Goal: Task Accomplishment & Management: Manage account settings

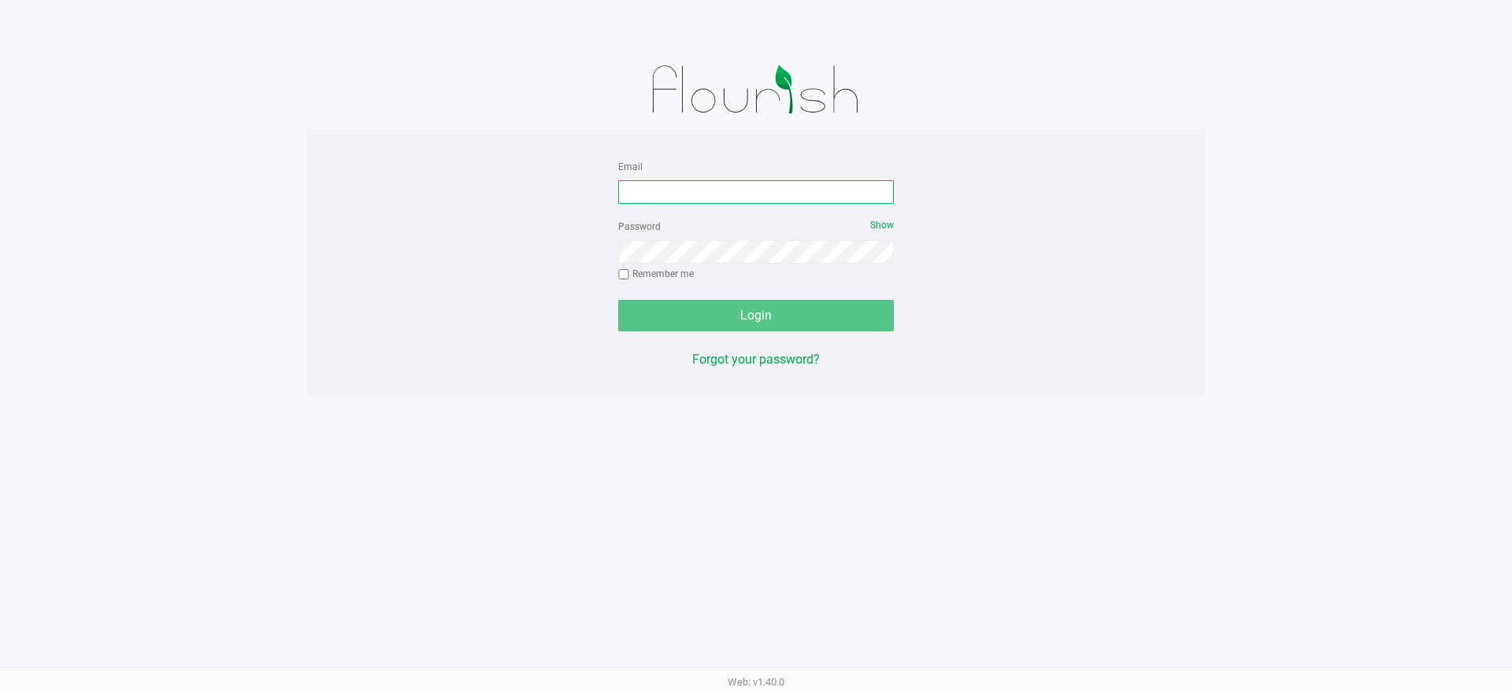
click at [685, 194] on input "Email" at bounding box center [756, 192] width 276 height 24
type input "[EMAIL_ADDRESS][DOMAIN_NAME]"
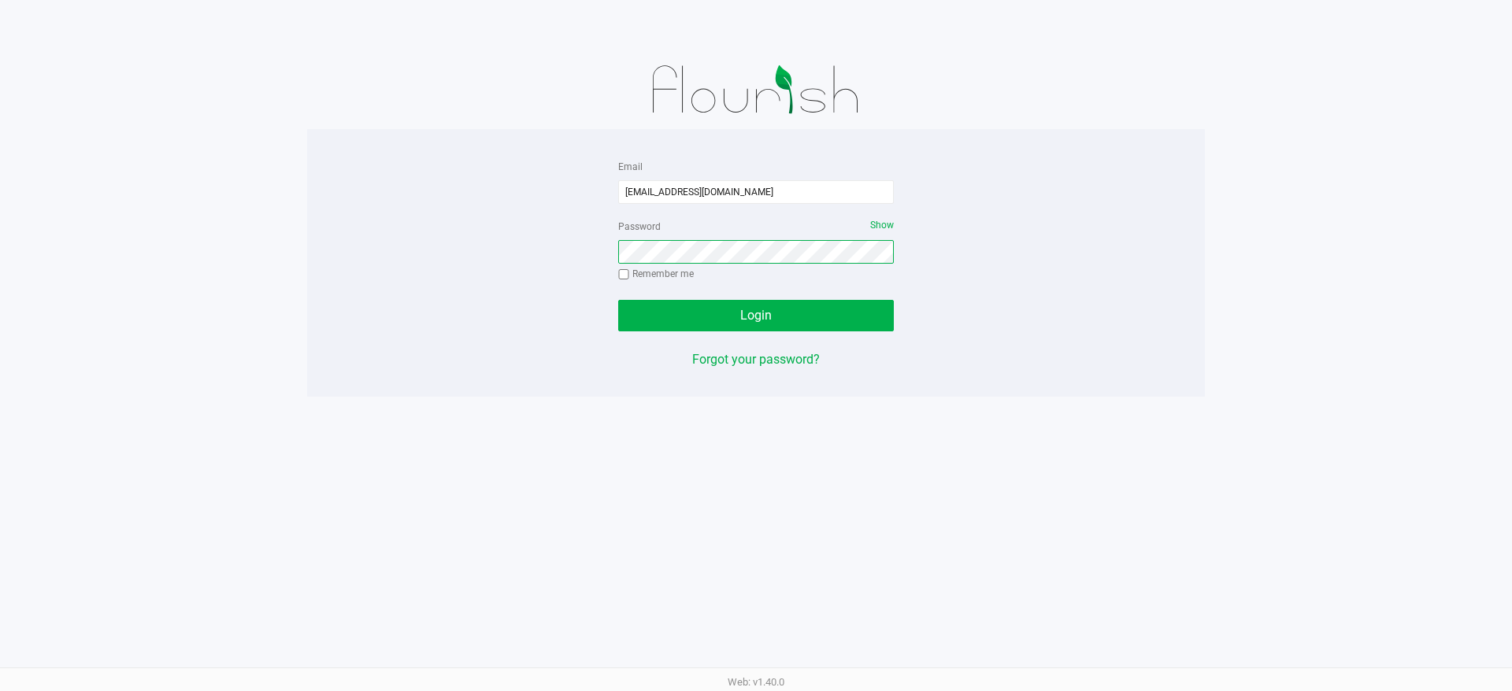
click at [618, 300] on button "Login" at bounding box center [756, 315] width 276 height 31
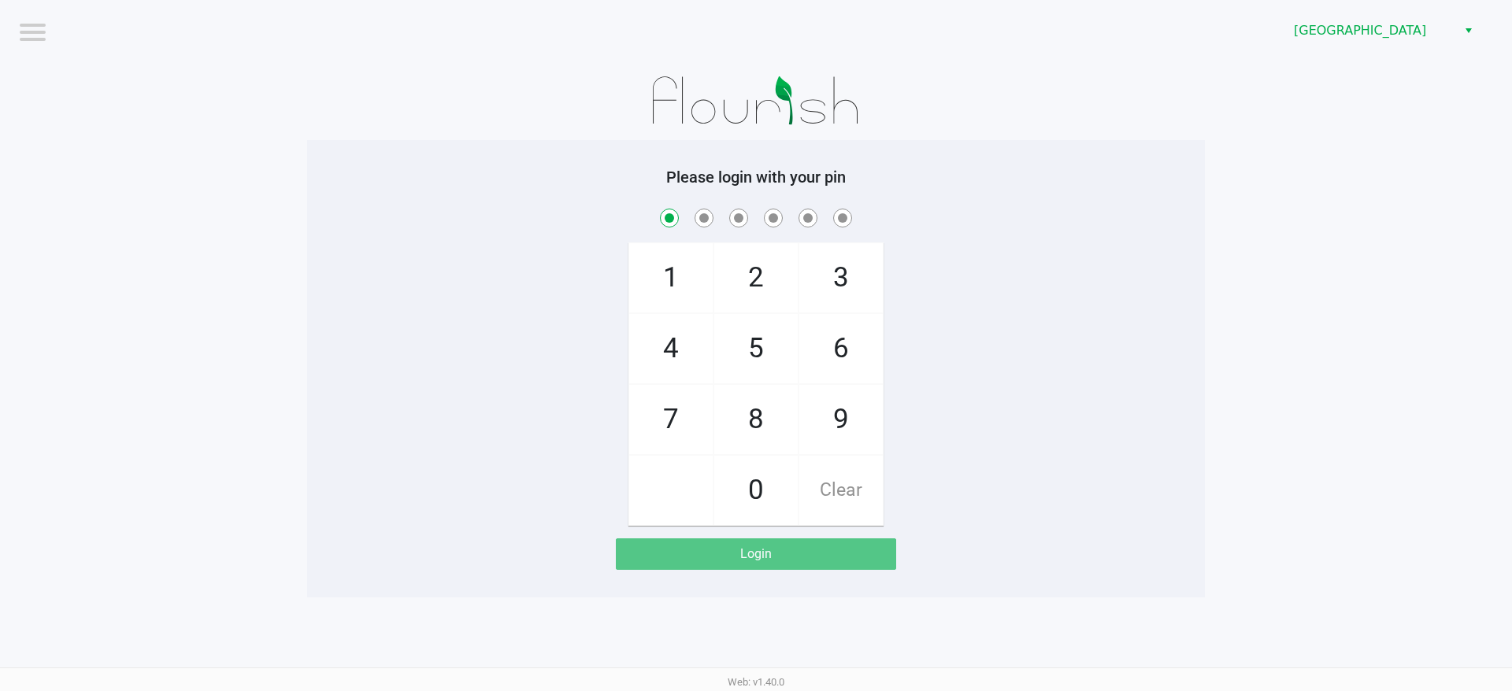
checkbox input "true"
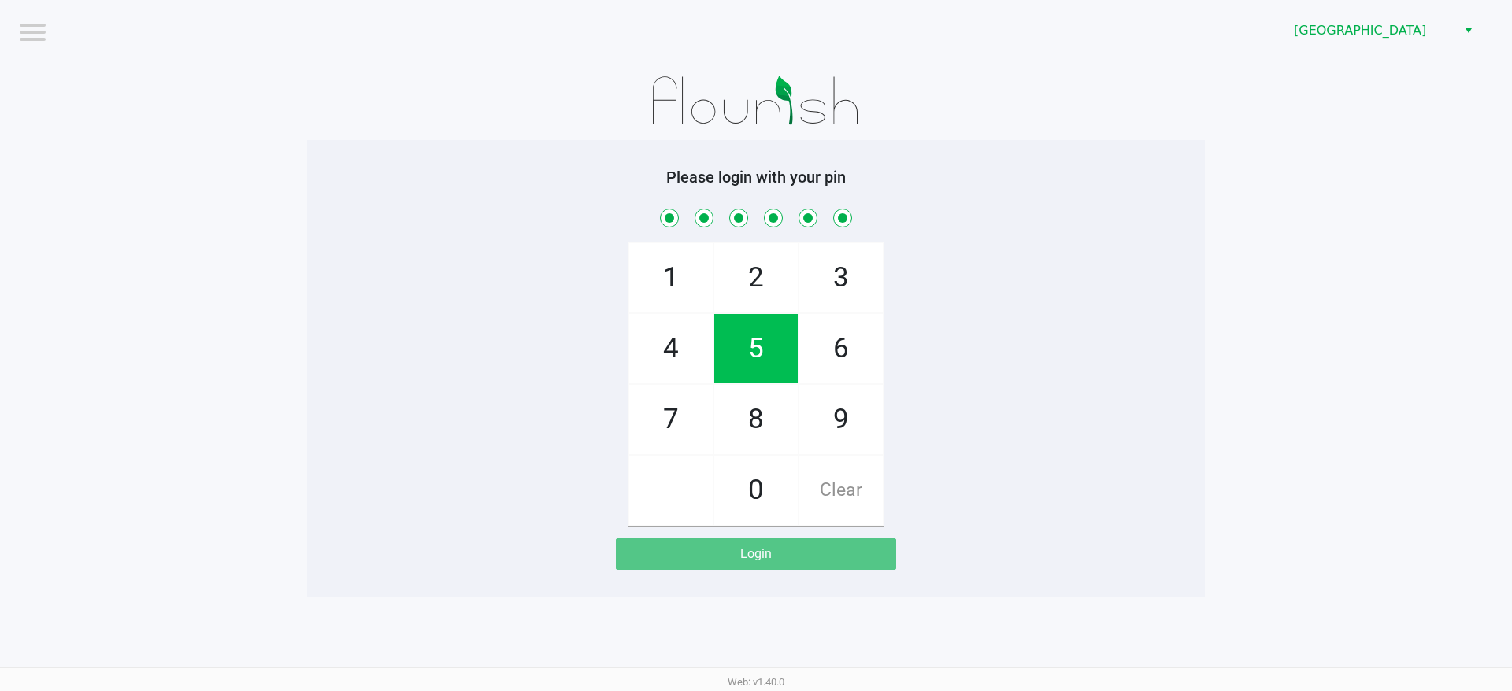
checkbox input "true"
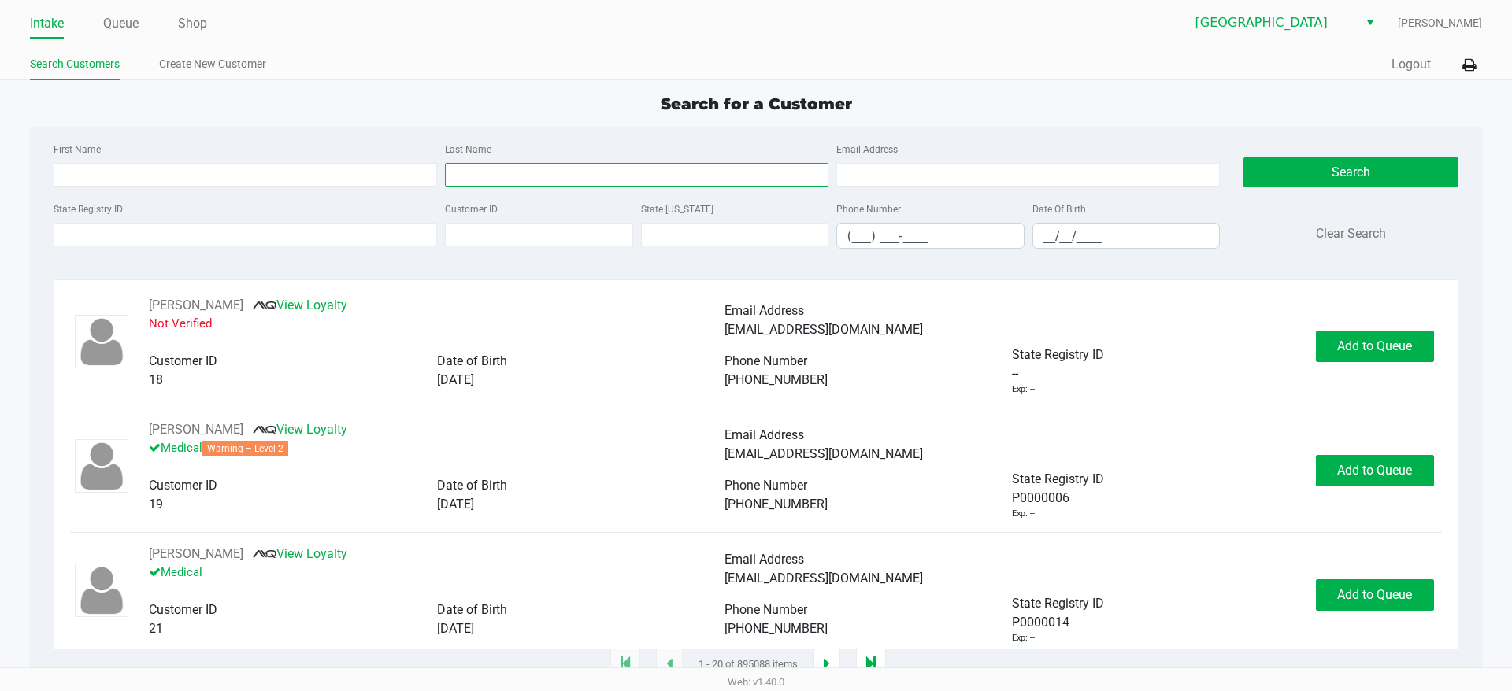
click at [550, 173] on input "Last Name" at bounding box center [636, 175] width 383 height 24
type input "ABD"
click at [1119, 265] on div "First Name Last Name ABD Email Address State Registry ID Customer ID State [US_…" at bounding box center [755, 201] width 1427 height 146
click at [1175, 239] on input "__/__/____" at bounding box center [1126, 236] width 187 height 24
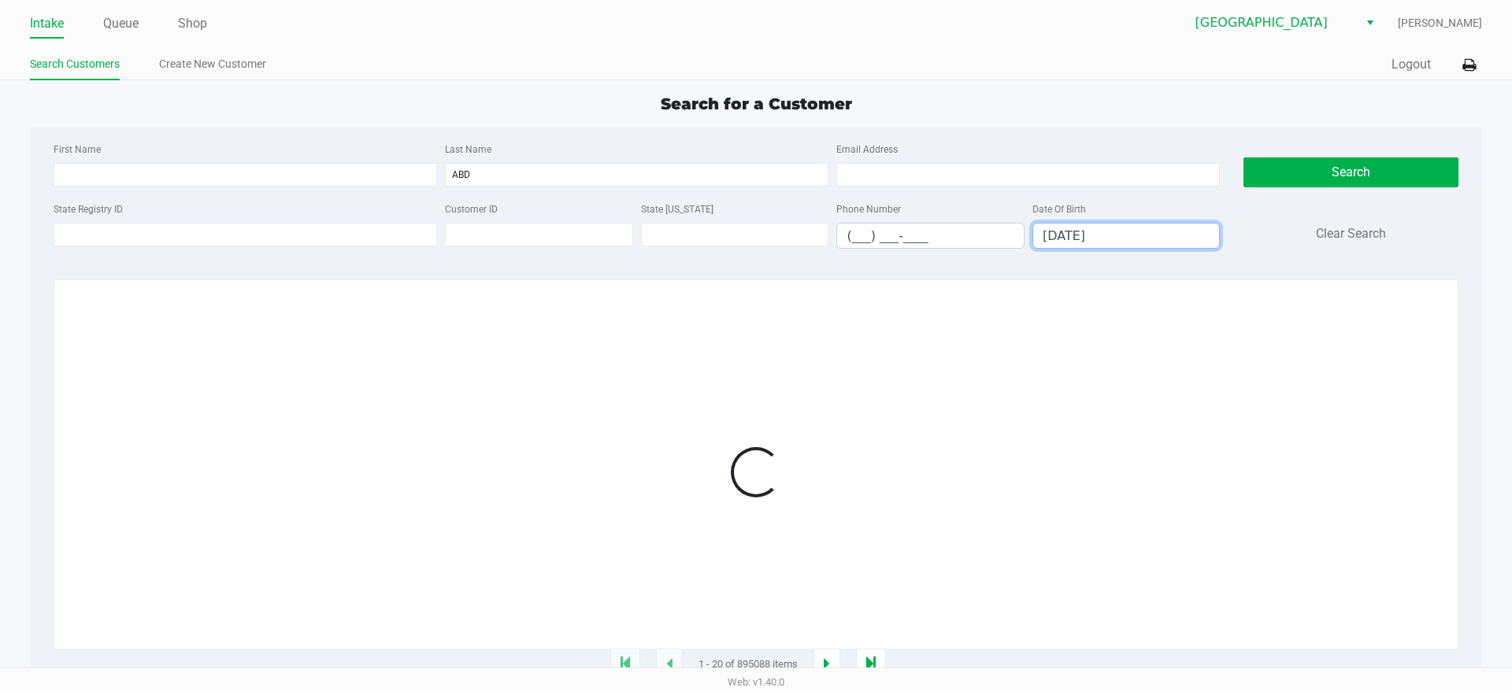
type input "[DATE]"
click at [549, 361] on div at bounding box center [755, 472] width 1371 height 353
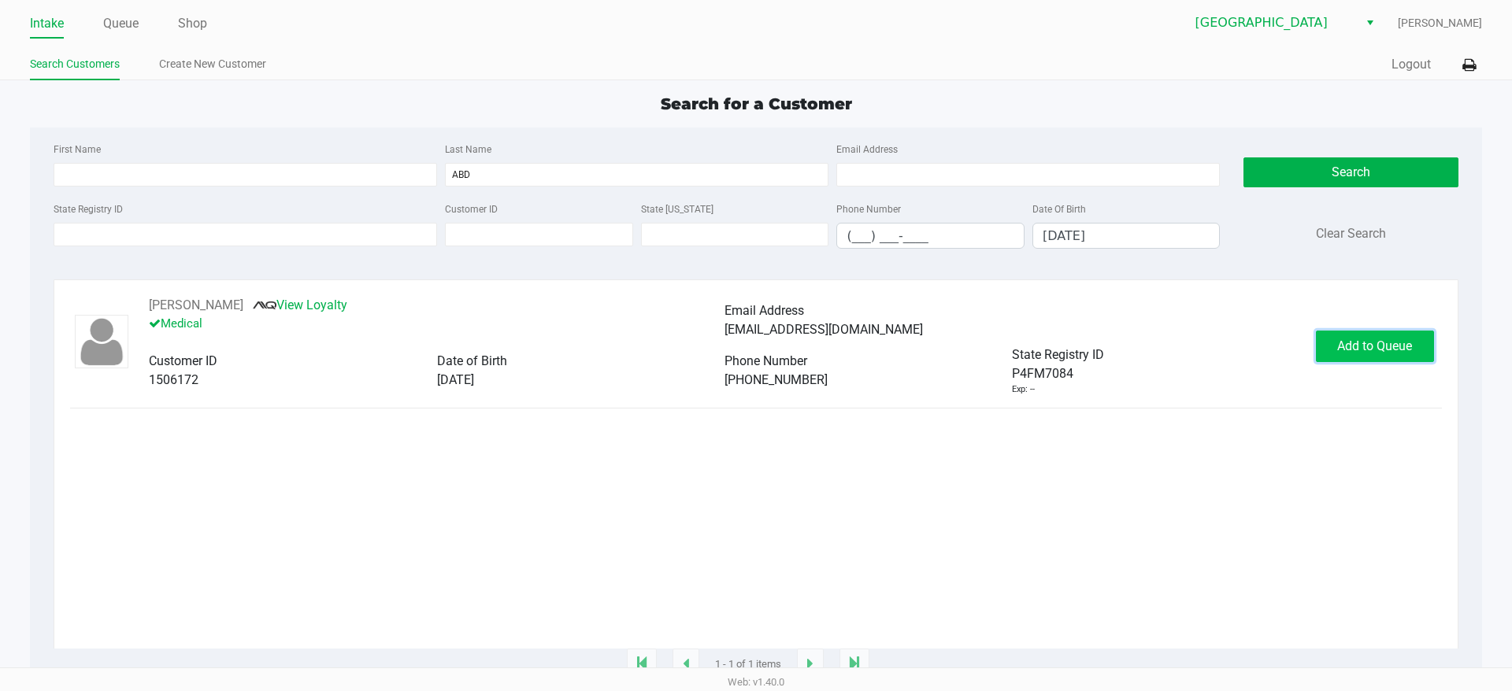
click at [1324, 336] on button "Add to Queue" at bounding box center [1375, 346] width 118 height 31
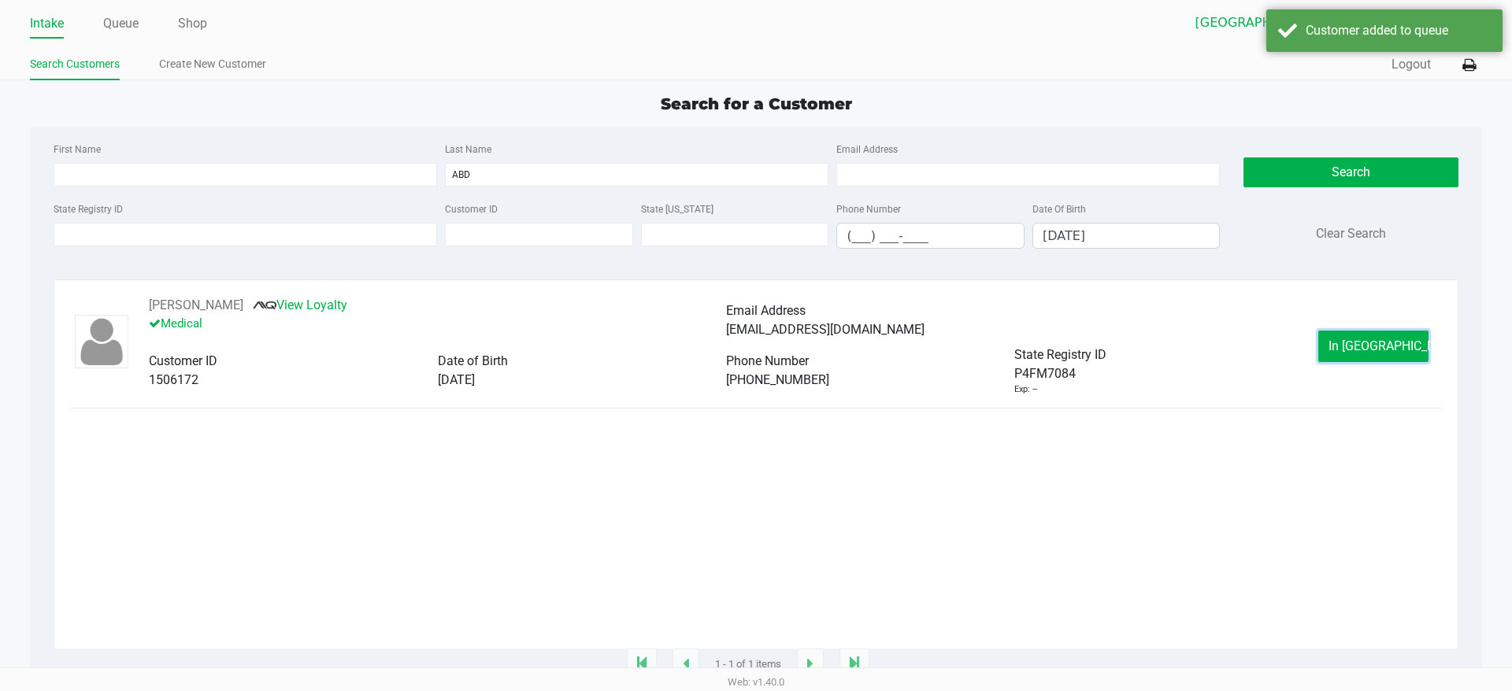
click at [1341, 345] on button "In [GEOGRAPHIC_DATA]" at bounding box center [1373, 346] width 110 height 31
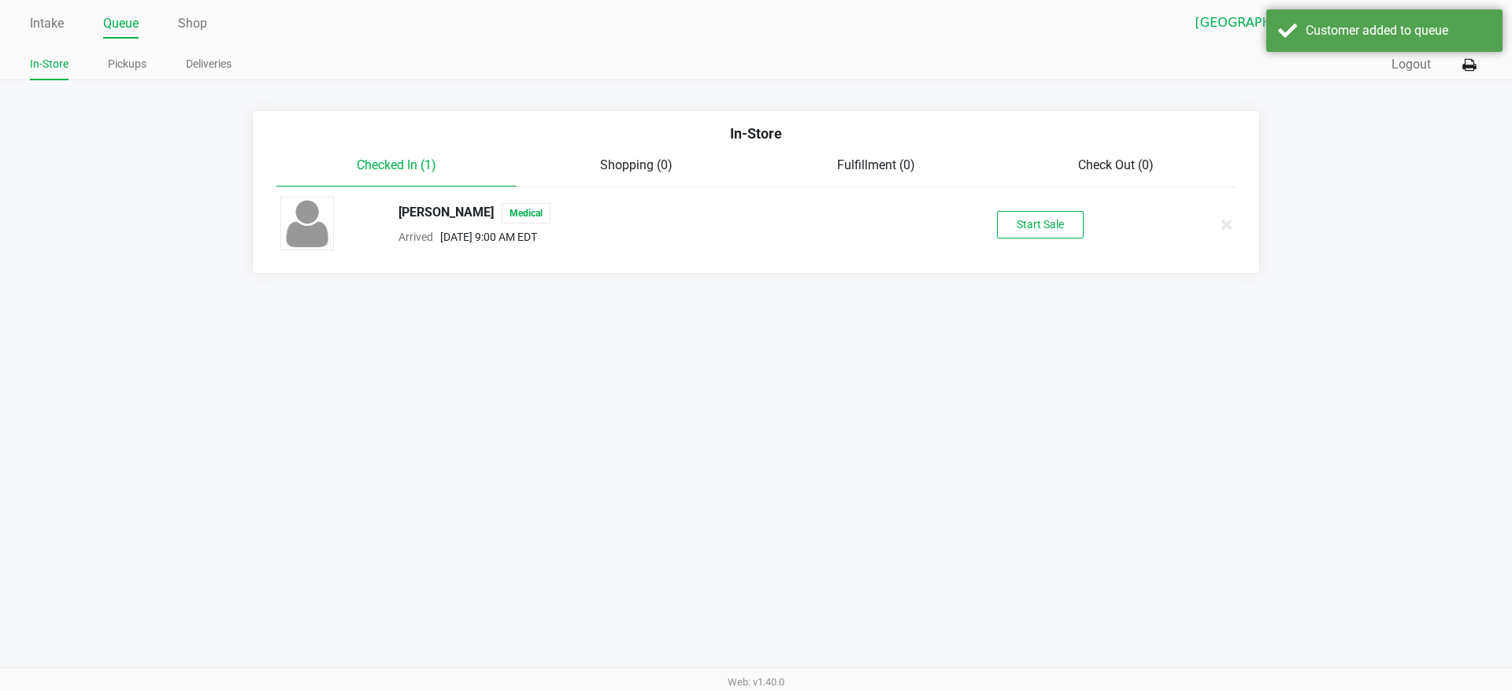
click at [987, 218] on div "Start Sale" at bounding box center [1039, 225] width 243 height 28
click at [1009, 221] on button "Start Sale" at bounding box center [1040, 225] width 87 height 28
click at [888, 531] on div "Intake Queue Shop Lakeland WC [PERSON_NAME] In-Store Pickups Deliveries Quick S…" at bounding box center [756, 345] width 1512 height 691
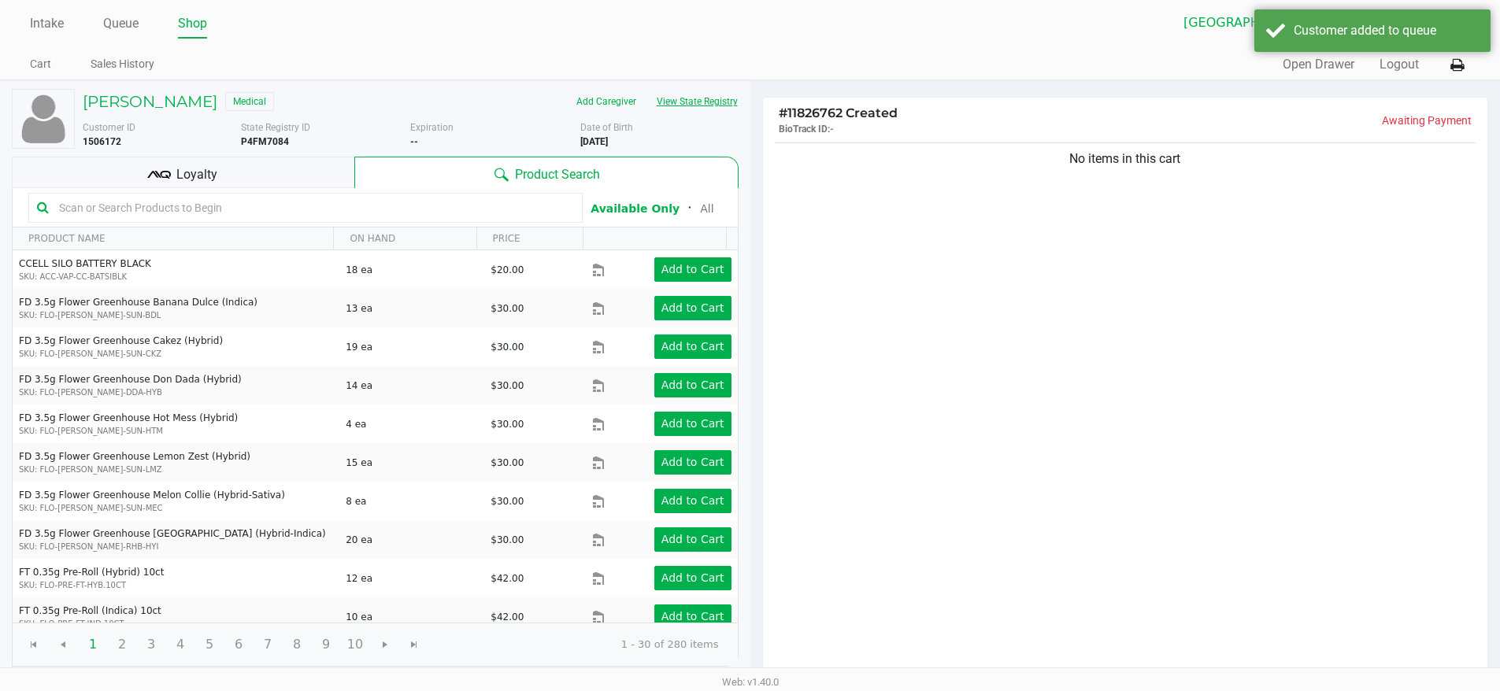
click at [708, 106] on button "View State Registry" at bounding box center [692, 101] width 92 height 25
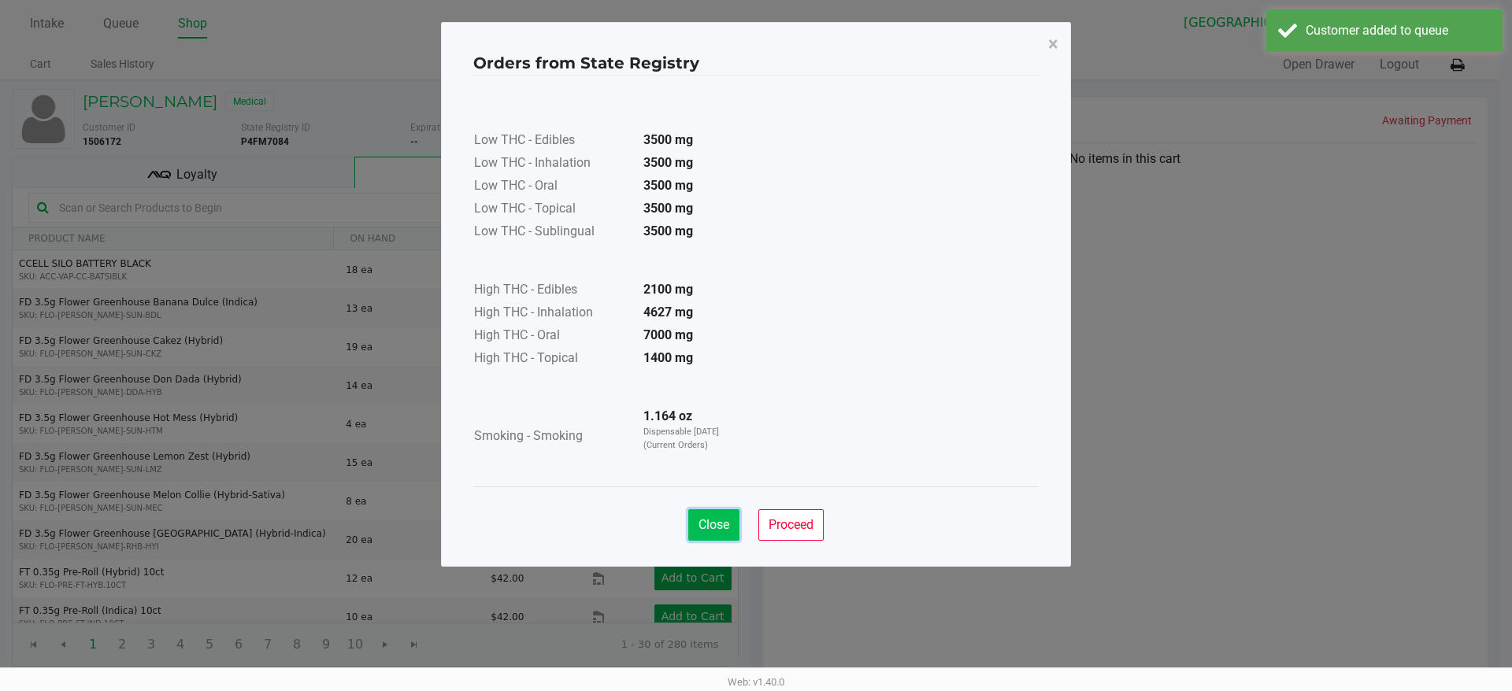
click at [723, 521] on span "Close" at bounding box center [713, 524] width 31 height 15
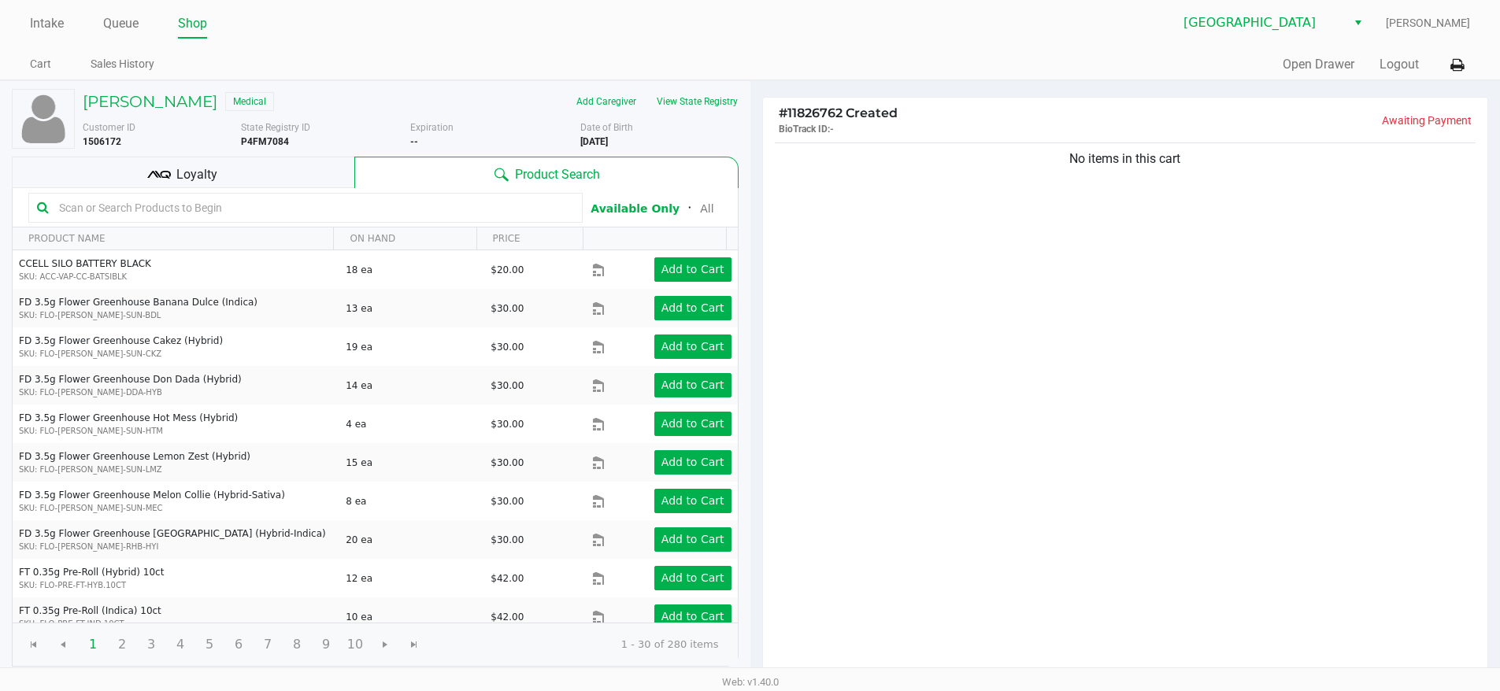
click at [1013, 413] on div "No items in this cart" at bounding box center [1125, 408] width 725 height 539
click at [61, 15] on link "Intake" at bounding box center [47, 24] width 34 height 22
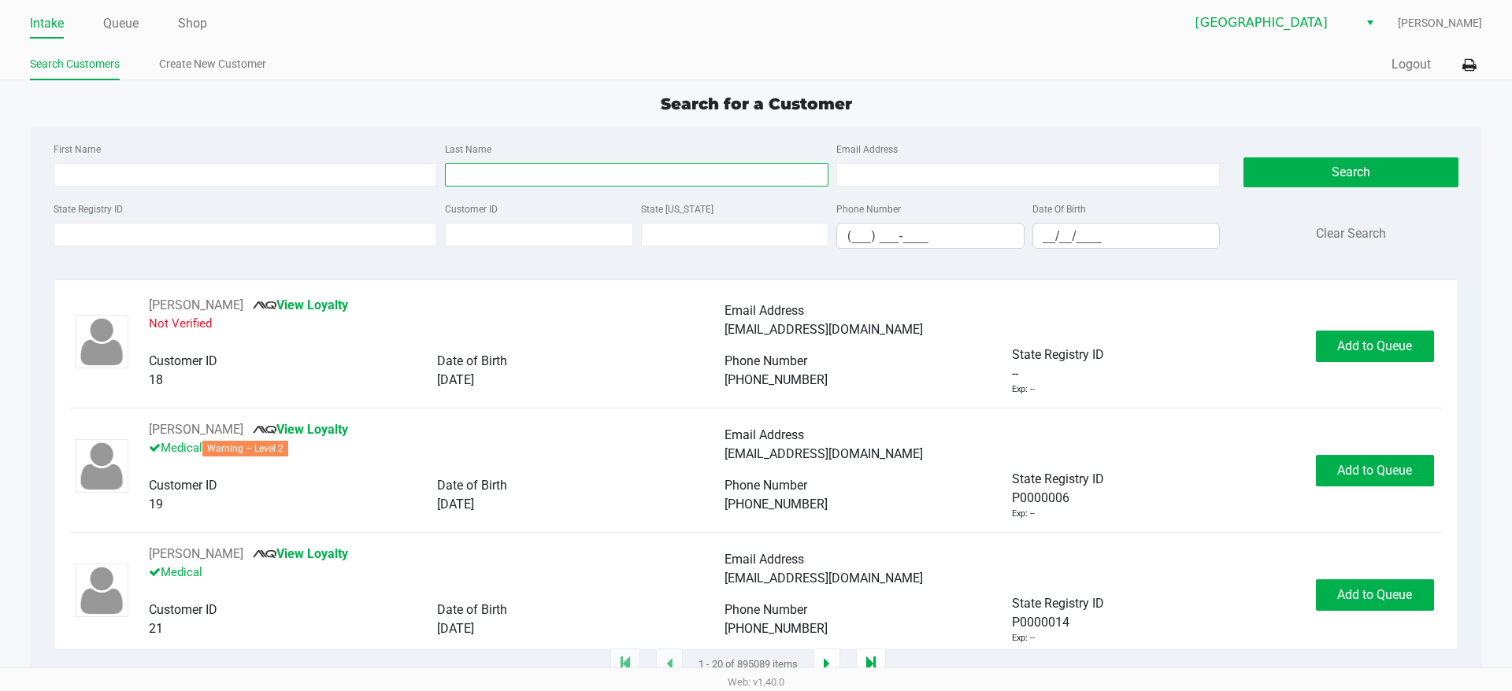
click at [548, 183] on input "Last Name" at bounding box center [636, 175] width 383 height 24
type input "SIM"
click at [394, 168] on input "First Name" at bounding box center [245, 175] width 383 height 24
click at [388, 169] on input "First Name" at bounding box center [245, 175] width 383 height 24
click at [337, 225] on input "State Registry ID" at bounding box center [245, 235] width 383 height 24
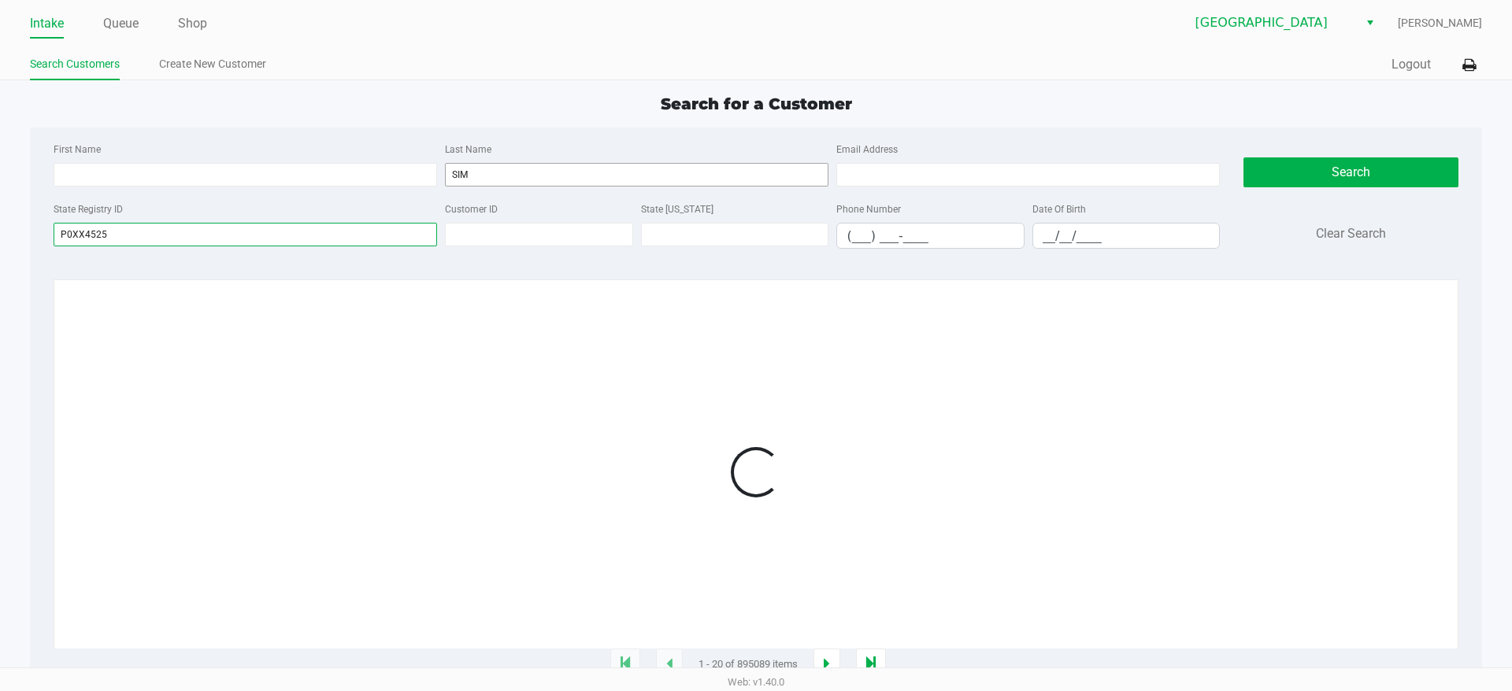
type input "P0XX4525"
drag, startPoint x: 487, startPoint y: 172, endPoint x: 301, endPoint y: 171, distance: 186.6
click at [302, 171] on div "First Name Last Name SIM Email Address" at bounding box center [637, 169] width 1174 height 60
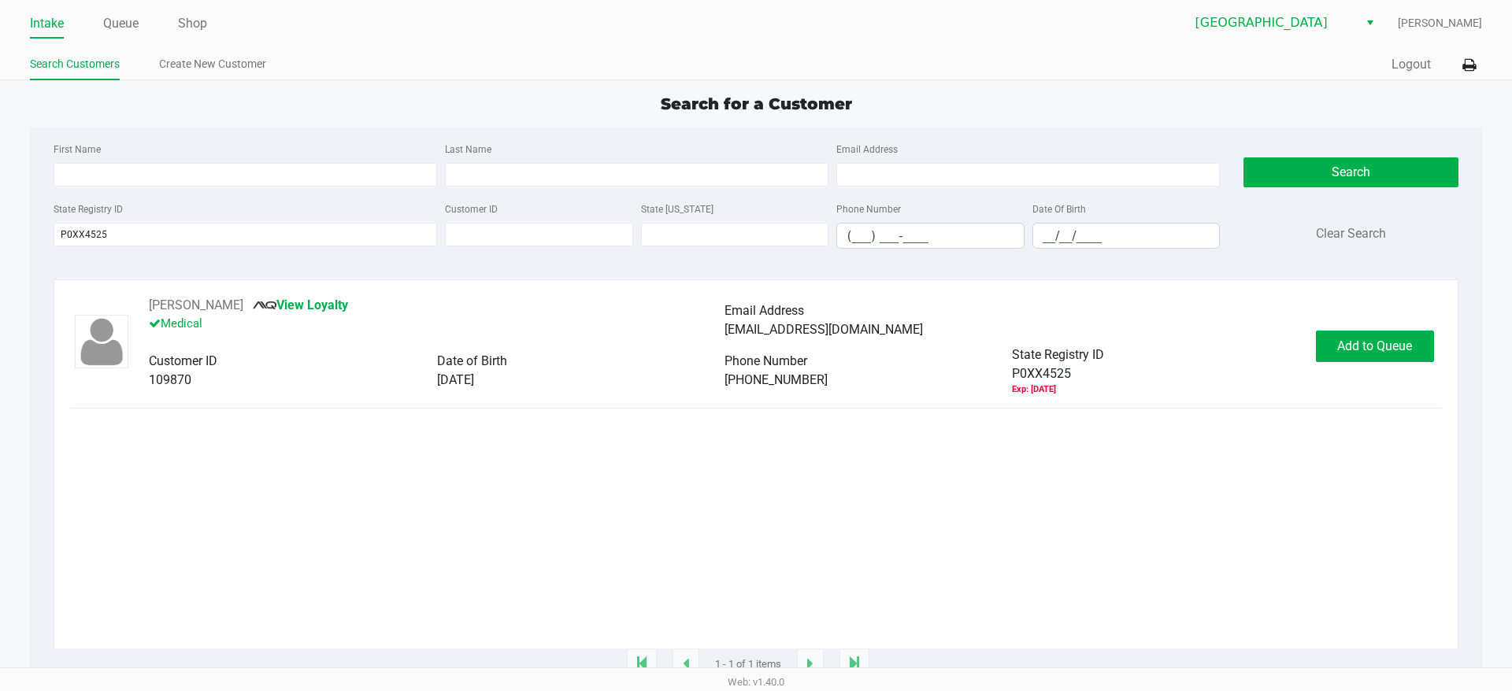
click at [366, 386] on div "109870" at bounding box center [292, 380] width 287 height 19
click at [1357, 335] on button "Add to Queue" at bounding box center [1375, 346] width 118 height 31
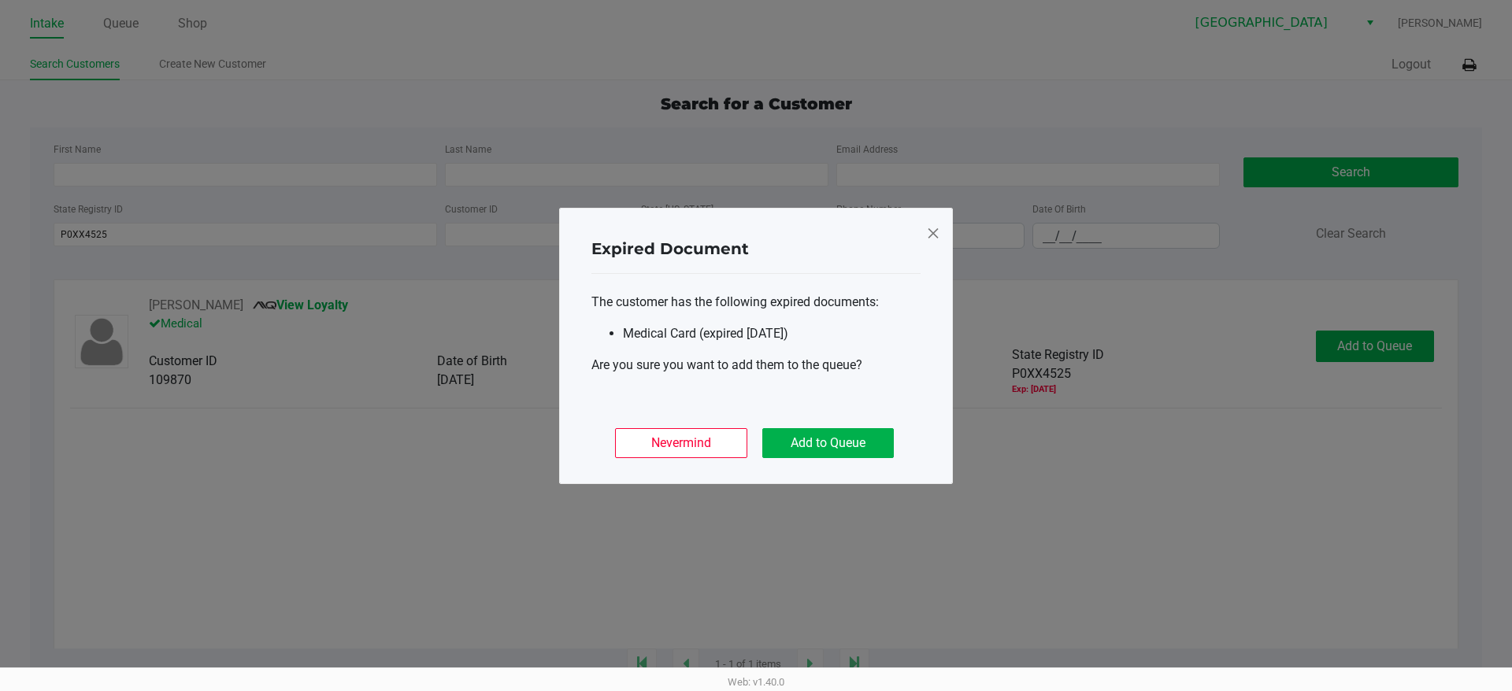
click at [820, 457] on div "Nevermind Add to Queue" at bounding box center [755, 436] width 329 height 61
click at [819, 453] on button "Add to Queue" at bounding box center [827, 443] width 131 height 30
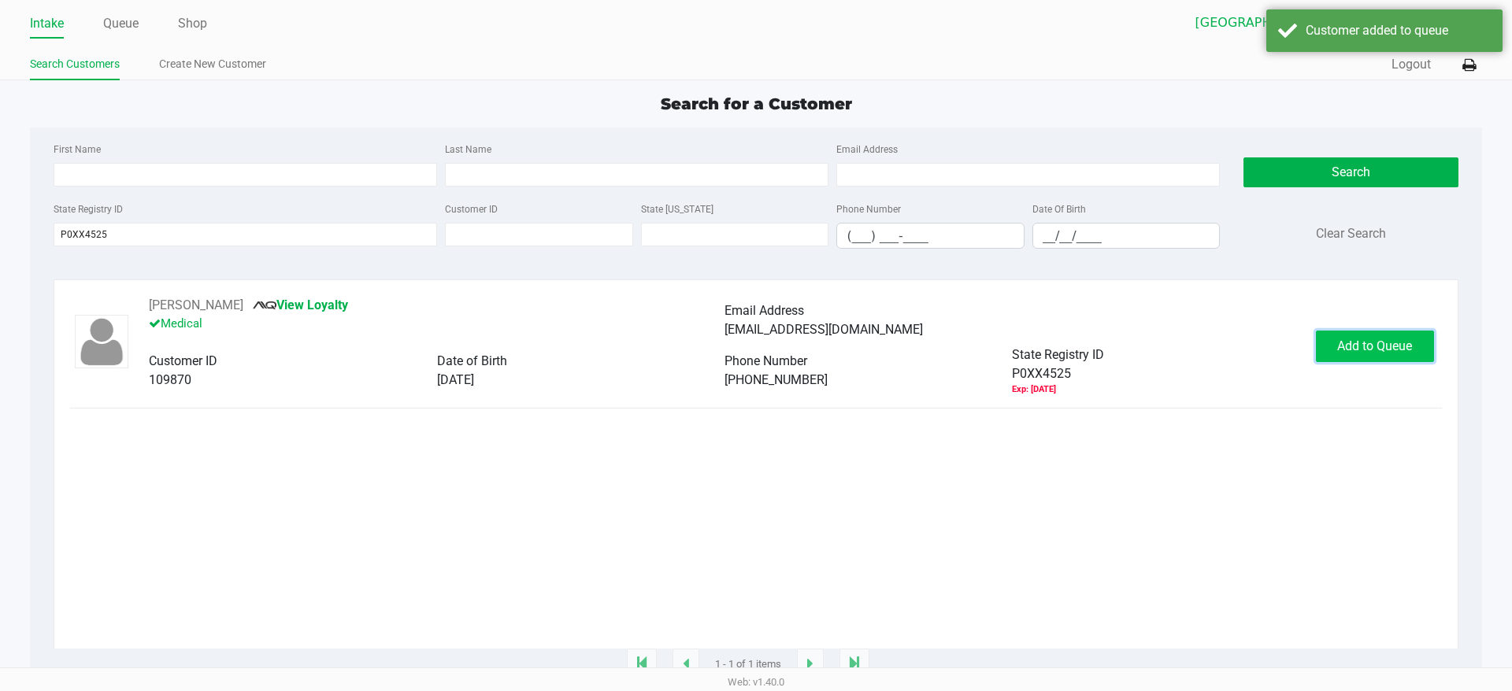
click at [1335, 345] on button "Add to Queue" at bounding box center [1375, 346] width 118 height 31
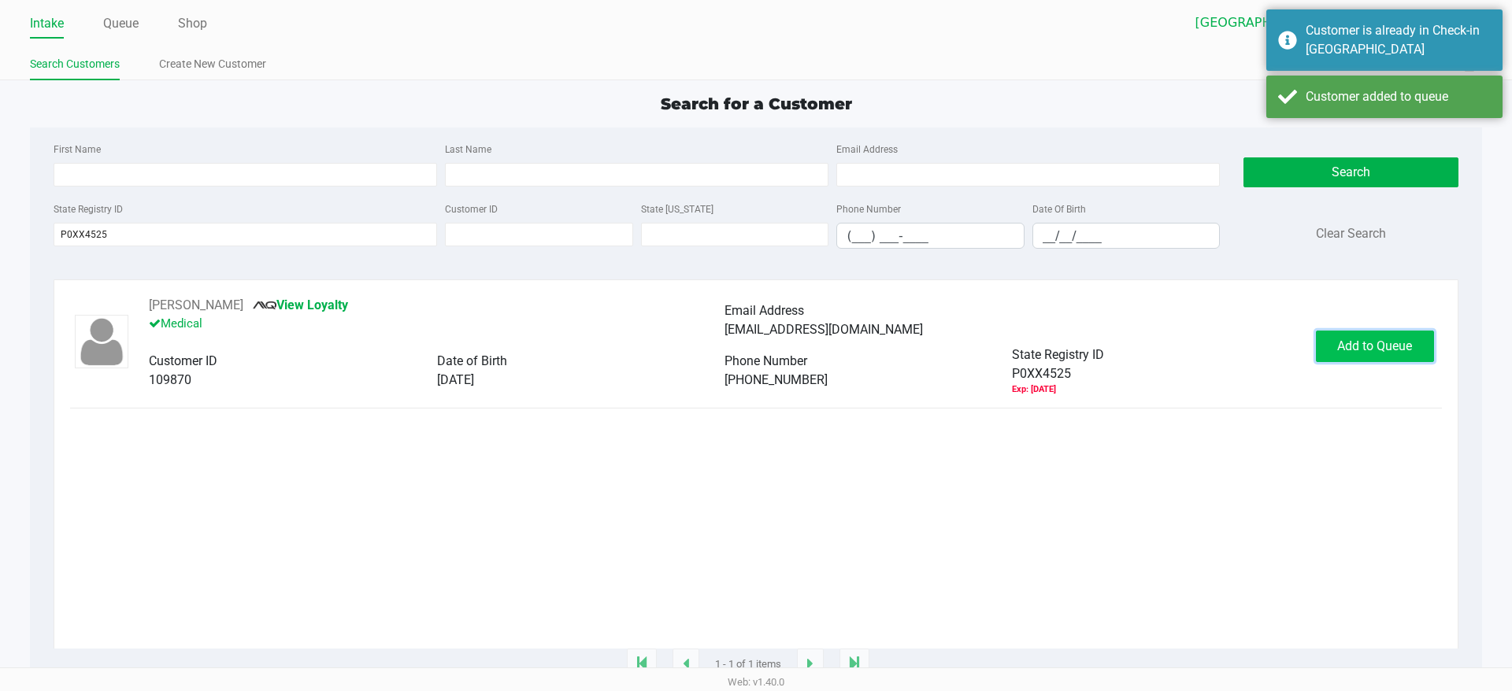
click at [1329, 342] on button "Add to Queue" at bounding box center [1375, 346] width 118 height 31
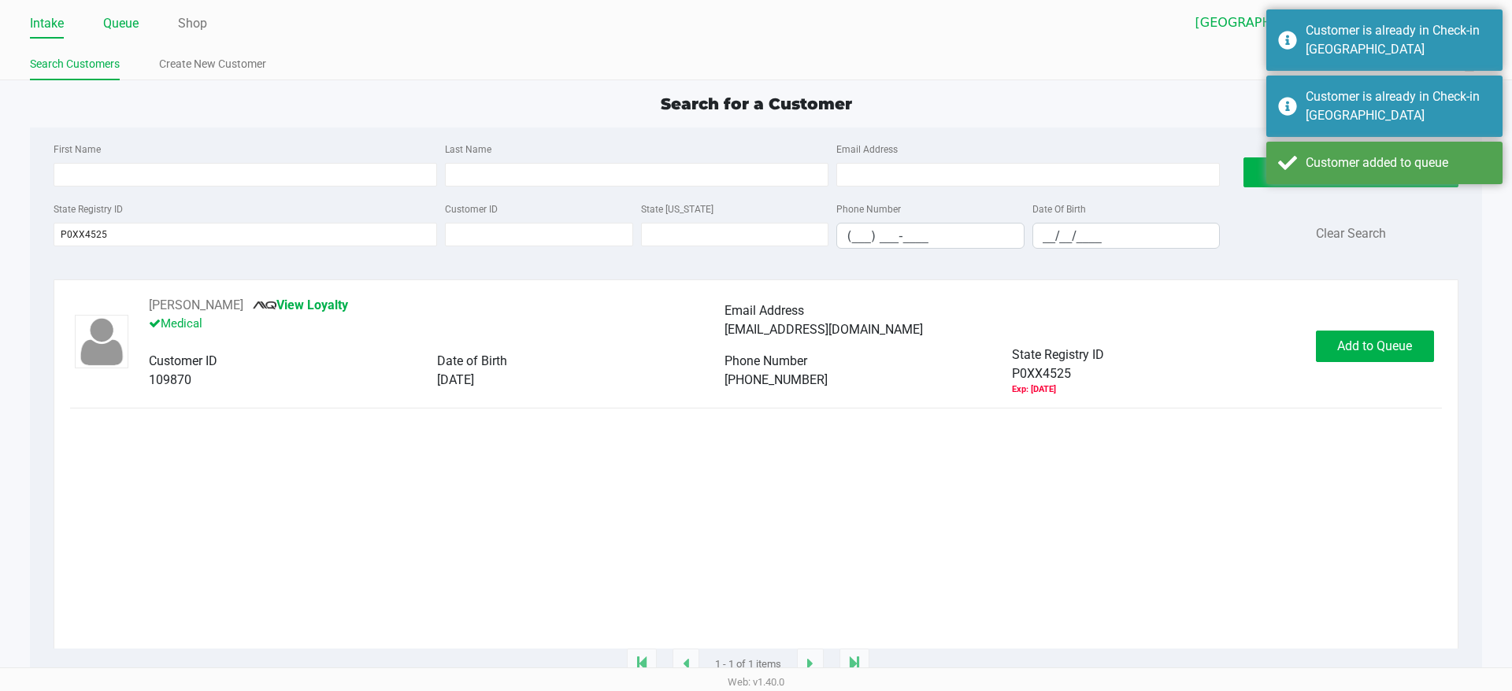
drag, startPoint x: 117, startPoint y: 27, endPoint x: 339, endPoint y: 108, distance: 236.4
click at [117, 28] on link "Queue" at bounding box center [120, 24] width 35 height 22
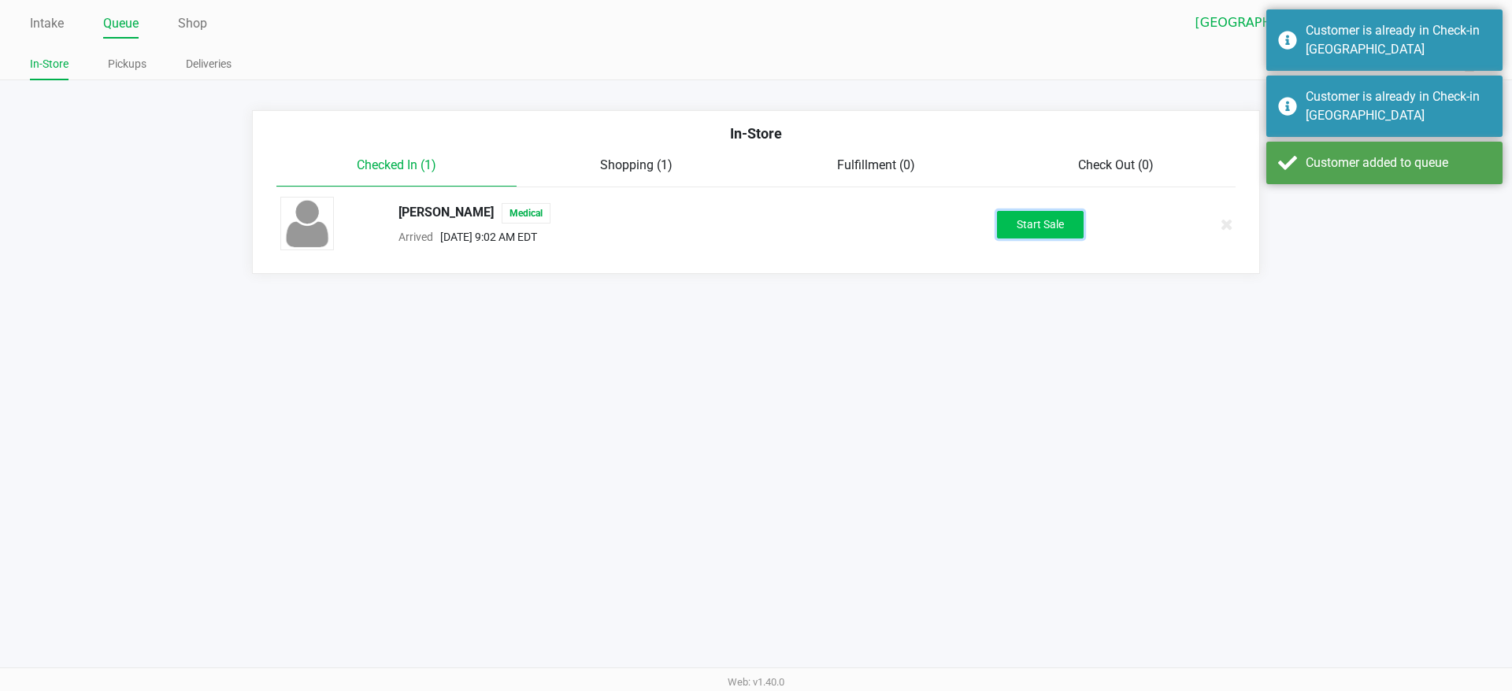
click at [1044, 213] on button "Start Sale" at bounding box center [1040, 225] width 87 height 28
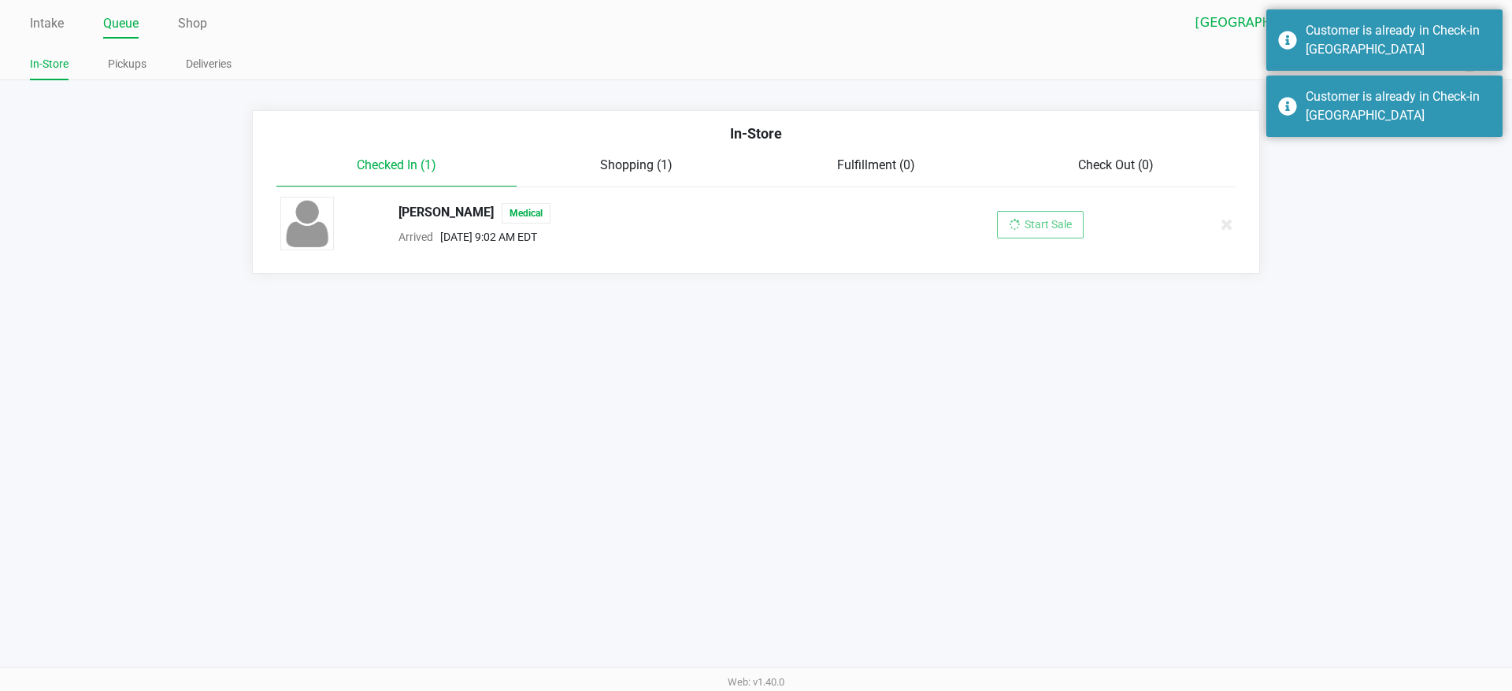
click at [887, 498] on div "Intake Queue Shop Lakeland WC [PERSON_NAME] In-Store Pickups Deliveries Quick S…" at bounding box center [756, 345] width 1512 height 691
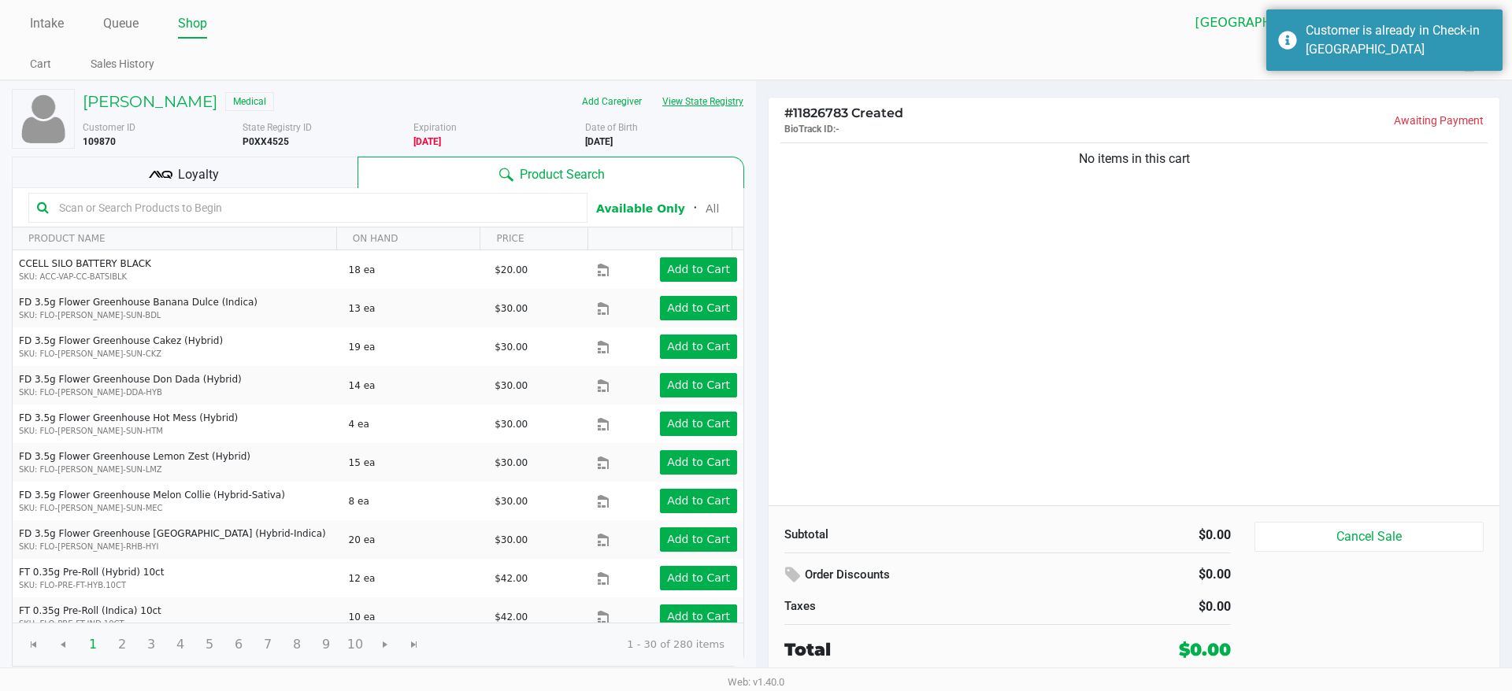
click at [710, 105] on button "View State Registry" at bounding box center [698, 101] width 92 height 25
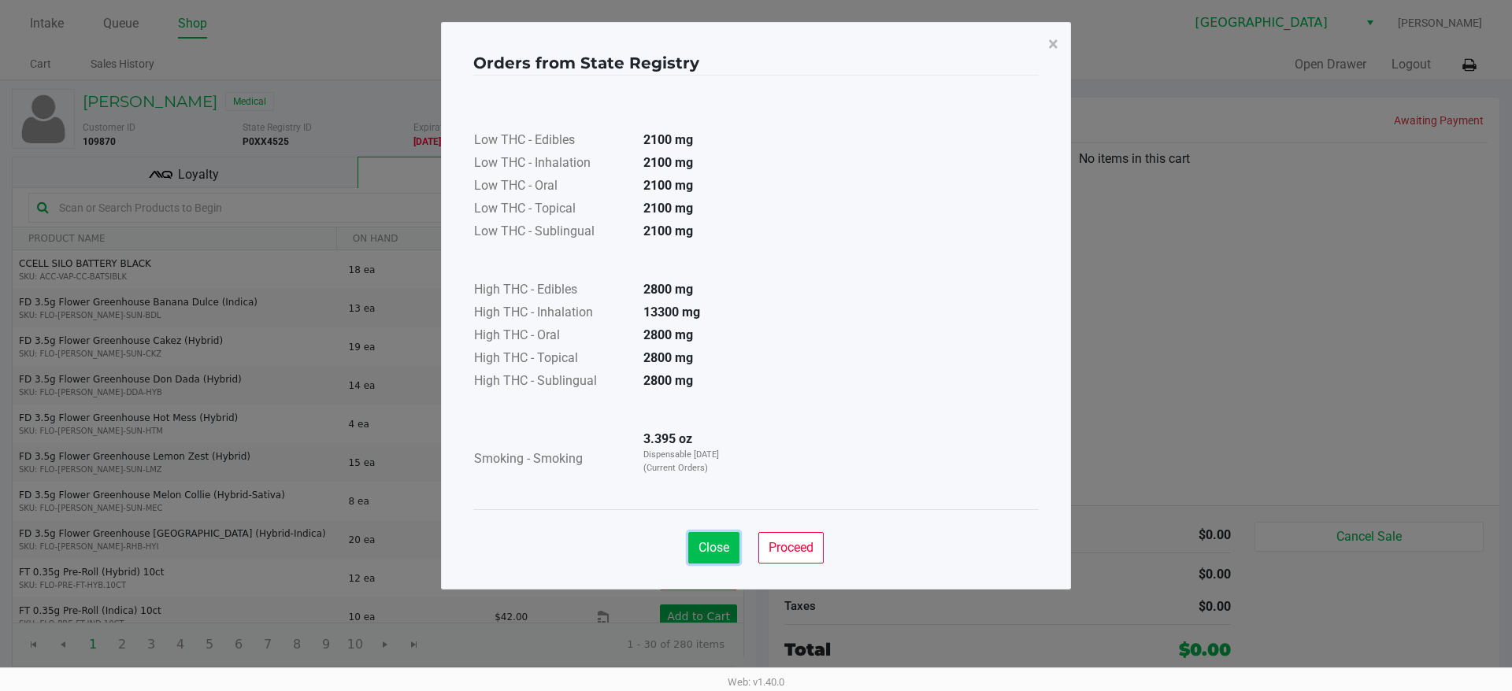
click at [705, 543] on span "Close" at bounding box center [713, 547] width 31 height 15
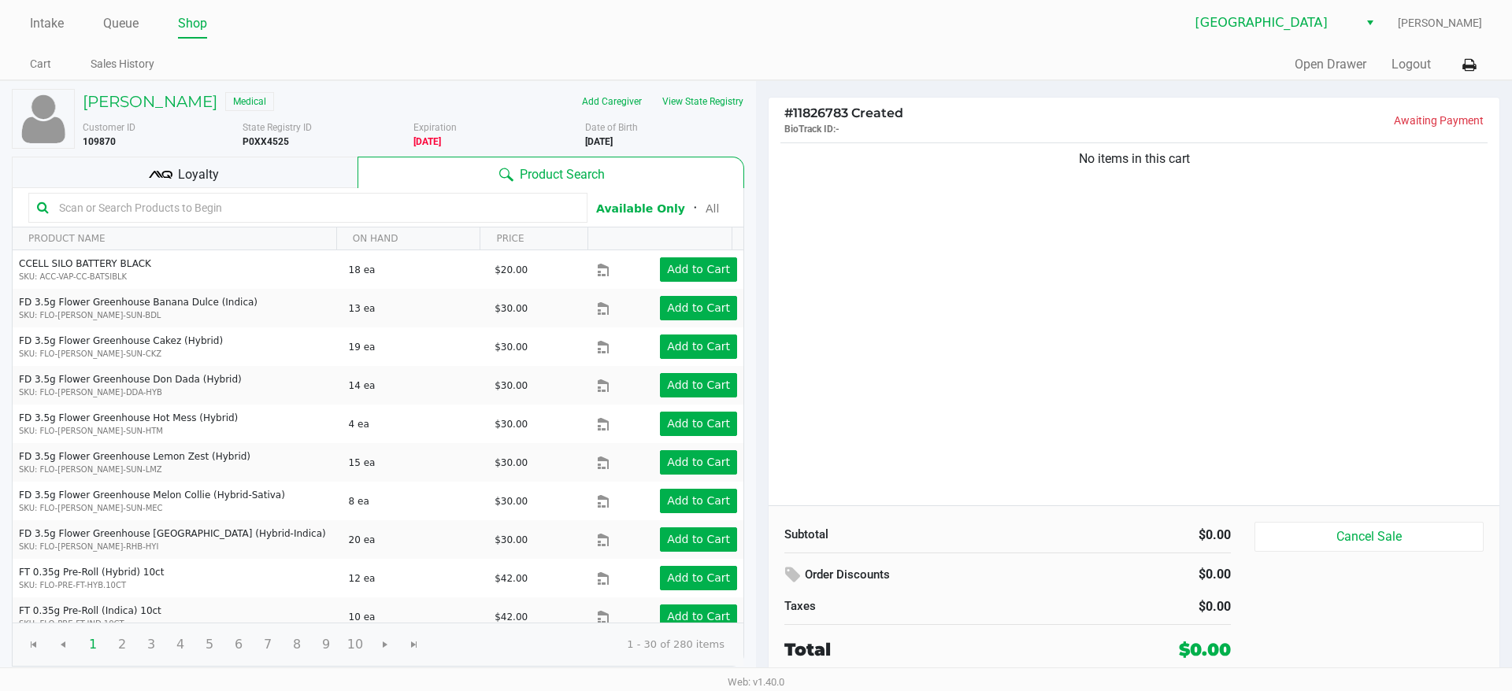
click at [1002, 417] on div "No items in this cart" at bounding box center [1133, 322] width 731 height 366
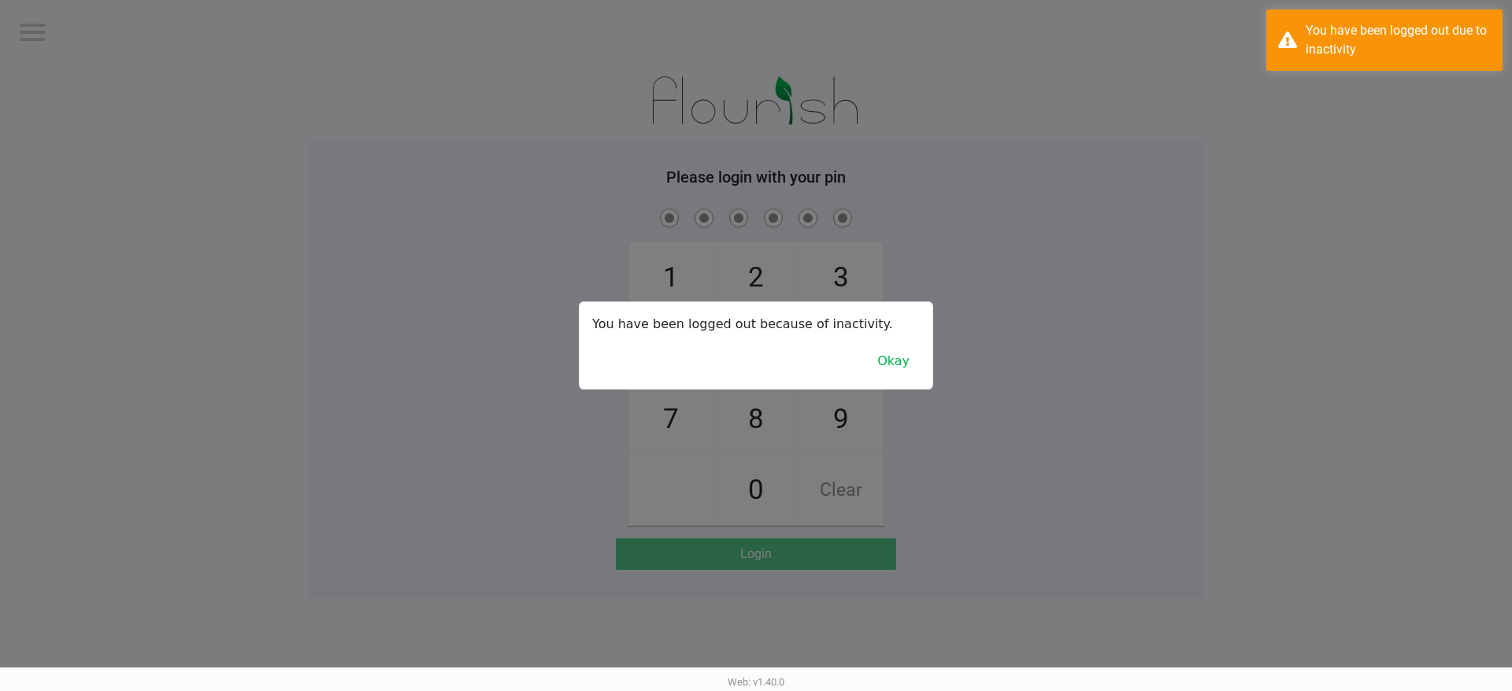
click at [69, 121] on div at bounding box center [756, 345] width 1512 height 691
checkbox input "true"
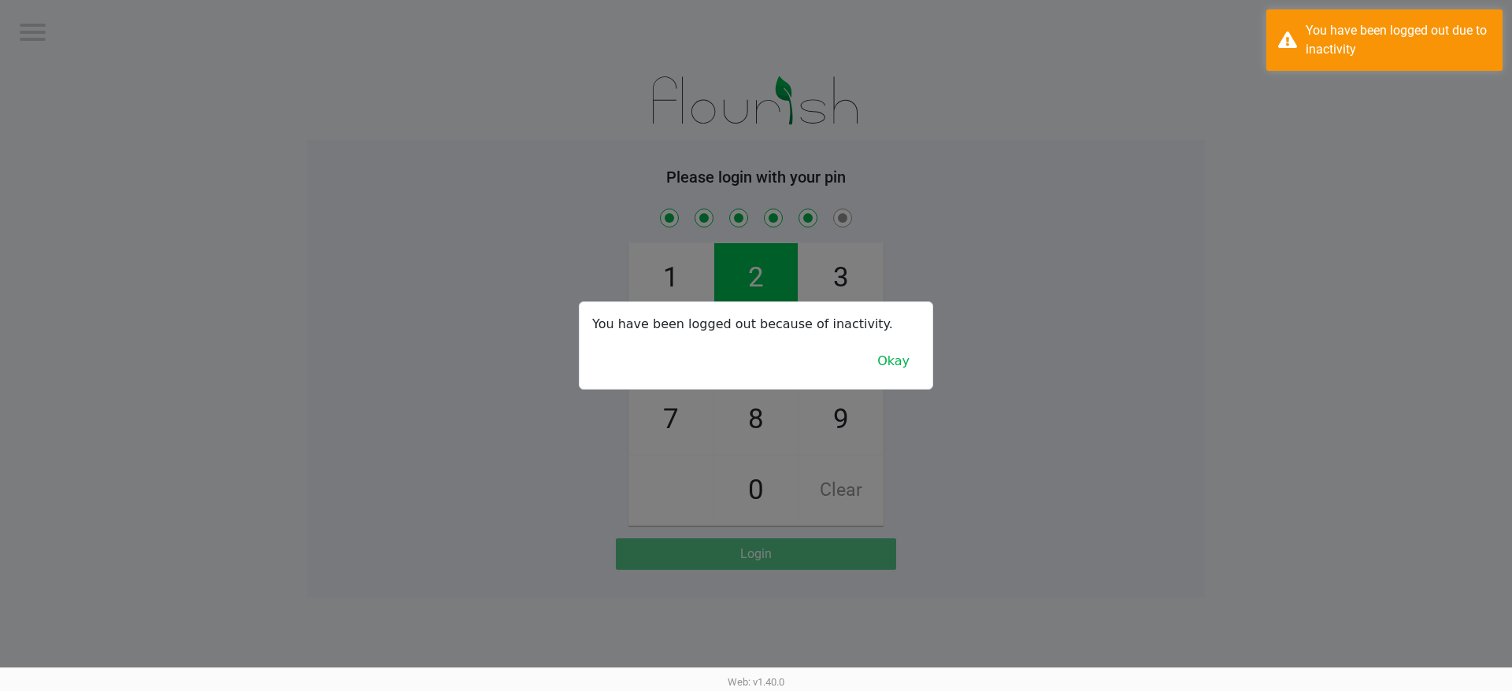
checkbox input "true"
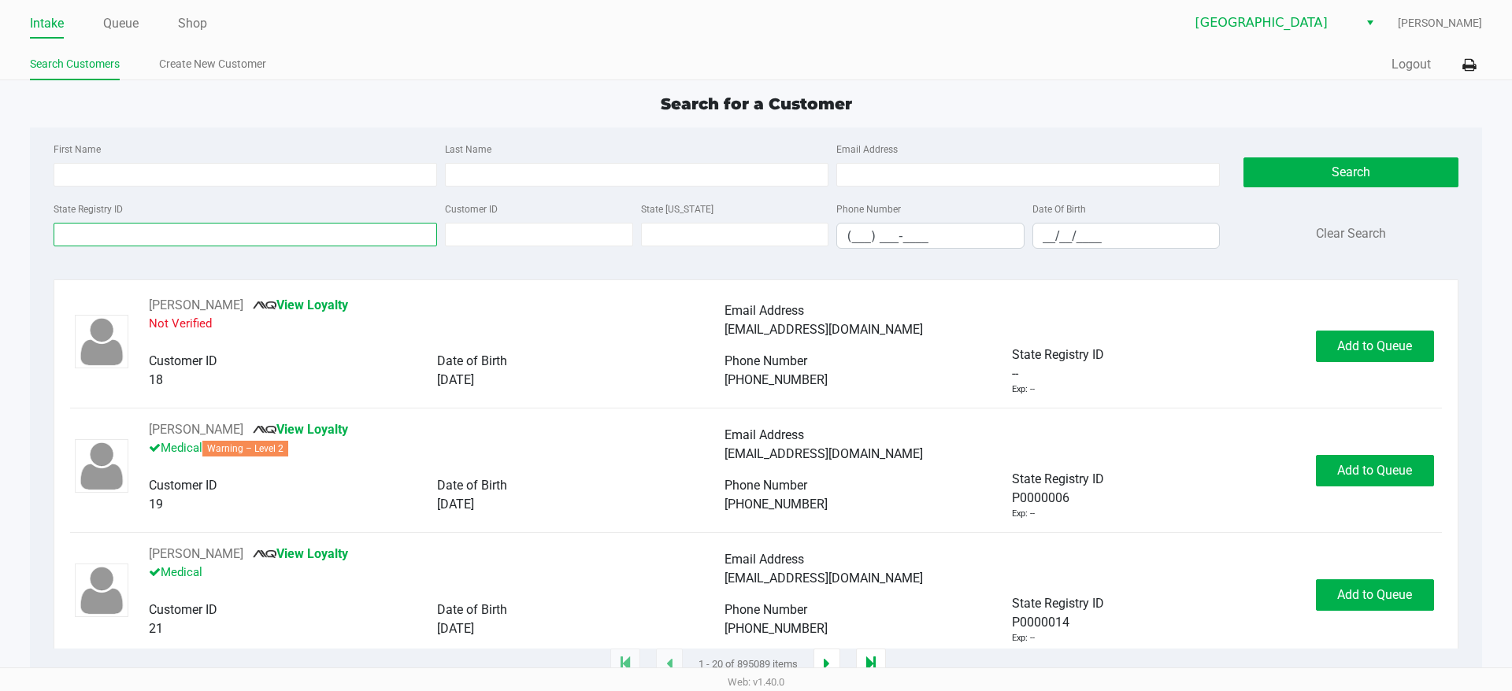
click at [354, 239] on input "State Registry ID" at bounding box center [245, 235] width 383 height 24
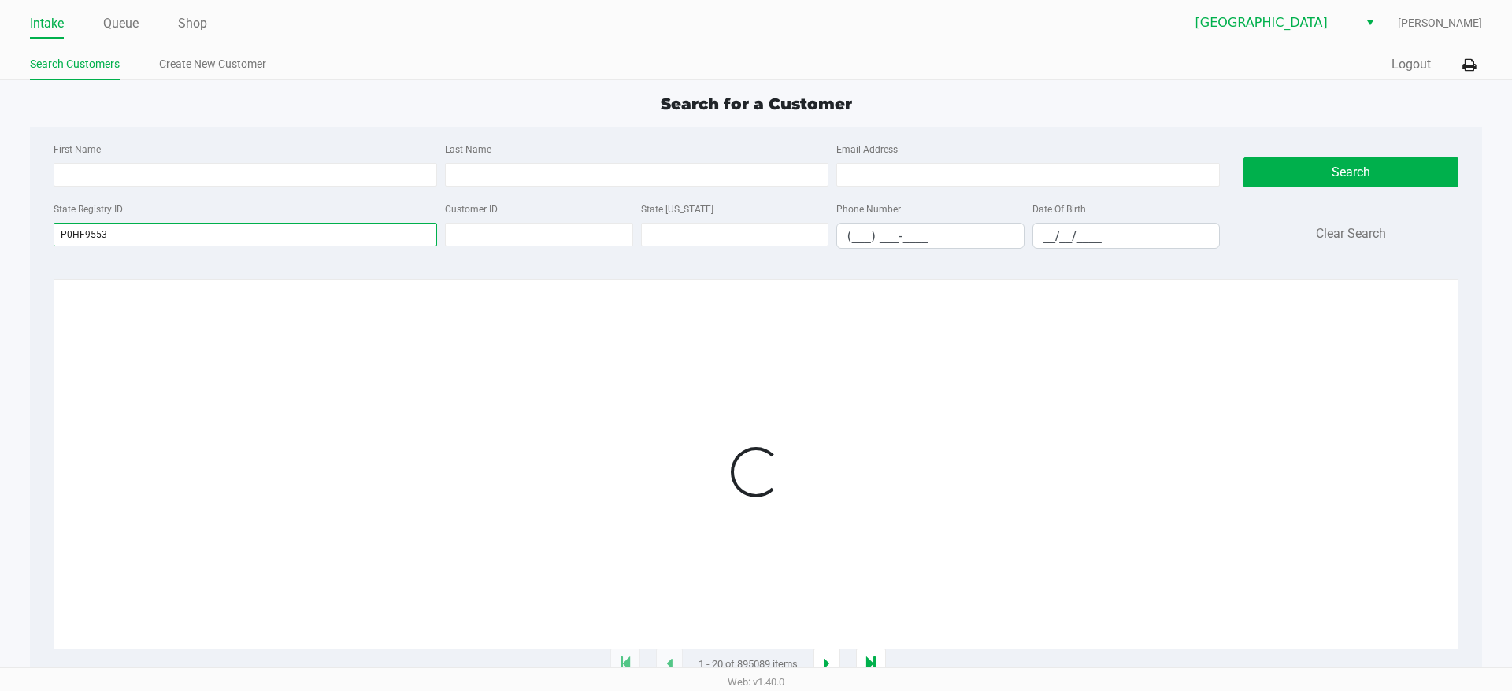
type input "P0HF9553"
click at [731, 474] on div at bounding box center [755, 472] width 1371 height 353
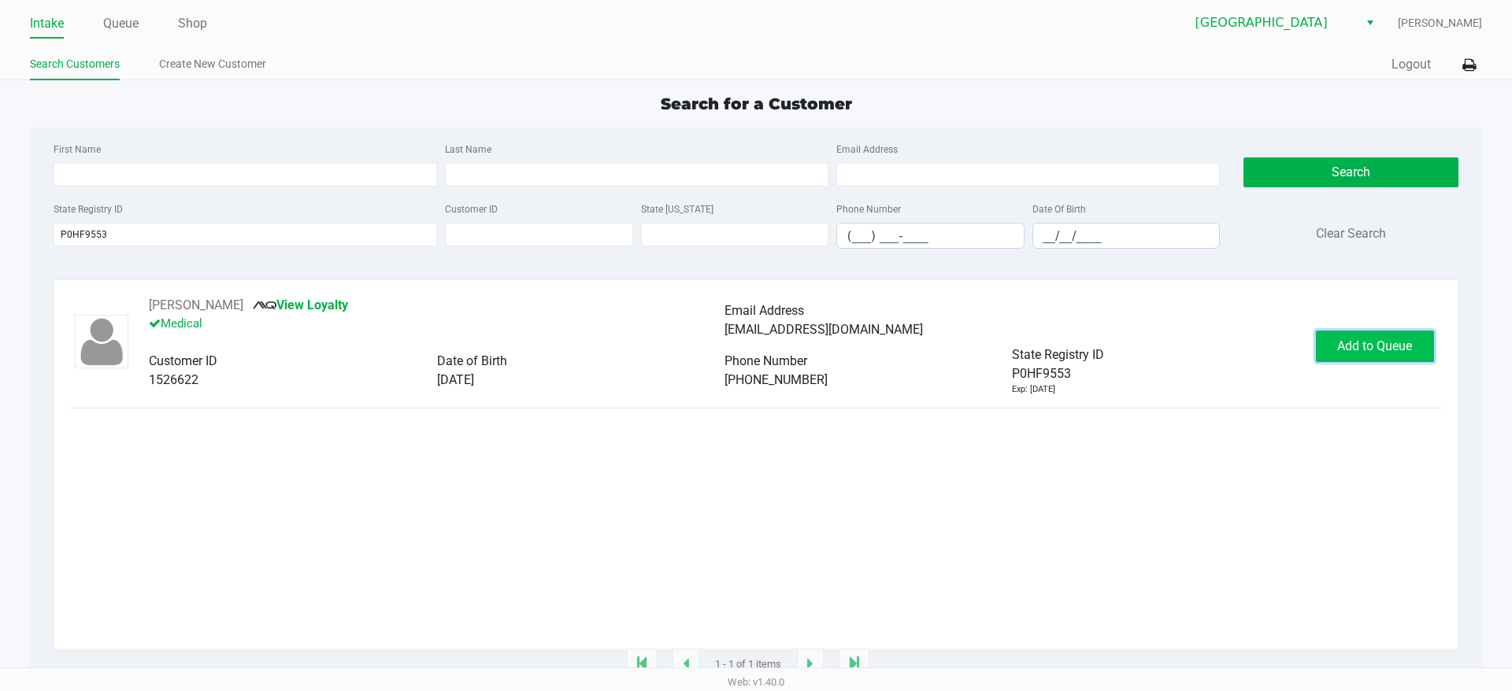
click at [1353, 346] on span "Add to Queue" at bounding box center [1374, 346] width 75 height 15
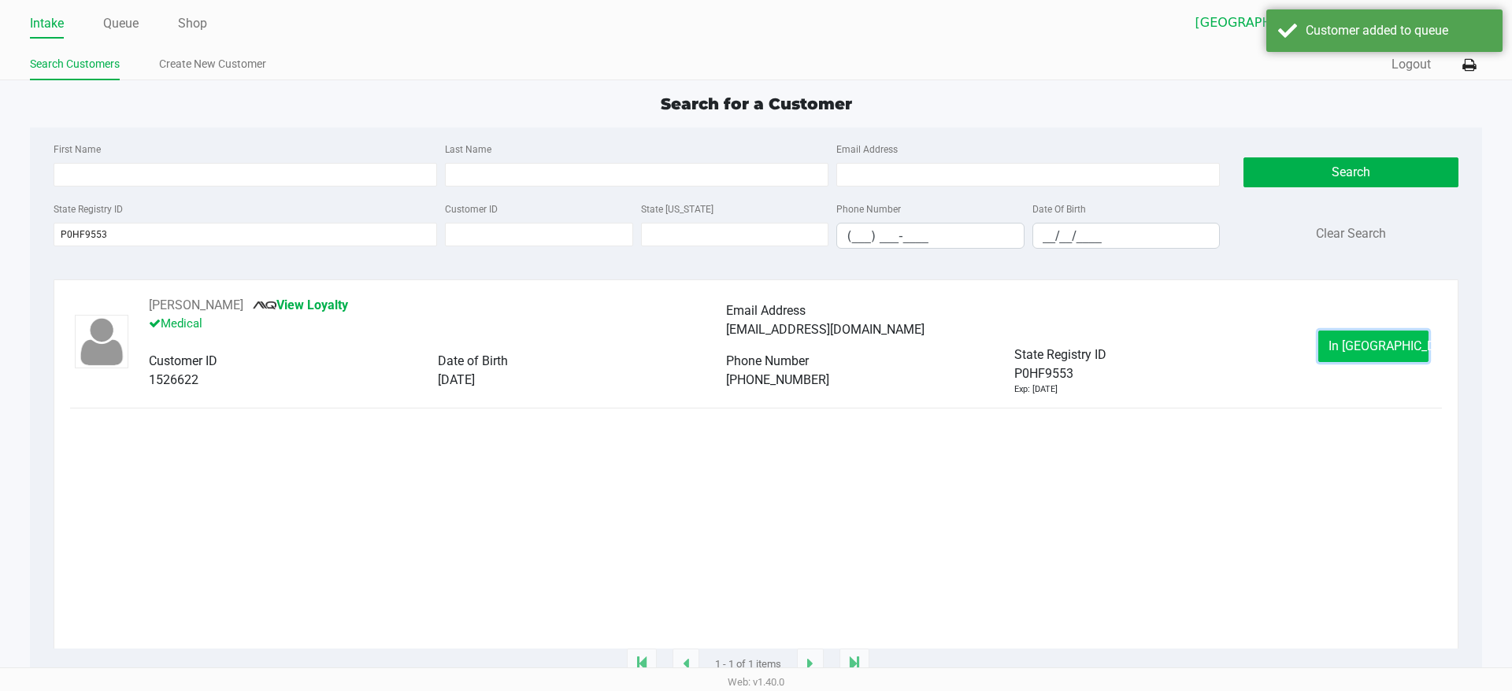
click at [1353, 342] on span "In [GEOGRAPHIC_DATA]" at bounding box center [1394, 346] width 132 height 15
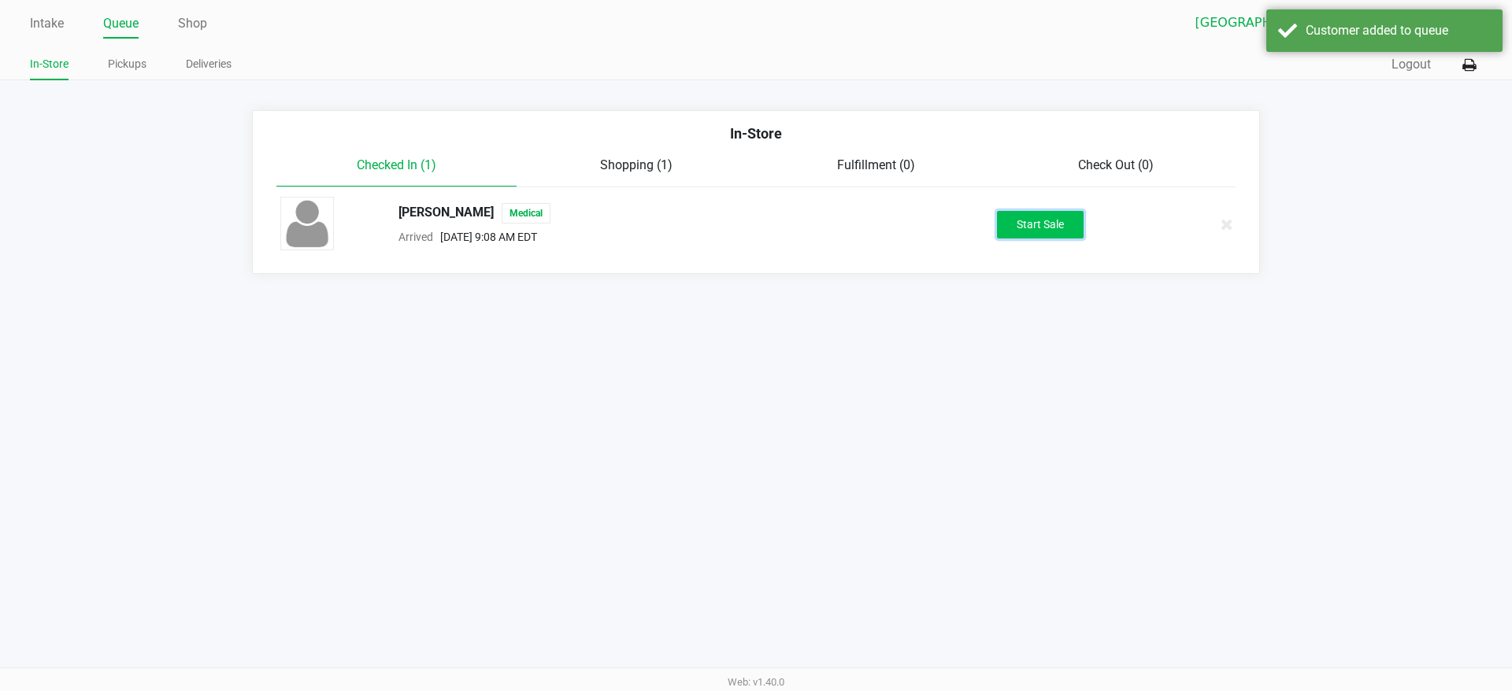
click at [1018, 227] on button "Start Sale" at bounding box center [1040, 225] width 87 height 28
click at [876, 536] on div "Intake Queue Shop Lakeland WC [PERSON_NAME] In-Store Pickups Deliveries Quick S…" at bounding box center [756, 345] width 1512 height 691
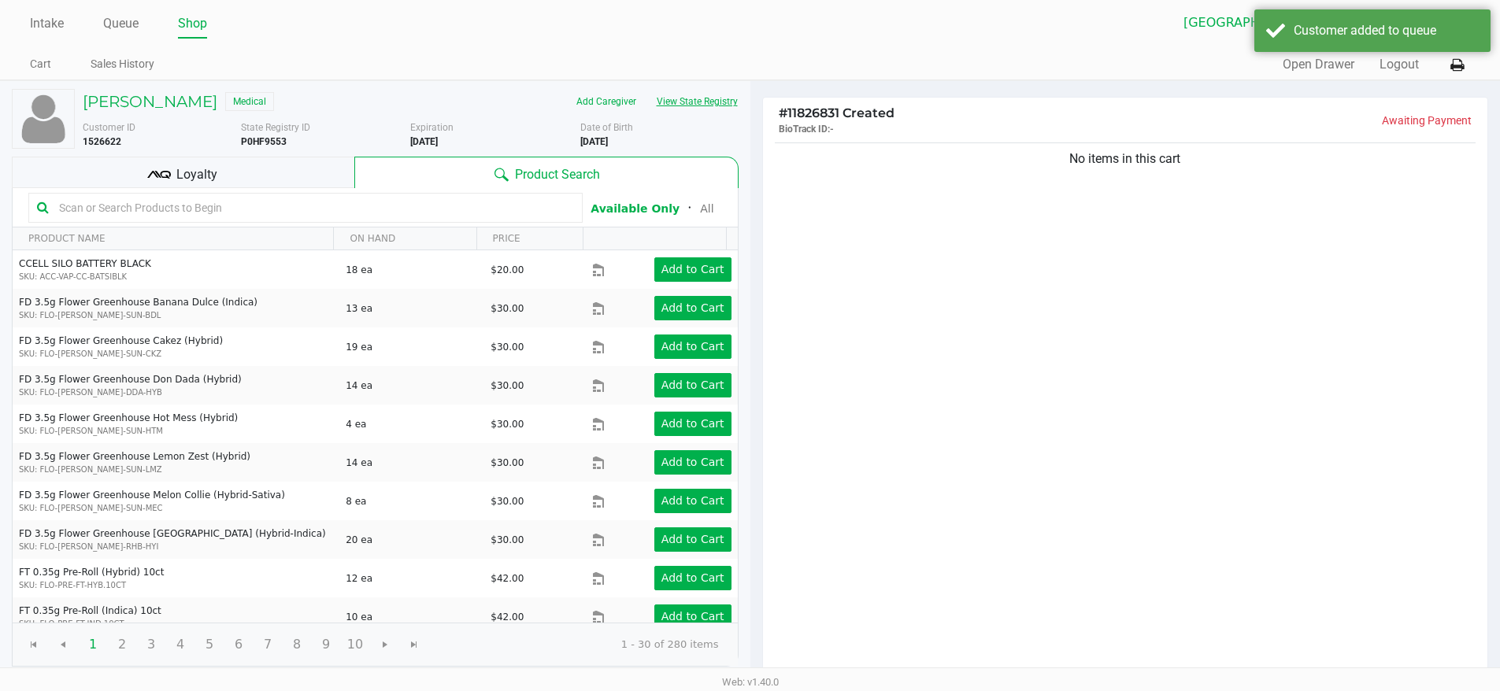
click at [708, 107] on button "View State Registry" at bounding box center [692, 101] width 92 height 25
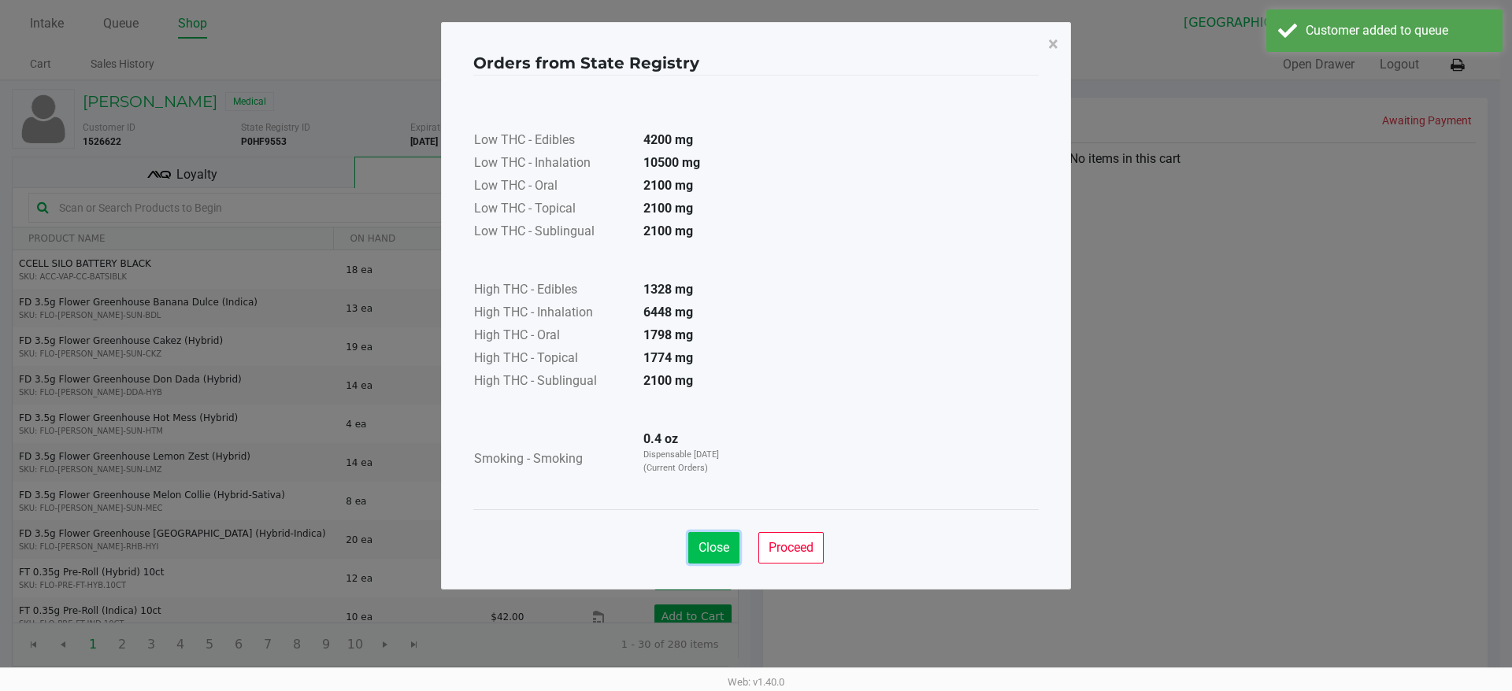
click at [716, 554] on span "Close" at bounding box center [713, 547] width 31 height 15
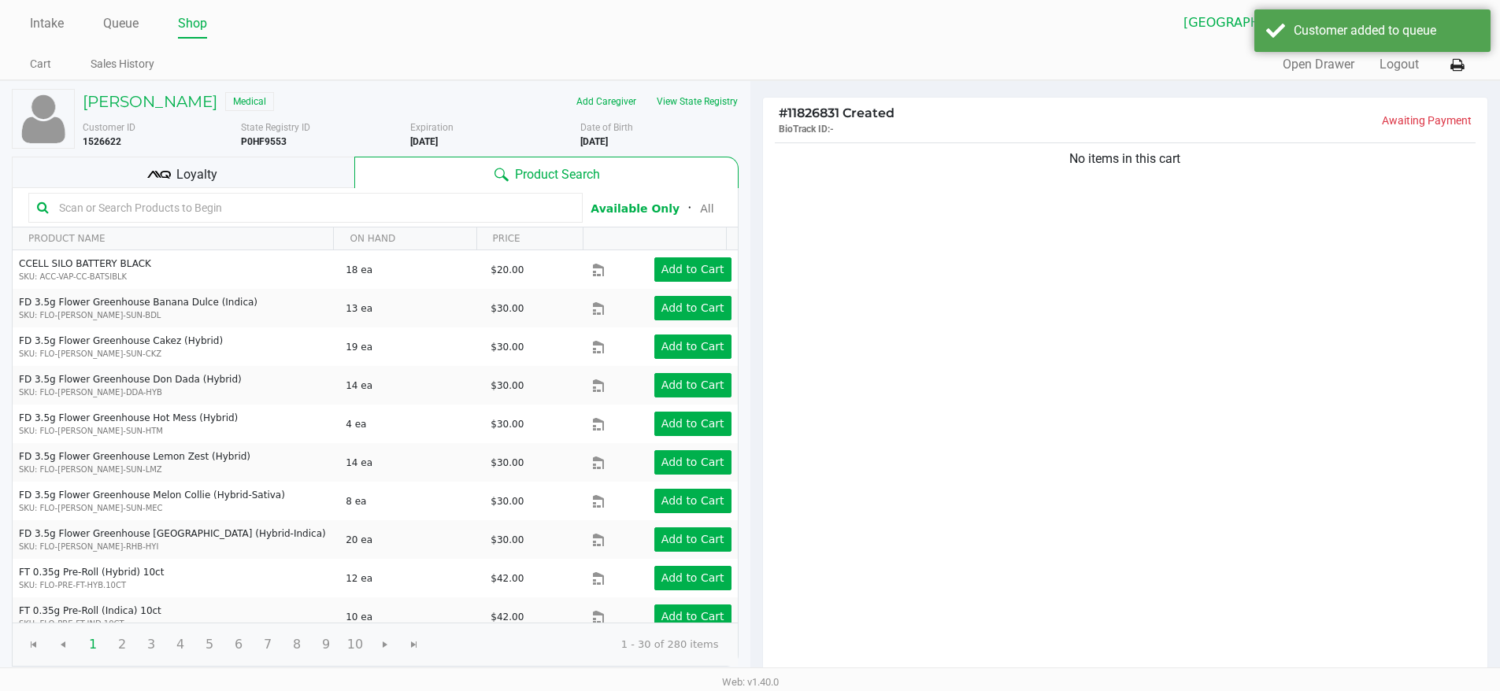
click at [936, 391] on div "No items in this cart" at bounding box center [1125, 408] width 725 height 539
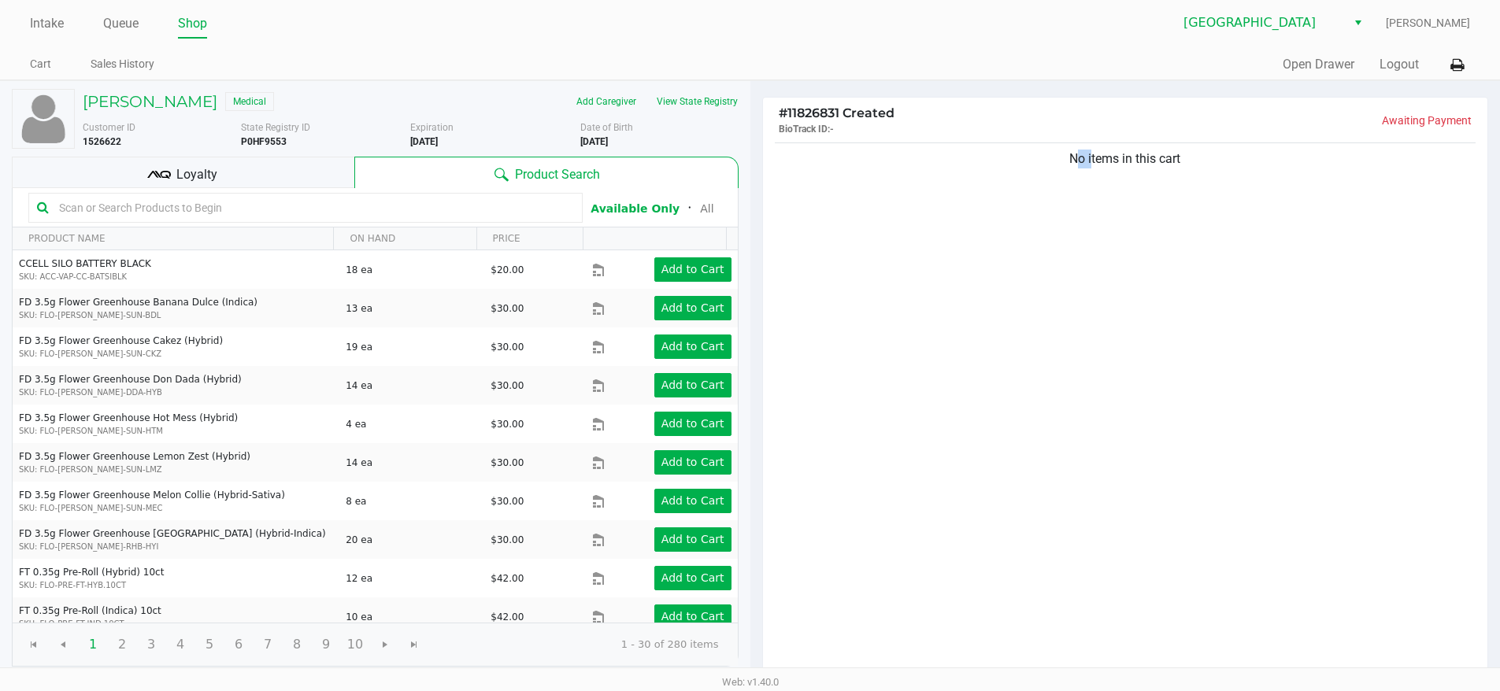
click at [936, 391] on div "No items in this cart" at bounding box center [1125, 408] width 725 height 539
click at [48, 18] on link "Intake" at bounding box center [47, 24] width 34 height 22
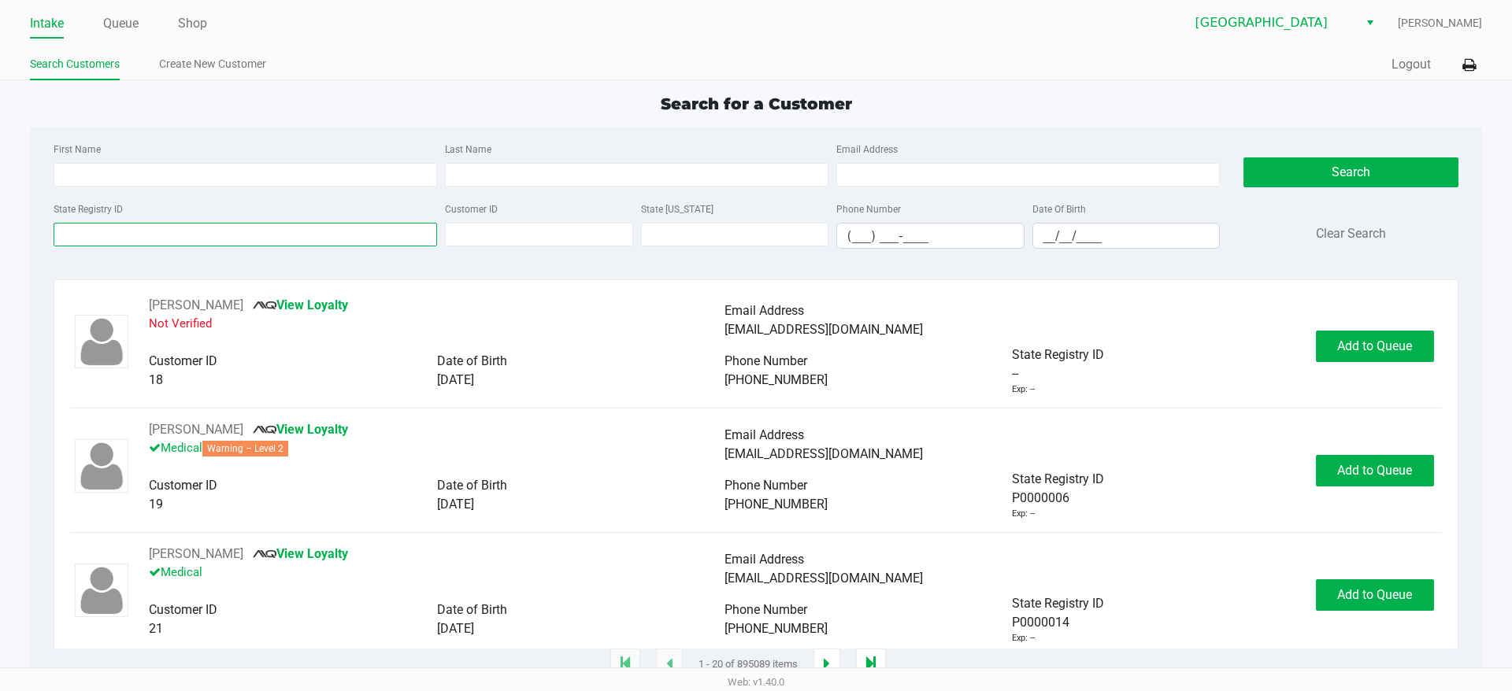
click at [353, 235] on input "State Registry ID" at bounding box center [245, 235] width 383 height 24
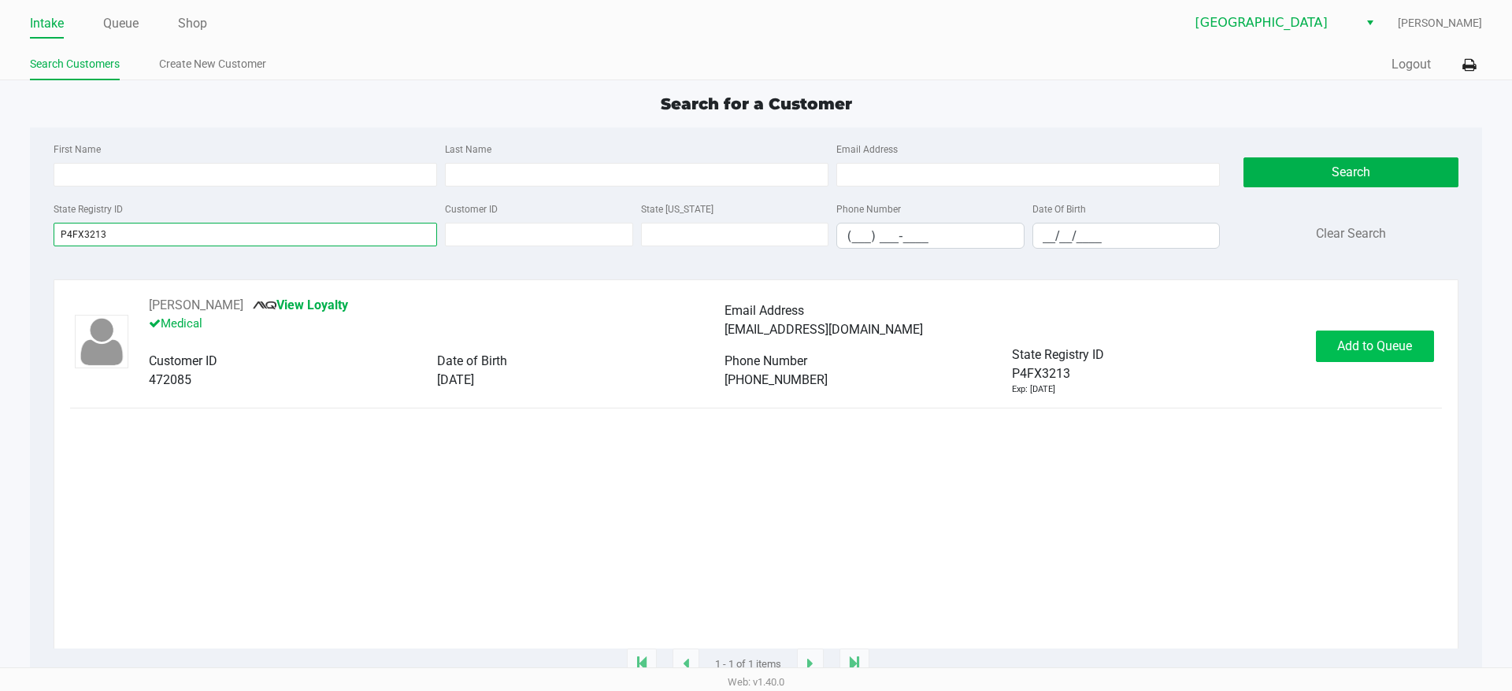
type input "P4FX3213"
click at [1356, 354] on span "Add to Queue" at bounding box center [1374, 346] width 75 height 15
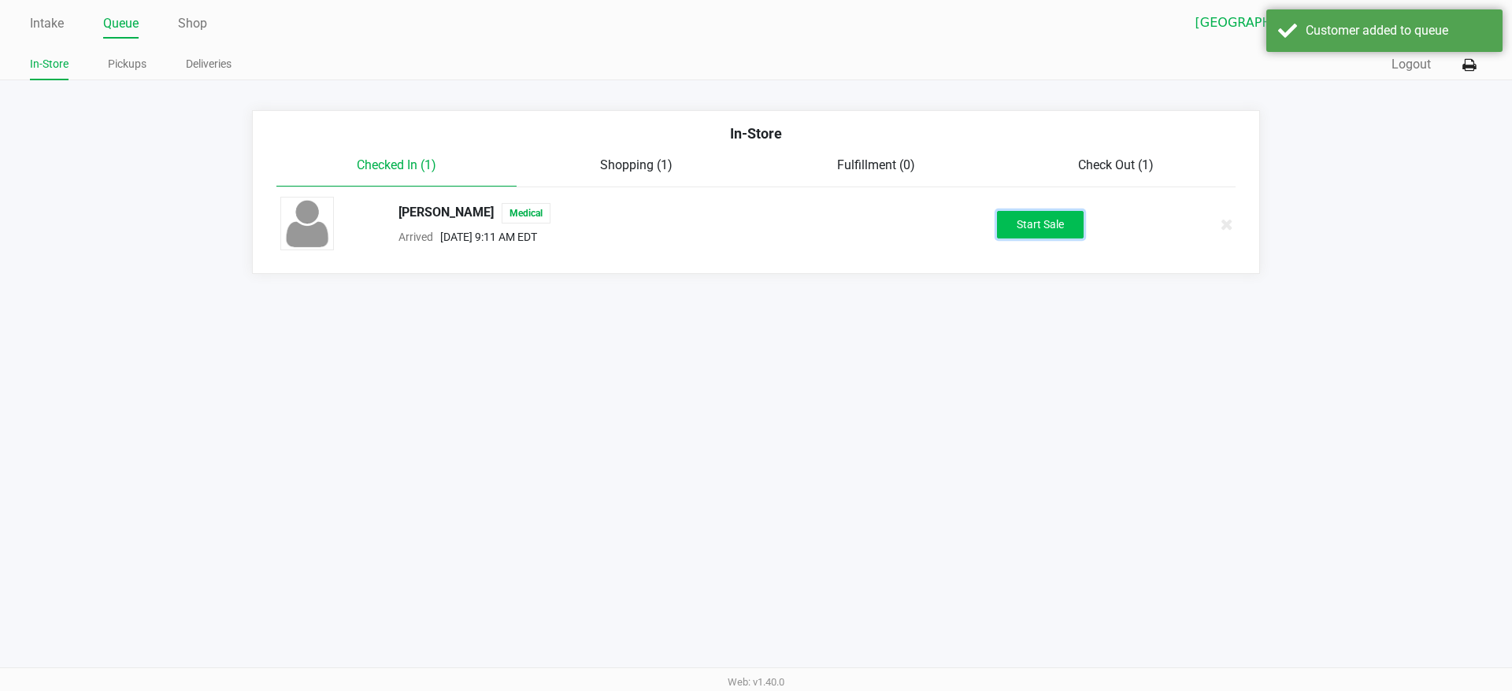
click at [1021, 216] on button "Start Sale" at bounding box center [1040, 225] width 87 height 28
click at [1021, 216] on div "Start Sale" at bounding box center [1040, 225] width 87 height 28
click at [894, 464] on div "Intake Queue Shop Lakeland WC [PERSON_NAME] In-Store Pickups Deliveries Quick S…" at bounding box center [756, 345] width 1512 height 691
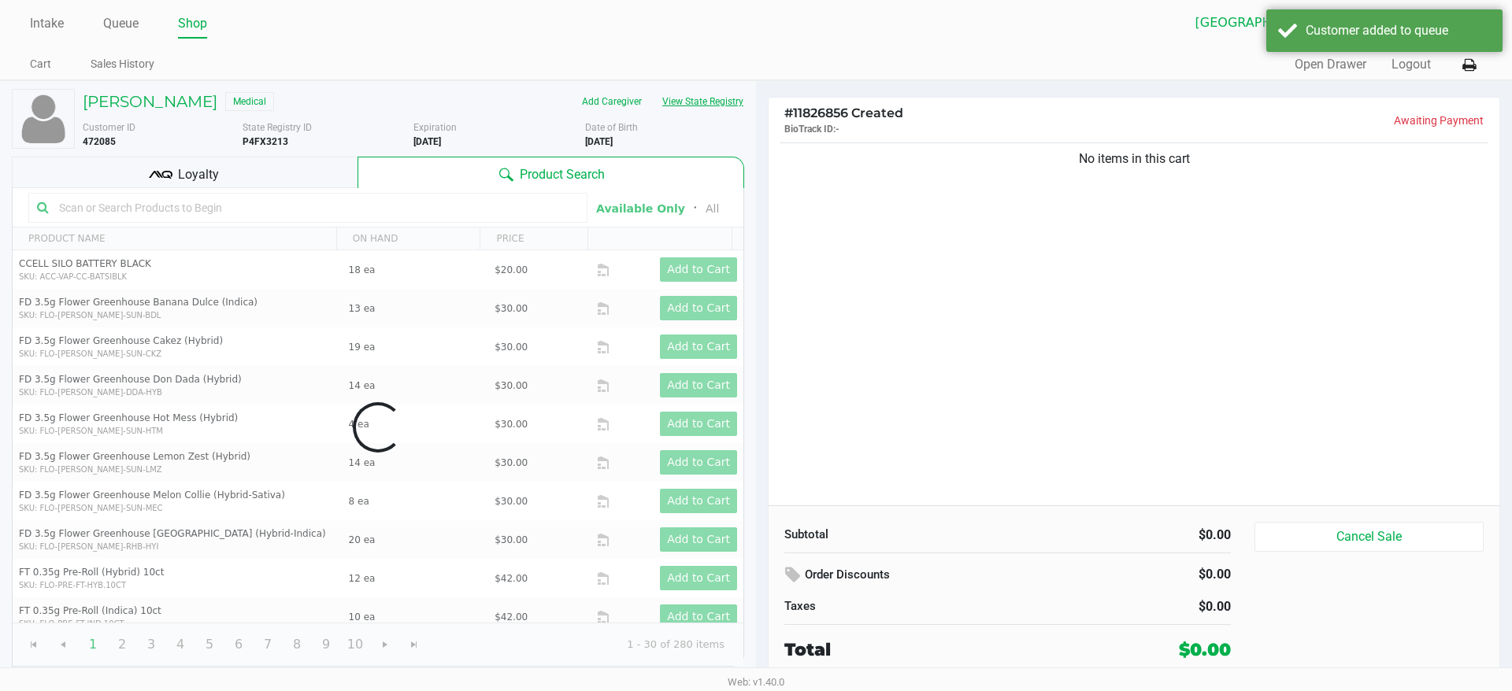
click at [709, 103] on button "View State Registry" at bounding box center [698, 101] width 92 height 25
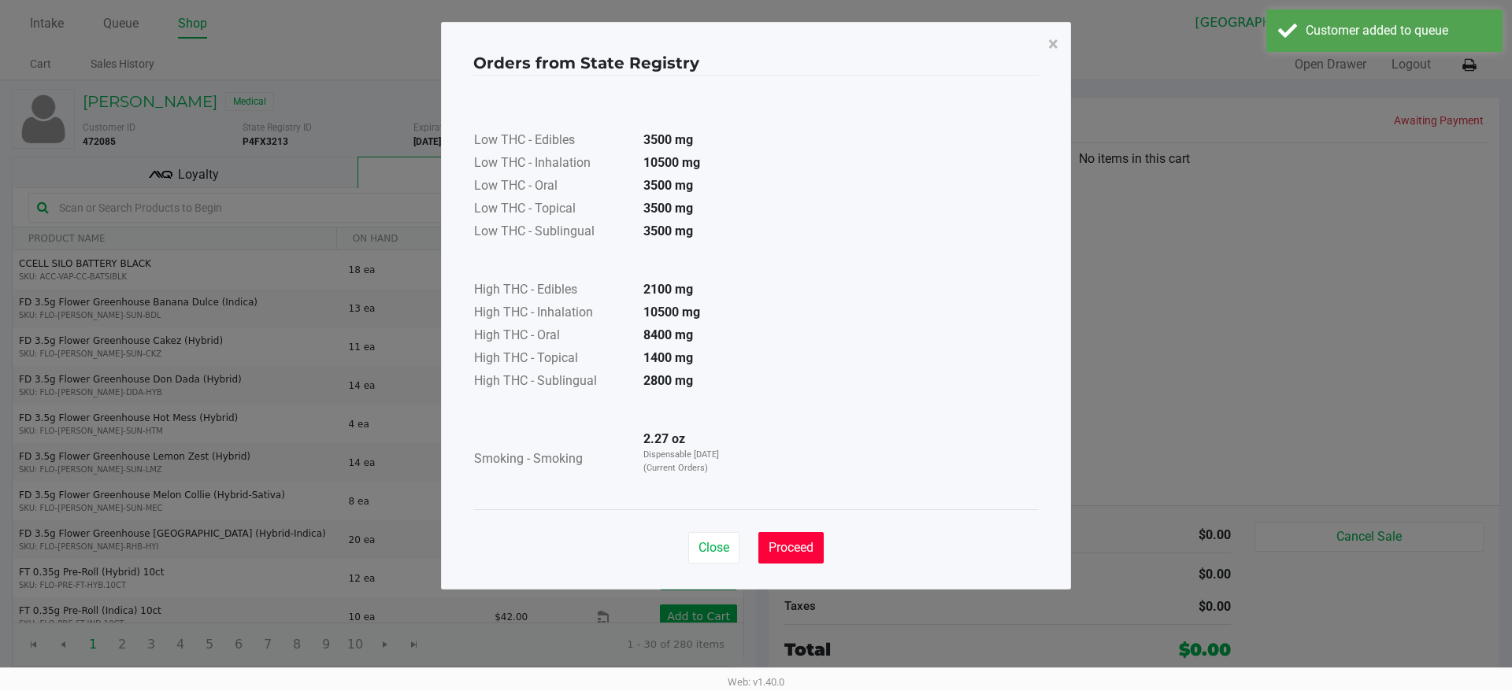
click at [790, 550] on span "Proceed" at bounding box center [790, 547] width 45 height 15
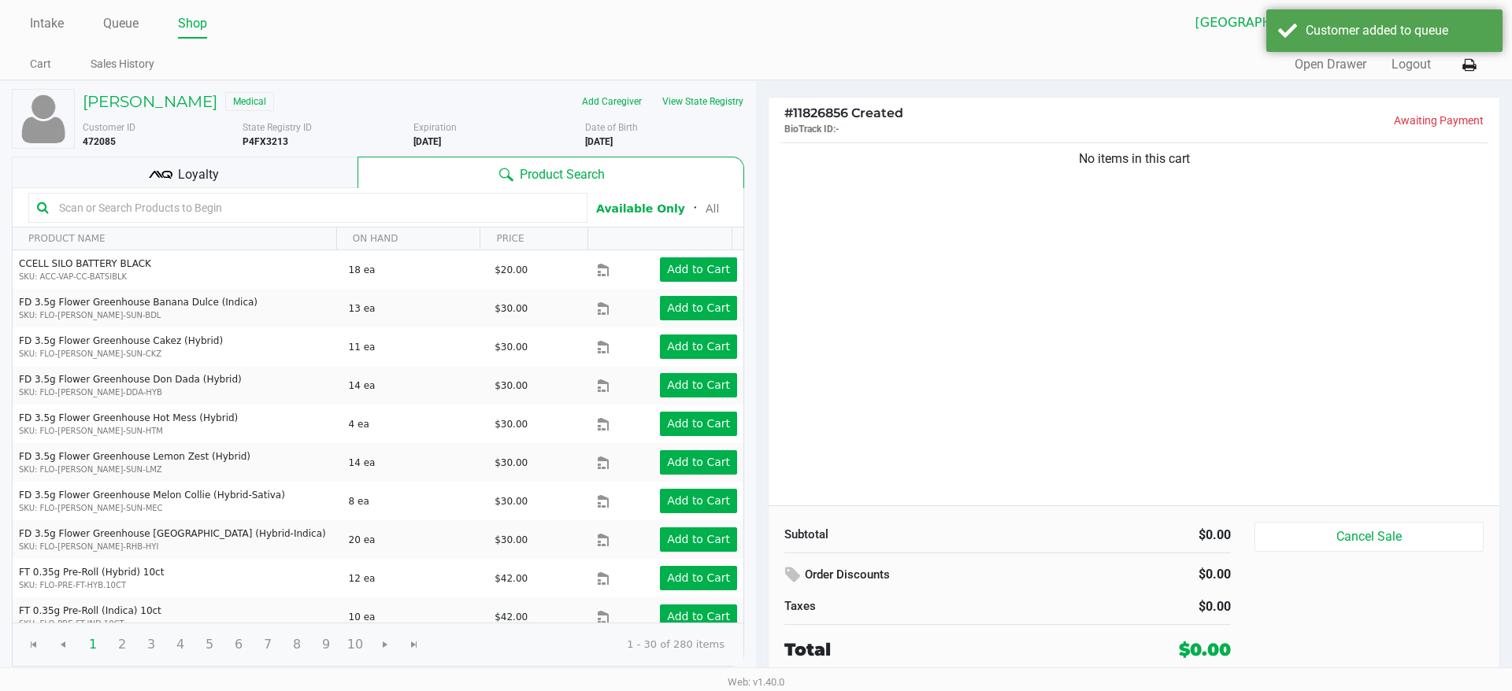
click at [896, 399] on div "Low THC - Edibles 3500 mg Low THC - Inhalation 10500 mg Low THC - Oral 3500 mg …" at bounding box center [755, 253] width 565 height 396
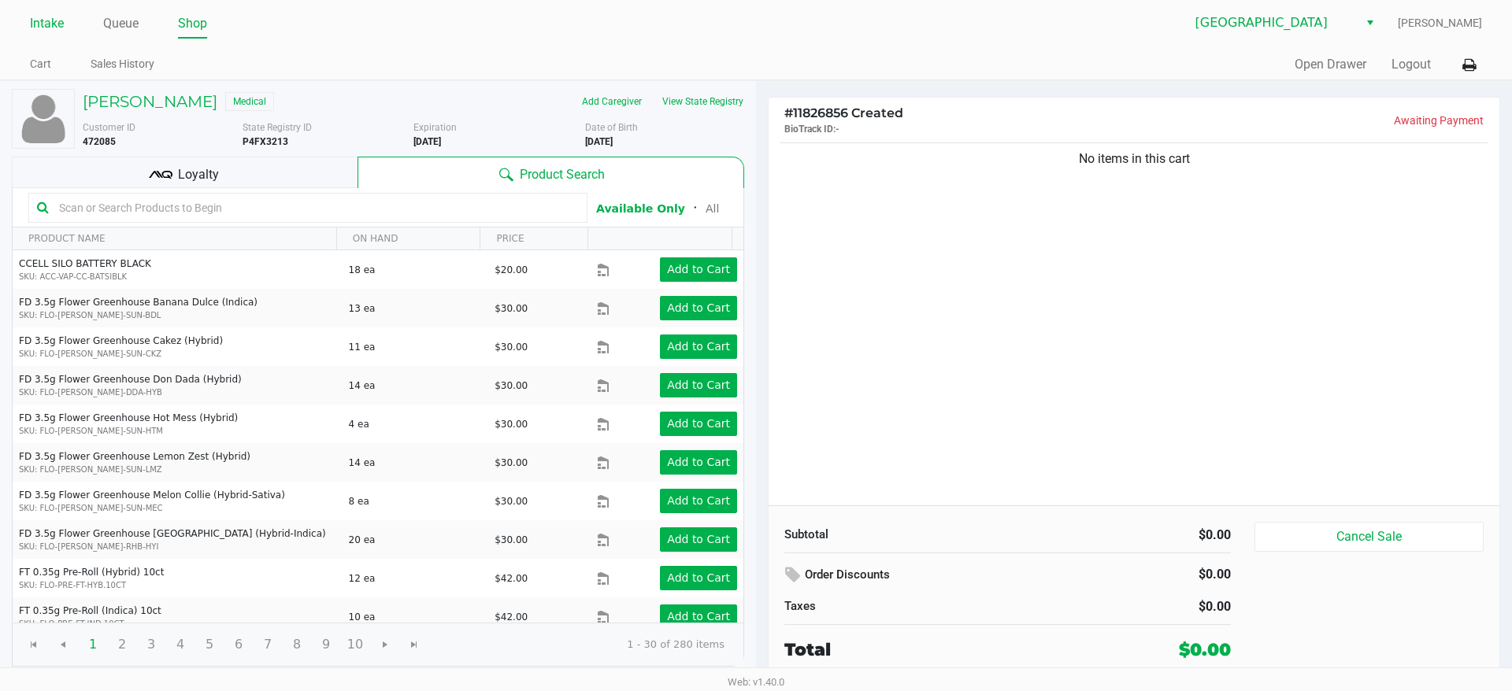
click at [54, 13] on link "Intake" at bounding box center [47, 24] width 34 height 22
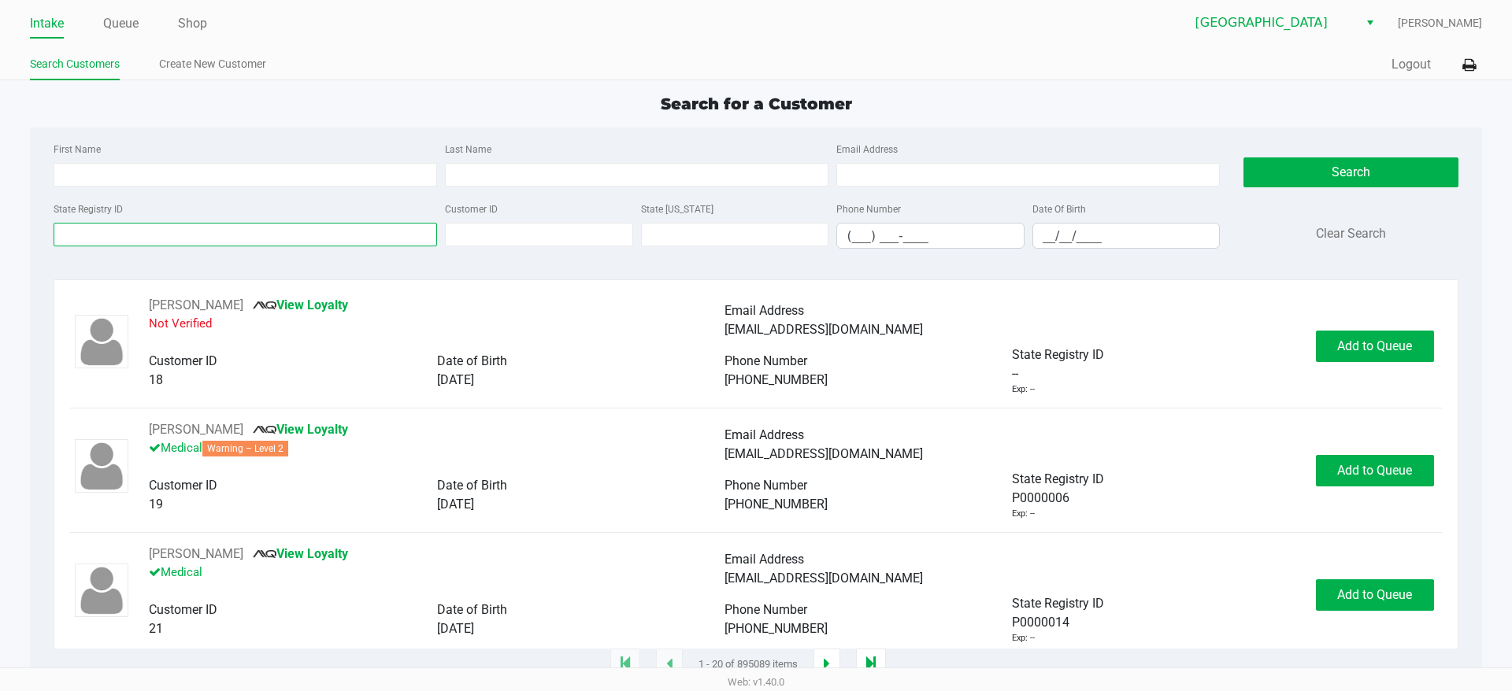
click at [168, 228] on input "State Registry ID" at bounding box center [245, 235] width 383 height 24
click at [173, 237] on input "State Registry ID" at bounding box center [245, 235] width 383 height 24
click at [172, 237] on input "State Registry ID" at bounding box center [245, 235] width 383 height 24
click at [180, 162] on div "First Name" at bounding box center [245, 162] width 391 height 47
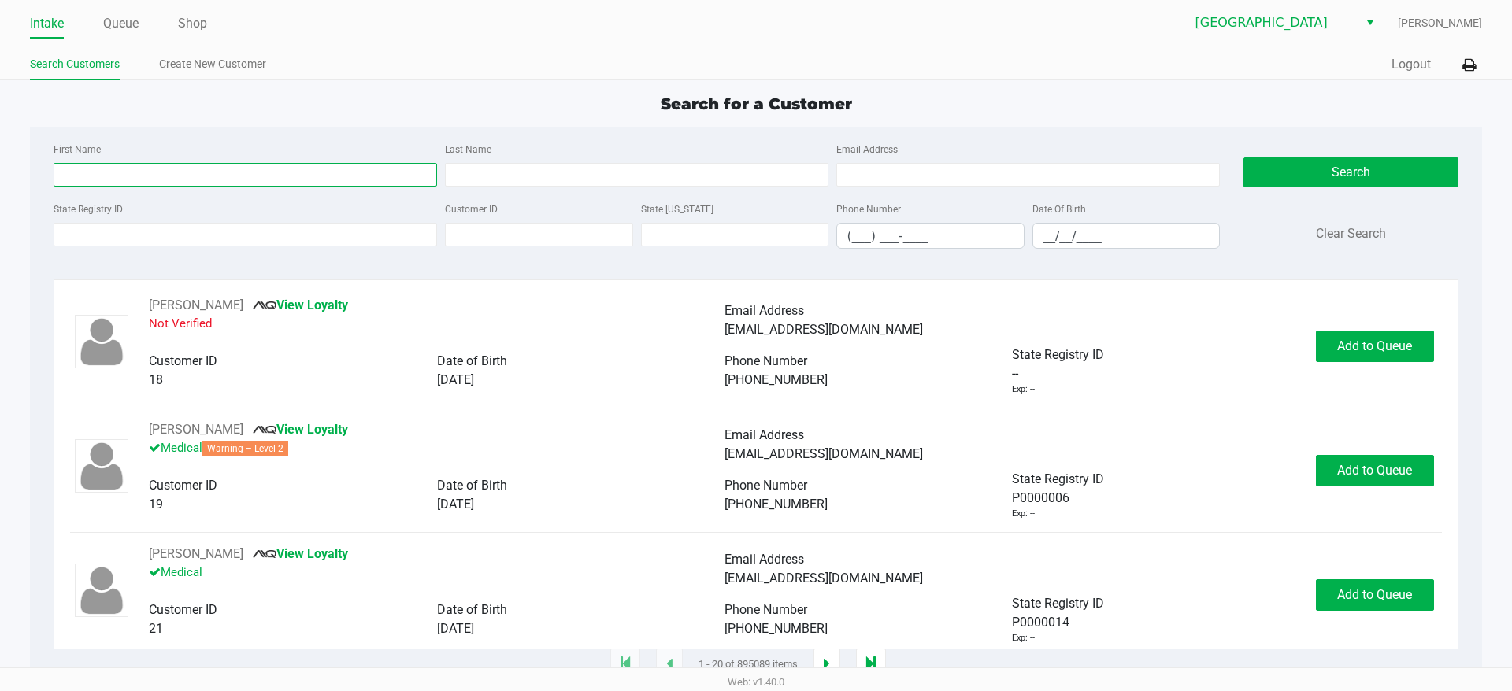
click at [177, 182] on input "First Name" at bounding box center [245, 175] width 383 height 24
type input "KEE"
drag, startPoint x: 116, startPoint y: 163, endPoint x: 6, endPoint y: 172, distance: 109.8
click at [10, 172] on app-all-customers "Search for a Customer First Name [PERSON_NAME] Last Name Email Address State Re…" at bounding box center [756, 378] width 1512 height 573
click at [365, 235] on input "State Registry ID" at bounding box center [245, 235] width 383 height 24
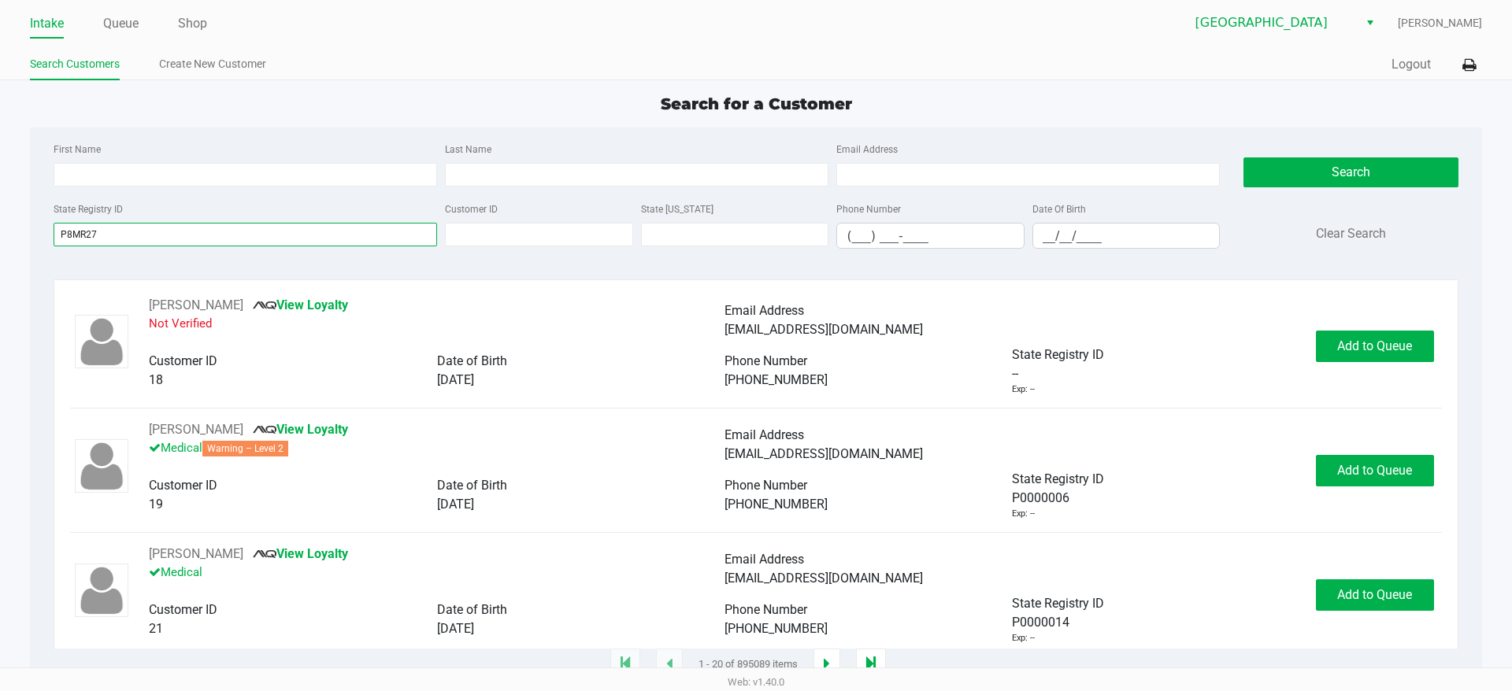
type input "P8MR27"
click at [1091, 228] on input "__/__/____" at bounding box center [1126, 236] width 187 height 24
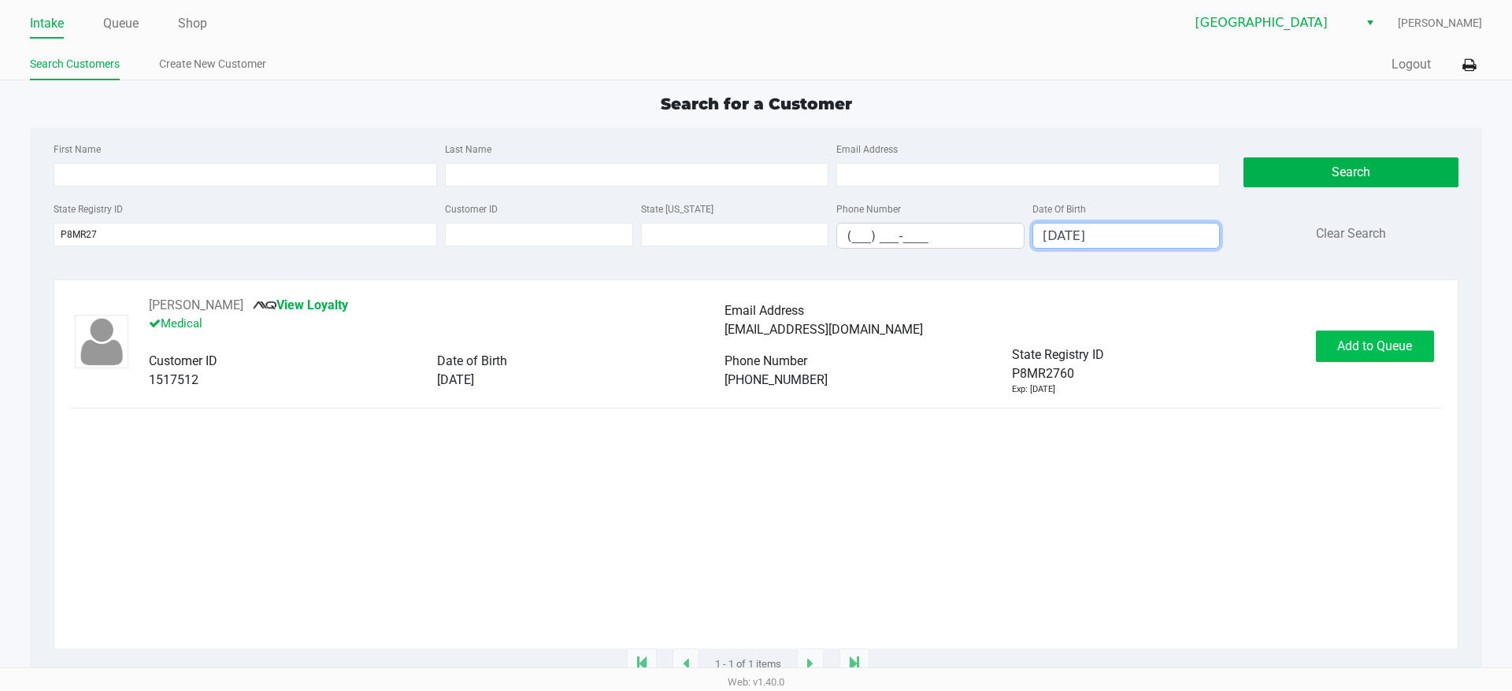
type input "[DATE]"
click at [1361, 350] on span "Add to Queue" at bounding box center [1374, 346] width 75 height 15
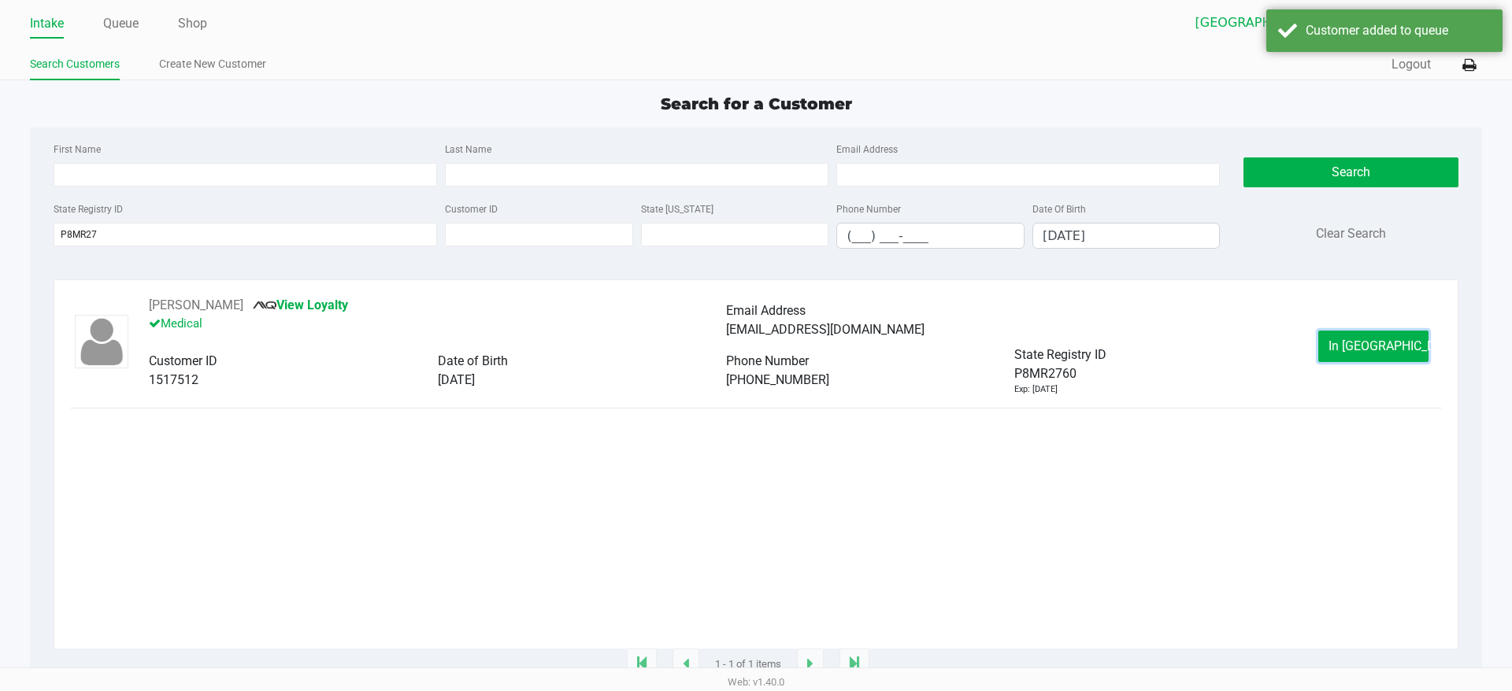
click at [1355, 354] on span "In [GEOGRAPHIC_DATA]" at bounding box center [1394, 346] width 132 height 15
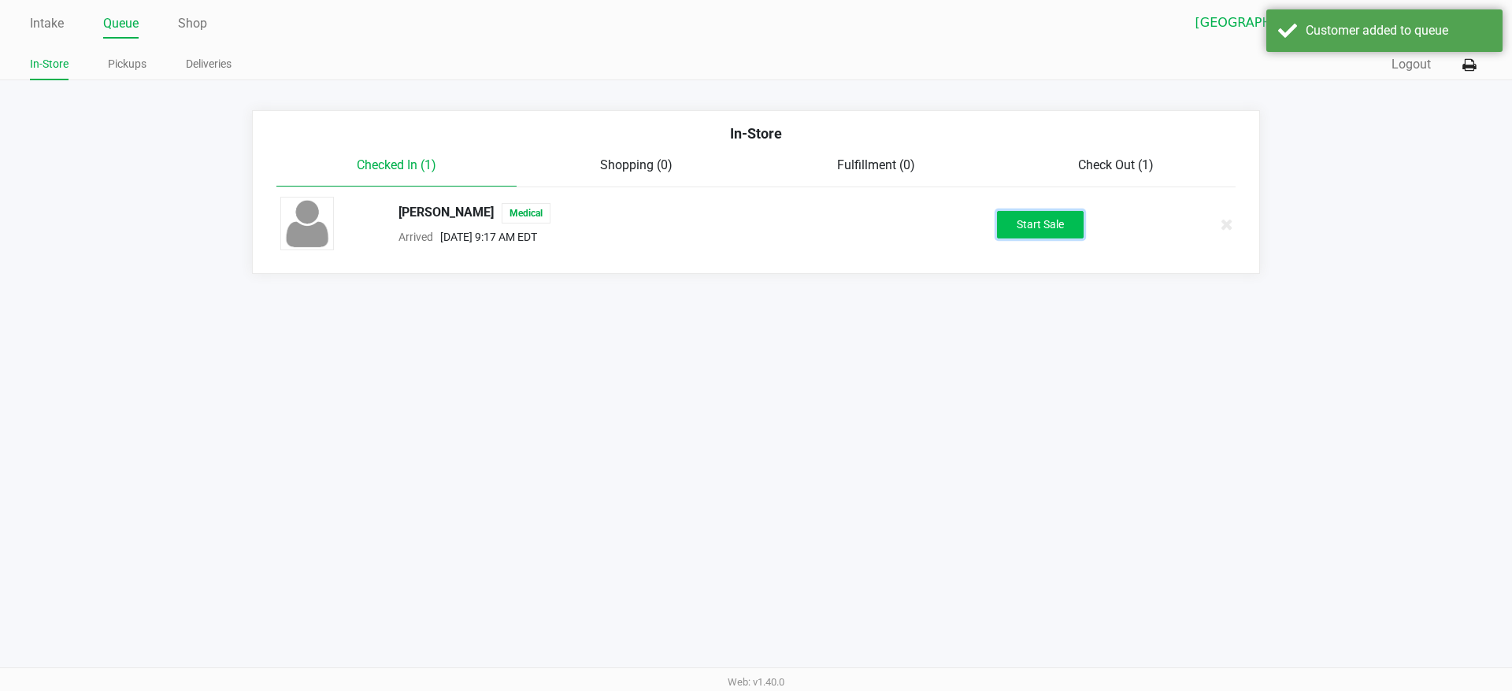
click at [1055, 220] on button "Start Sale" at bounding box center [1040, 225] width 87 height 28
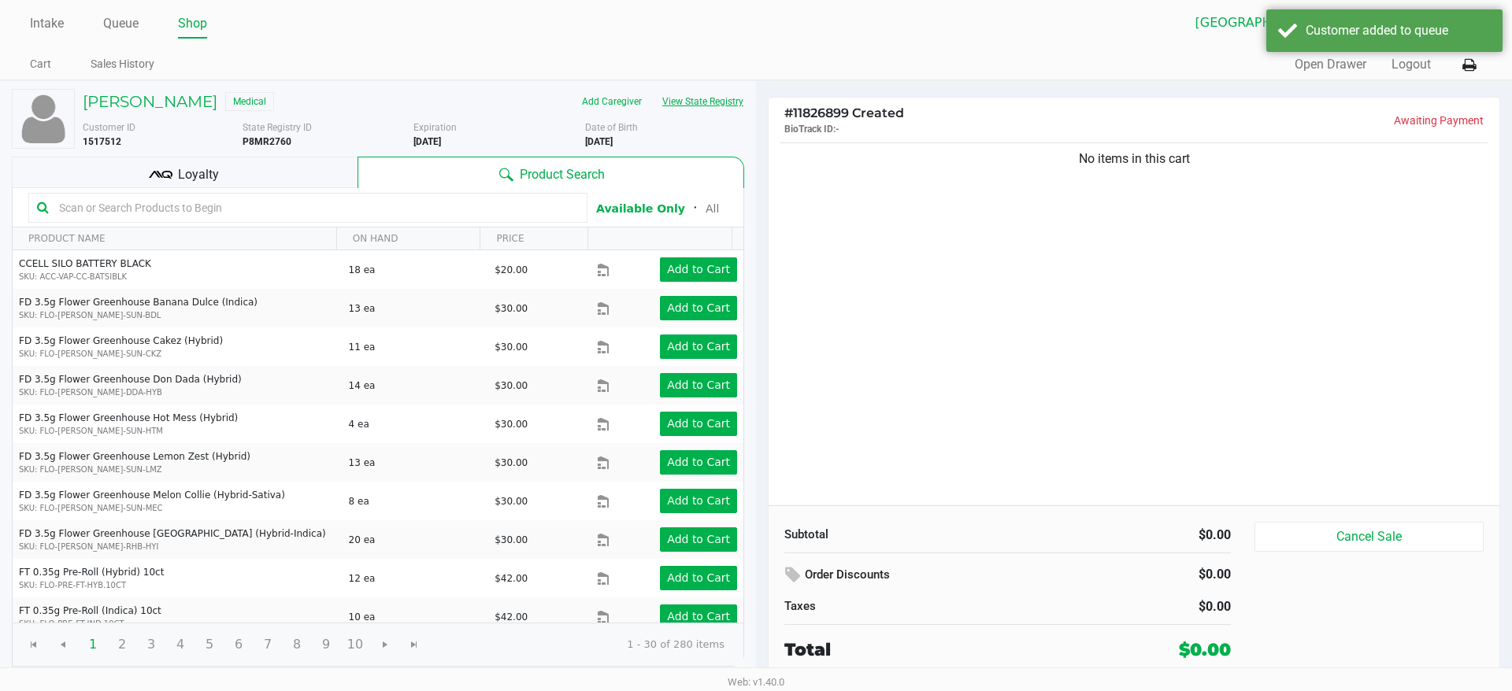
click at [722, 104] on button "View State Registry" at bounding box center [698, 101] width 92 height 25
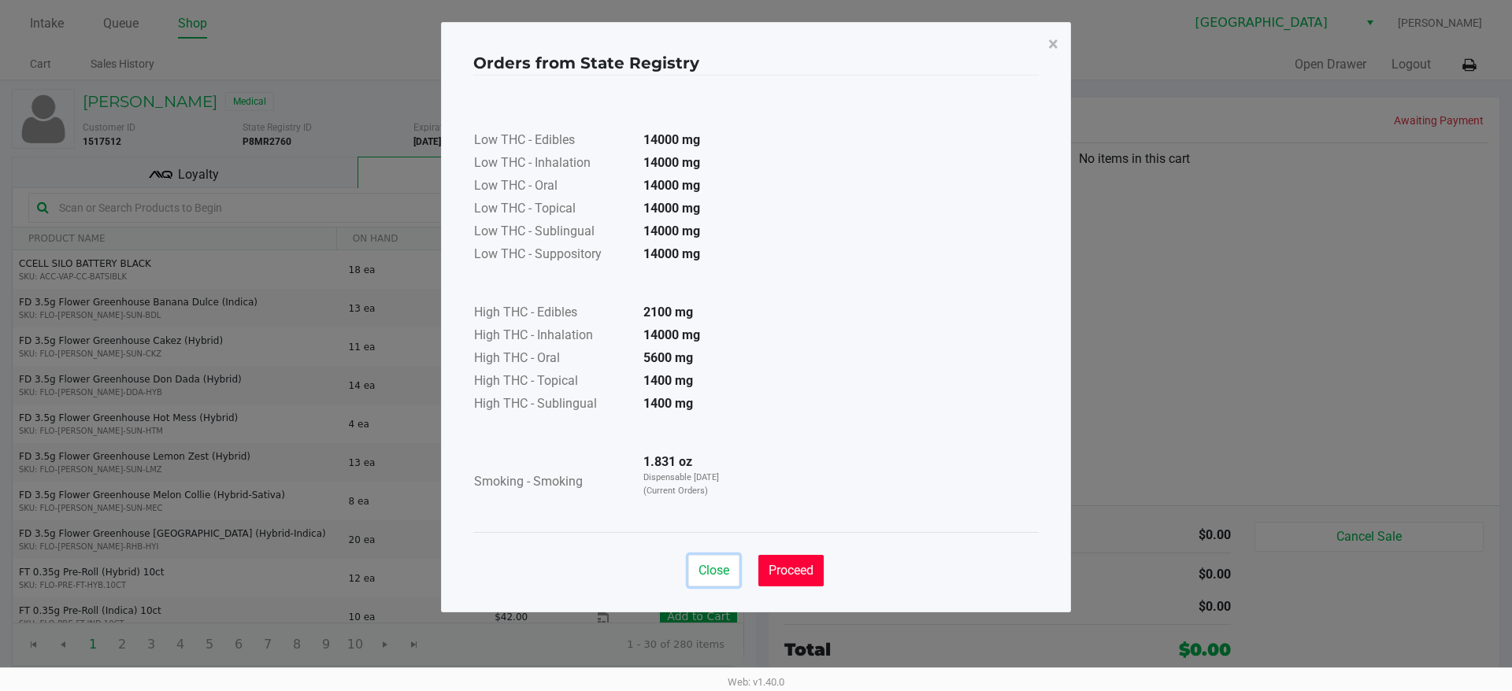
drag, startPoint x: 724, startPoint y: 563, endPoint x: 799, endPoint y: 546, distance: 76.8
click at [724, 564] on span "Close" at bounding box center [713, 570] width 31 height 15
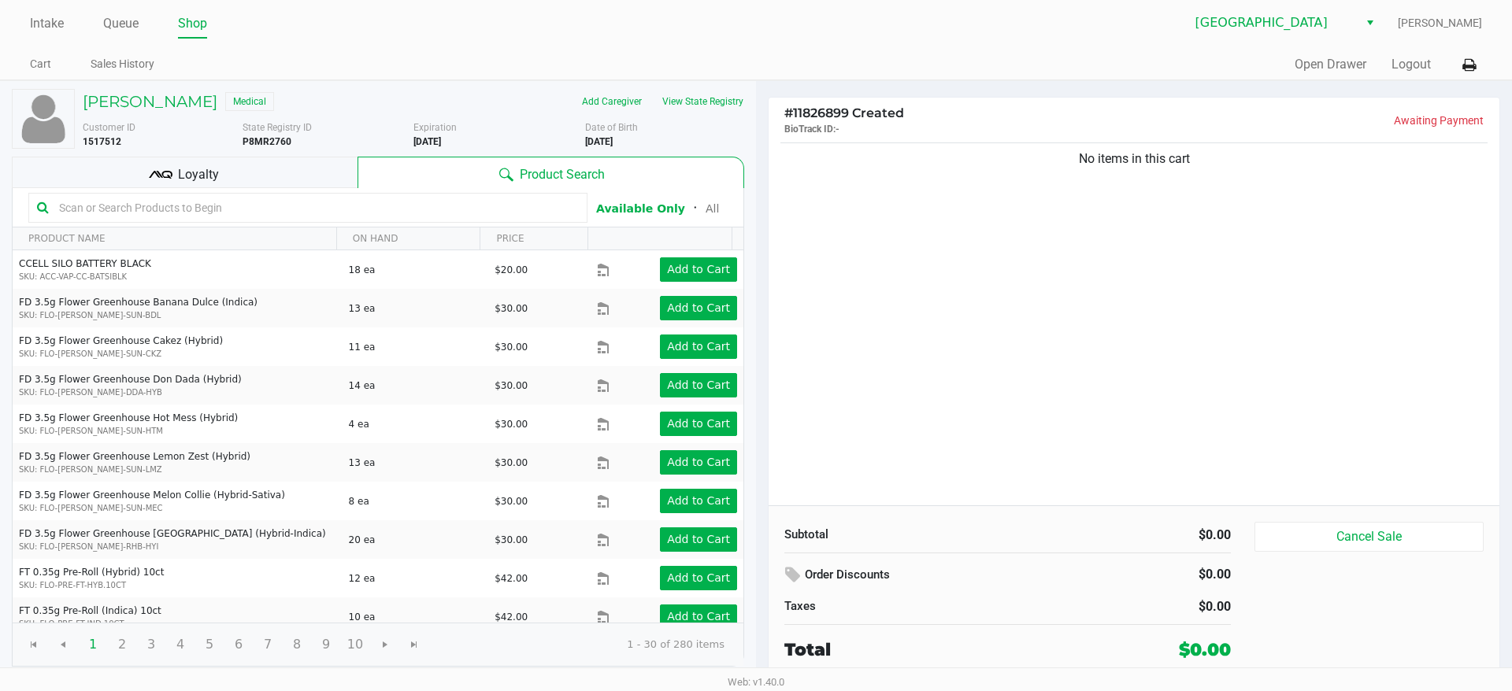
click at [955, 424] on div "No items in this cart" at bounding box center [1133, 322] width 731 height 366
click at [46, 20] on link "Intake" at bounding box center [47, 24] width 34 height 22
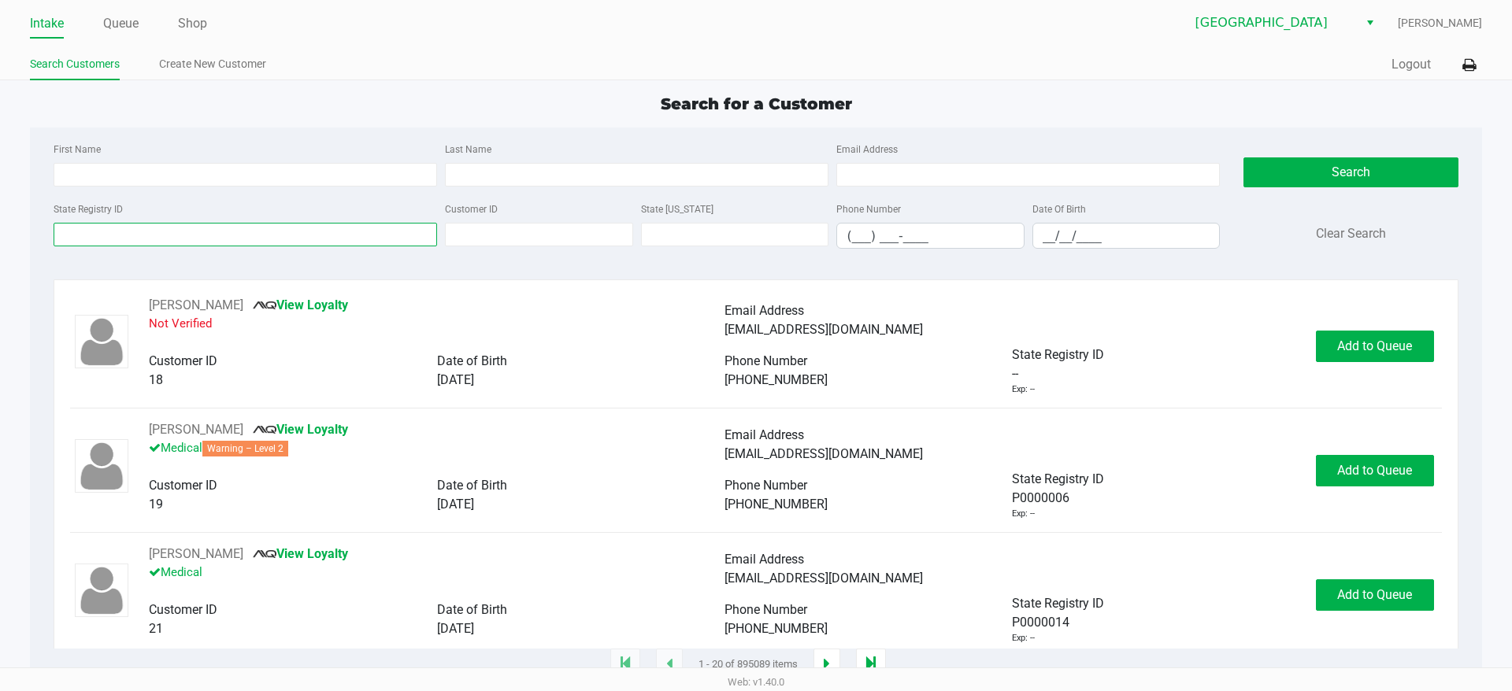
click at [139, 239] on input "State Registry ID" at bounding box center [245, 235] width 383 height 24
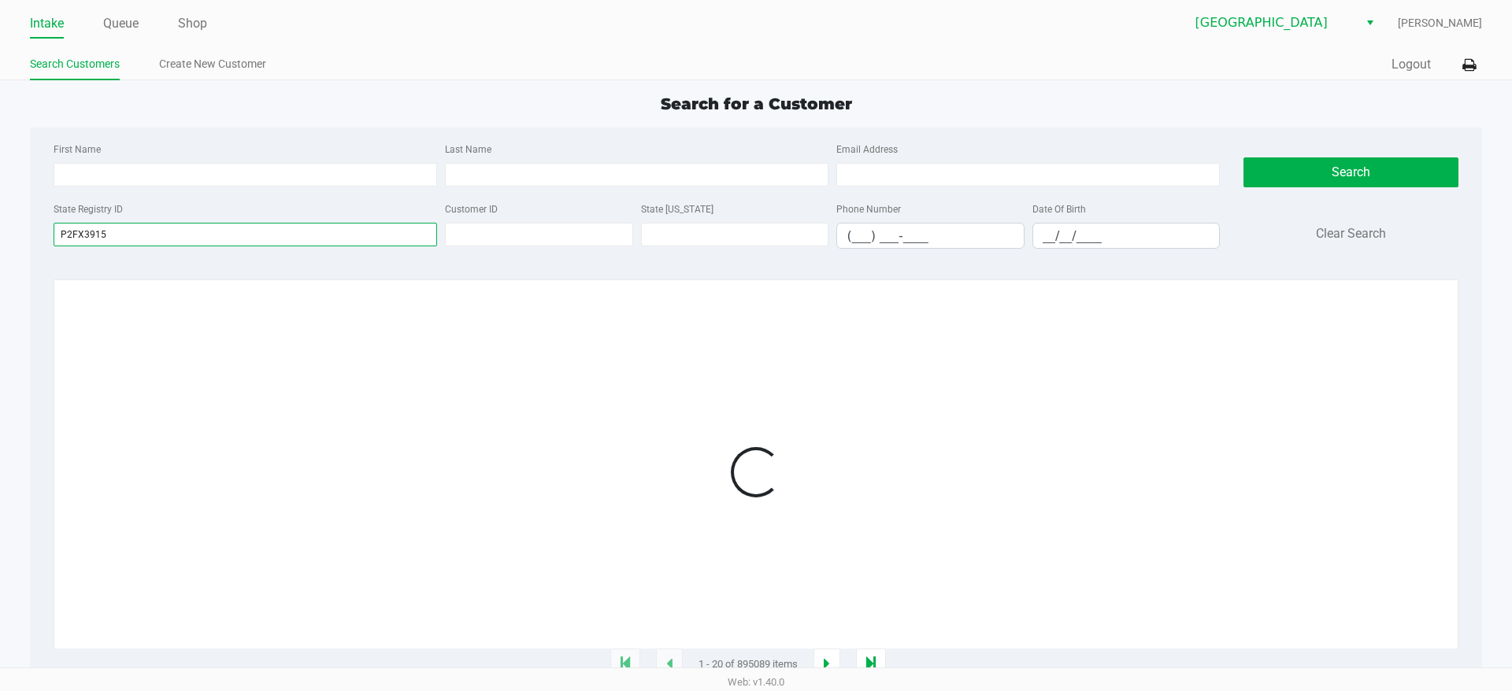
type input "P2FX3915"
click at [304, 405] on div at bounding box center [755, 472] width 1371 height 353
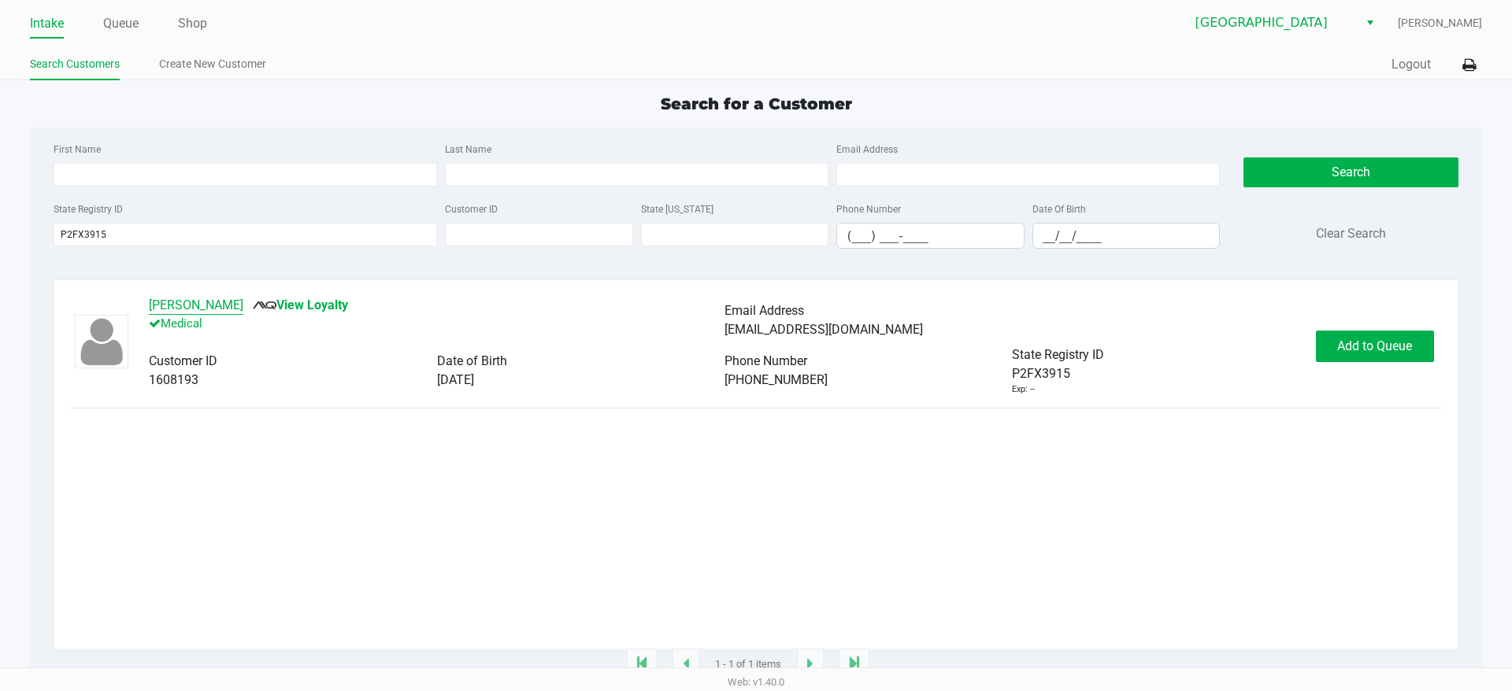
click at [172, 304] on button "[PERSON_NAME]" at bounding box center [196, 305] width 94 height 19
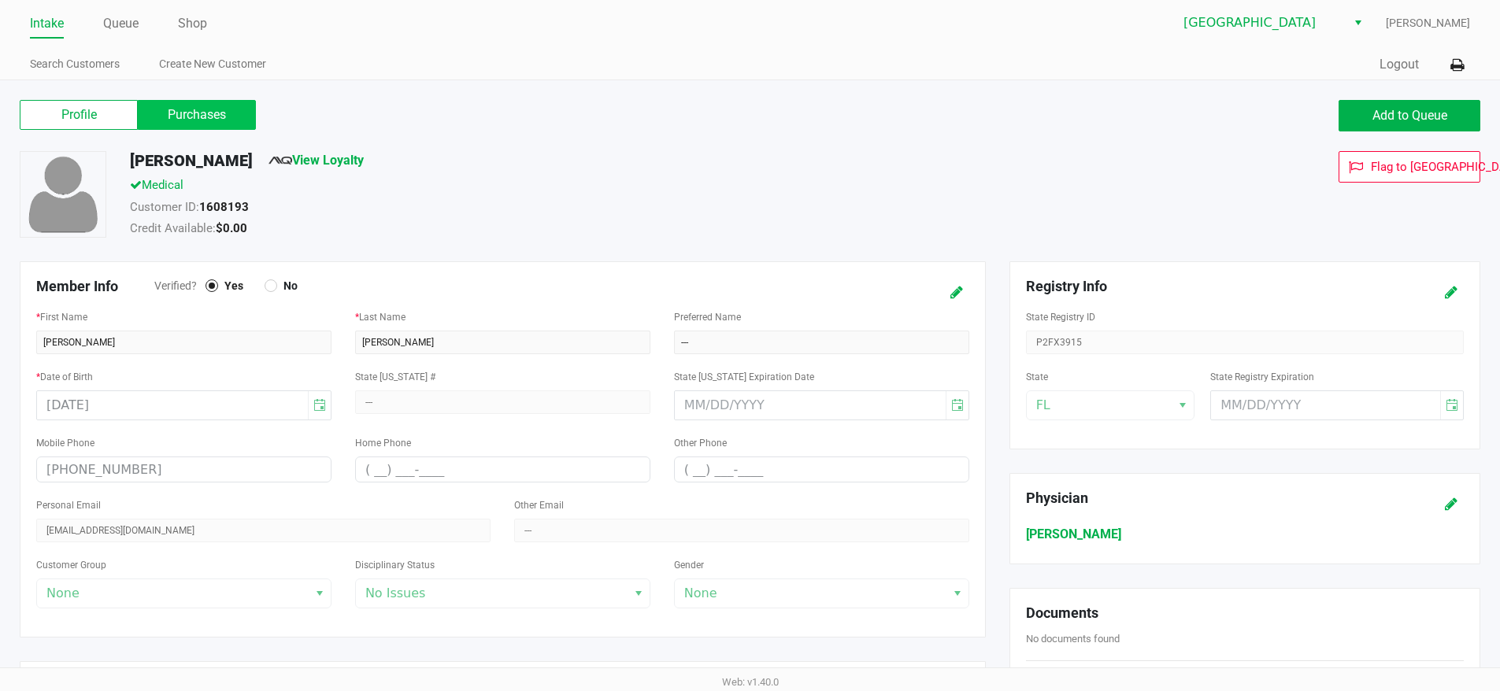
click at [239, 126] on label "Purchases" at bounding box center [197, 115] width 118 height 30
click at [0, 0] on 1 "Purchases" at bounding box center [0, 0] width 0 height 0
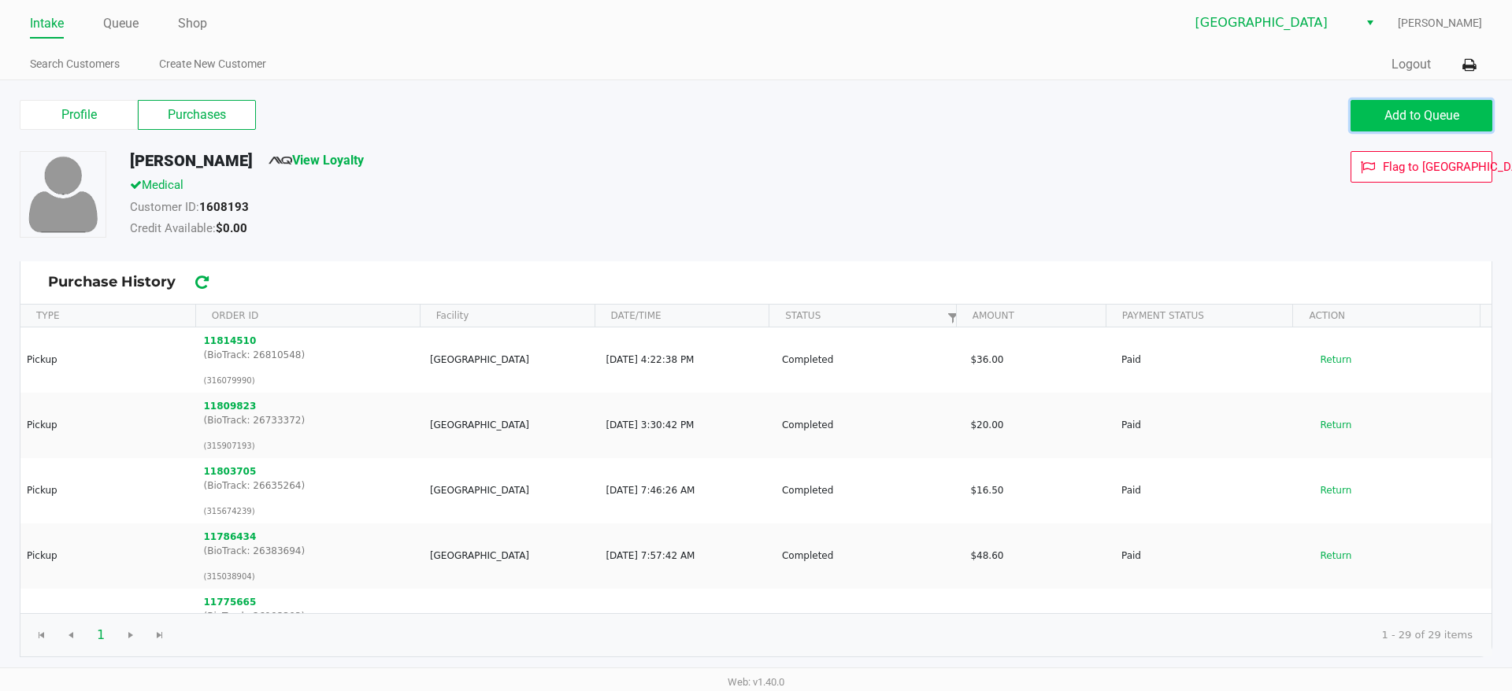
click at [1375, 107] on button "Add to Queue" at bounding box center [1421, 115] width 142 height 31
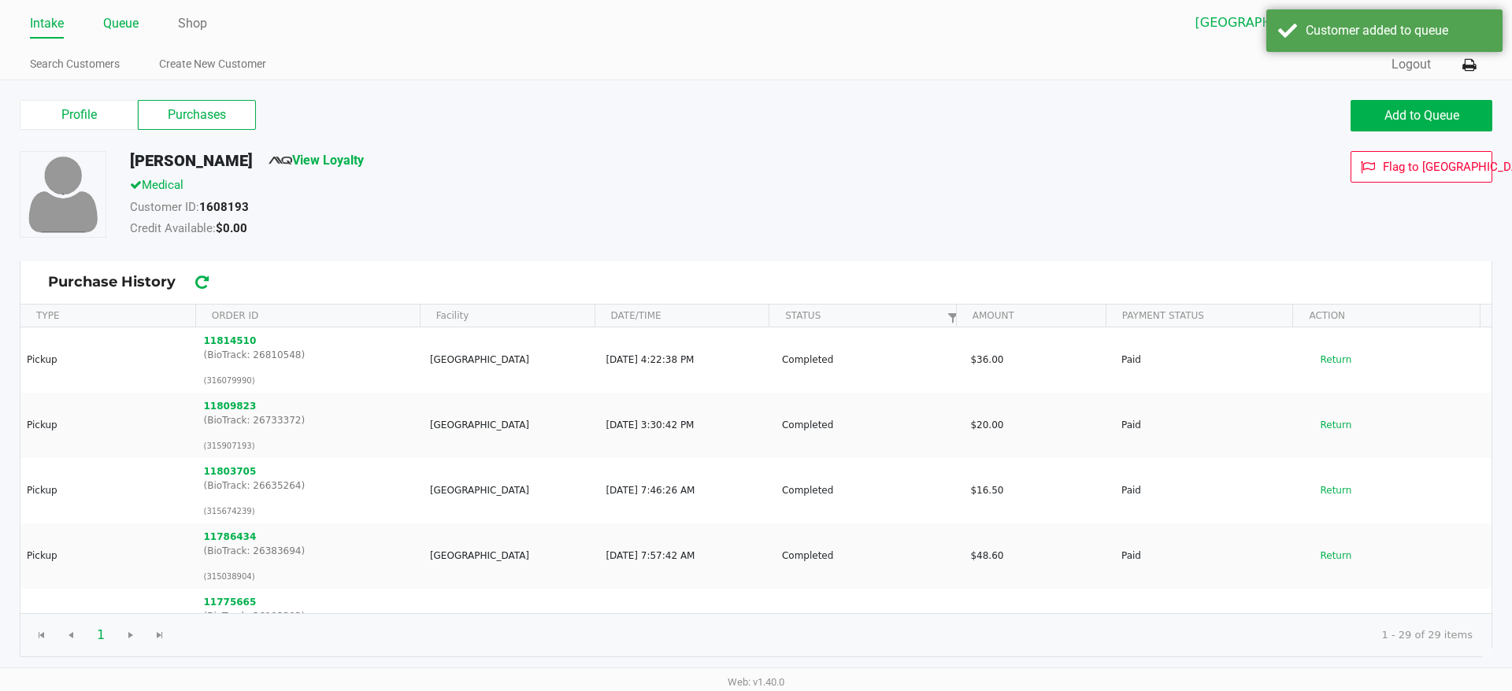
click at [113, 24] on link "Queue" at bounding box center [120, 24] width 35 height 22
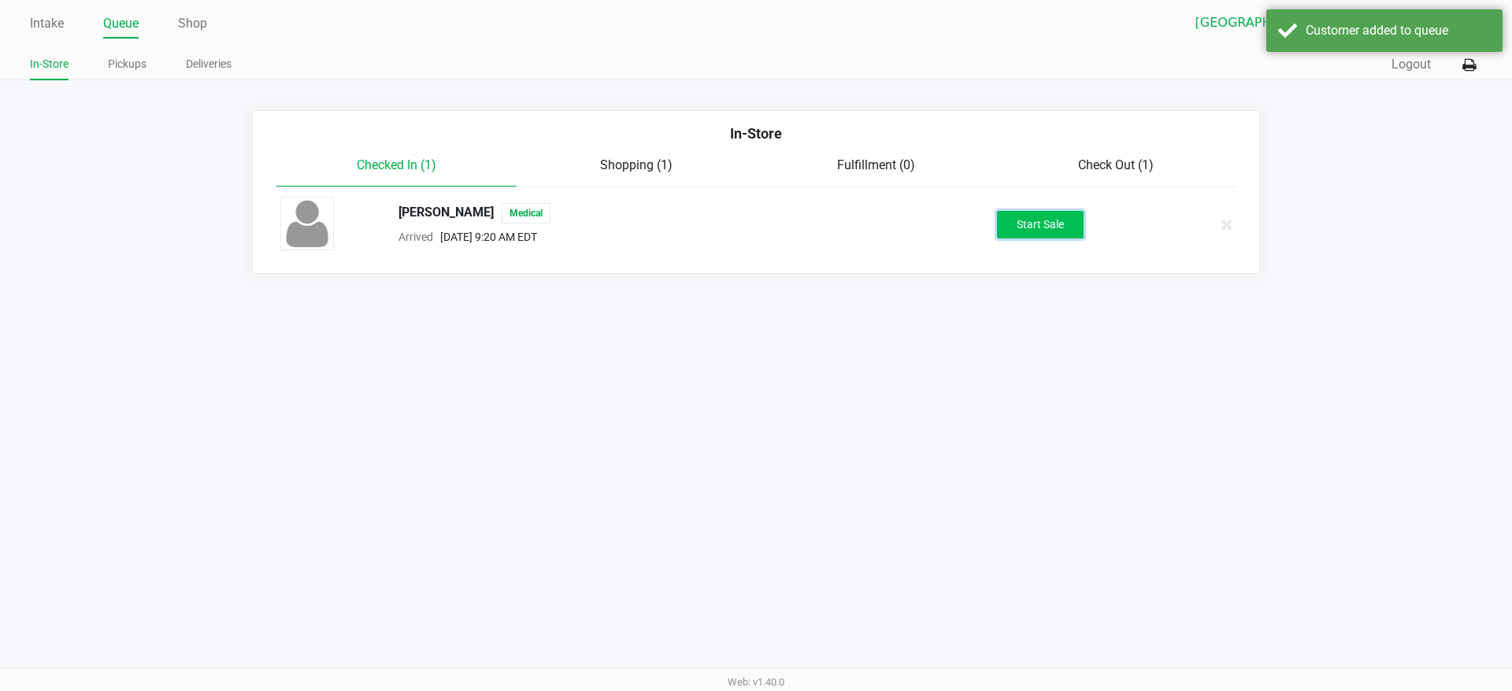
click at [1005, 212] on button "Start Sale" at bounding box center [1040, 225] width 87 height 28
click at [990, 323] on div "Intake Queue Shop Lakeland WC [PERSON_NAME] In-Store Pickups Deliveries Quick S…" at bounding box center [756, 345] width 1512 height 691
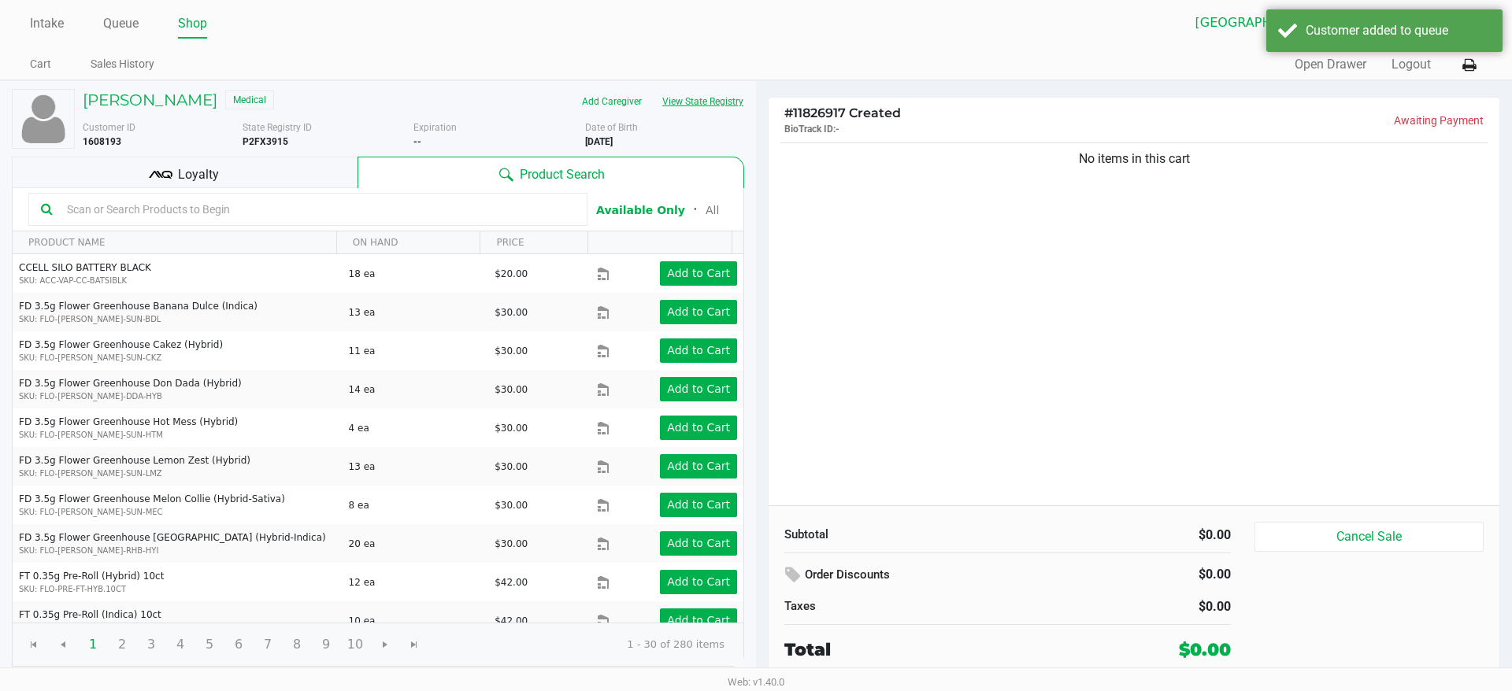
click at [687, 106] on button "View State Registry" at bounding box center [698, 101] width 92 height 25
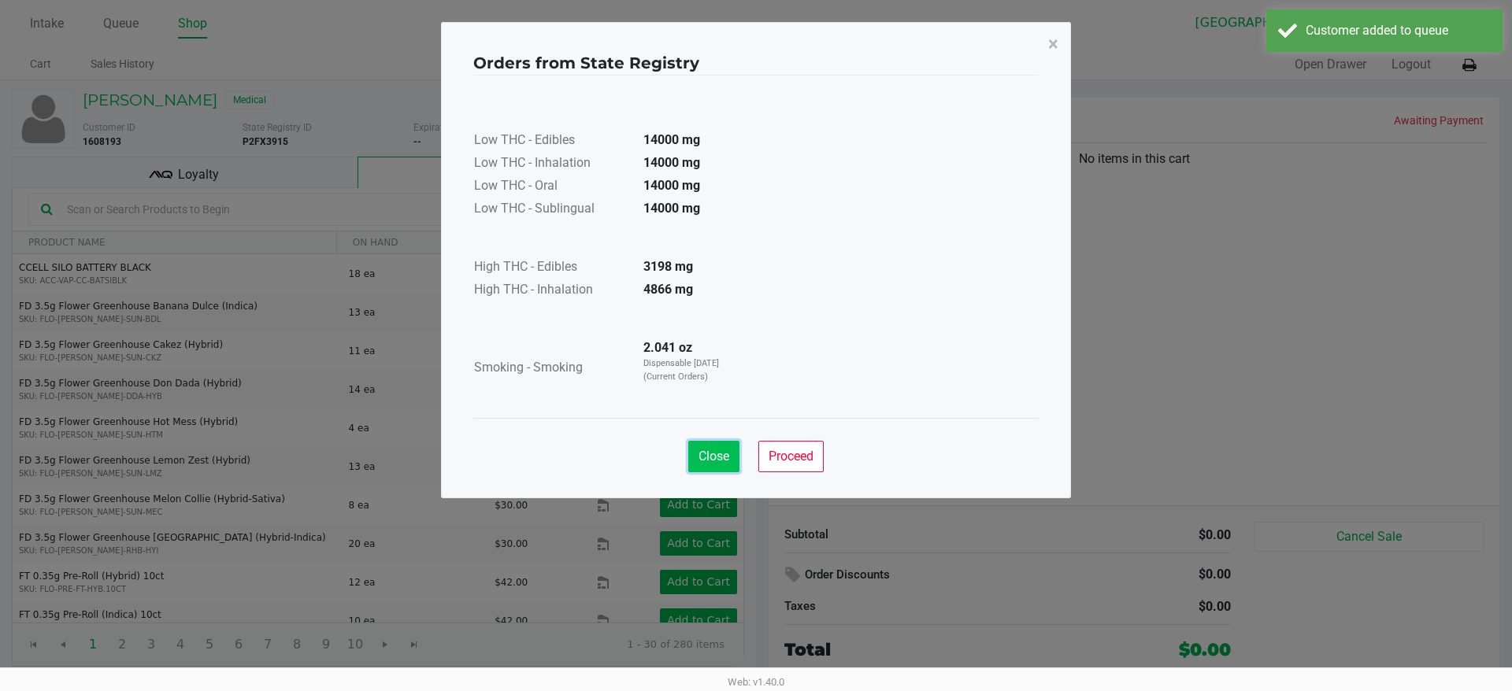
click at [715, 456] on span "Close" at bounding box center [713, 456] width 31 height 15
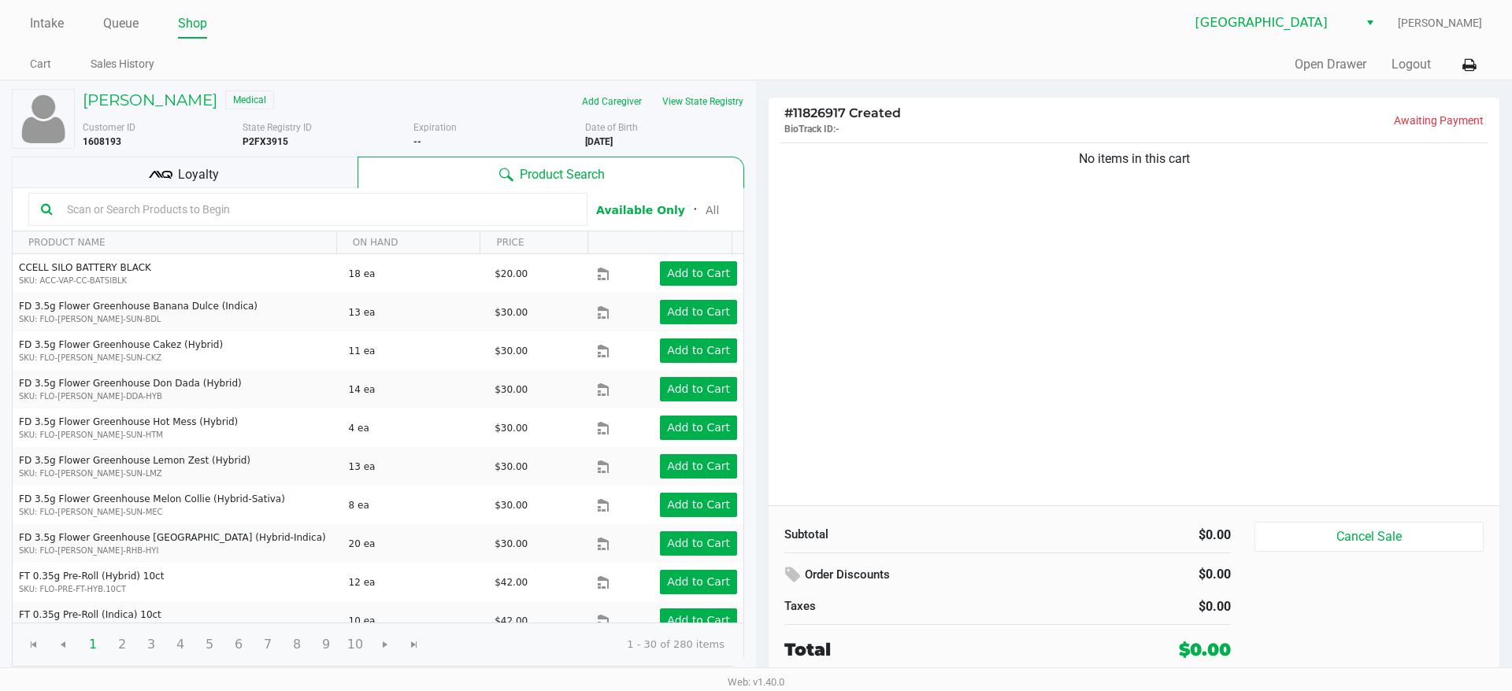
click at [1322, 347] on div "No items in this cart" at bounding box center [1133, 322] width 731 height 366
click at [117, 24] on link "Queue" at bounding box center [120, 24] width 35 height 22
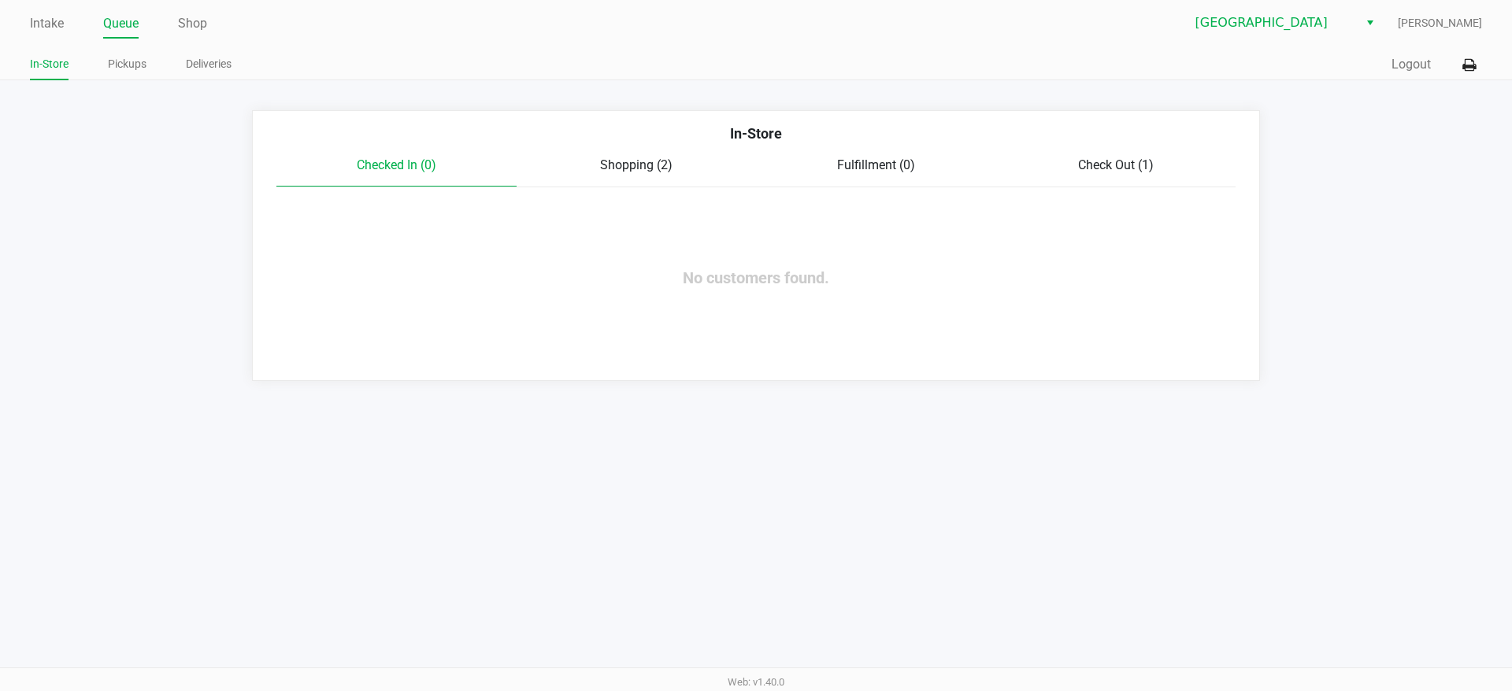
click at [645, 171] on span "Shopping (2)" at bounding box center [636, 164] width 72 height 15
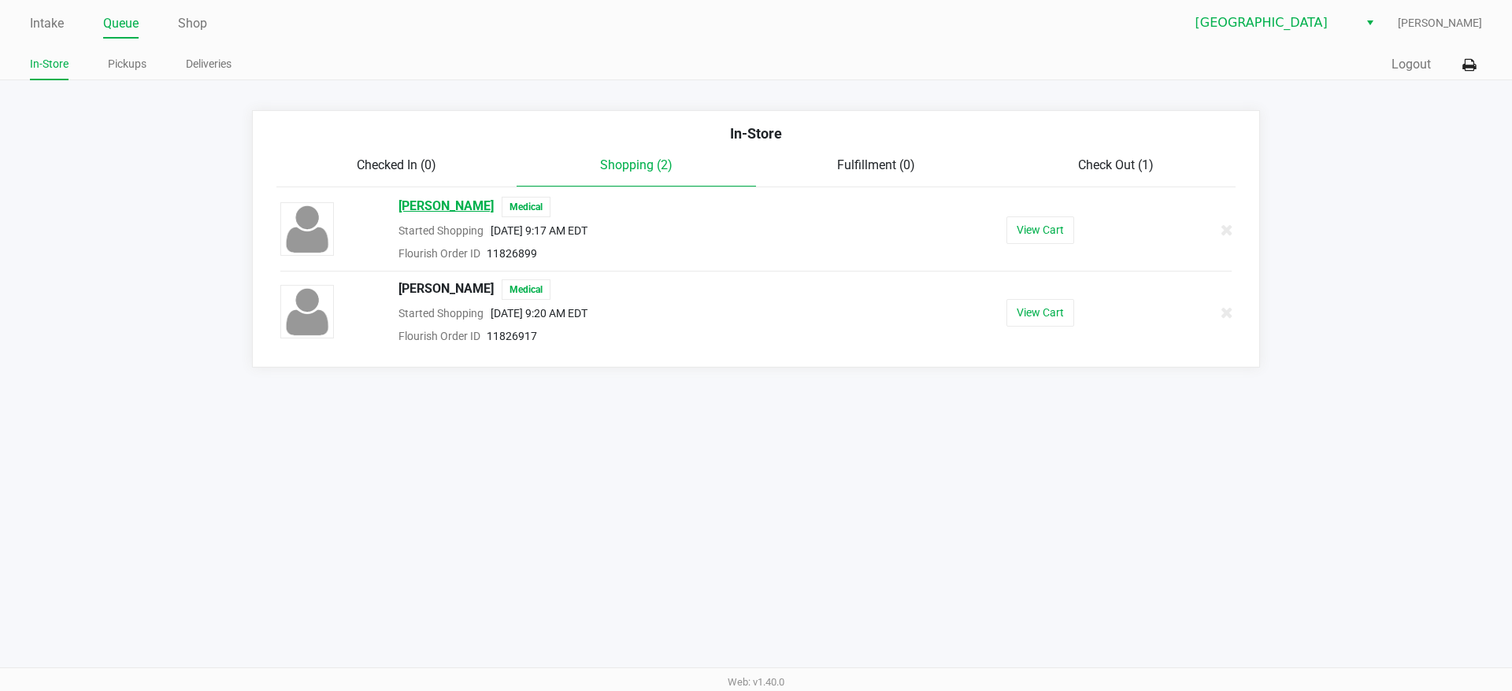
click at [446, 209] on span "[PERSON_NAME]" at bounding box center [445, 207] width 95 height 20
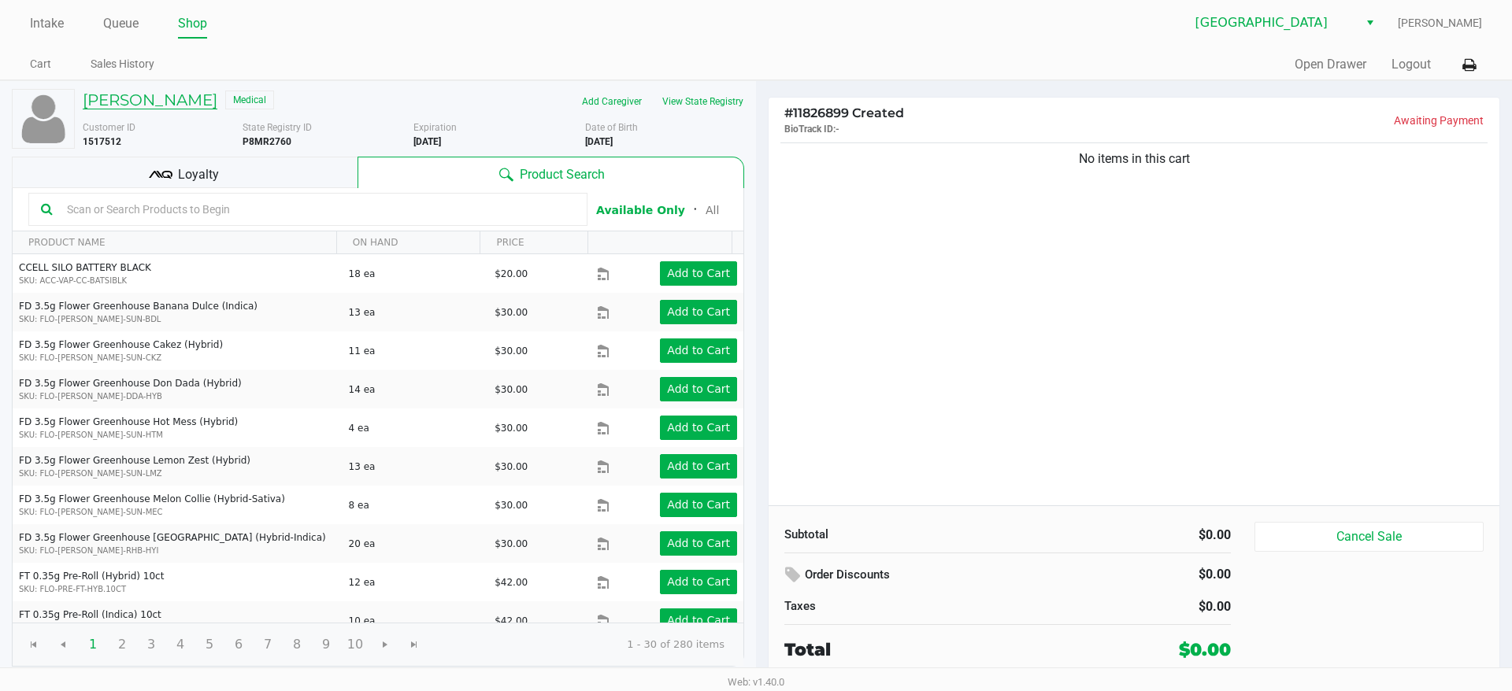
click at [149, 108] on h5 "[PERSON_NAME]" at bounding box center [150, 100] width 135 height 19
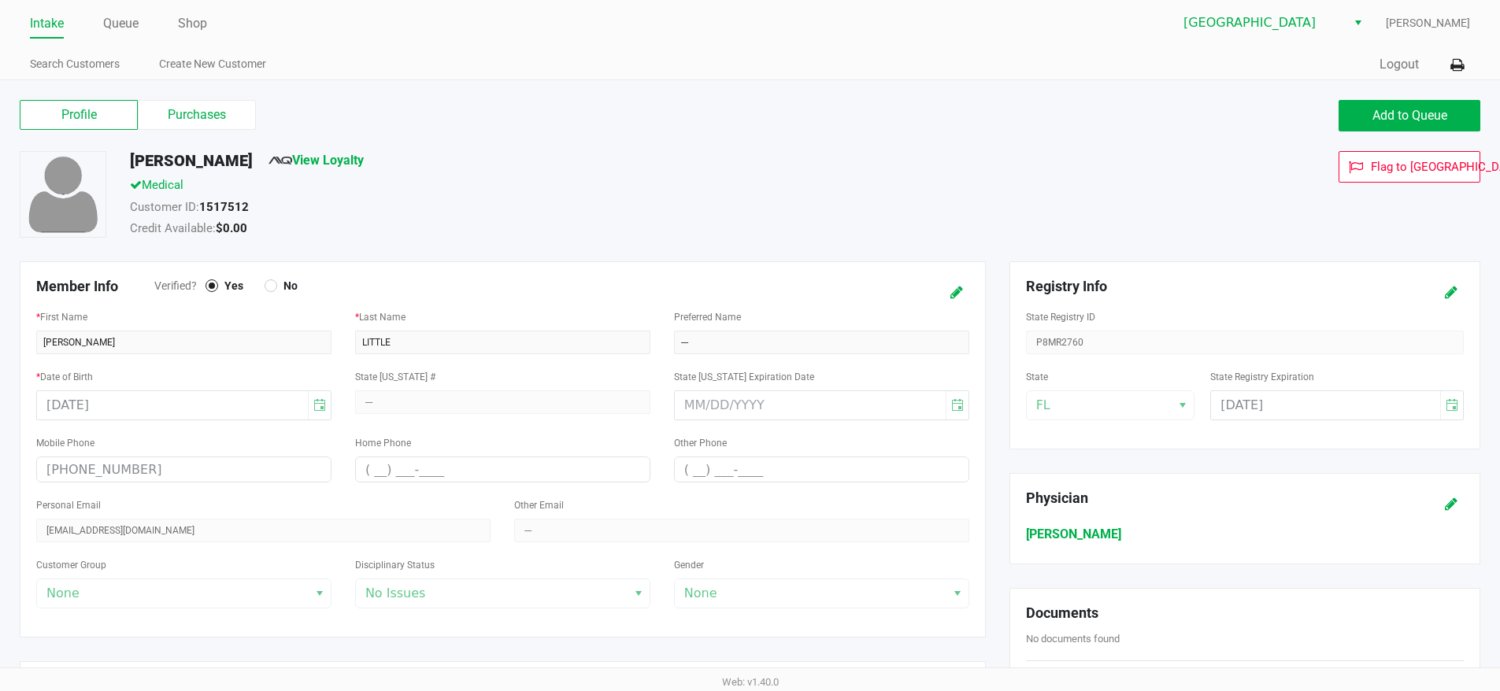
click at [231, 109] on label "Purchases" at bounding box center [197, 115] width 118 height 30
click at [0, 0] on 1 "Purchases" at bounding box center [0, 0] width 0 height 0
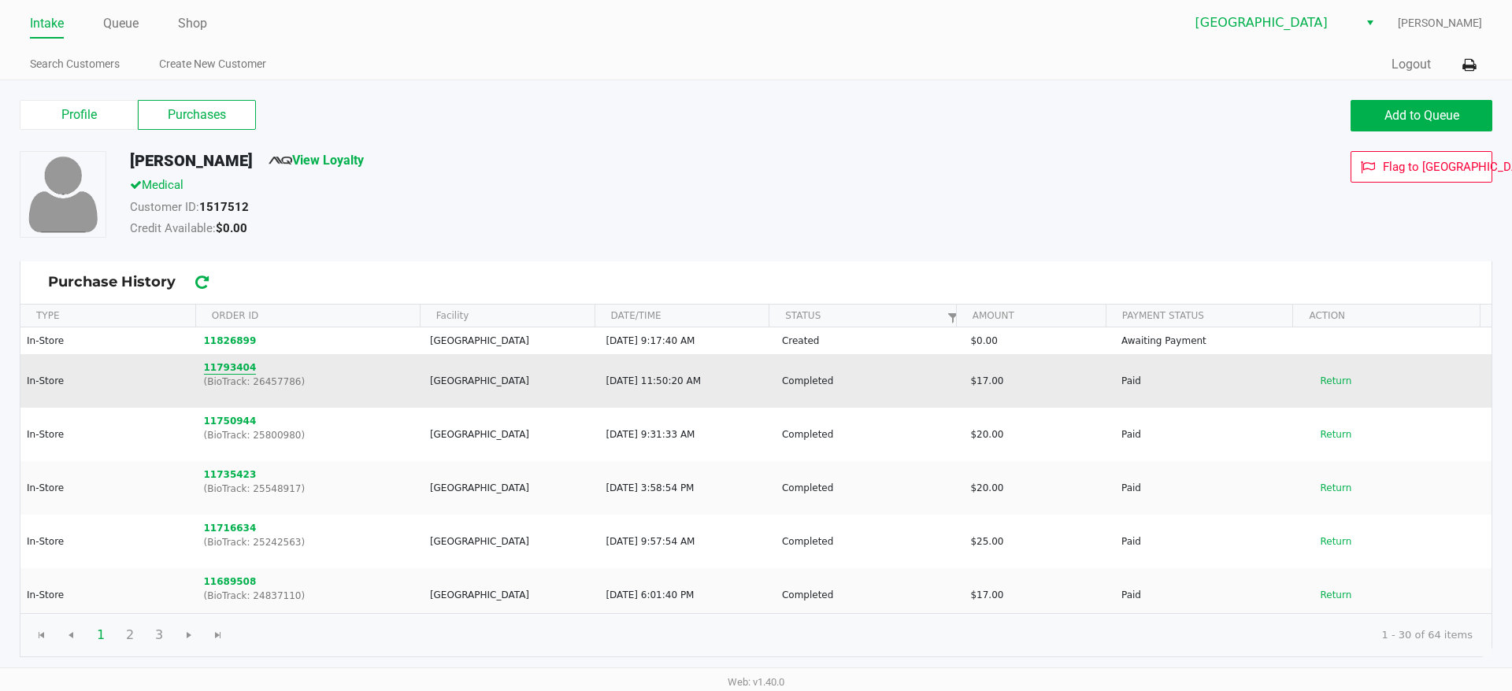
click at [223, 370] on button "11793404" at bounding box center [230, 368] width 53 height 14
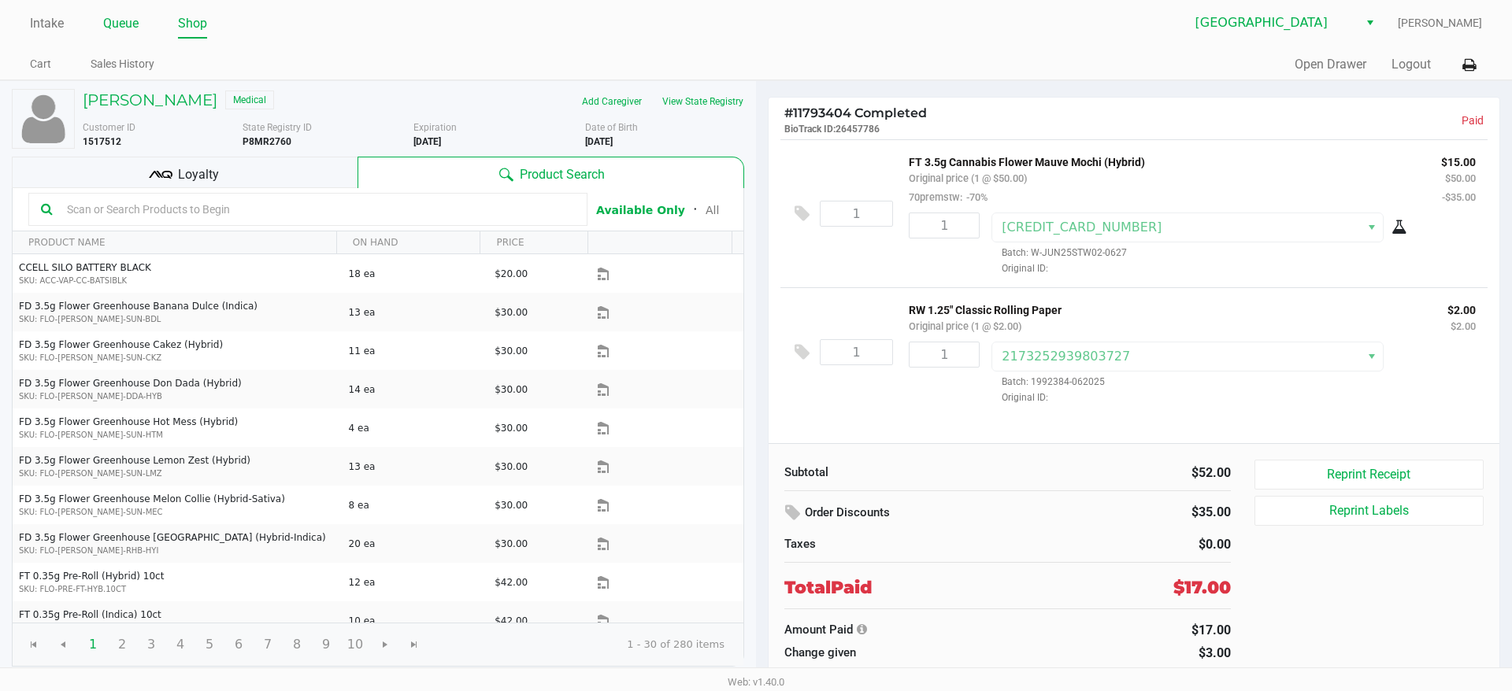
click at [120, 17] on link "Queue" at bounding box center [120, 24] width 35 height 22
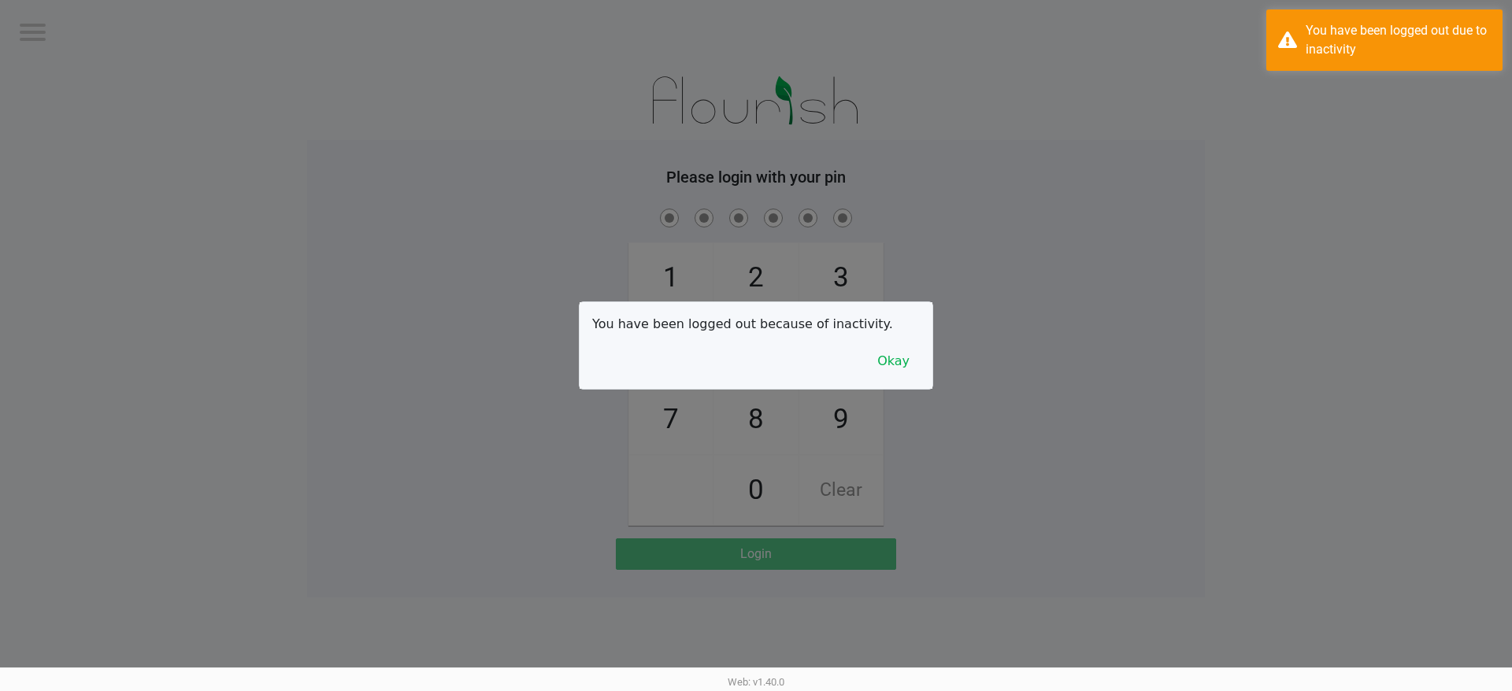
drag, startPoint x: 83, startPoint y: 148, endPoint x: 77, endPoint y: 135, distance: 14.1
click at [83, 149] on div at bounding box center [756, 345] width 1512 height 691
checkbox input "true"
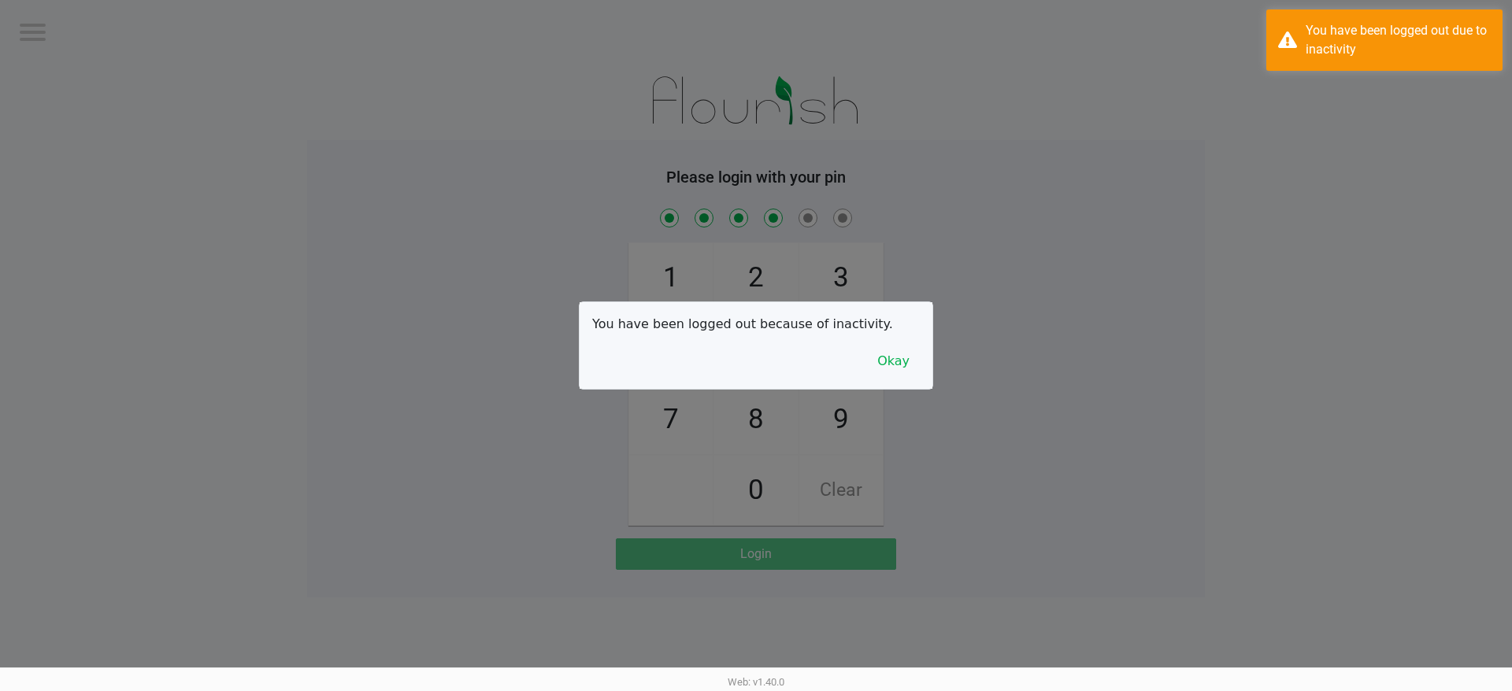
checkbox input "true"
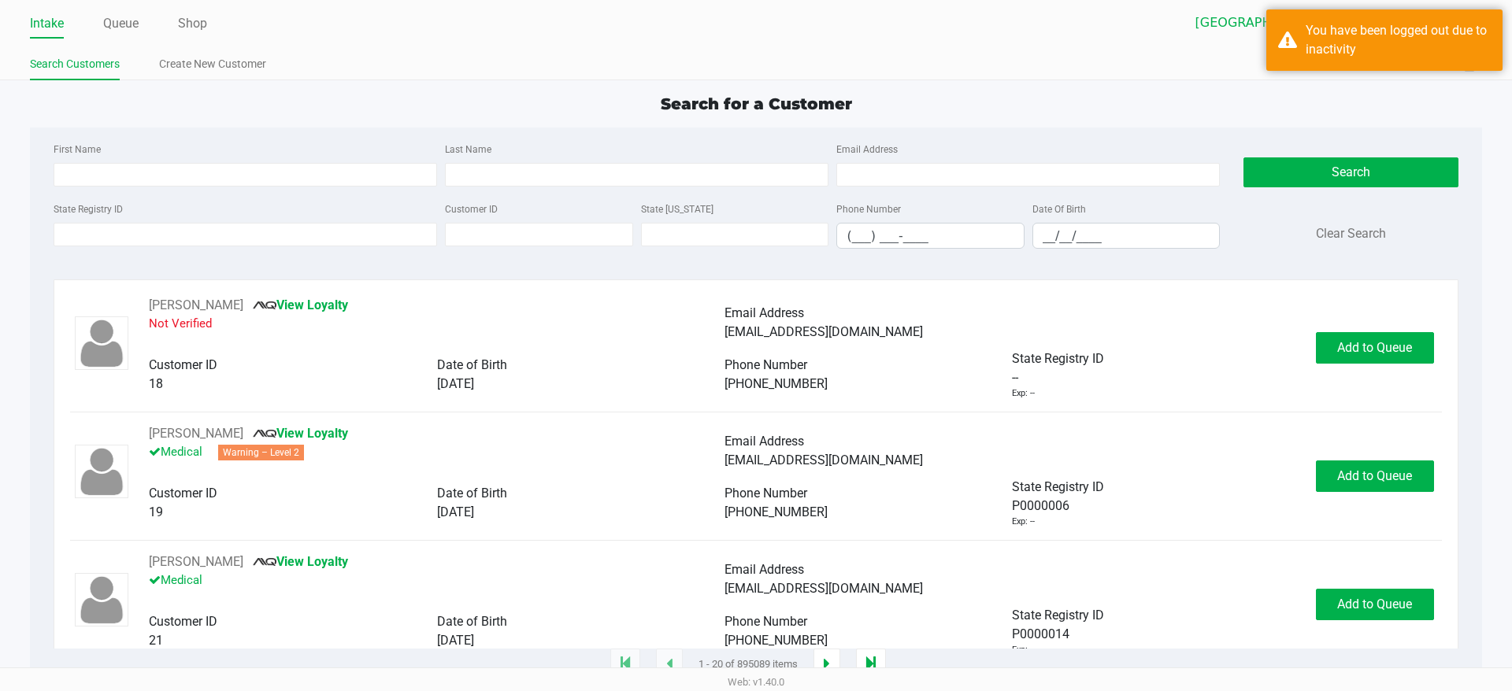
click at [340, 215] on div "State Registry ID" at bounding box center [245, 224] width 391 height 50
click at [339, 229] on input "State Registry ID" at bounding box center [245, 235] width 383 height 24
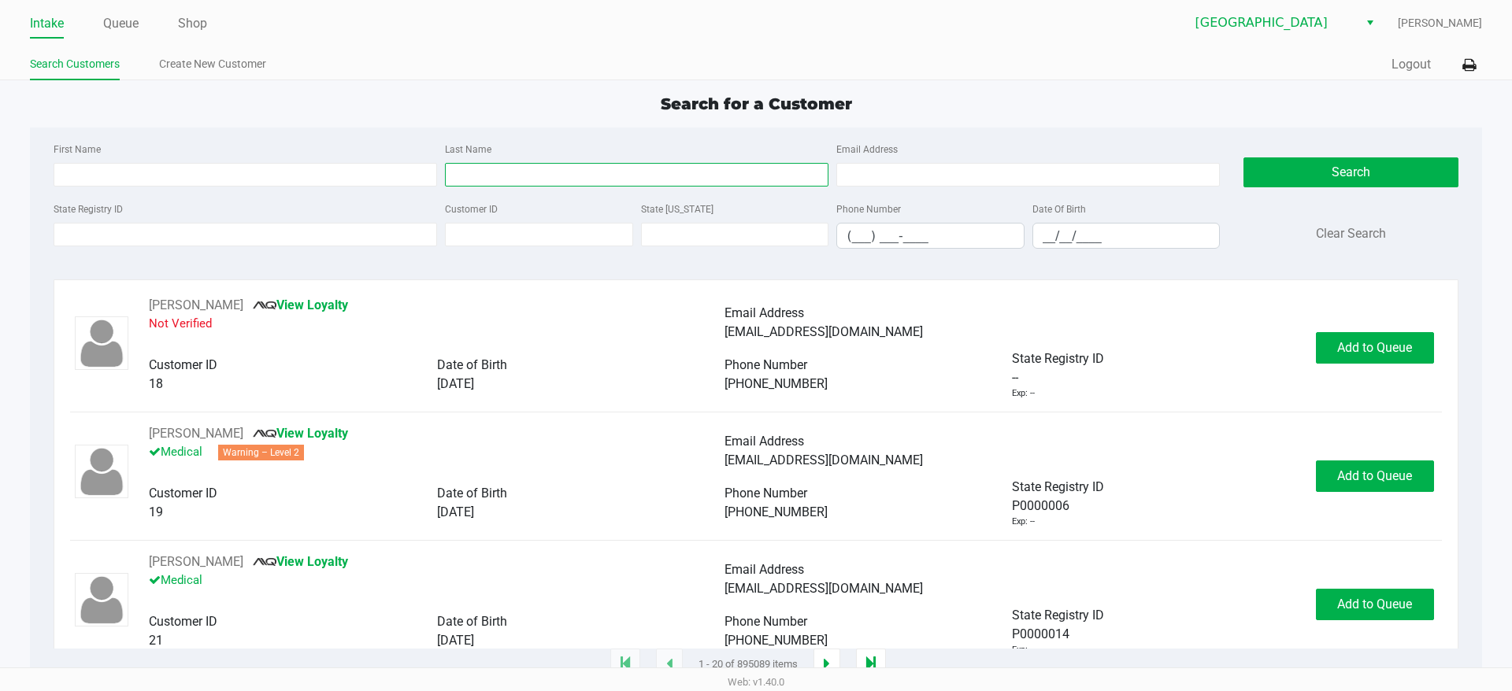
click at [552, 172] on input "Last Name" at bounding box center [636, 175] width 383 height 24
click at [387, 224] on input "State Registry ID" at bounding box center [245, 235] width 383 height 24
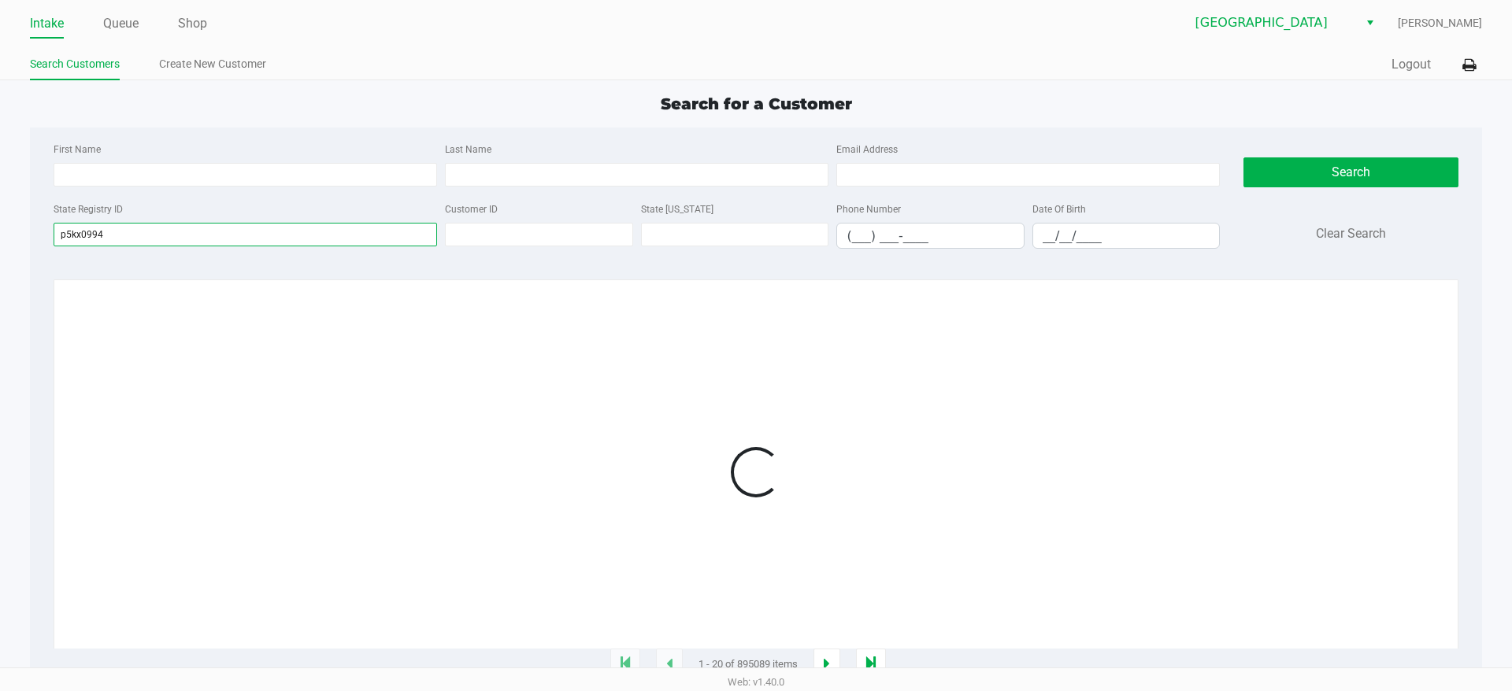
type input "p5kx0994"
click at [516, 338] on div at bounding box center [755, 472] width 1371 height 353
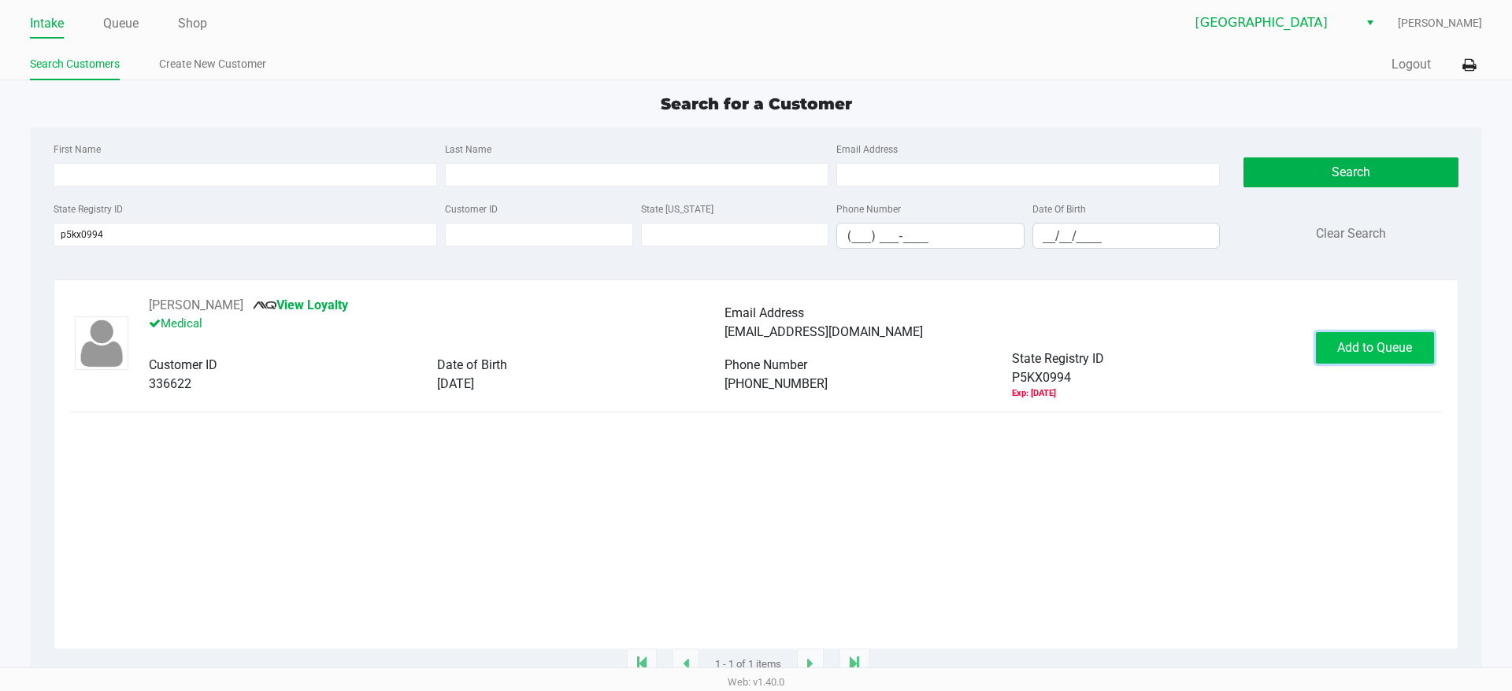
click at [1346, 350] on span "Add to Queue" at bounding box center [1374, 347] width 75 height 15
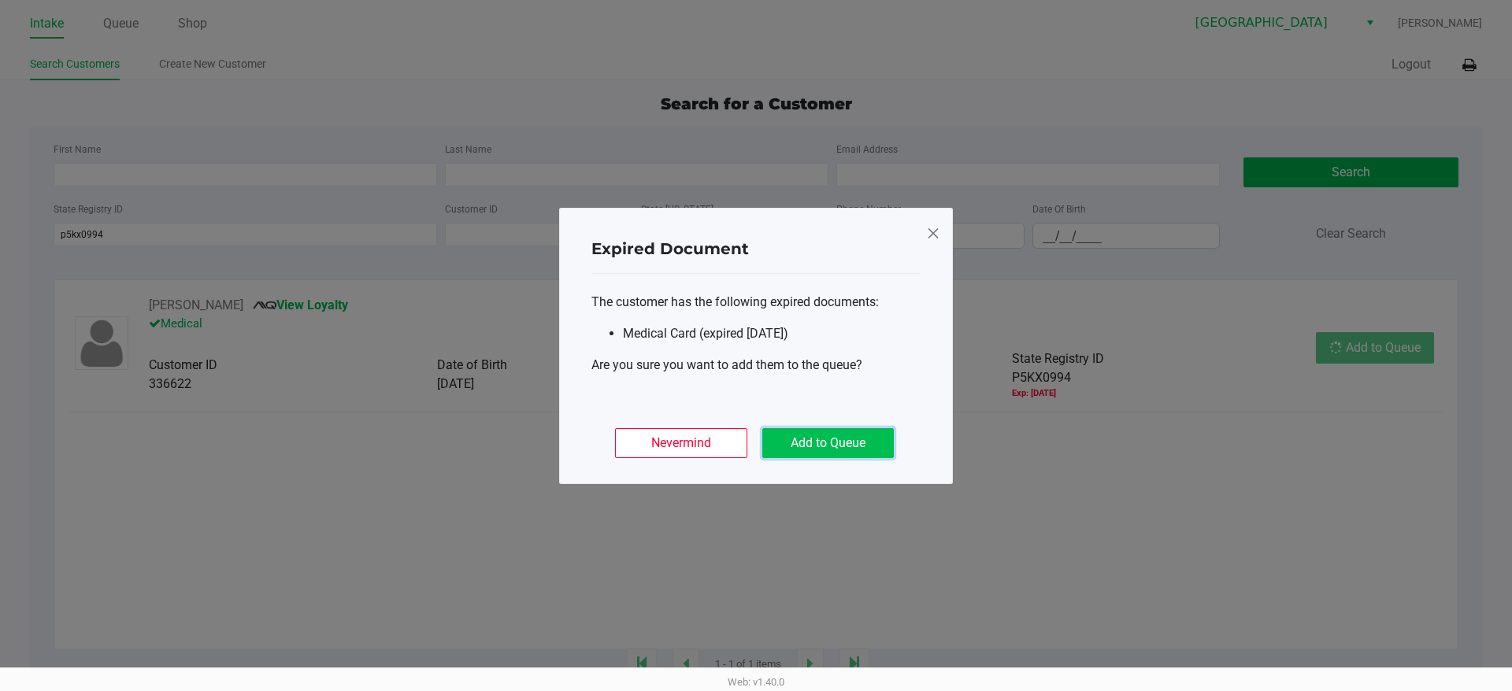
click at [839, 440] on button "Add to Queue" at bounding box center [827, 443] width 131 height 30
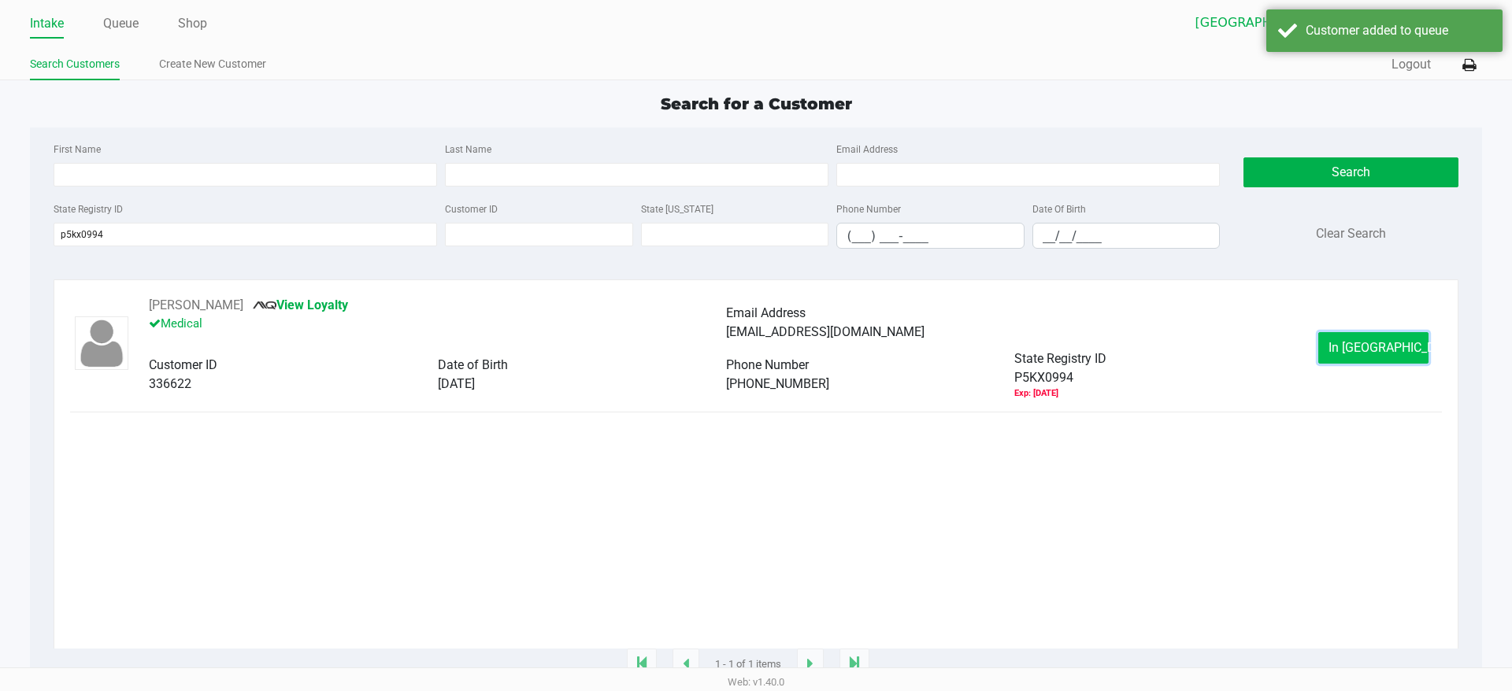
click at [1363, 340] on button "In [GEOGRAPHIC_DATA]" at bounding box center [1373, 347] width 110 height 31
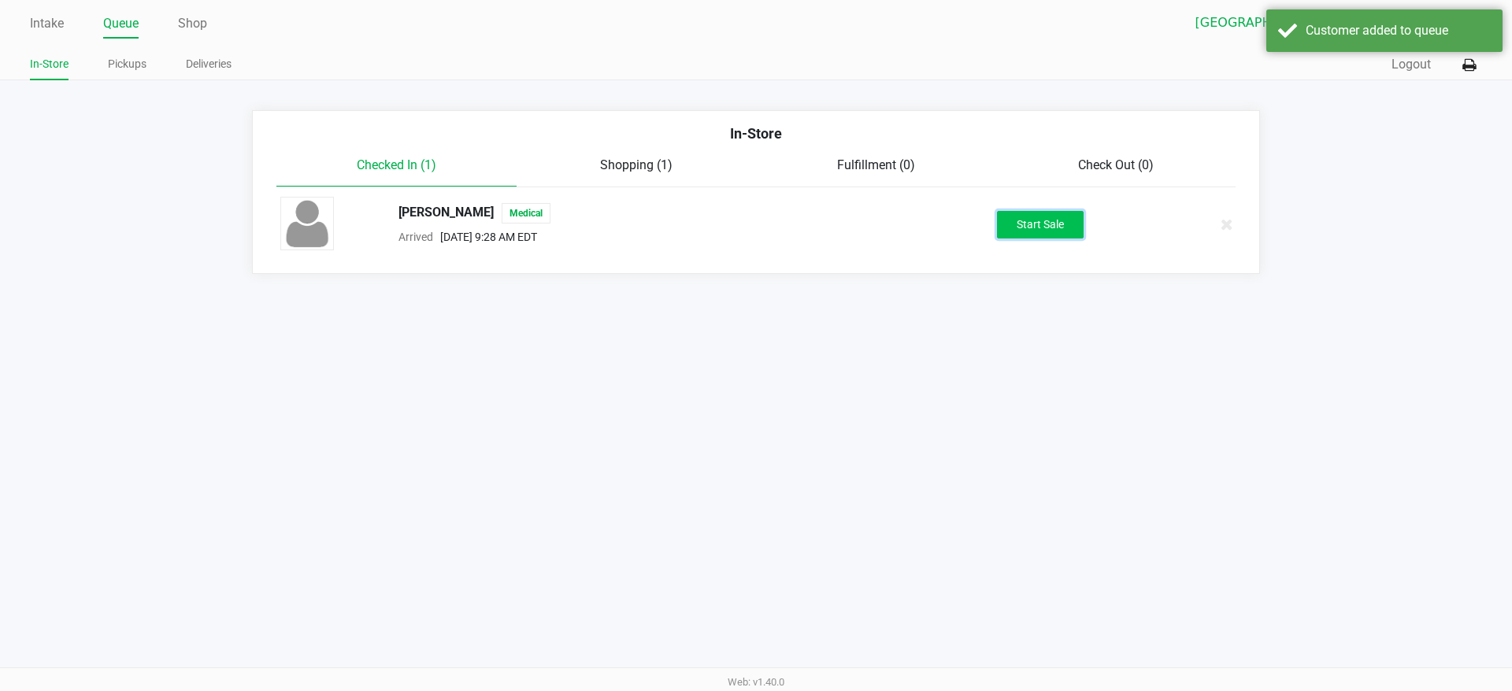
click at [1020, 230] on button "Start Sale" at bounding box center [1040, 225] width 87 height 28
click at [944, 528] on div "Intake Queue Shop Lakeland WC [PERSON_NAME] In-Store Pickups Deliveries Quick S…" at bounding box center [756, 345] width 1512 height 691
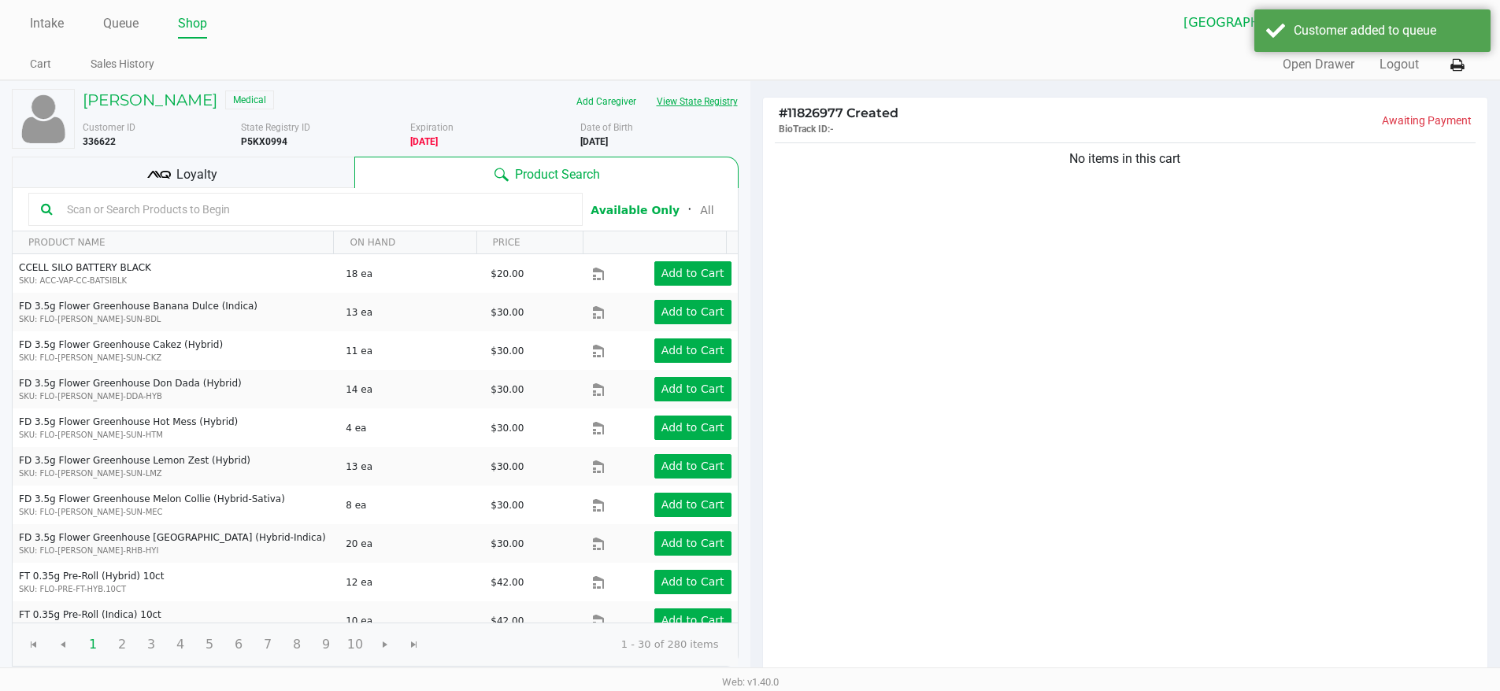
click at [719, 91] on button "View State Registry" at bounding box center [692, 101] width 92 height 25
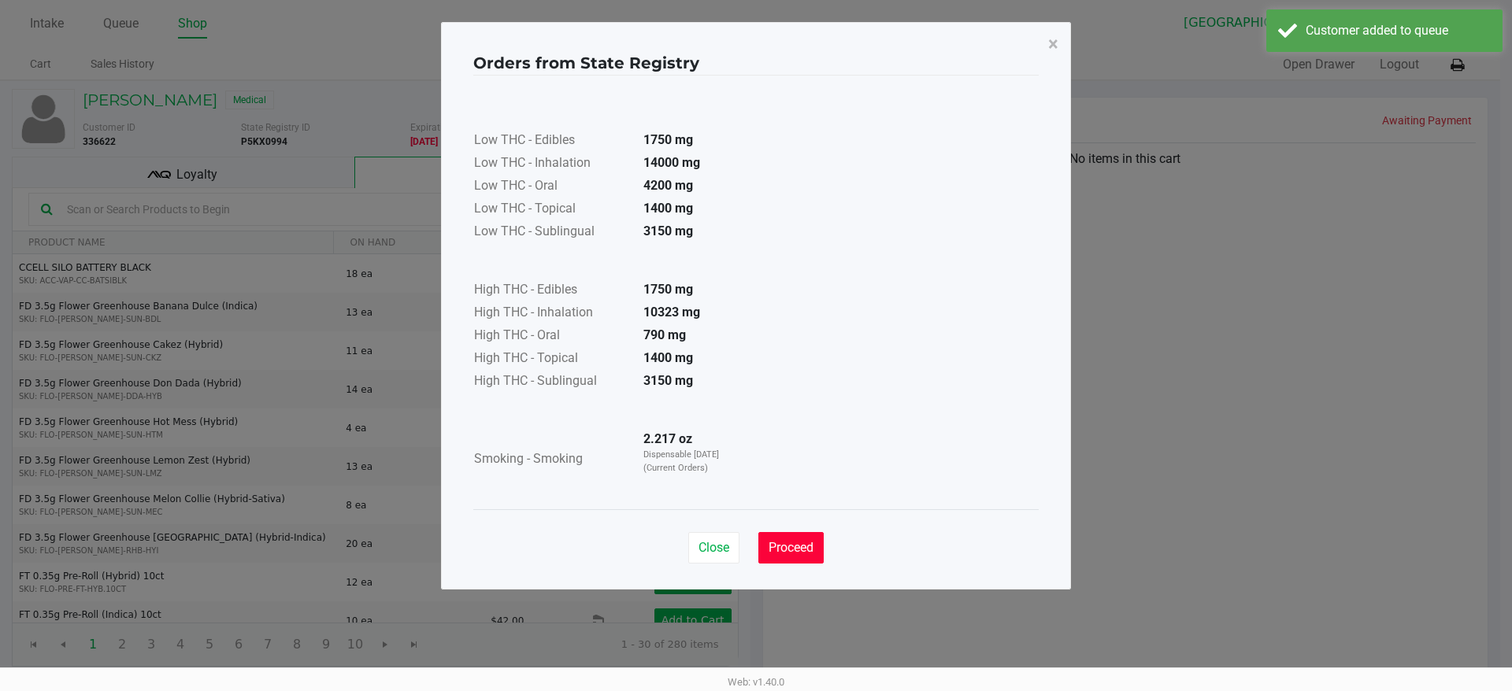
click at [763, 550] on button "Proceed" at bounding box center [790, 547] width 65 height 31
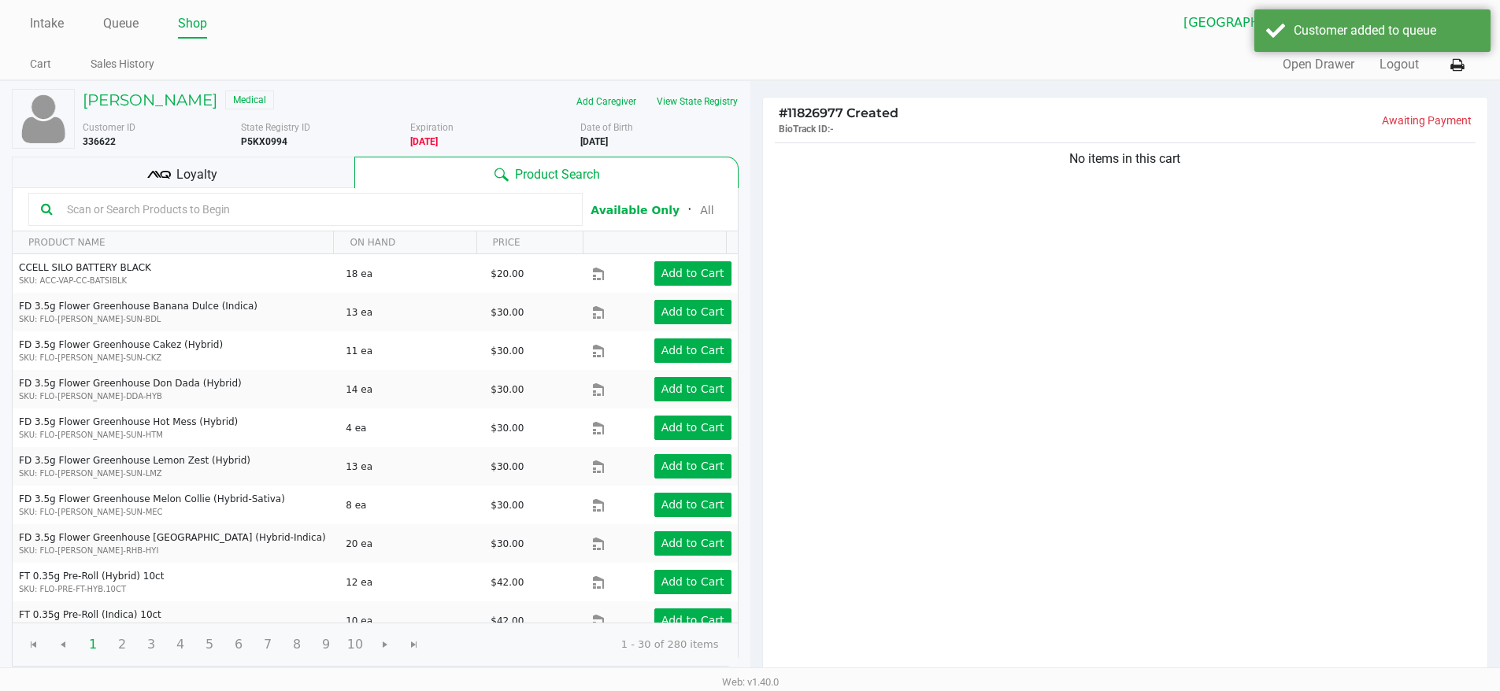
click at [913, 517] on div "No items in this cart" at bounding box center [1125, 408] width 725 height 539
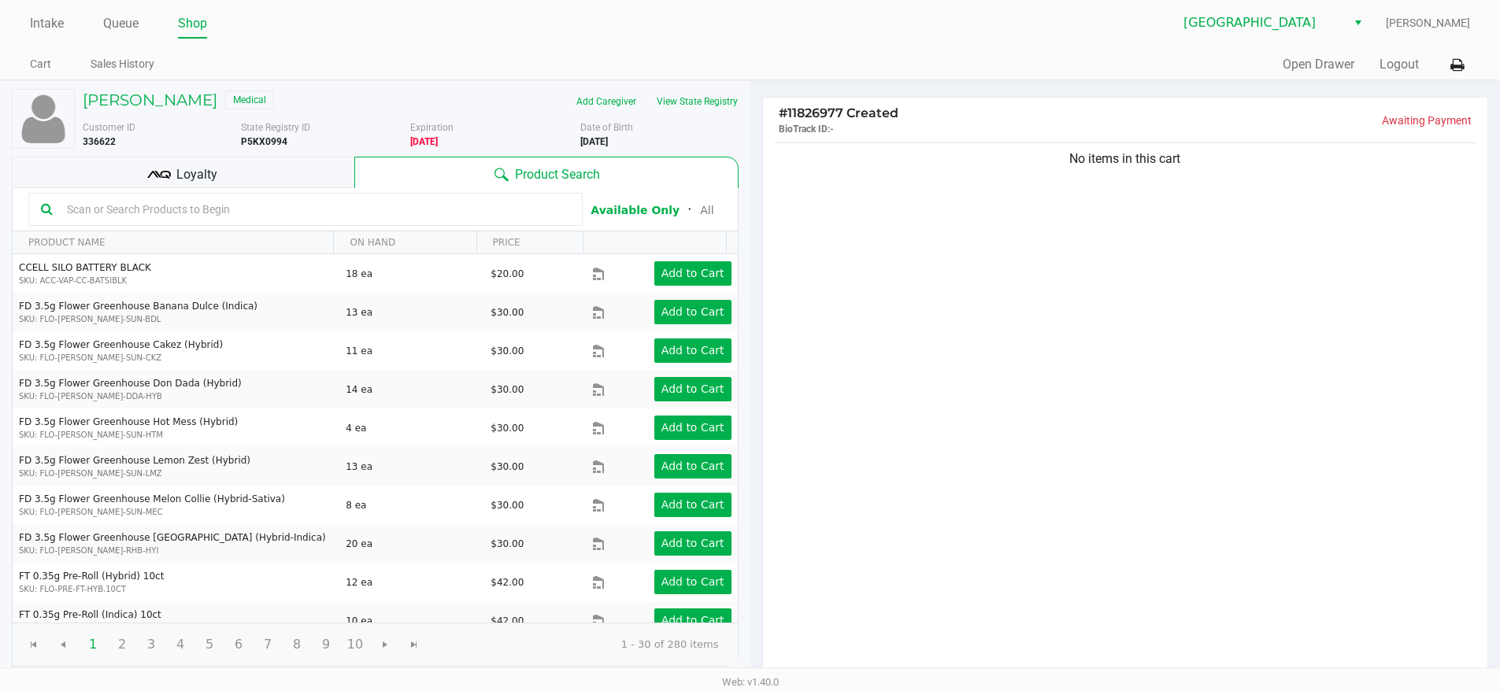
click at [506, 54] on ul "Cart Sales History" at bounding box center [390, 66] width 720 height 27
click at [54, 29] on link "Intake" at bounding box center [47, 24] width 34 height 22
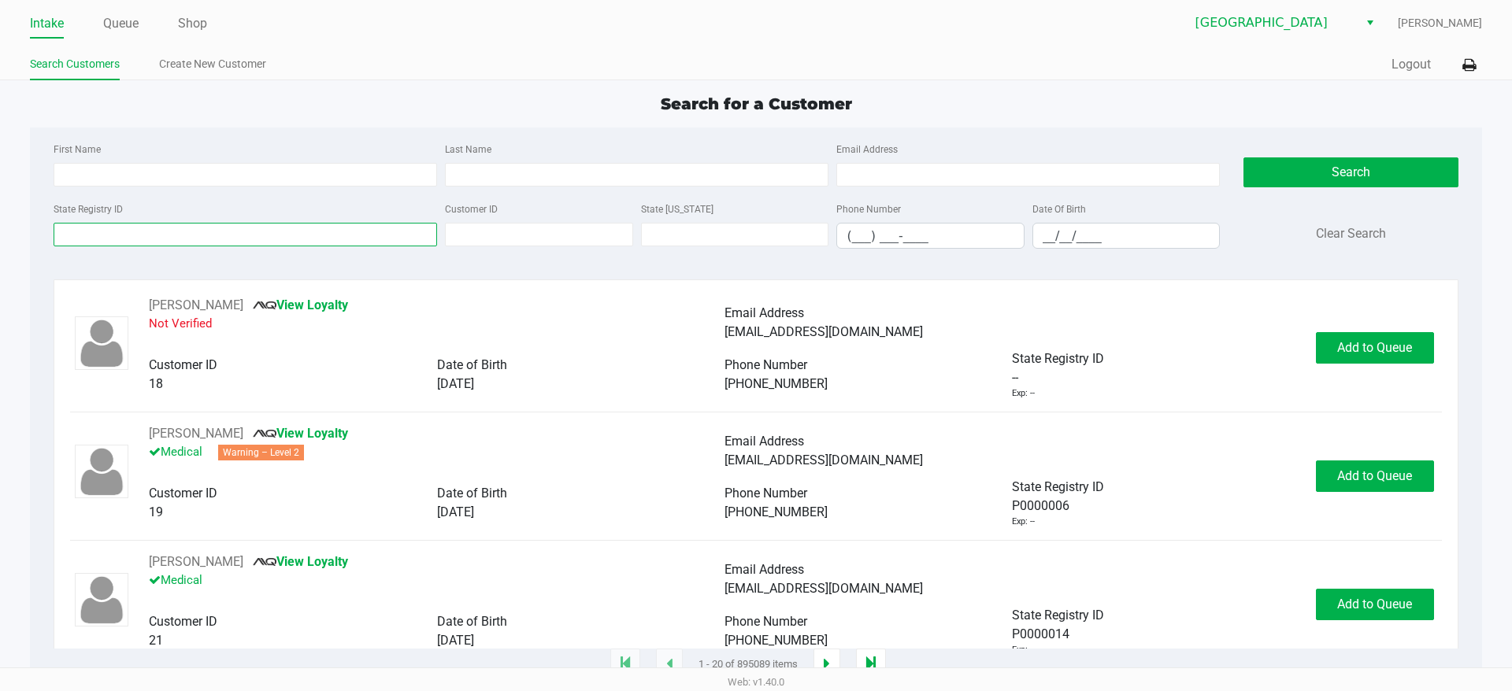
click at [120, 228] on input "State Registry ID" at bounding box center [245, 235] width 383 height 24
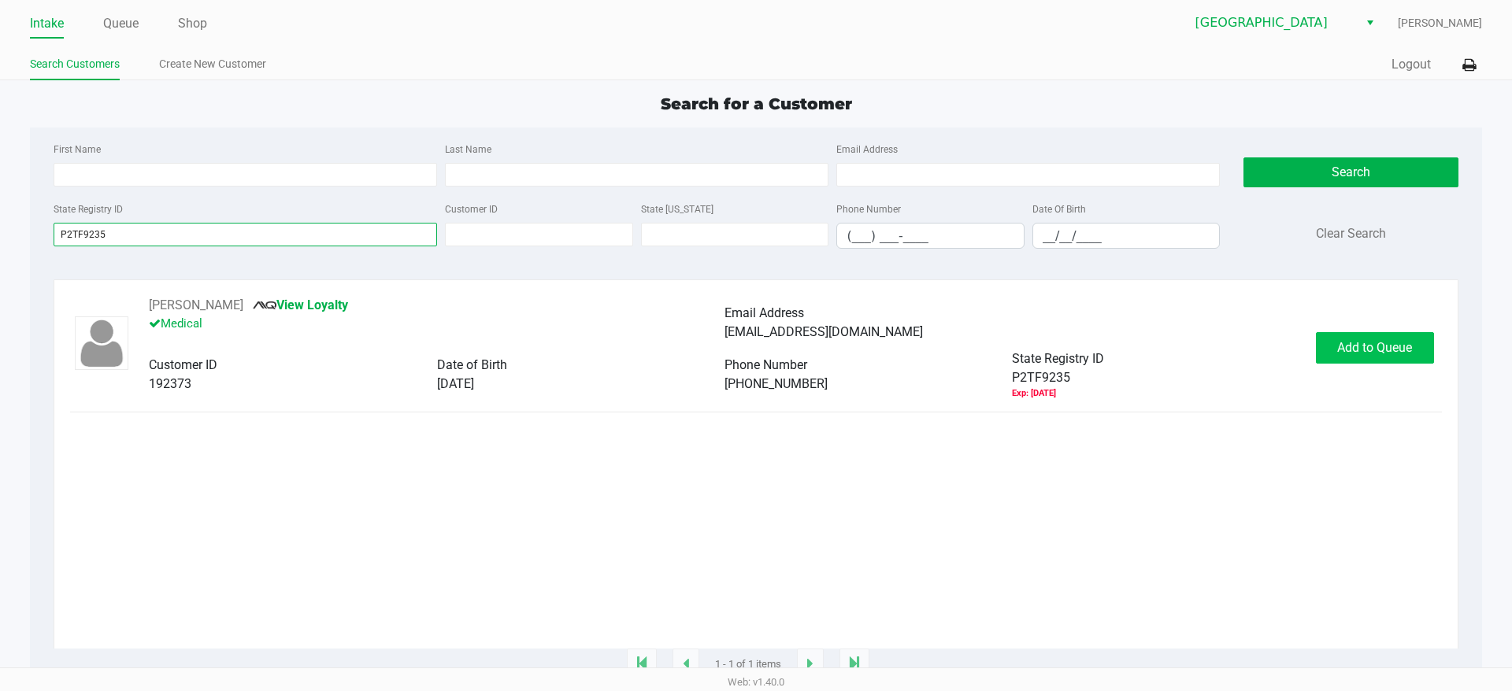
type input "P2TF9235"
click at [1346, 347] on span "Add to Queue" at bounding box center [1374, 347] width 75 height 15
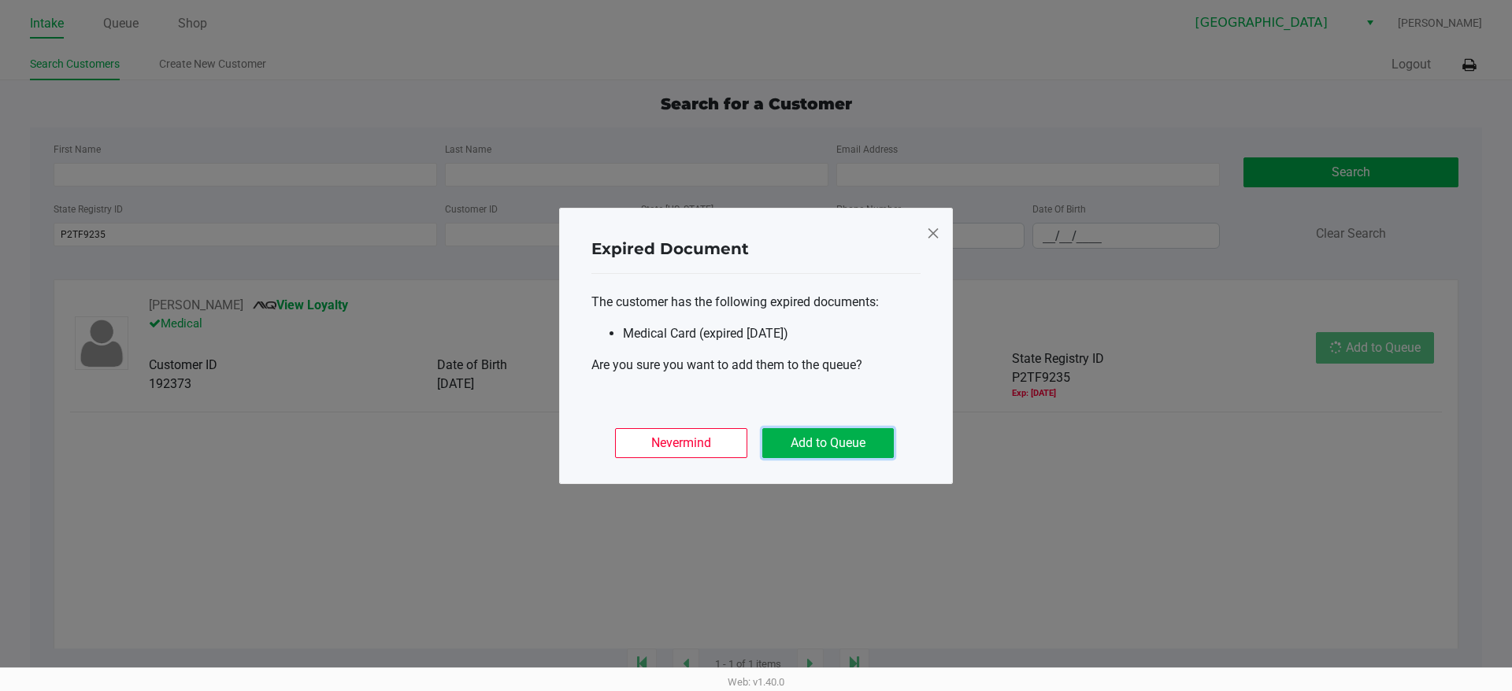
click at [885, 440] on button "Add to Queue" at bounding box center [827, 443] width 131 height 30
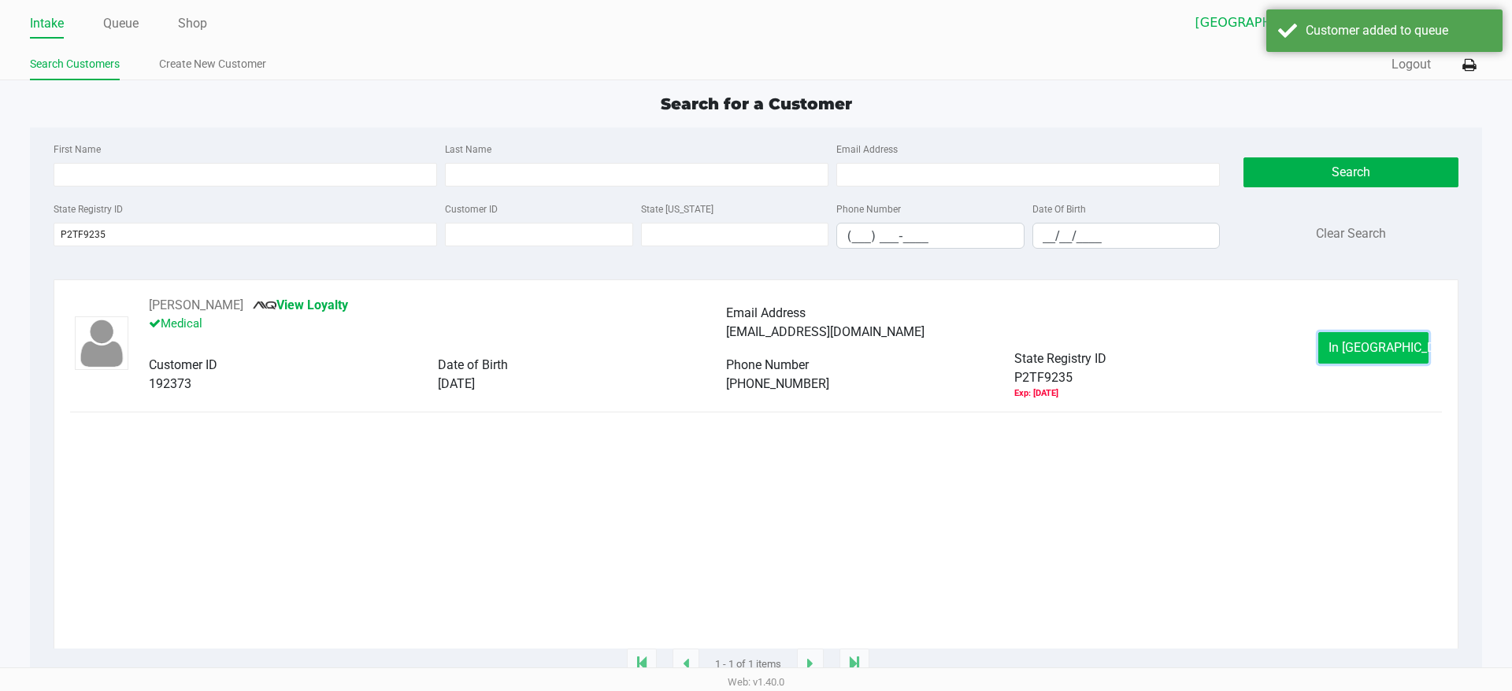
click at [1335, 349] on button "In [GEOGRAPHIC_DATA]" at bounding box center [1373, 347] width 110 height 31
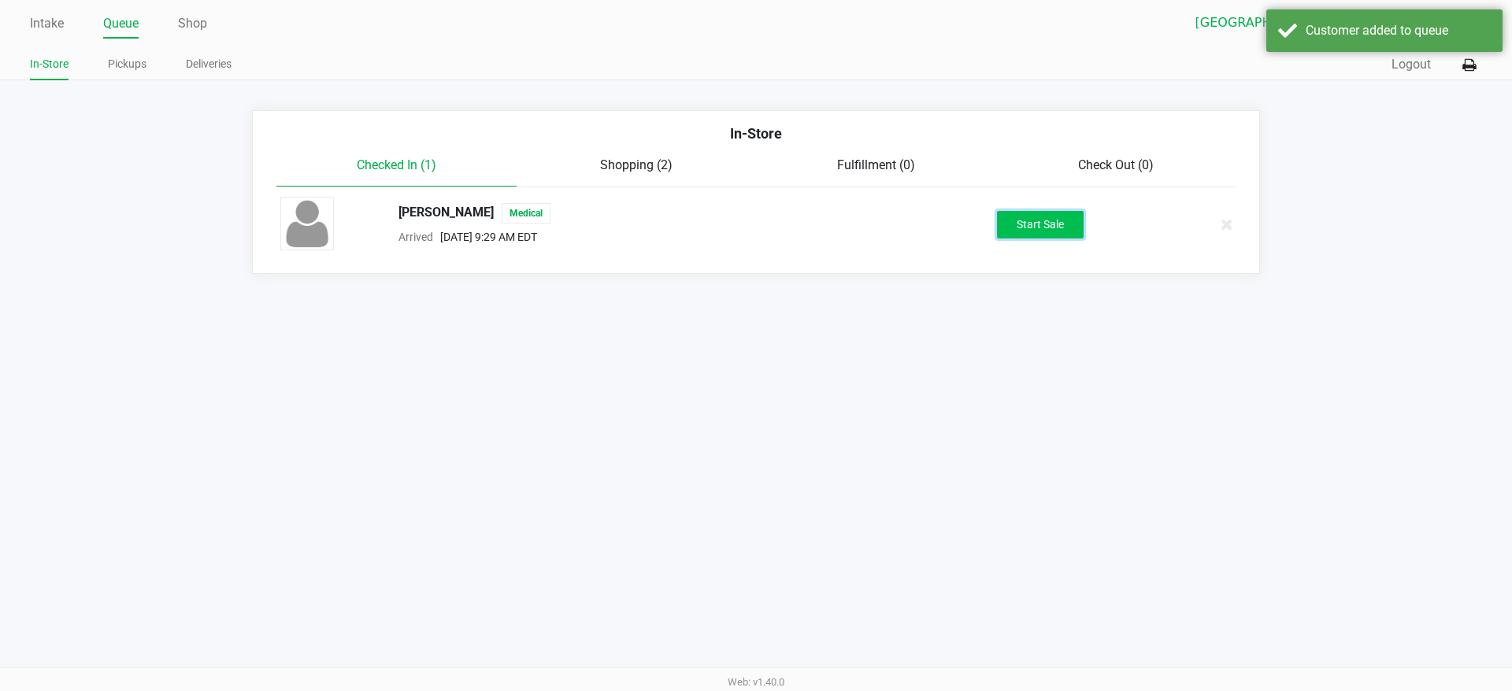
click at [1040, 220] on button "Start Sale" at bounding box center [1040, 225] width 87 height 28
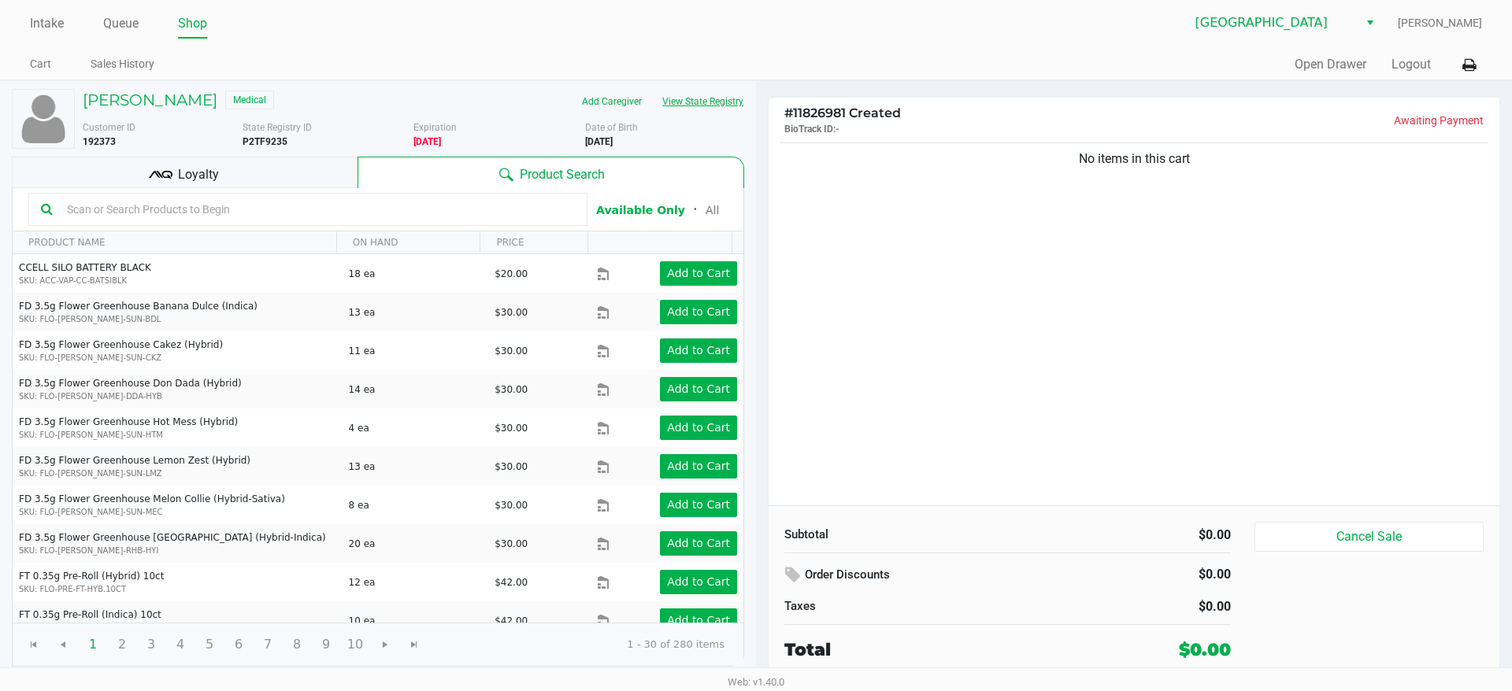
click at [693, 95] on button "View State Registry" at bounding box center [698, 101] width 92 height 25
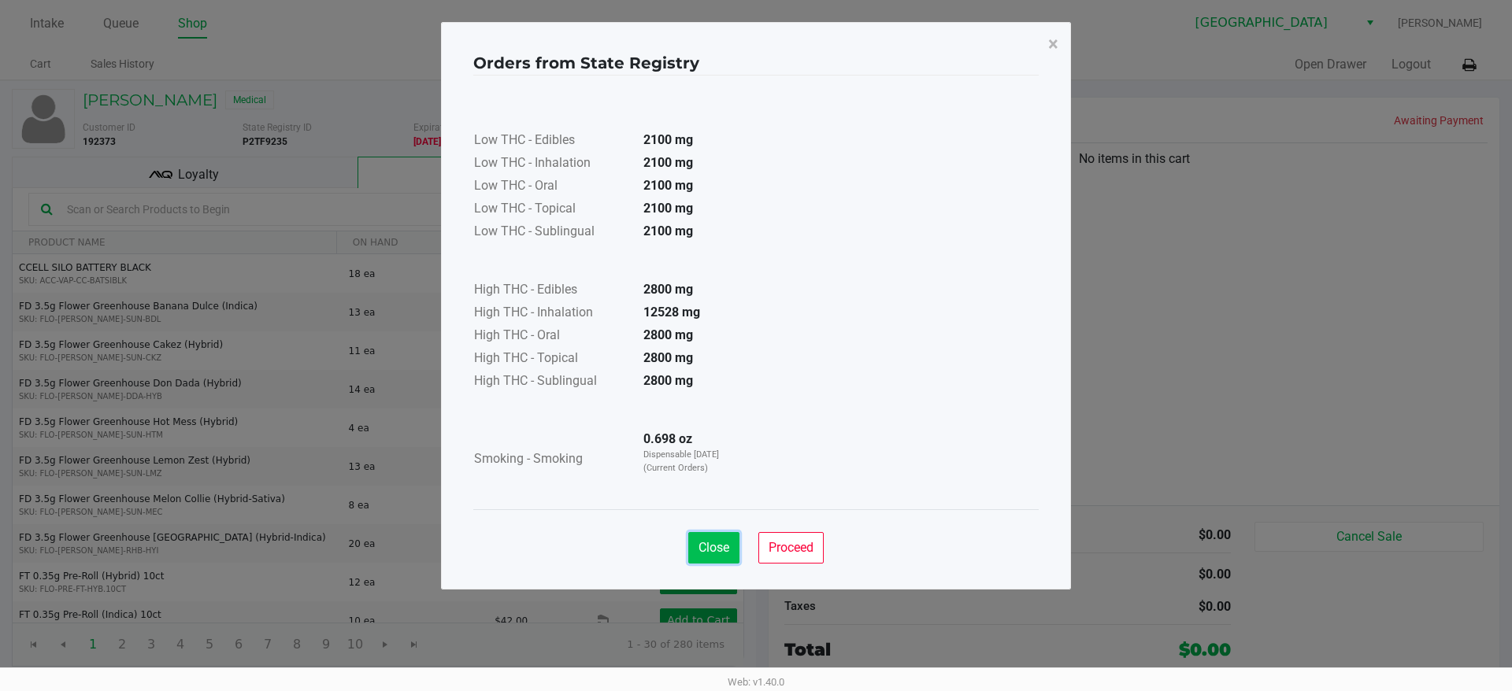
click at [702, 546] on span "Close" at bounding box center [713, 547] width 31 height 15
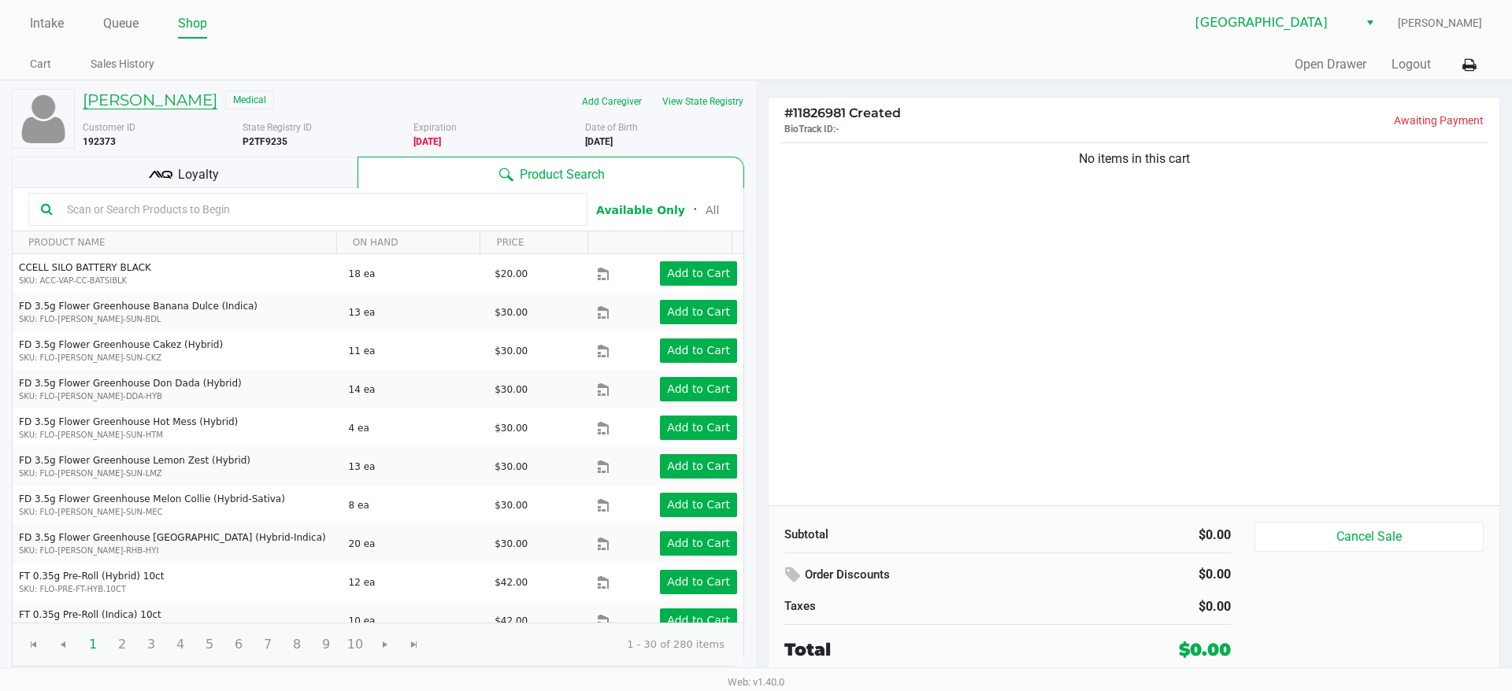
click at [192, 108] on h5 "[PERSON_NAME]" at bounding box center [150, 100] width 135 height 19
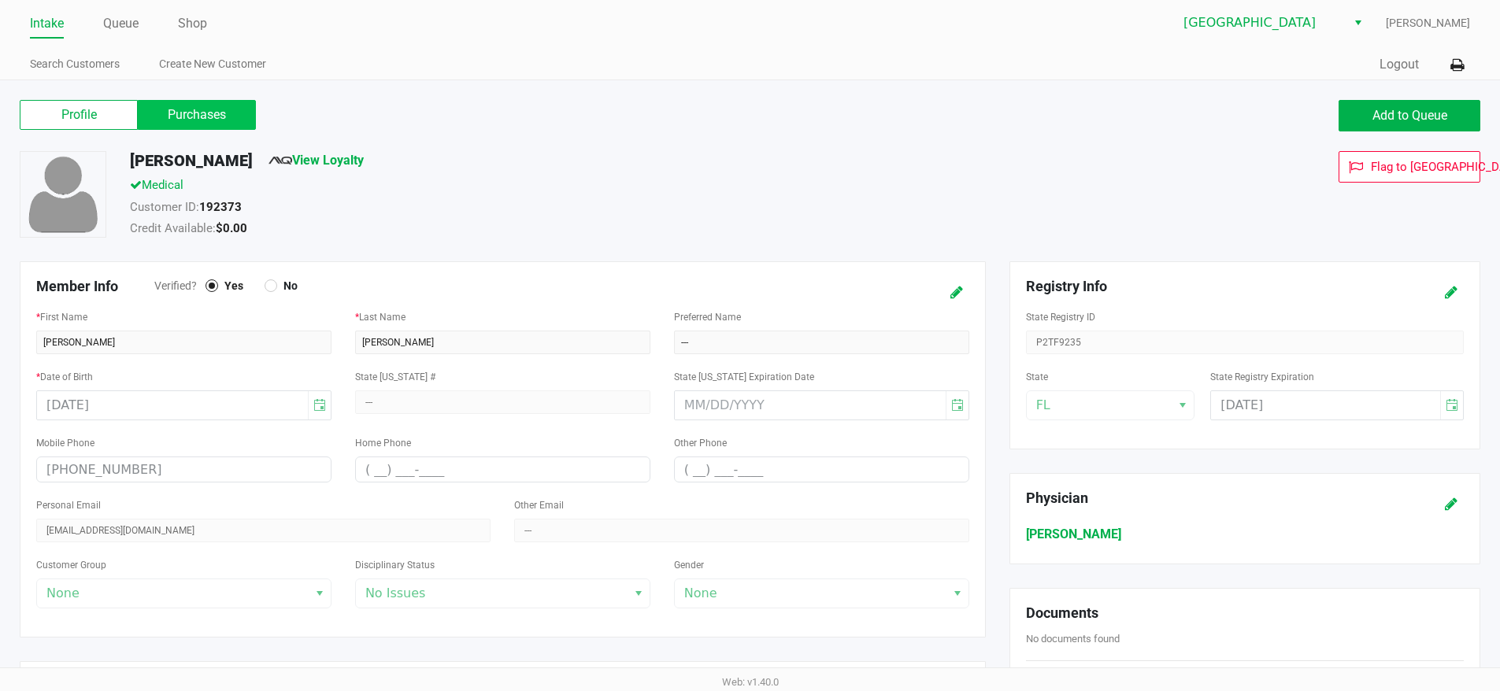
click at [221, 114] on label "Purchases" at bounding box center [197, 115] width 118 height 30
click at [0, 0] on 1 "Purchases" at bounding box center [0, 0] width 0 height 0
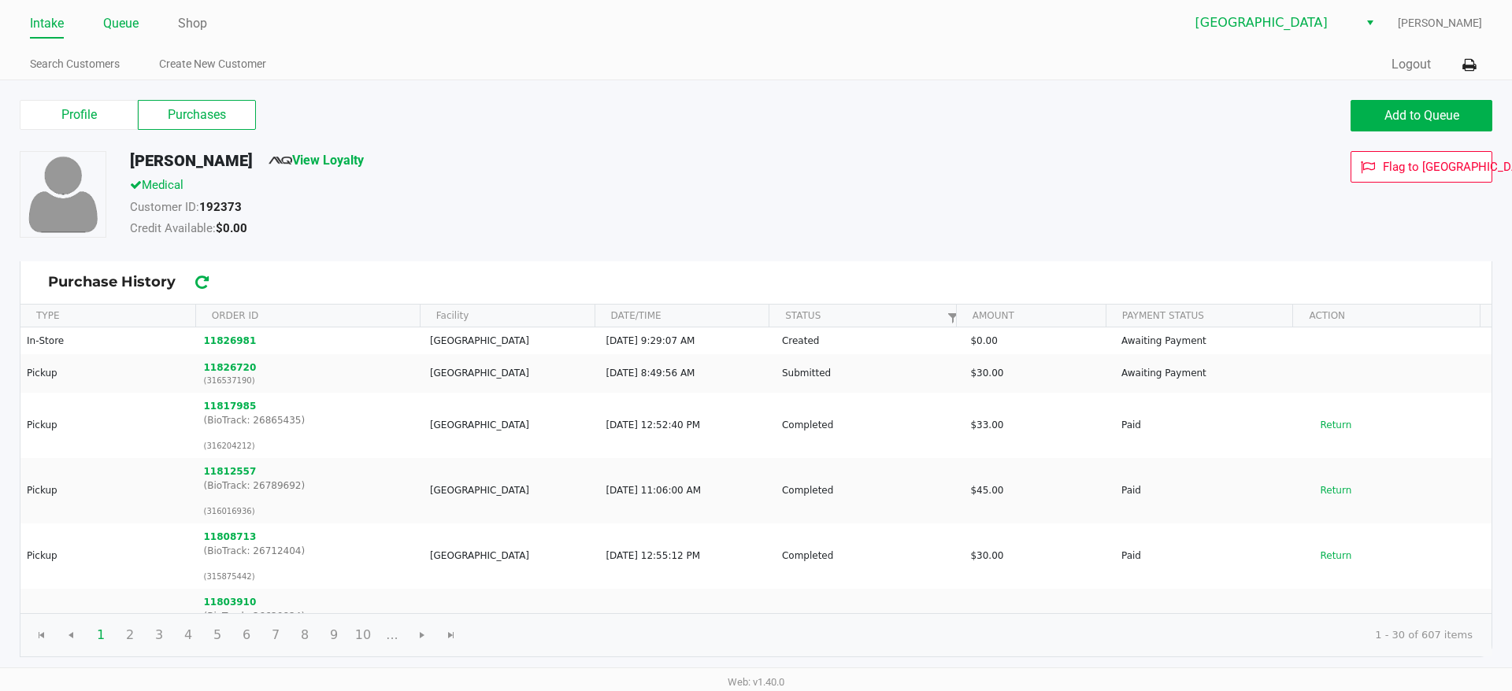
click at [133, 20] on link "Queue" at bounding box center [120, 24] width 35 height 22
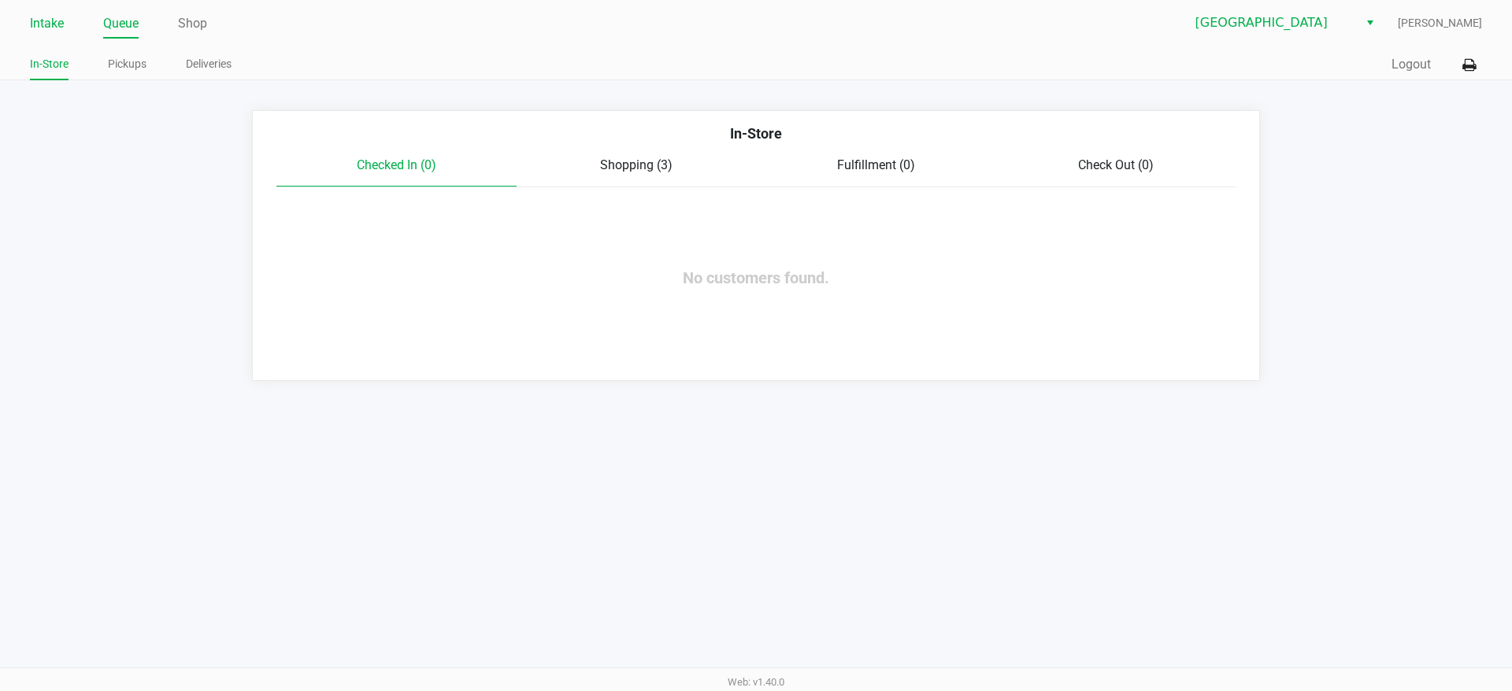
click at [43, 23] on link "Intake" at bounding box center [47, 24] width 34 height 22
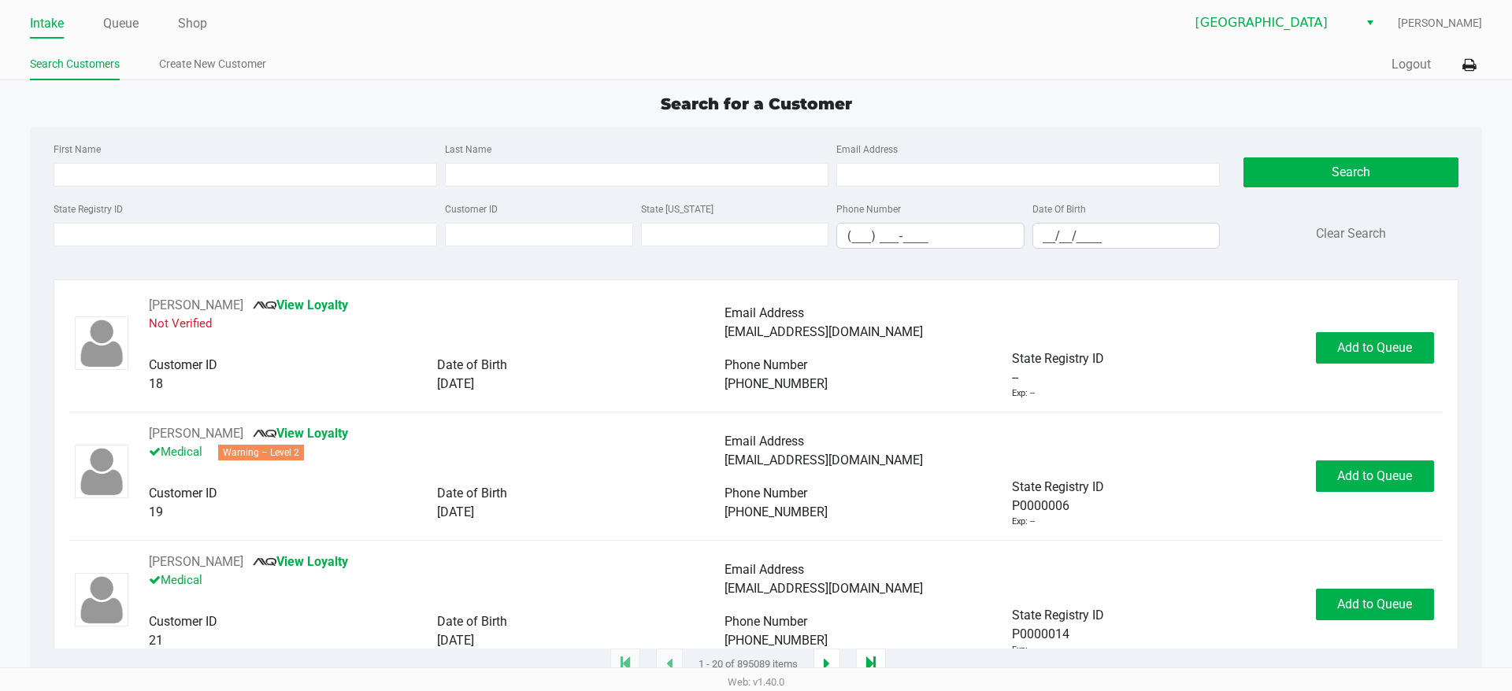
click at [371, 246] on div "State Registry ID" at bounding box center [245, 224] width 391 height 50
click at [369, 237] on input "State Registry ID" at bounding box center [245, 235] width 383 height 24
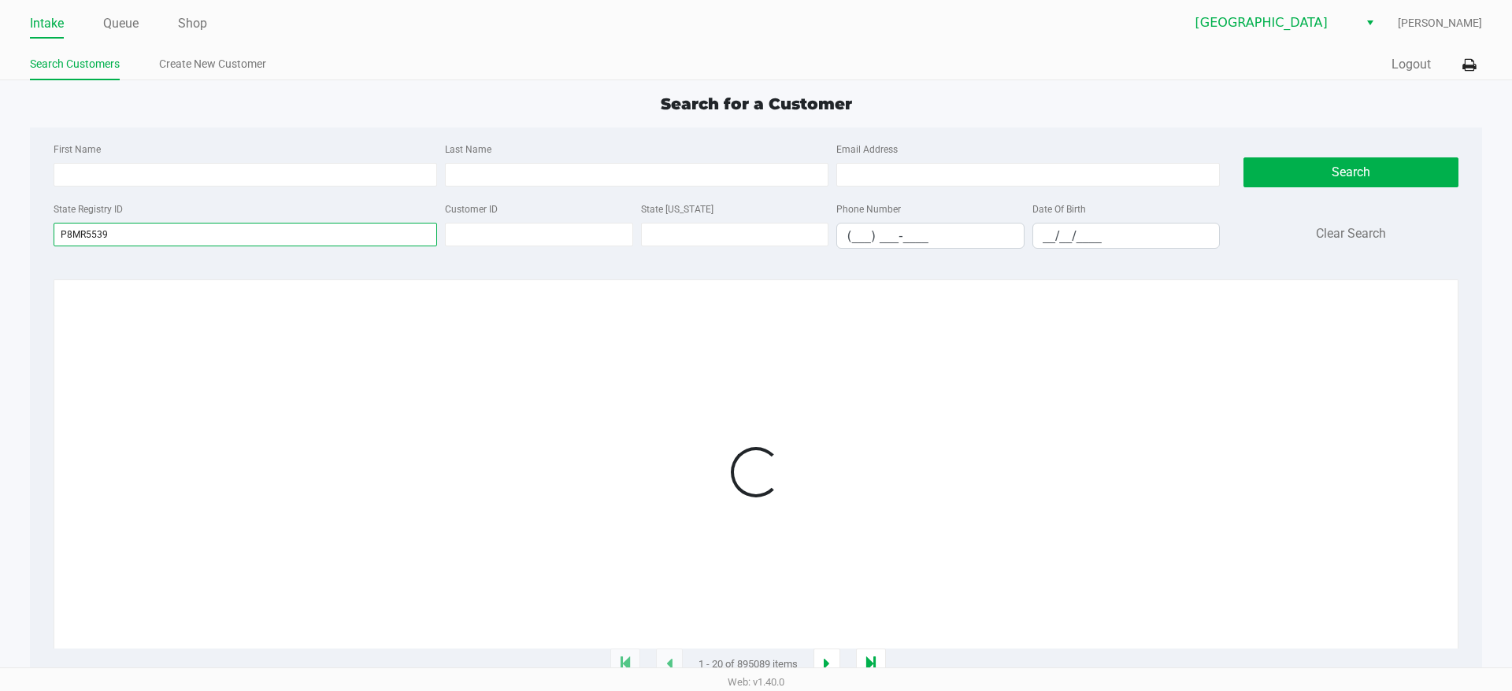
type input "P8MR5539"
click at [351, 436] on div at bounding box center [755, 472] width 1371 height 353
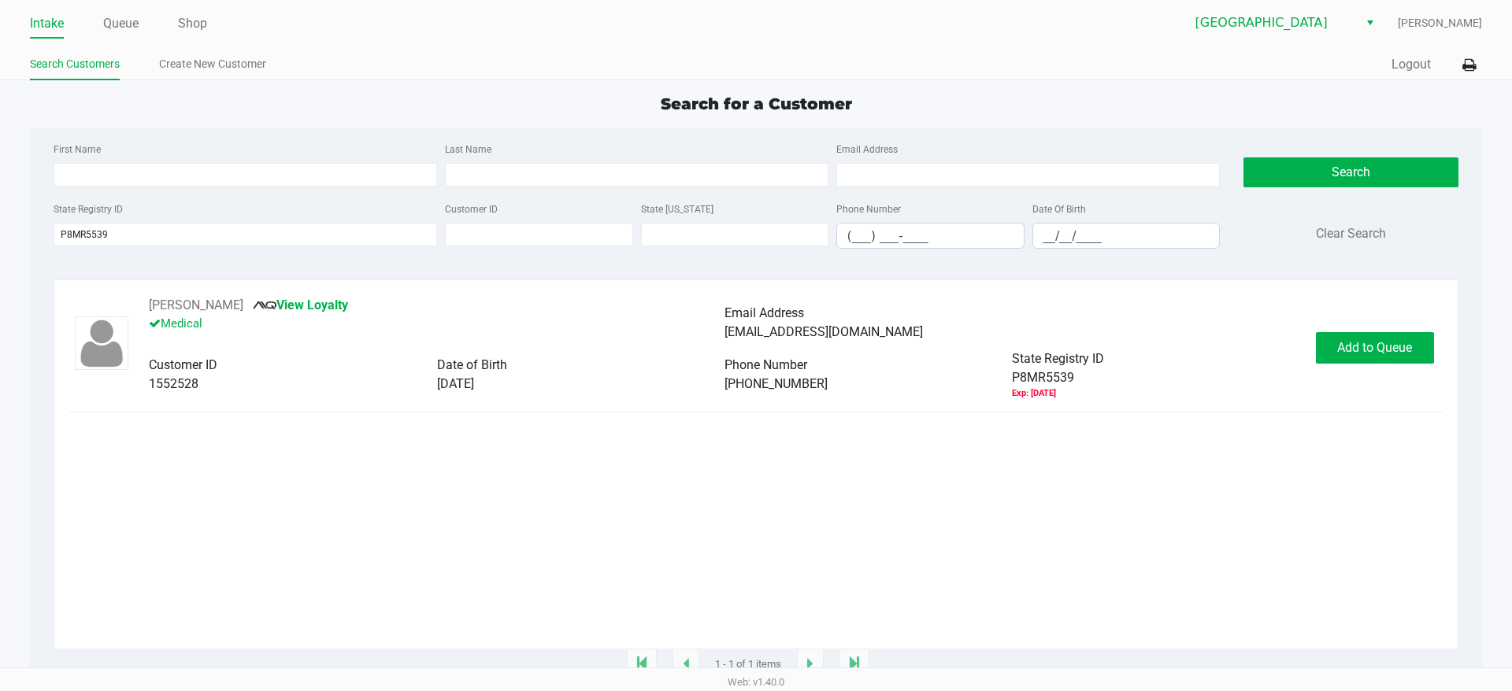
click at [1364, 331] on div "[PERSON_NAME] View Loyalty Medical Email Address [EMAIL_ADDRESS][DOMAIN_NAME] C…" at bounding box center [755, 348] width 1371 height 104
click at [1361, 350] on span "Add to Queue" at bounding box center [1374, 347] width 75 height 15
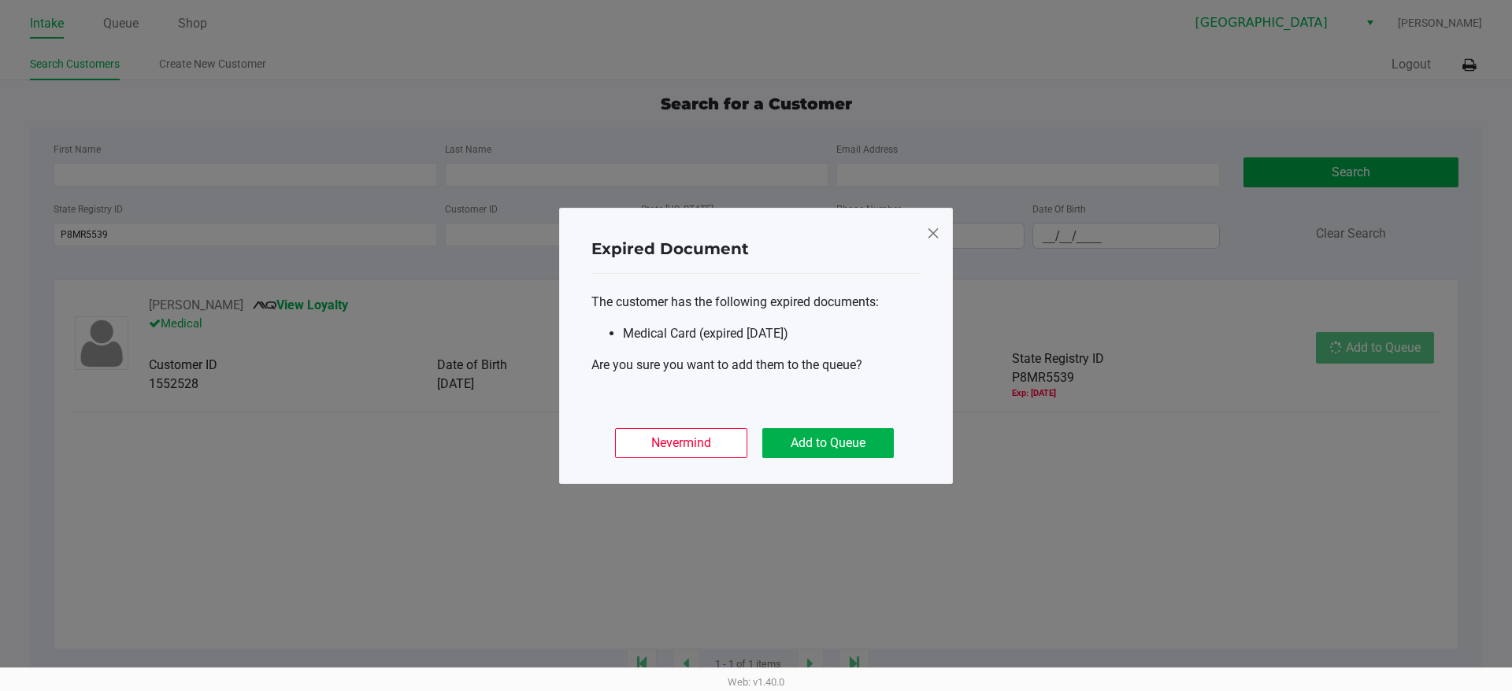
click at [1340, 351] on ngb-modal-window "Expired Document The customer has the following expired documents: Medical Card…" at bounding box center [756, 345] width 1512 height 691
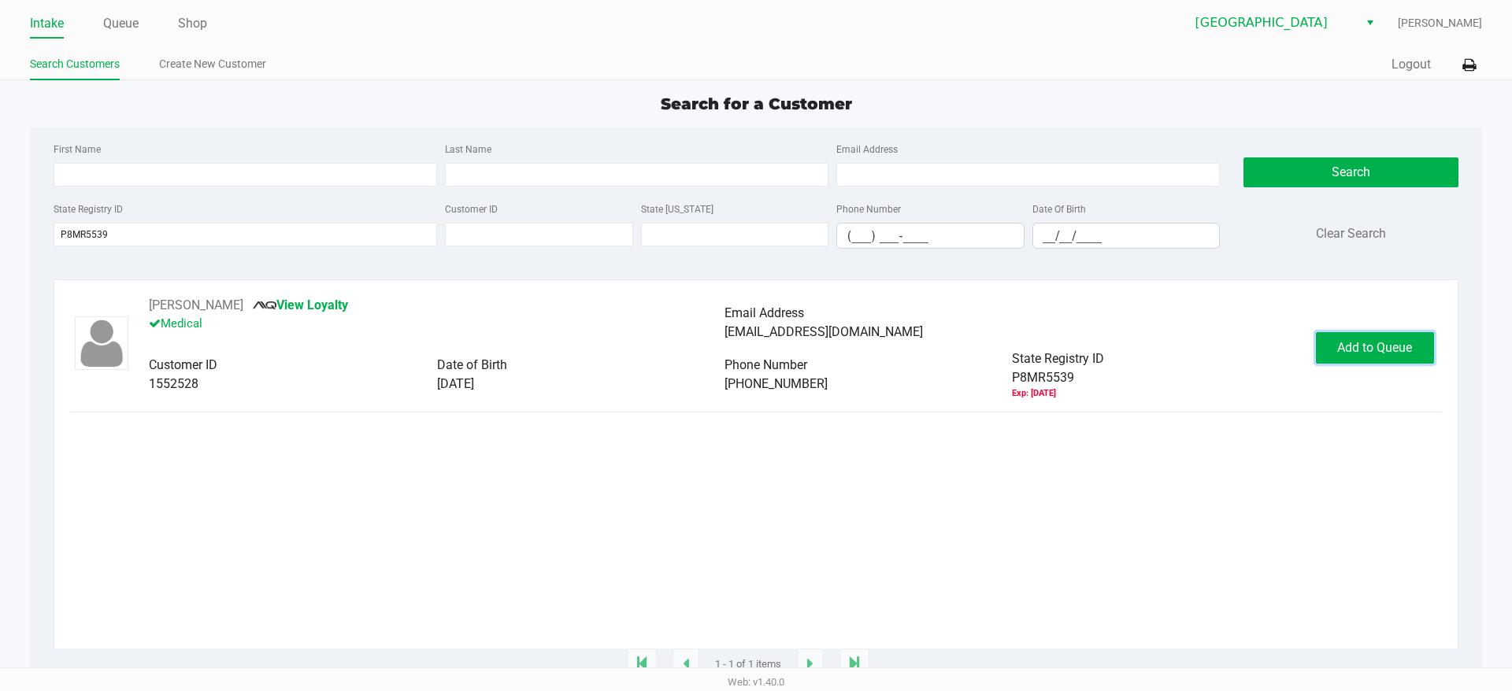
click at [1316, 351] on button "Add to Queue" at bounding box center [1375, 347] width 118 height 31
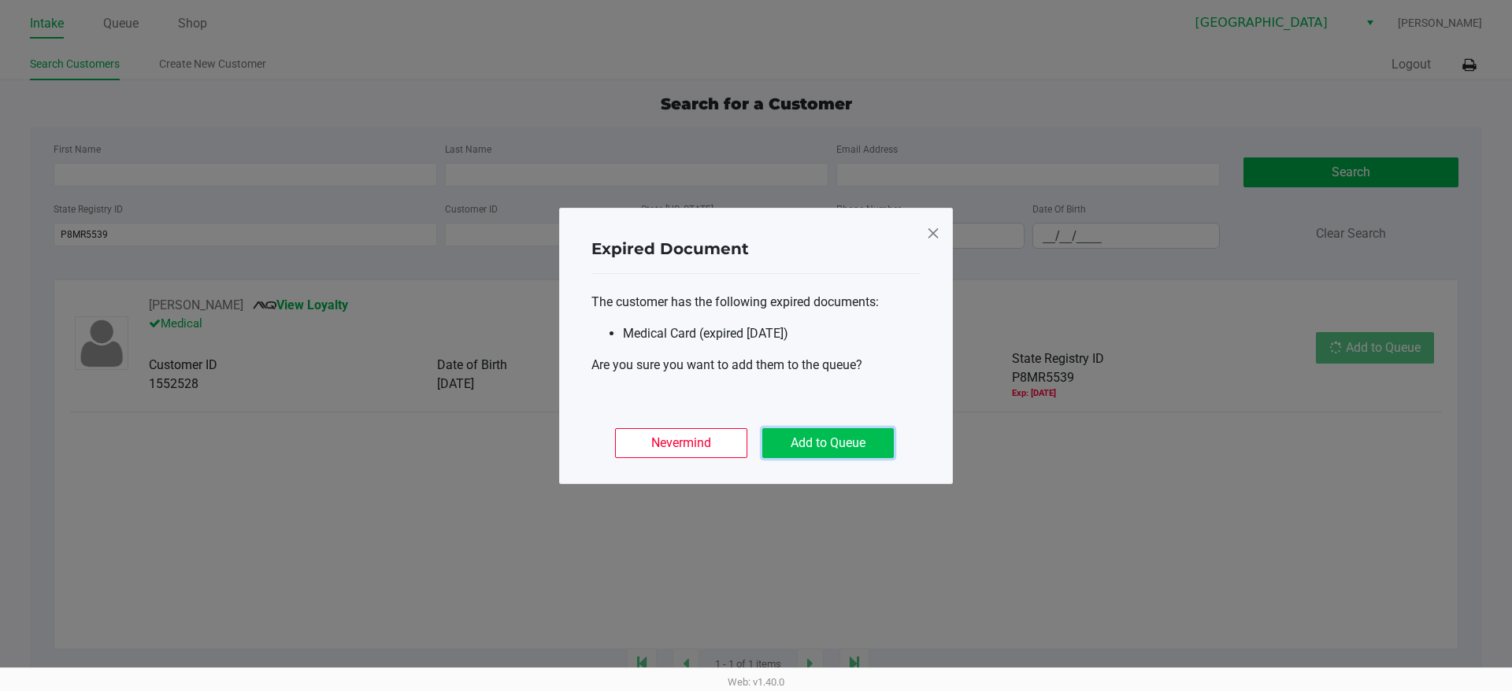
click at [847, 439] on button "Add to Queue" at bounding box center [827, 443] width 131 height 30
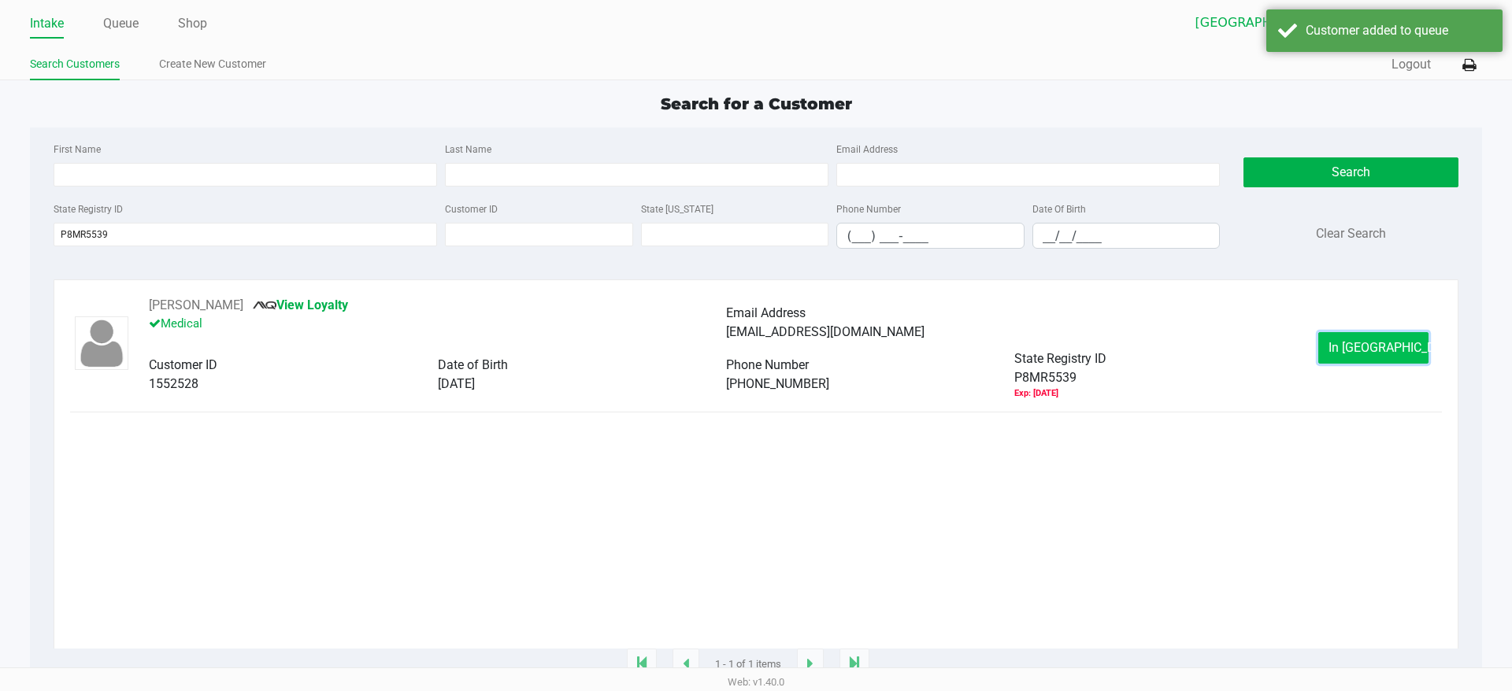
click at [1326, 349] on button "In [GEOGRAPHIC_DATA]" at bounding box center [1373, 347] width 110 height 31
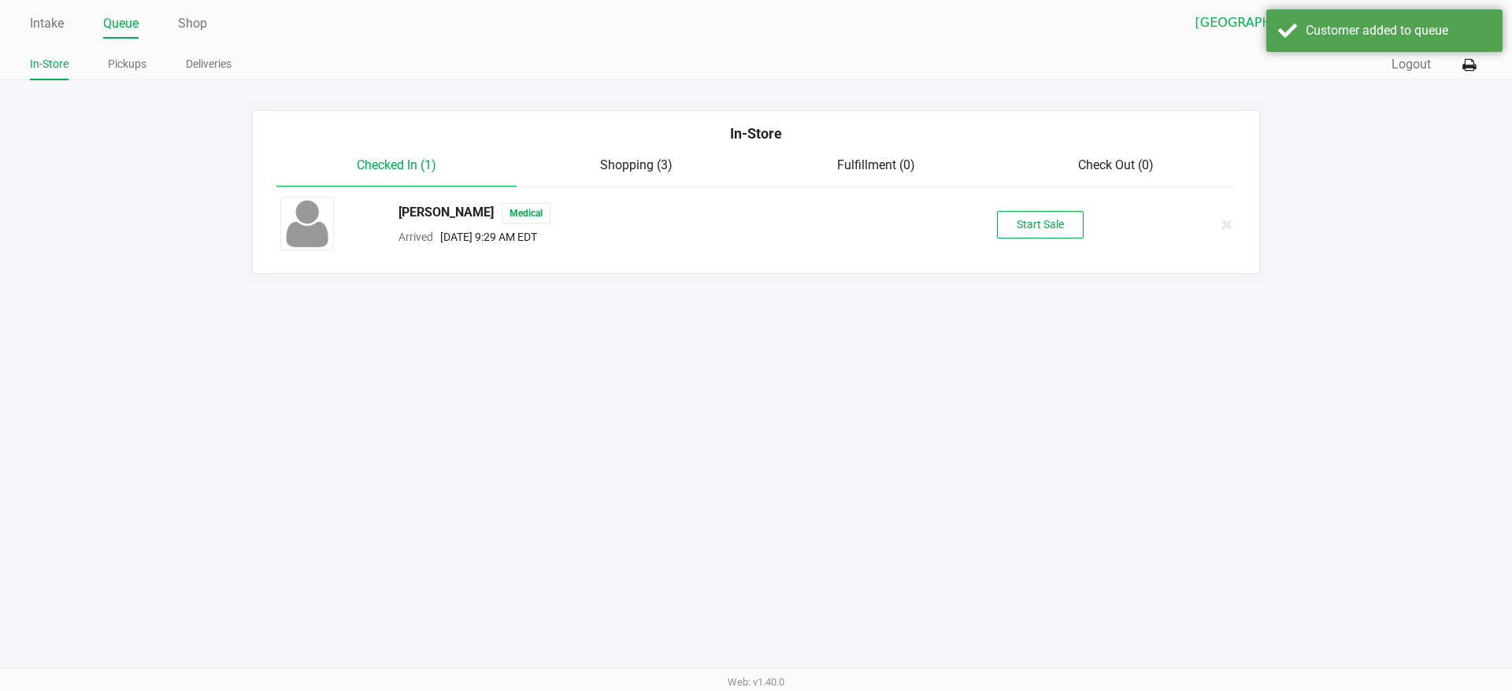
drag, startPoint x: 1014, startPoint y: 239, endPoint x: 1010, endPoint y: 229, distance: 11.0
click at [1015, 239] on div "[PERSON_NAME] Medical Arrived [DATE] 9:29 AM EDT Start Sale" at bounding box center [755, 224] width 975 height 55
click at [1009, 228] on button "Start Sale" at bounding box center [1040, 225] width 87 height 28
click at [634, 472] on div "Intake Queue Shop Lakeland WC [PERSON_NAME] In-Store Pickups Deliveries Quick S…" at bounding box center [756, 345] width 1512 height 691
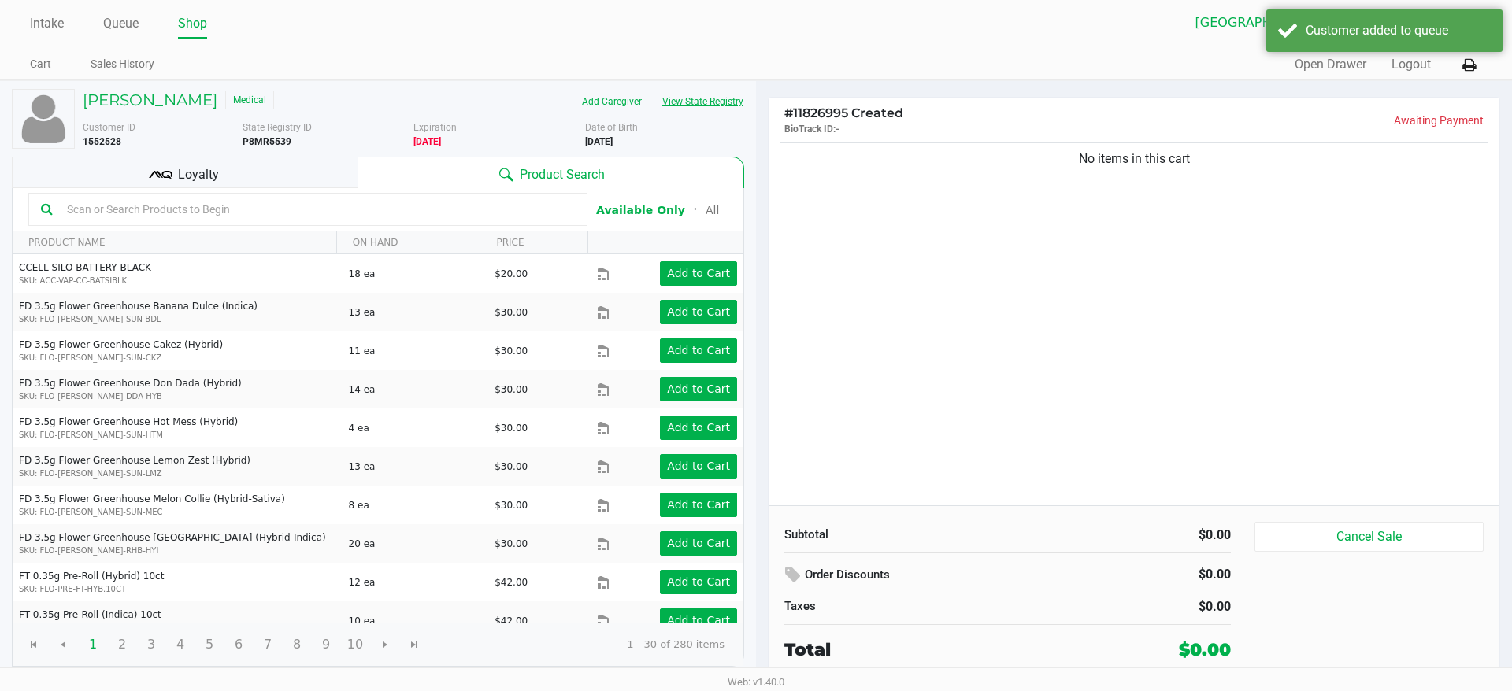
click at [675, 96] on button "View State Registry" at bounding box center [698, 101] width 92 height 25
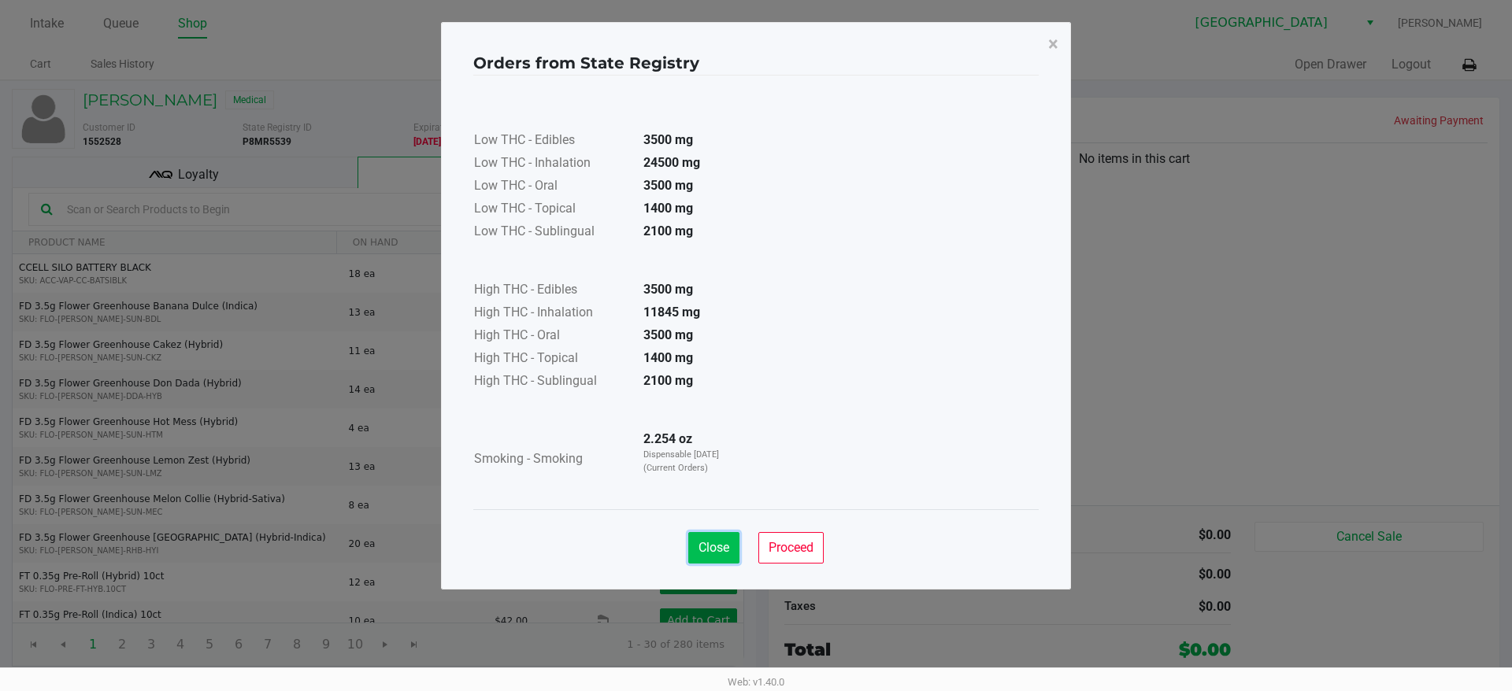
click at [704, 546] on span "Close" at bounding box center [713, 547] width 31 height 15
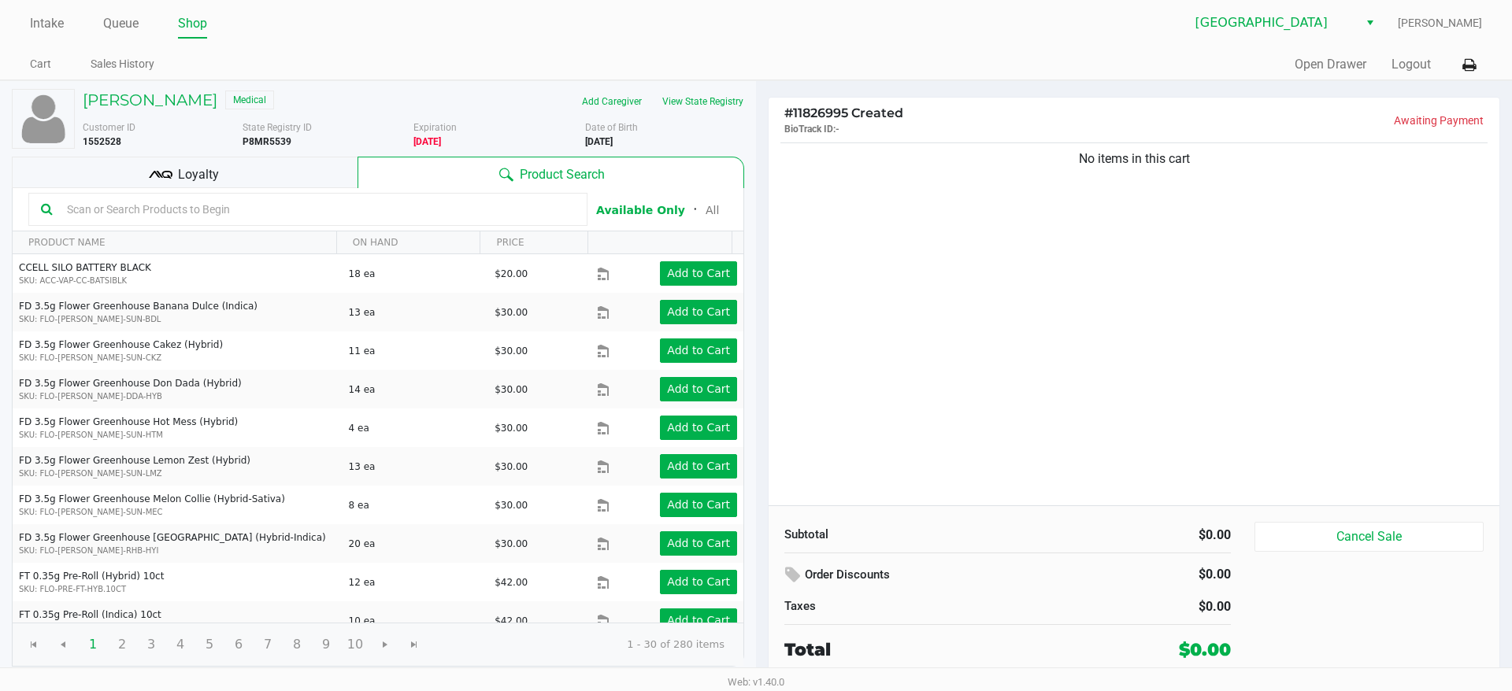
click at [972, 368] on div "No items in this cart" at bounding box center [1133, 322] width 731 height 366
click at [695, 102] on button "View State Registry" at bounding box center [698, 101] width 92 height 25
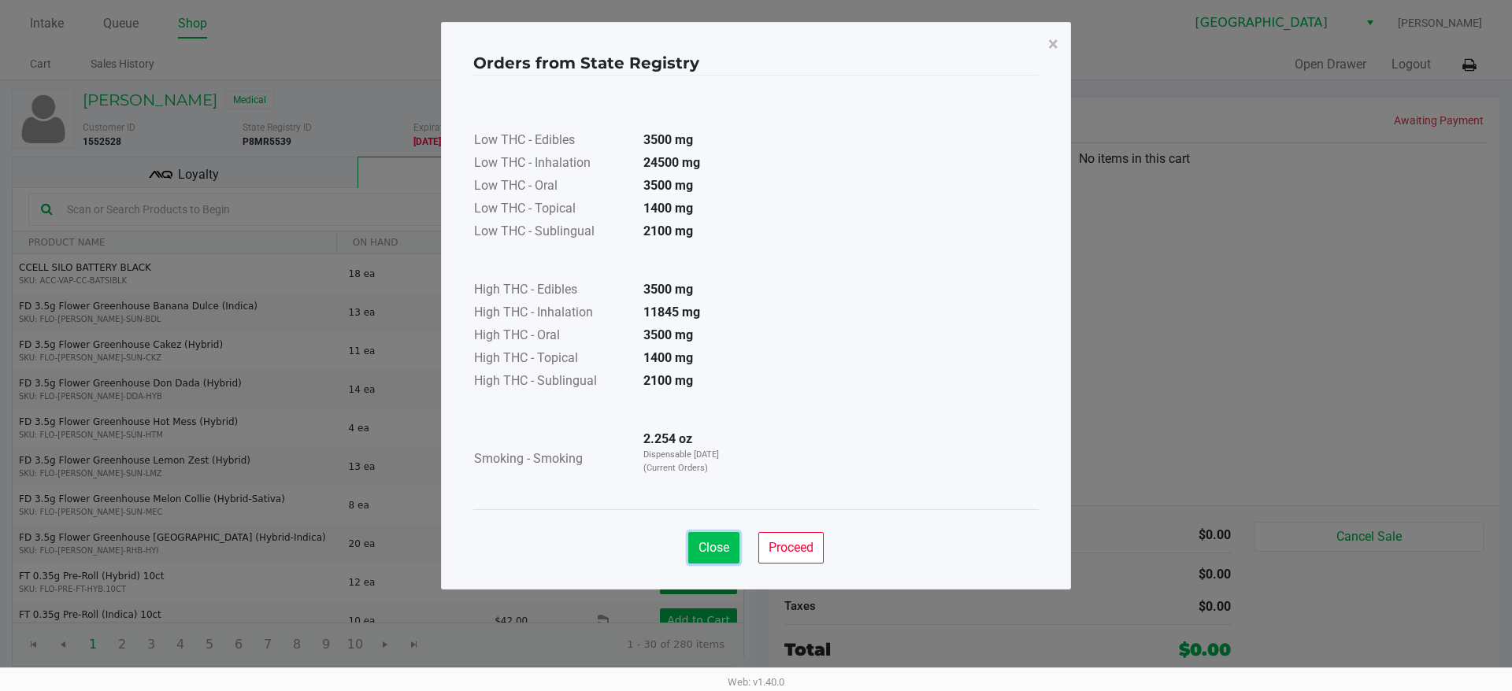
click at [707, 535] on button "Close" at bounding box center [713, 547] width 51 height 31
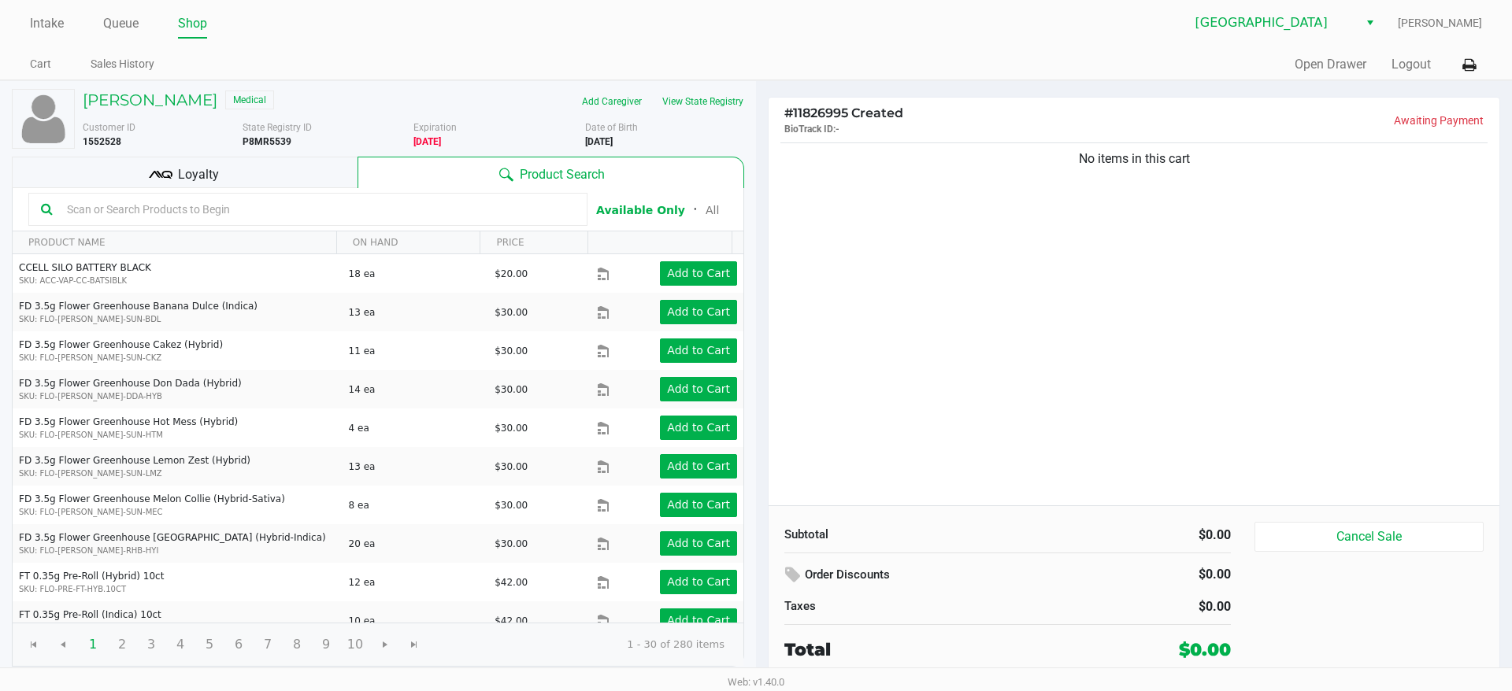
click at [120, 9] on div "Intake Queue Shop" at bounding box center [393, 23] width 726 height 29
click at [122, 23] on link "Queue" at bounding box center [120, 24] width 35 height 22
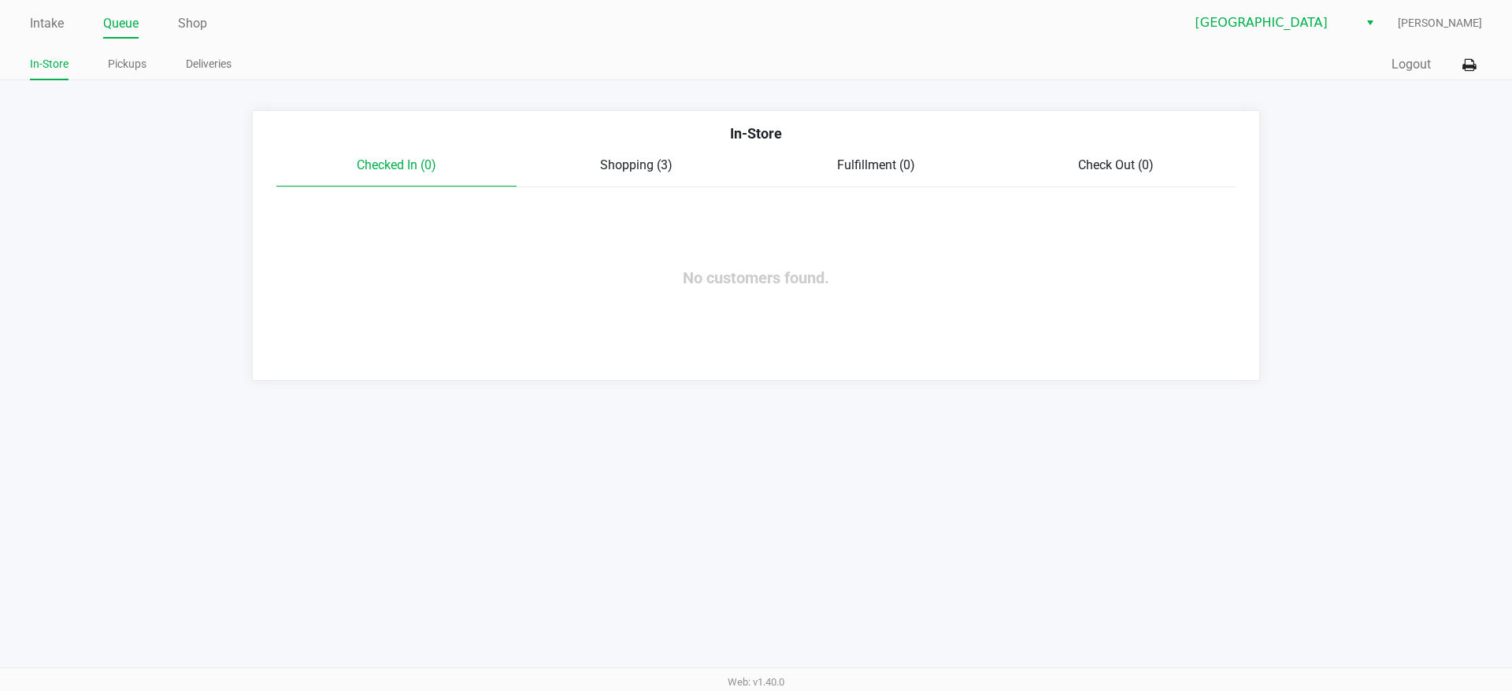
click at [661, 156] on div "Shopping (3)" at bounding box center [636, 165] width 240 height 19
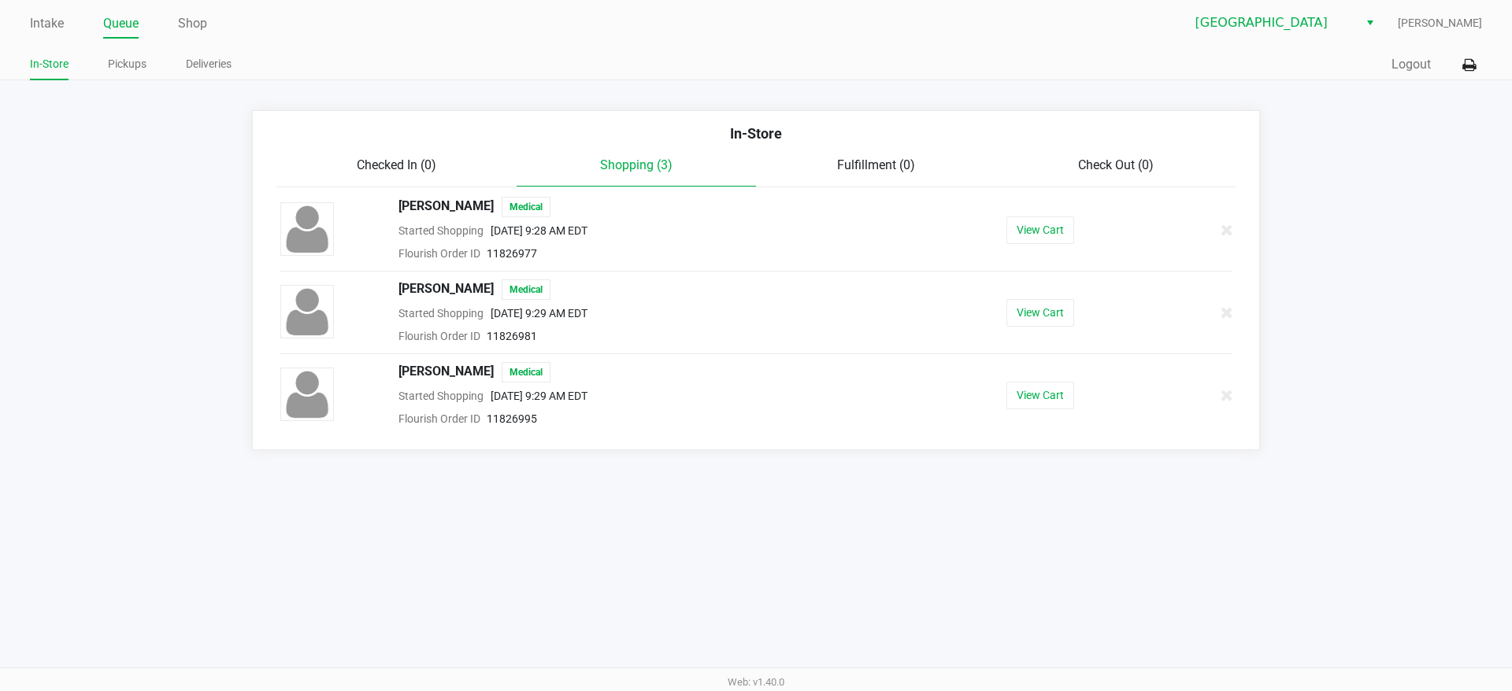
click at [1256, 306] on div "In-Store Checked In (0) Shopping (3) Fulfillment (0) Check Out (0) [PERSON_NAME…" at bounding box center [756, 280] width 1008 height 340
click at [1235, 307] on div at bounding box center [1202, 312] width 81 height 39
click at [1227, 313] on icon at bounding box center [1226, 313] width 13 height 12
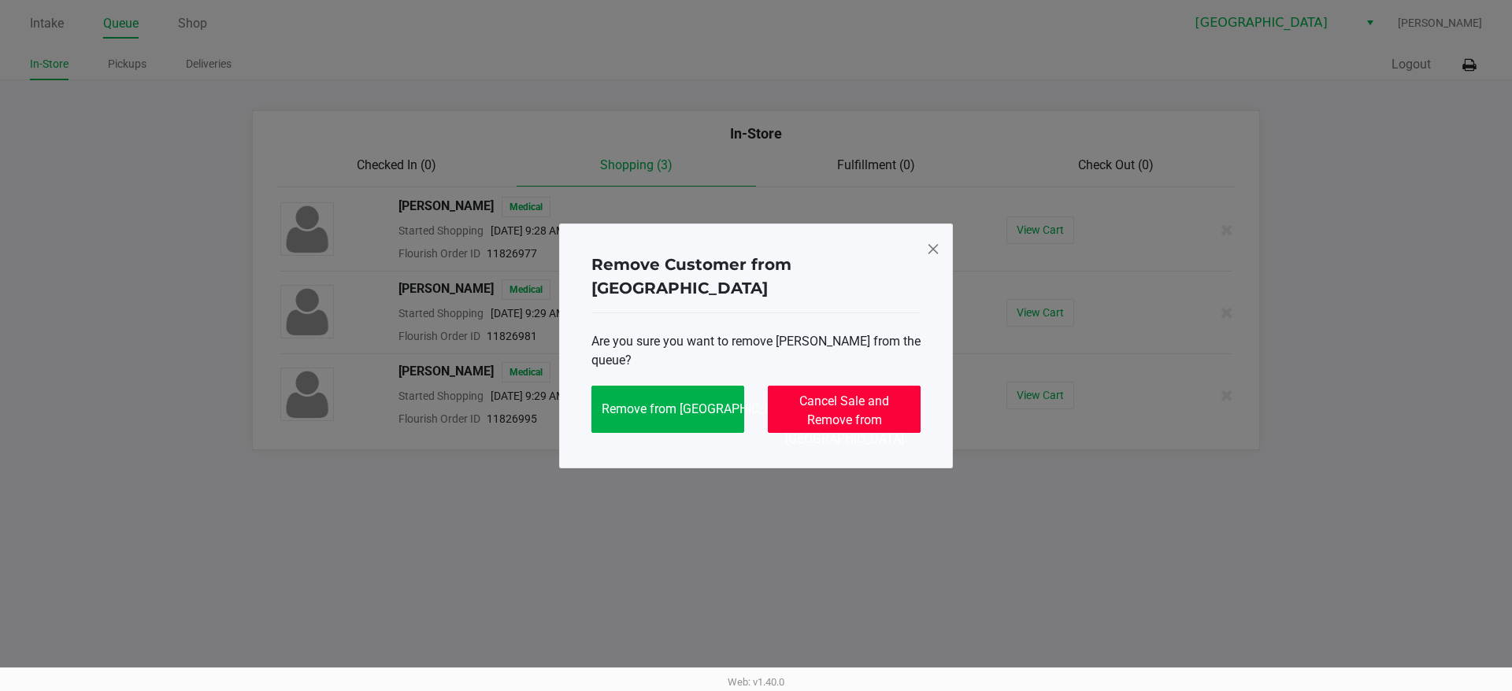
click at [887, 398] on button "Cancel Sale and Remove from [GEOGRAPHIC_DATA]" at bounding box center [844, 409] width 153 height 47
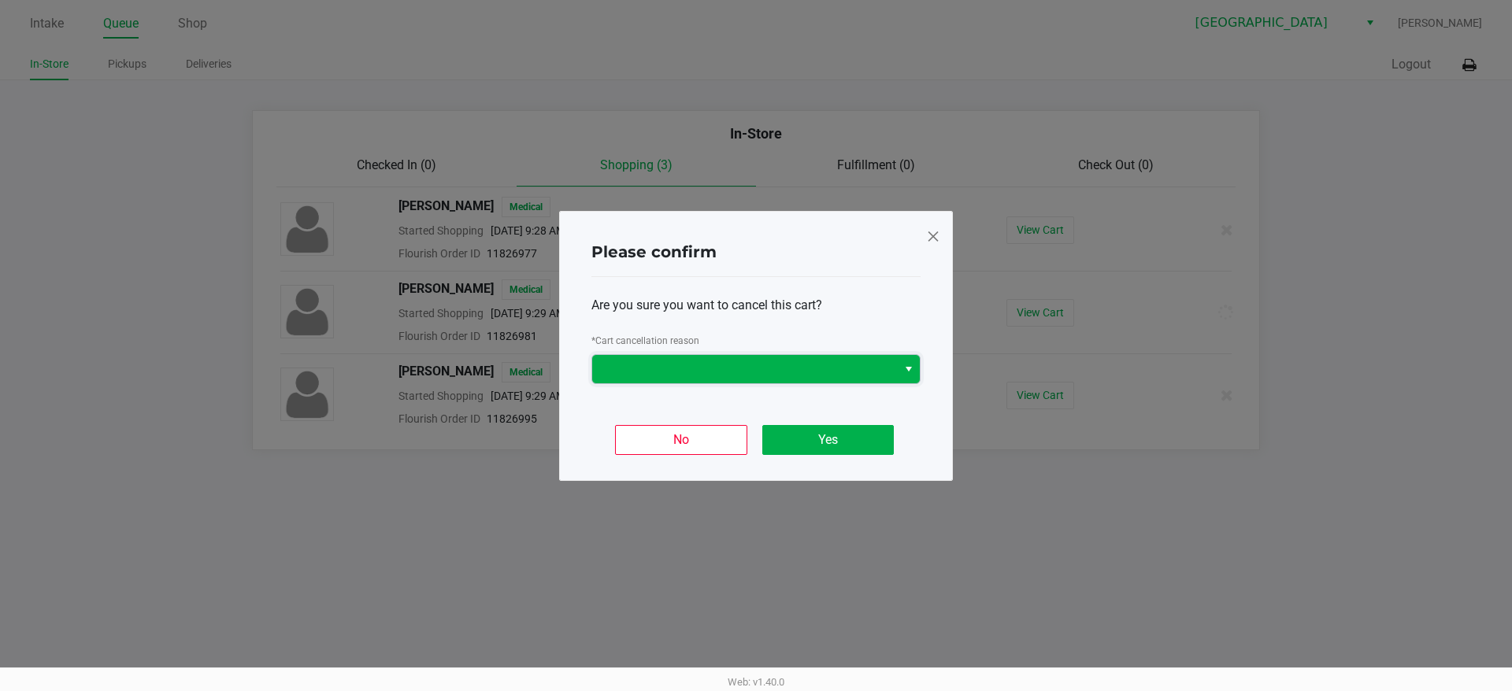
click at [794, 368] on span at bounding box center [745, 369] width 286 height 19
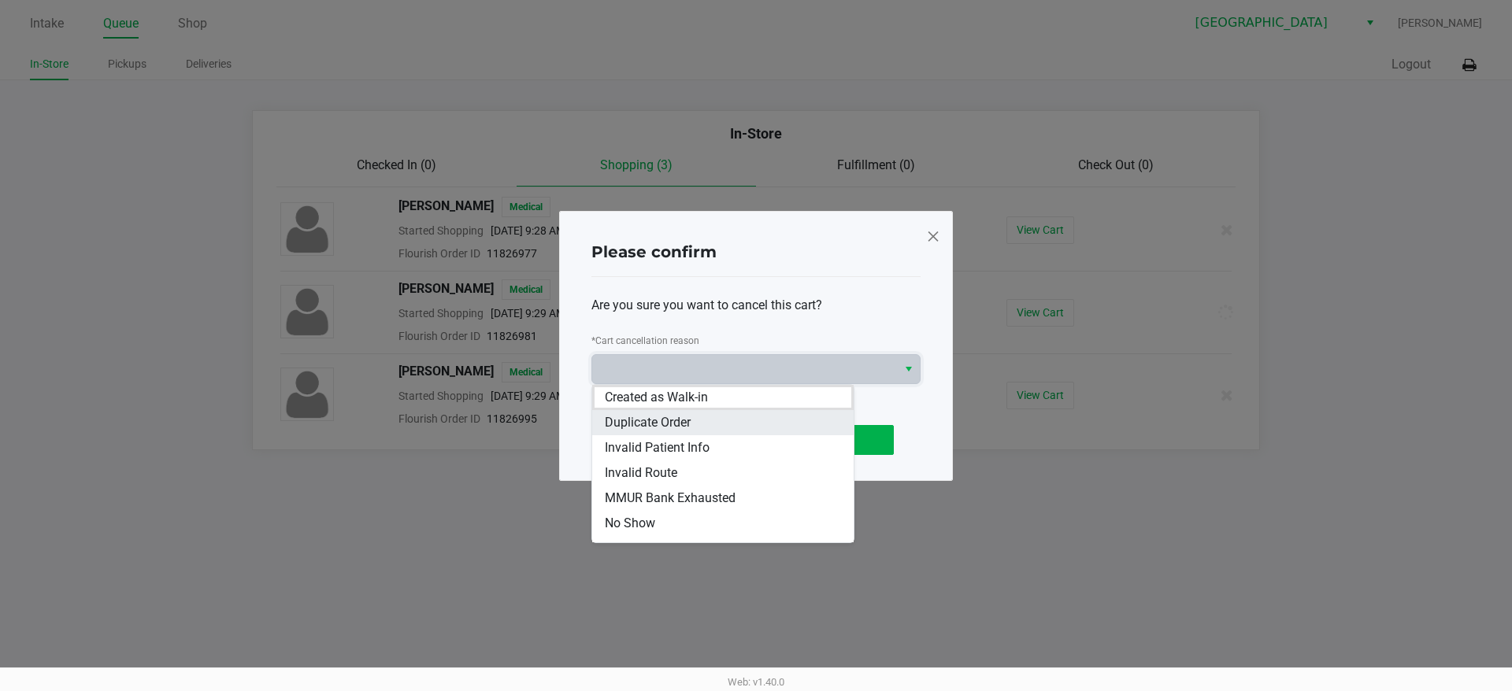
click at [794, 422] on li "Duplicate Order" at bounding box center [722, 422] width 261 height 25
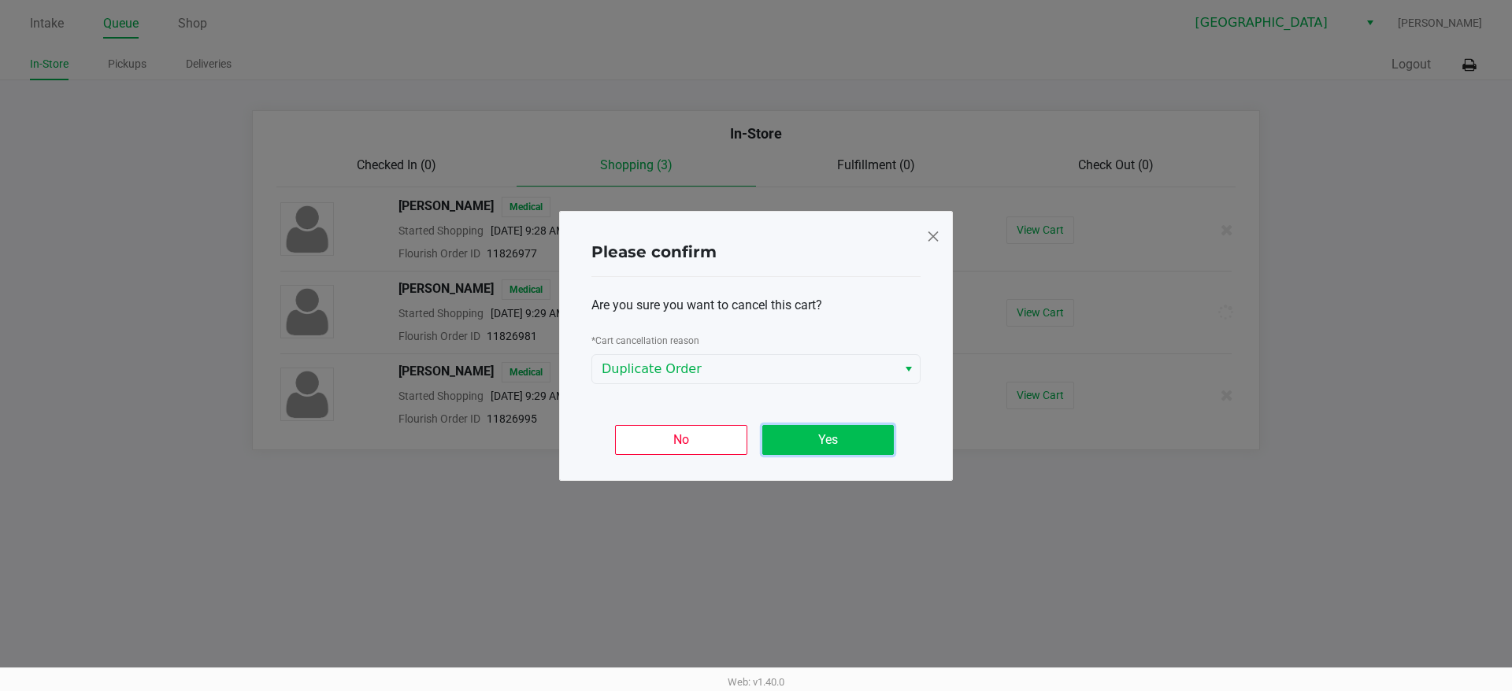
click at [813, 431] on button "Yes" at bounding box center [827, 440] width 131 height 30
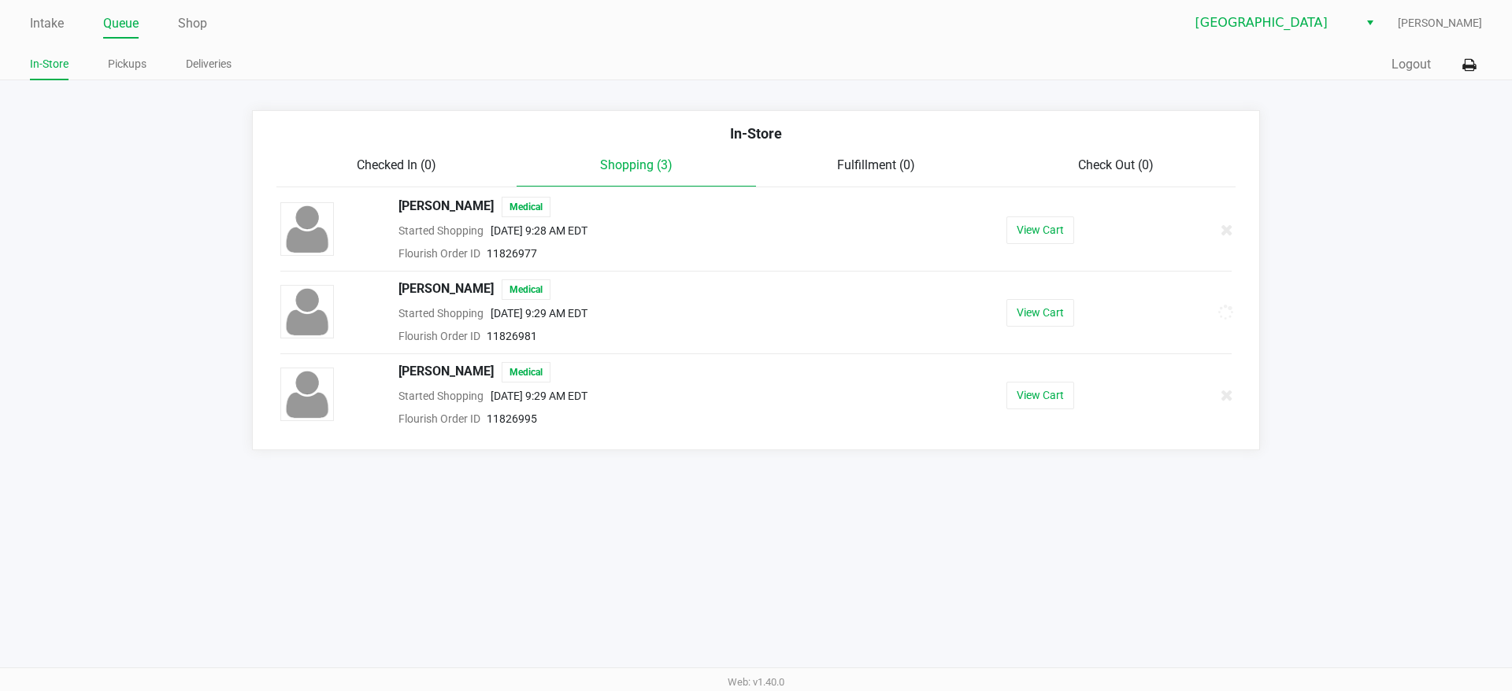
click at [842, 149] on div "In-Store" at bounding box center [756, 139] width 983 height 33
click at [846, 177] on div "Checked In (0) Shopping (3) Fulfillment (0) Check Out (0)" at bounding box center [755, 171] width 959 height 31
click at [627, 159] on span "Shopping (3)" at bounding box center [636, 164] width 72 height 15
click at [388, 157] on span "Checked In (0)" at bounding box center [397, 164] width 80 height 15
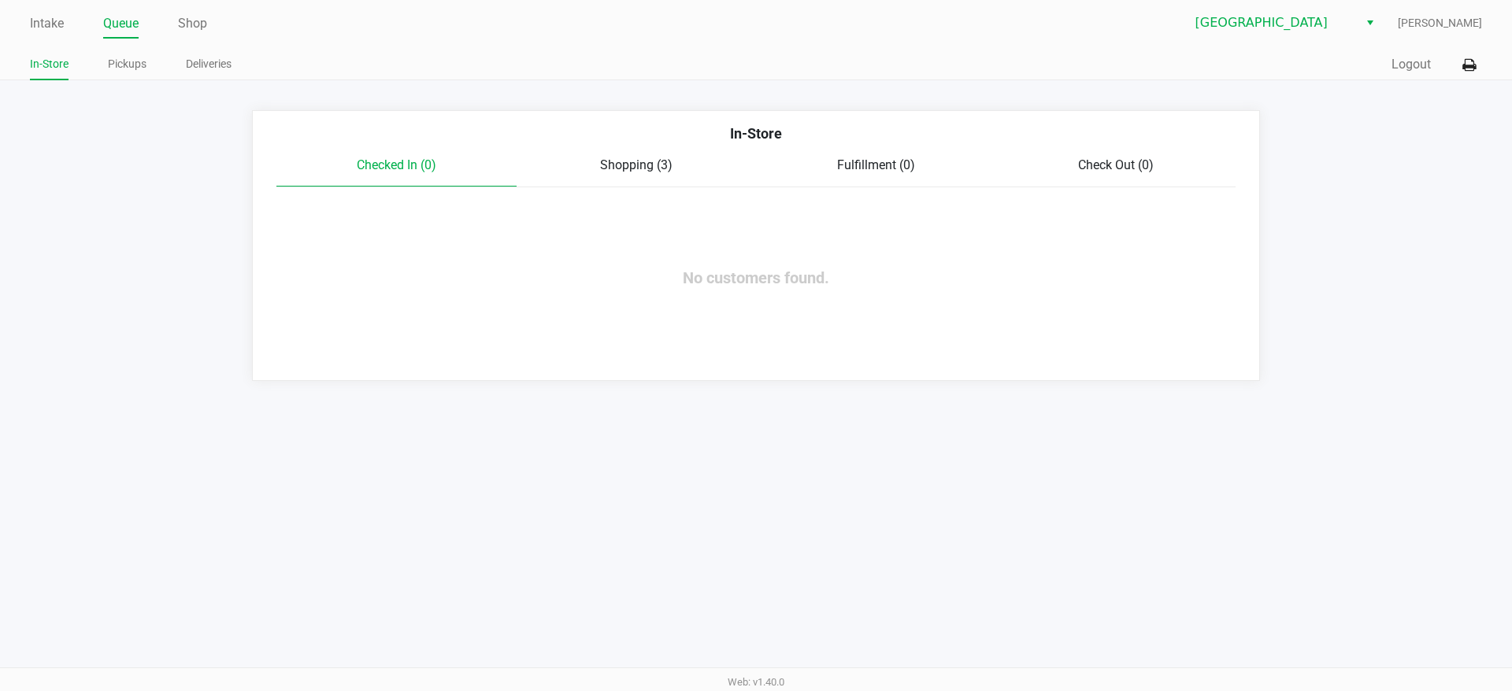
click at [620, 161] on span "Shopping (3)" at bounding box center [636, 164] width 72 height 15
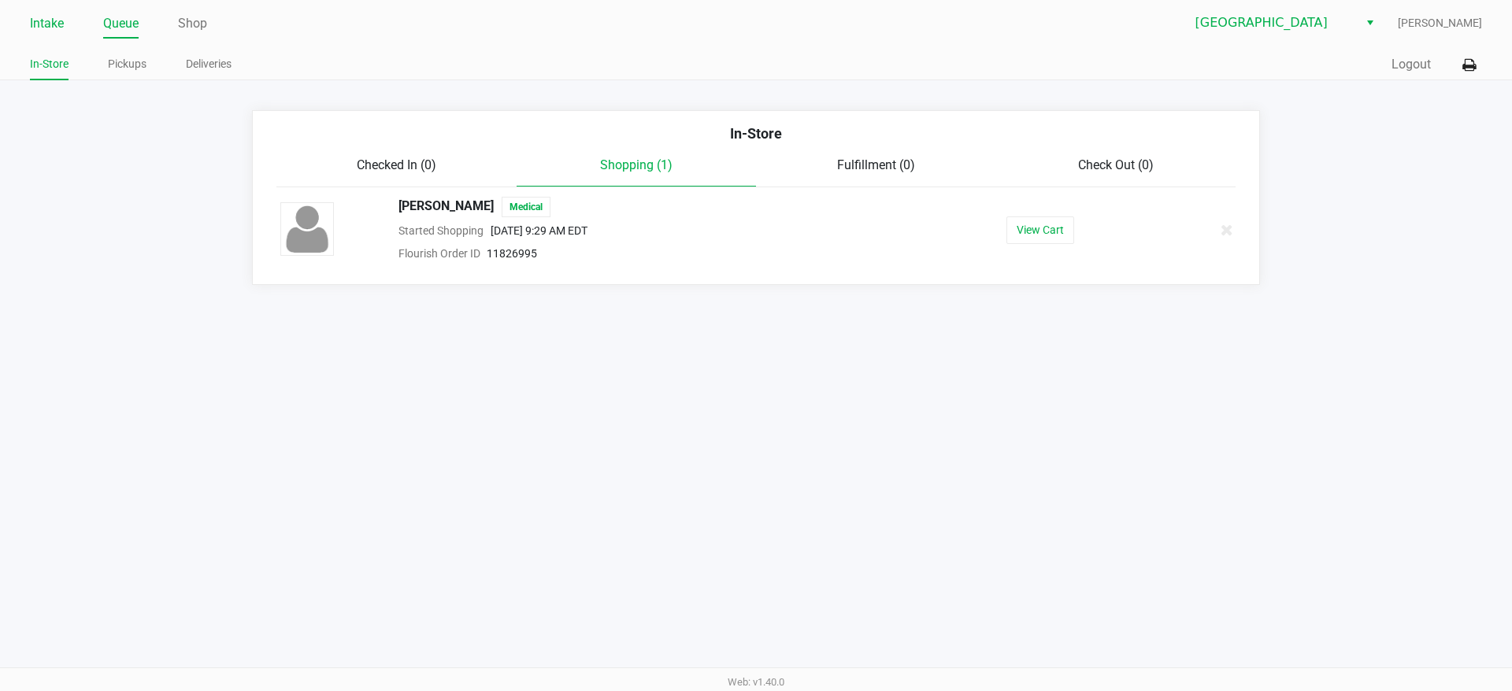
click at [40, 12] on li "Intake" at bounding box center [47, 25] width 34 height 28
click at [42, 14] on link "Intake" at bounding box center [47, 24] width 34 height 22
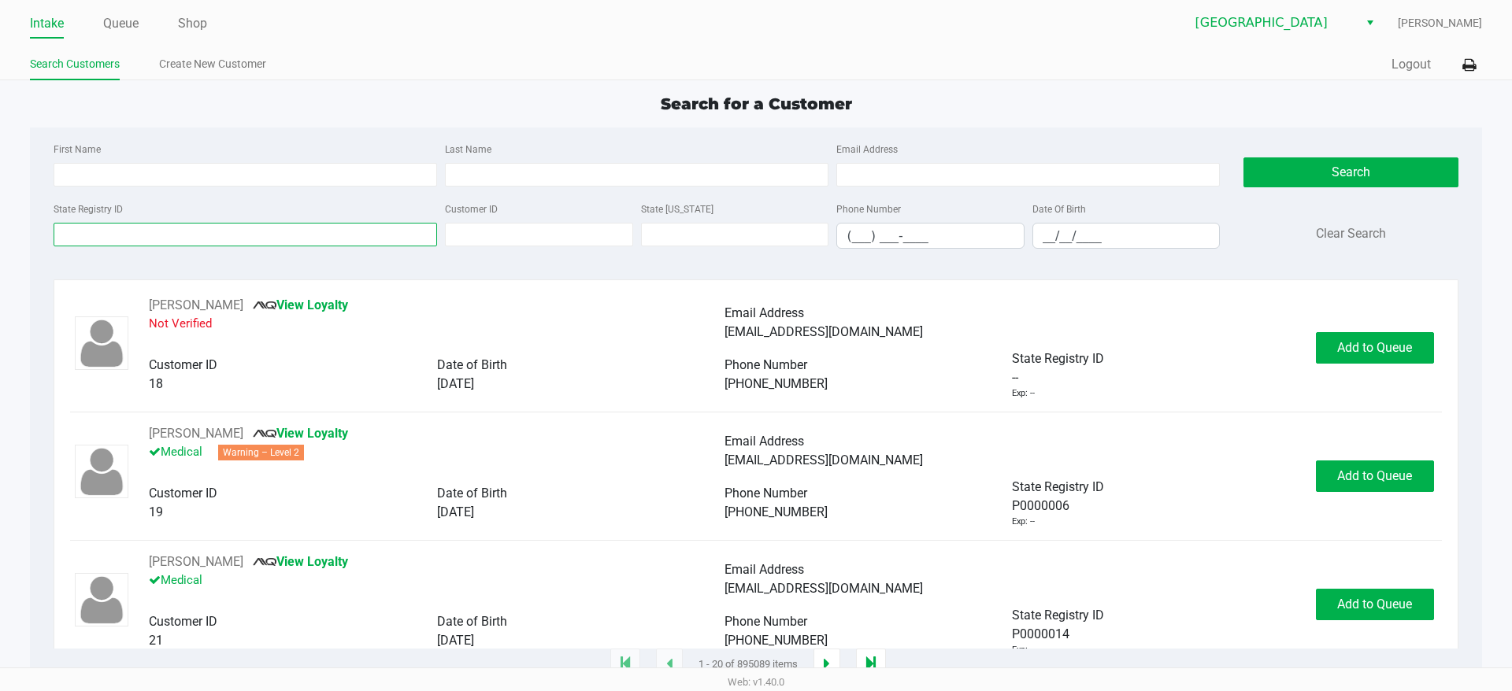
click at [291, 243] on input "State Registry ID" at bounding box center [245, 235] width 383 height 24
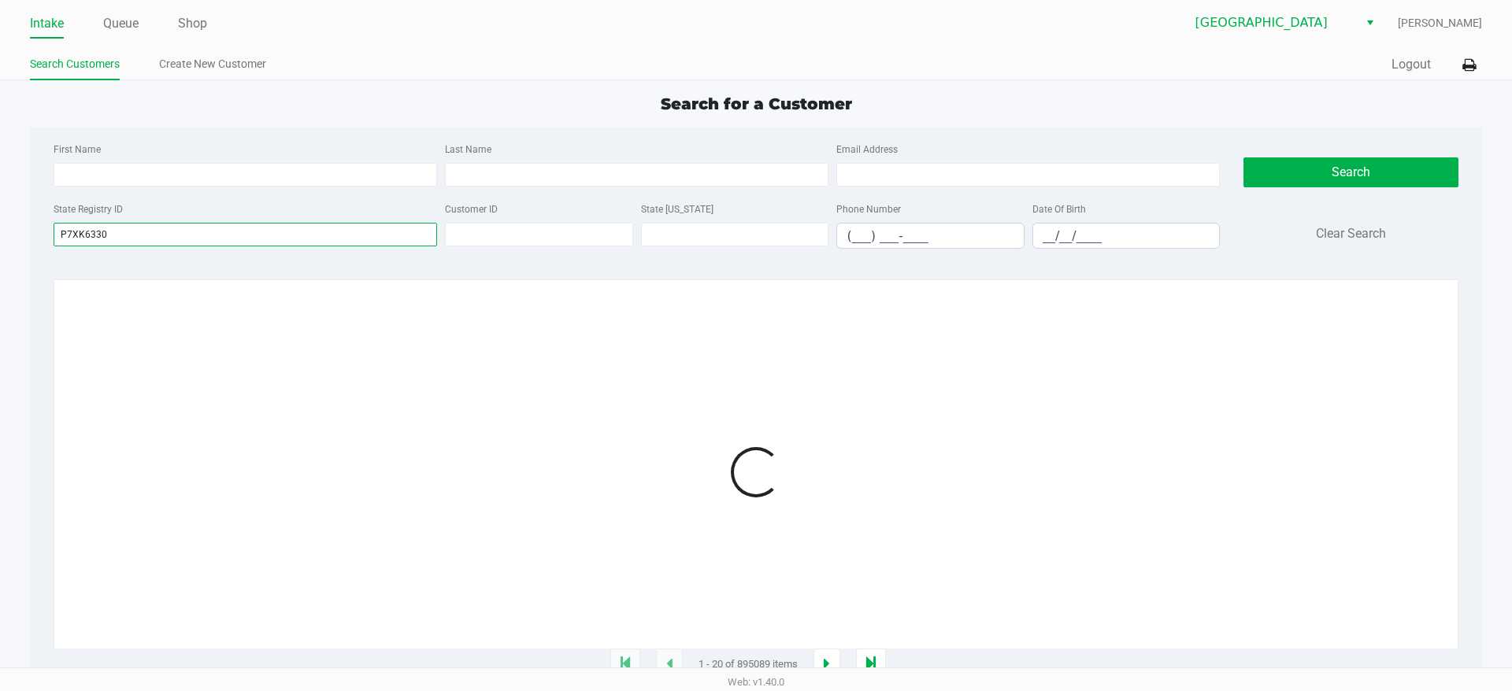
type input "P7XK6330"
drag, startPoint x: 486, startPoint y: 286, endPoint x: 544, endPoint y: 316, distance: 65.5
click at [493, 287] on div "Loading 1 - 20 of 895089 items" at bounding box center [756, 473] width 1404 height 386
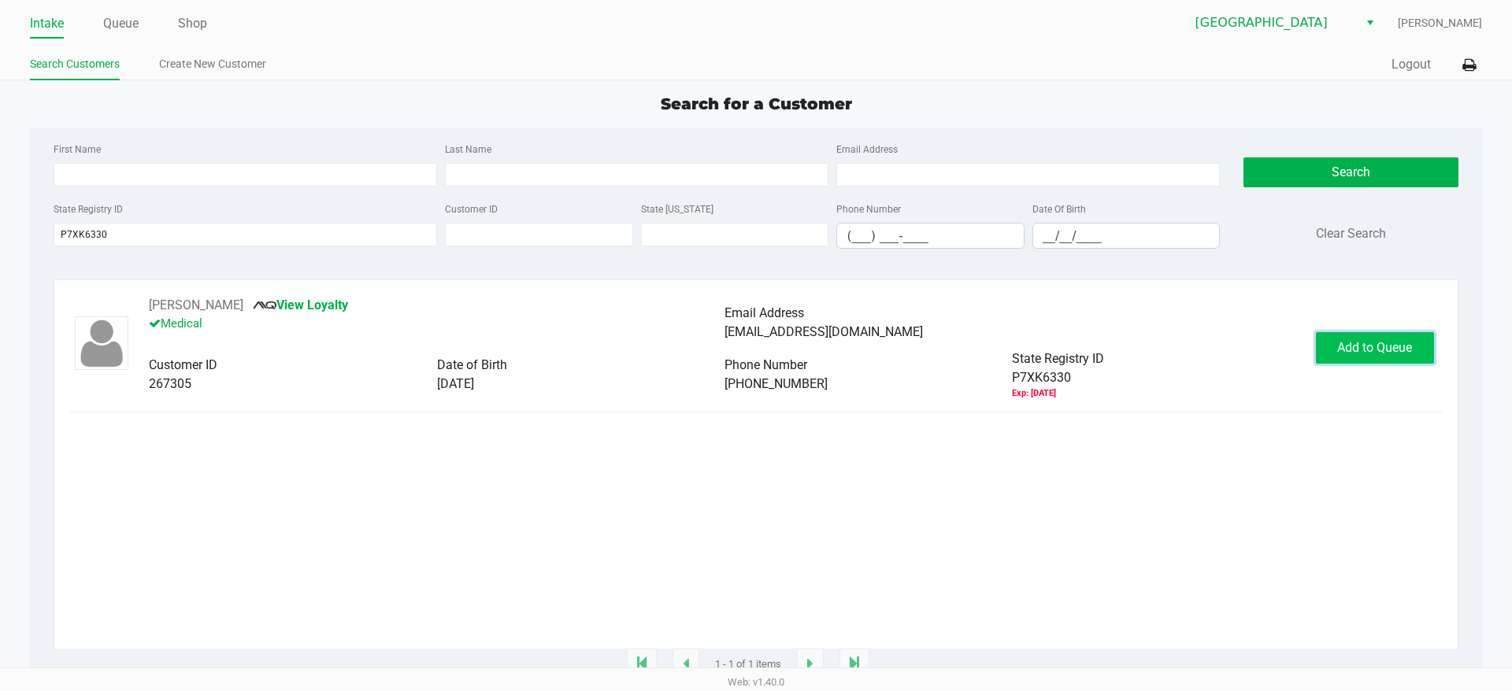
click at [1362, 361] on button "Add to Queue" at bounding box center [1375, 347] width 118 height 31
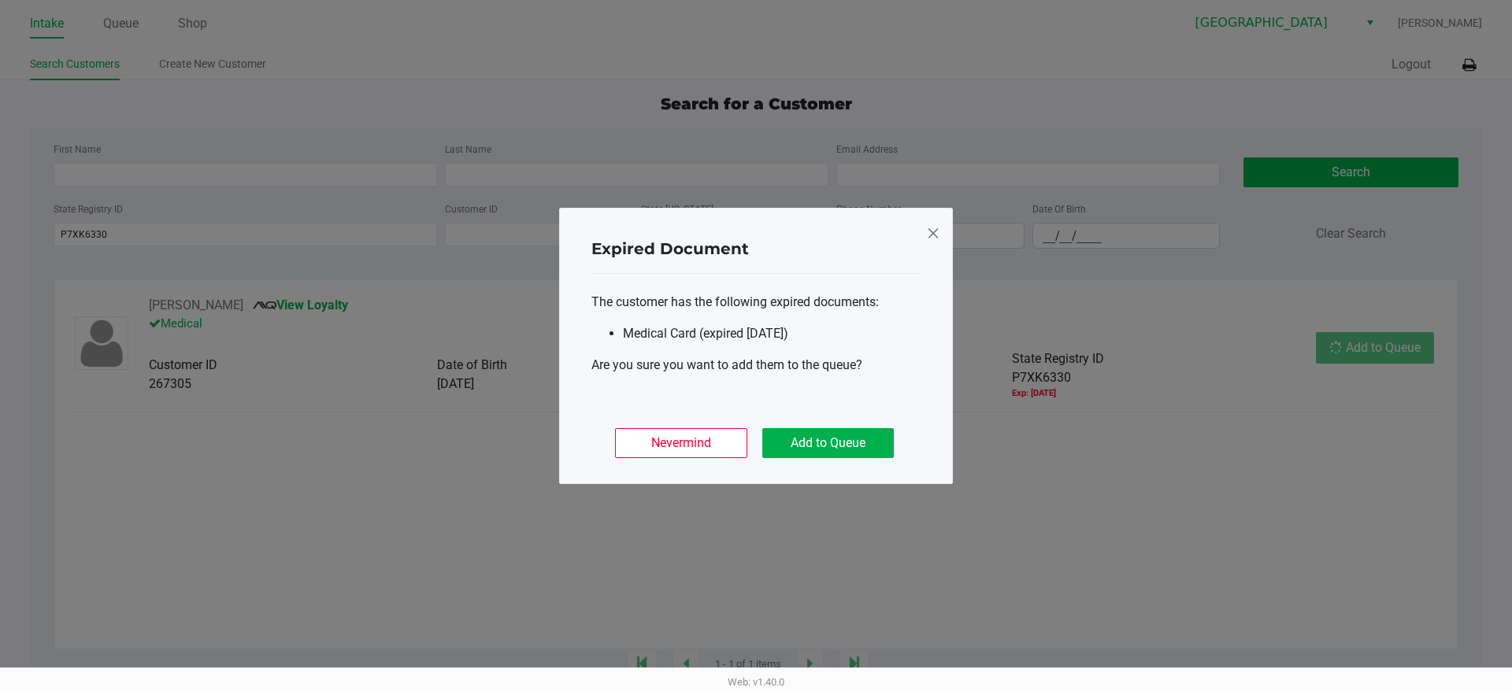
click at [806, 421] on div "Nevermind Add to Queue" at bounding box center [755, 436] width 329 height 61
click at [821, 444] on button "Add to Queue" at bounding box center [827, 443] width 131 height 30
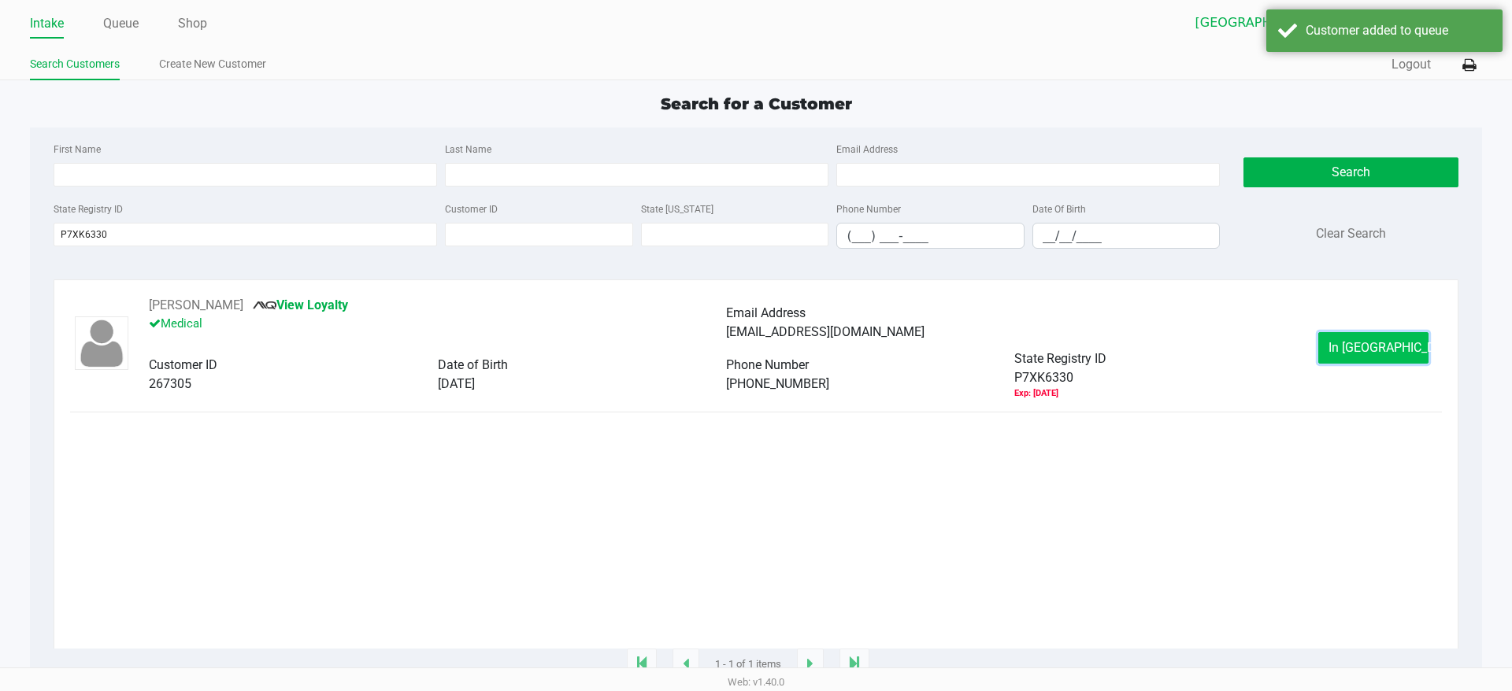
click at [1327, 358] on button "In [GEOGRAPHIC_DATA]" at bounding box center [1373, 347] width 110 height 31
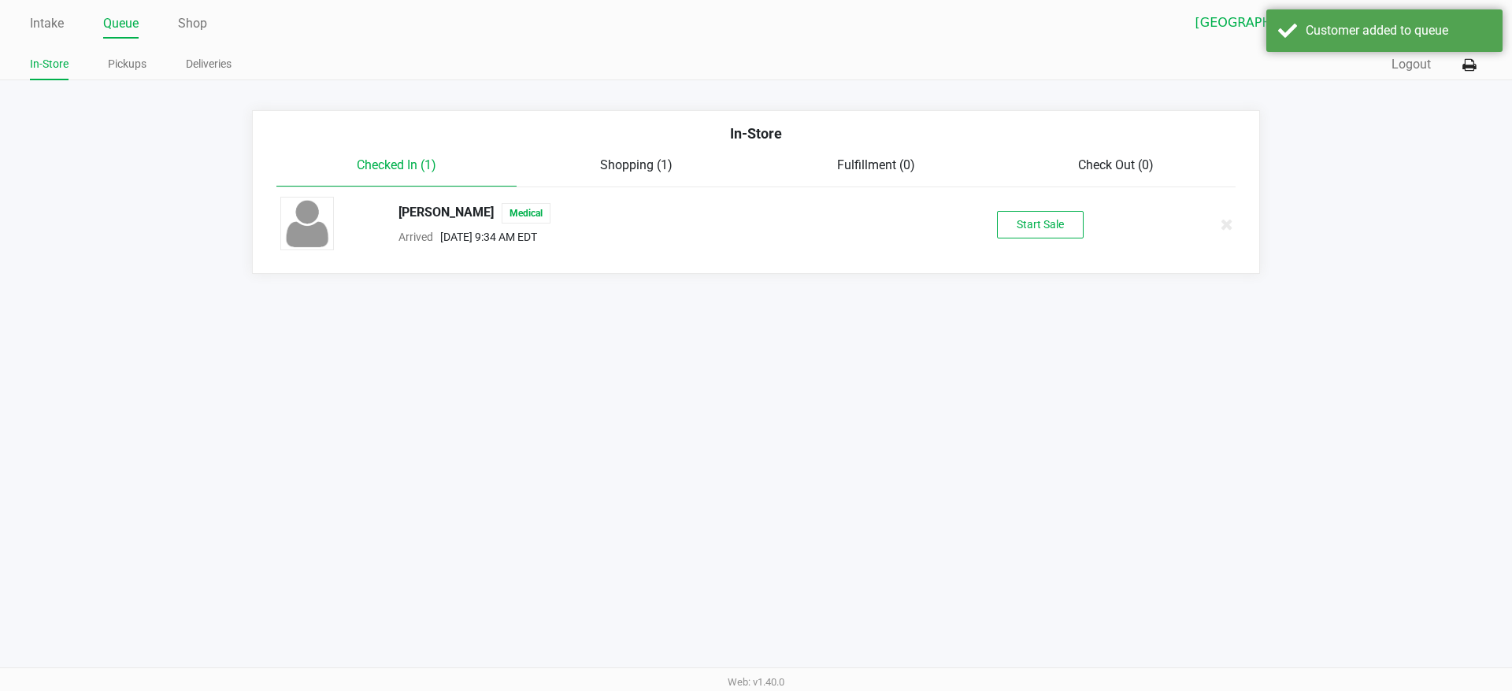
click at [1030, 239] on div "[PERSON_NAME] Medical Arrived [DATE] 9:34 AM EDT Start Sale" at bounding box center [755, 224] width 975 height 55
click at [1025, 232] on button "Start Sale" at bounding box center [1040, 225] width 87 height 28
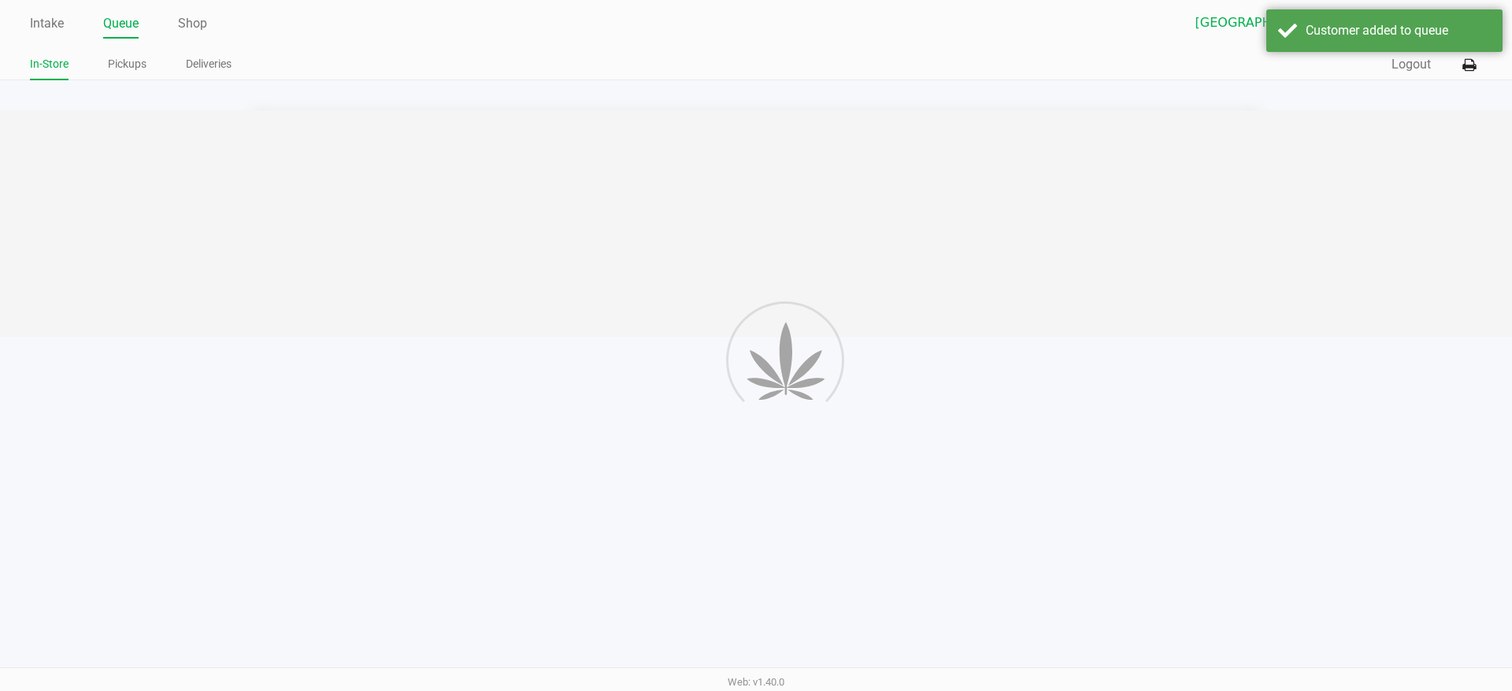
click at [917, 492] on div "Intake Queue Shop Lakeland WC [PERSON_NAME] In-Store Pickups Deliveries Quick S…" at bounding box center [756, 345] width 1512 height 691
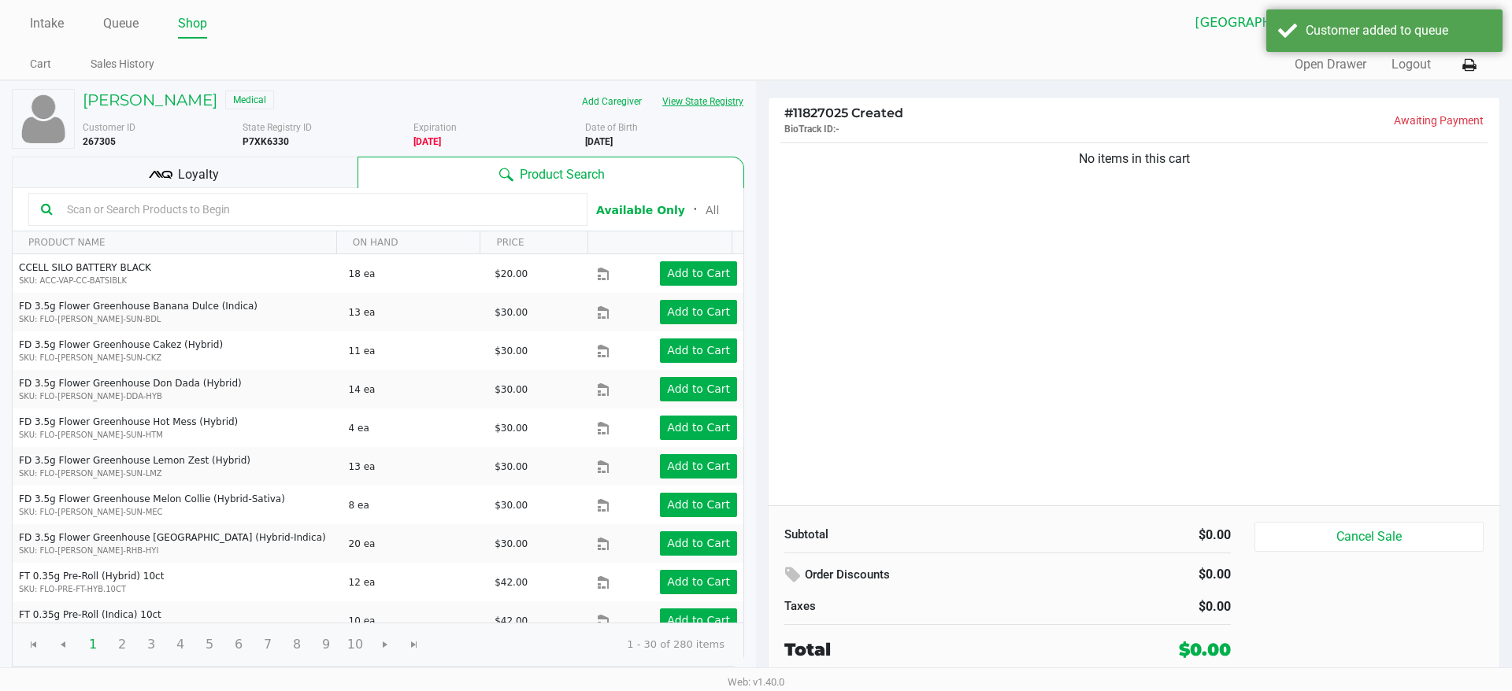
click at [734, 99] on button "View State Registry" at bounding box center [698, 101] width 92 height 25
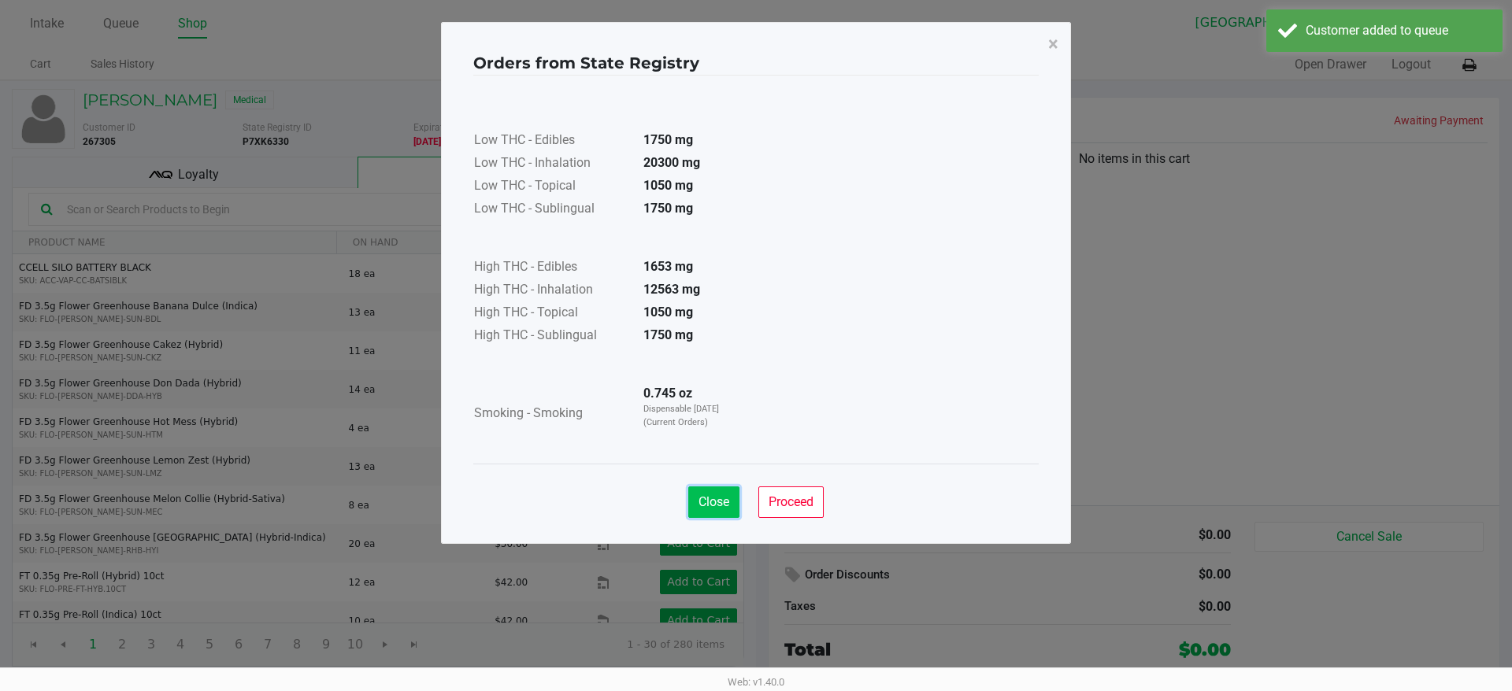
click at [712, 505] on span "Close" at bounding box center [713, 501] width 31 height 15
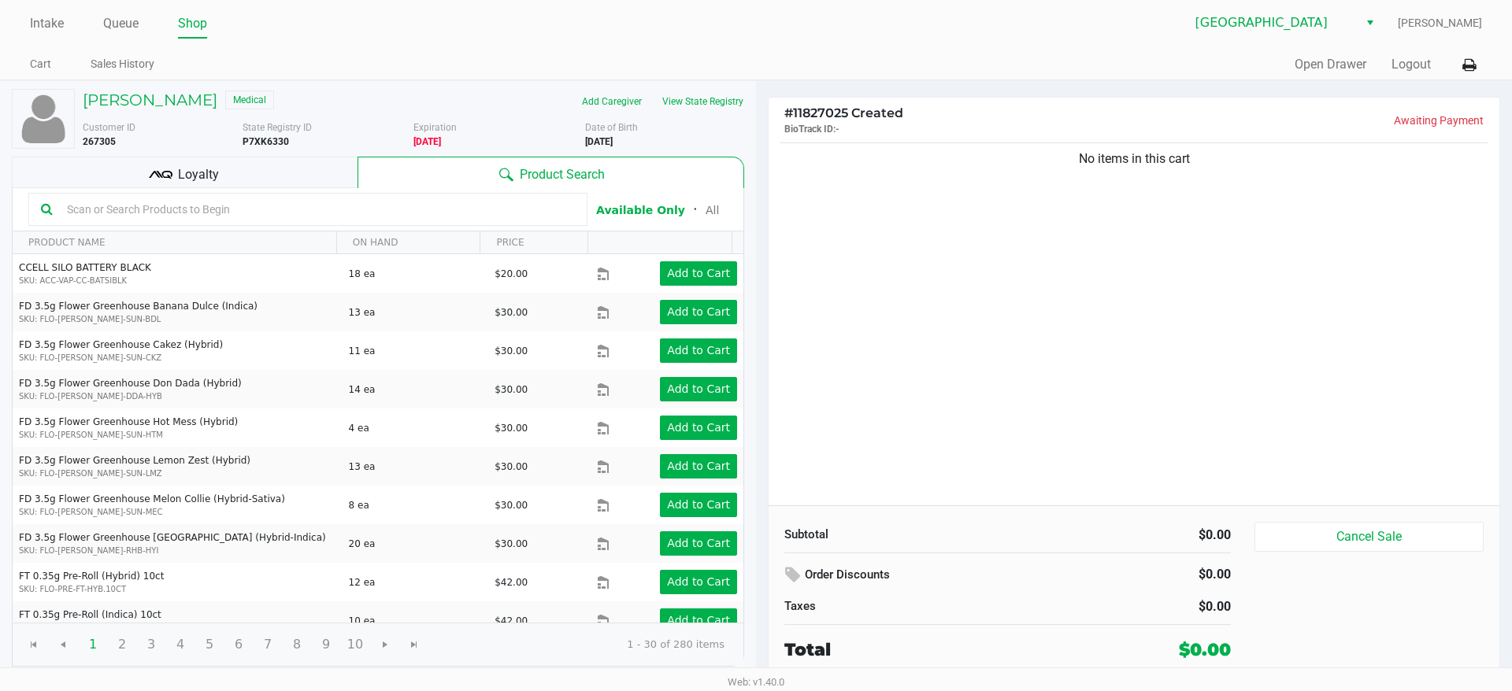
click at [1164, 279] on div "No items in this cart" at bounding box center [1133, 322] width 731 height 366
click at [61, 17] on link "Intake" at bounding box center [47, 24] width 34 height 22
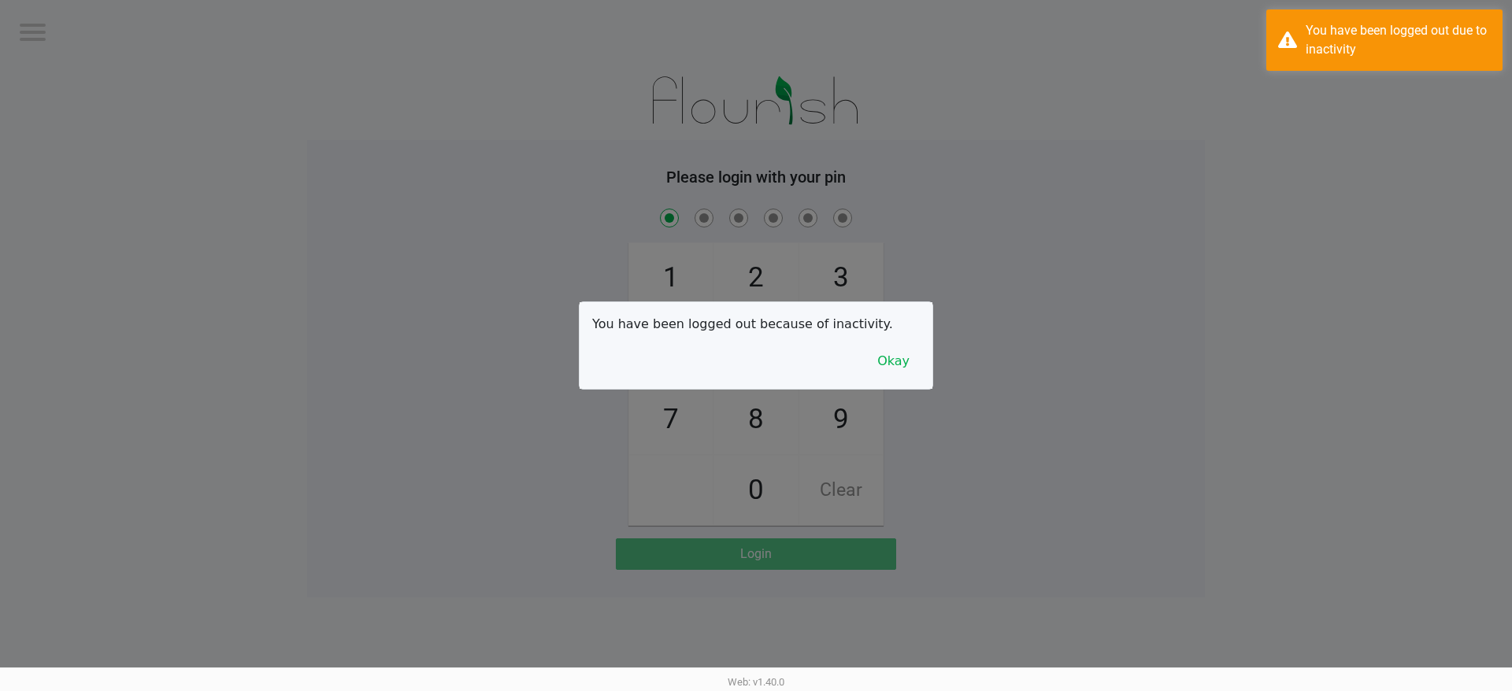
checkbox input "true"
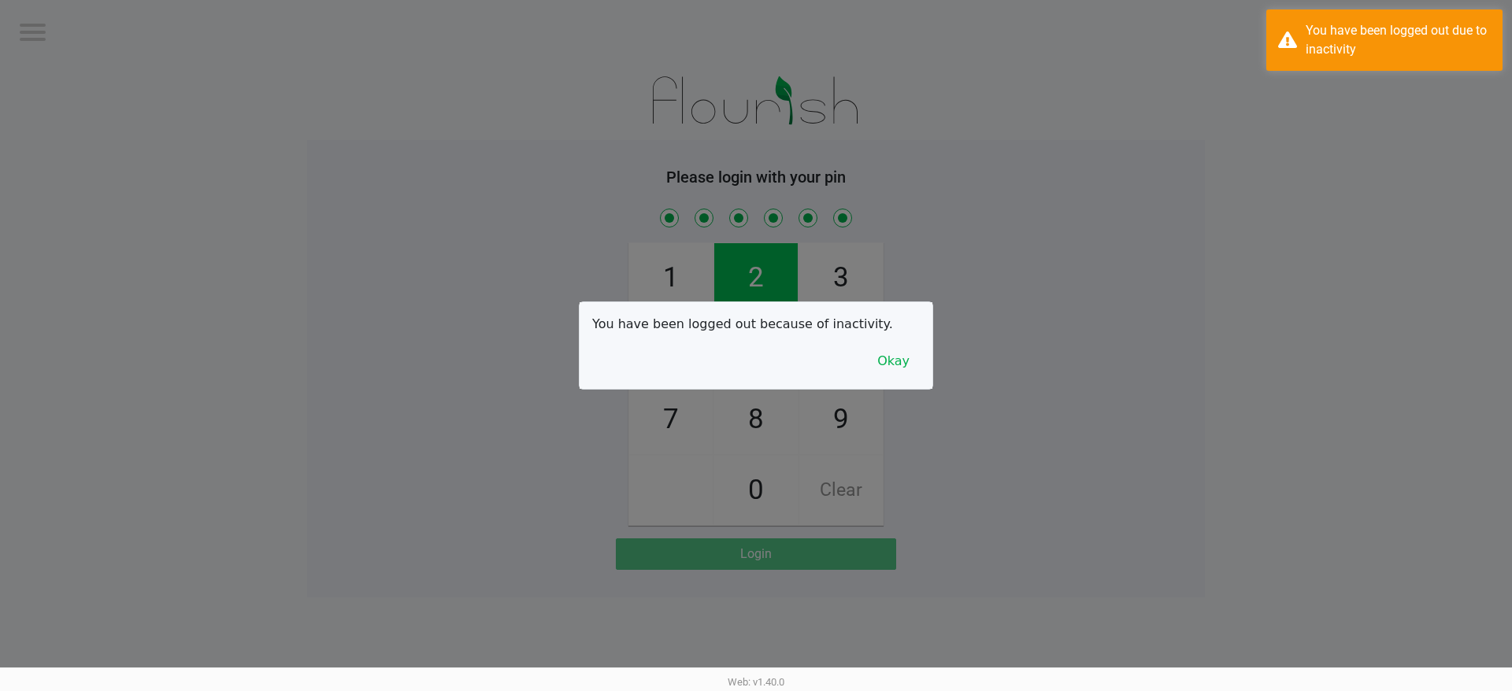
checkbox input "true"
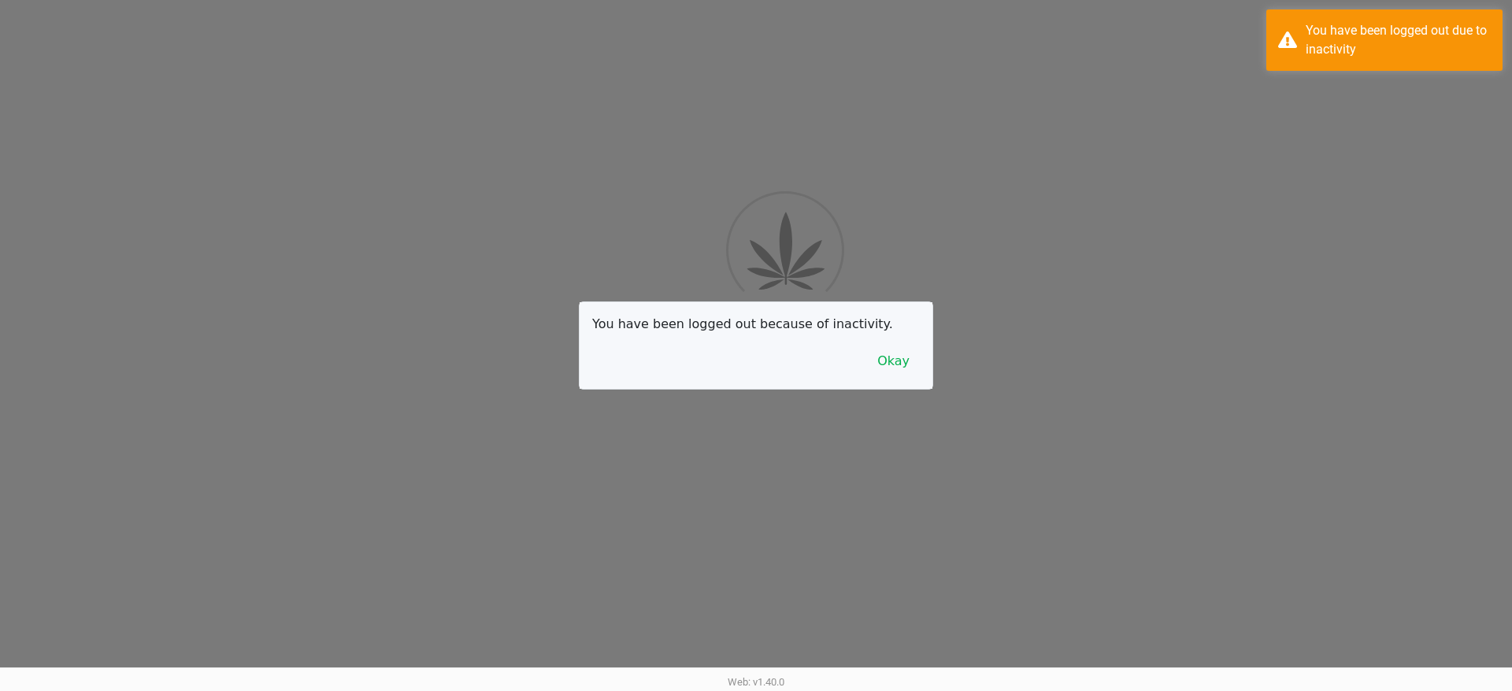
click at [1405, 528] on div "Logout Lakeland WC Please login with your pin 1 4 7 2 5 8 0 3 6 9 Clear Login Y…" at bounding box center [756, 404] width 1512 height 808
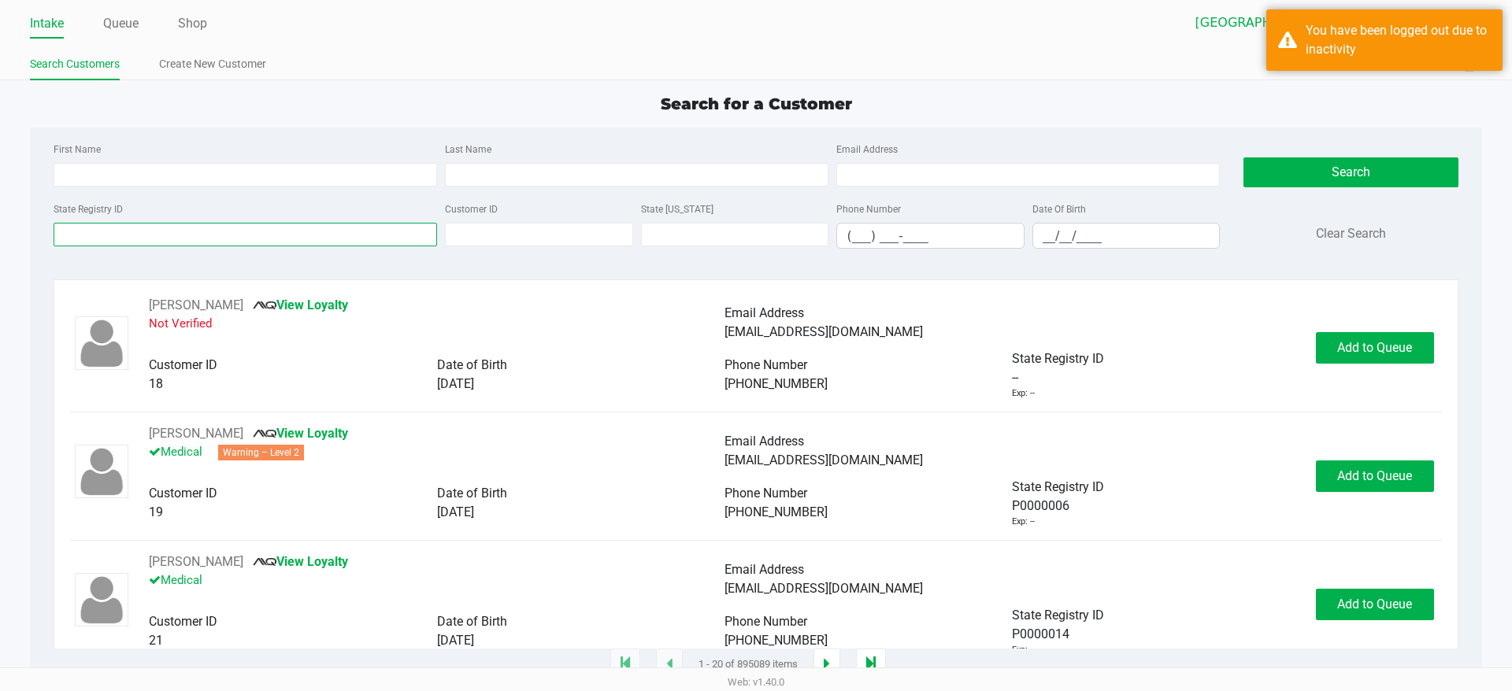
click at [380, 231] on input "State Registry ID" at bounding box center [245, 235] width 383 height 24
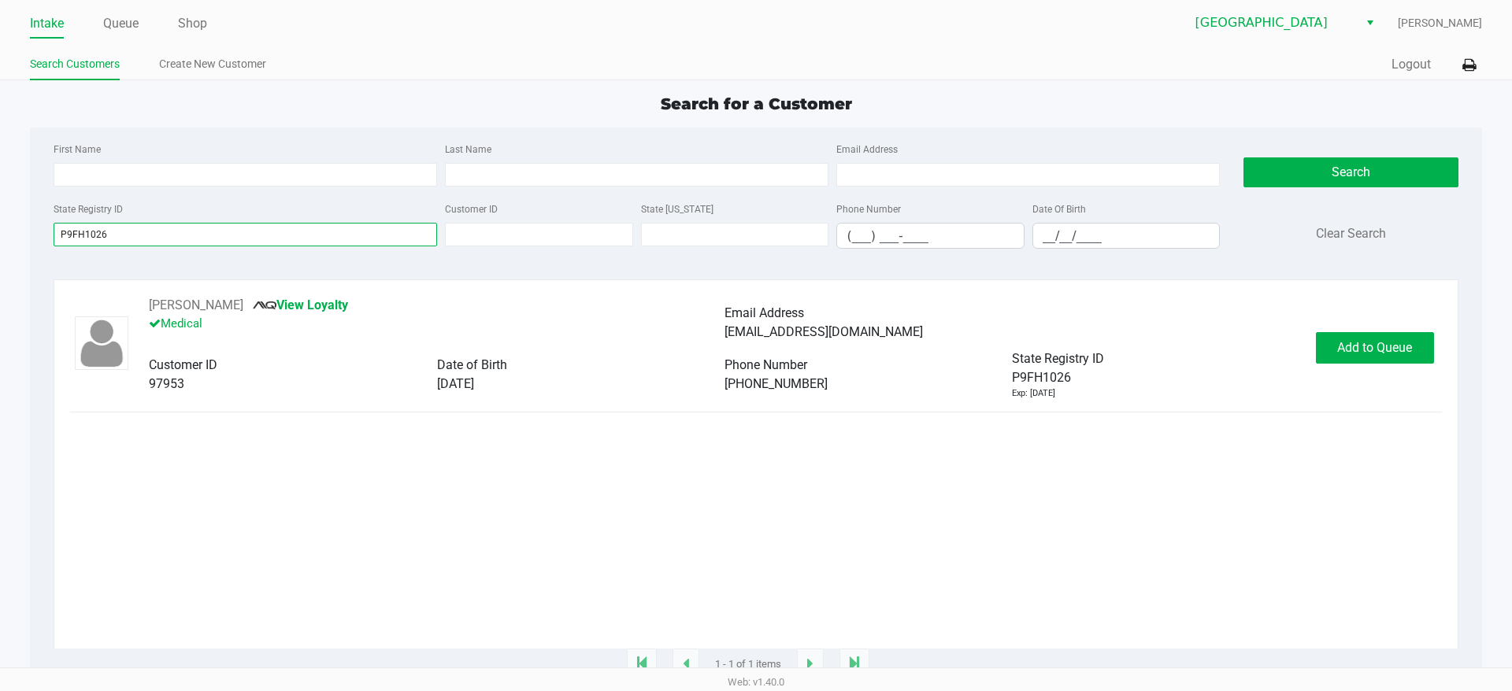
type input "P9FH1026"
click at [1388, 349] on span "Add to Queue" at bounding box center [1374, 347] width 75 height 15
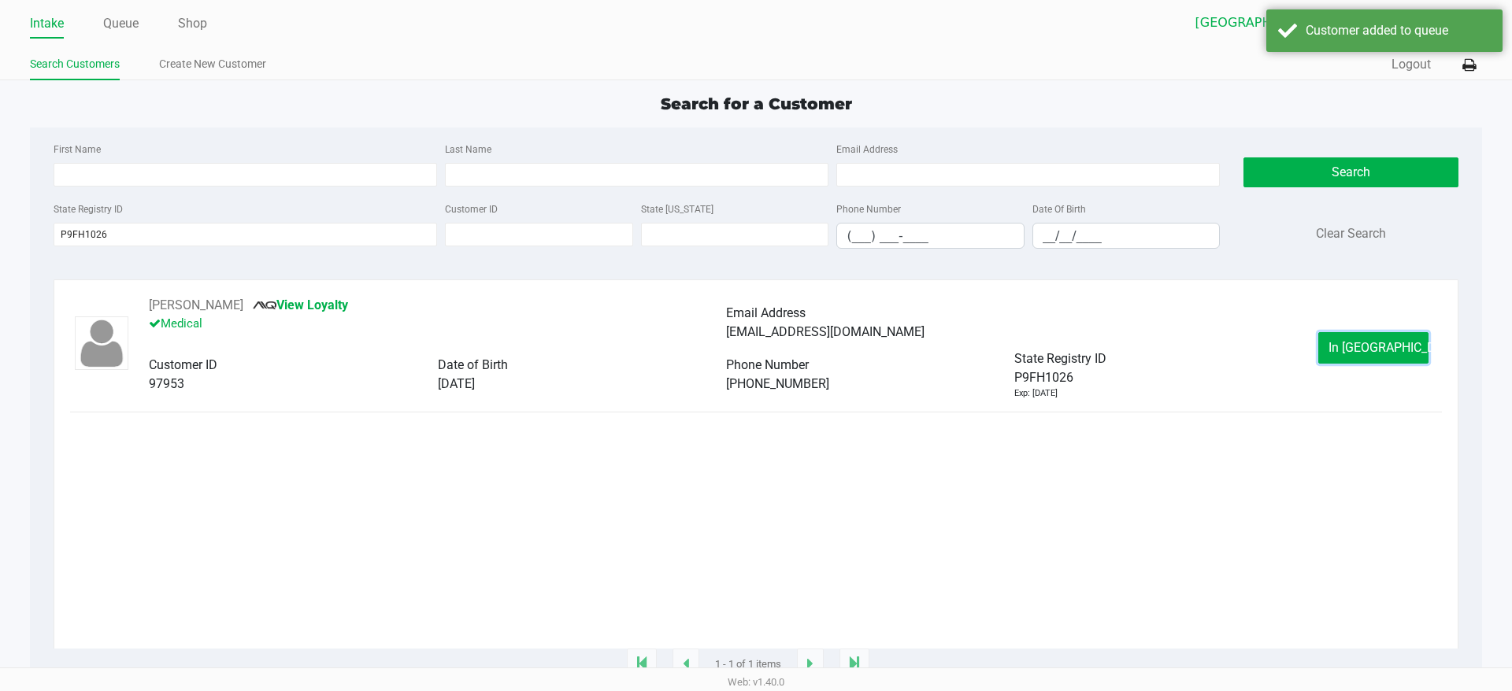
click at [1388, 349] on span "In [GEOGRAPHIC_DATA]" at bounding box center [1394, 347] width 132 height 15
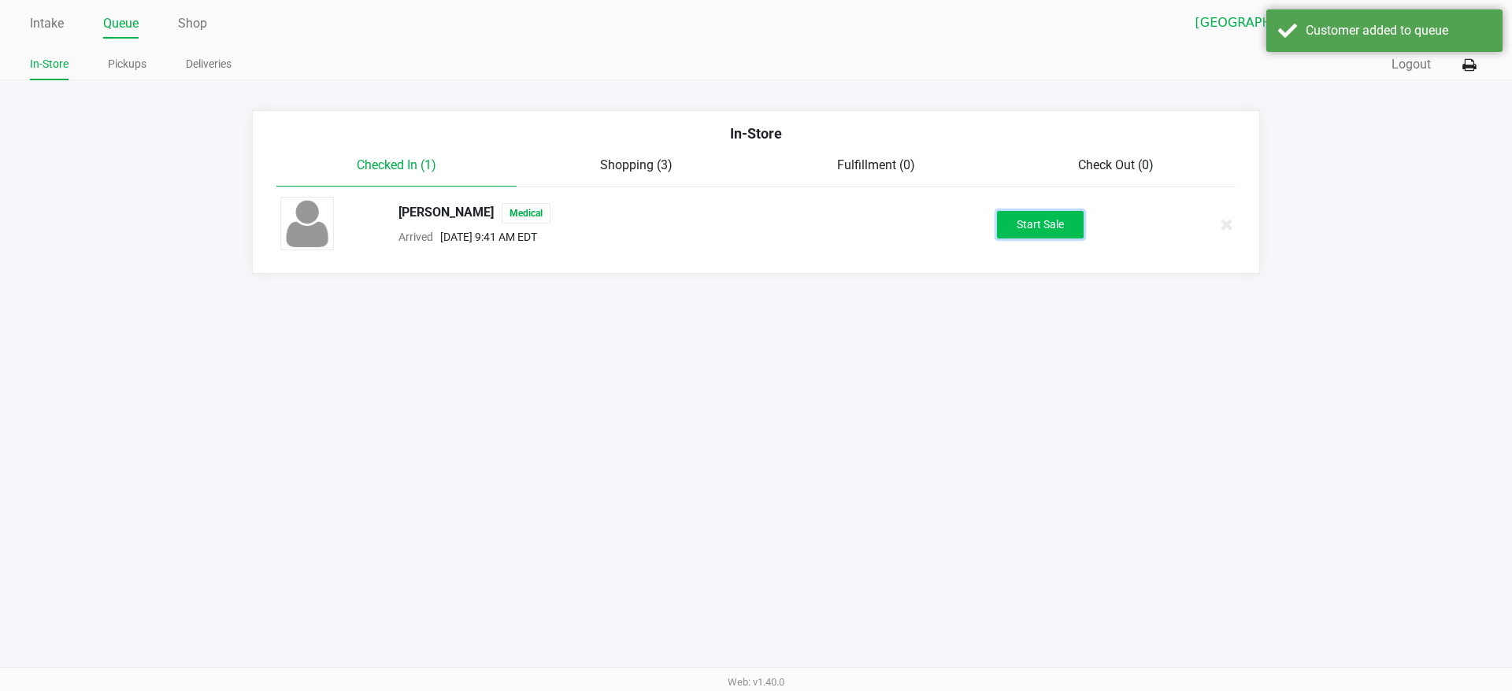
click at [1050, 220] on button "Start Sale" at bounding box center [1040, 225] width 87 height 28
click at [987, 428] on div "Intake Queue Shop Lakeland WC [PERSON_NAME] In-Store Pickups Deliveries Quick S…" at bounding box center [756, 345] width 1512 height 691
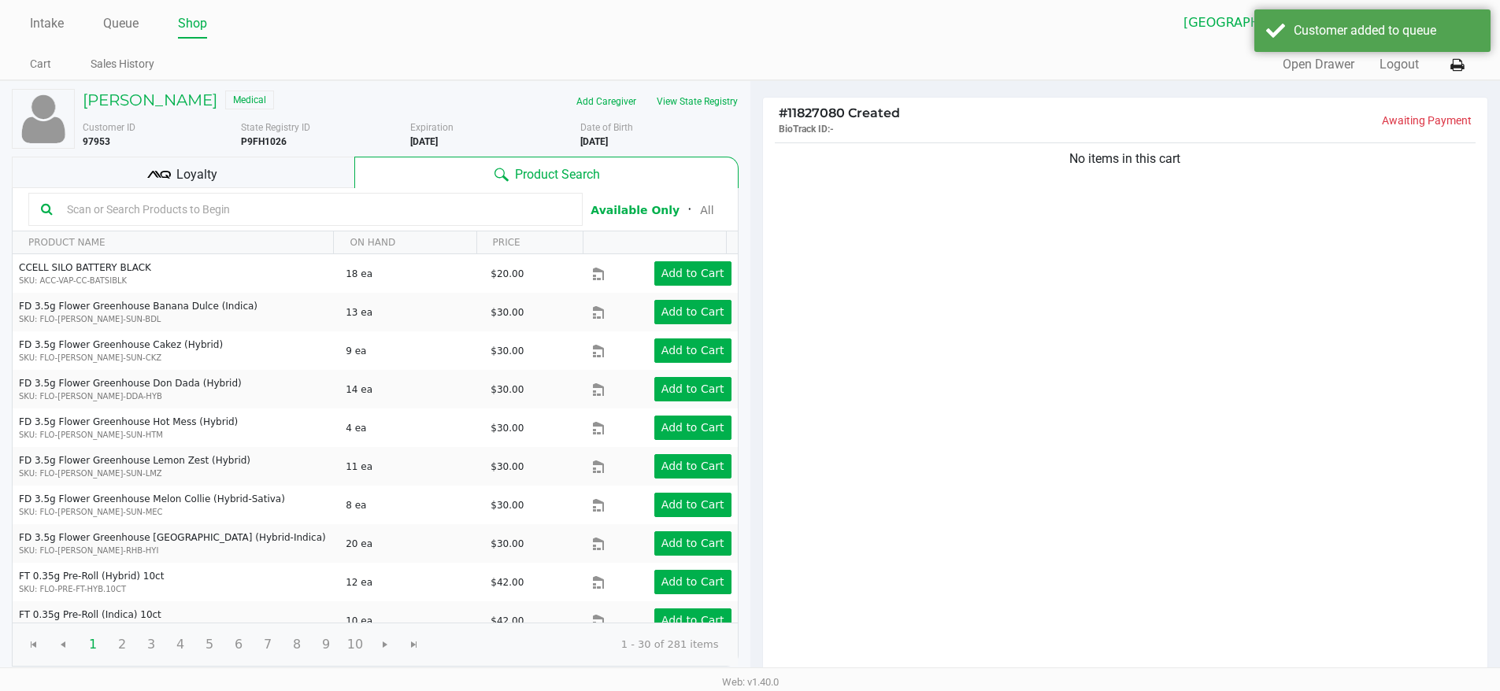
click at [720, 120] on div "More Date of Birth [DEMOGRAPHIC_DATA]" at bounding box center [665, 134] width 170 height 28
click at [701, 100] on button "View State Registry" at bounding box center [692, 101] width 92 height 25
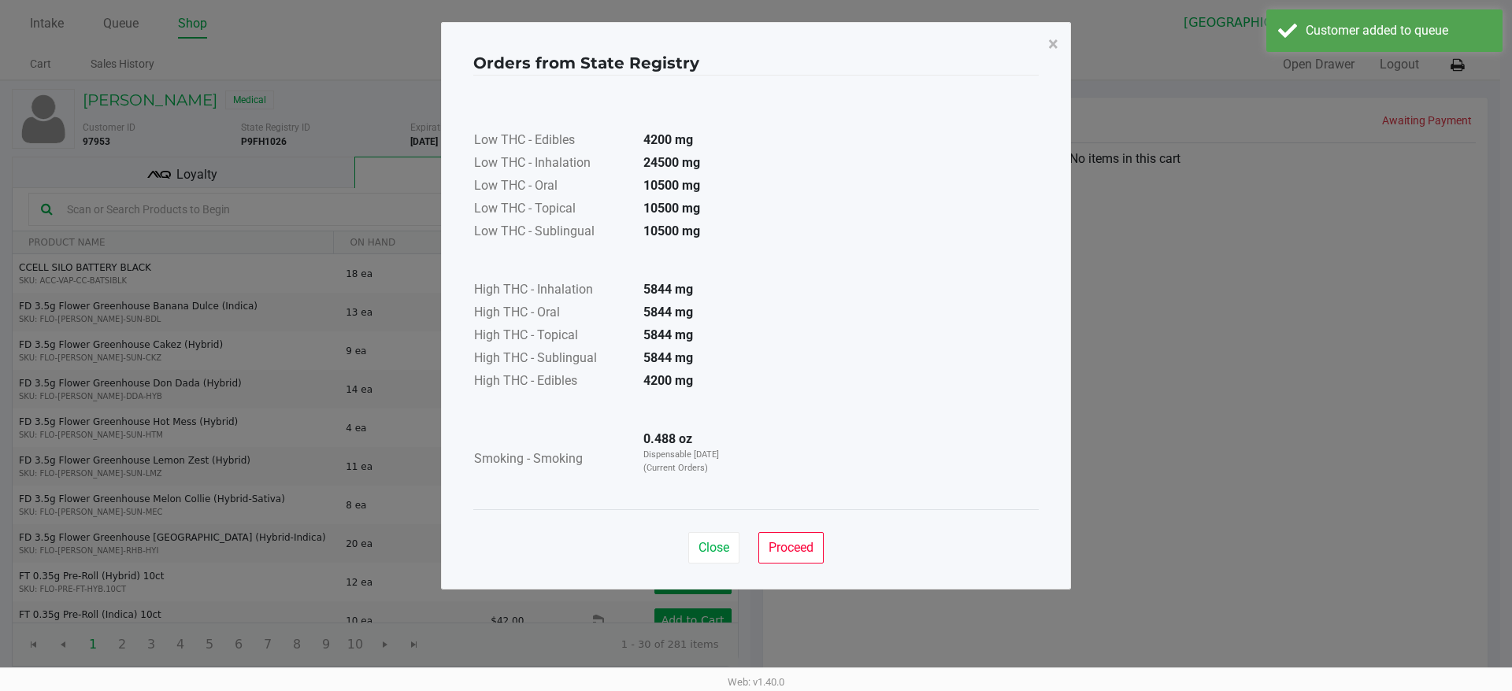
click at [718, 566] on div "Close Proceed" at bounding box center [755, 541] width 565 height 64
click at [730, 553] on button "Close" at bounding box center [713, 547] width 51 height 31
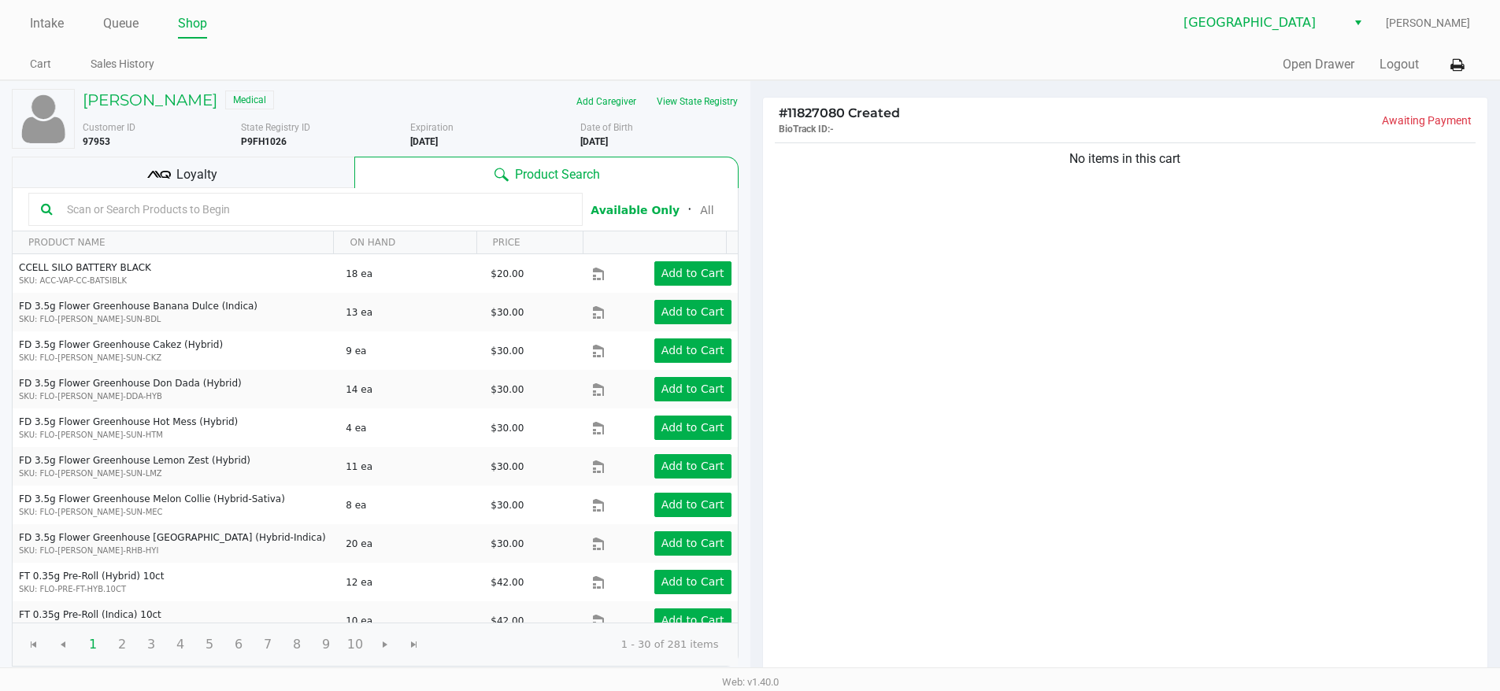
click at [514, 47] on div "Intake Queue Shop Lakeland WC [PERSON_NAME] Cart Sales History Quick Sale Open …" at bounding box center [750, 40] width 1500 height 80
click at [64, 10] on div "Intake Queue Shop" at bounding box center [390, 23] width 720 height 29
click at [64, 16] on link "Intake" at bounding box center [47, 24] width 34 height 22
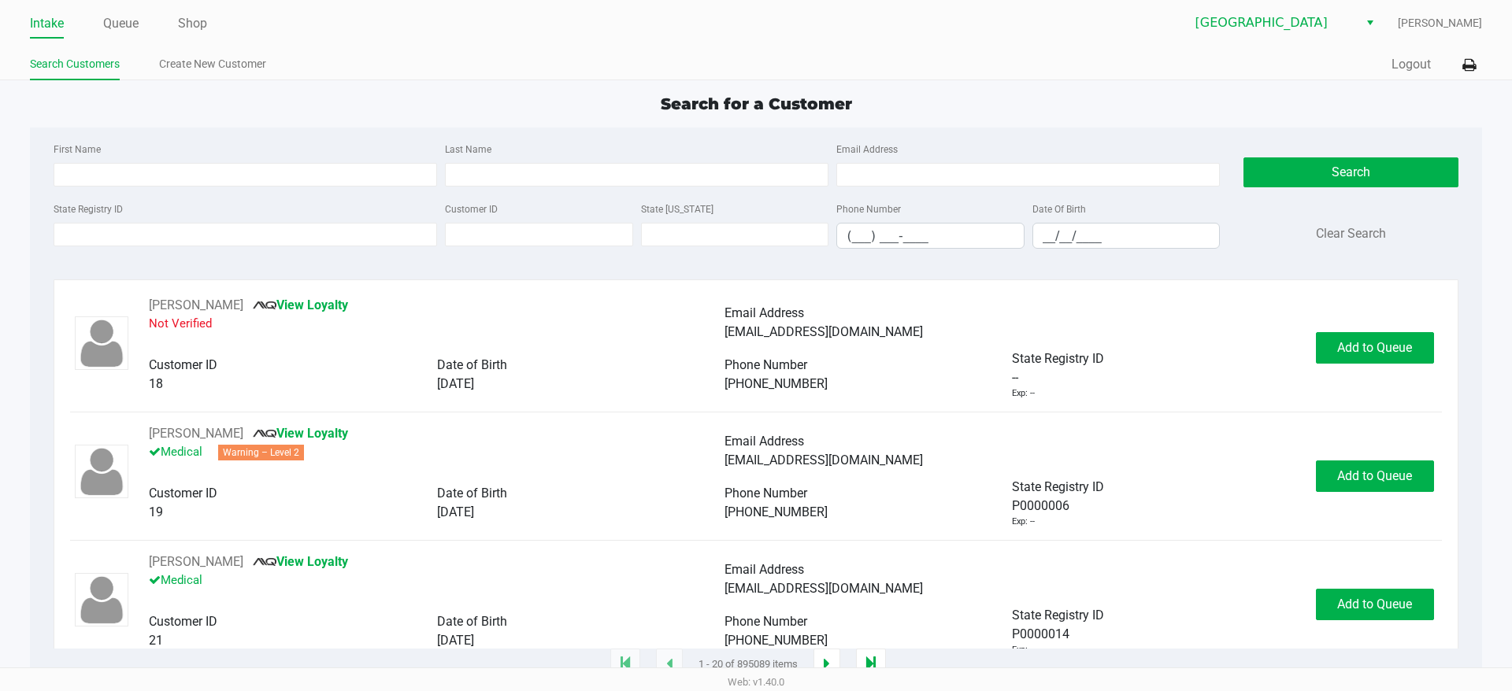
click at [279, 249] on div "State Registry ID" at bounding box center [245, 224] width 391 height 50
click at [277, 247] on div "State Registry ID" at bounding box center [245, 224] width 391 height 50
click at [276, 239] on input "State Registry ID" at bounding box center [245, 235] width 383 height 24
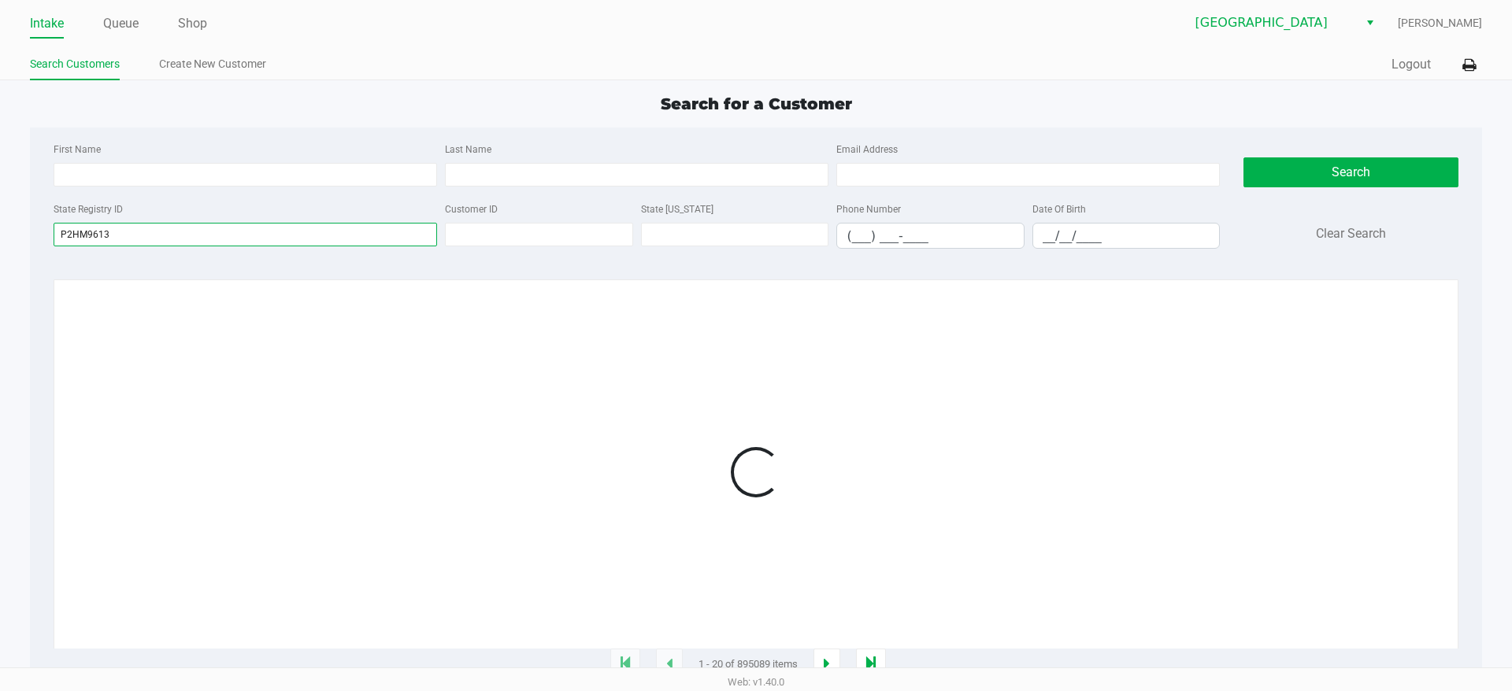
type input "P2HM9613"
click at [503, 364] on div at bounding box center [755, 472] width 1371 height 353
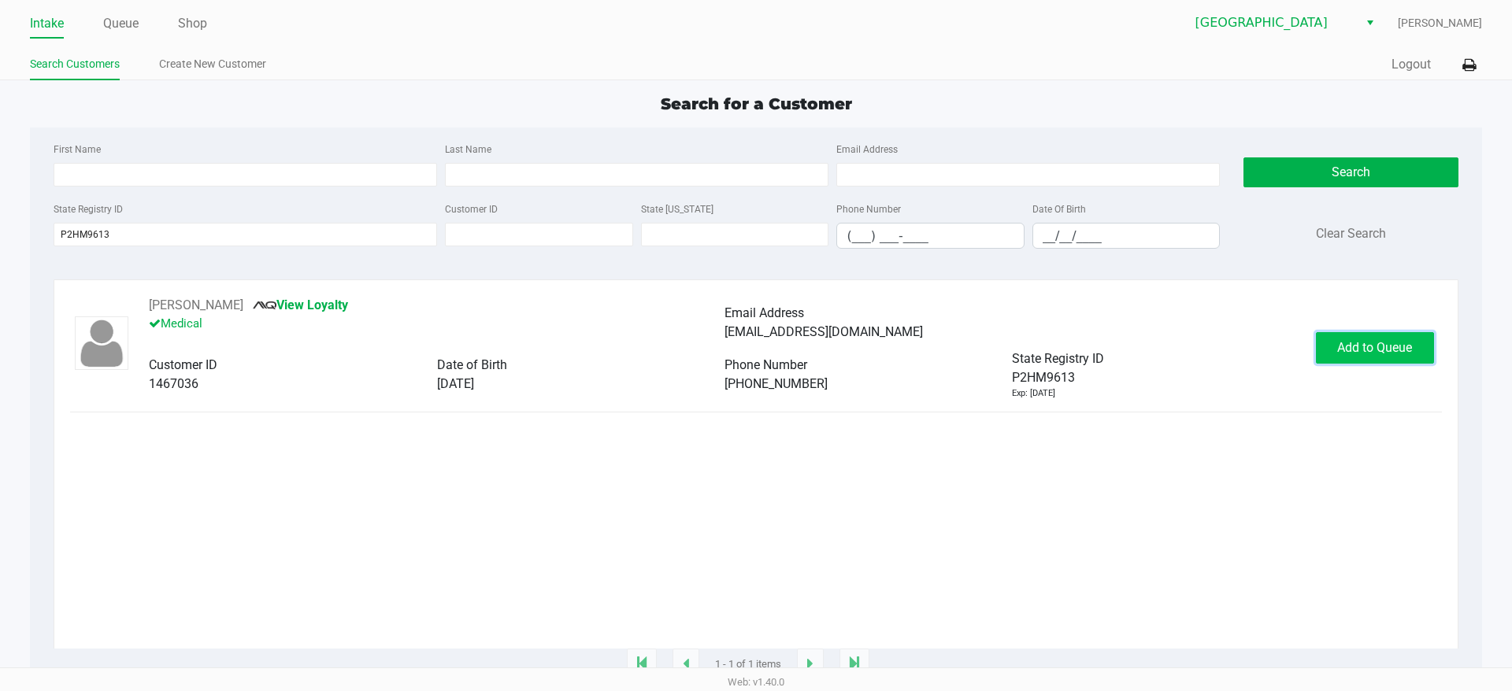
click at [1327, 355] on button "Add to Queue" at bounding box center [1375, 347] width 118 height 31
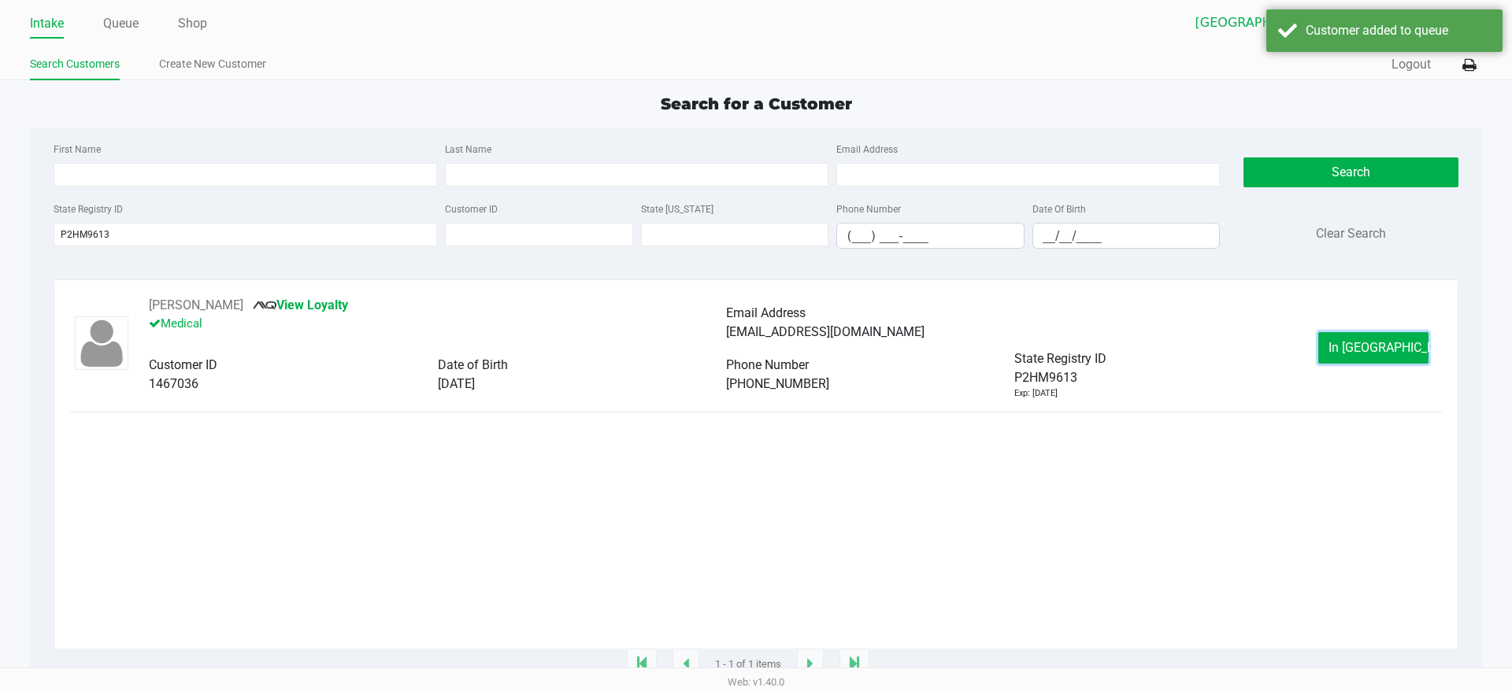
click at [1327, 355] on button "In [GEOGRAPHIC_DATA]" at bounding box center [1373, 347] width 110 height 31
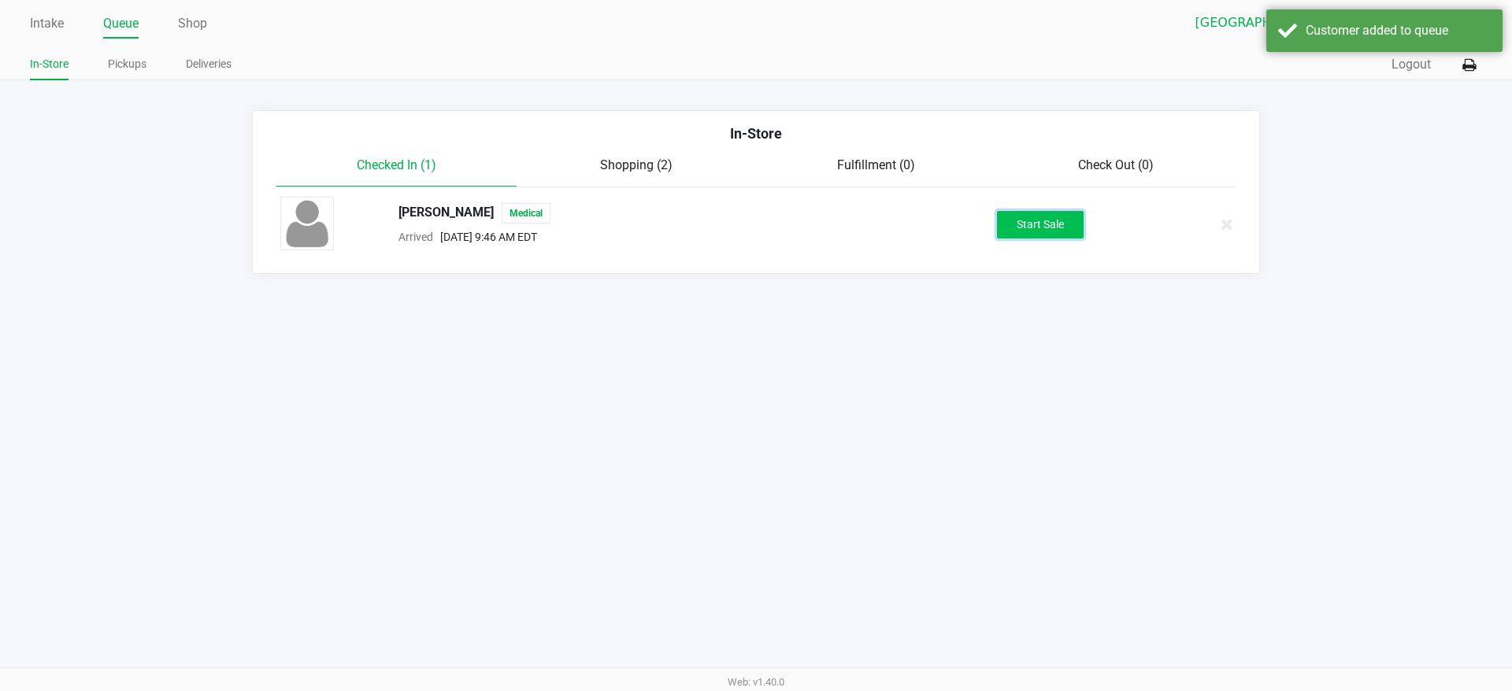
click at [1017, 225] on button "Start Sale" at bounding box center [1040, 225] width 87 height 28
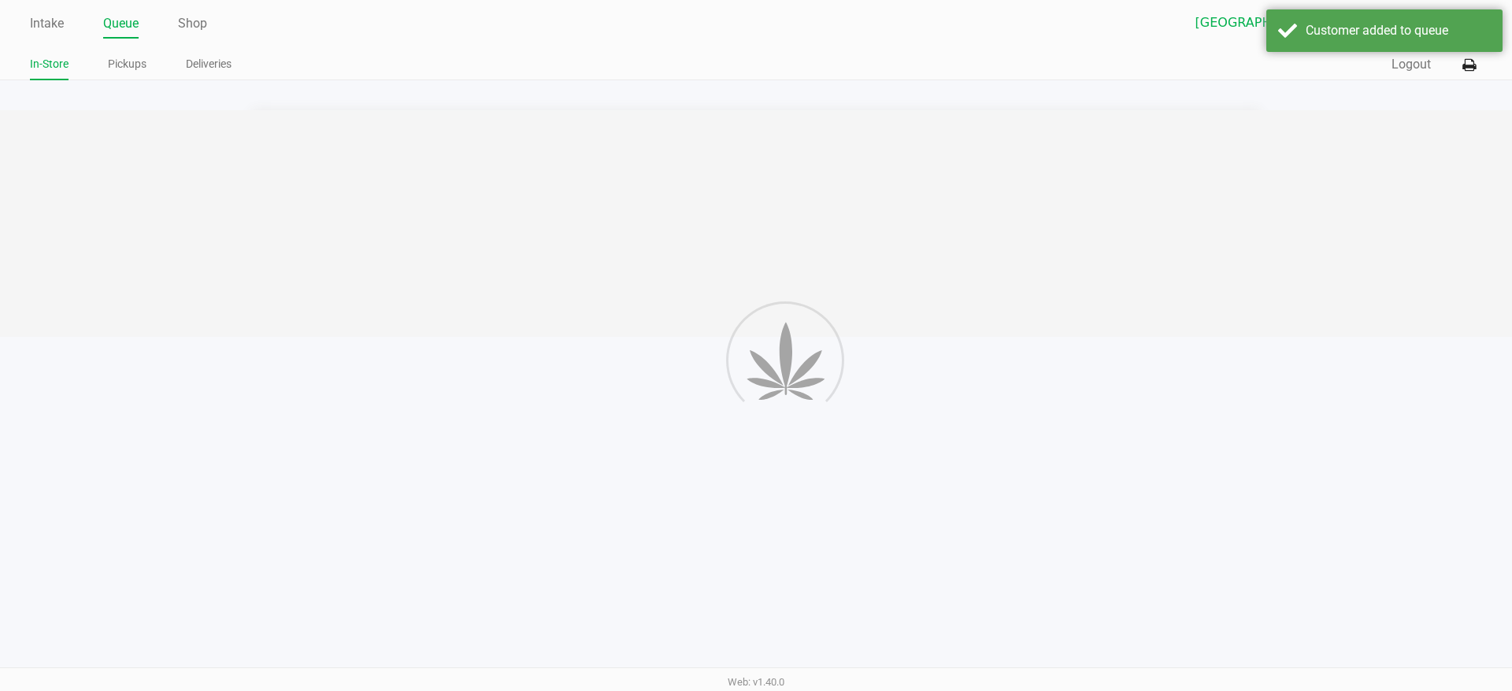
click at [941, 408] on div "Intake Queue Shop Lakeland WC [PERSON_NAME] In-Store Pickups Deliveries Quick S…" at bounding box center [756, 345] width 1512 height 691
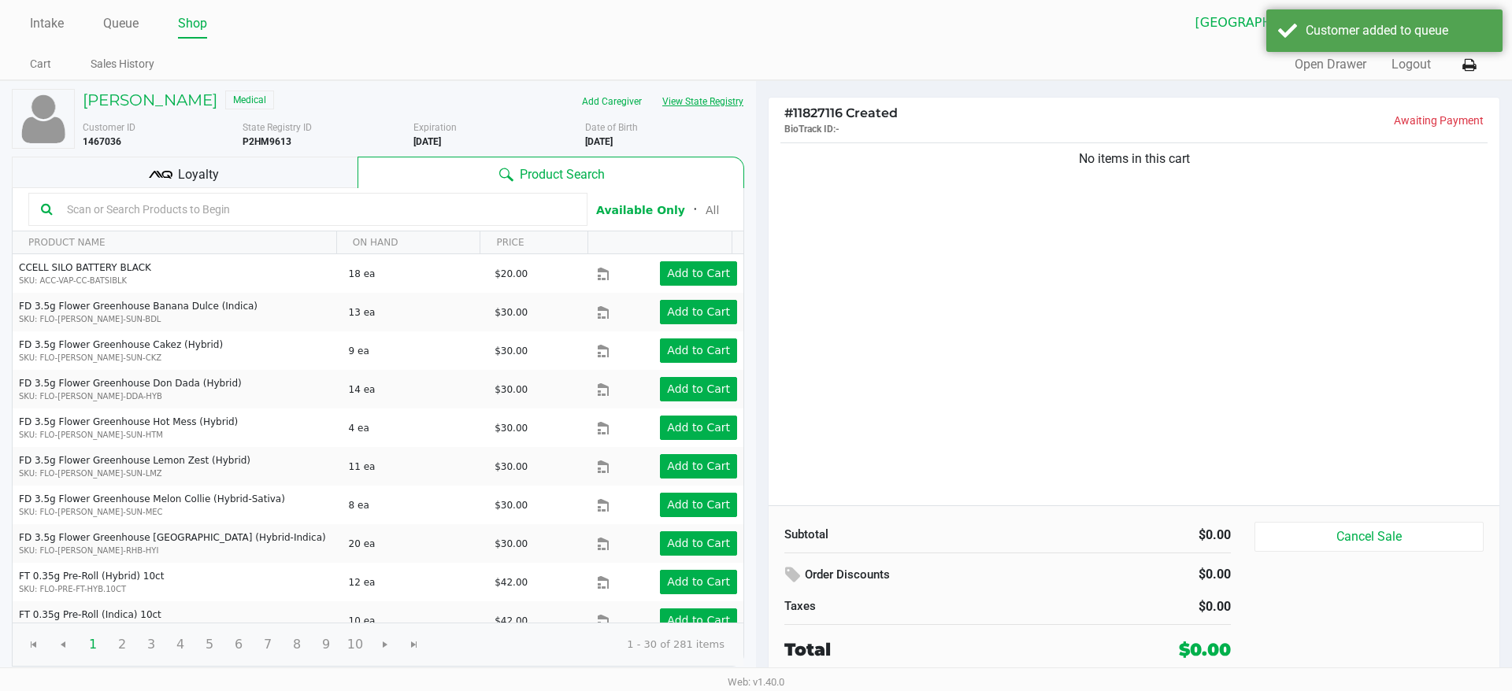
click at [697, 102] on button "View State Registry" at bounding box center [698, 101] width 92 height 25
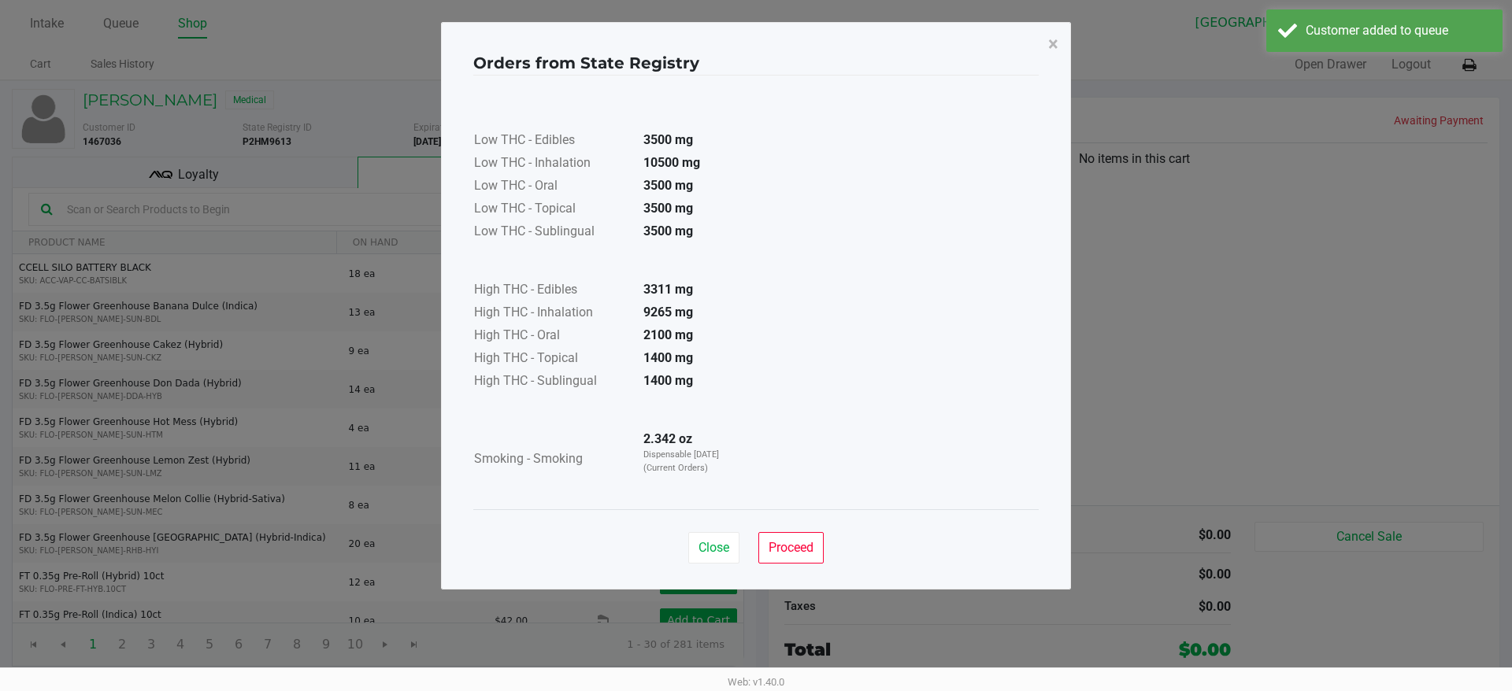
click at [718, 576] on div "Orders from State Registry × Low THC - Edibles 3500 mg Low THC - Inhalation 105…" at bounding box center [756, 306] width 630 height 568
click at [719, 551] on span "Close" at bounding box center [713, 547] width 31 height 15
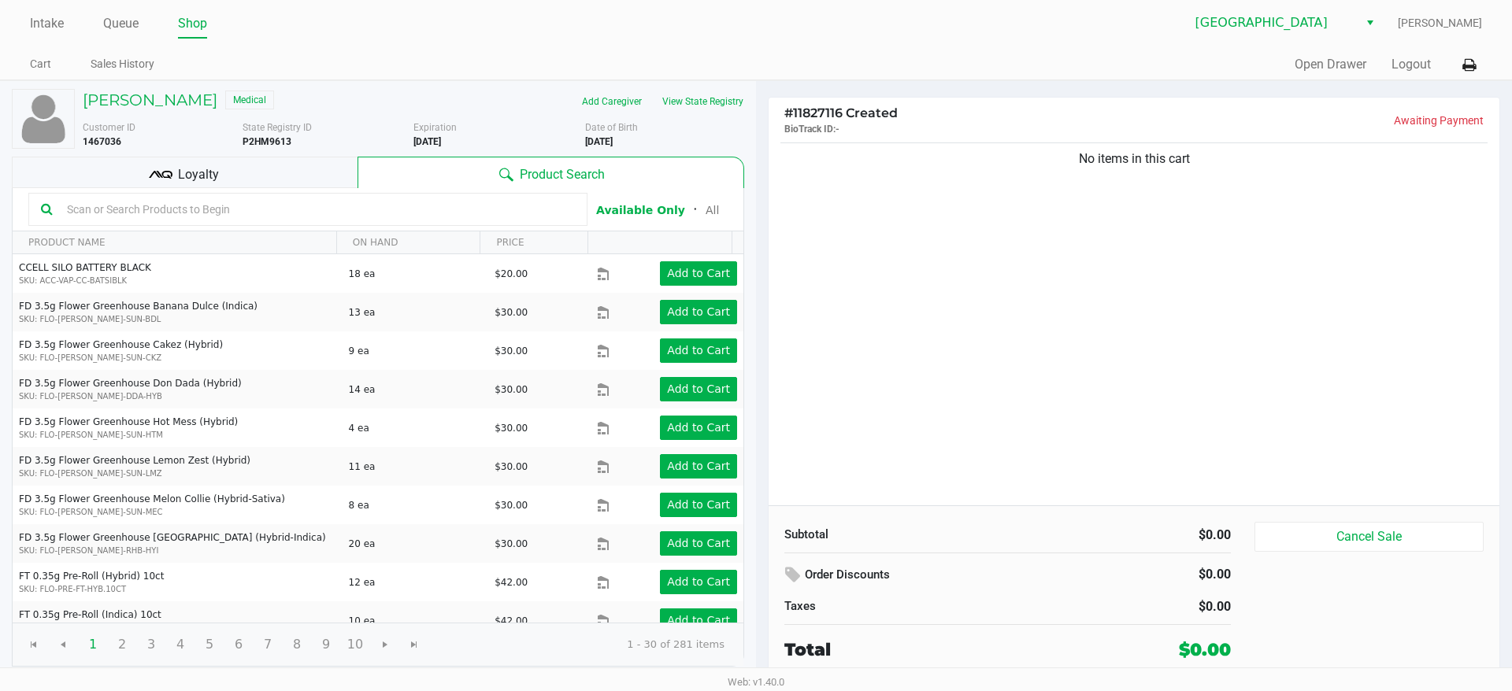
click at [1094, 371] on div "No items in this cart" at bounding box center [1133, 322] width 731 height 366
click at [1011, 324] on div "No items in this cart" at bounding box center [1133, 322] width 731 height 366
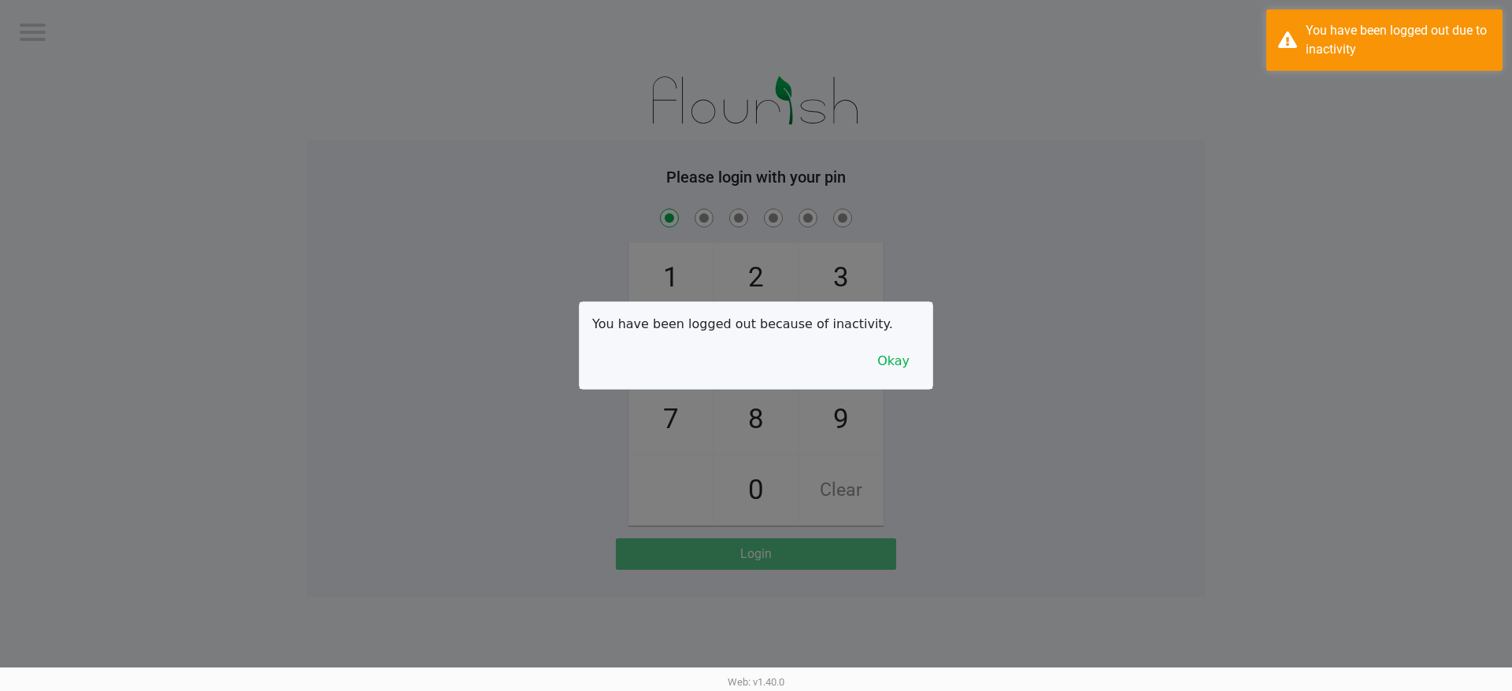
checkbox input "true"
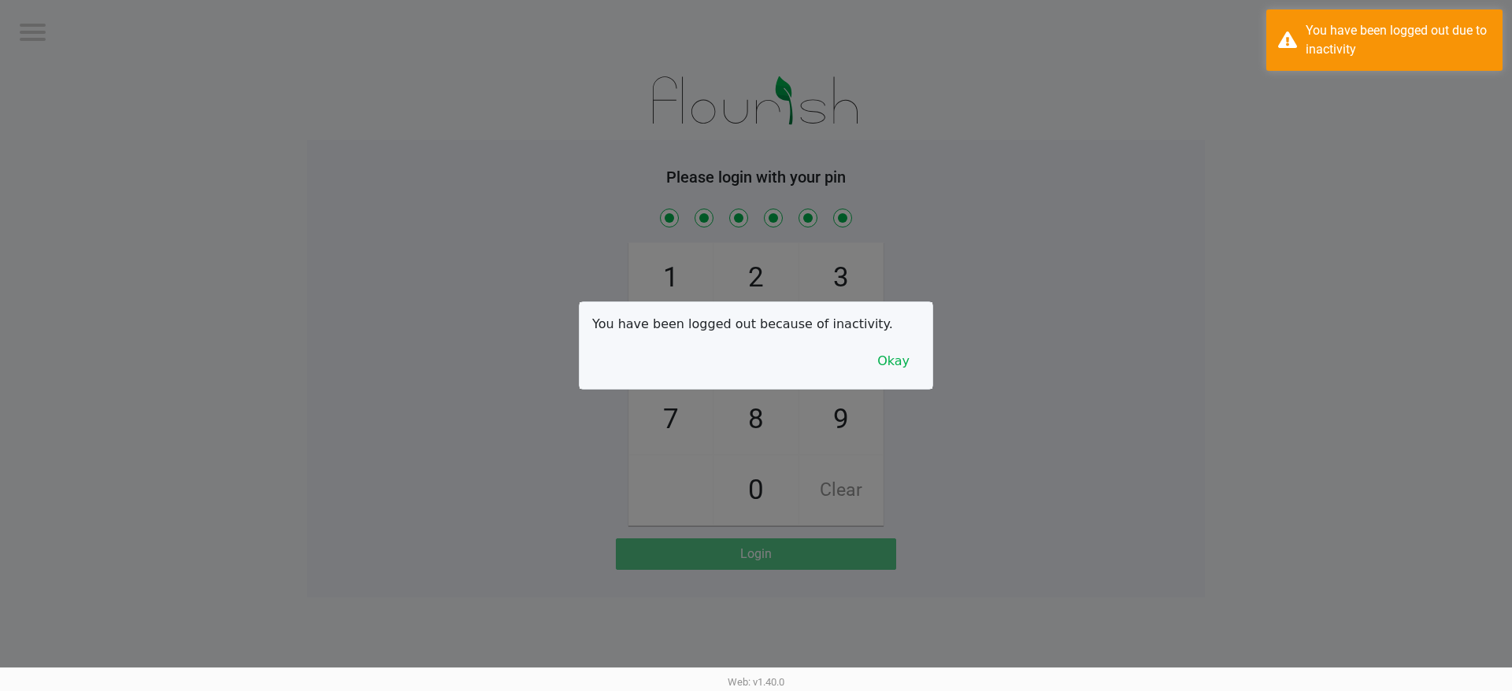
checkbox input "true"
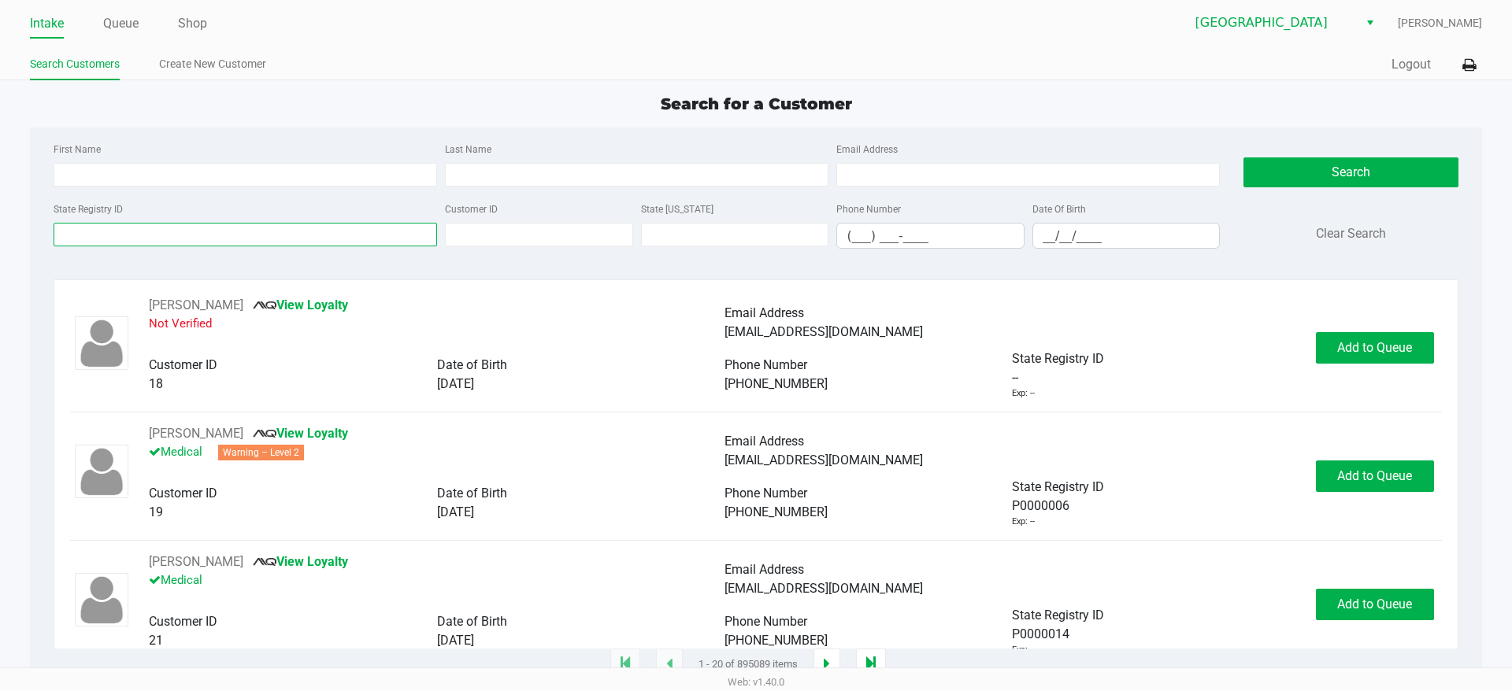
drag, startPoint x: 365, startPoint y: 225, endPoint x: 365, endPoint y: 239, distance: 13.4
click at [365, 230] on input "State Registry ID" at bounding box center [245, 235] width 383 height 24
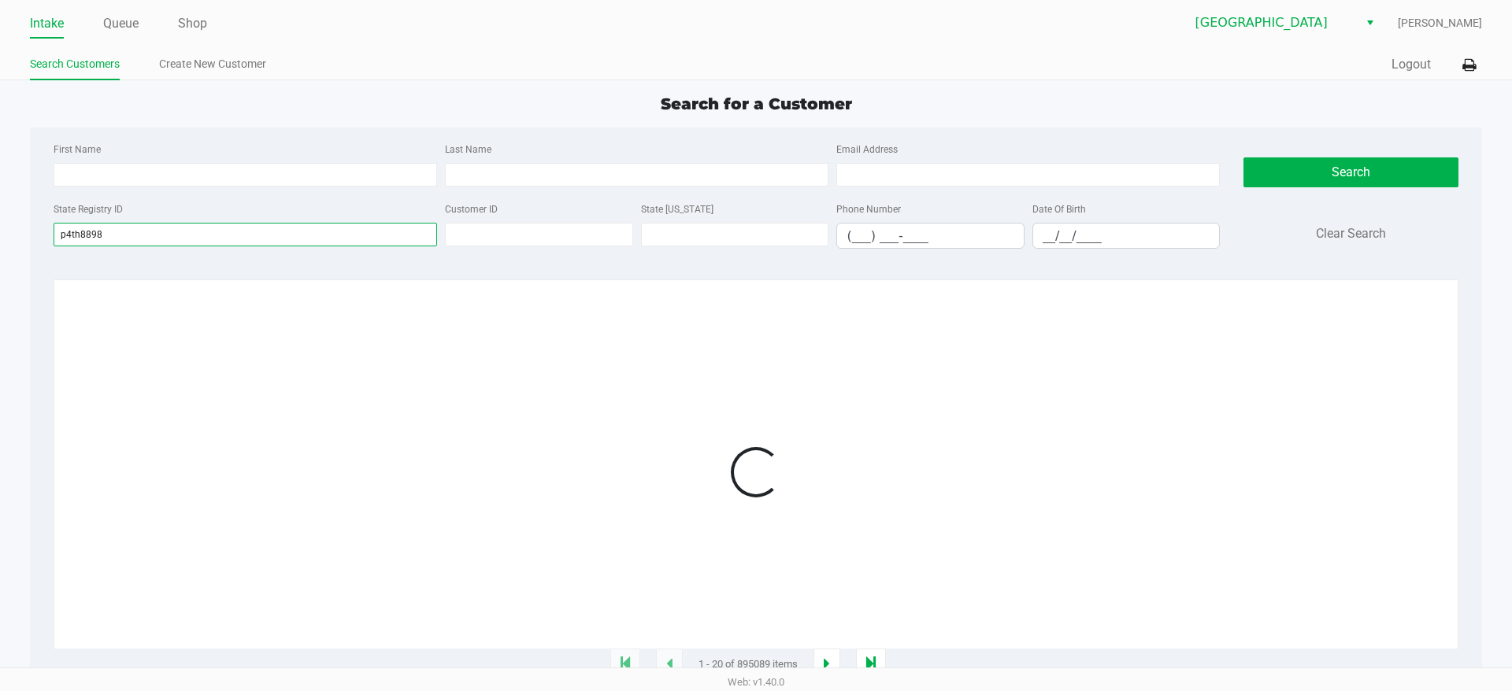
type input "p4th8898"
click at [1076, 445] on div at bounding box center [755, 472] width 1371 height 353
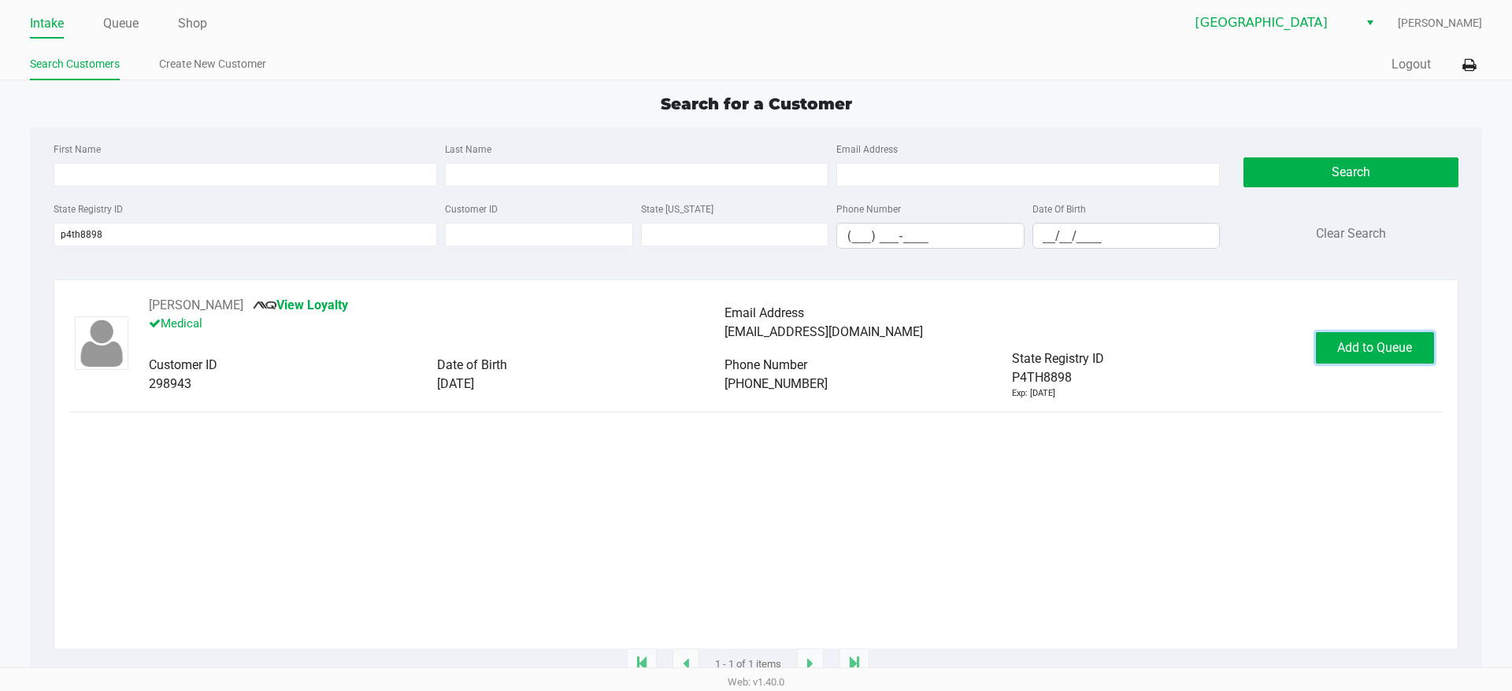
click at [1363, 350] on span "Add to Queue" at bounding box center [1374, 347] width 75 height 15
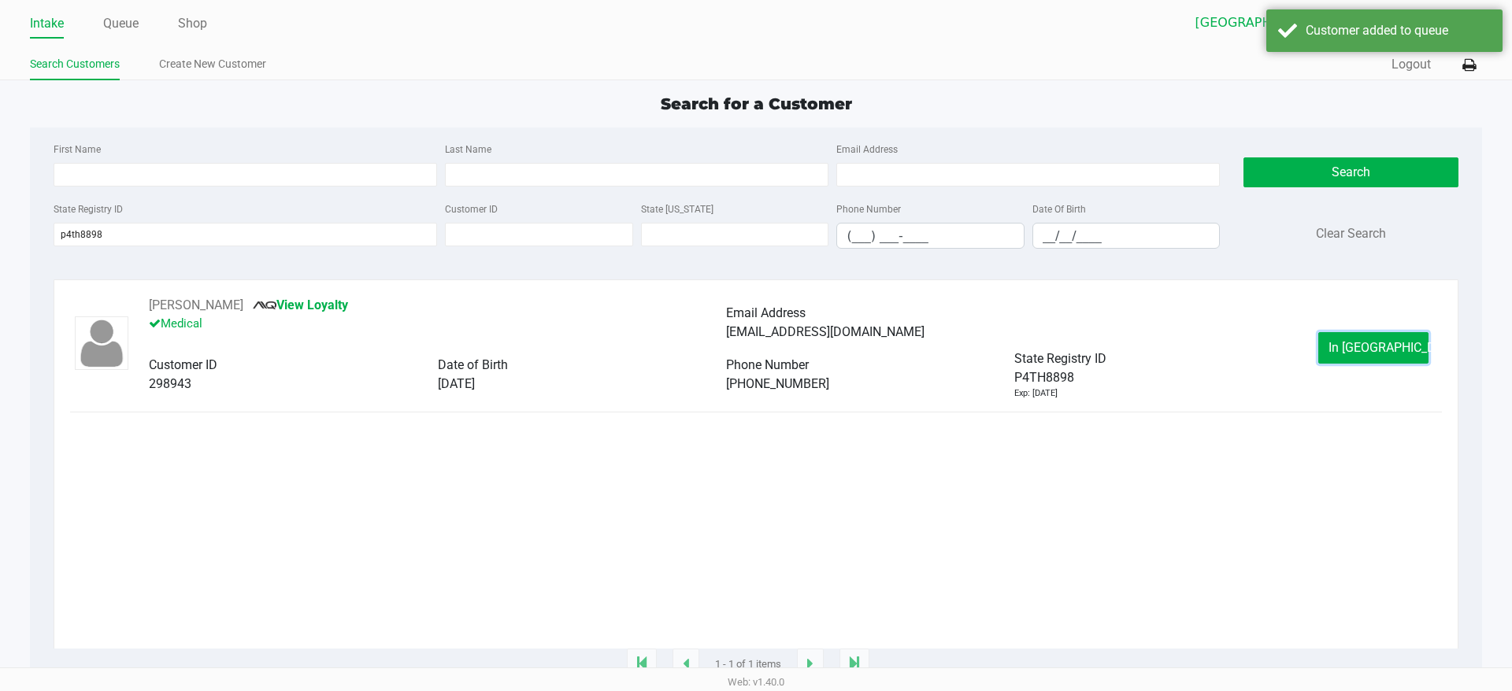
click at [1357, 350] on span "In [GEOGRAPHIC_DATA]" at bounding box center [1394, 347] width 132 height 15
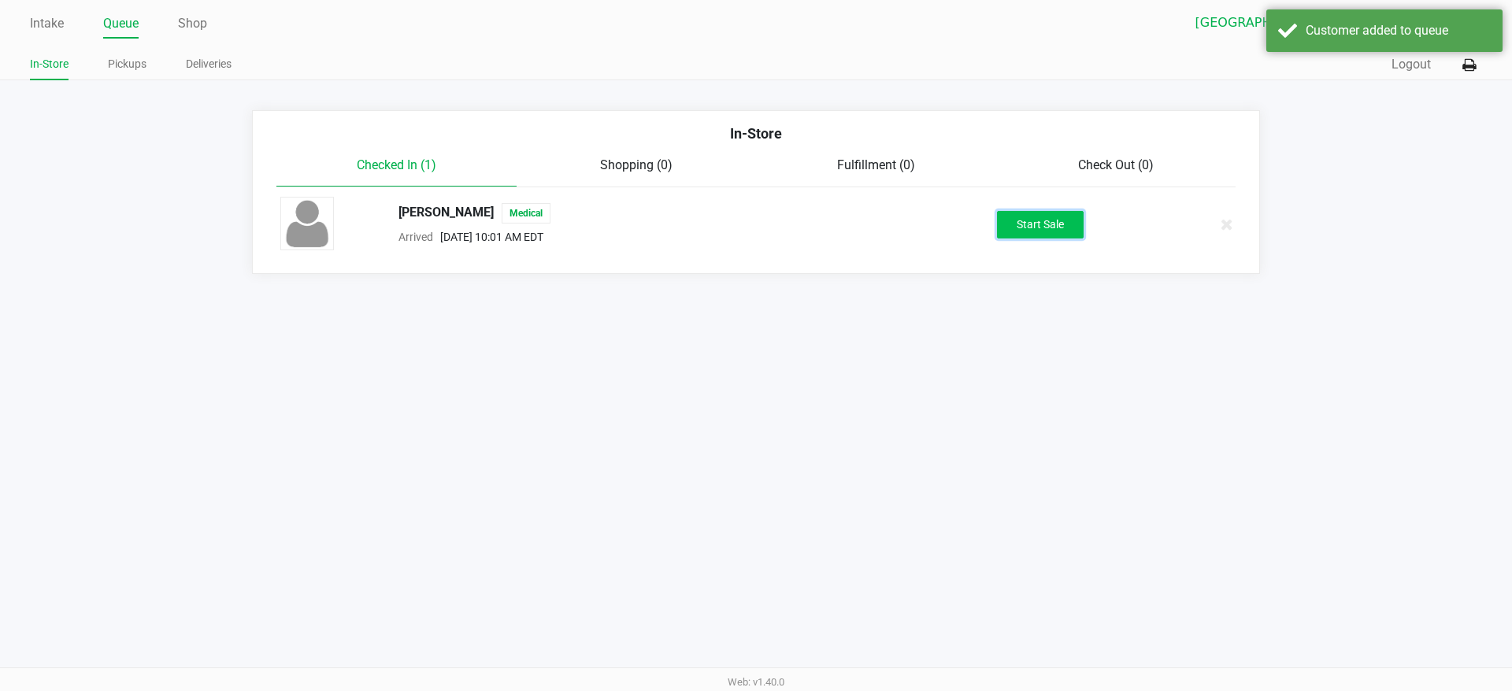
click at [1033, 219] on button "Start Sale" at bounding box center [1040, 225] width 87 height 28
click at [894, 579] on div "Intake Queue Shop Lakeland WC [PERSON_NAME] In-Store Pickups Deliveries Quick S…" at bounding box center [756, 345] width 1512 height 691
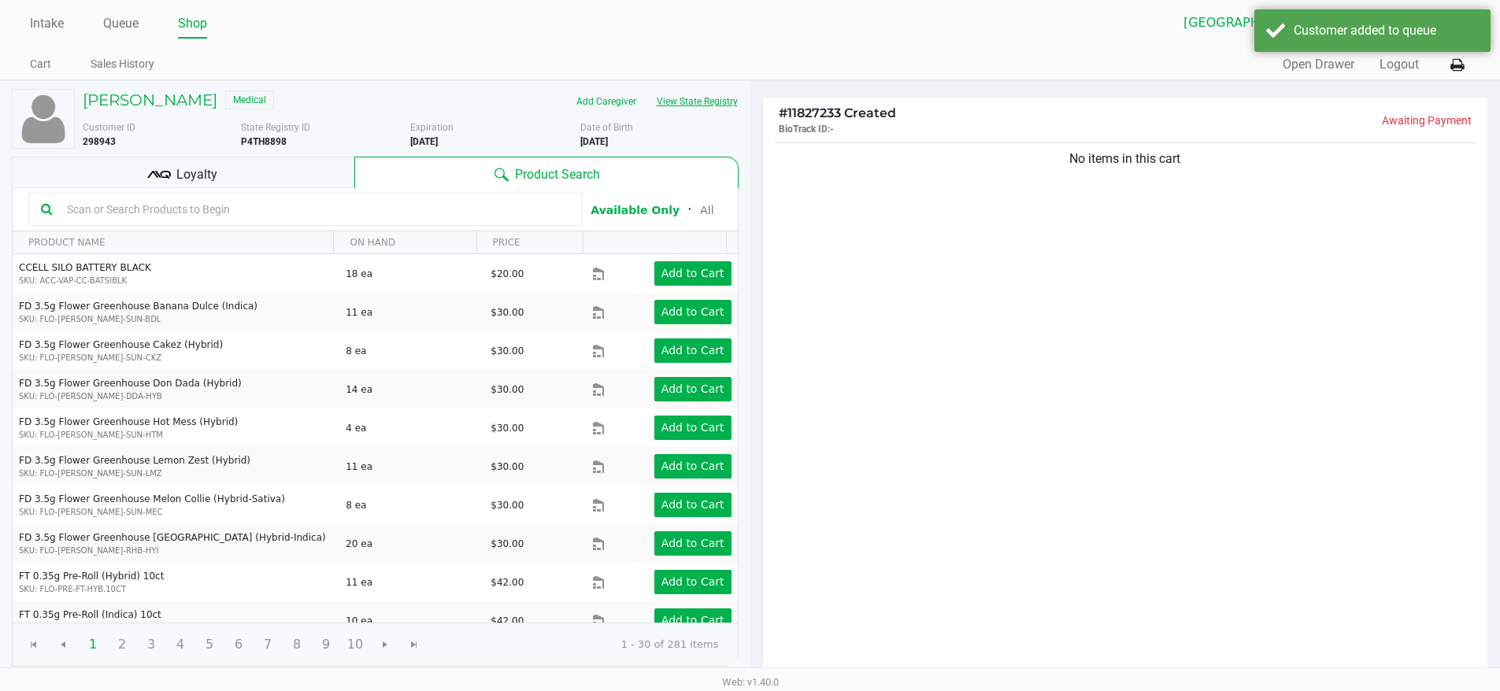
click at [695, 105] on button "View State Registry" at bounding box center [692, 101] width 92 height 25
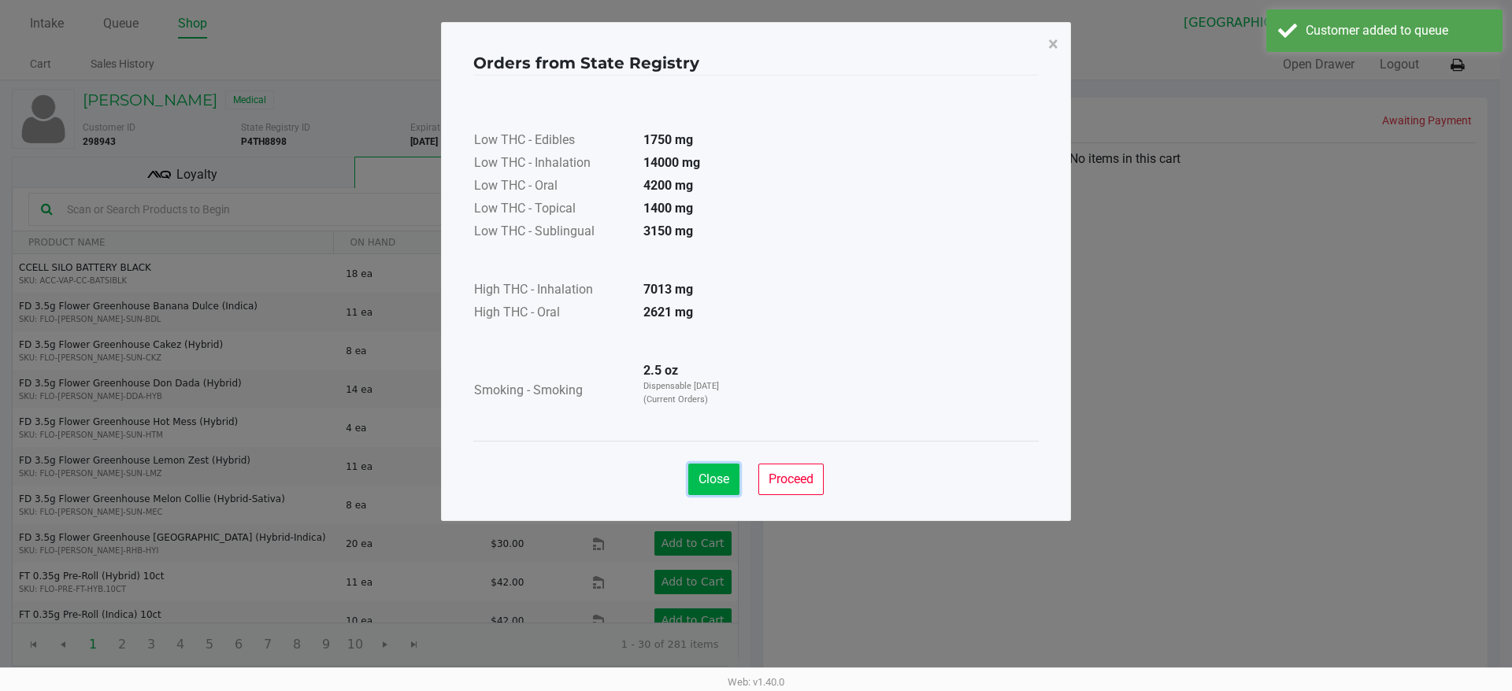
click at [699, 480] on span "Close" at bounding box center [713, 479] width 31 height 15
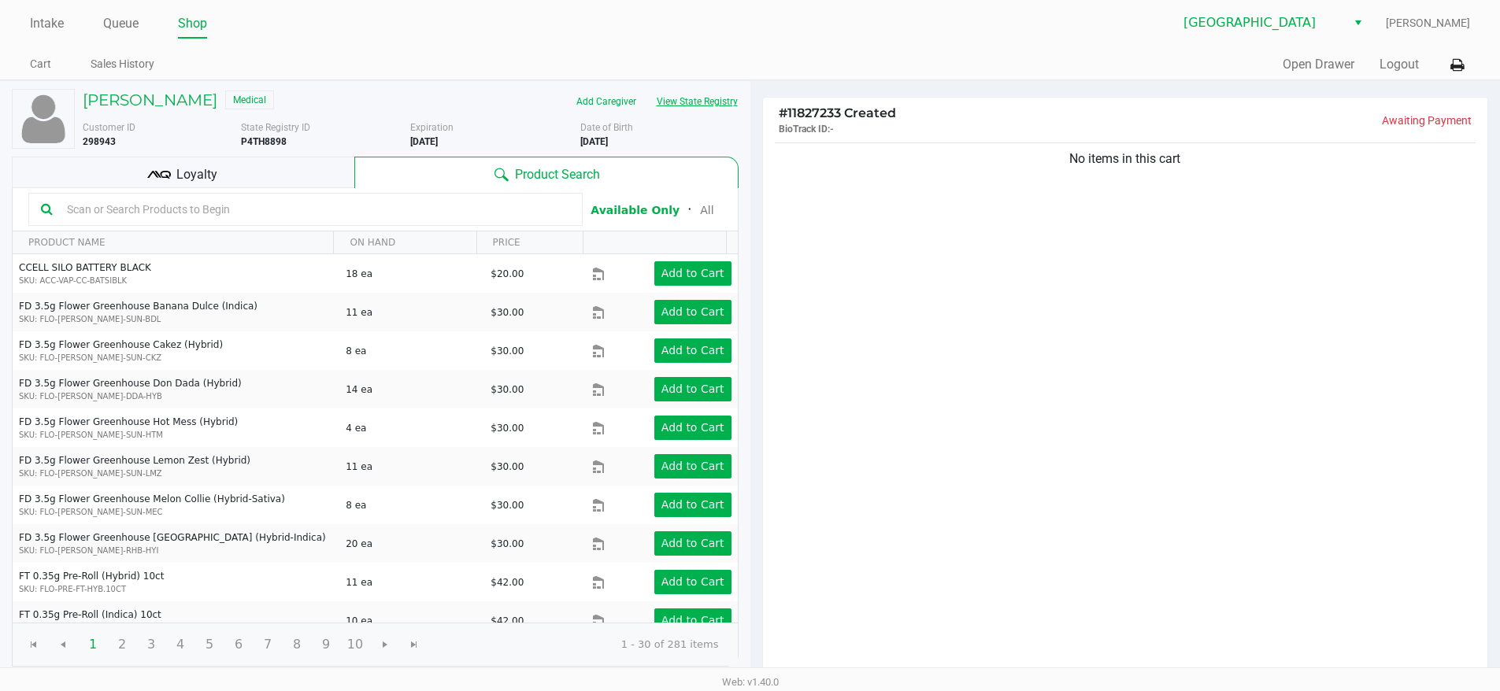
click at [675, 109] on button "View State Registry" at bounding box center [692, 101] width 92 height 25
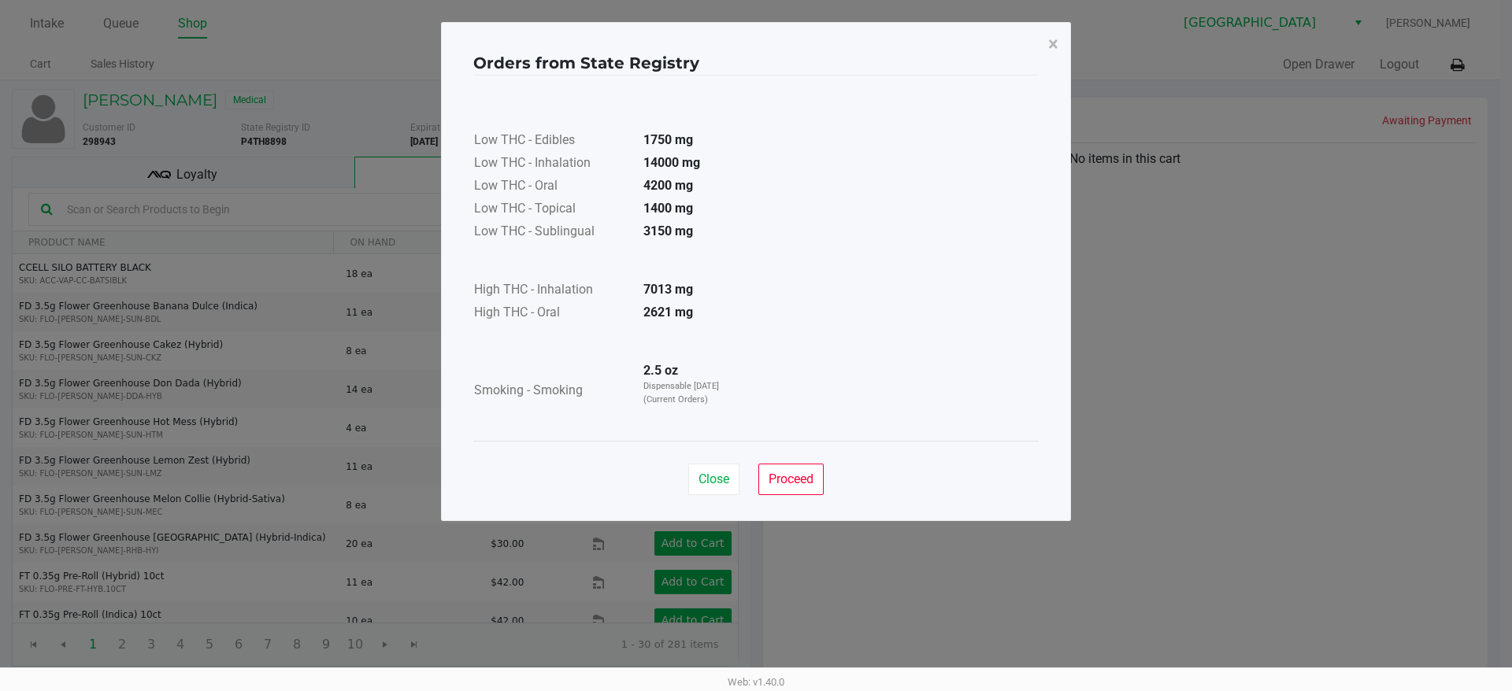
click at [713, 494] on button "Close" at bounding box center [713, 479] width 51 height 31
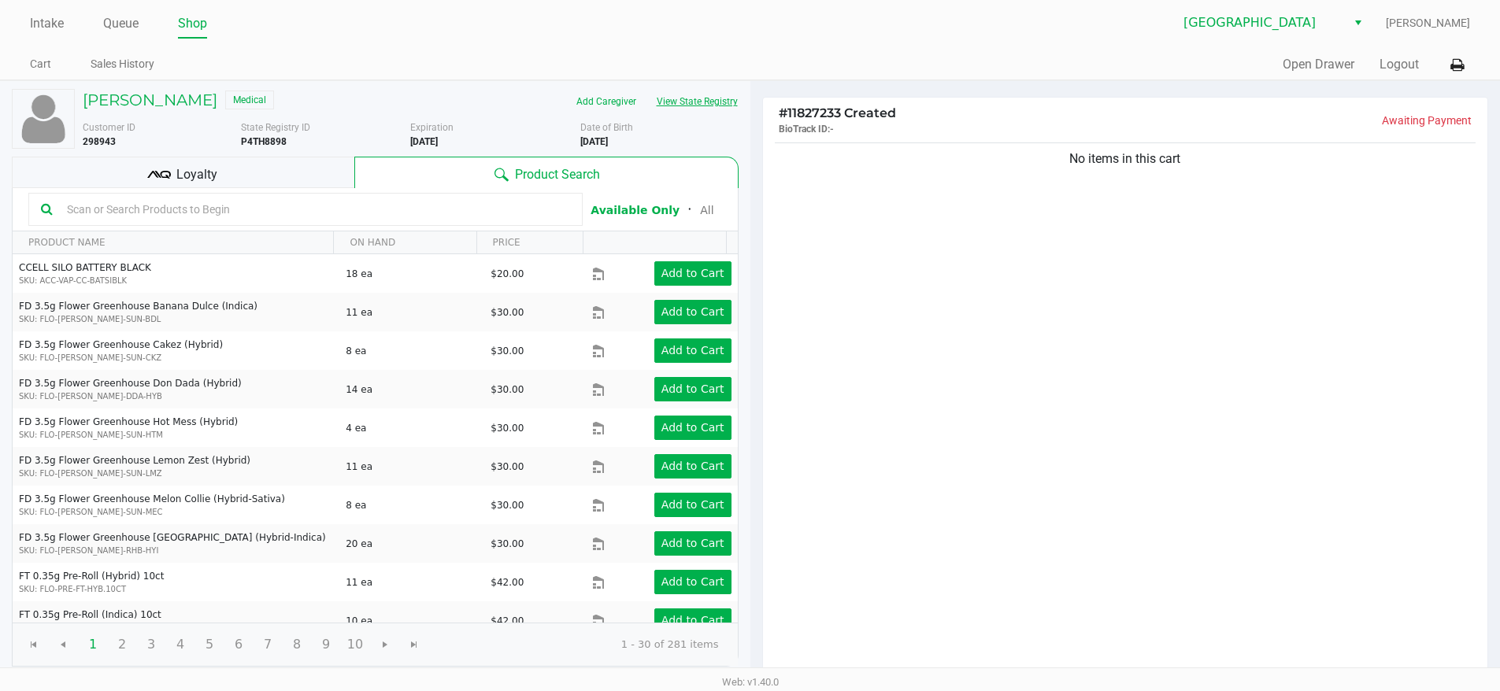
click at [646, 89] on button "View State Registry" at bounding box center [692, 101] width 92 height 25
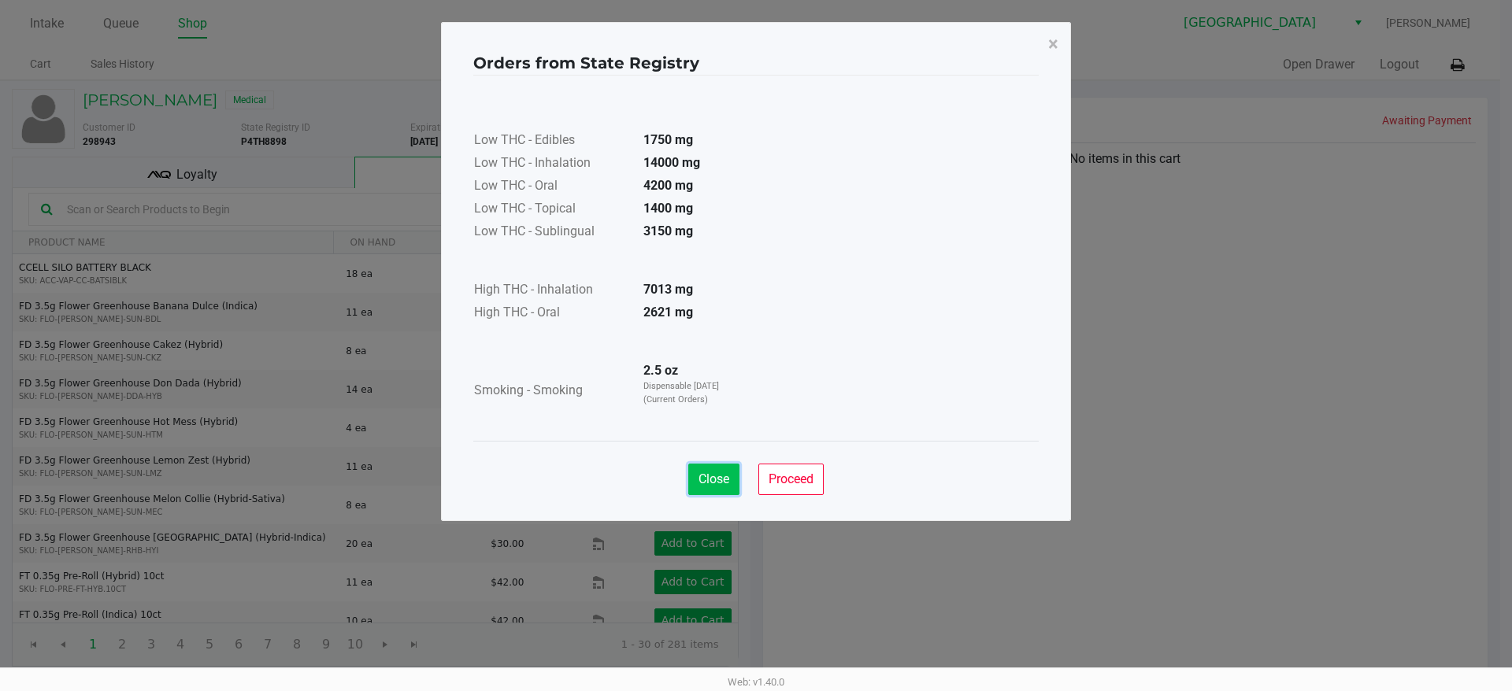
click at [703, 484] on span "Close" at bounding box center [713, 479] width 31 height 15
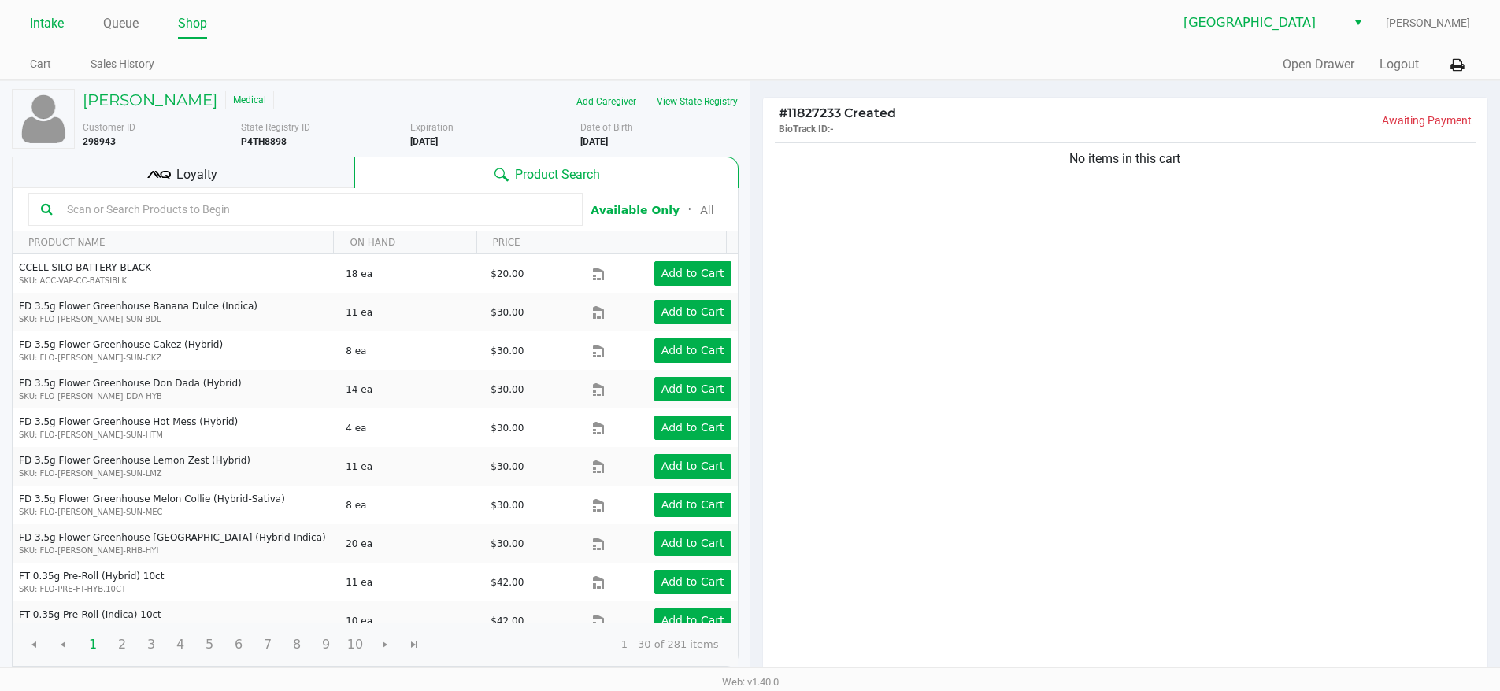
click at [61, 19] on link "Intake" at bounding box center [47, 24] width 34 height 22
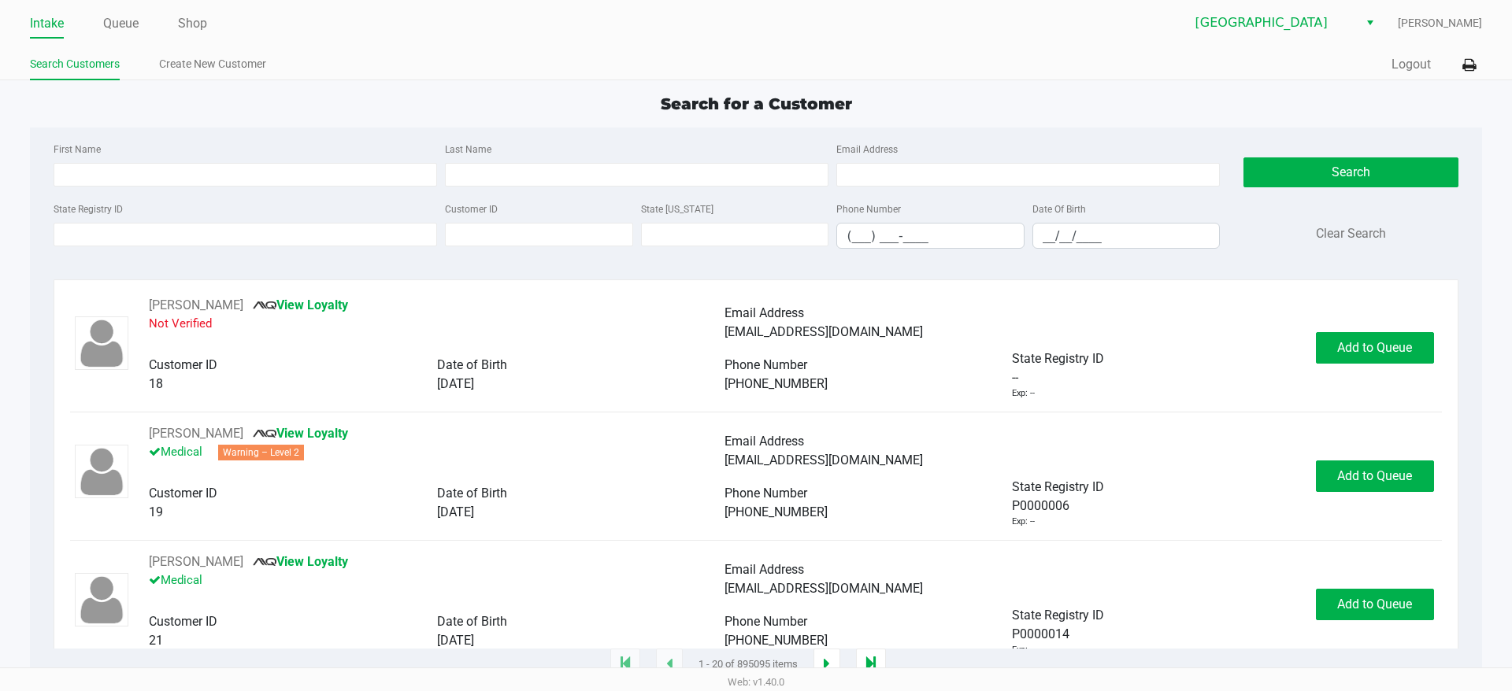
click at [489, 187] on div "First Name Last Name Email Address" at bounding box center [637, 169] width 1174 height 60
click at [487, 181] on input "Last Name" at bounding box center [636, 175] width 383 height 24
type input "[PERSON_NAME]"
click at [340, 244] on input "State Registry ID" at bounding box center [245, 235] width 383 height 24
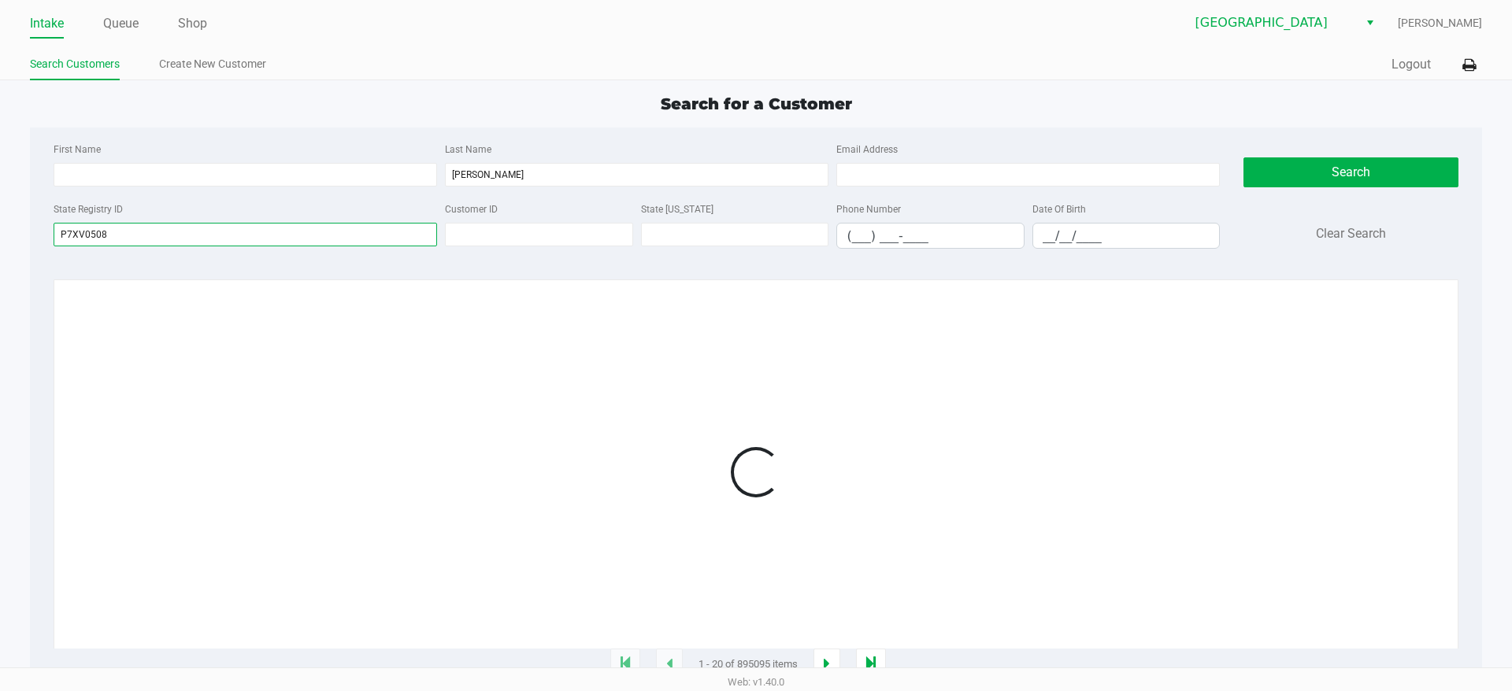
type input "P7XV0508"
click at [328, 265] on div "First Name Last Name WIL Email Address State Registry ID P7XV0508 Customer ID S…" at bounding box center [755, 201] width 1427 height 146
click at [311, 333] on div at bounding box center [755, 472] width 1371 height 353
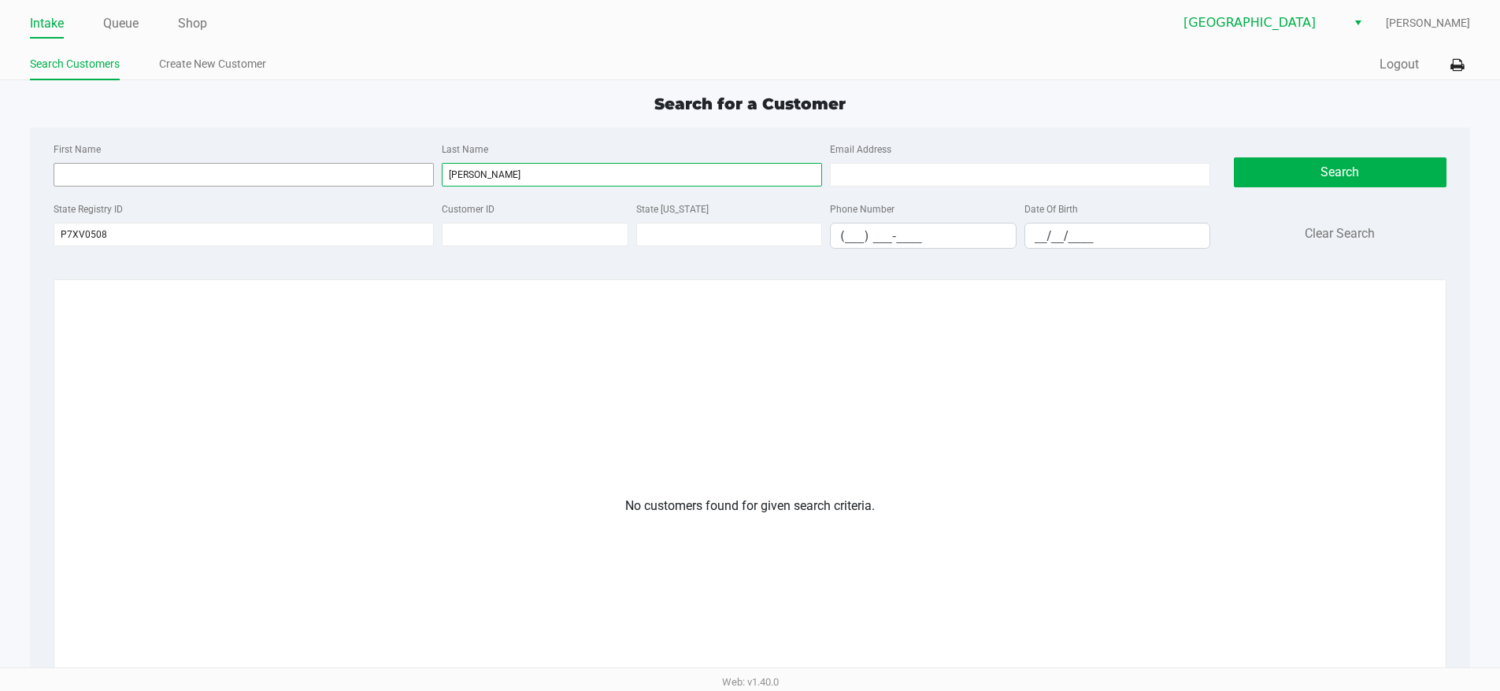
drag, startPoint x: 536, startPoint y: 180, endPoint x: 291, endPoint y: 180, distance: 244.9
click at [305, 180] on div "First Name Last Name WIL Email Address" at bounding box center [632, 169] width 1164 height 60
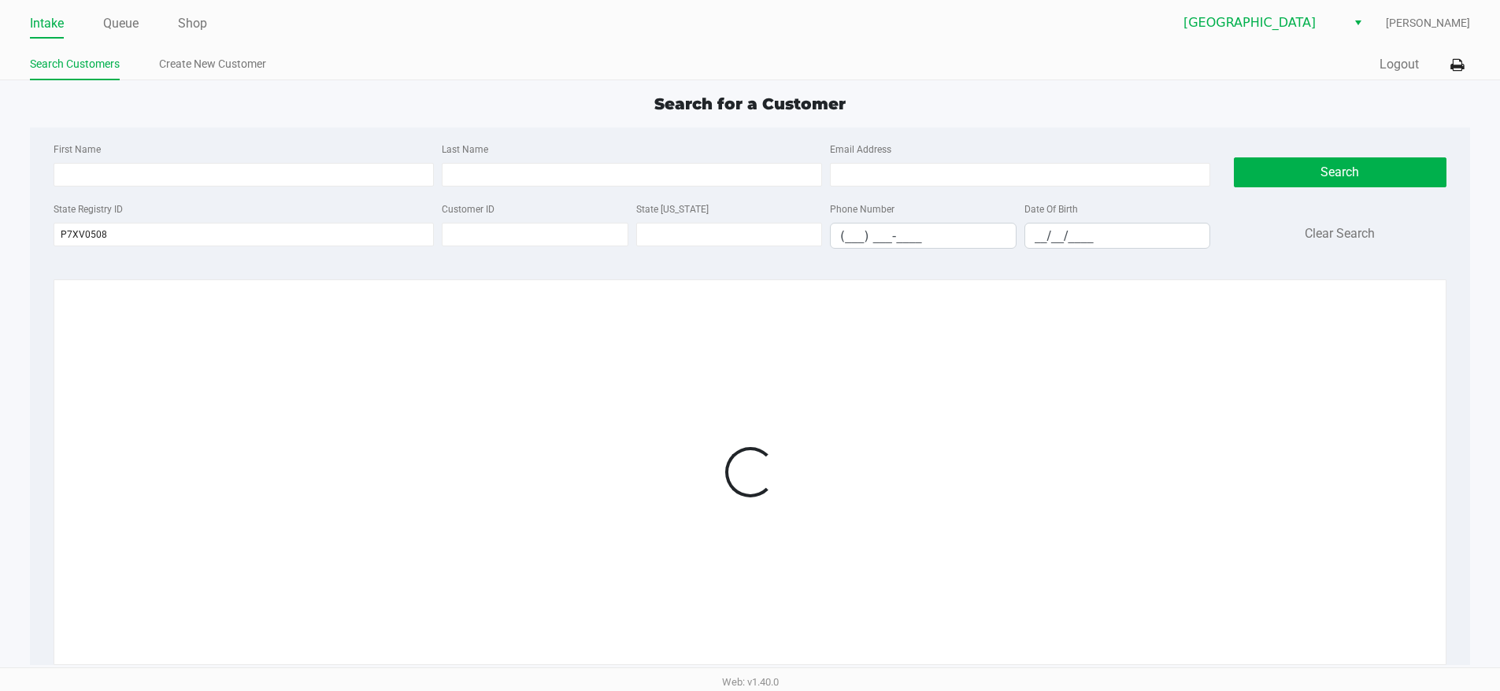
click at [244, 379] on div at bounding box center [750, 472] width 1360 height 353
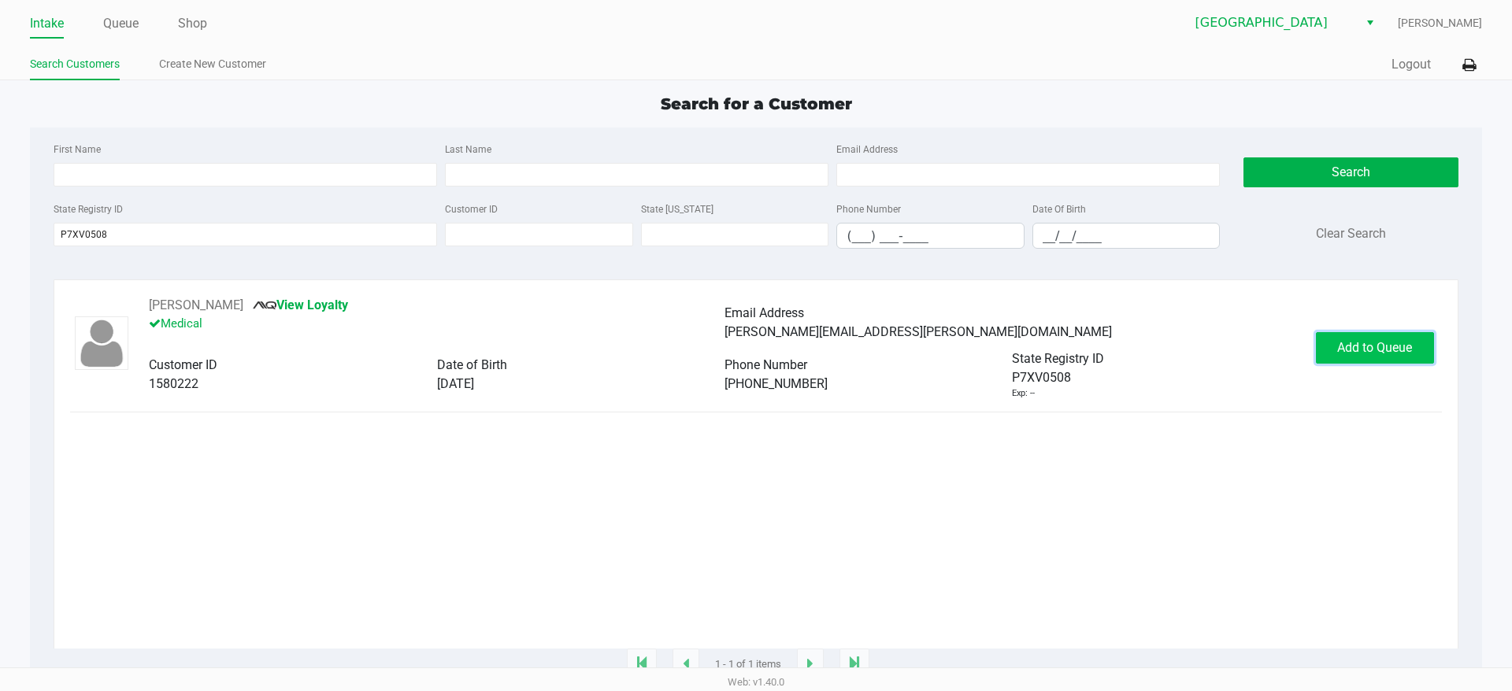
click at [1342, 355] on span "Add to Queue" at bounding box center [1374, 347] width 75 height 15
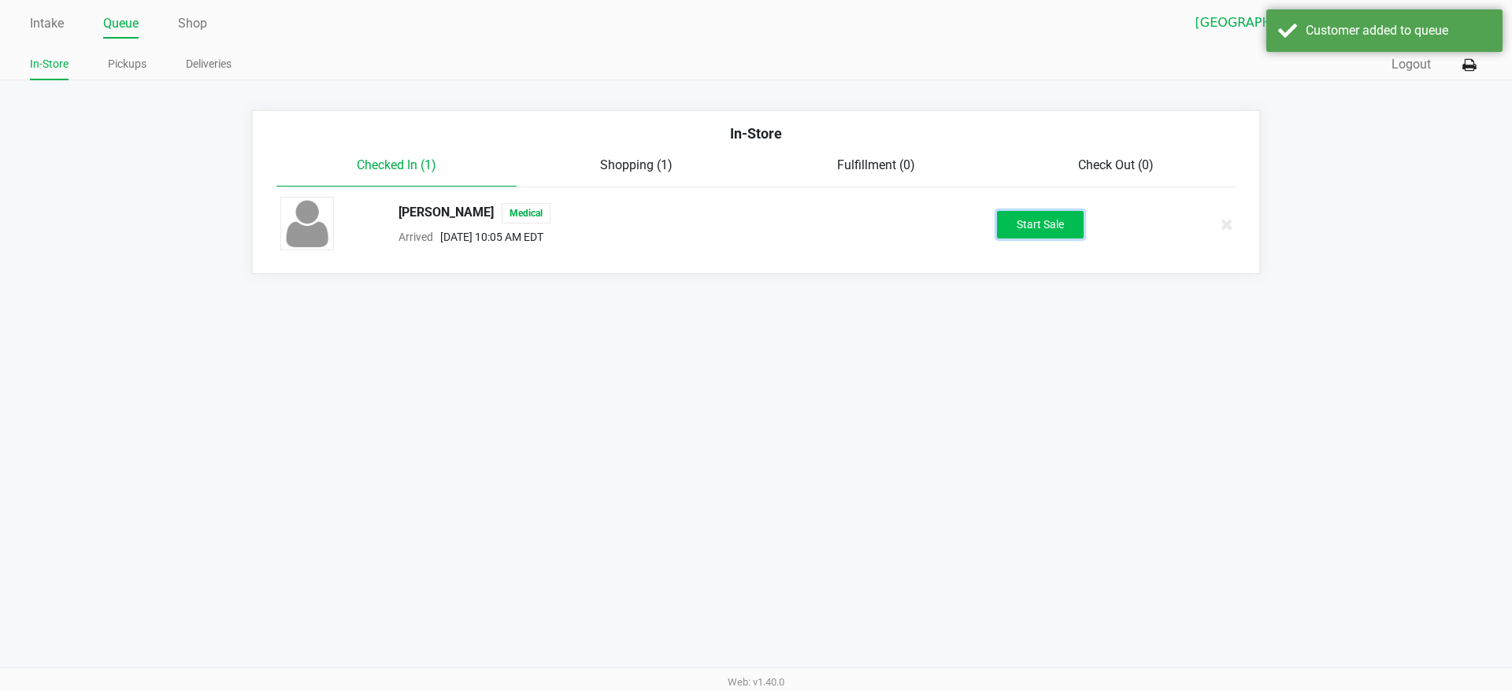
click at [1016, 221] on button "Start Sale" at bounding box center [1040, 225] width 87 height 28
click at [902, 454] on div "Intake Queue Shop Lakeland WC [PERSON_NAME] In-Store Pickups Deliveries Quick S…" at bounding box center [756, 345] width 1512 height 691
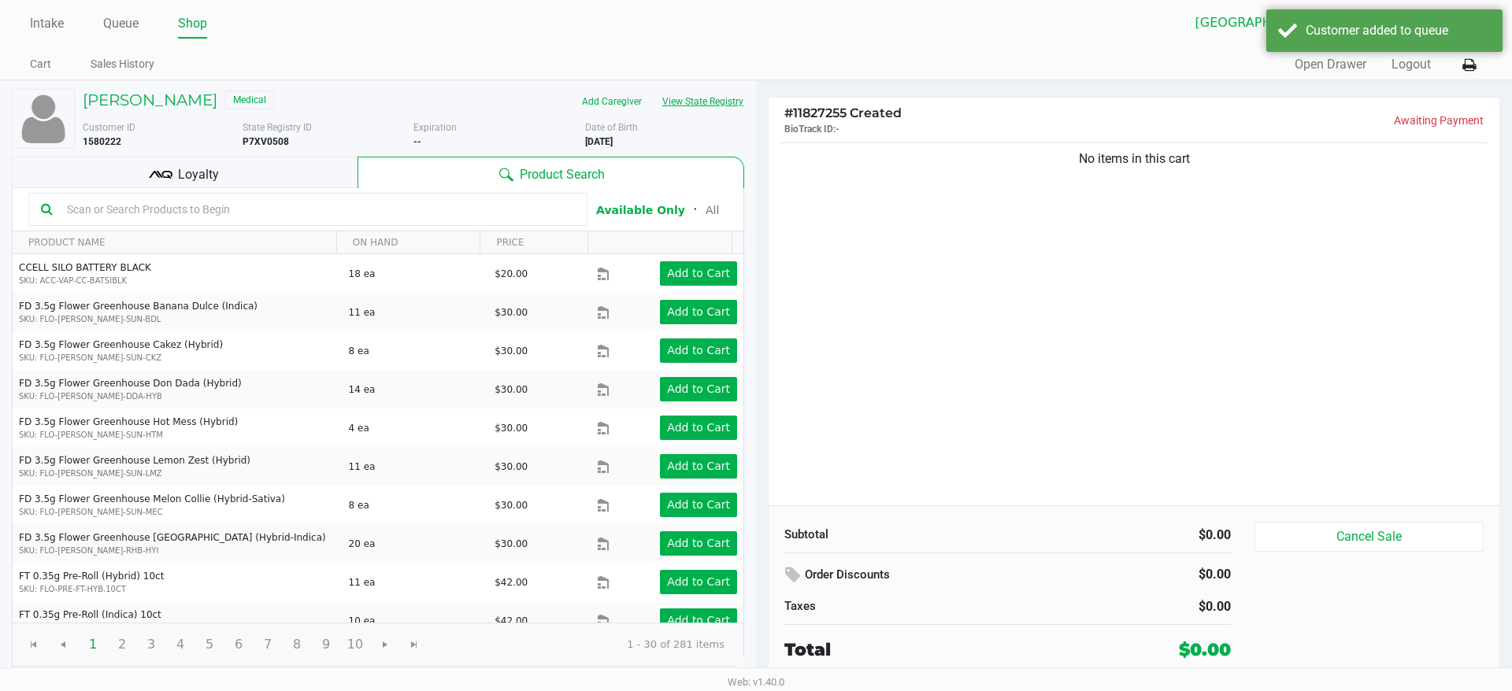
click at [716, 105] on button "View State Registry" at bounding box center [698, 101] width 92 height 25
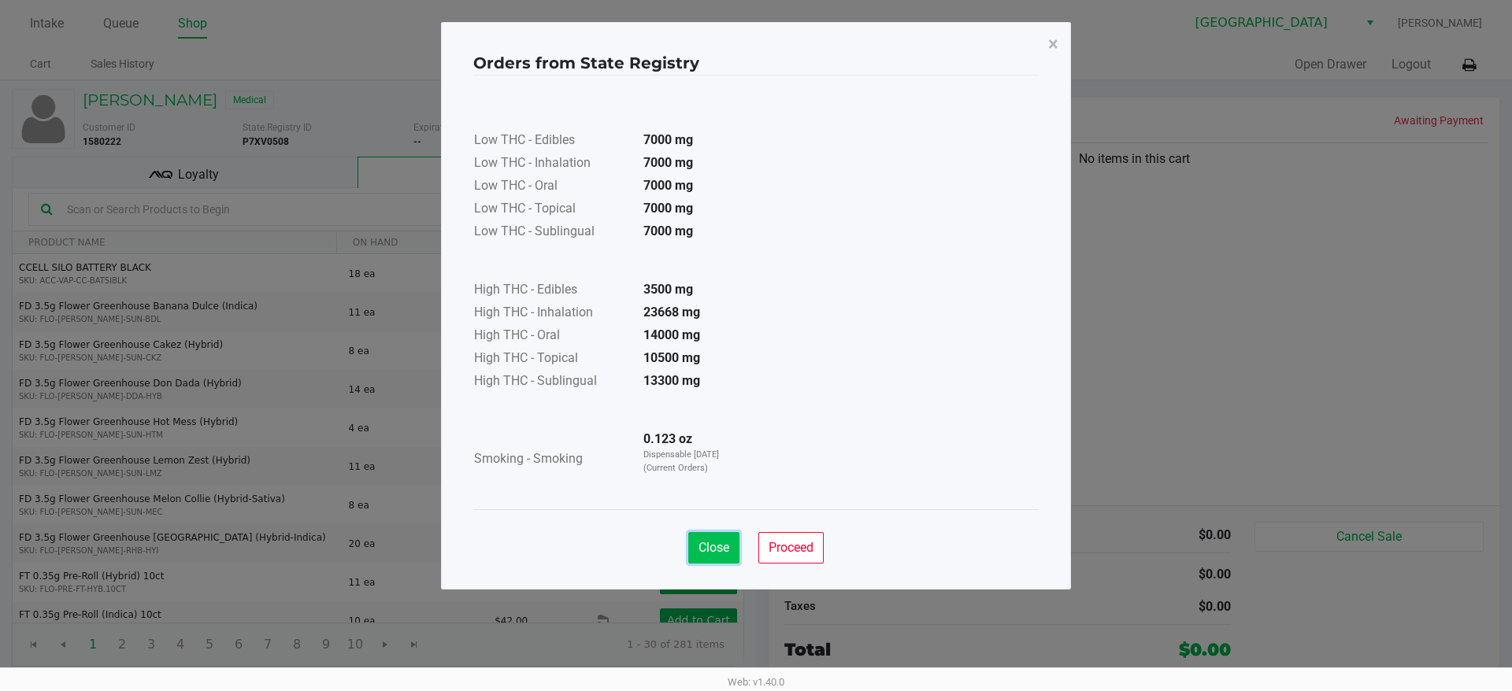
click at [707, 549] on span "Close" at bounding box center [713, 547] width 31 height 15
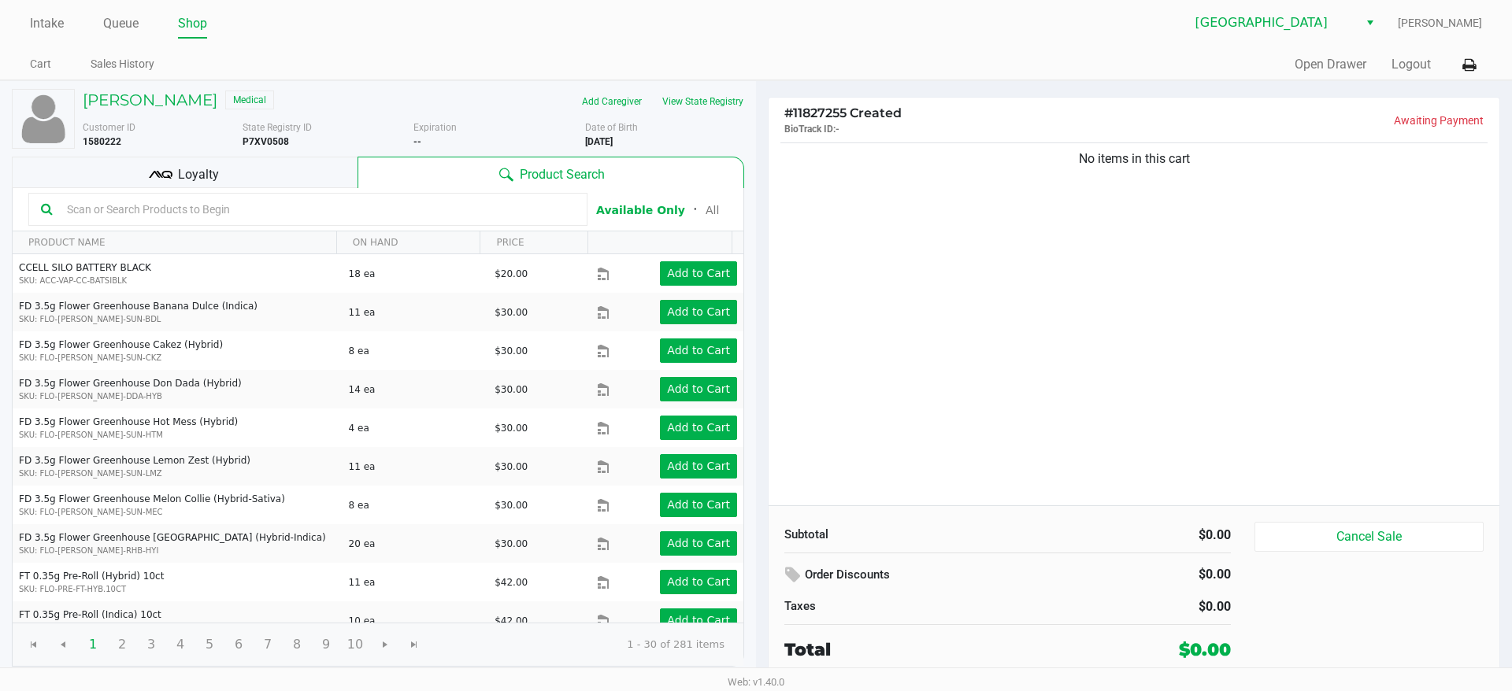
click at [983, 368] on div "No items in this cart" at bounding box center [1133, 322] width 731 height 366
click at [1011, 329] on div "No items in this cart" at bounding box center [1133, 322] width 731 height 366
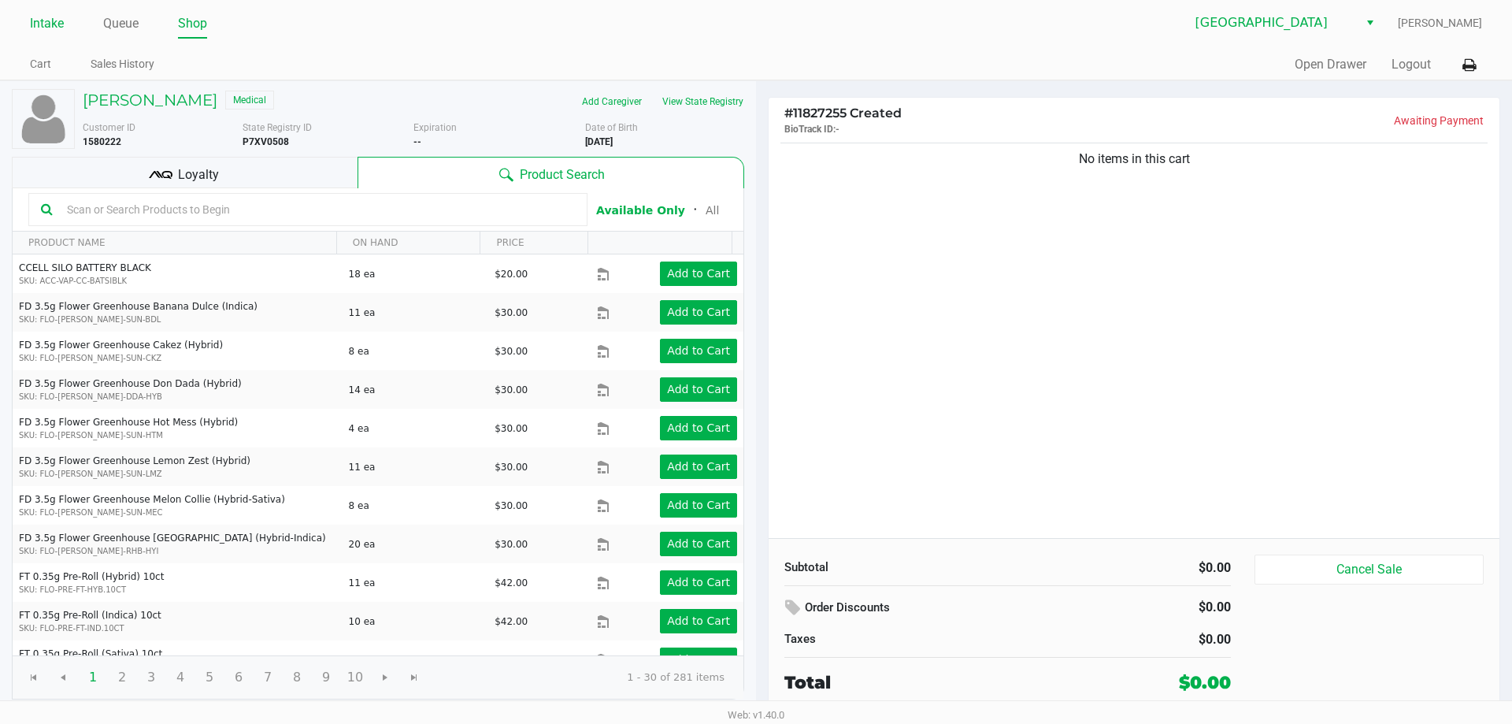
click at [41, 14] on link "Intake" at bounding box center [47, 24] width 34 height 22
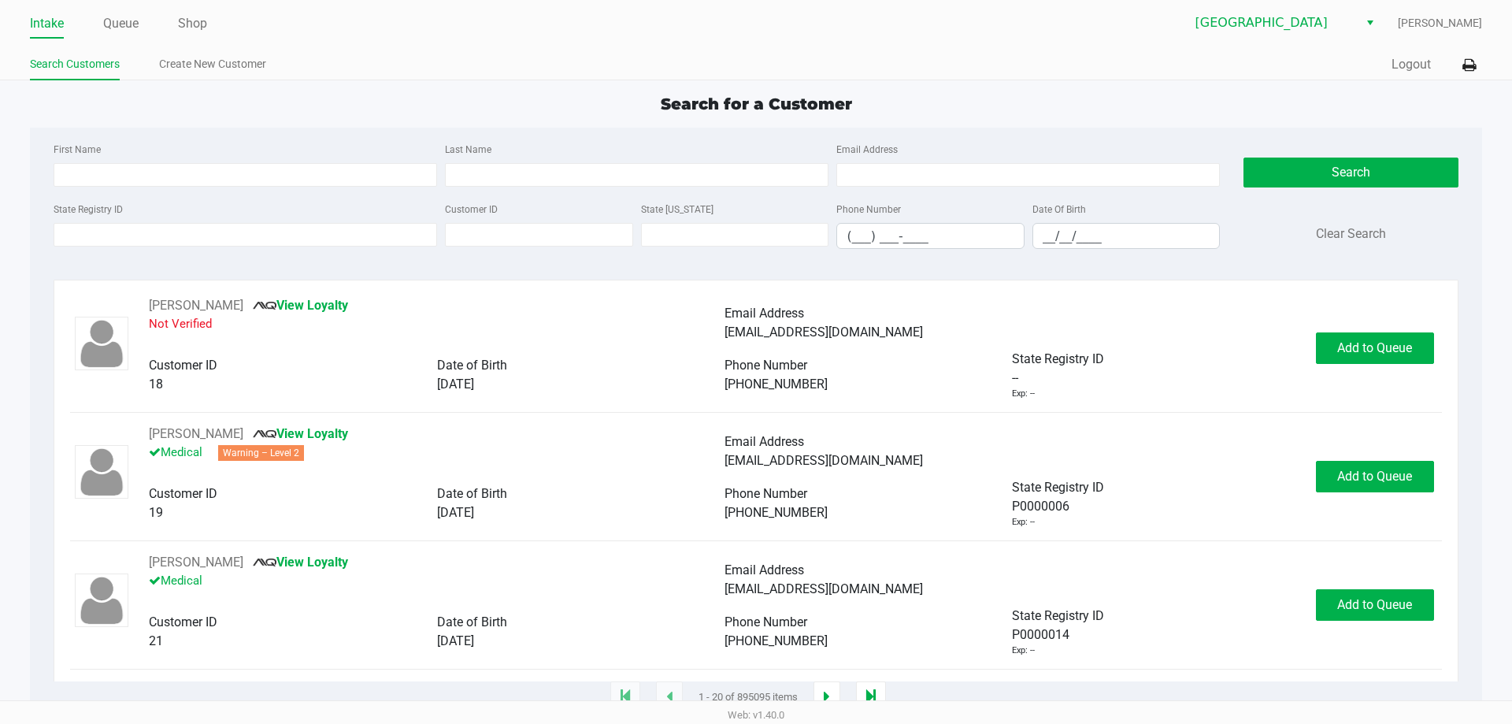
click at [42, 23] on link "Intake" at bounding box center [47, 24] width 34 height 22
click at [48, 26] on link "Intake" at bounding box center [47, 24] width 34 height 22
click at [322, 220] on div "State Registry ID" at bounding box center [245, 224] width 391 height 50
click at [322, 234] on input "State Registry ID" at bounding box center [245, 235] width 383 height 24
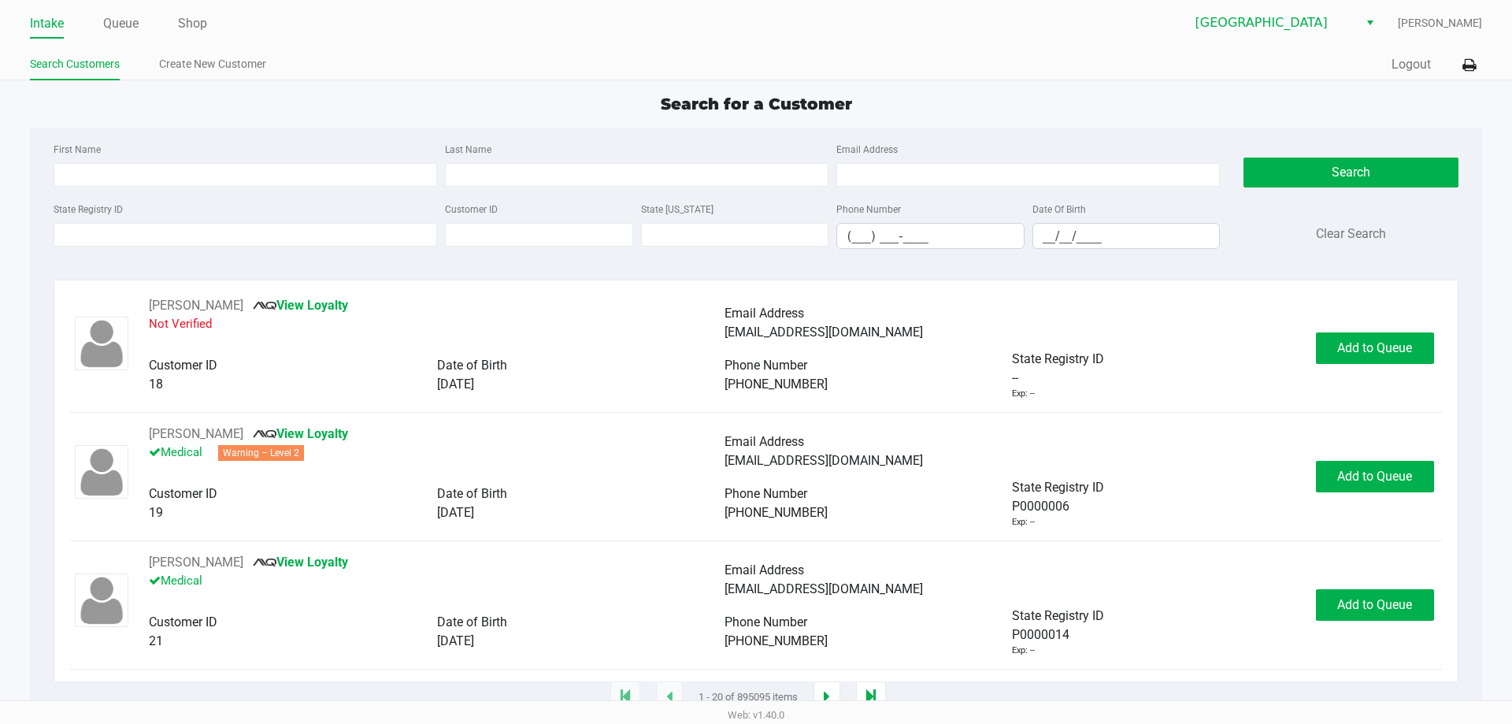
click at [247, 215] on div "State Registry ID" at bounding box center [245, 224] width 391 height 50
click at [260, 228] on input "State Registry ID" at bounding box center [245, 235] width 383 height 24
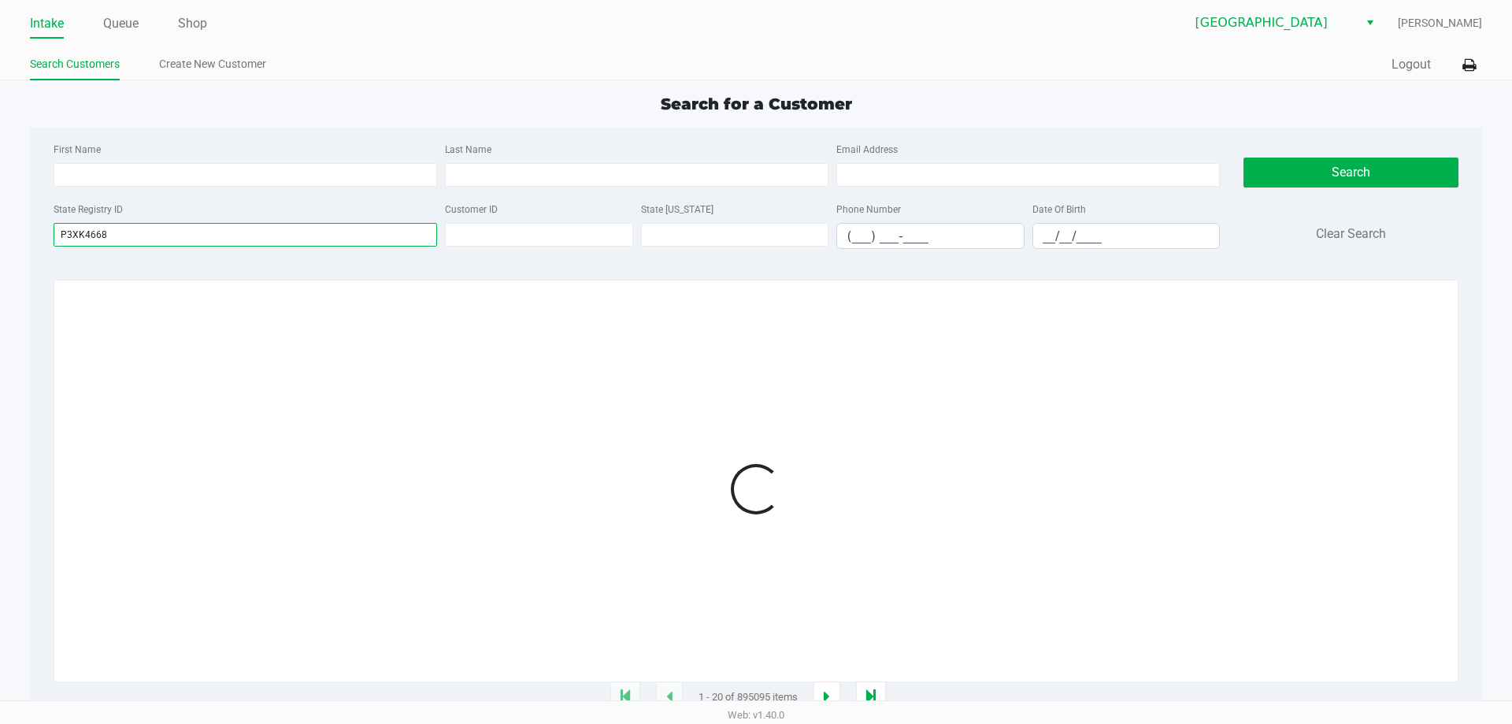
type input "P3XK4668"
click at [317, 365] on div at bounding box center [755, 488] width 1371 height 385
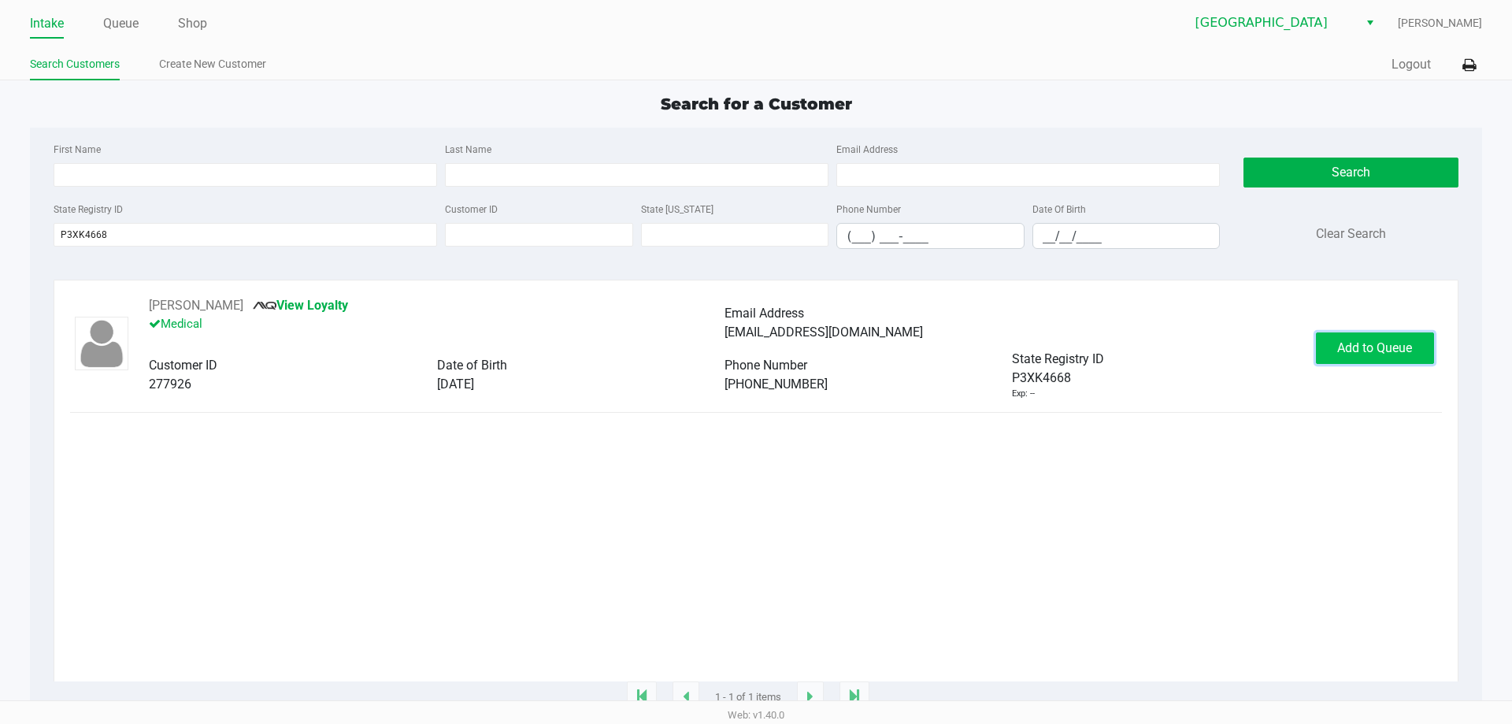
click at [1349, 339] on button "Add to Queue" at bounding box center [1375, 347] width 118 height 31
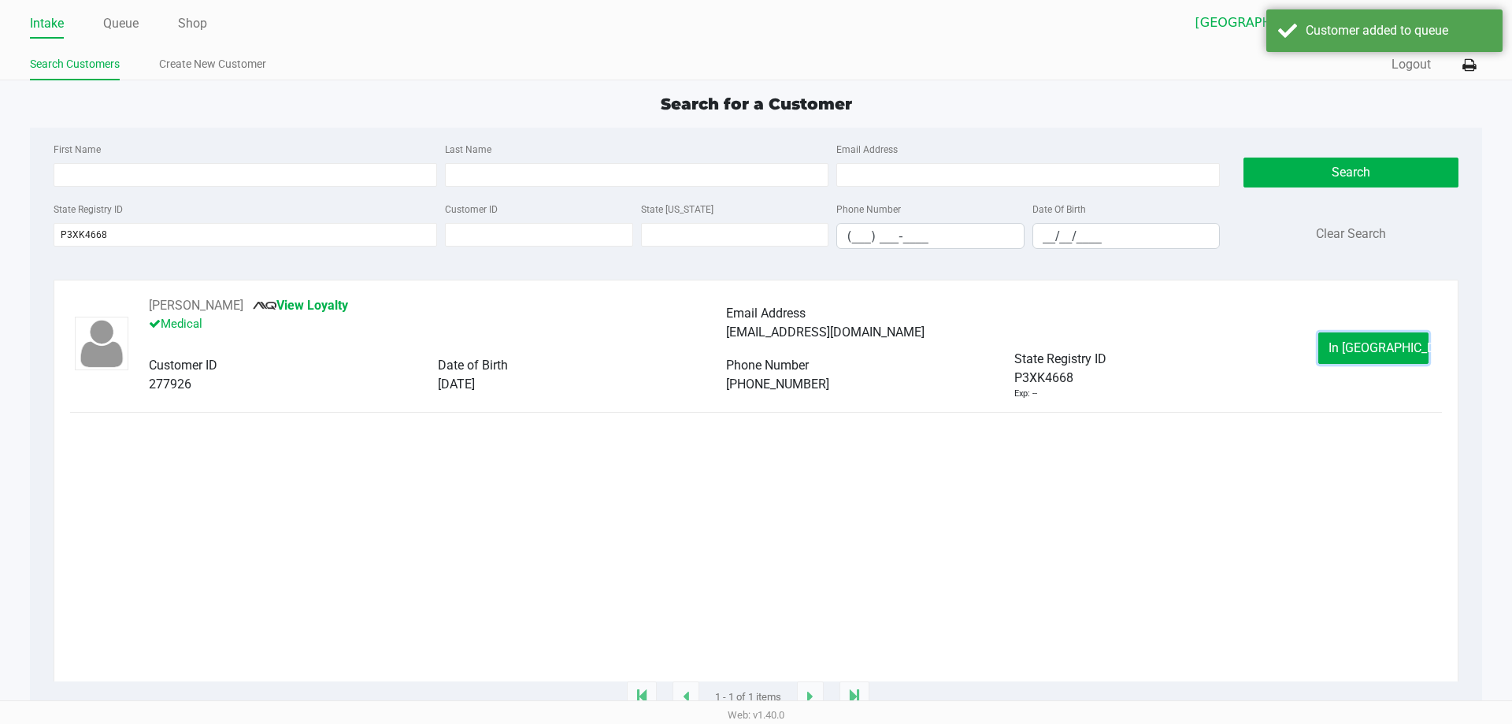
click at [1349, 346] on span "In [GEOGRAPHIC_DATA]" at bounding box center [1394, 347] width 132 height 15
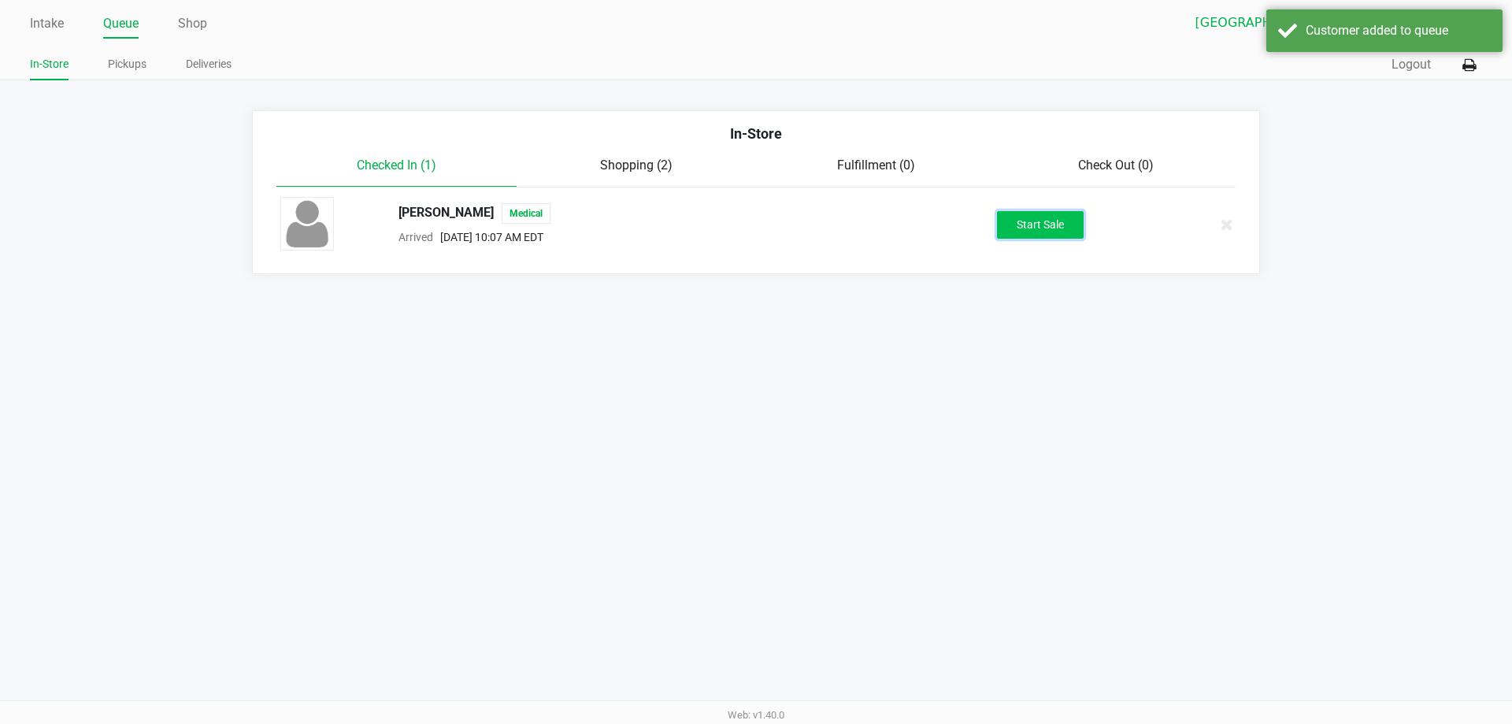
click at [1043, 220] on button "Start Sale" at bounding box center [1040, 225] width 87 height 28
click at [900, 482] on div "Intake Queue Shop Lakeland WC [PERSON_NAME] In-Store Pickups Deliveries Quick S…" at bounding box center [756, 362] width 1512 height 724
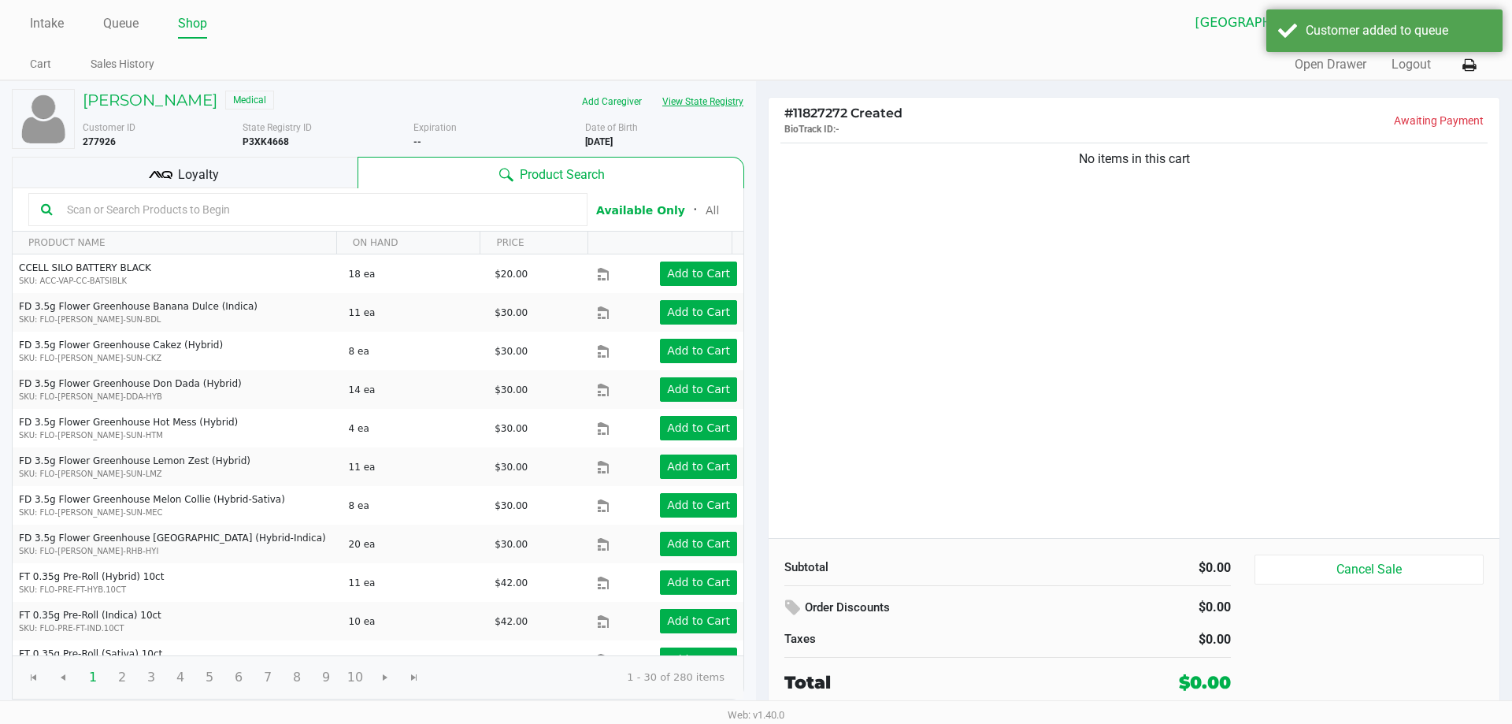
click at [713, 102] on button "View State Registry" at bounding box center [698, 101] width 92 height 25
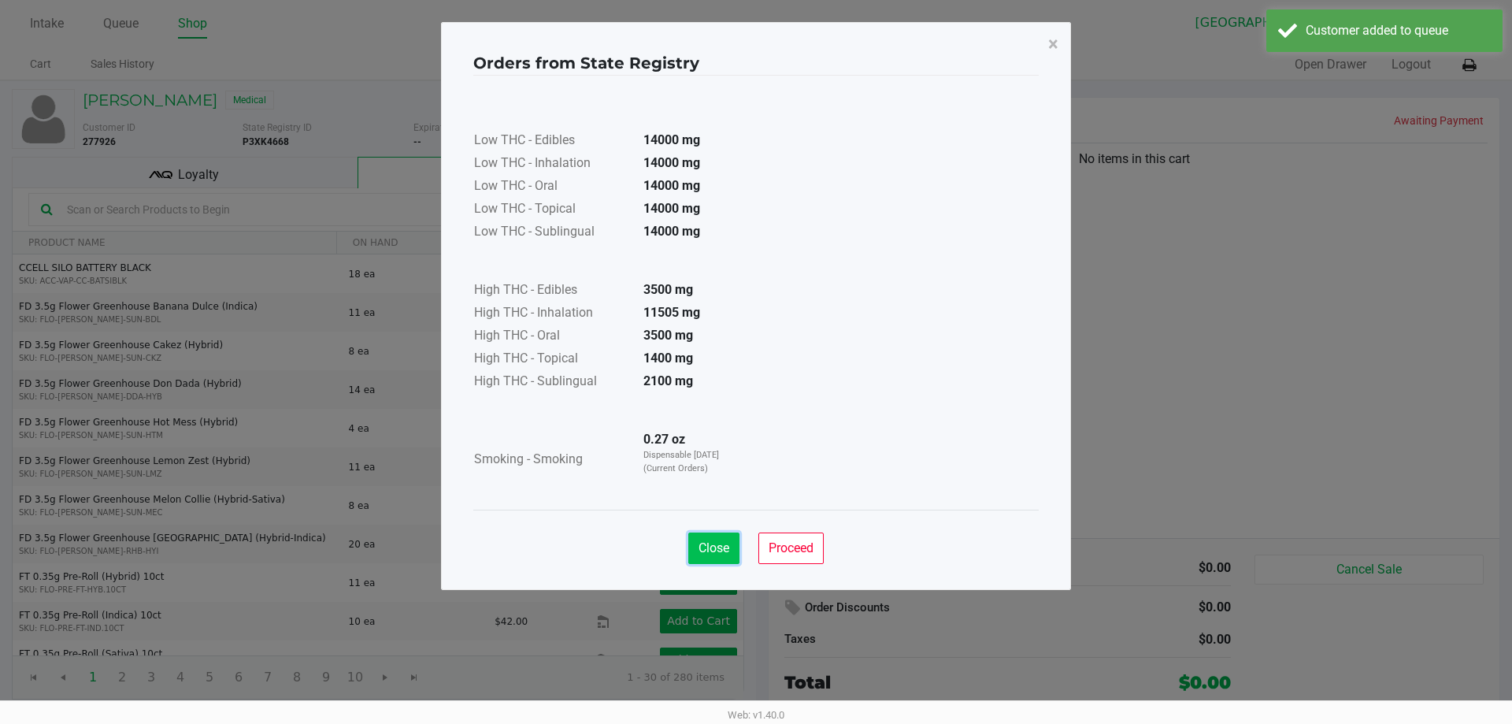
click at [721, 540] on span "Close" at bounding box center [713, 547] width 31 height 15
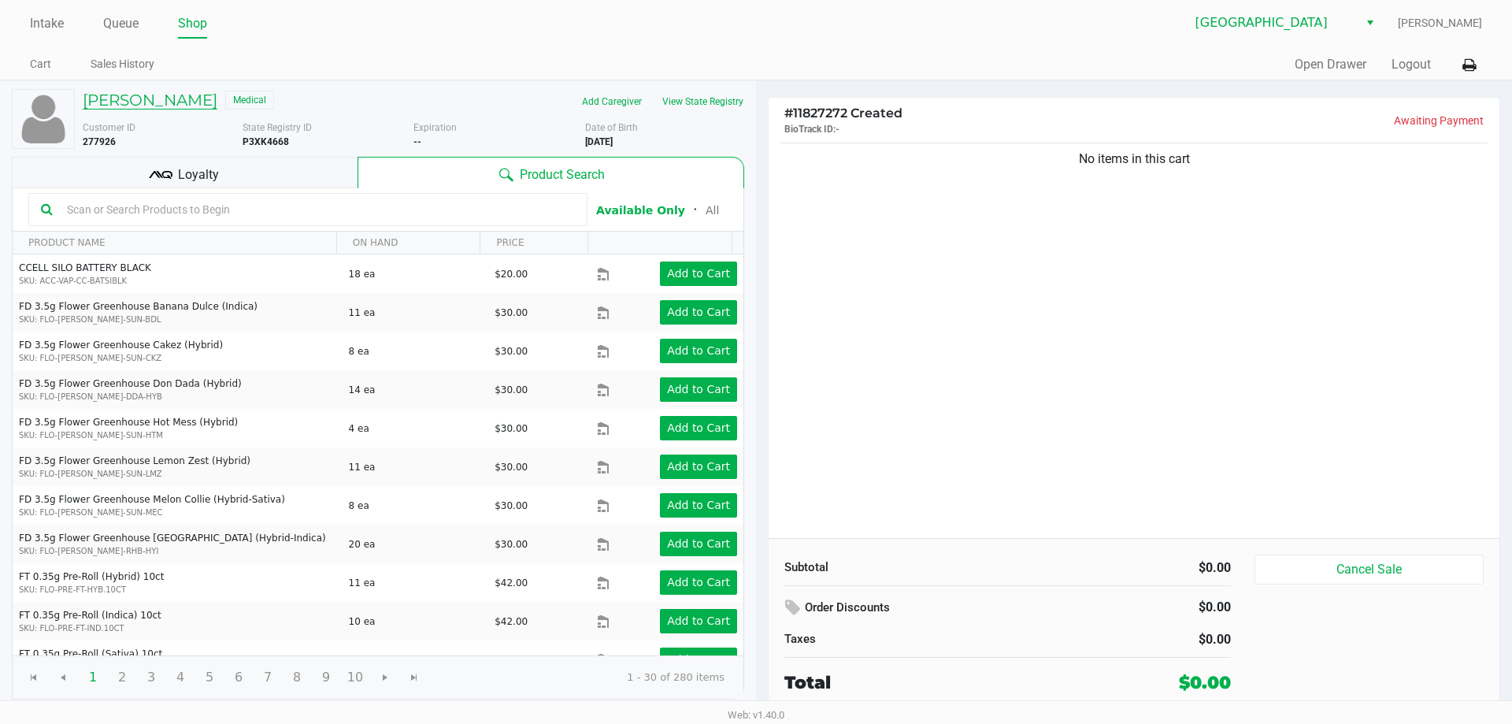
click at [145, 93] on h5 "[PERSON_NAME]" at bounding box center [150, 100] width 135 height 19
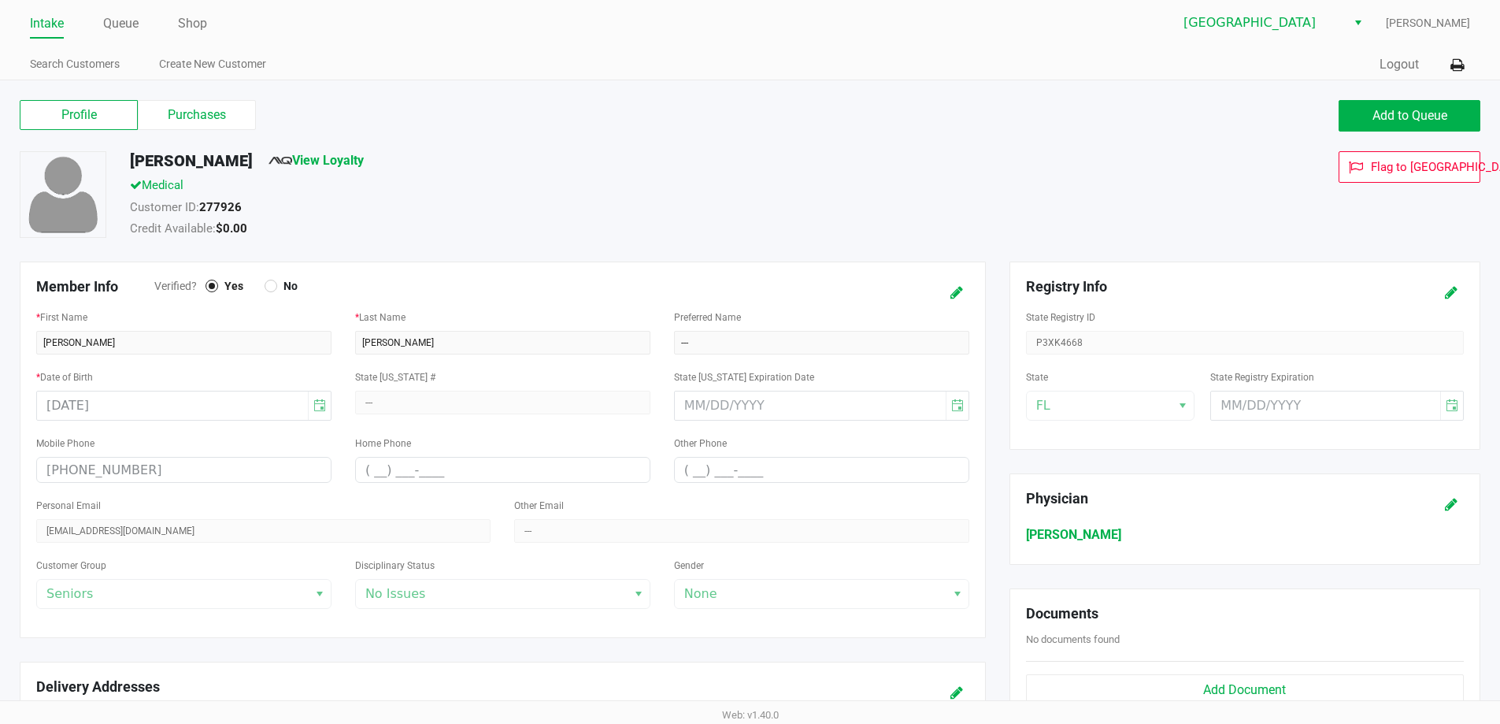
click at [163, 108] on label "Purchases" at bounding box center [197, 115] width 118 height 30
click at [0, 0] on 1 "Purchases" at bounding box center [0, 0] width 0 height 0
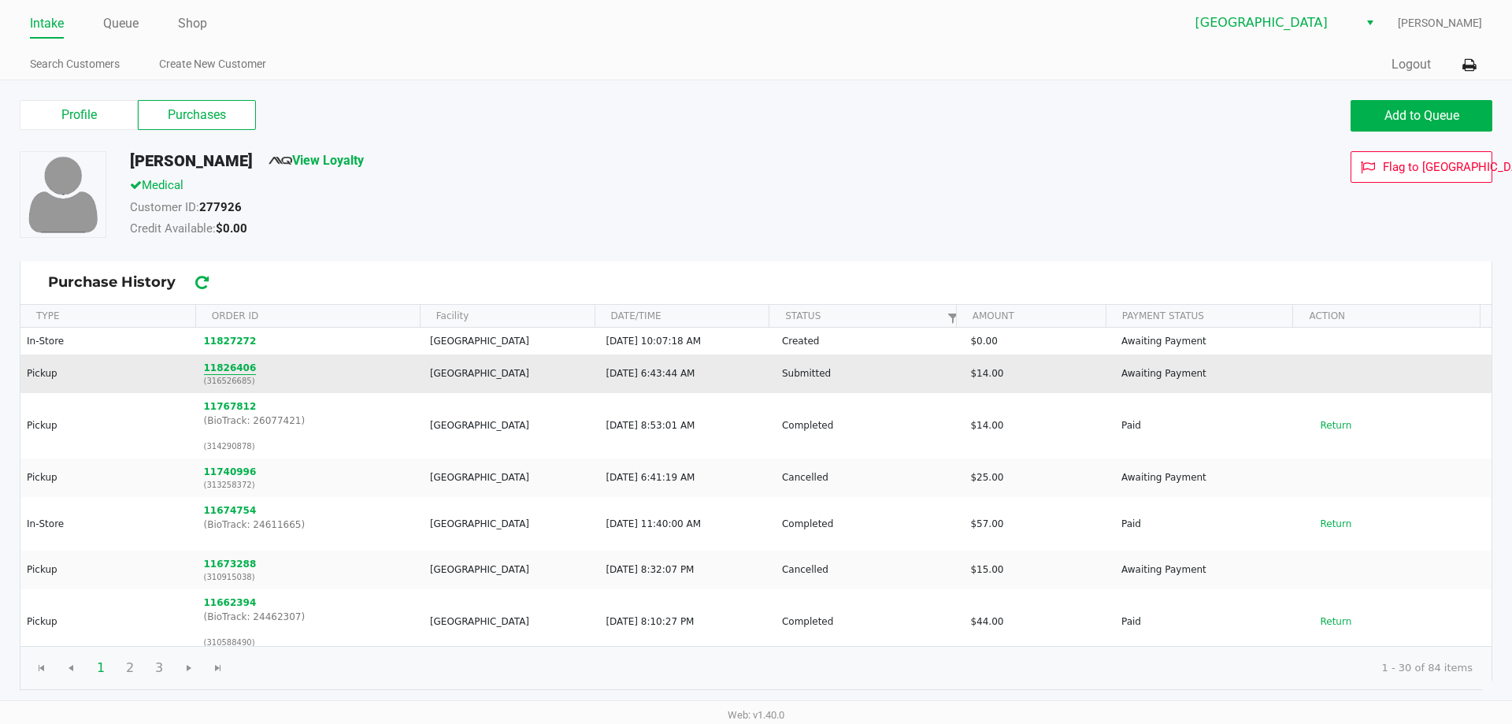
click at [227, 364] on button "11826406" at bounding box center [230, 368] width 53 height 14
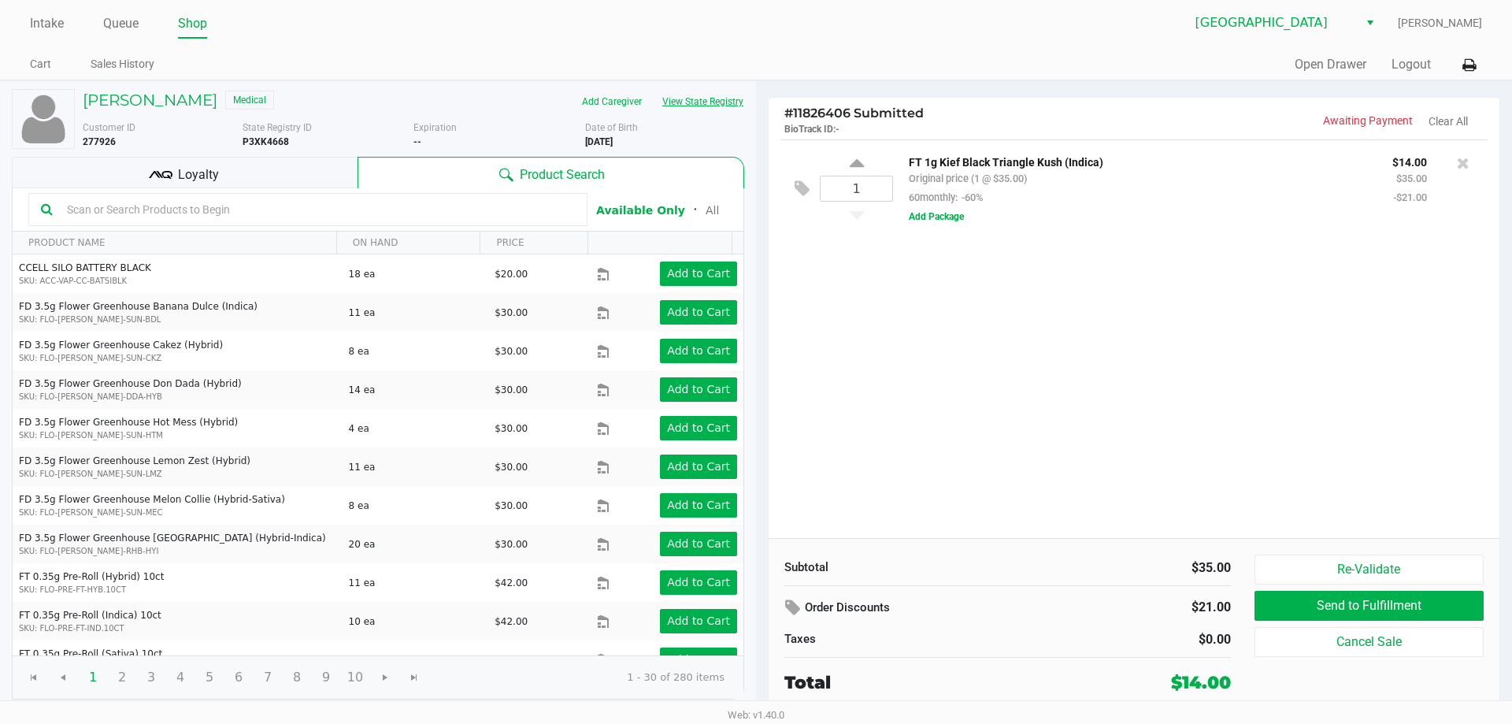
click at [716, 91] on button "View State Registry" at bounding box center [698, 101] width 92 height 25
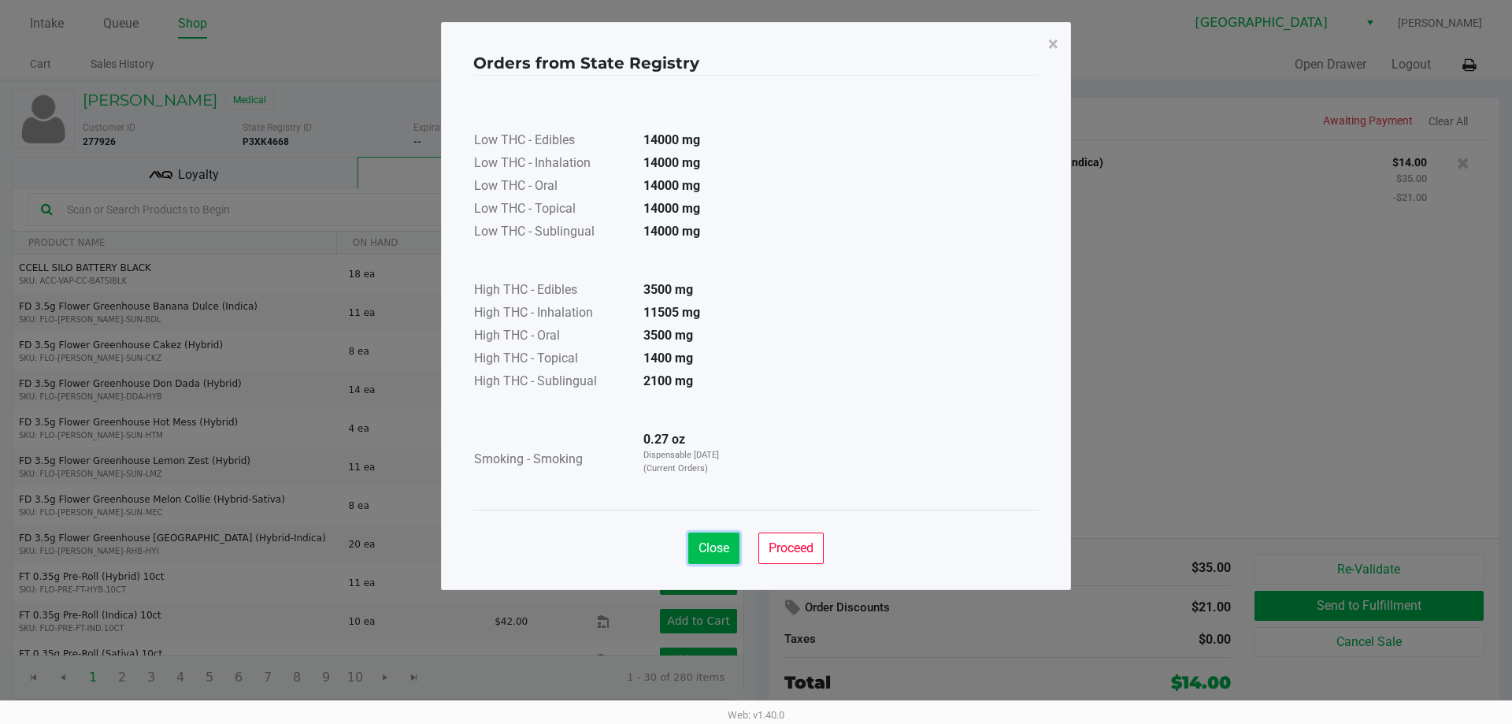
click at [706, 556] on button "Close" at bounding box center [713, 547] width 51 height 31
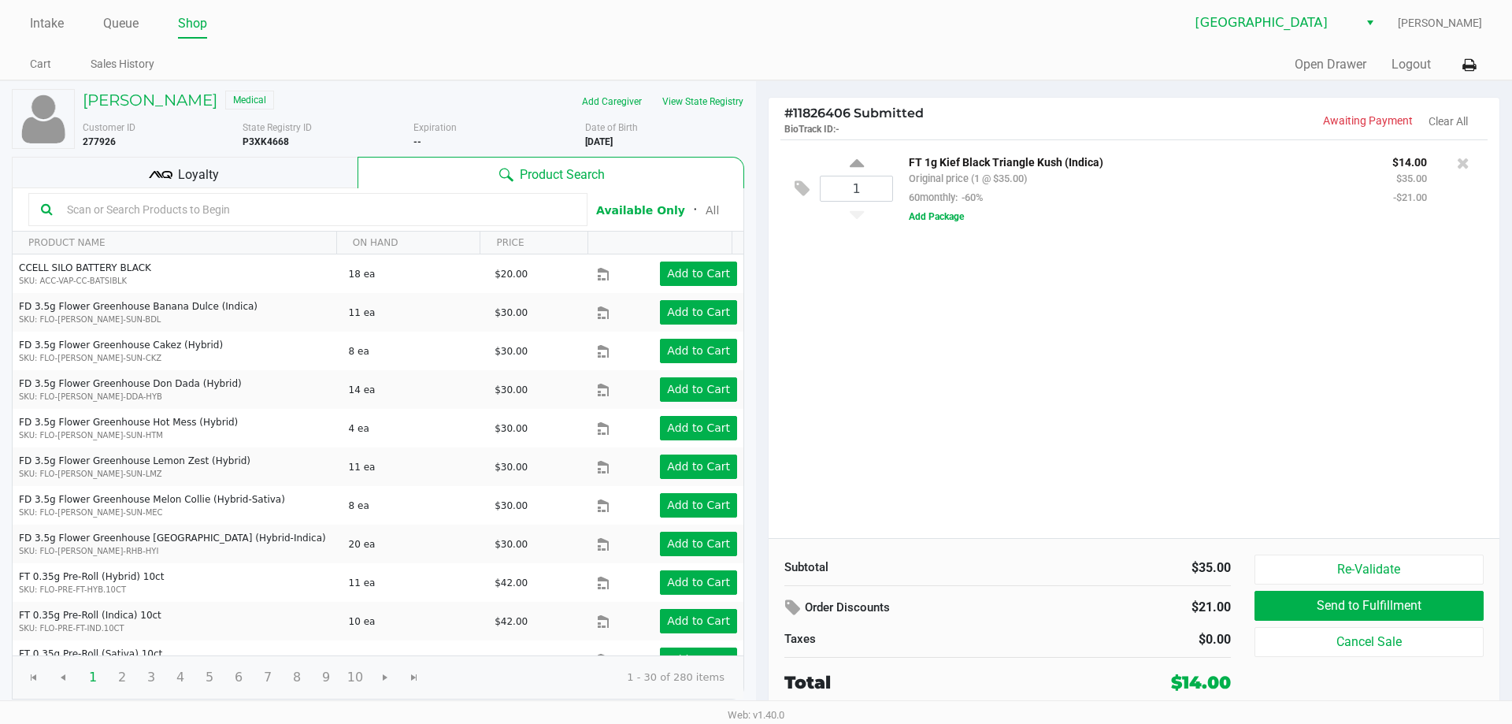
click at [1219, 460] on div "1 FT 1g Kief Black Triangle Kush (Indica) Original price (1 @ $35.00) 60monthly…" at bounding box center [1133, 338] width 731 height 398
click at [1024, 320] on div "1 FT 1g Kief Black Triangle Kush (Indica) Original price (1 @ $35.00) 60monthly…" at bounding box center [1133, 338] width 731 height 398
click at [1087, 394] on div "1 FT 1g Kief Black Triangle Kush (Indica) Original price (1 @ $35.00) 60monthly…" at bounding box center [1133, 338] width 731 height 398
drag, startPoint x: 1061, startPoint y: 387, endPoint x: 1046, endPoint y: 306, distance: 82.5
click at [1057, 383] on div "1 FT 1g Kief Black Triangle Kush (Indica) Original price (1 @ $35.00) 60monthly…" at bounding box center [1133, 338] width 731 height 398
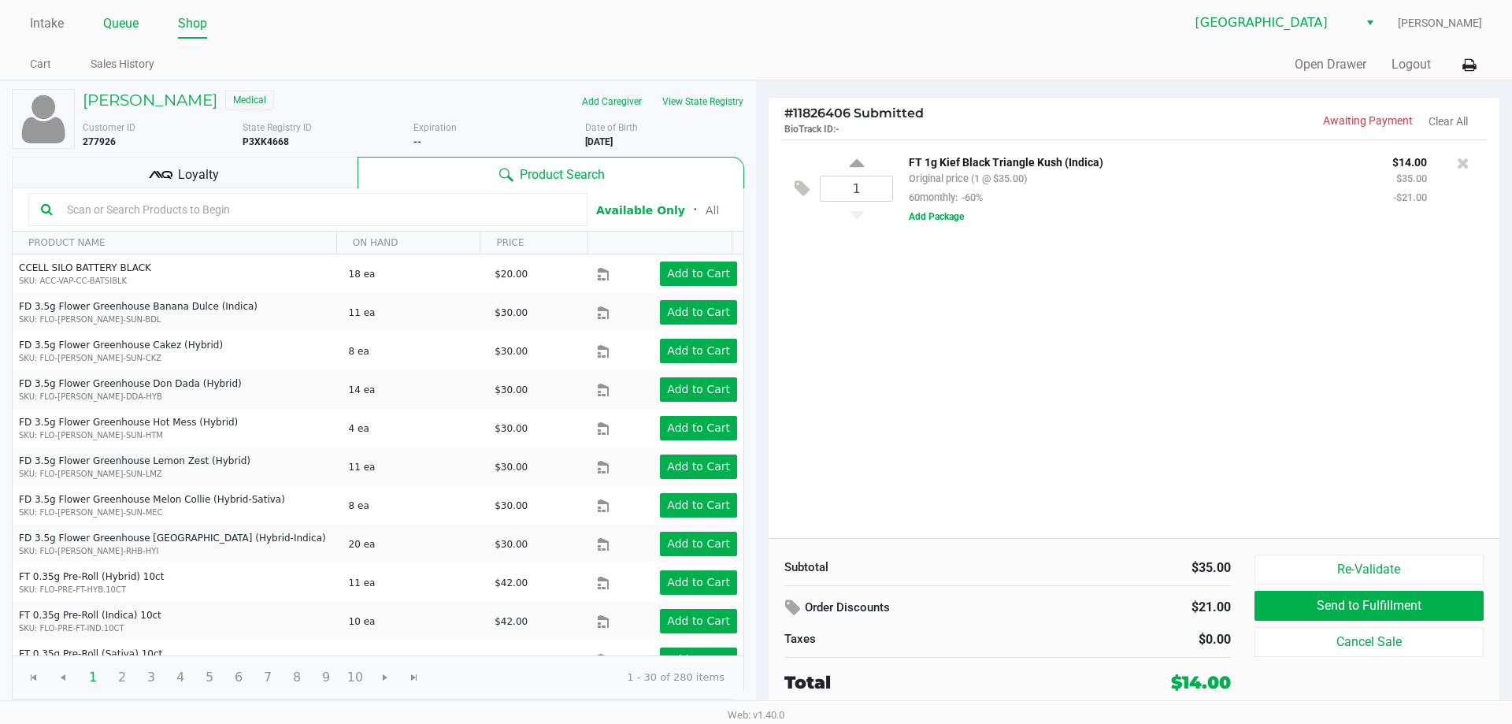
click at [131, 32] on link "Queue" at bounding box center [120, 24] width 35 height 22
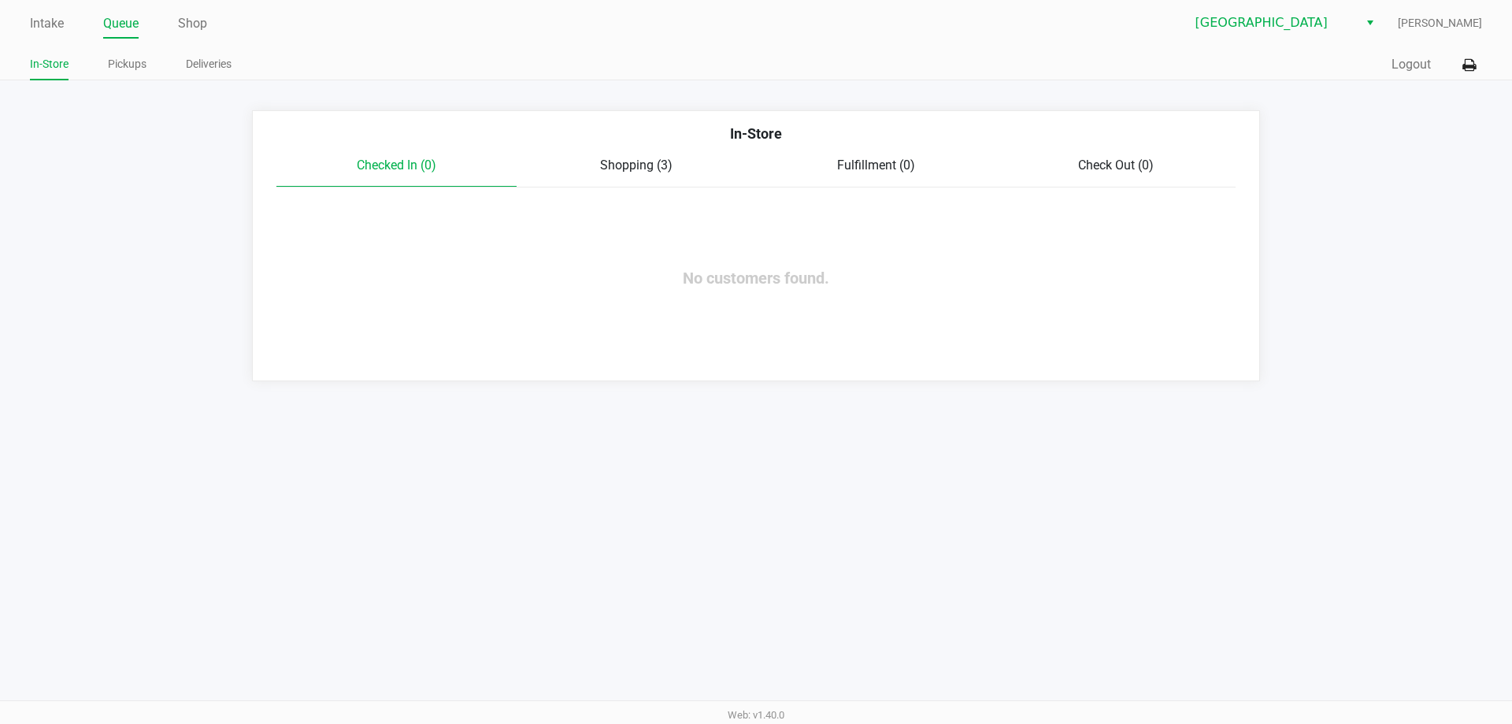
click at [637, 165] on span "Shopping (3)" at bounding box center [636, 164] width 72 height 15
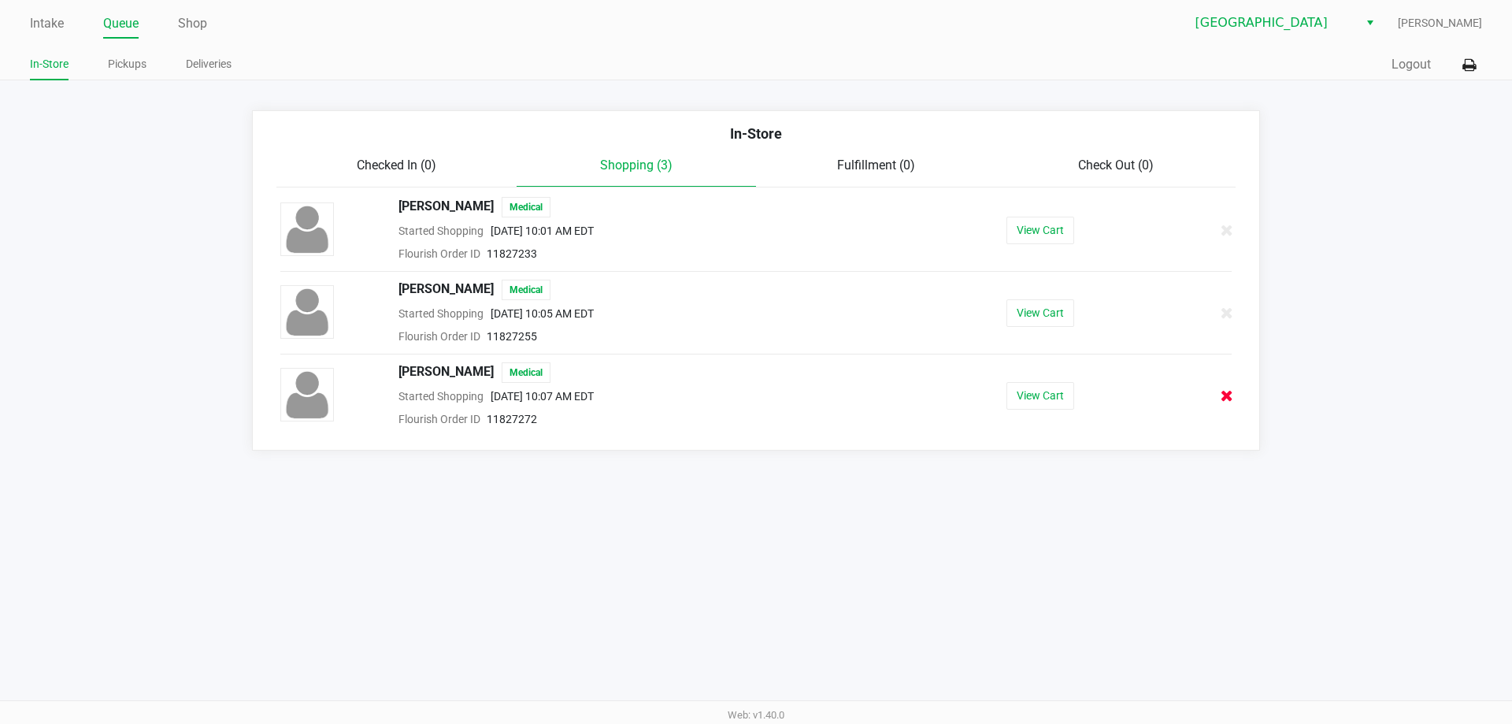
click at [1231, 396] on icon at bounding box center [1226, 396] width 13 height 12
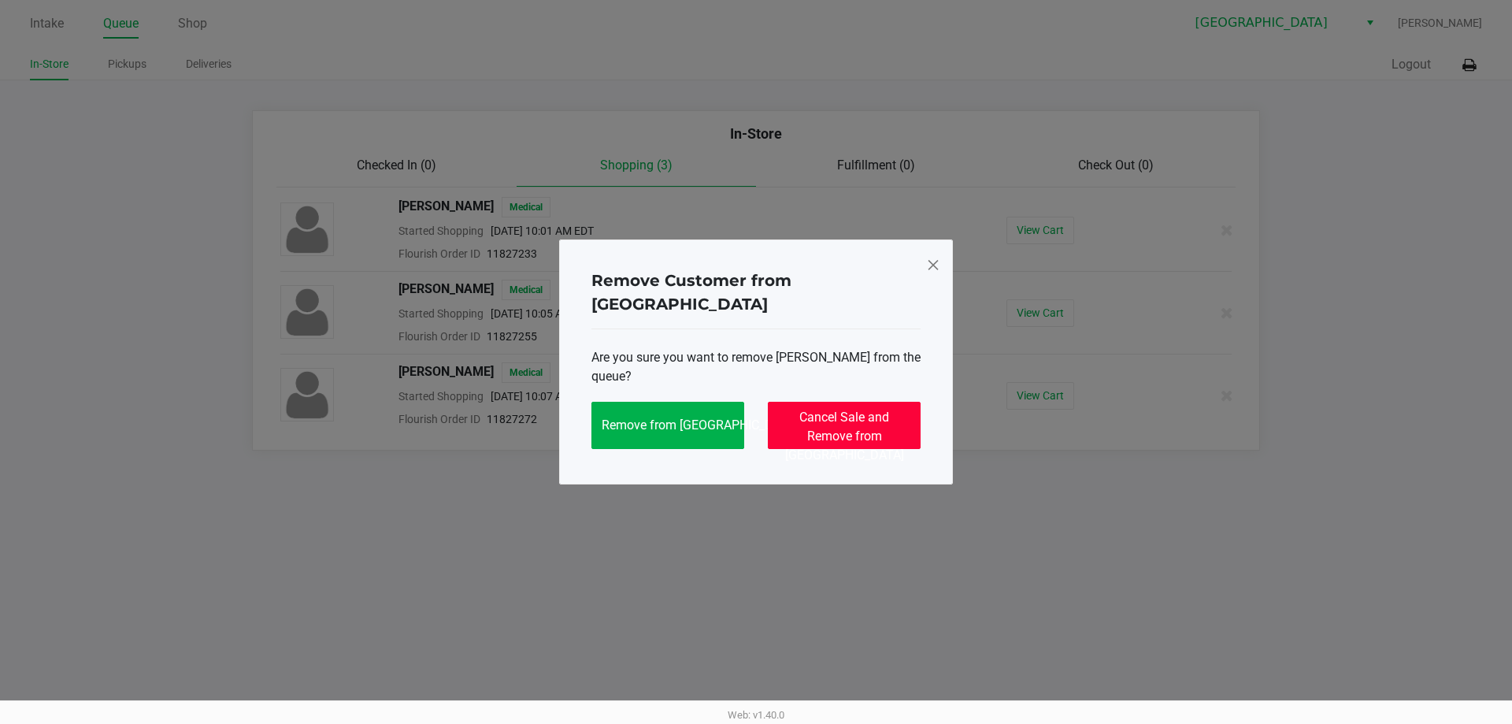
click at [879, 418] on span "Cancel Sale and Remove from [GEOGRAPHIC_DATA]" at bounding box center [844, 435] width 119 height 53
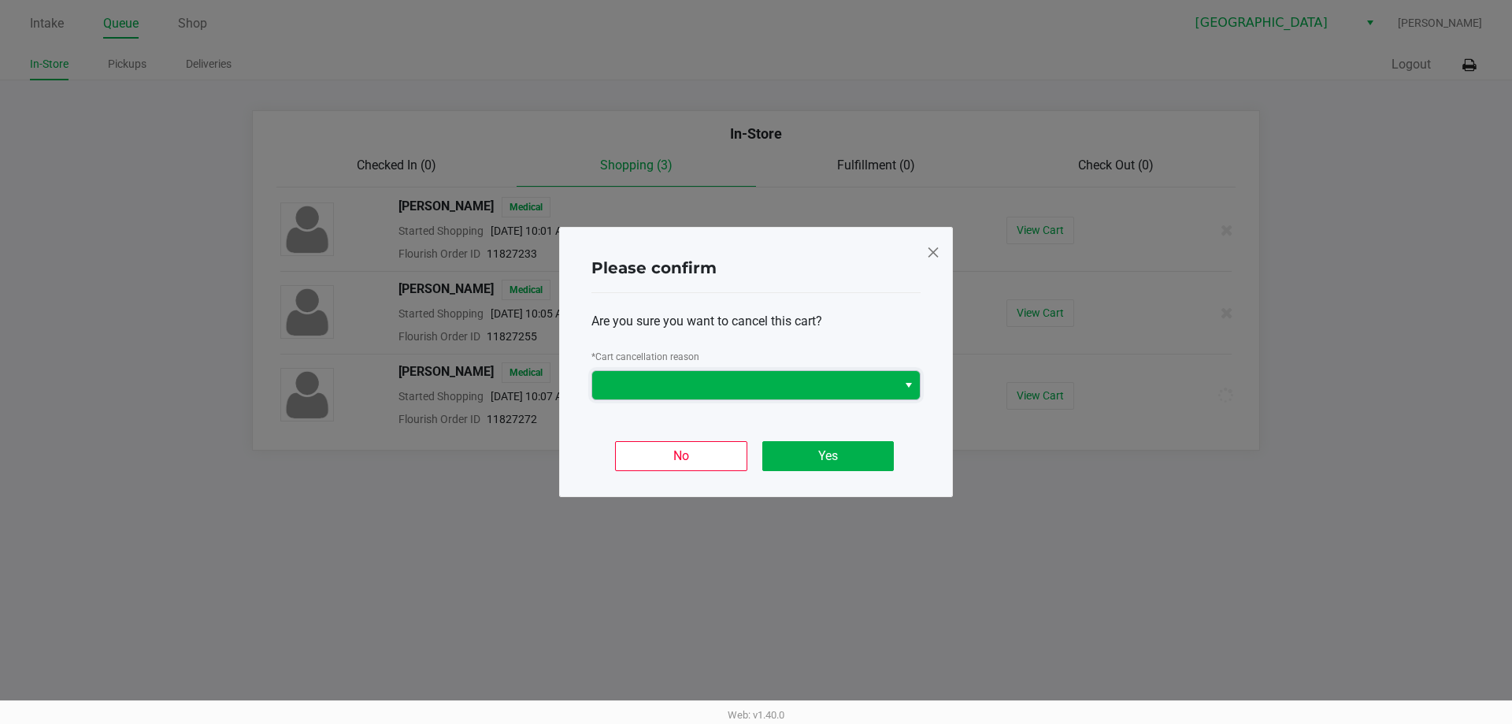
click at [823, 387] on span at bounding box center [745, 385] width 286 height 19
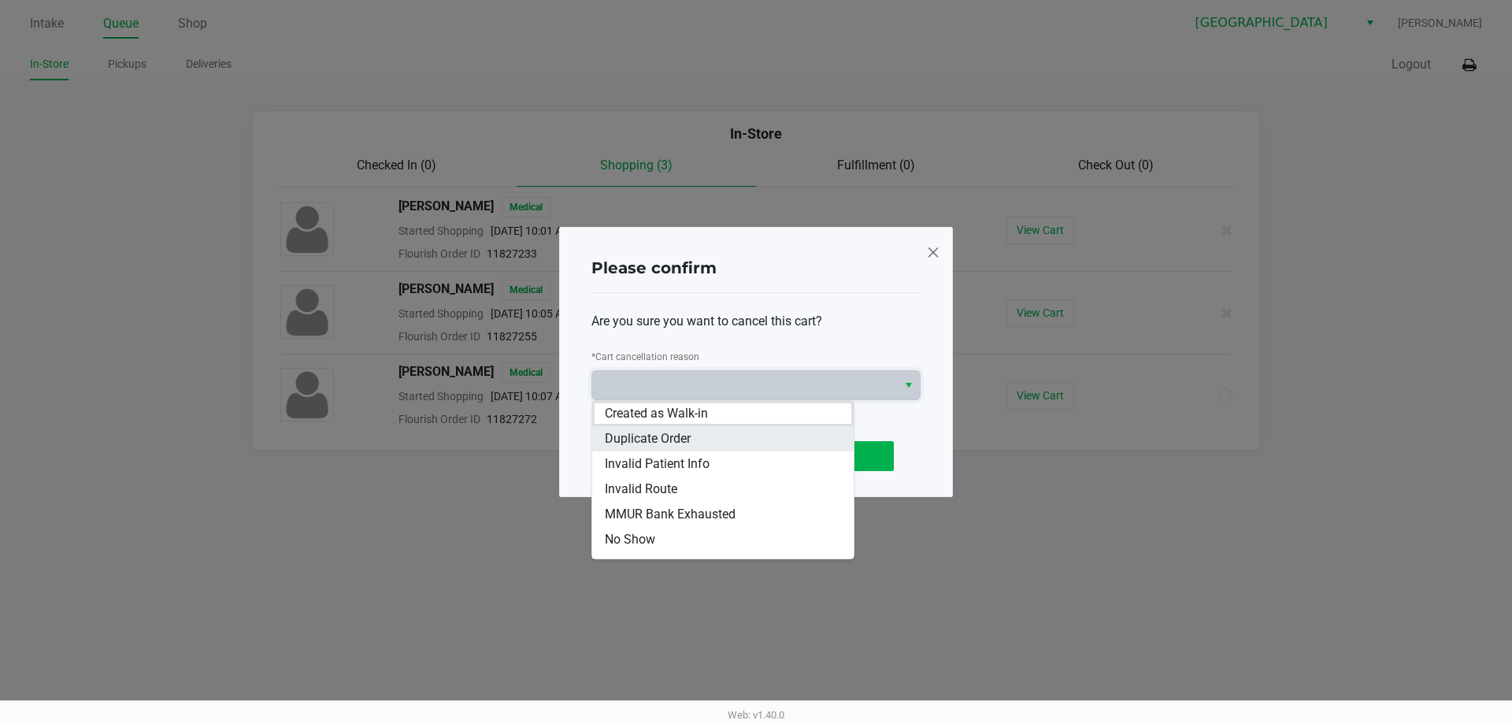
click at [779, 437] on li "Duplicate Order" at bounding box center [722, 438] width 261 height 25
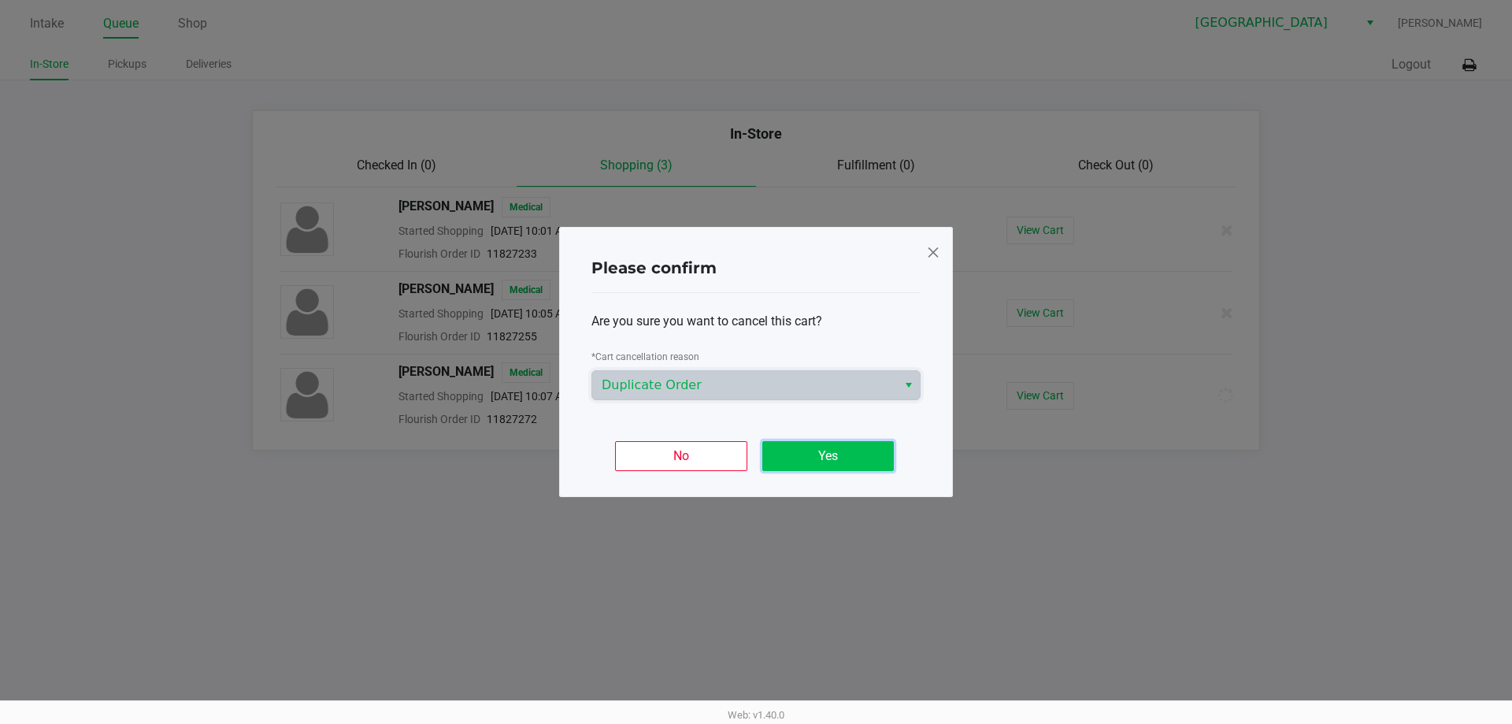
click at [814, 450] on button "Yes" at bounding box center [827, 456] width 131 height 30
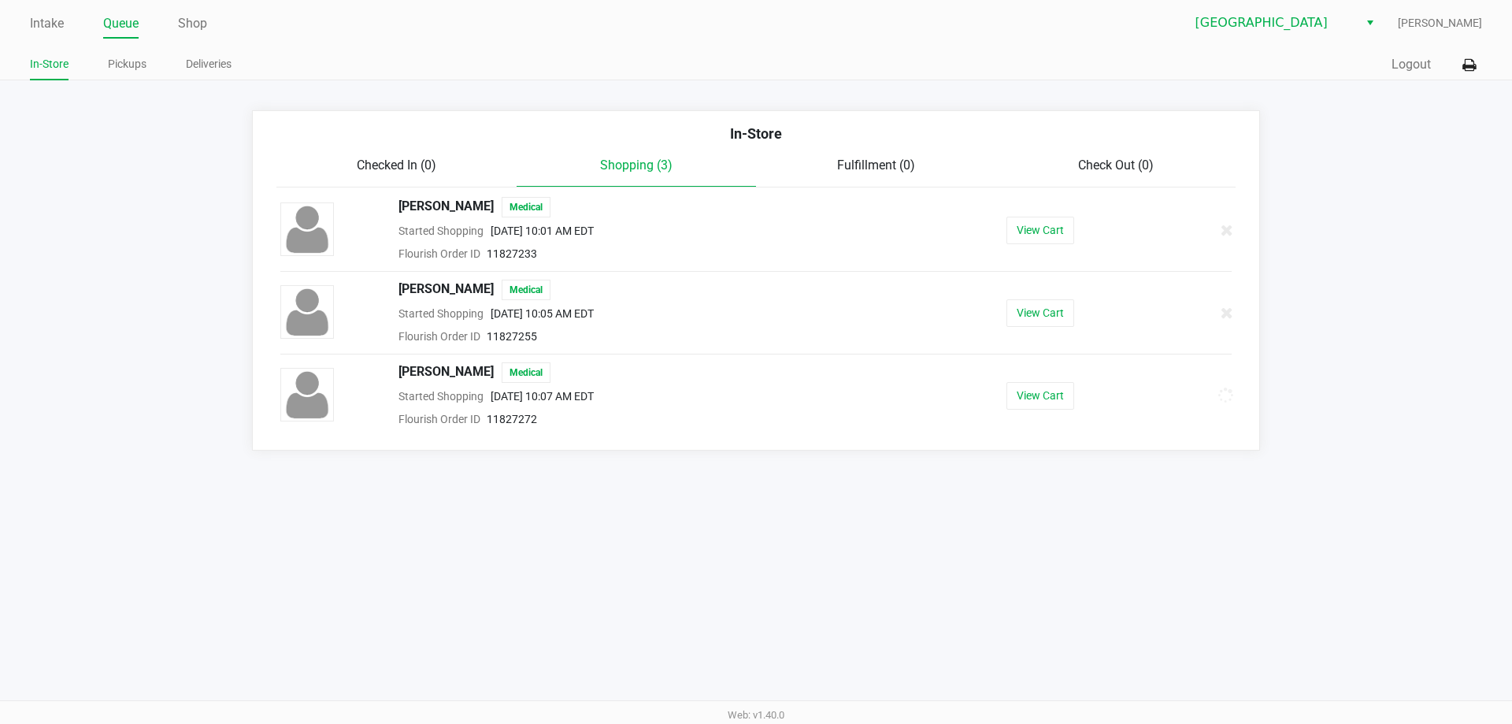
click at [409, 155] on div "In-Store" at bounding box center [756, 139] width 983 height 33
click at [404, 158] on span "Checked In (0)" at bounding box center [397, 164] width 80 height 15
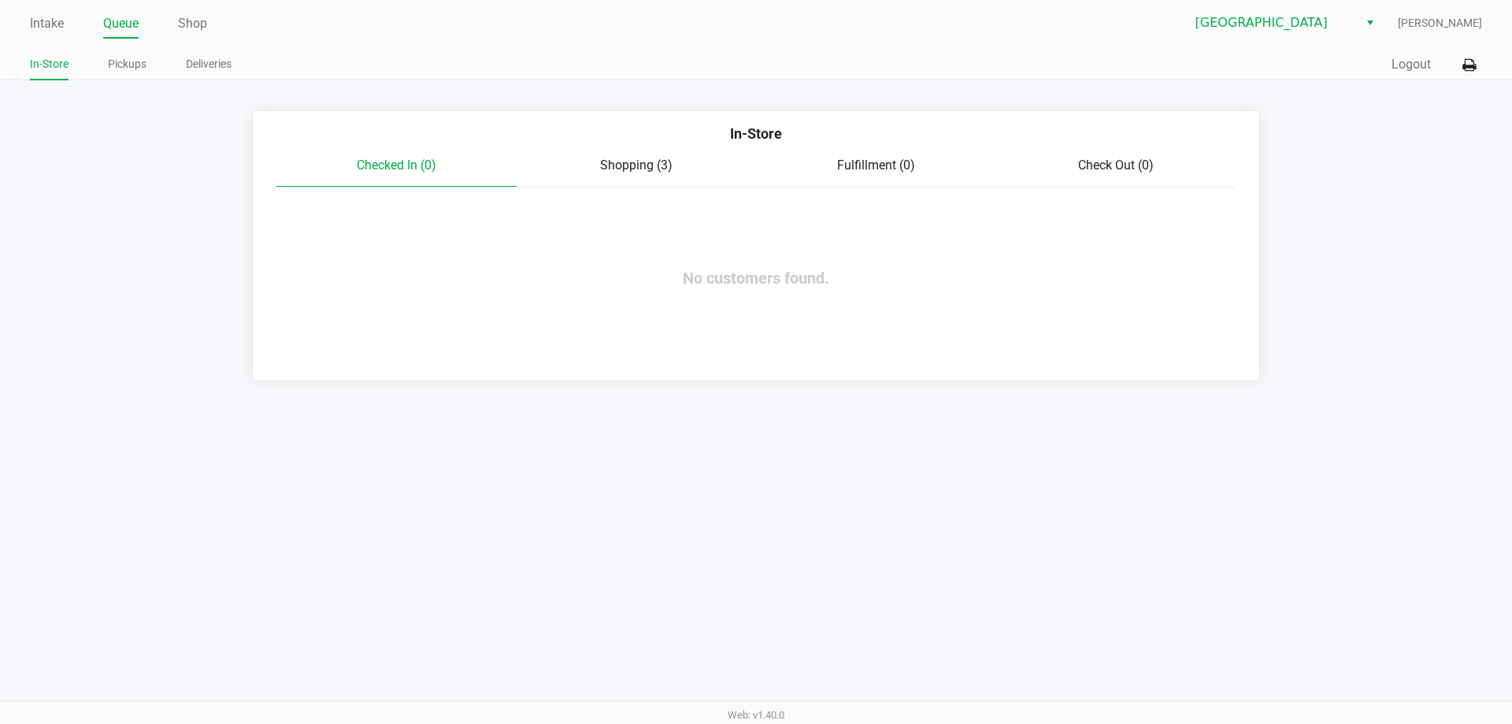
click at [635, 169] on span "Shopping (3)" at bounding box center [636, 164] width 72 height 15
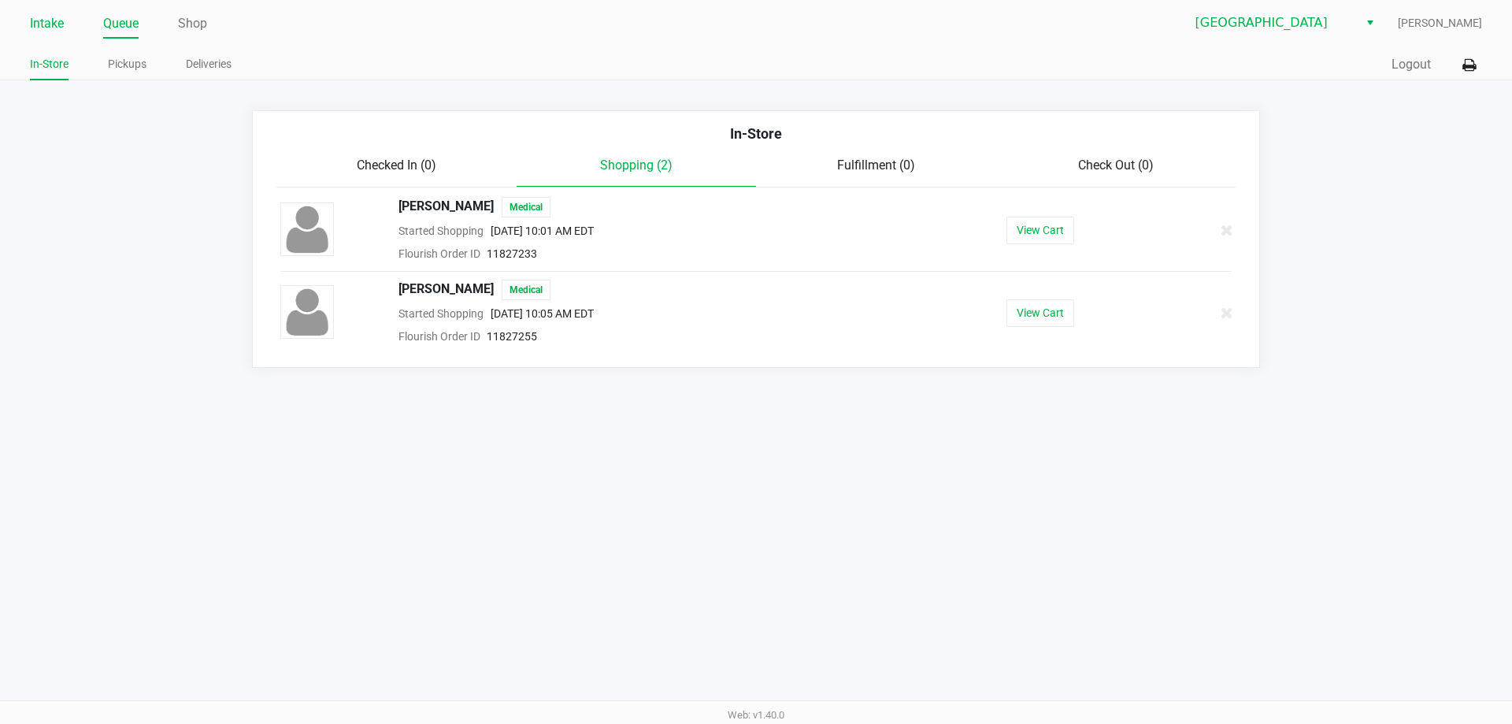
click at [57, 29] on link "Intake" at bounding box center [47, 24] width 34 height 22
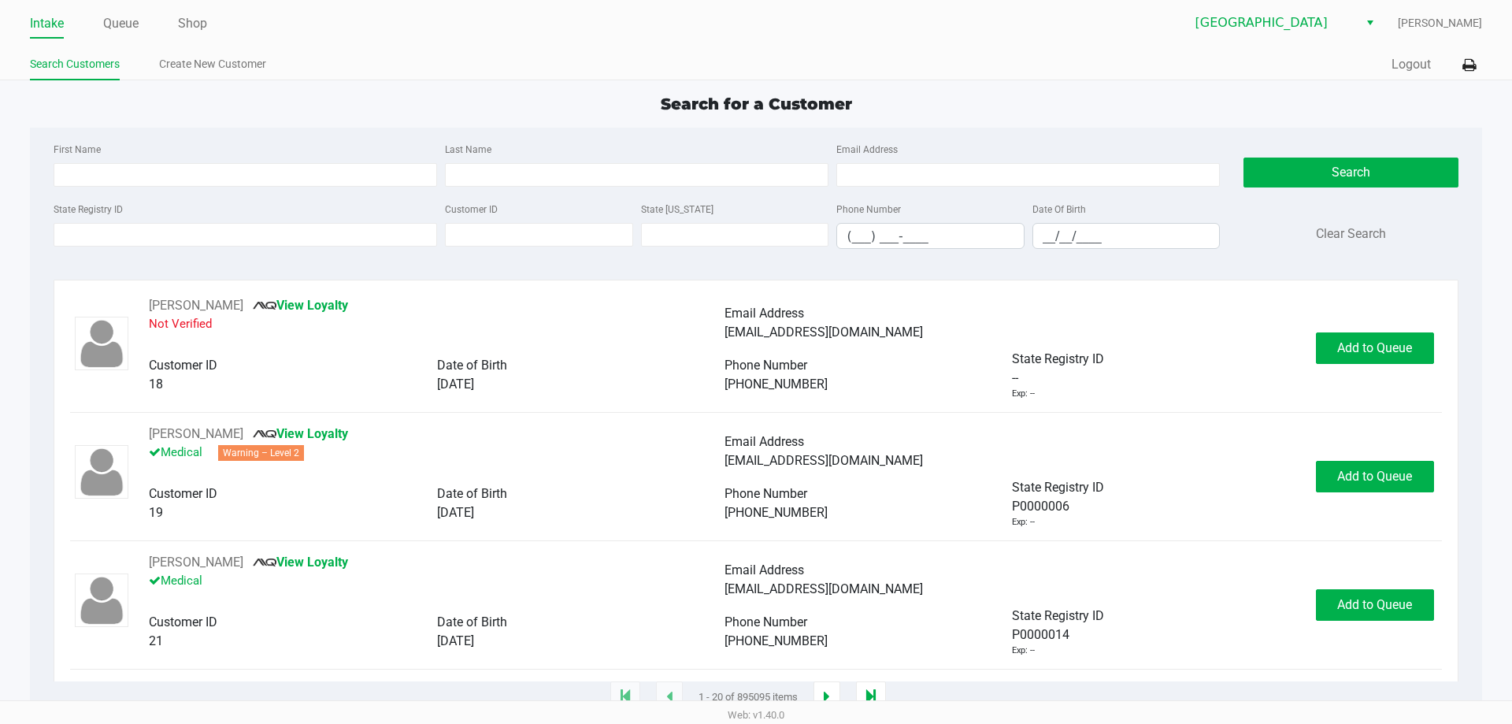
click at [313, 255] on div "State Registry ID Customer ID State [US_STATE] Phone Number (___) ___-____ Date…" at bounding box center [637, 230] width 1174 height 62
click at [312, 237] on input "State Registry ID" at bounding box center [245, 235] width 383 height 24
click at [267, 242] on input "State Registry ID" at bounding box center [245, 235] width 383 height 24
click at [578, 157] on div "Last Name" at bounding box center [636, 162] width 391 height 47
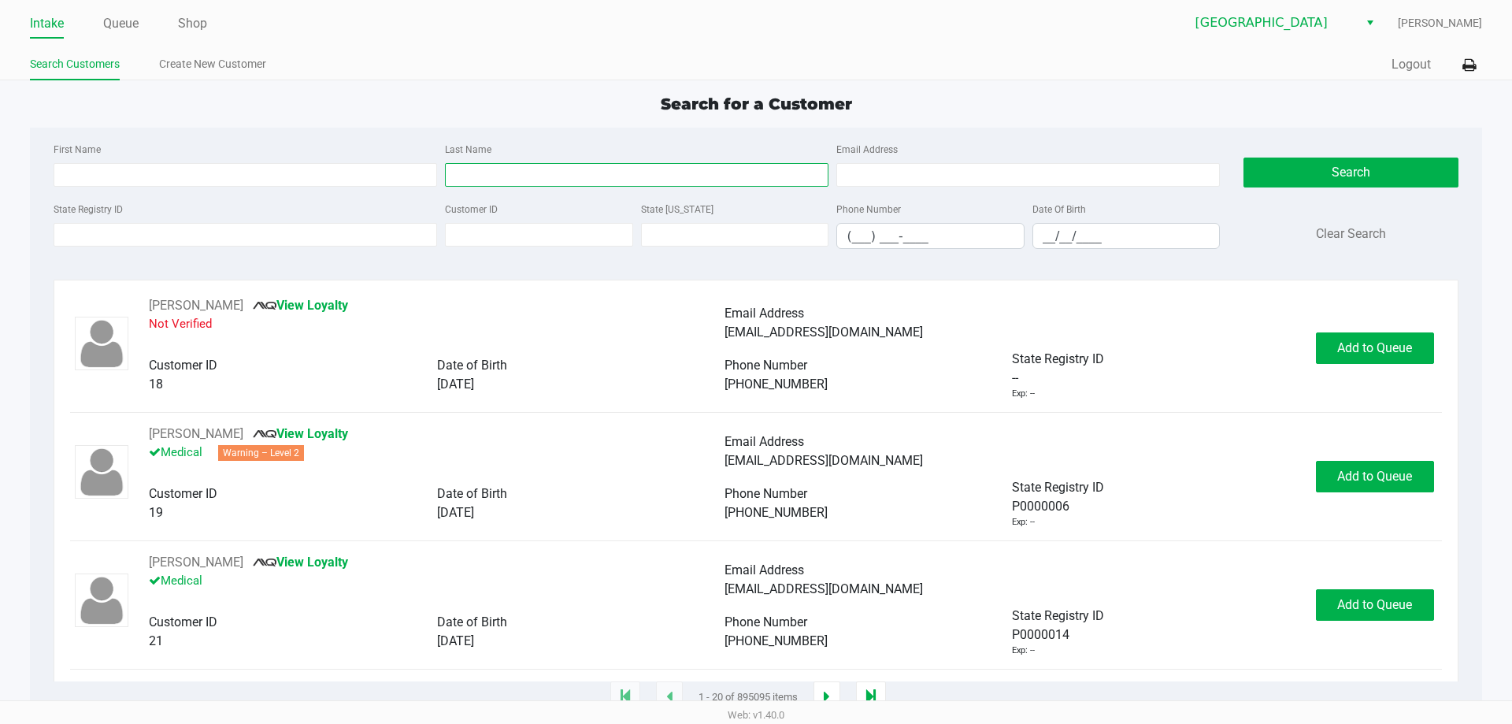
click at [574, 165] on input "Last Name" at bounding box center [636, 175] width 383 height 24
click at [324, 229] on input "State Registry ID" at bounding box center [245, 235] width 383 height 24
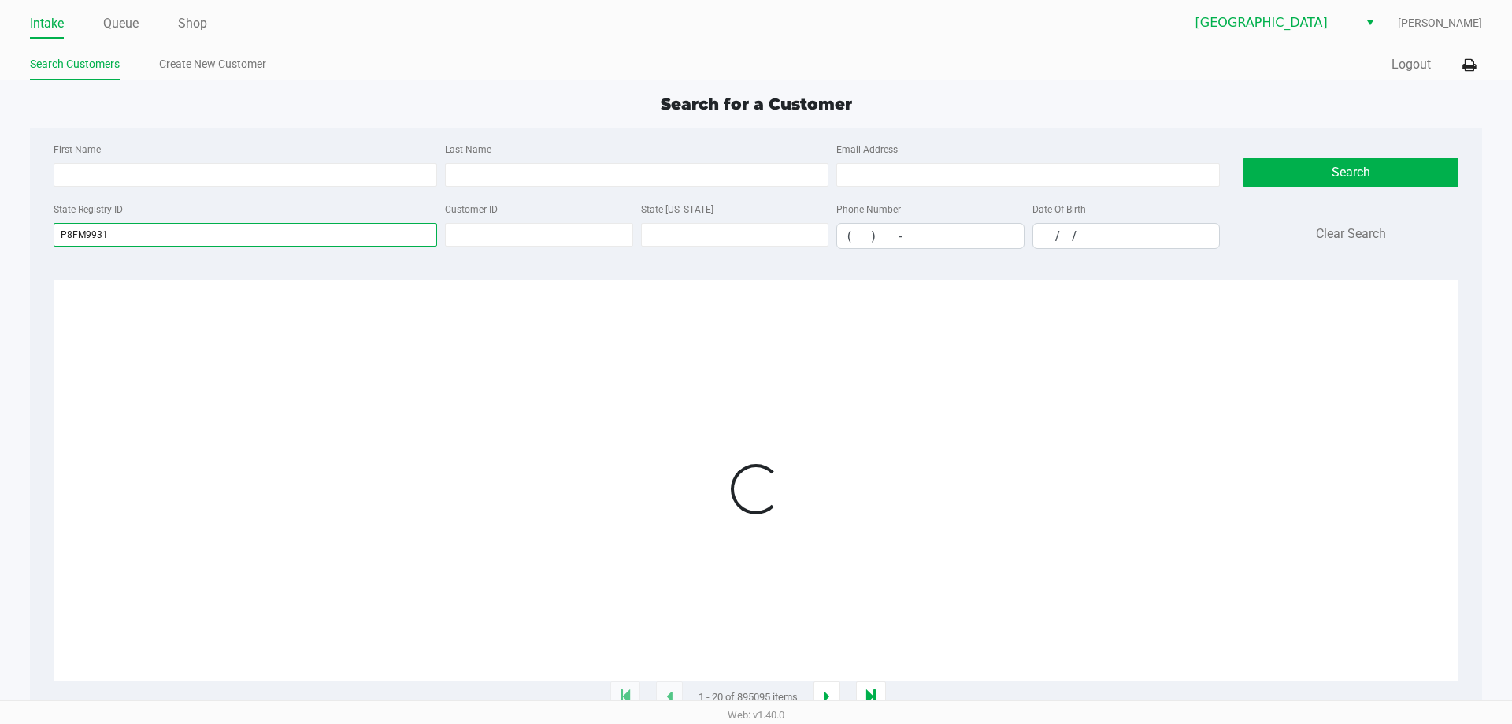
type input "P8FM9931"
click at [803, 454] on div at bounding box center [755, 488] width 1371 height 385
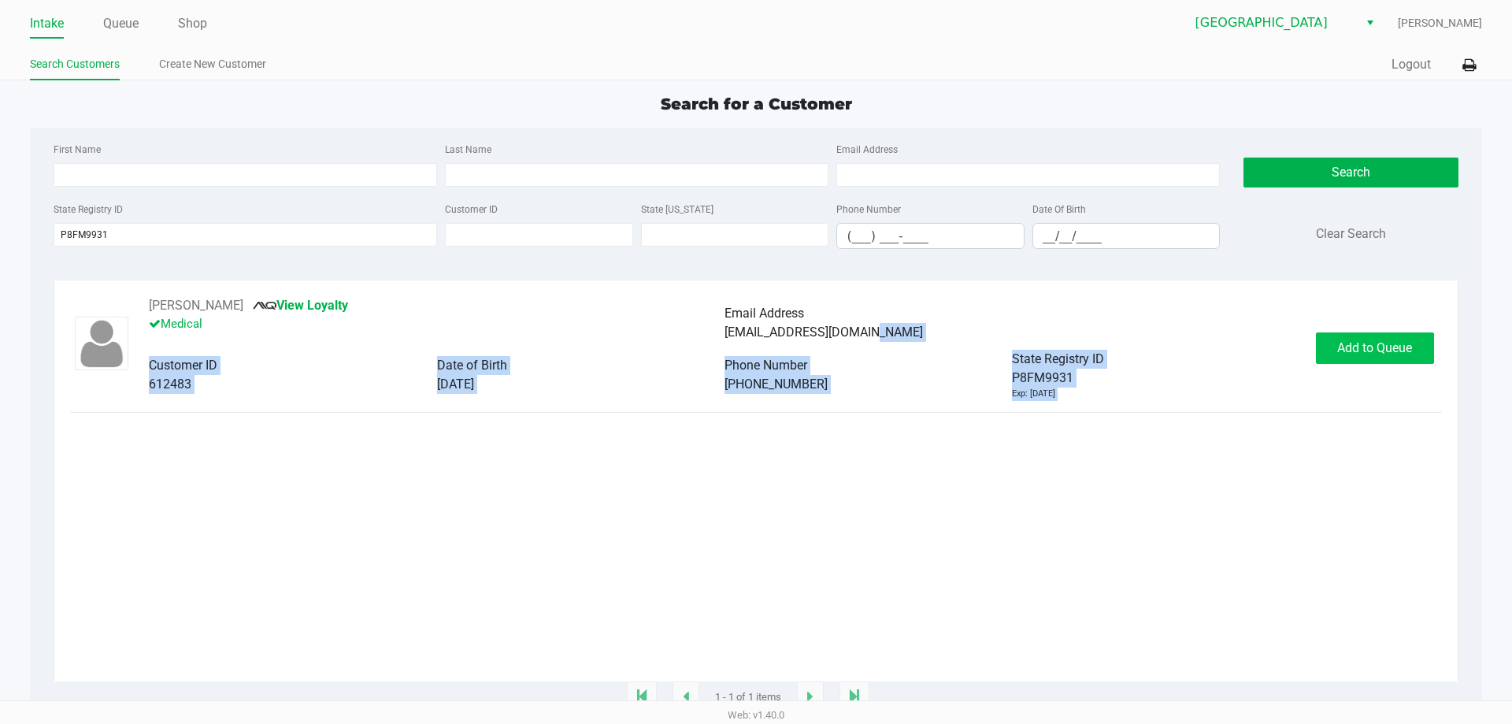
click at [1316, 340] on div "[PERSON_NAME] View Loyalty Medical Email Address [EMAIL_ADDRESS][DOMAIN_NAME] C…" at bounding box center [755, 348] width 1371 height 104
click at [1331, 346] on button "Add to Queue" at bounding box center [1375, 347] width 118 height 31
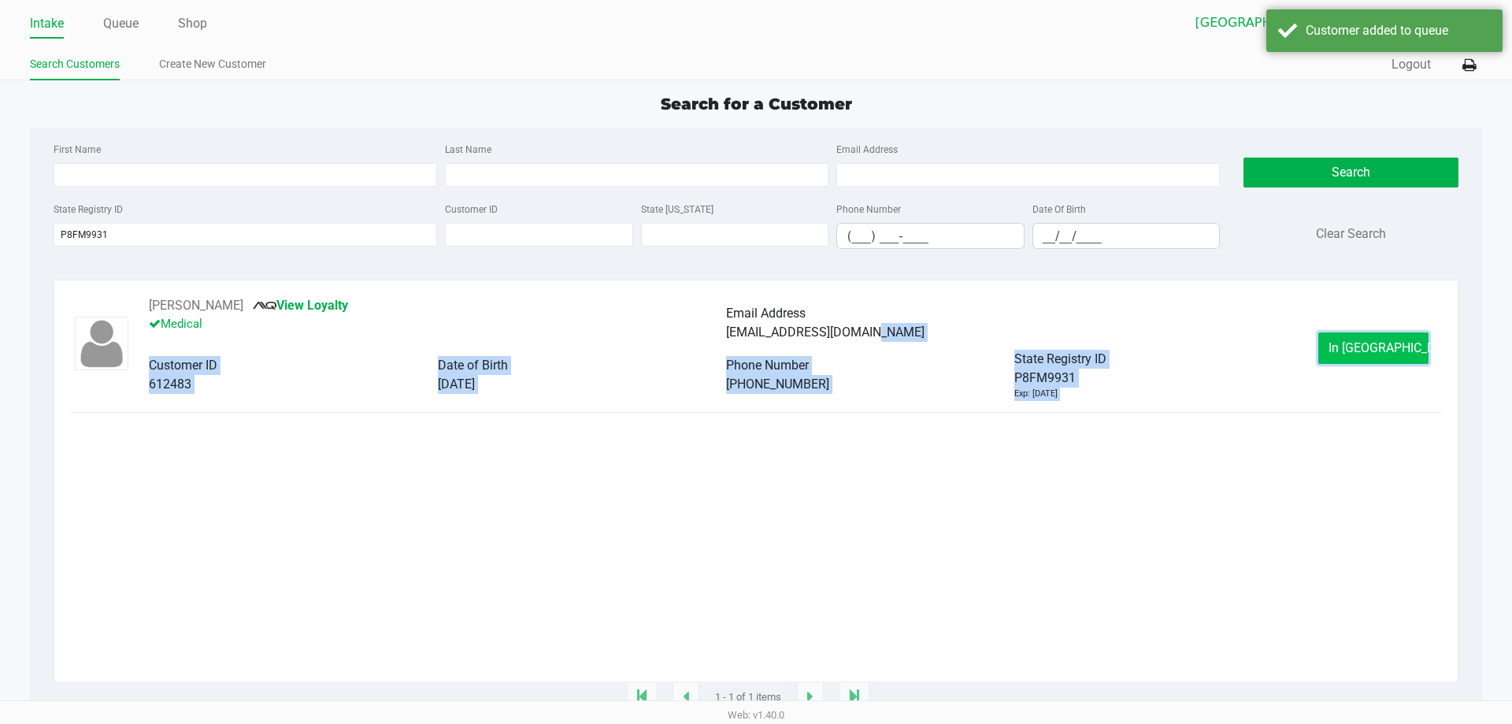
click at [1337, 347] on button "In [GEOGRAPHIC_DATA]" at bounding box center [1373, 347] width 110 height 31
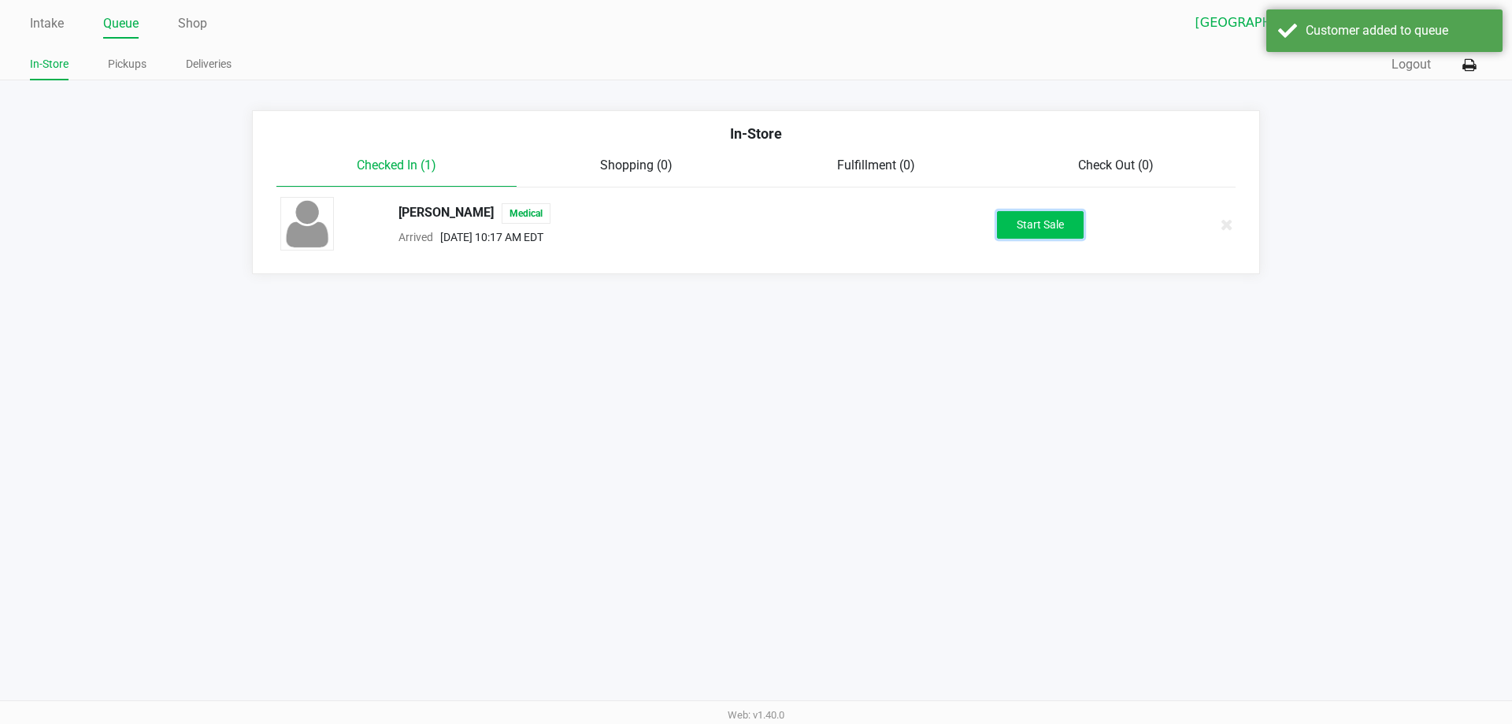
click at [1036, 220] on button "Start Sale" at bounding box center [1040, 225] width 87 height 28
click at [989, 401] on div "Intake Queue Shop Lakeland WC [PERSON_NAME] In-Store Pickups Deliveries Quick S…" at bounding box center [756, 362] width 1512 height 724
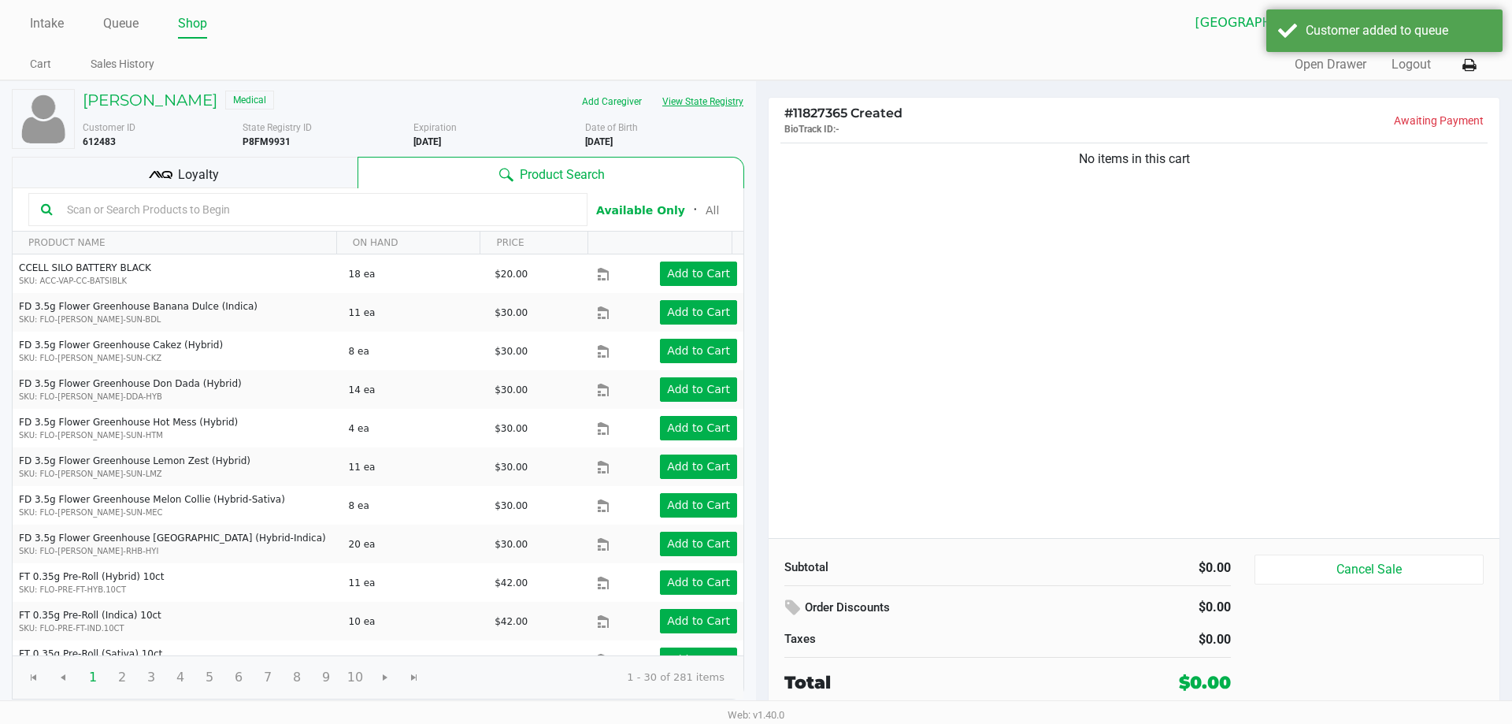
click at [712, 108] on button "View State Registry" at bounding box center [698, 101] width 92 height 25
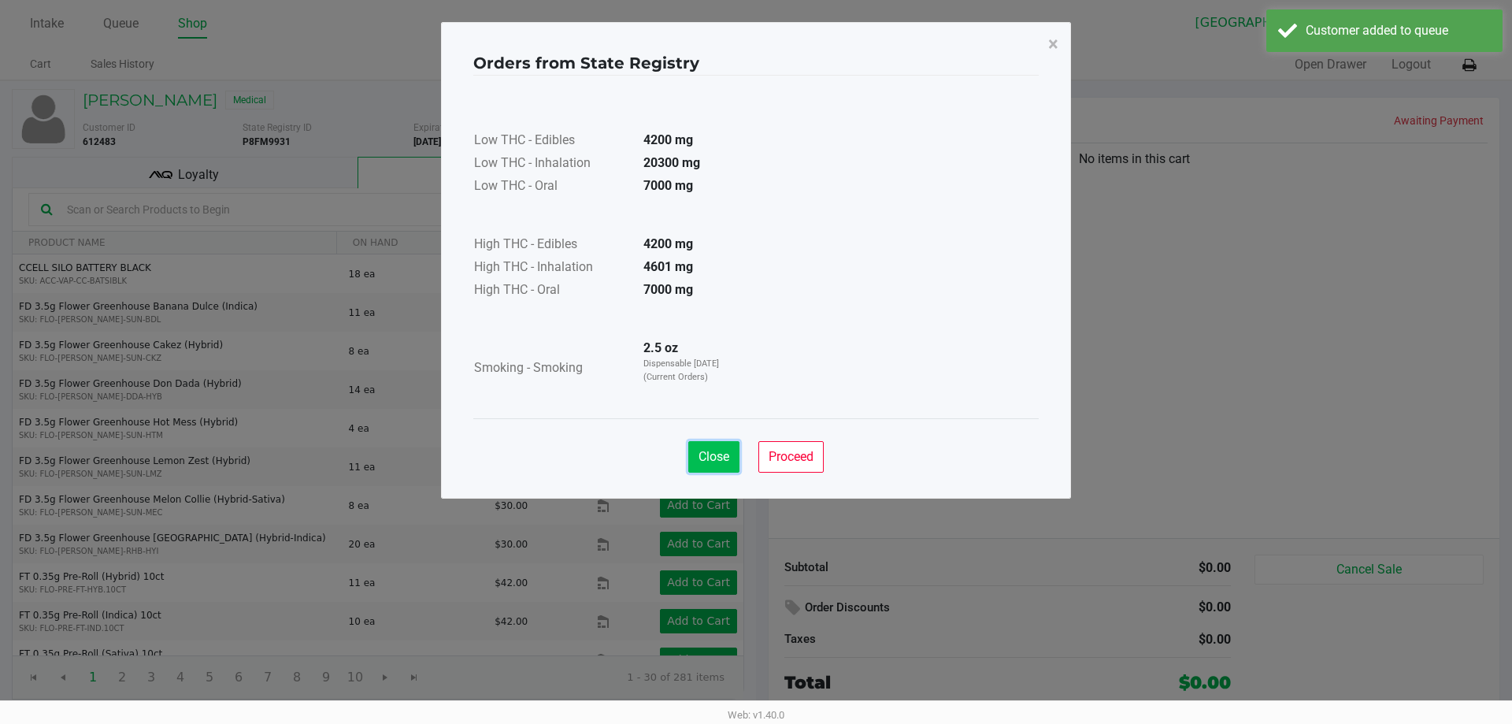
click at [705, 463] on span "Close" at bounding box center [713, 456] width 31 height 15
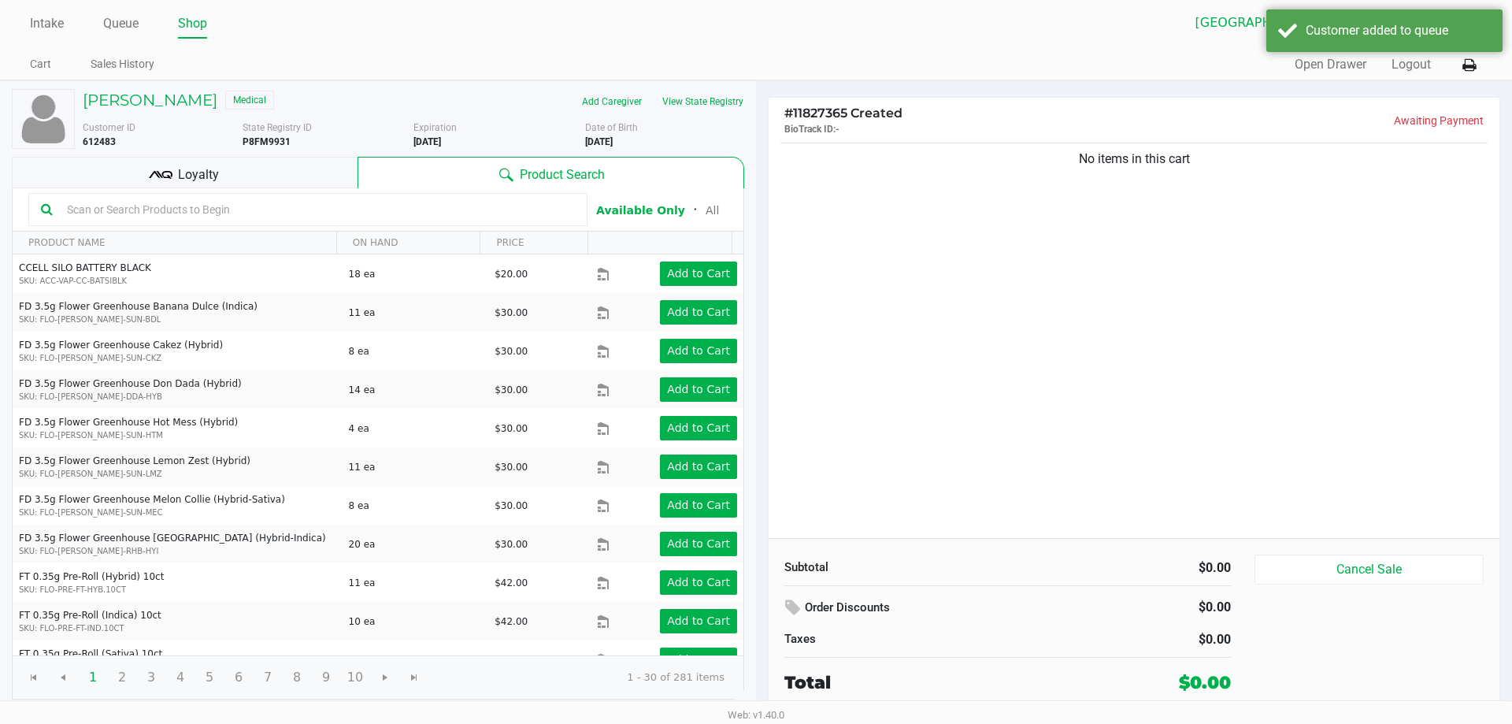
click at [1045, 395] on div "No items in this cart" at bounding box center [1133, 338] width 731 height 398
click at [1047, 400] on div "No items in this cart" at bounding box center [1133, 338] width 731 height 398
click at [43, 24] on link "Intake" at bounding box center [47, 24] width 34 height 22
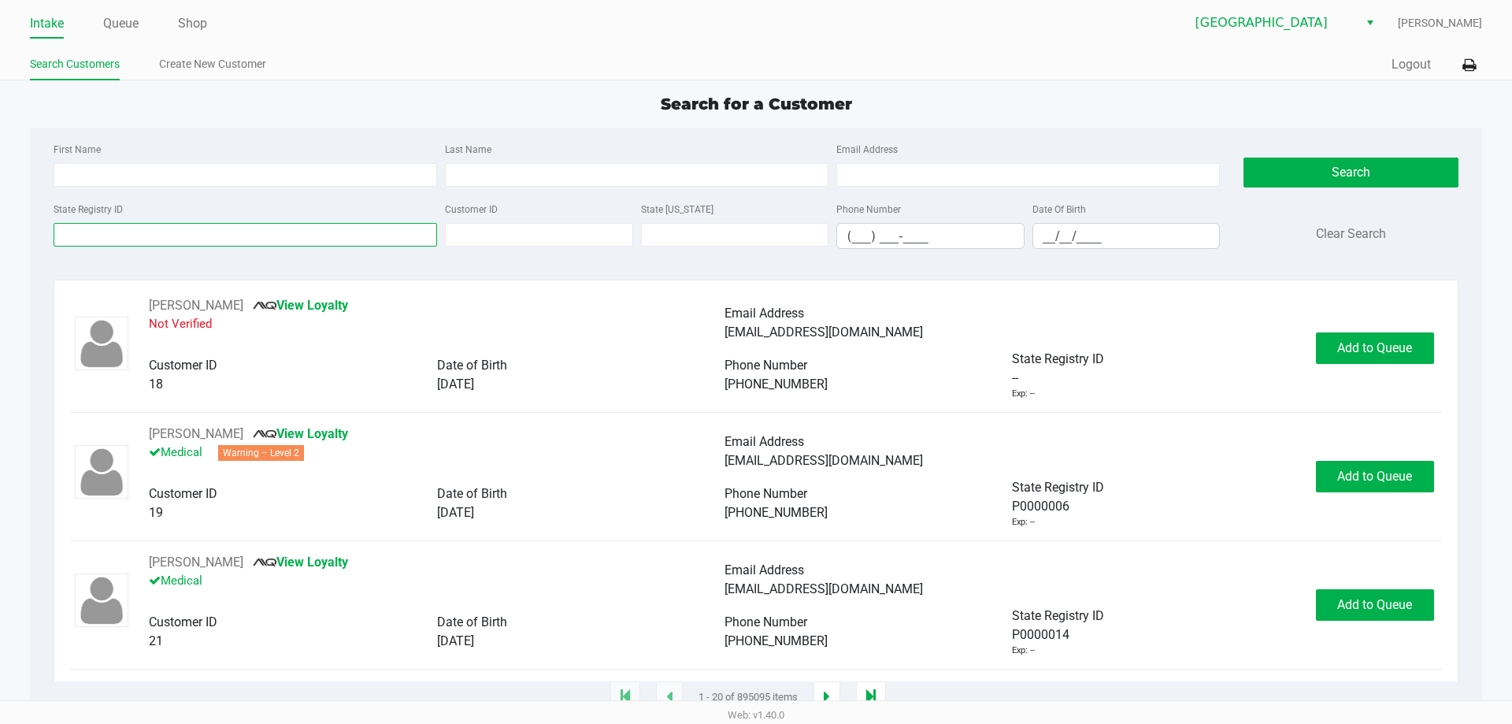
click at [106, 235] on input "State Registry ID" at bounding box center [245, 235] width 383 height 24
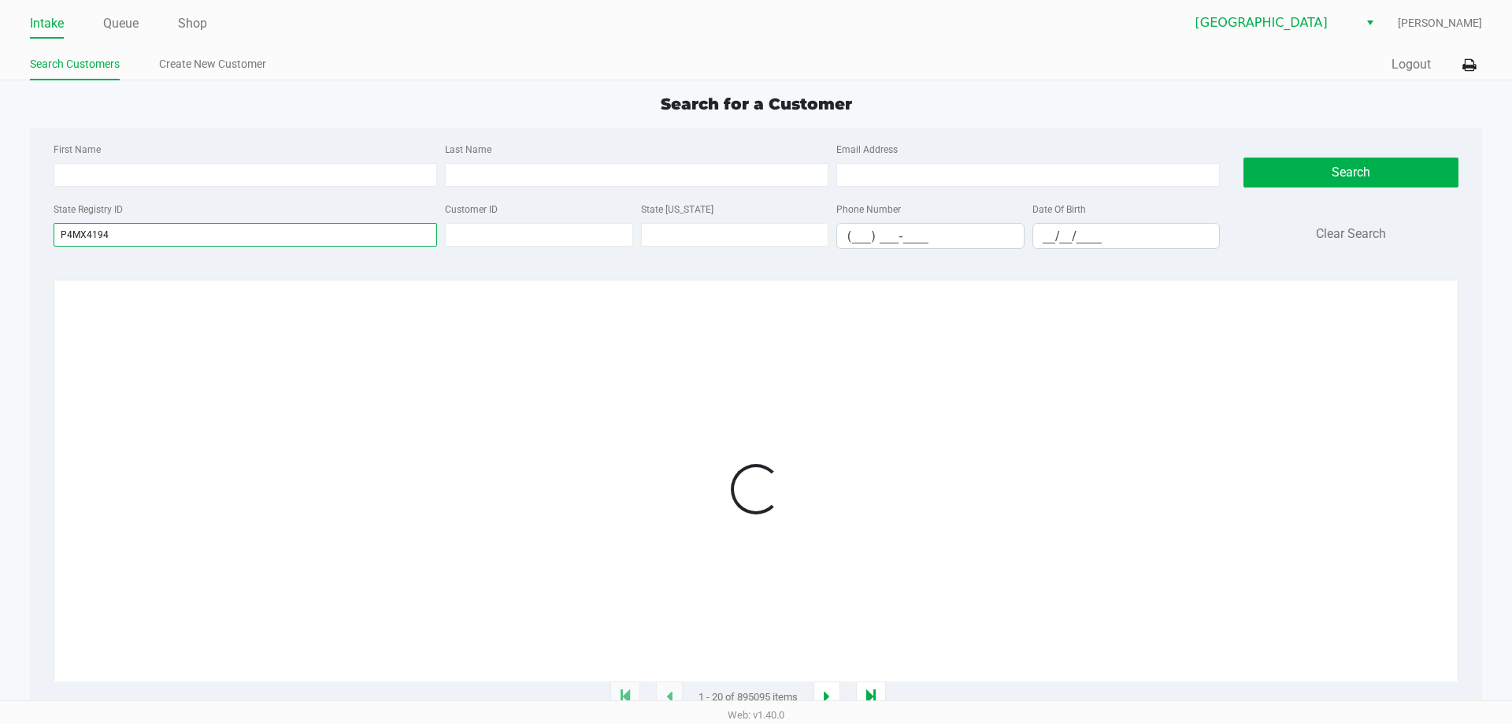
type input "P4MX4194"
drag, startPoint x: 547, startPoint y: 374, endPoint x: 598, endPoint y: 368, distance: 50.8
click at [550, 374] on div at bounding box center [755, 488] width 1371 height 385
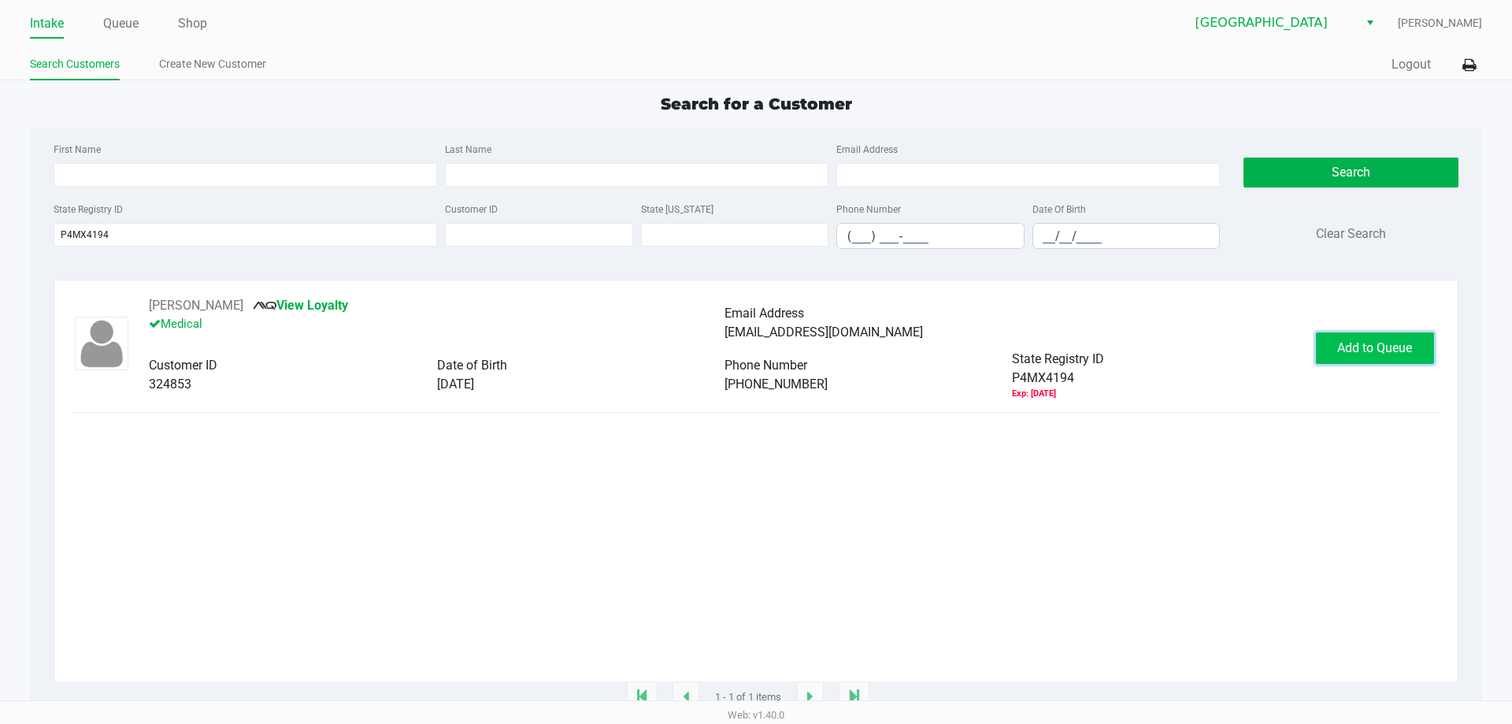
click at [1334, 354] on button "Add to Queue" at bounding box center [1375, 347] width 118 height 31
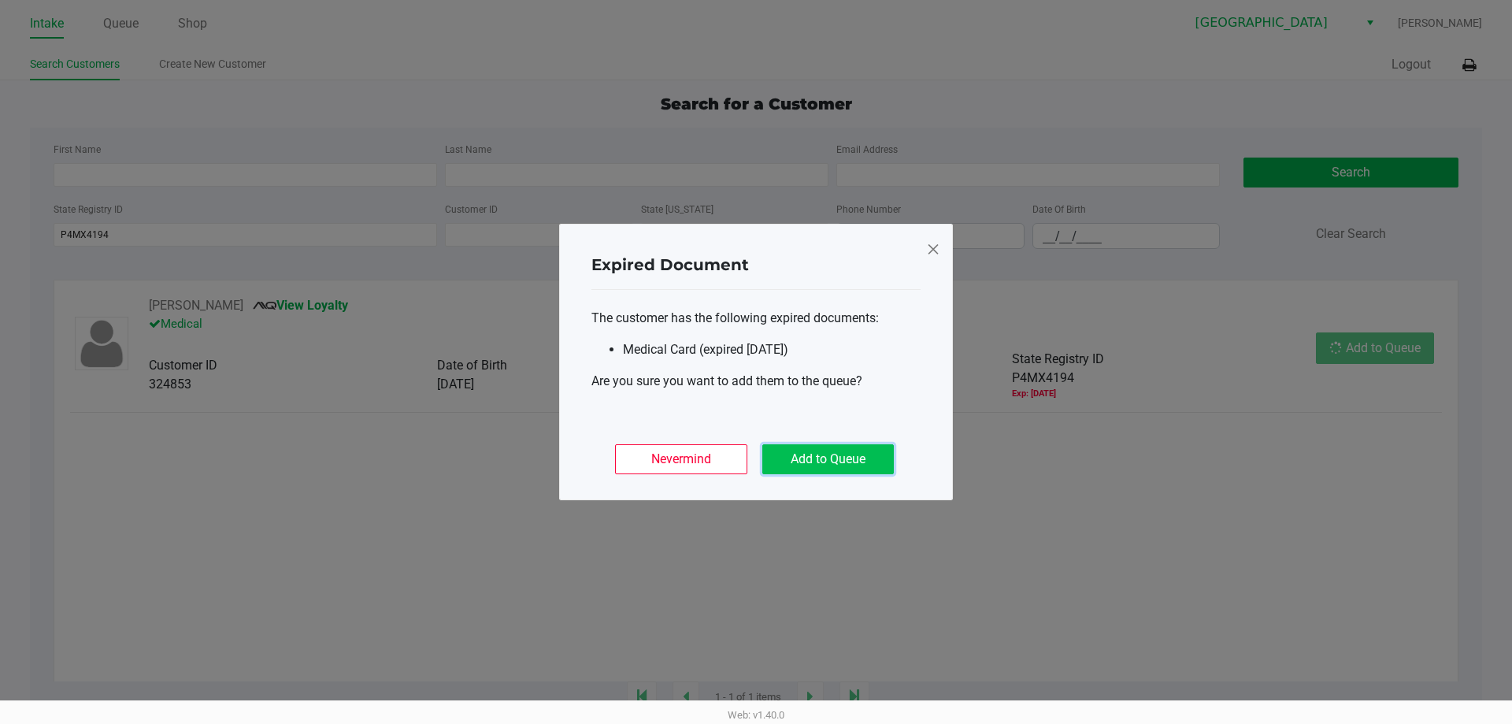
click at [829, 445] on button "Add to Queue" at bounding box center [827, 459] width 131 height 30
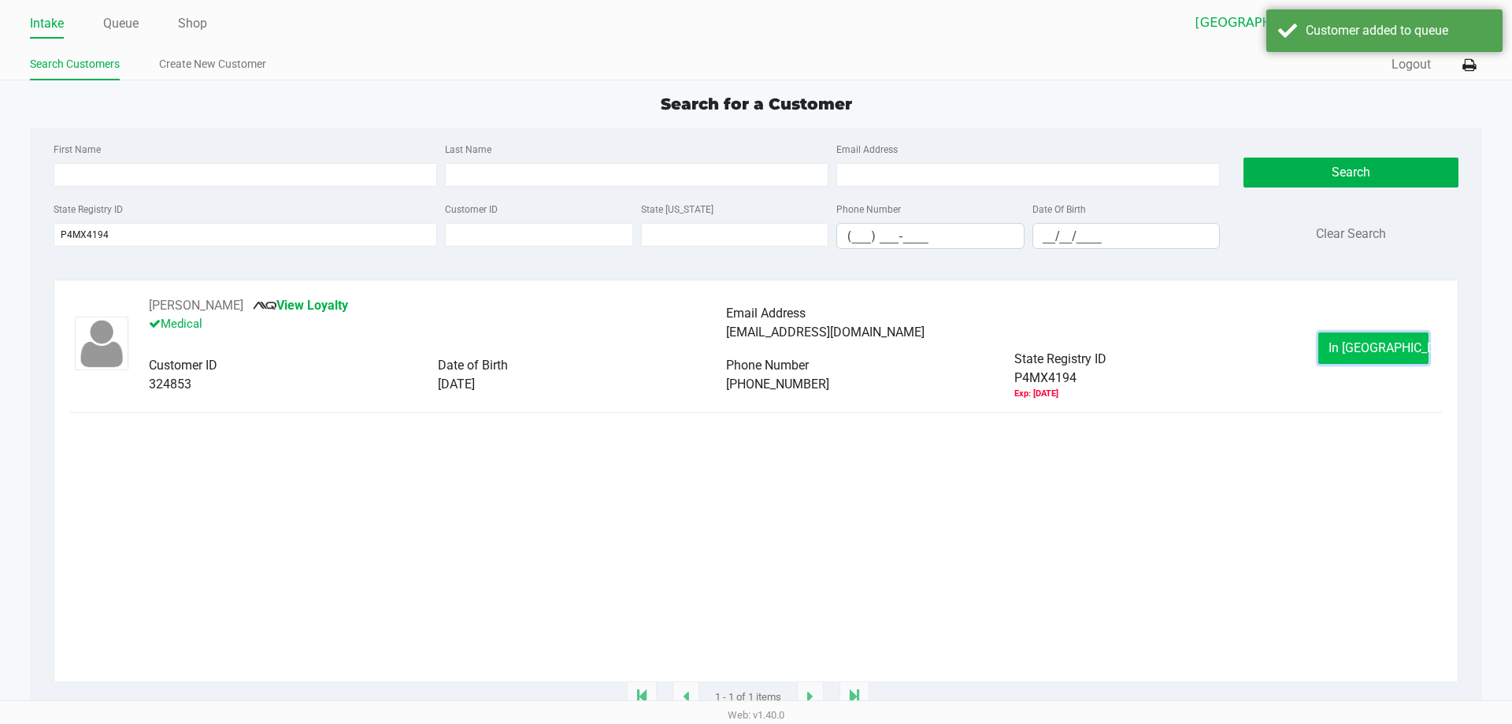
click at [1338, 355] on button "In [GEOGRAPHIC_DATA]" at bounding box center [1373, 347] width 110 height 31
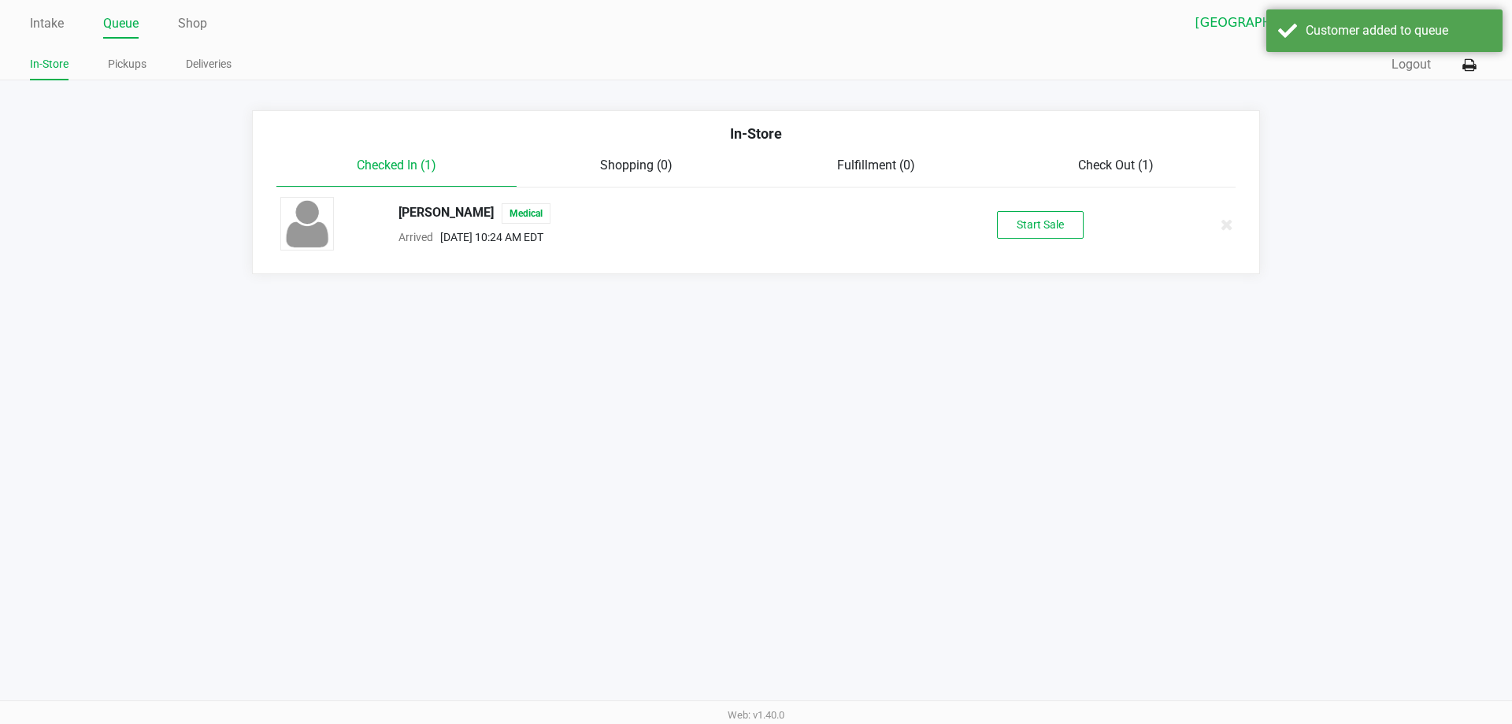
click at [1048, 197] on div "[PERSON_NAME] Medical Arrived [DATE] 10:24 AM EDT Start Sale" at bounding box center [755, 224] width 975 height 55
click at [1039, 228] on button "Start Sale" at bounding box center [1040, 225] width 87 height 28
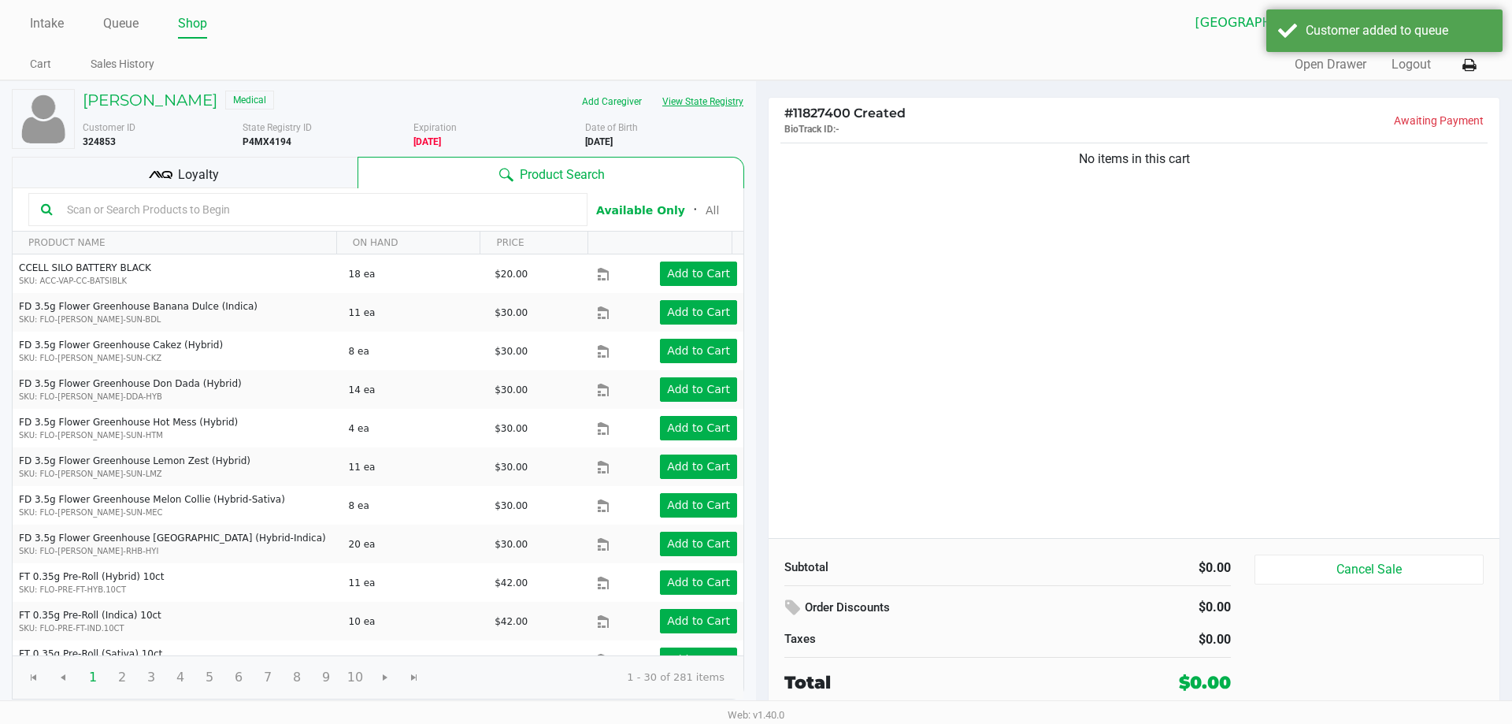
click at [675, 91] on button "View State Registry" at bounding box center [698, 101] width 92 height 25
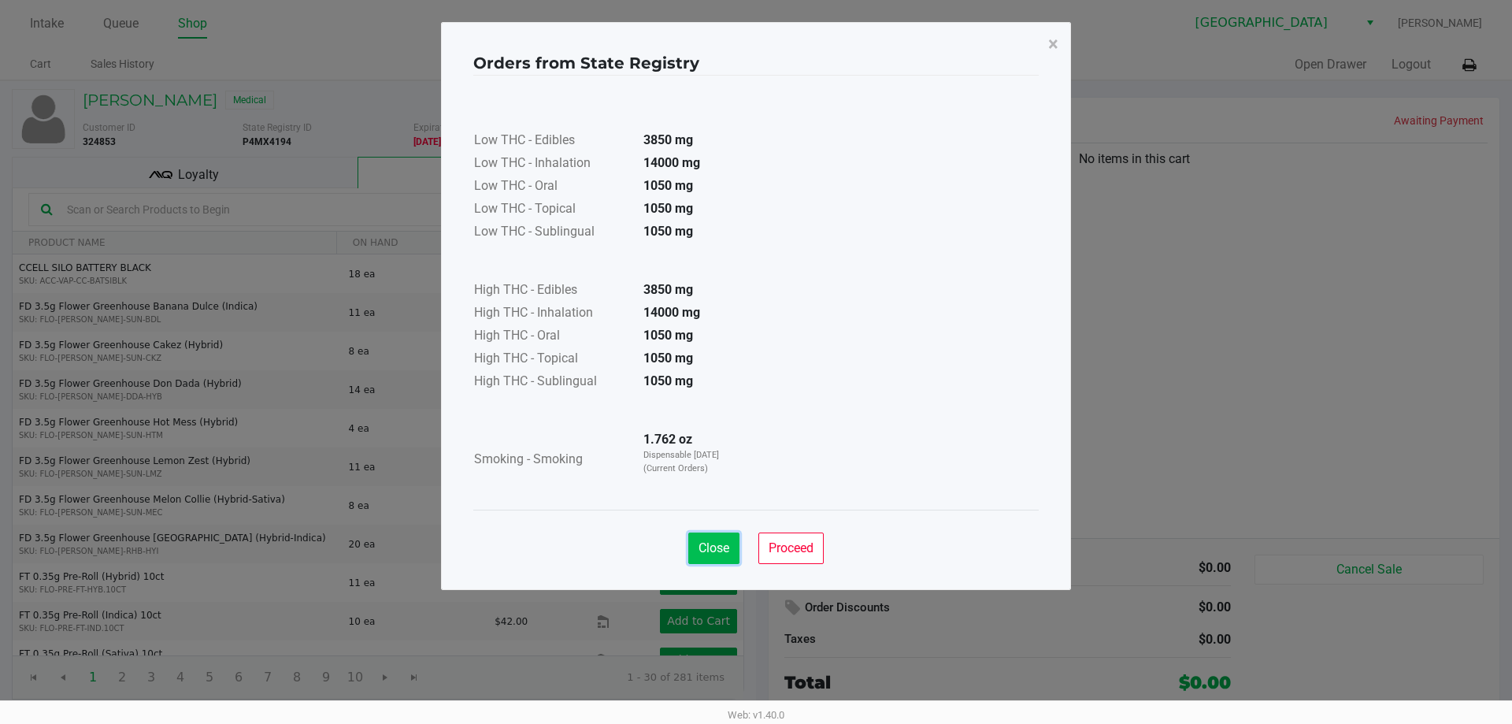
click at [714, 542] on span "Close" at bounding box center [713, 547] width 31 height 15
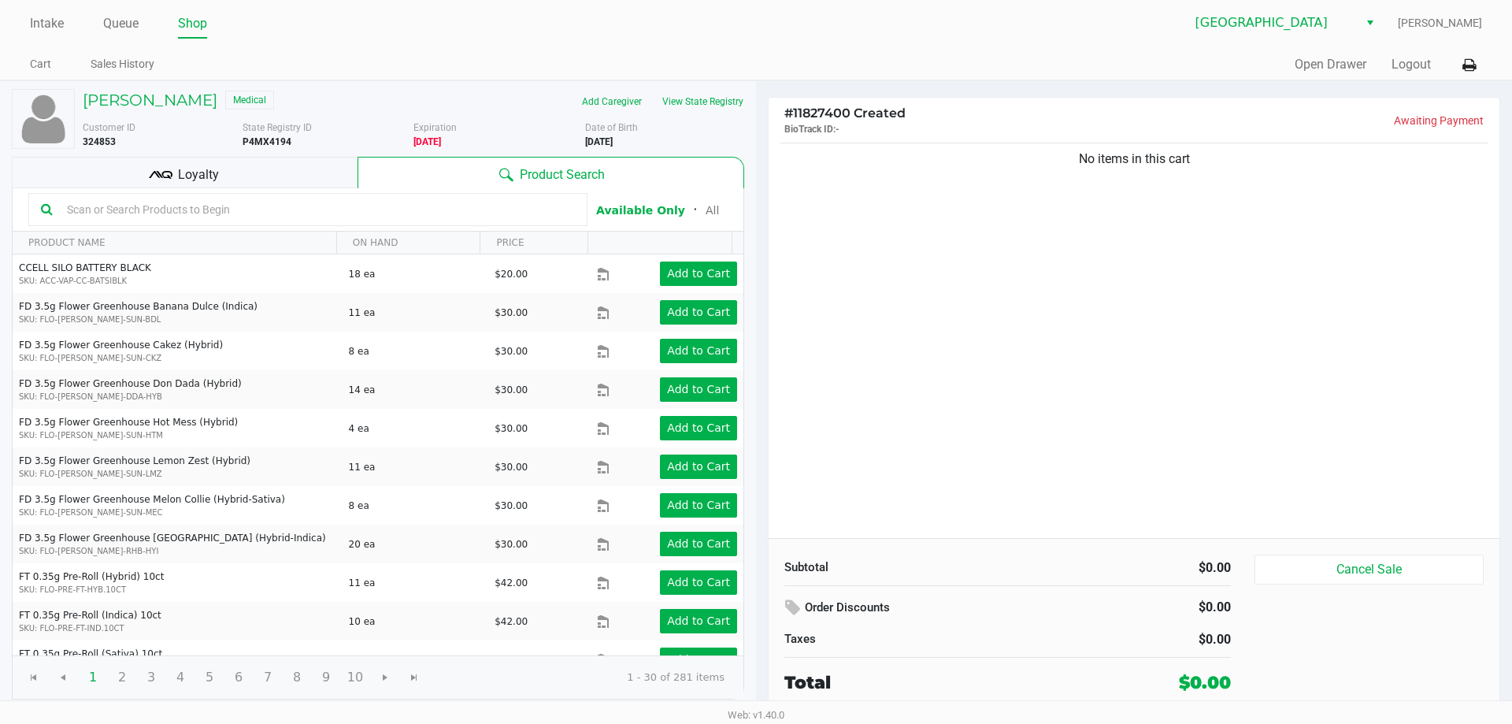
click at [1053, 321] on div "No items in this cart" at bounding box center [1133, 338] width 731 height 398
click at [170, 95] on h5 "[PERSON_NAME]" at bounding box center [150, 100] width 135 height 19
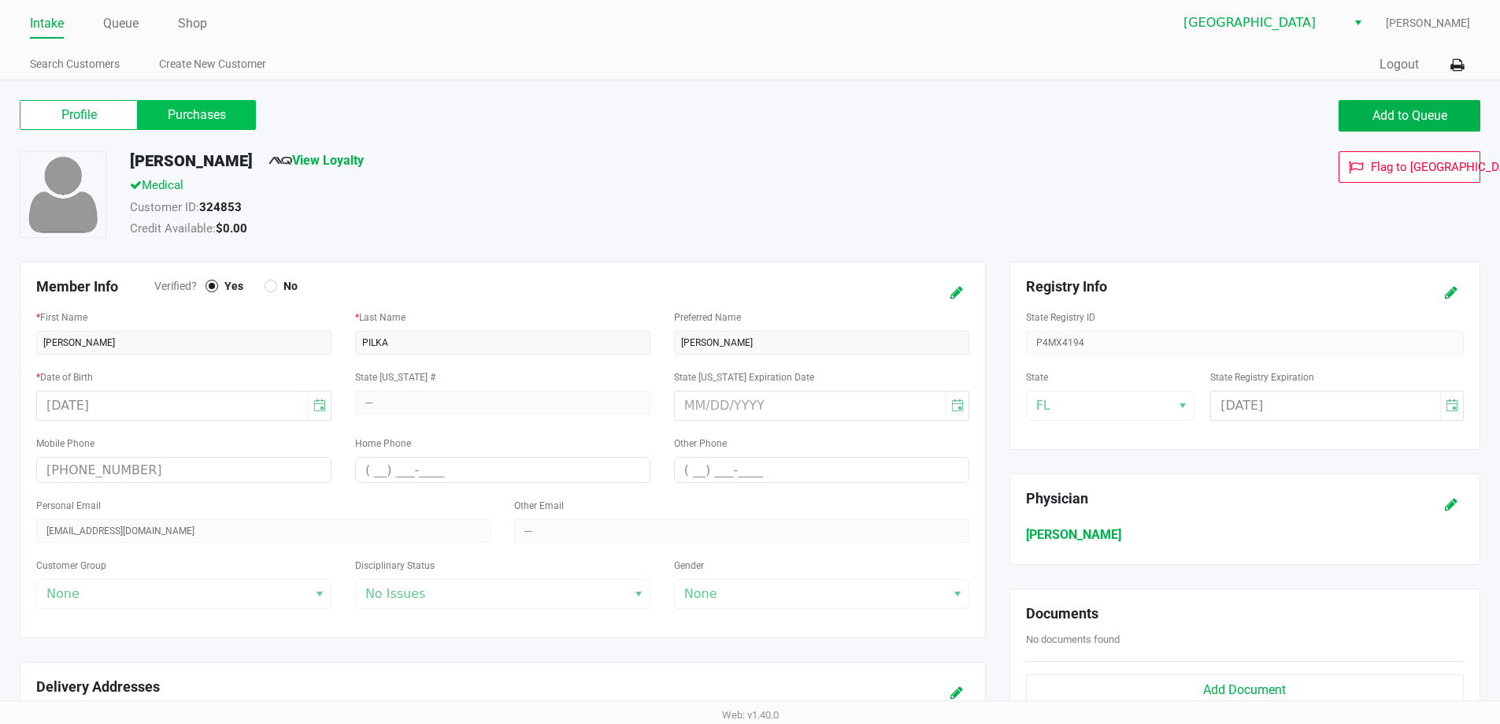
click at [184, 106] on label "Purchases" at bounding box center [197, 115] width 118 height 30
click at [0, 0] on 1 "Purchases" at bounding box center [0, 0] width 0 height 0
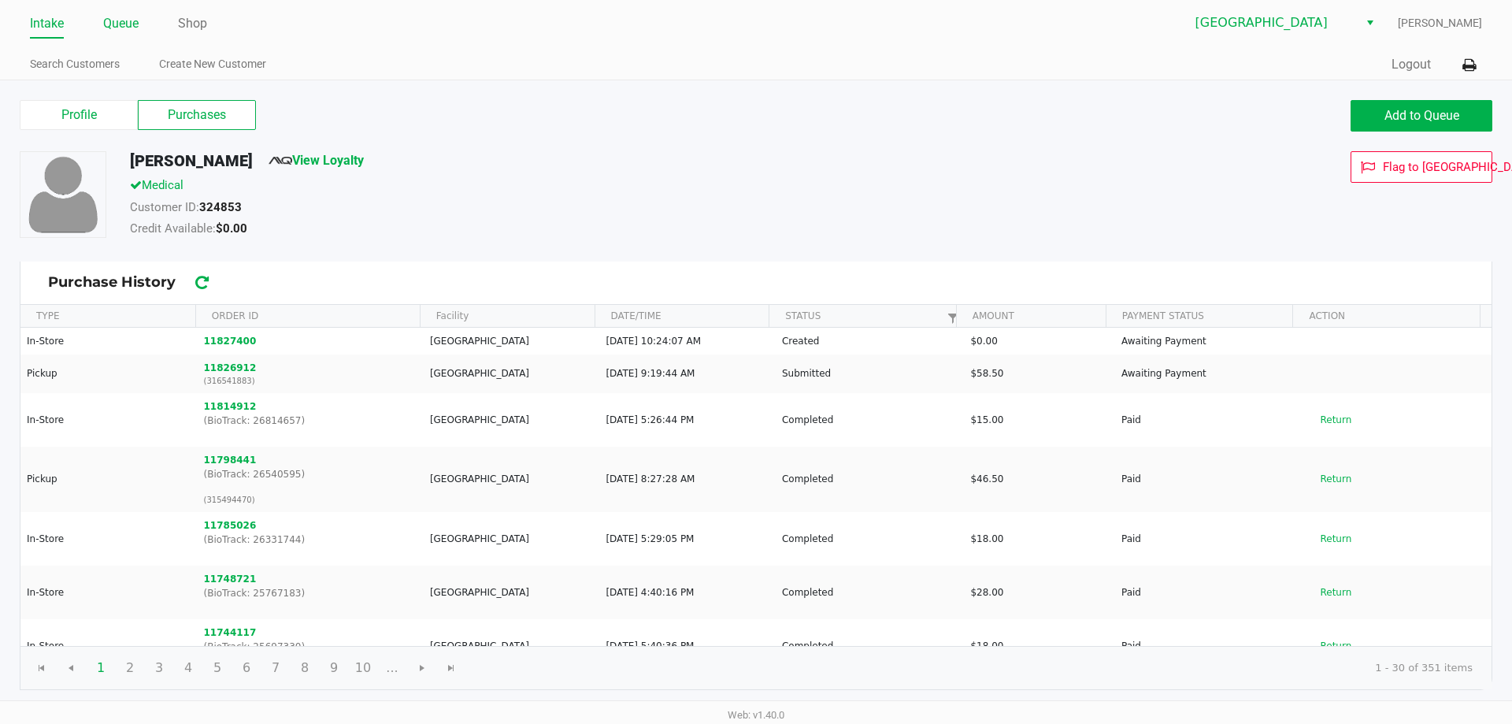
click at [124, 23] on link "Queue" at bounding box center [120, 24] width 35 height 22
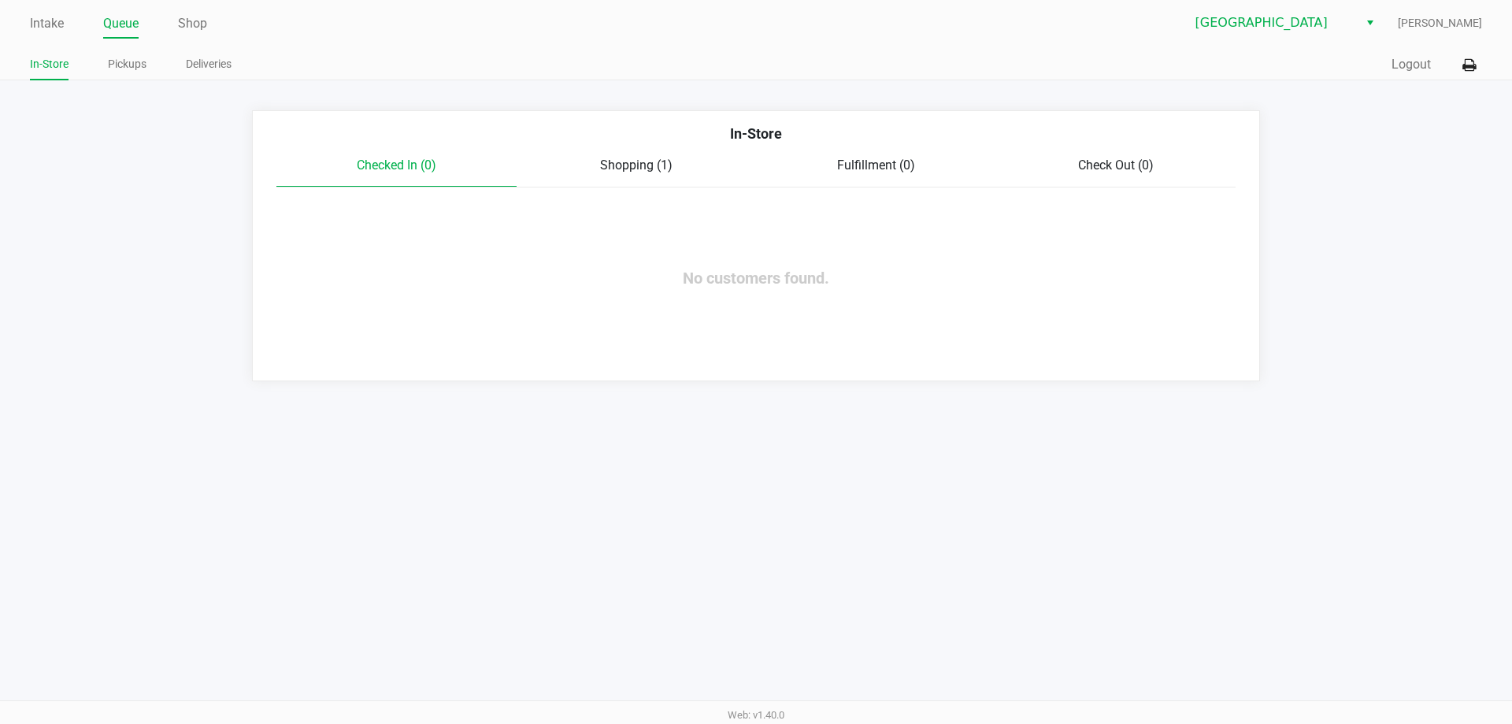
click at [614, 161] on span "Shopping (1)" at bounding box center [636, 164] width 72 height 15
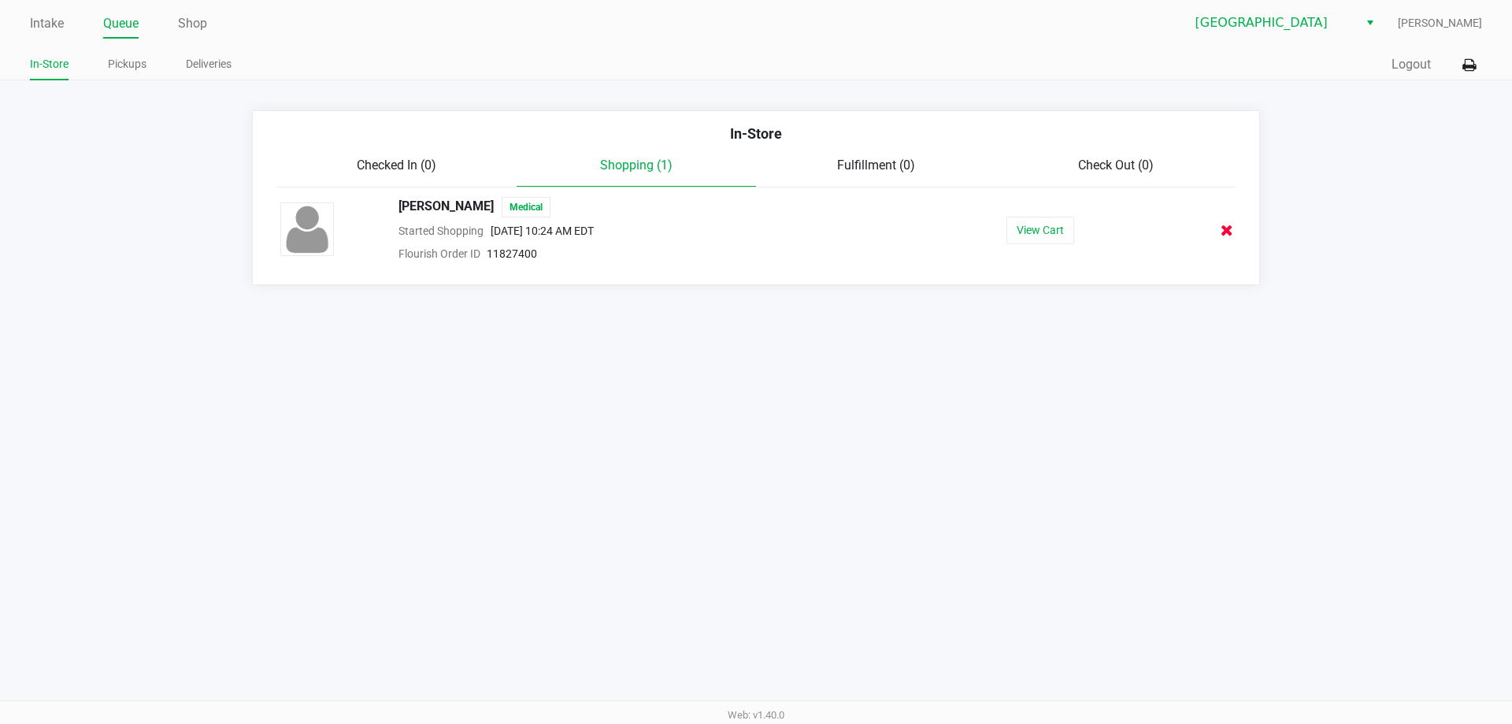
click at [1233, 227] on button at bounding box center [1227, 230] width 14 height 20
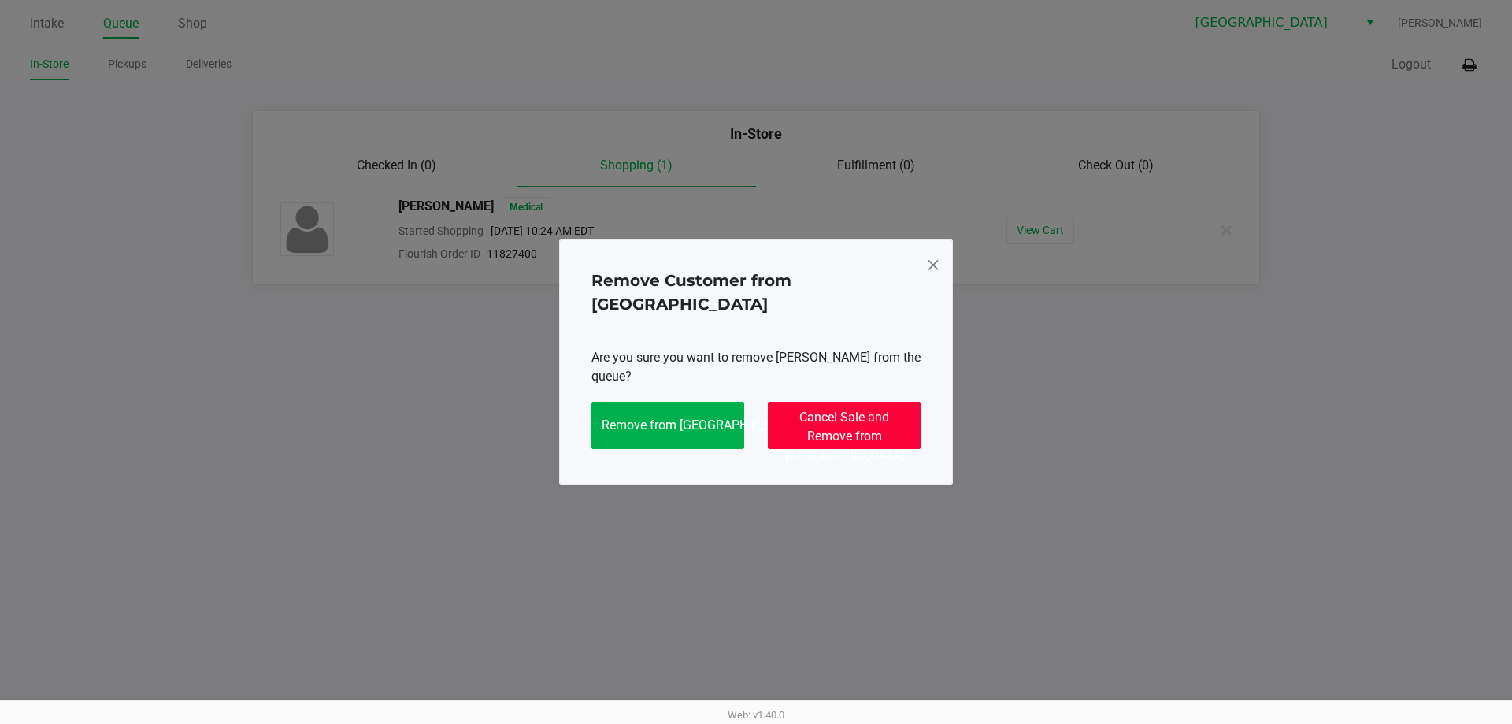
click at [850, 415] on button "Cancel Sale and Remove from [GEOGRAPHIC_DATA]" at bounding box center [844, 425] width 153 height 47
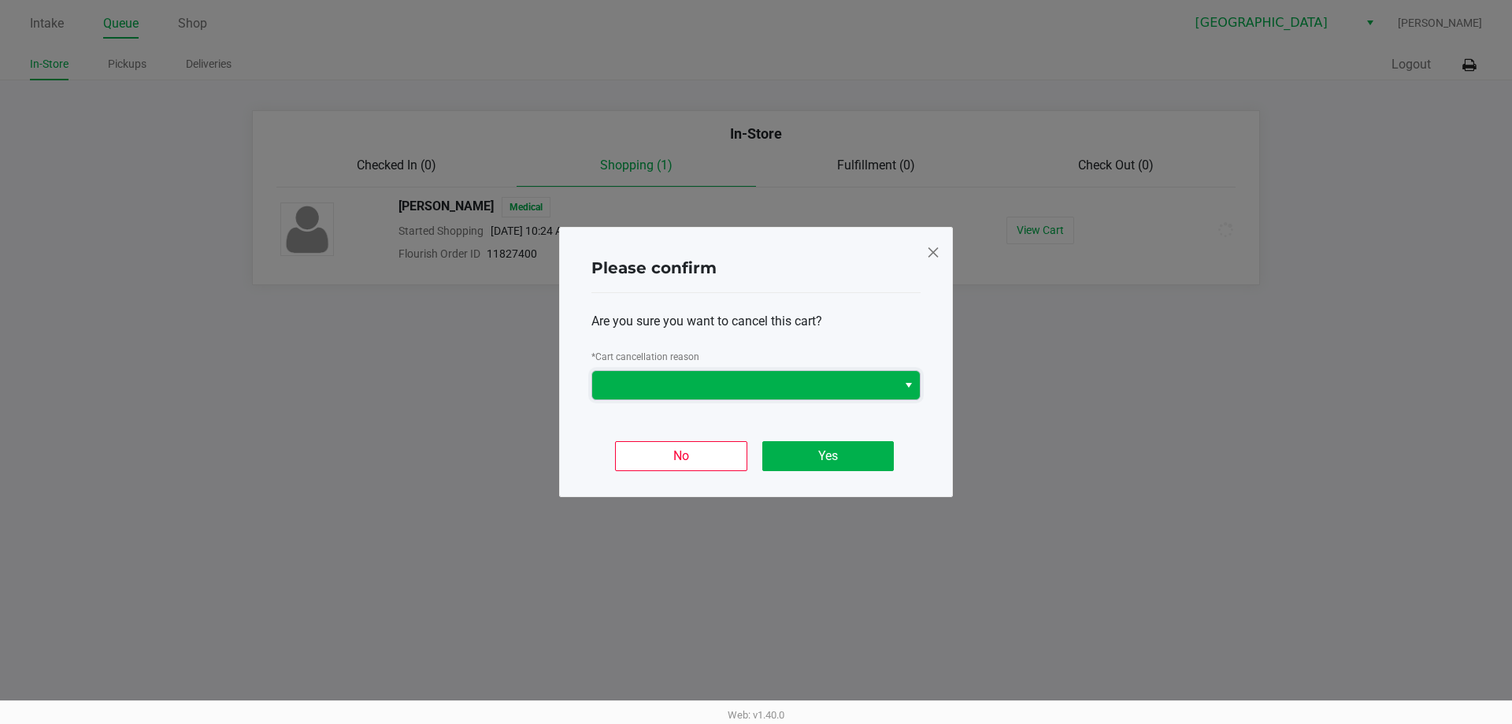
click at [809, 382] on span at bounding box center [745, 385] width 286 height 19
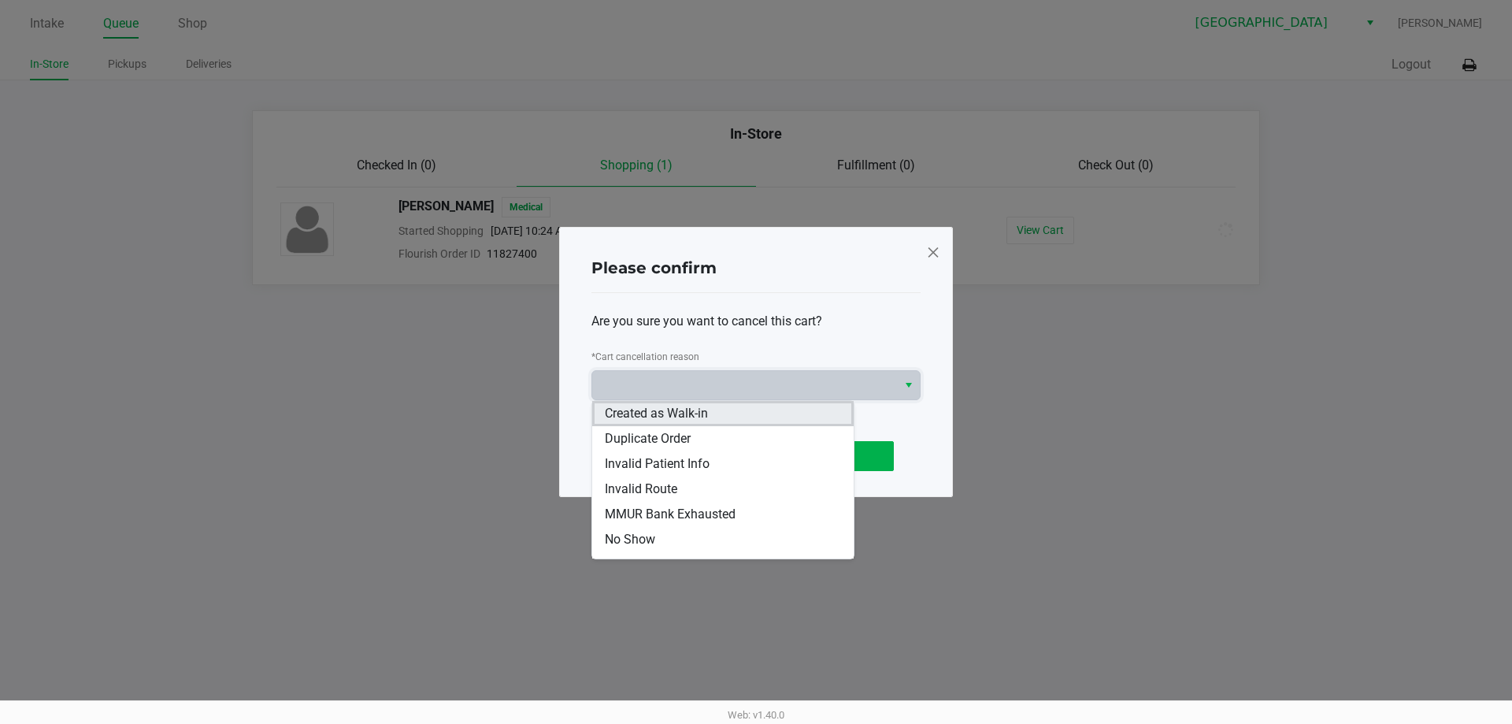
click at [807, 411] on li "Created as Walk-in" at bounding box center [722, 413] width 261 height 25
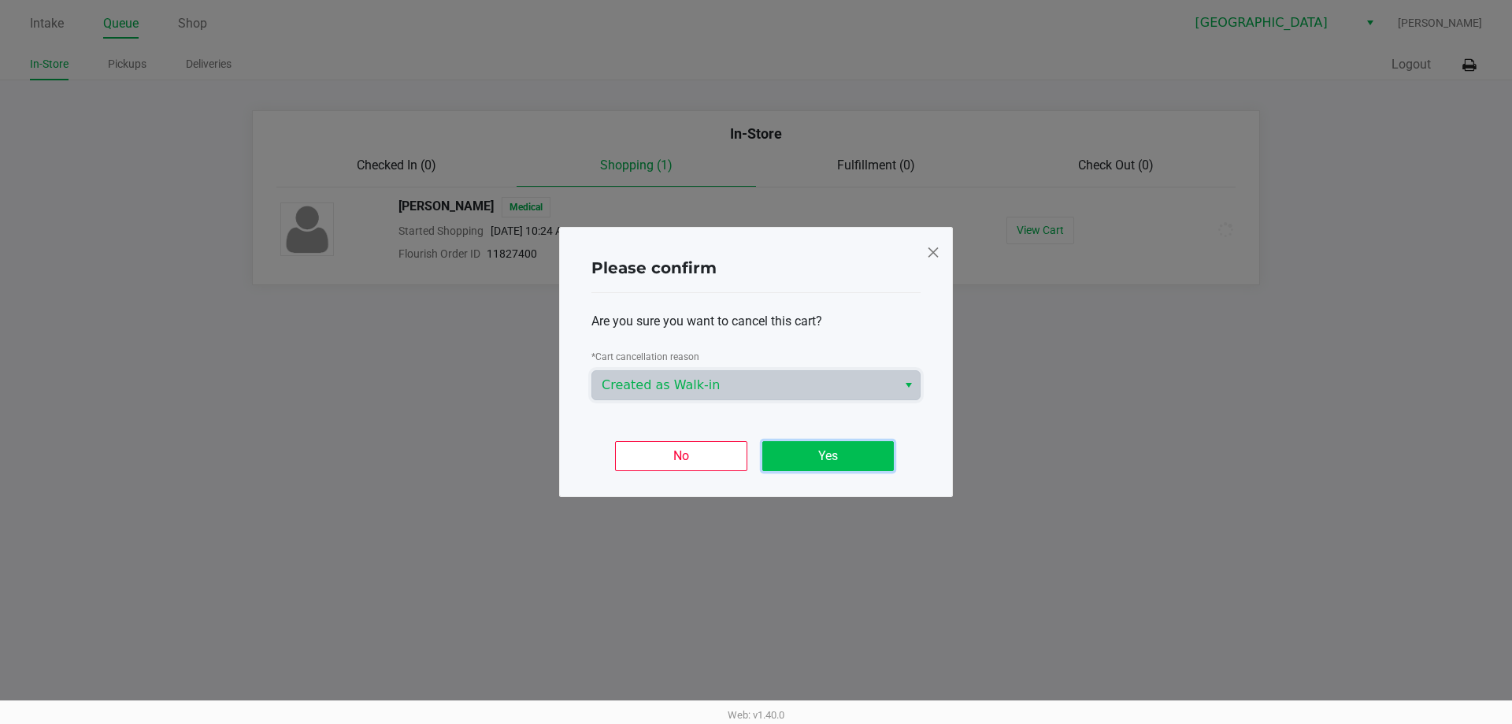
click at [834, 445] on button "Yes" at bounding box center [827, 456] width 131 height 30
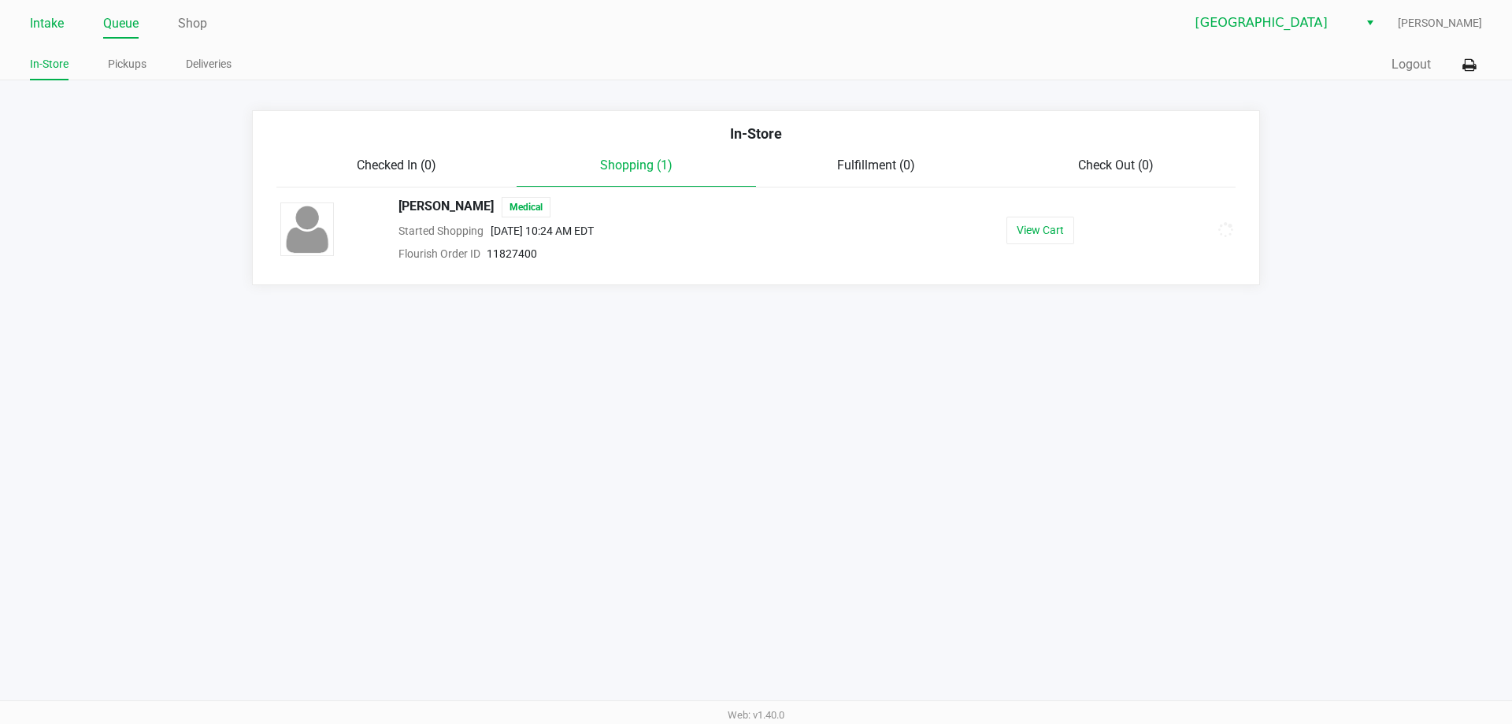
click at [53, 26] on link "Intake" at bounding box center [47, 24] width 34 height 22
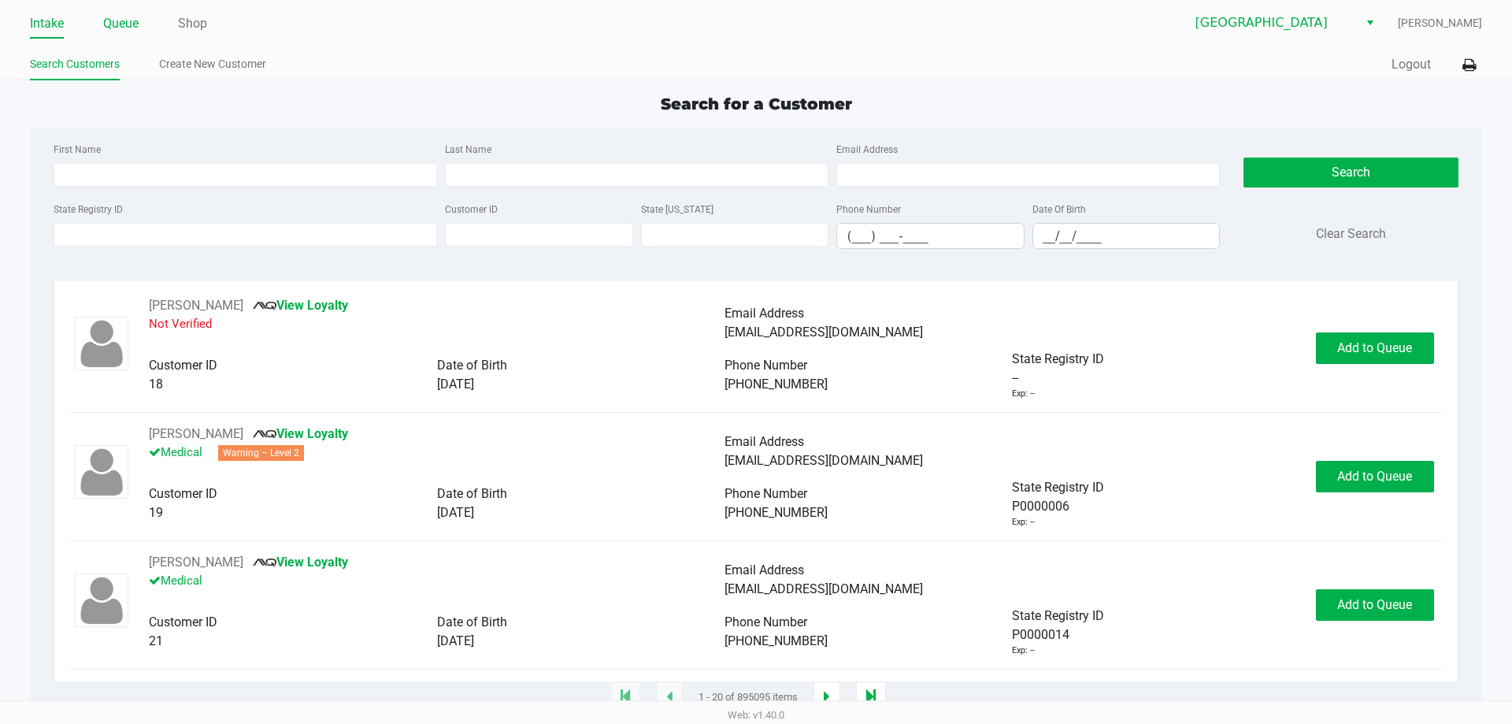
click at [136, 31] on link "Queue" at bounding box center [120, 24] width 35 height 22
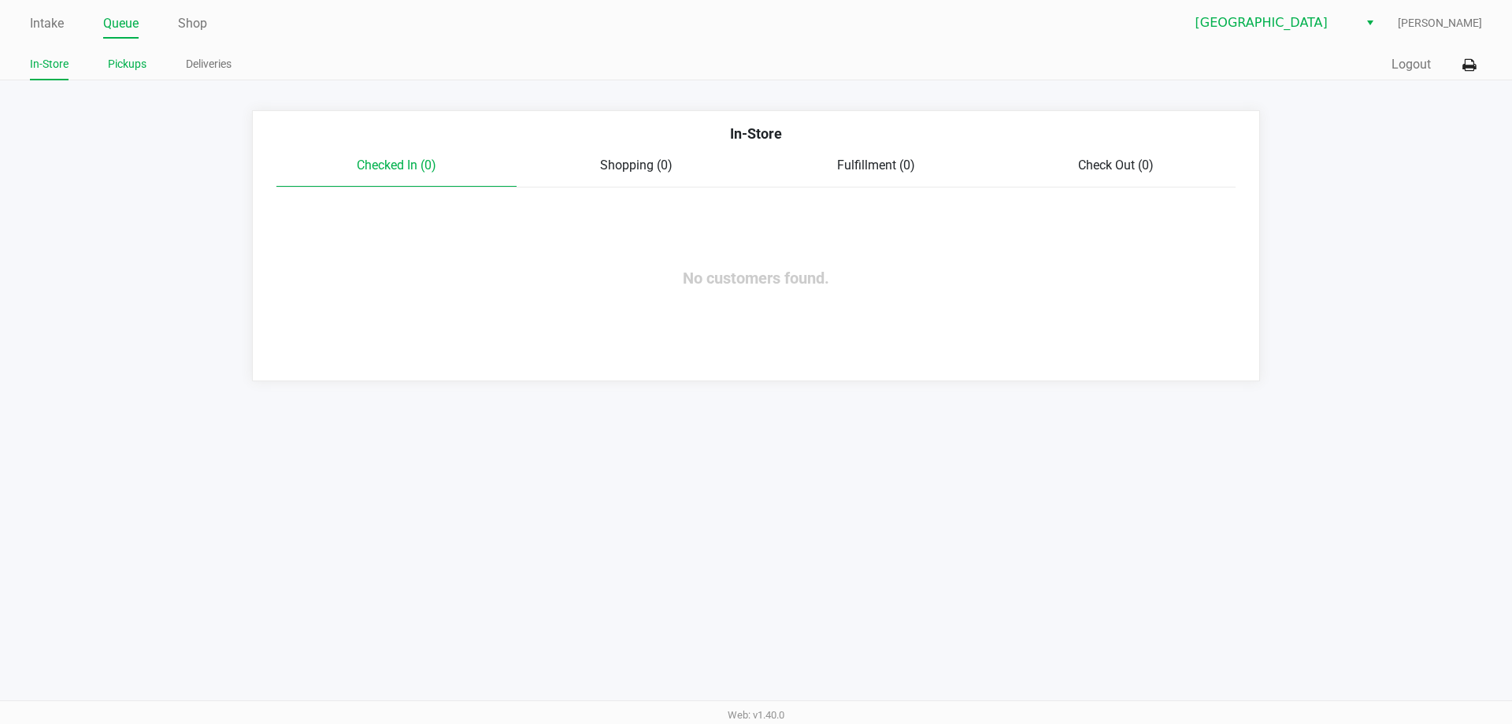
click at [135, 59] on link "Pickups" at bounding box center [127, 64] width 39 height 20
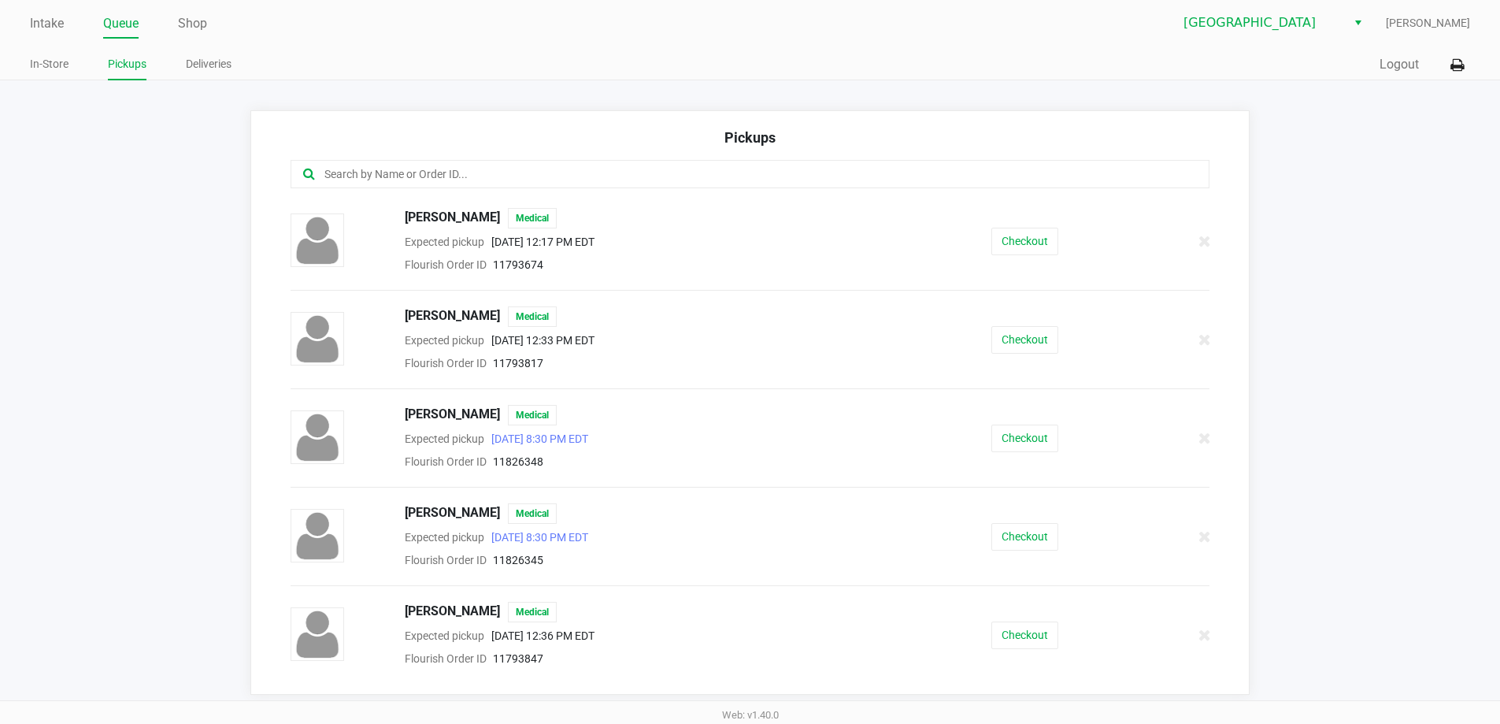
click at [414, 172] on input "text" at bounding box center [725, 174] width 805 height 18
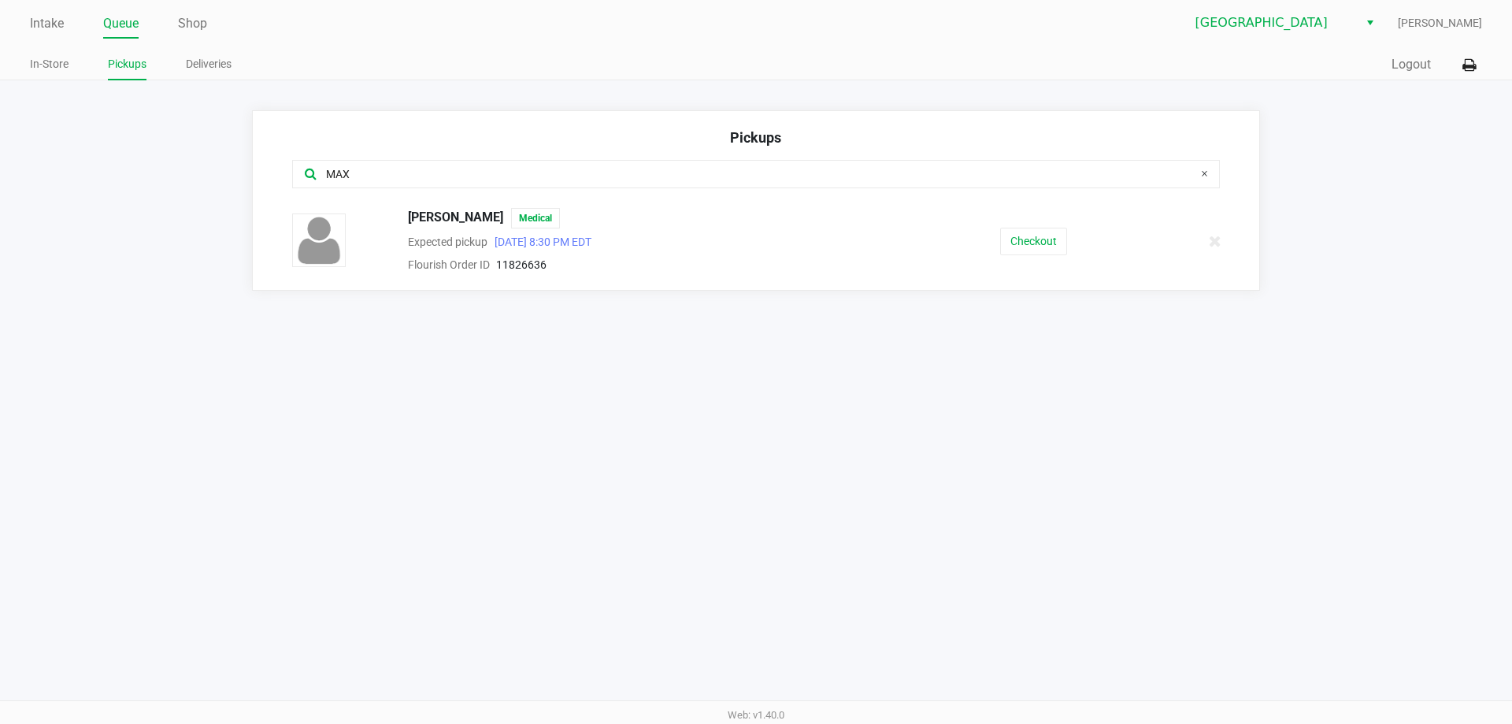
type input "MAX"
click at [999, 210] on div "[PERSON_NAME] Medical Expected pickup [DATE] 8:30 PM EDT Flourish Order ID 1182…" at bounding box center [755, 241] width 951 height 66
click at [1048, 228] on button "Checkout" at bounding box center [1033, 242] width 67 height 28
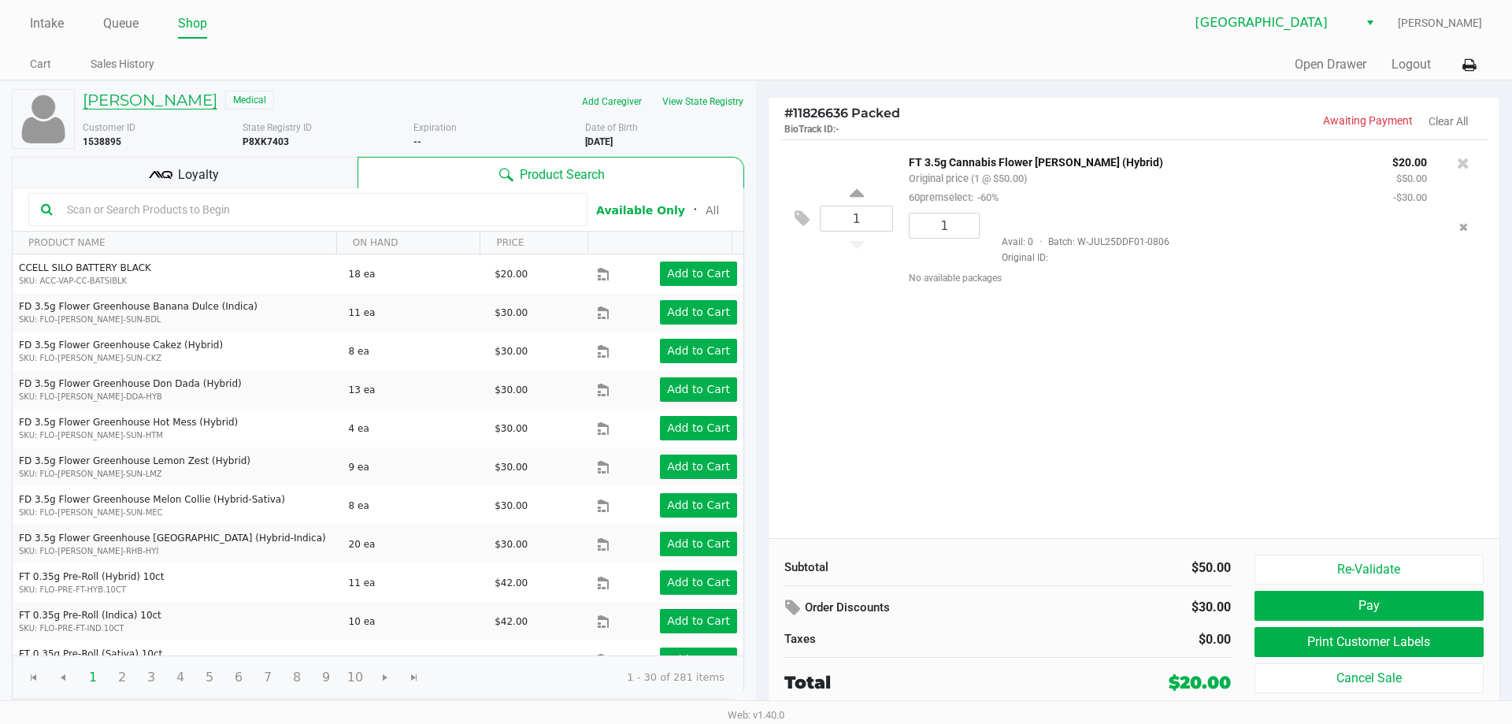
click at [212, 104] on h5 "[PERSON_NAME]" at bounding box center [150, 100] width 135 height 19
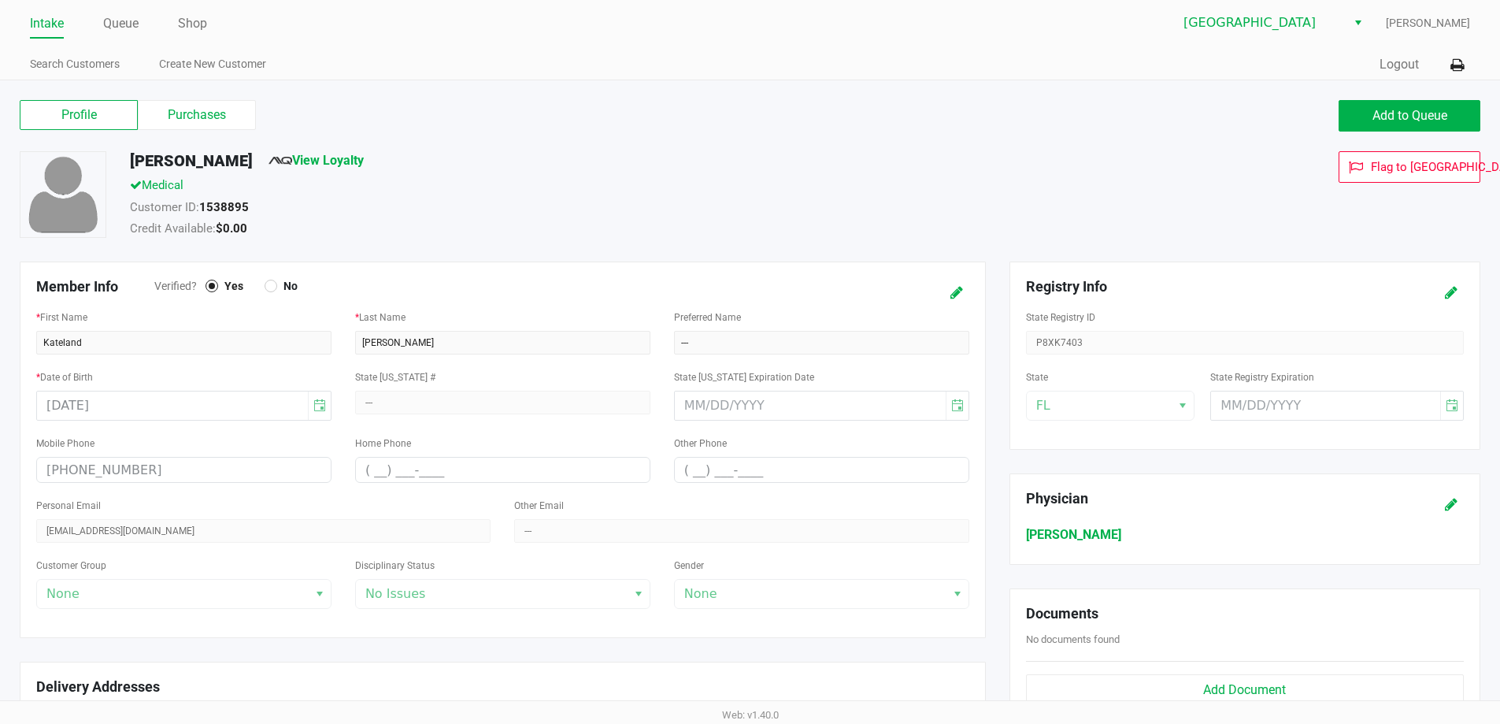
click at [223, 106] on label "Purchases" at bounding box center [197, 115] width 118 height 30
click at [0, 0] on 1 "Purchases" at bounding box center [0, 0] width 0 height 0
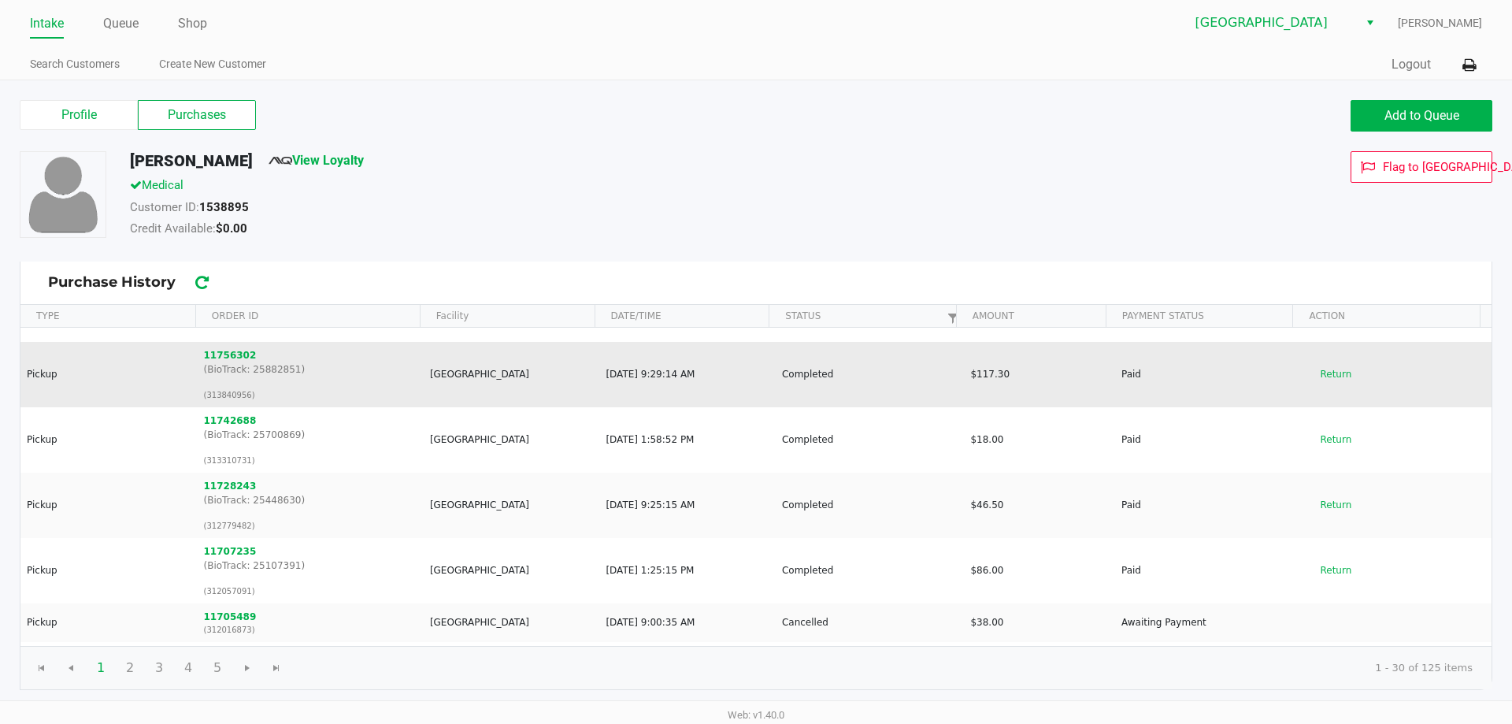
scroll to position [157, 0]
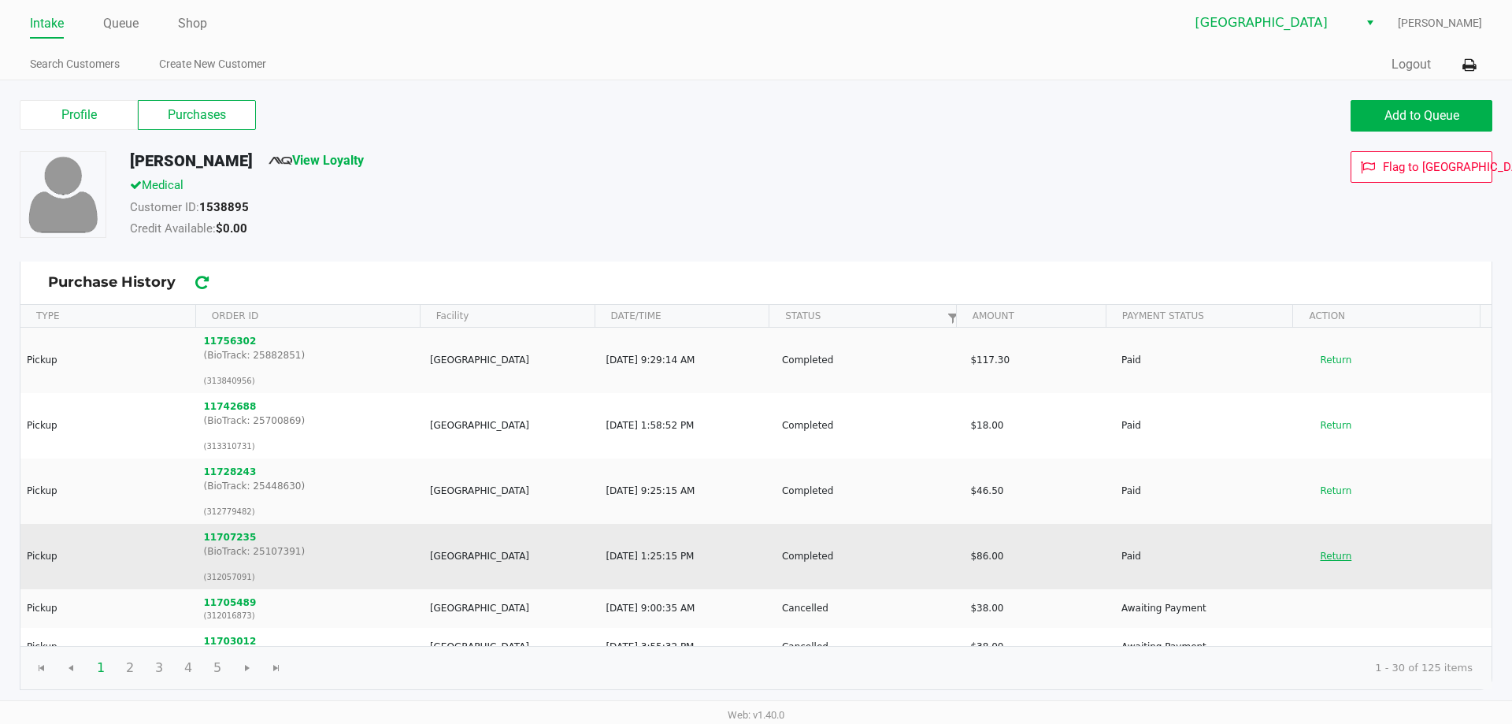
click at [1322, 549] on button "Return" at bounding box center [1335, 555] width 52 height 25
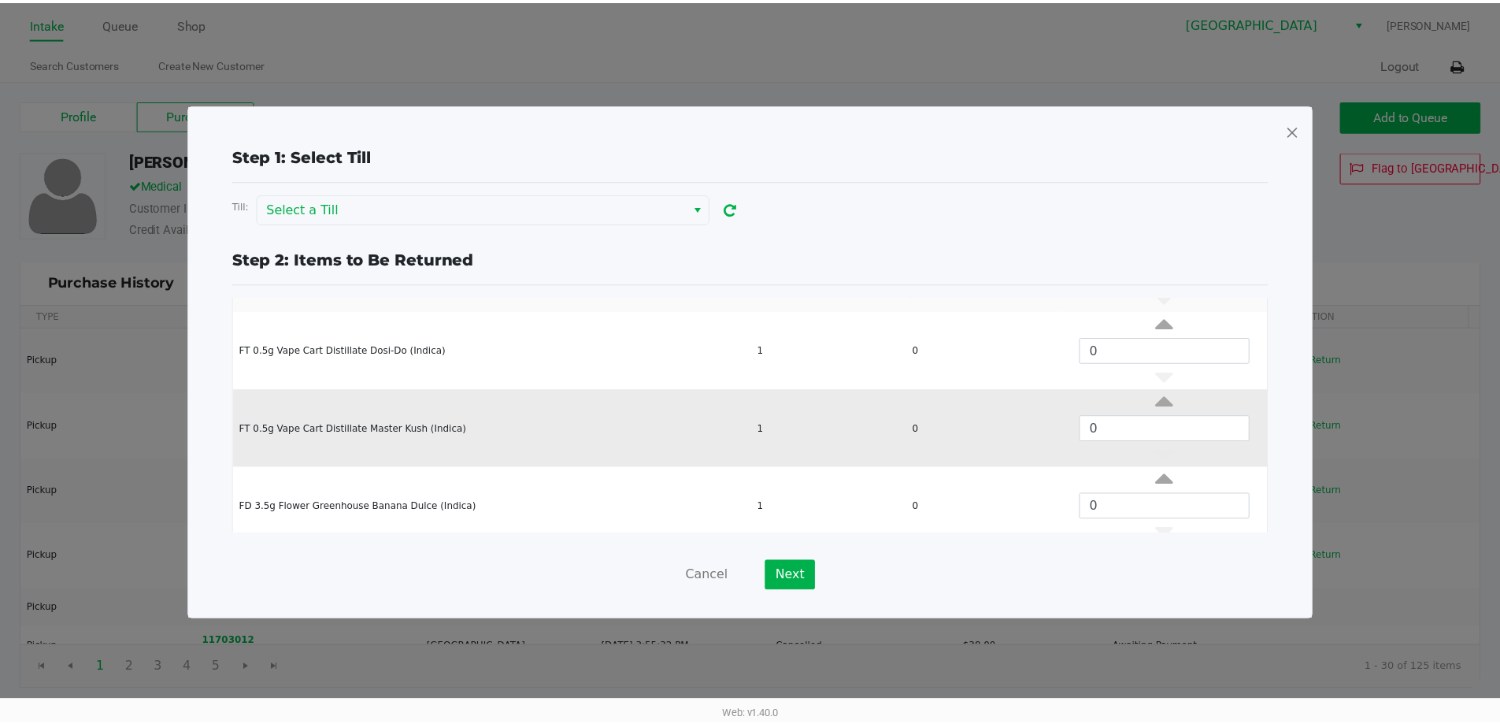
scroll to position [387, 0]
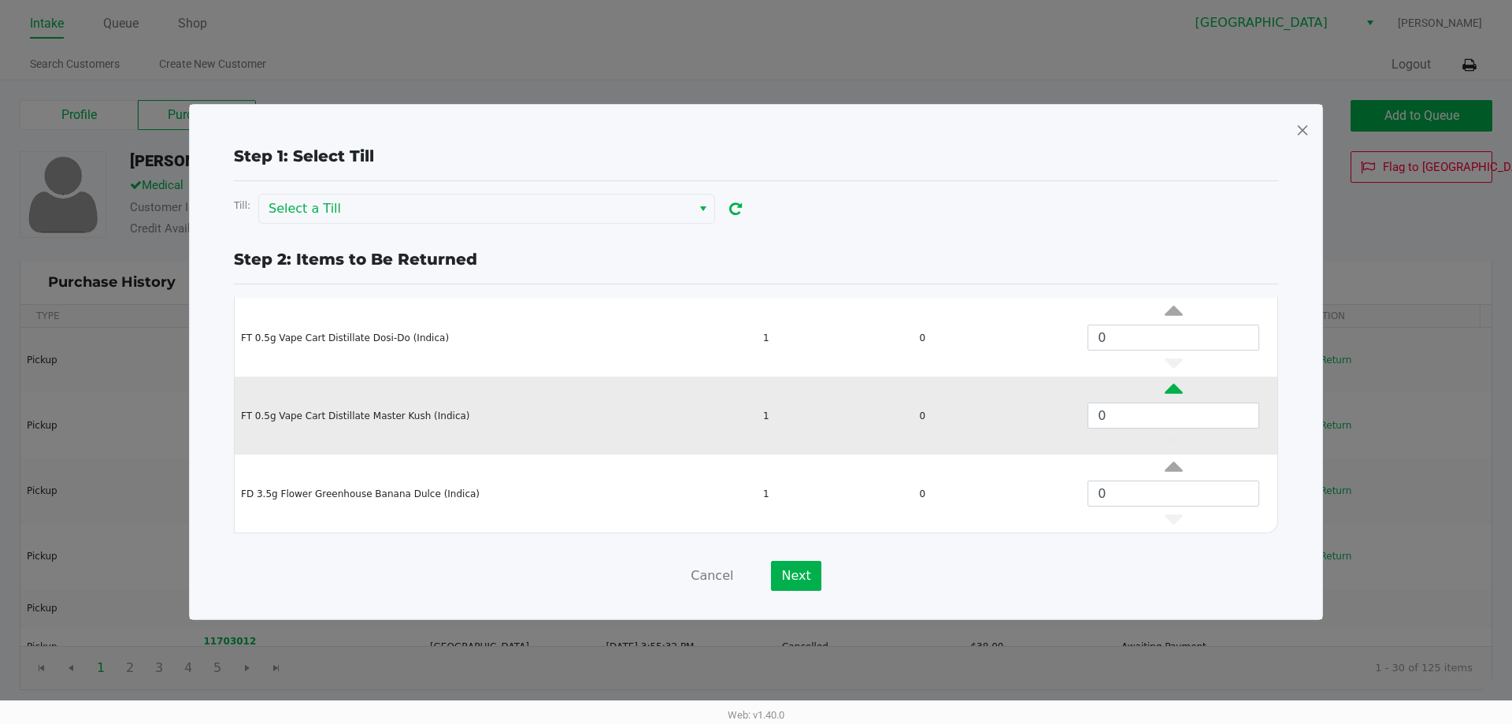
click at [1164, 391] on icon "Data table" at bounding box center [1173, 393] width 18 height 20
type input "1"
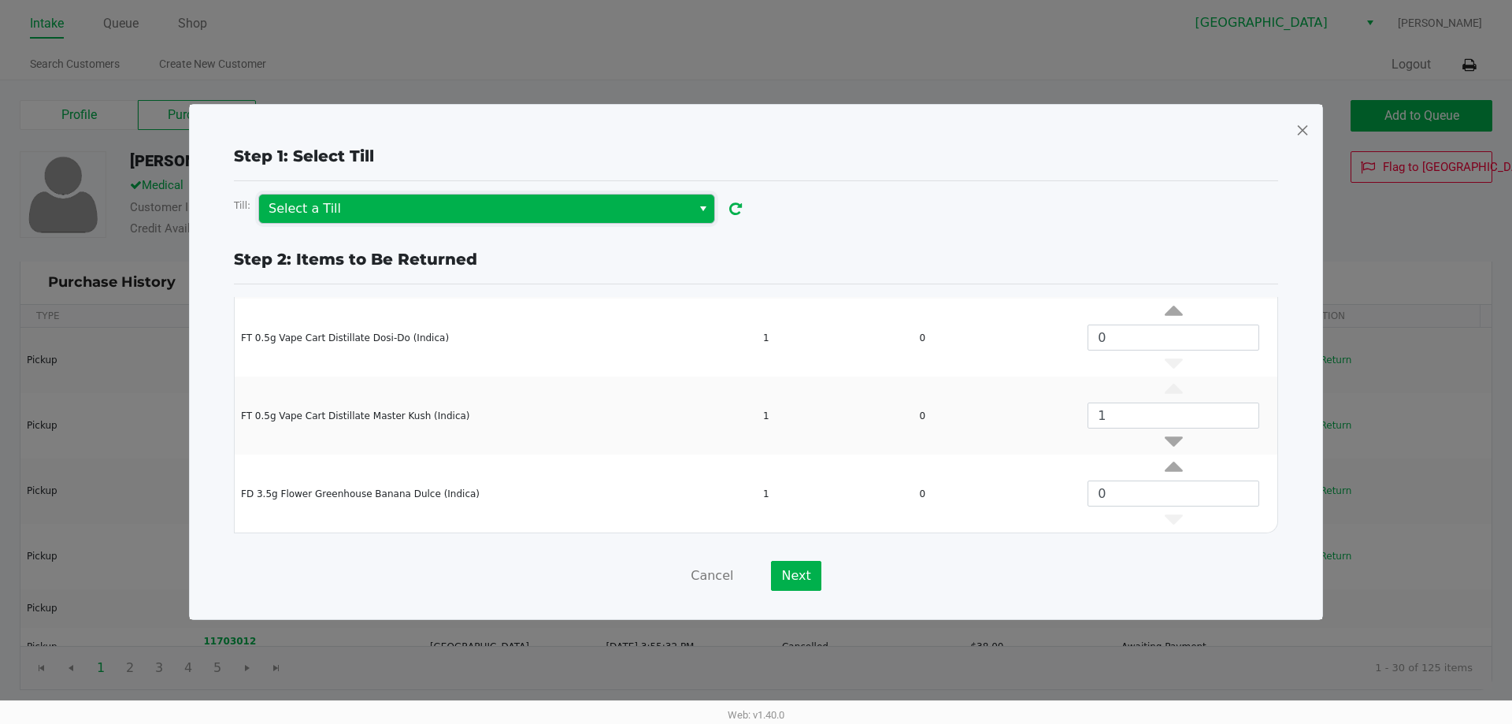
click at [446, 217] on span "Select a Till" at bounding box center [474, 208] width 413 height 19
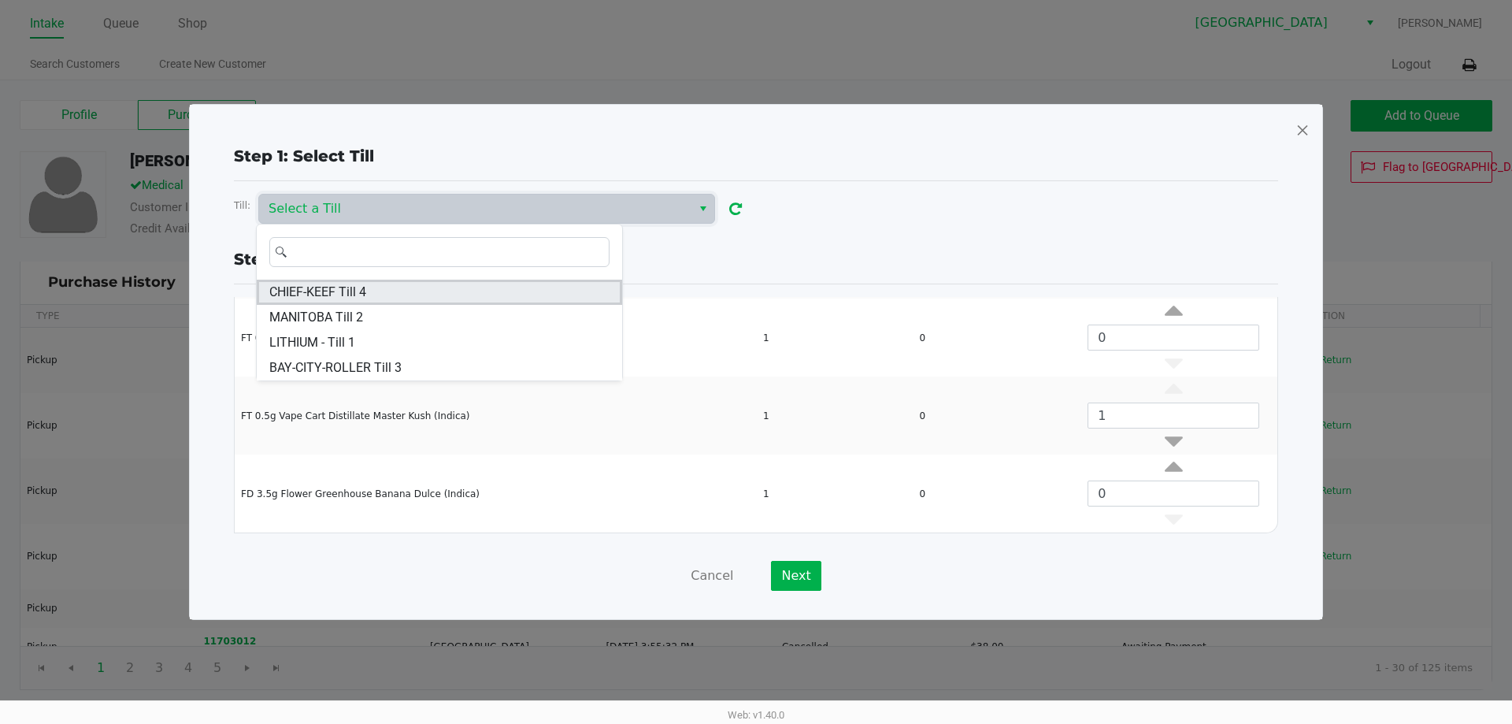
click at [379, 296] on li "CHIEF-KEEF Till 4" at bounding box center [439, 292] width 365 height 25
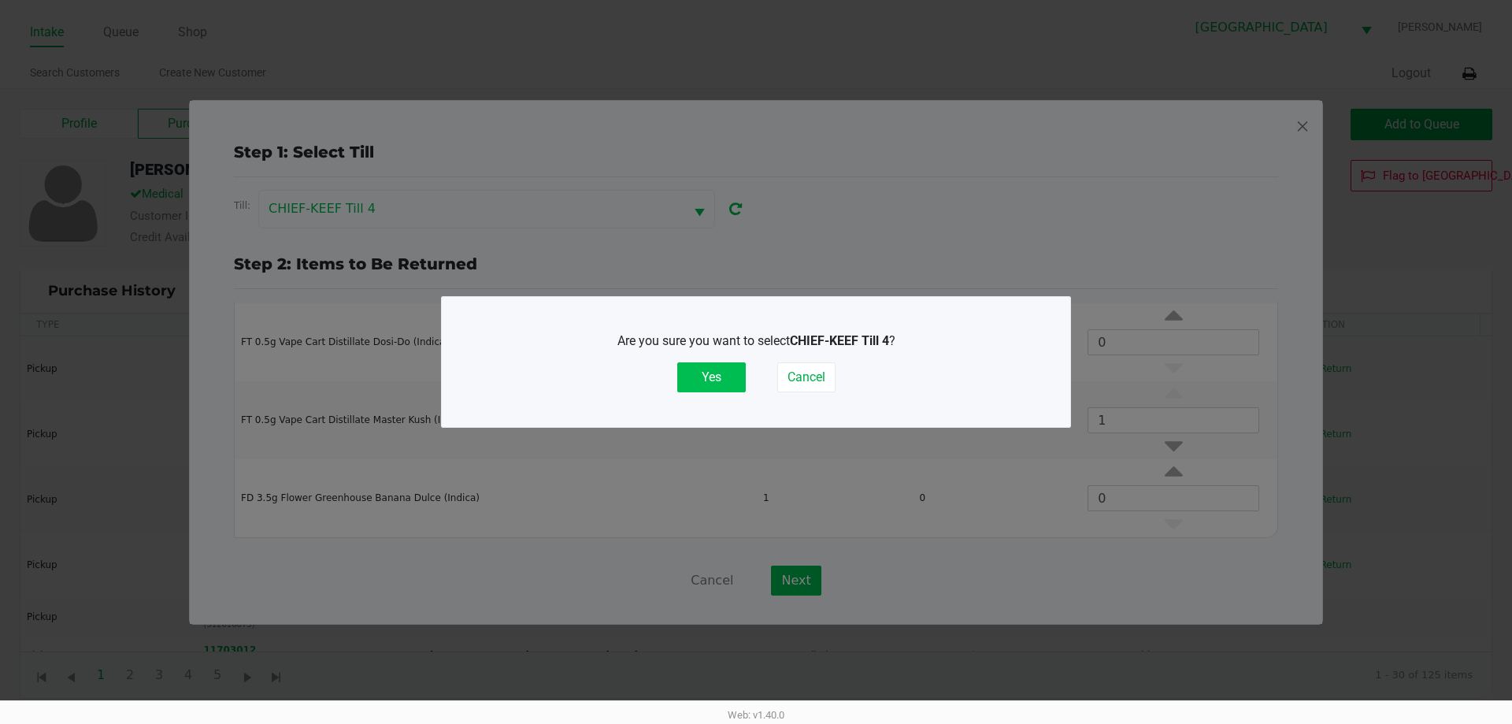
click at [727, 376] on button "Yes" at bounding box center [711, 377] width 68 height 30
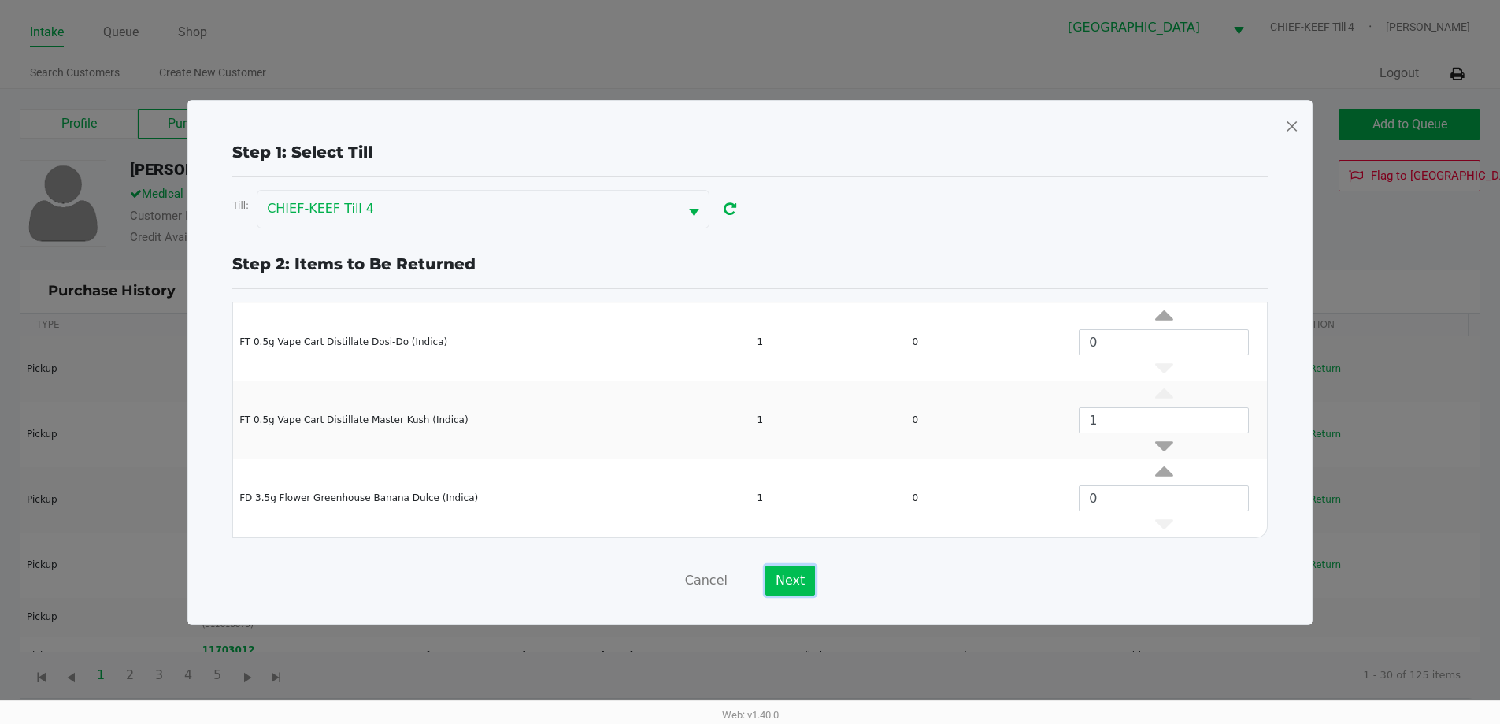
click at [793, 579] on button "Next" at bounding box center [790, 580] width 50 height 30
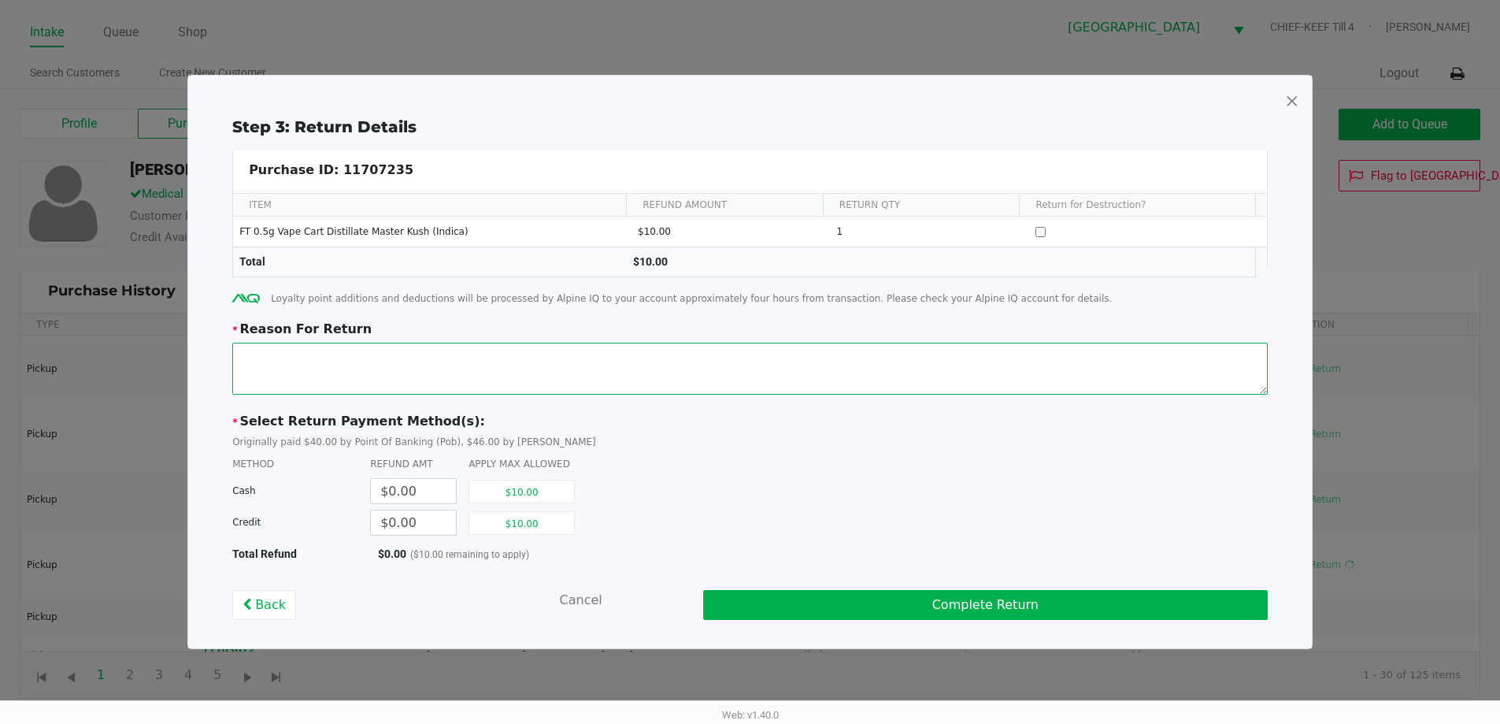
click at [577, 379] on textarea at bounding box center [749, 368] width 1035 height 52
type textarea "BOTTOM PIECE FELL OUT"
click at [543, 513] on button "$10.00" at bounding box center [521, 523] width 106 height 24
type input "$10.00"
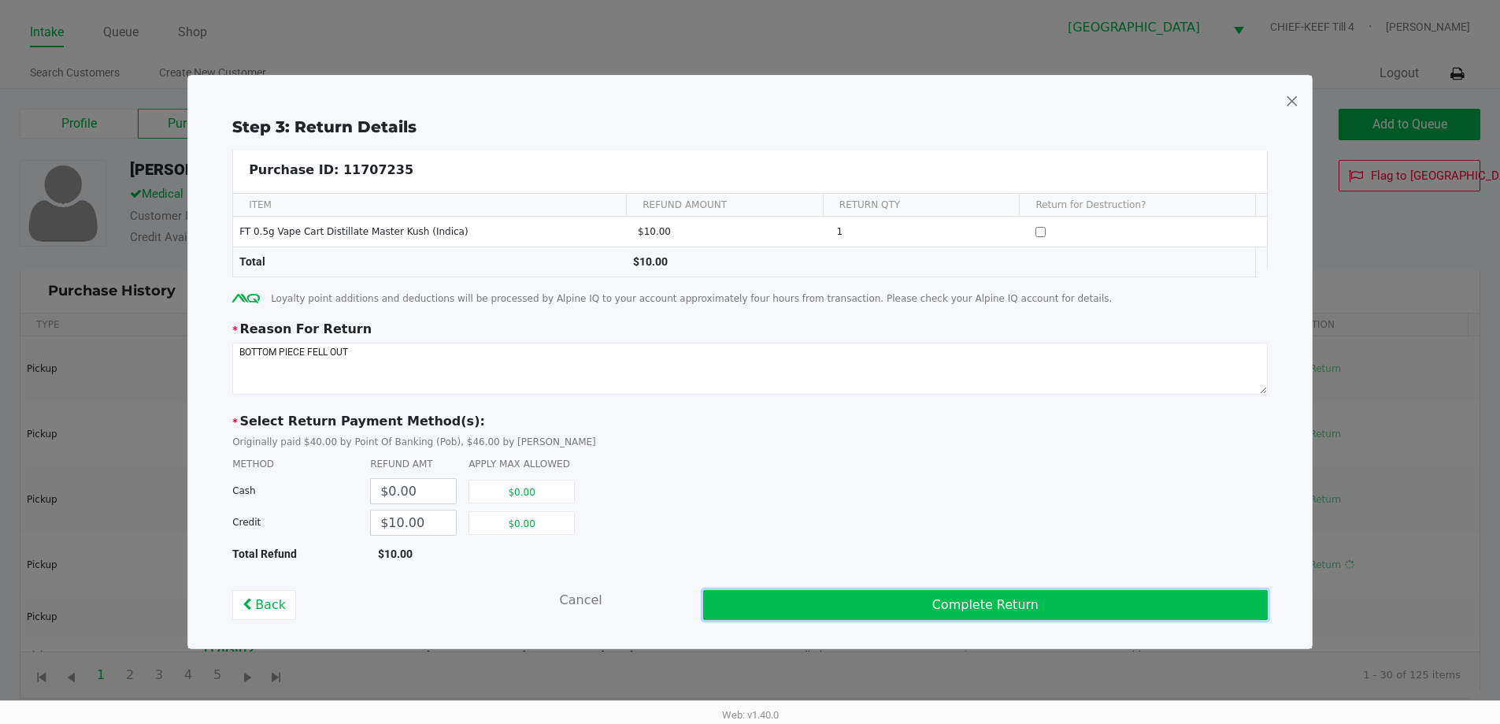
click at [787, 595] on button "Complete Return" at bounding box center [985, 605] width 565 height 30
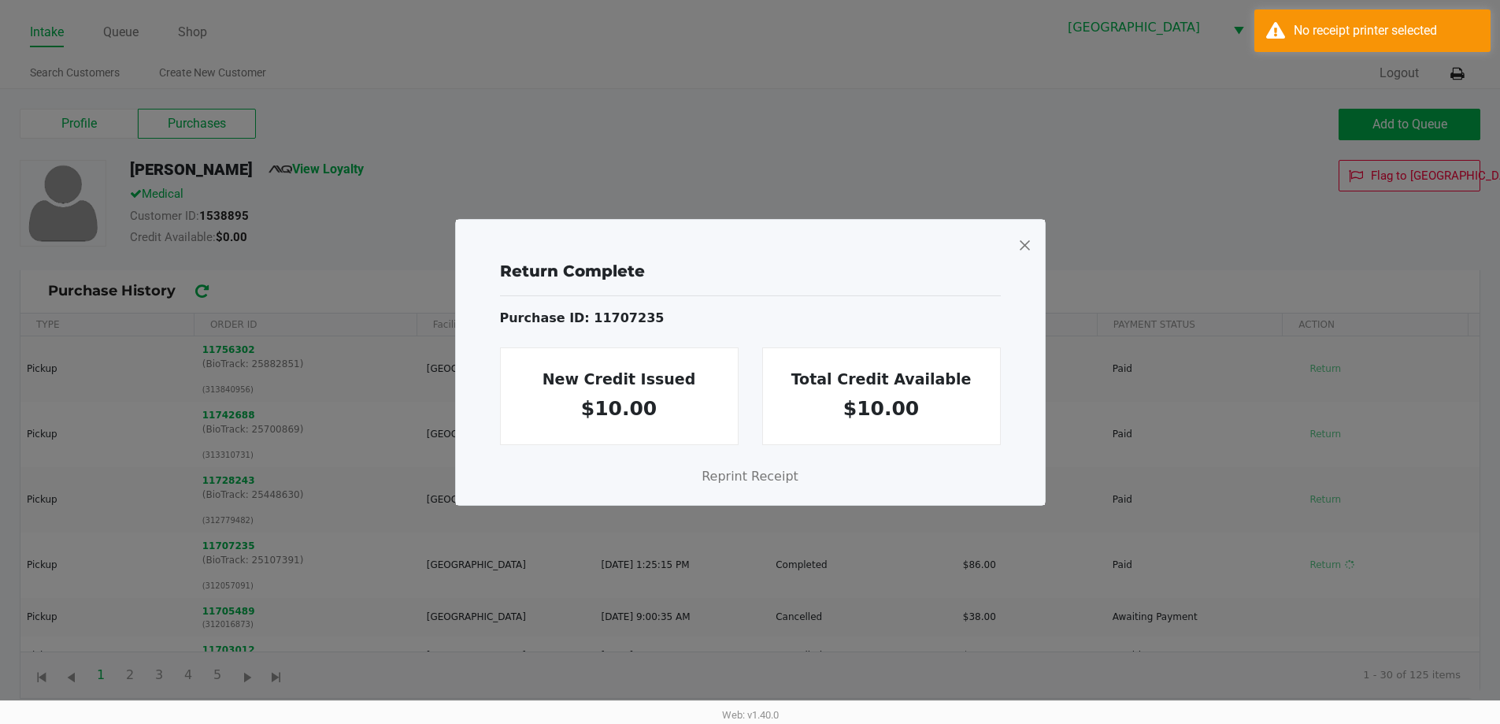
click at [1023, 237] on span at bounding box center [1024, 244] width 14 height 25
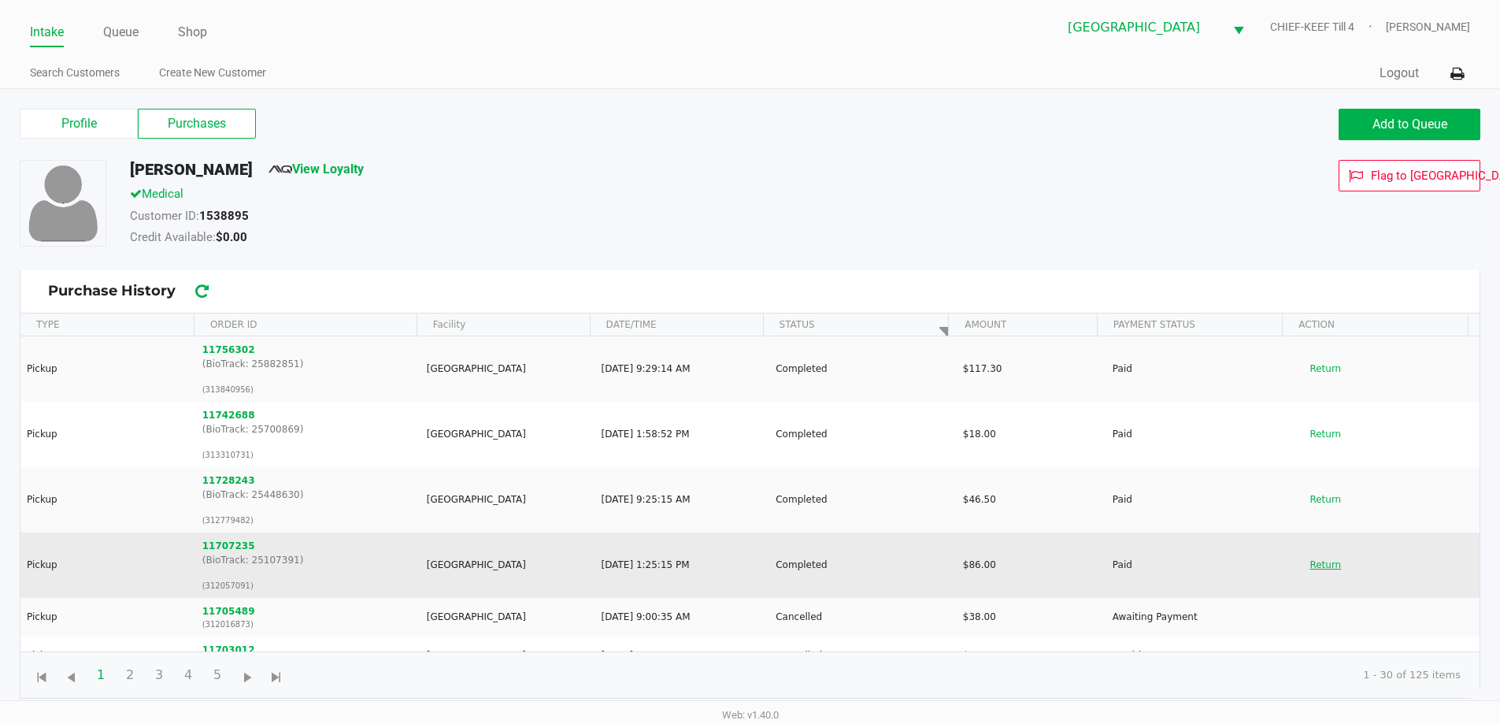
click at [1304, 566] on button "Return" at bounding box center [1325, 564] width 52 height 25
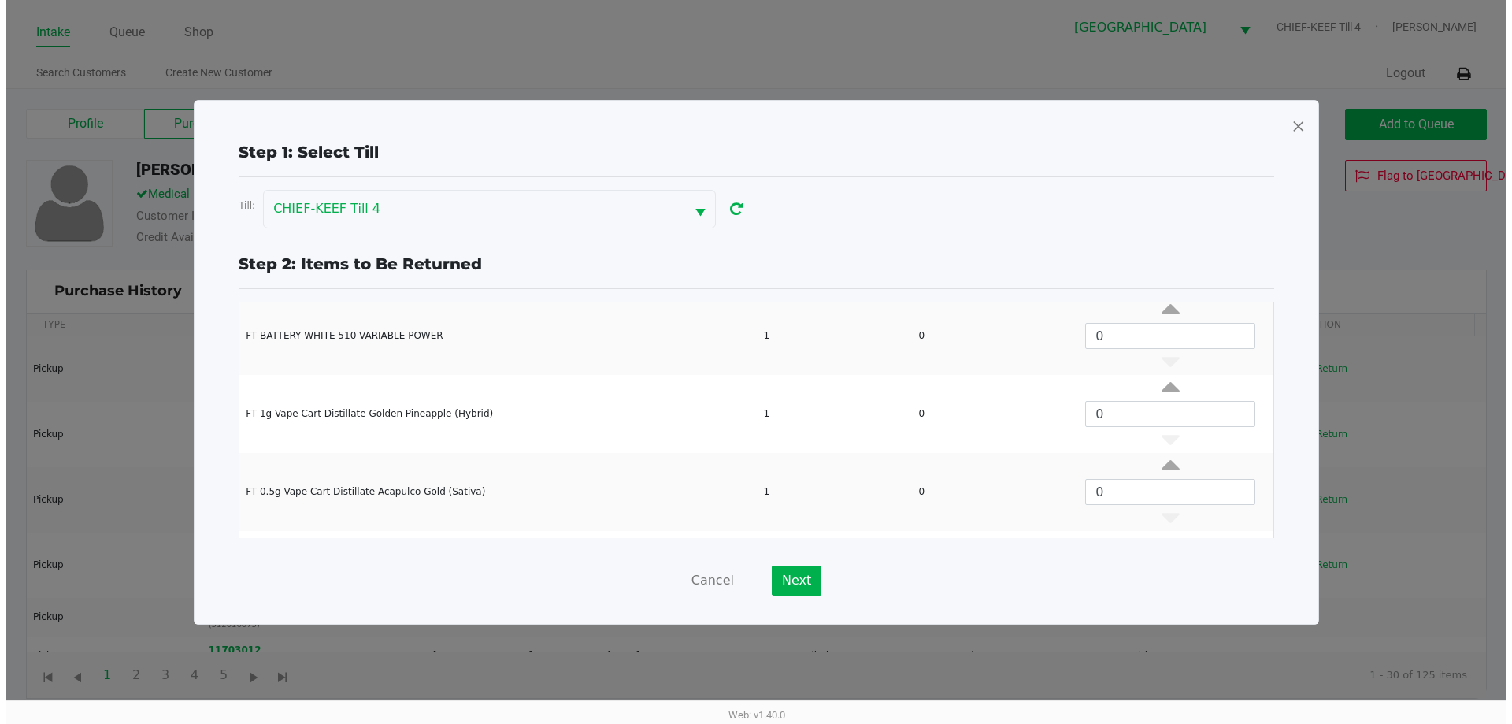
scroll to position [157, 0]
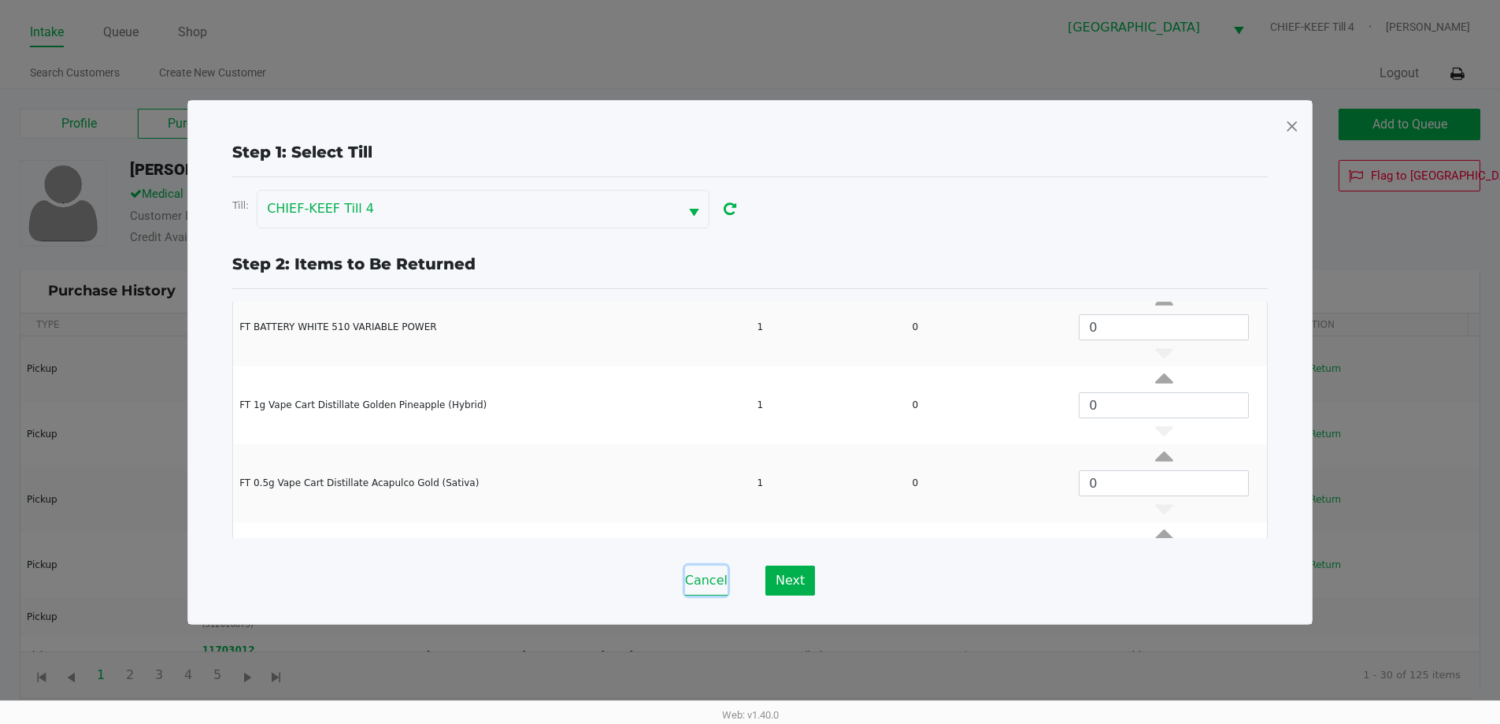
click at [711, 587] on button "Cancel" at bounding box center [706, 580] width 43 height 30
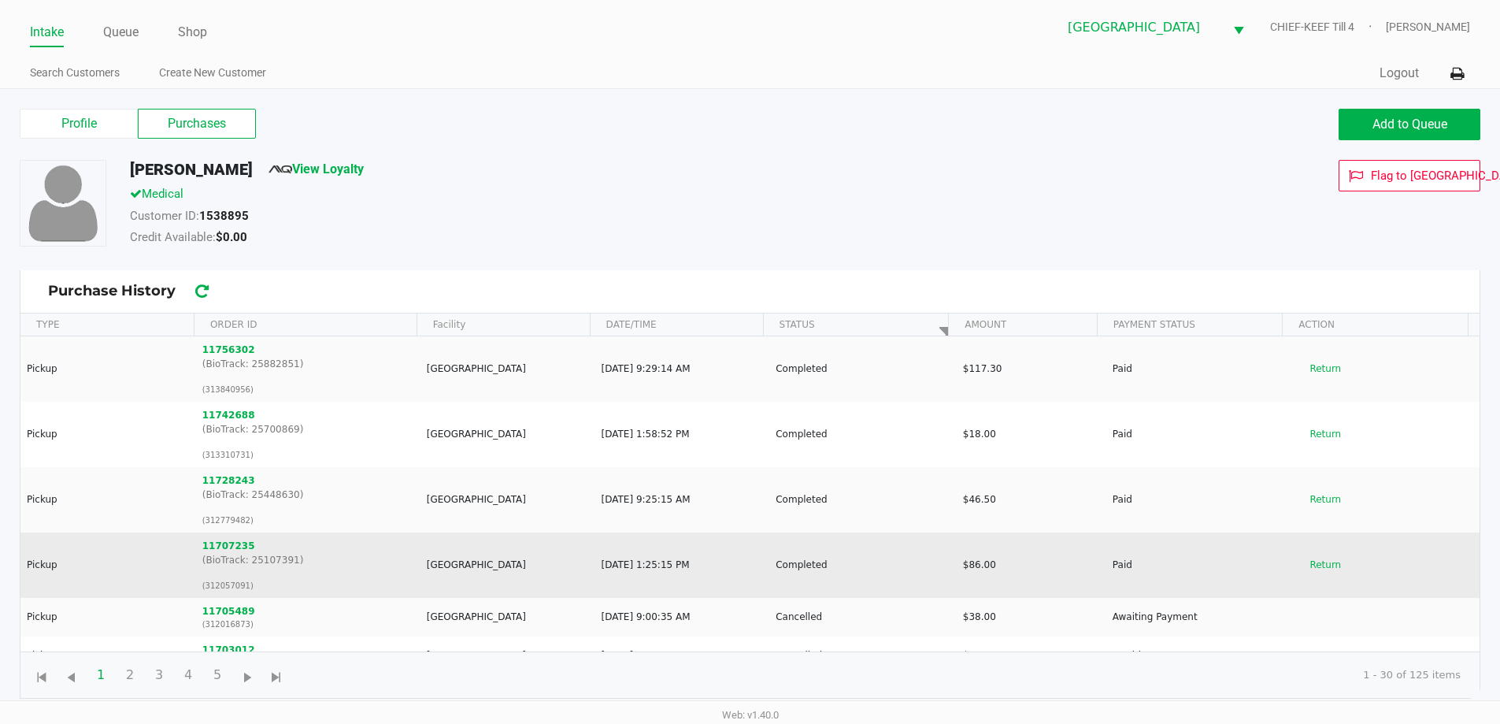
click at [220, 554] on p "(BioTrack: 25107391)" at bounding box center [307, 560] width 211 height 14
click at [219, 550] on button "11707235" at bounding box center [228, 546] width 53 height 14
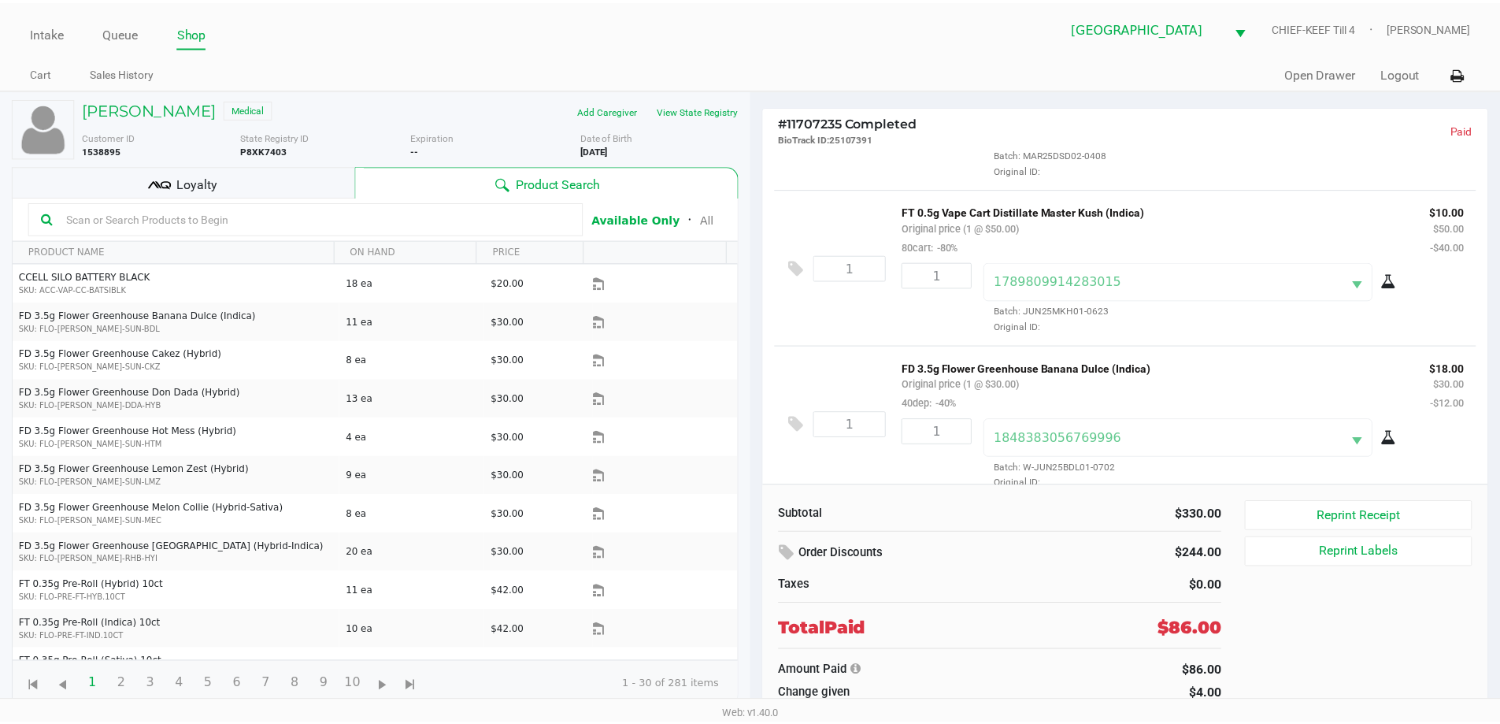
scroll to position [747, 0]
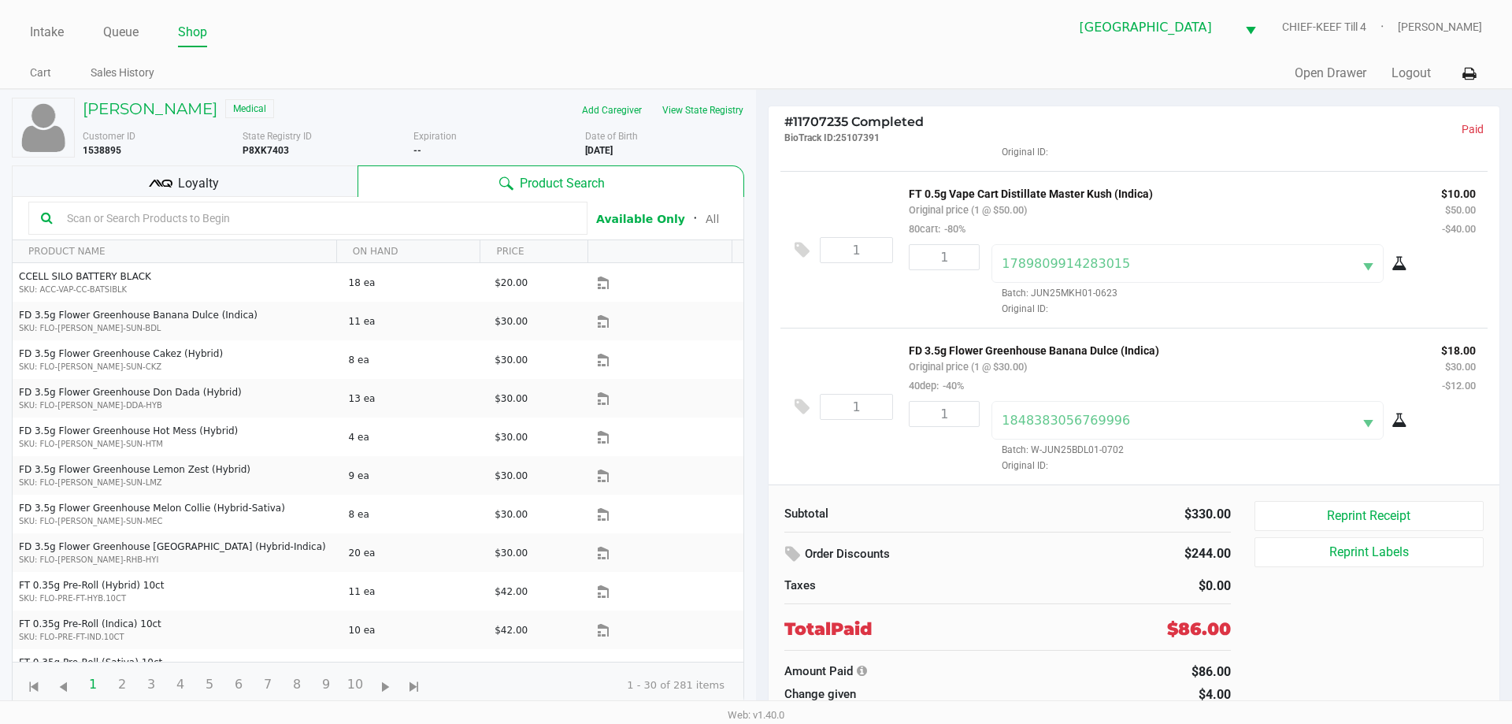
click at [958, 641] on div "Total Paid" at bounding box center [925, 629] width 282 height 26
click at [179, 106] on h5 "[PERSON_NAME]" at bounding box center [150, 108] width 135 height 19
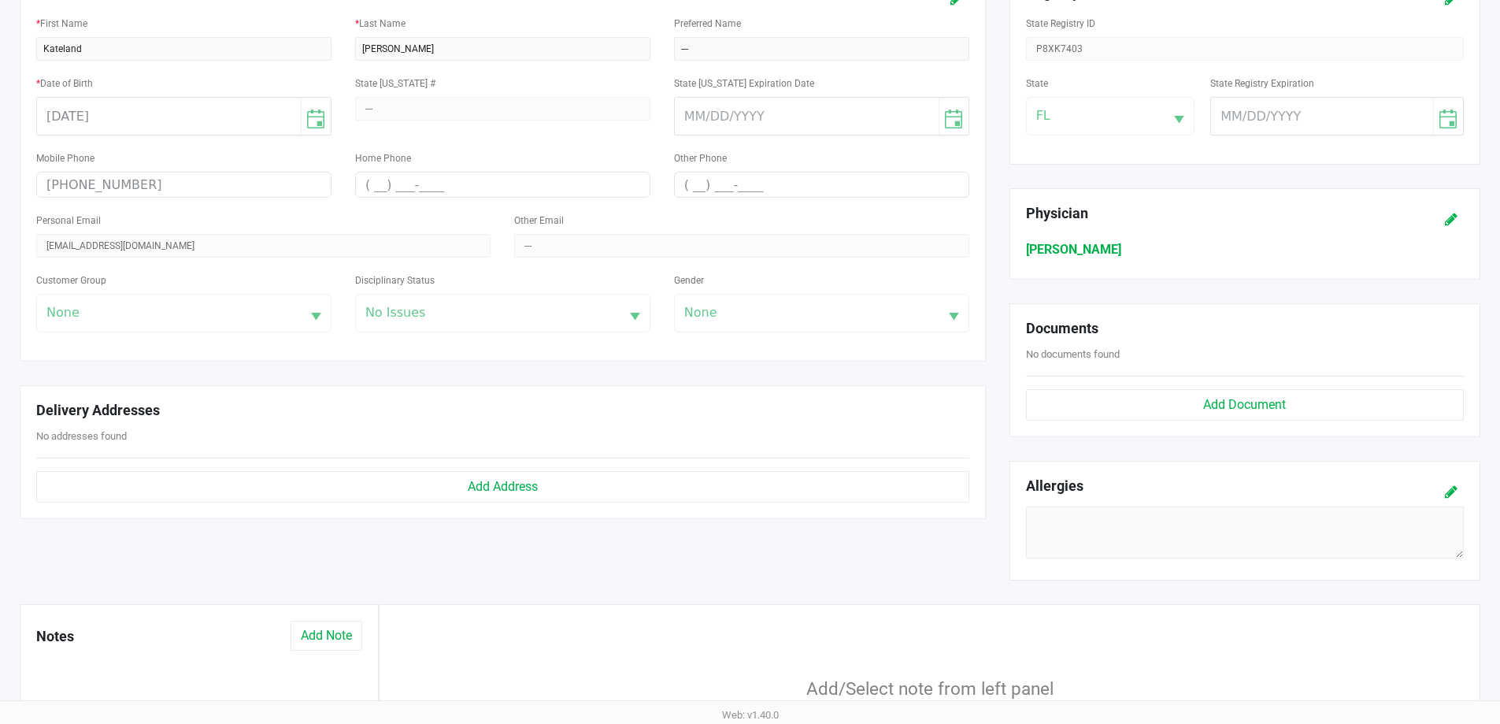
scroll to position [315, 0]
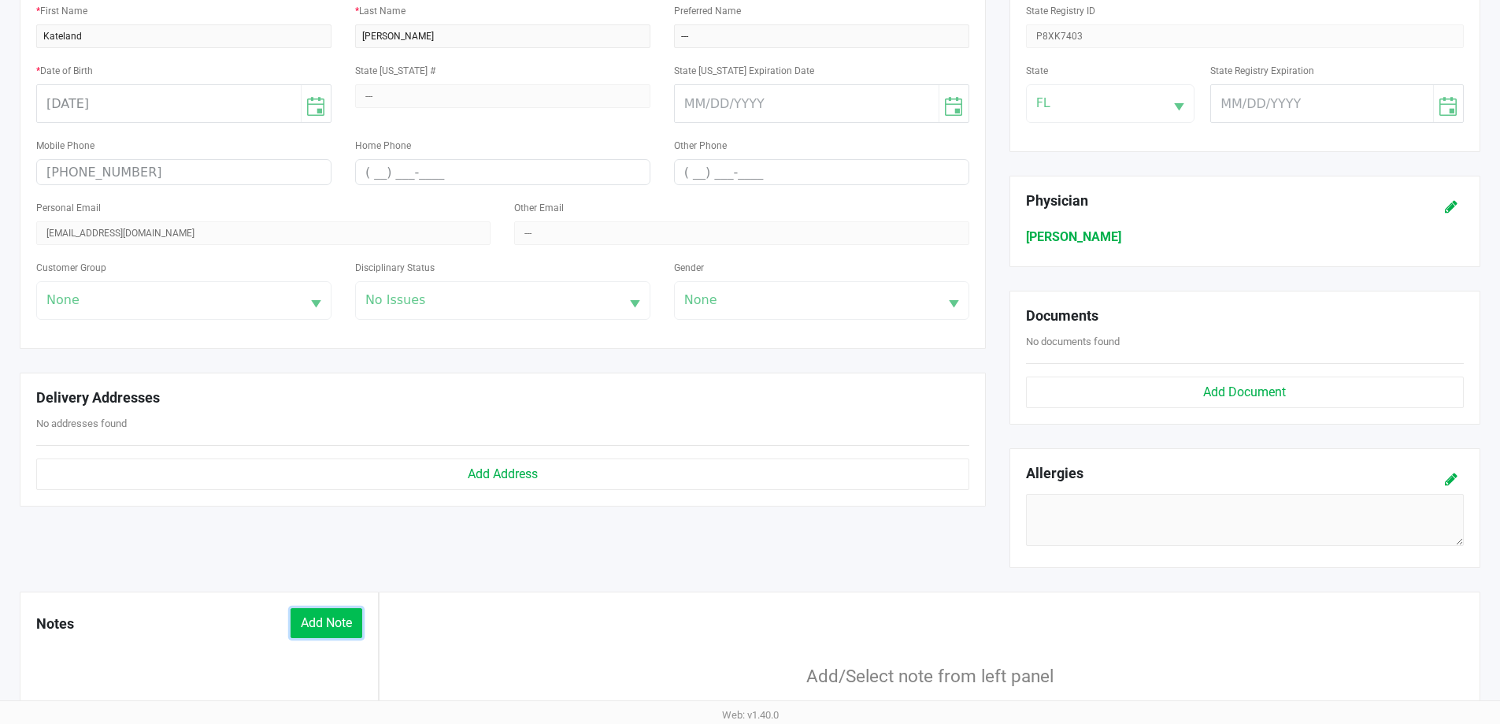
click at [329, 621] on button "Add Note" at bounding box center [327, 623] width 72 height 30
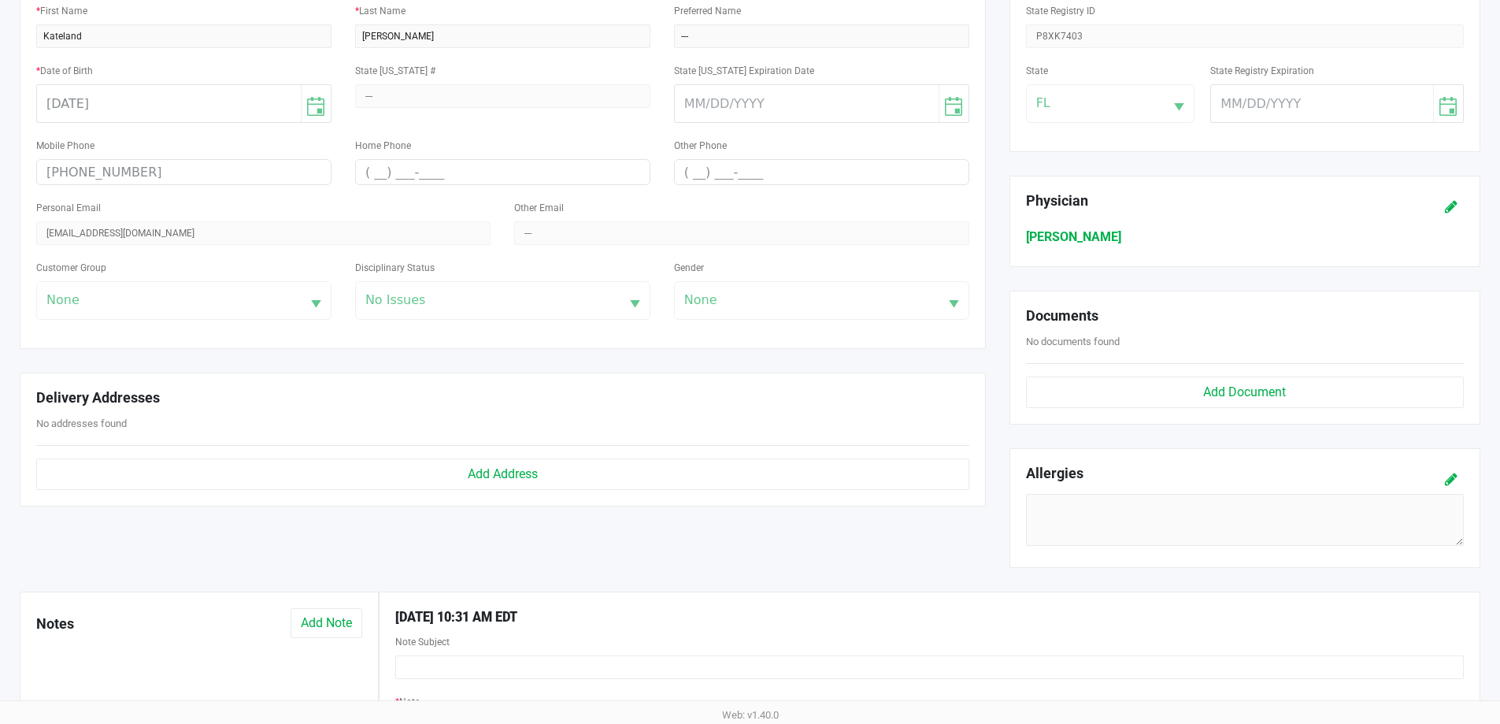
click at [494, 636] on div "Note Subject" at bounding box center [929, 654] width 1068 height 47
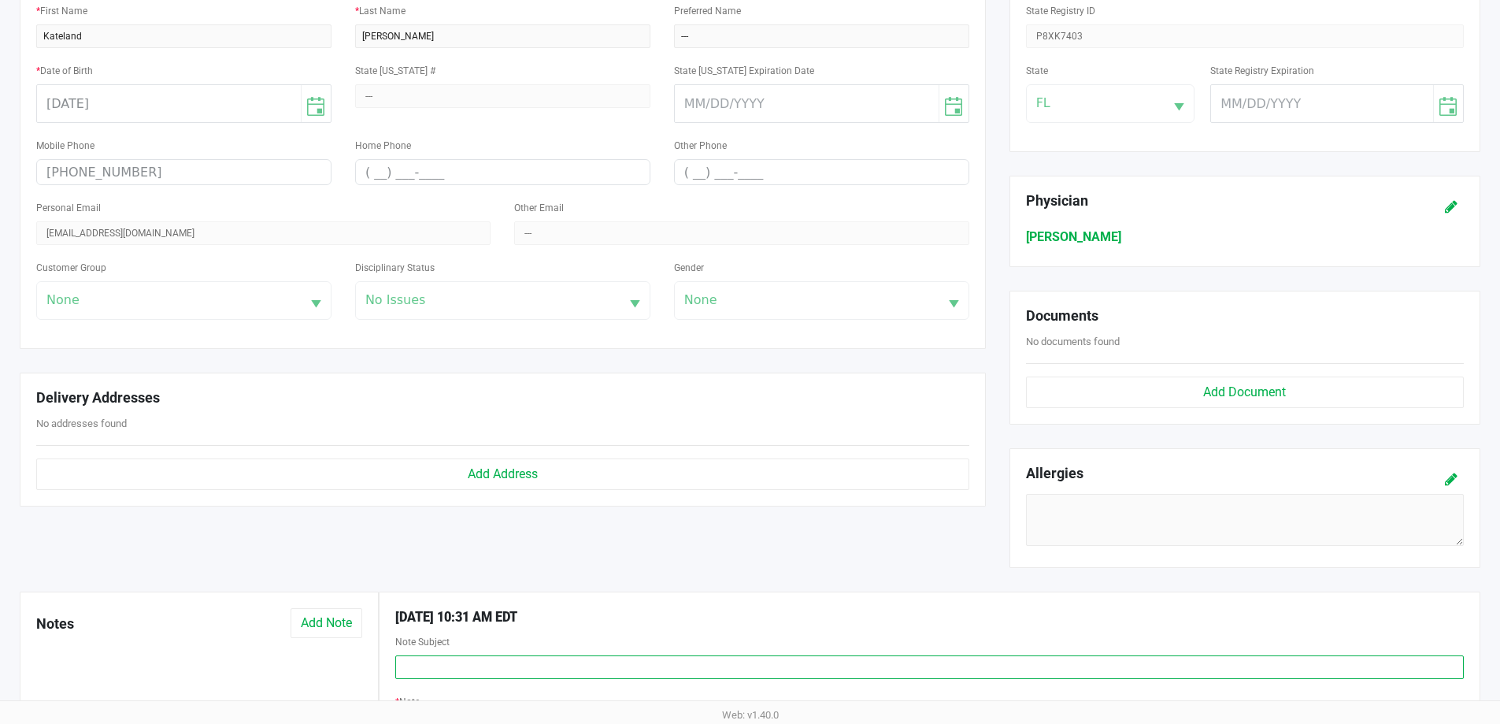
click at [489, 666] on input "text" at bounding box center [929, 667] width 1068 height 24
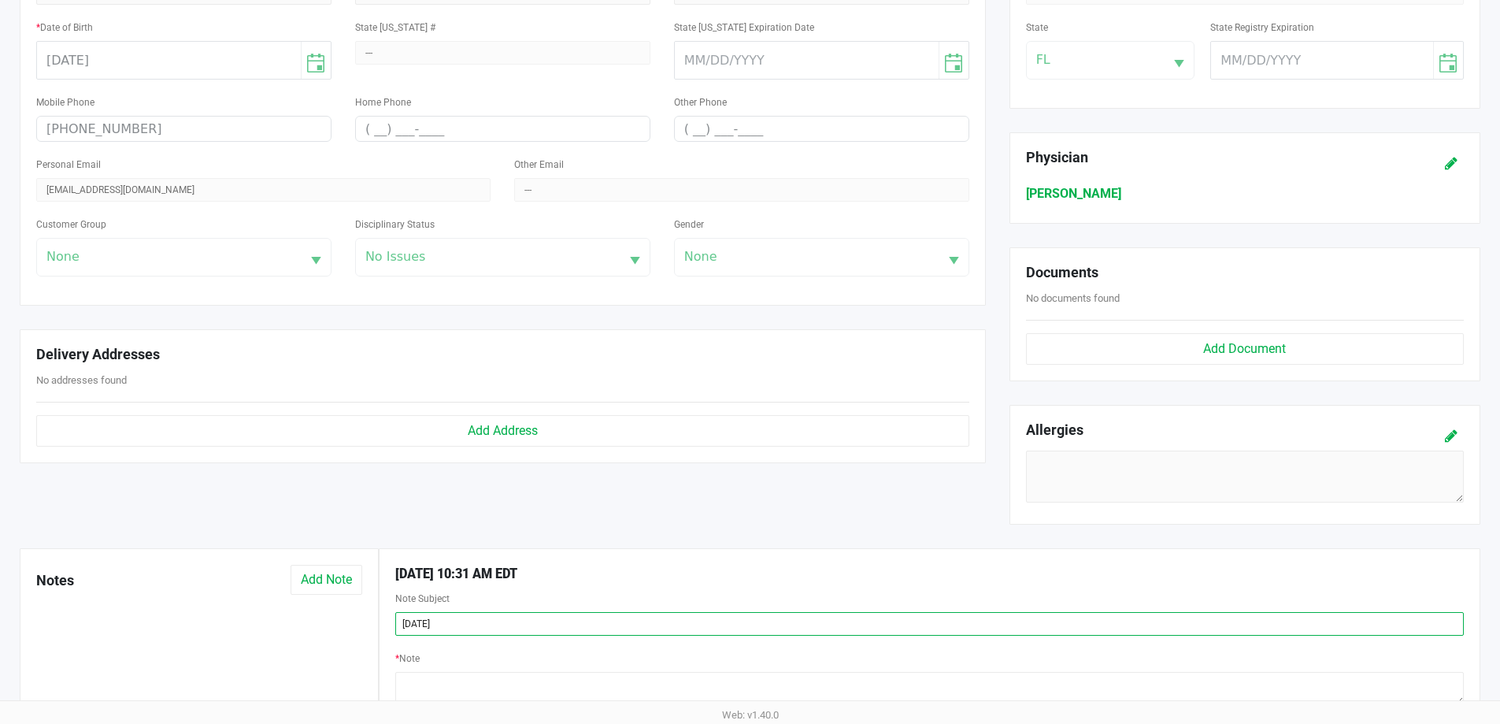
scroll to position [394, 0]
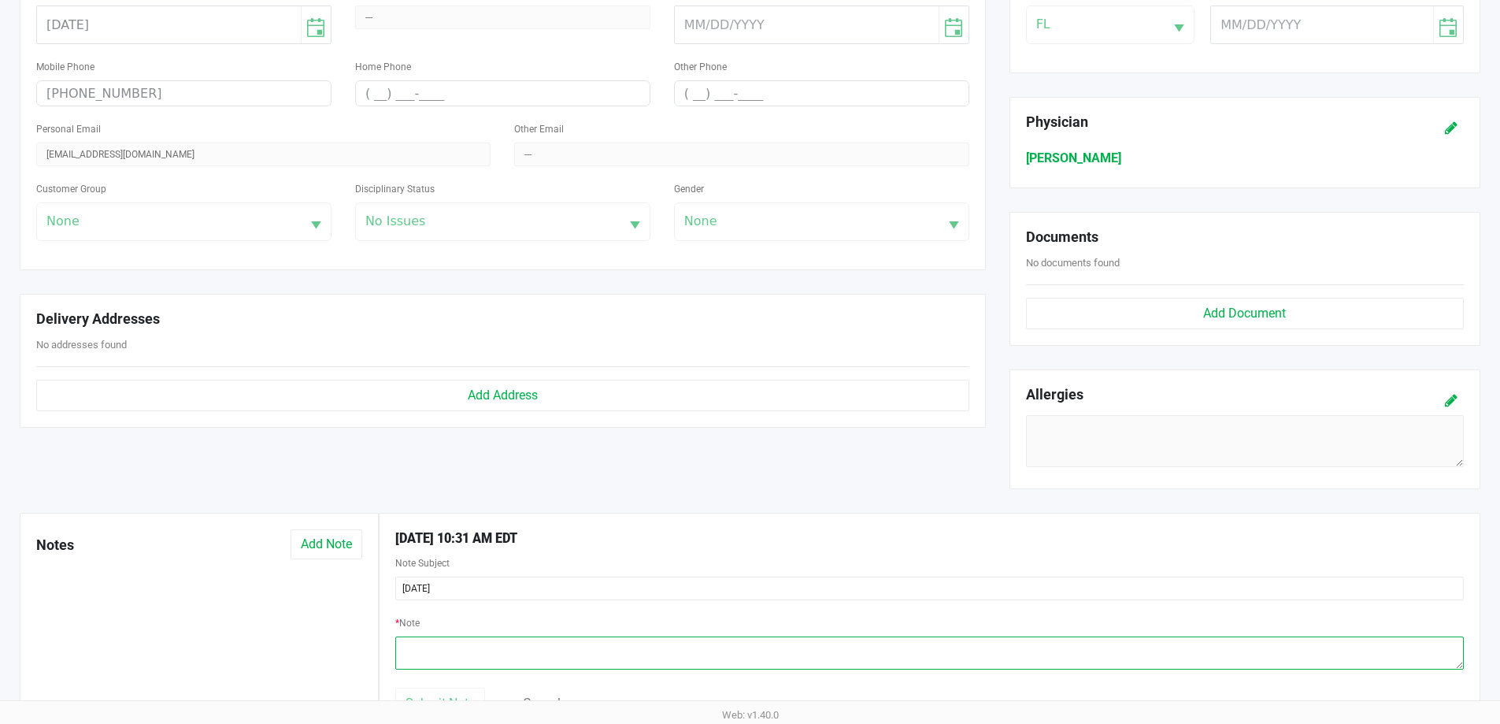
click at [464, 638] on textarea at bounding box center [929, 652] width 1068 height 33
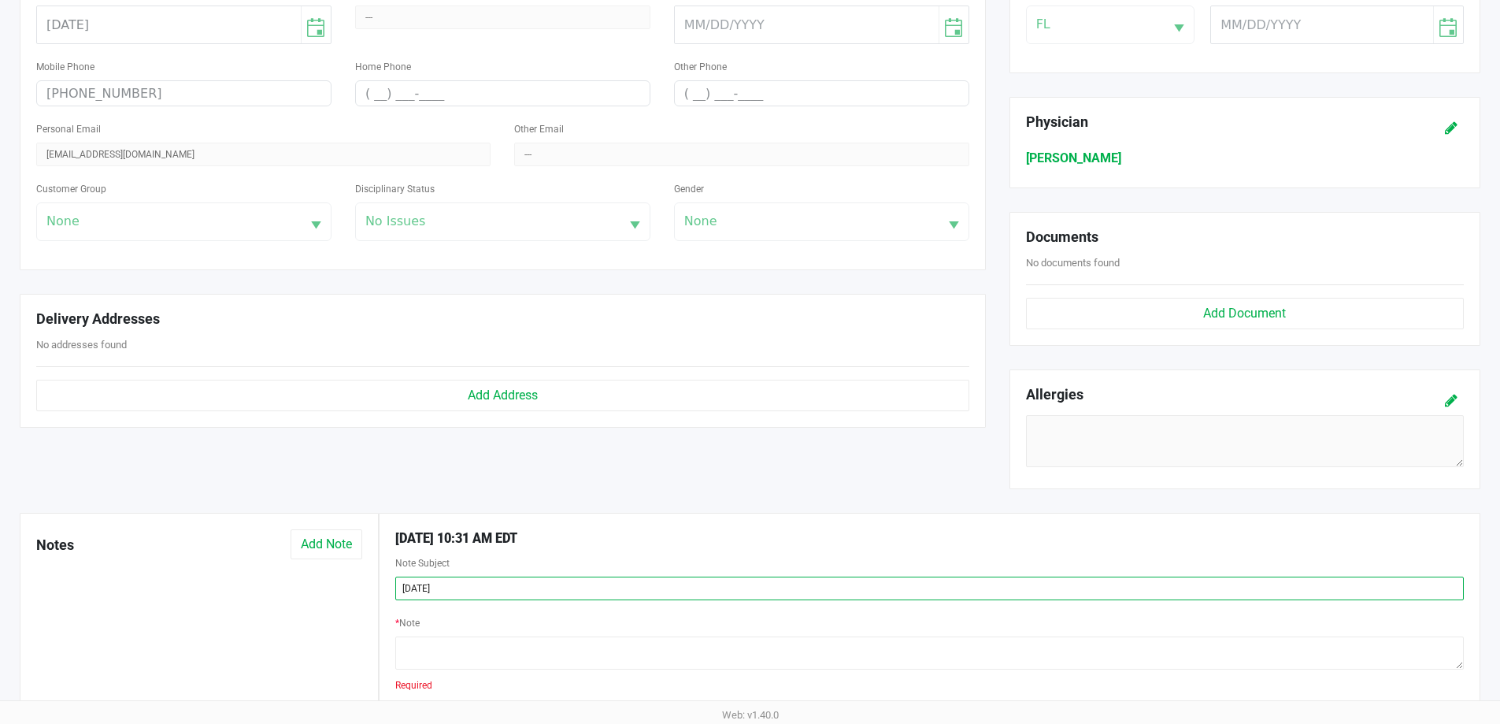
click at [484, 591] on input "[DATE]" at bounding box center [929, 588] width 1068 height 24
type input "[DATE] - RETURN"
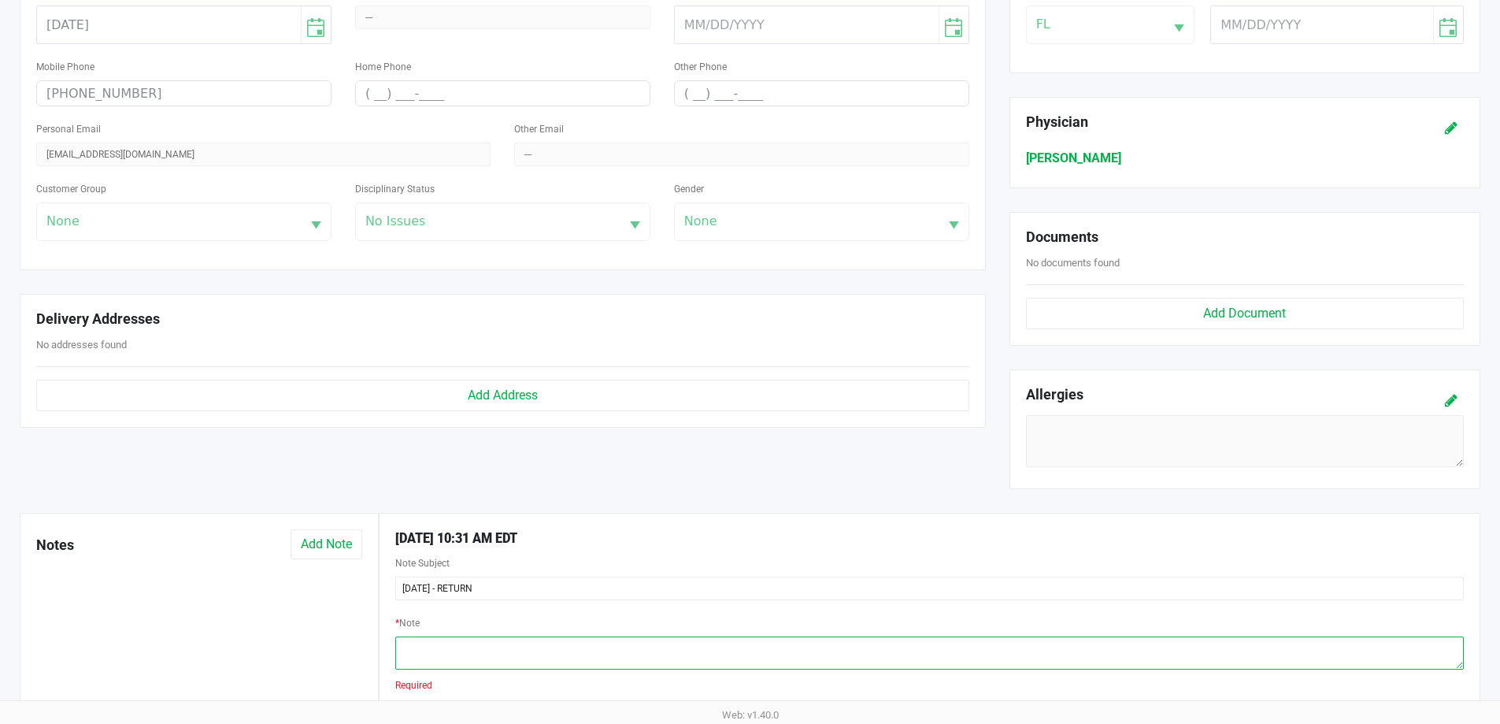
click at [497, 660] on textarea at bounding box center [929, 652] width 1068 height 33
click at [557, 642] on textarea at bounding box center [929, 652] width 1068 height 33
click at [772, 657] on textarea at bounding box center [929, 652] width 1068 height 33
click at [669, 650] on textarea at bounding box center [929, 652] width 1068 height 33
click at [665, 646] on textarea at bounding box center [929, 652] width 1068 height 33
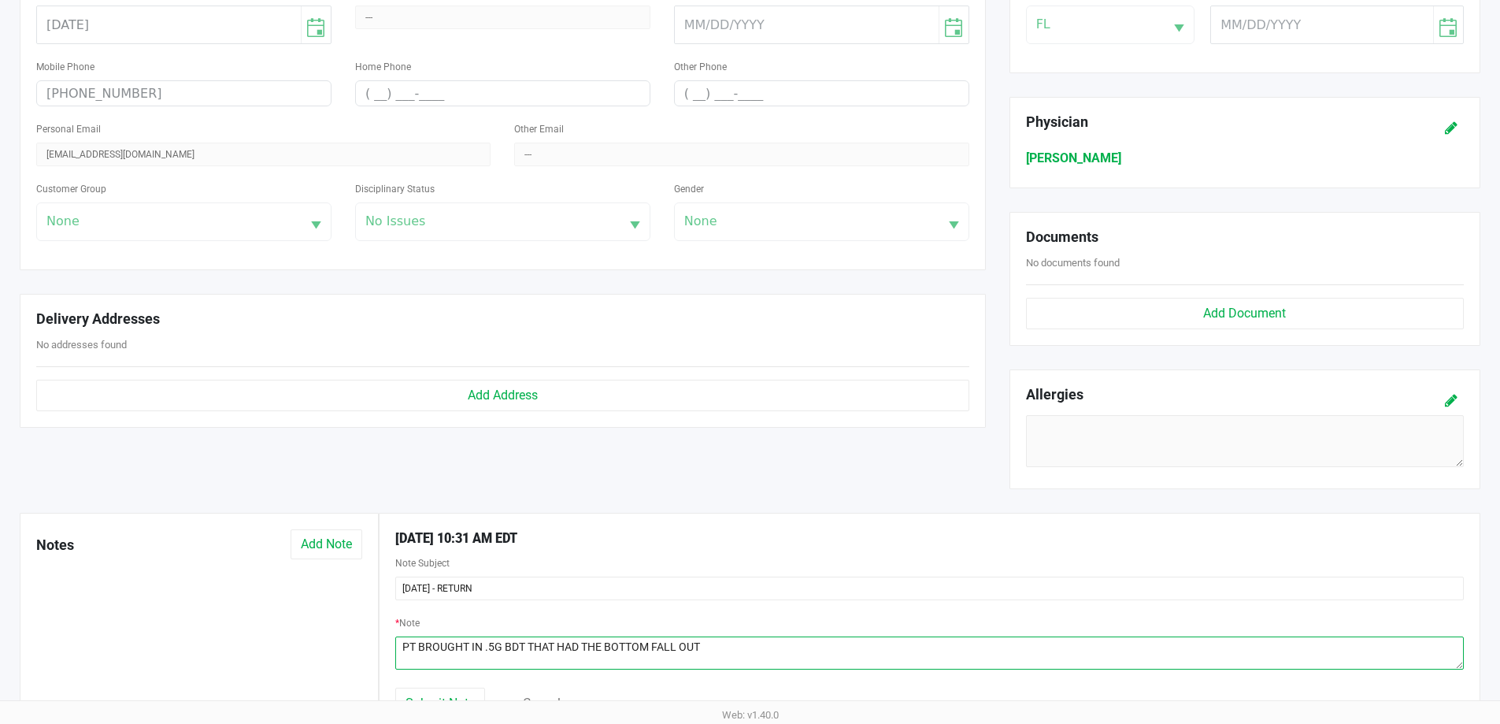
click at [761, 646] on textarea at bounding box center [929, 652] width 1068 height 33
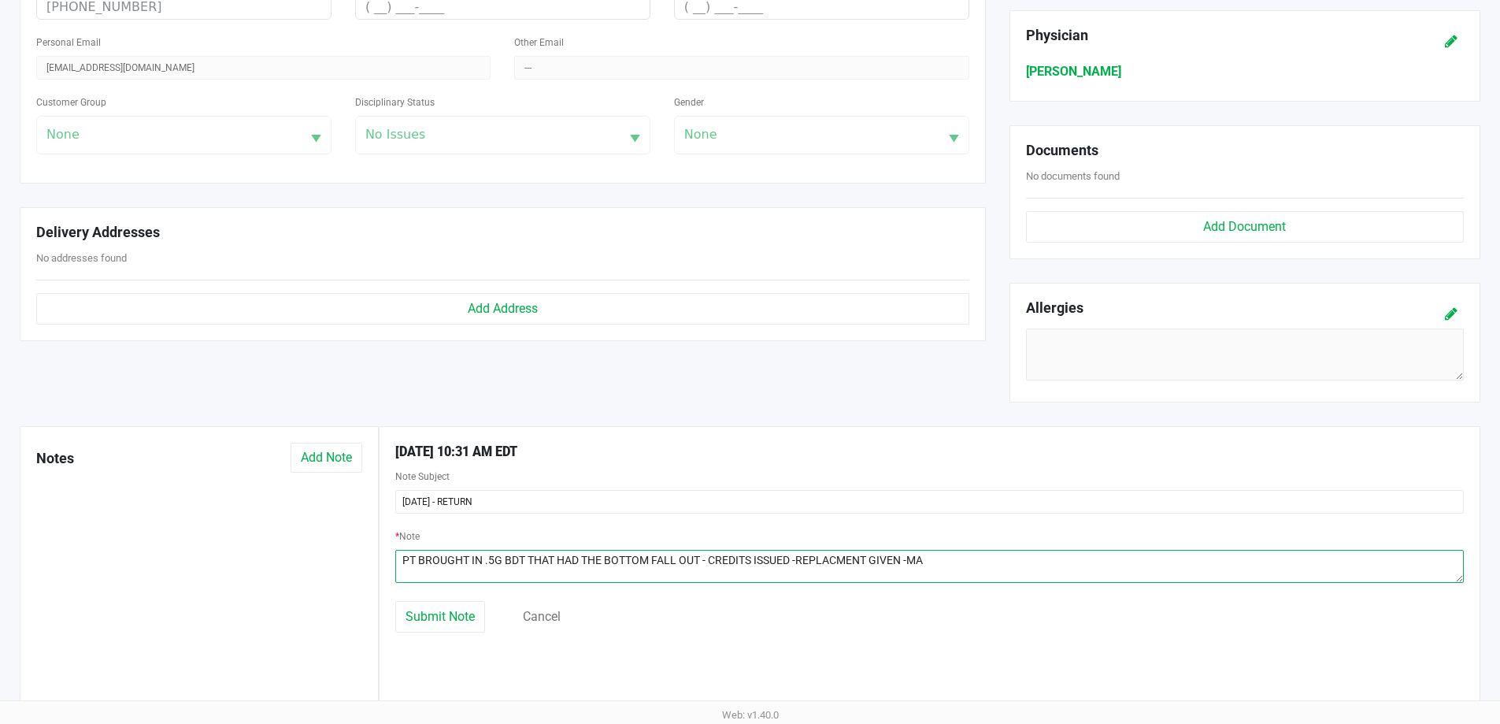
scroll to position [483, 0]
type textarea "PT BROUGHT IN .5G BDT THAT HAD THE BOTTOM FALL OUT - CREDITS ISSUED -REPLACMENT…"
click at [465, 632] on div "[DATE] 10:31 AM EDT Note Subject [DATE] - RETURN * Note Submit Note Cancel" at bounding box center [929, 561] width 1101 height 277
click at [464, 629] on button "Submit Note" at bounding box center [440, 613] width 90 height 31
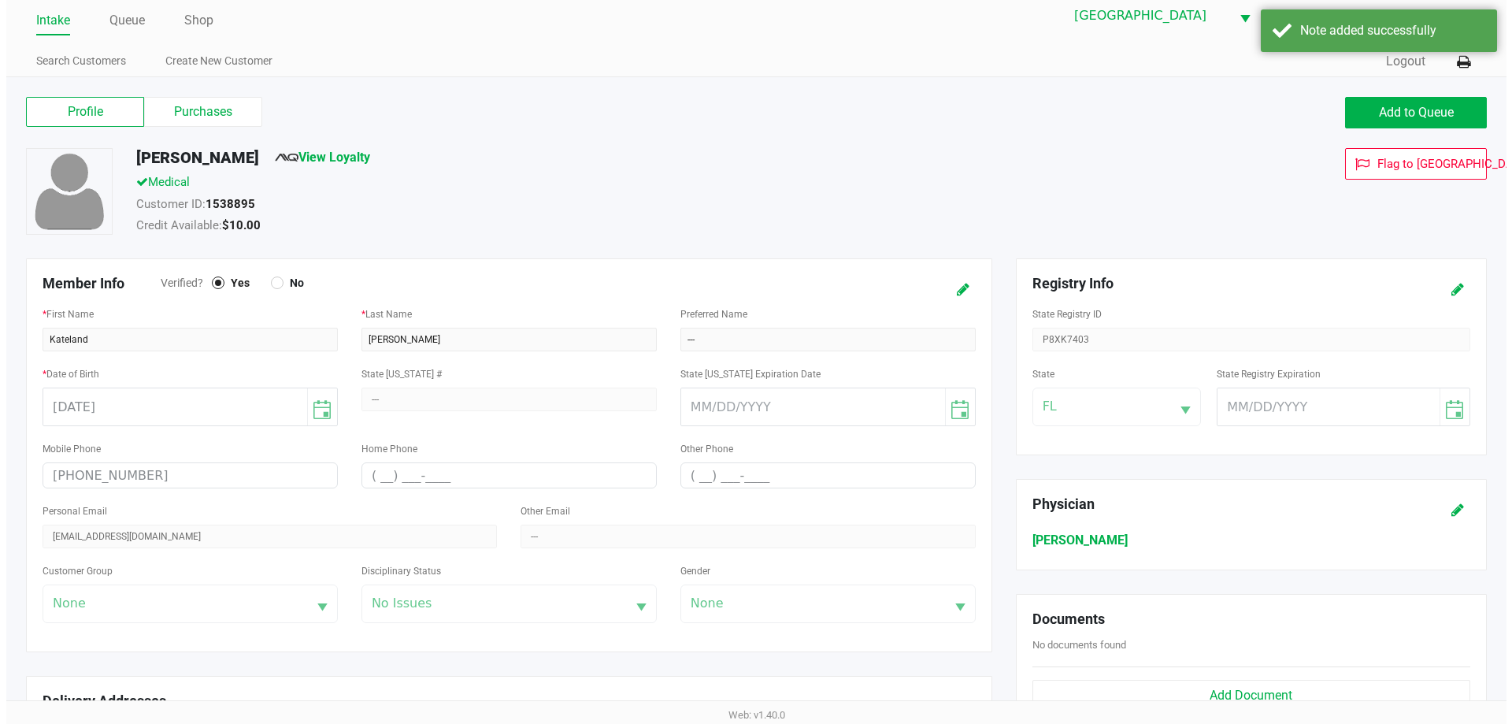
scroll to position [0, 0]
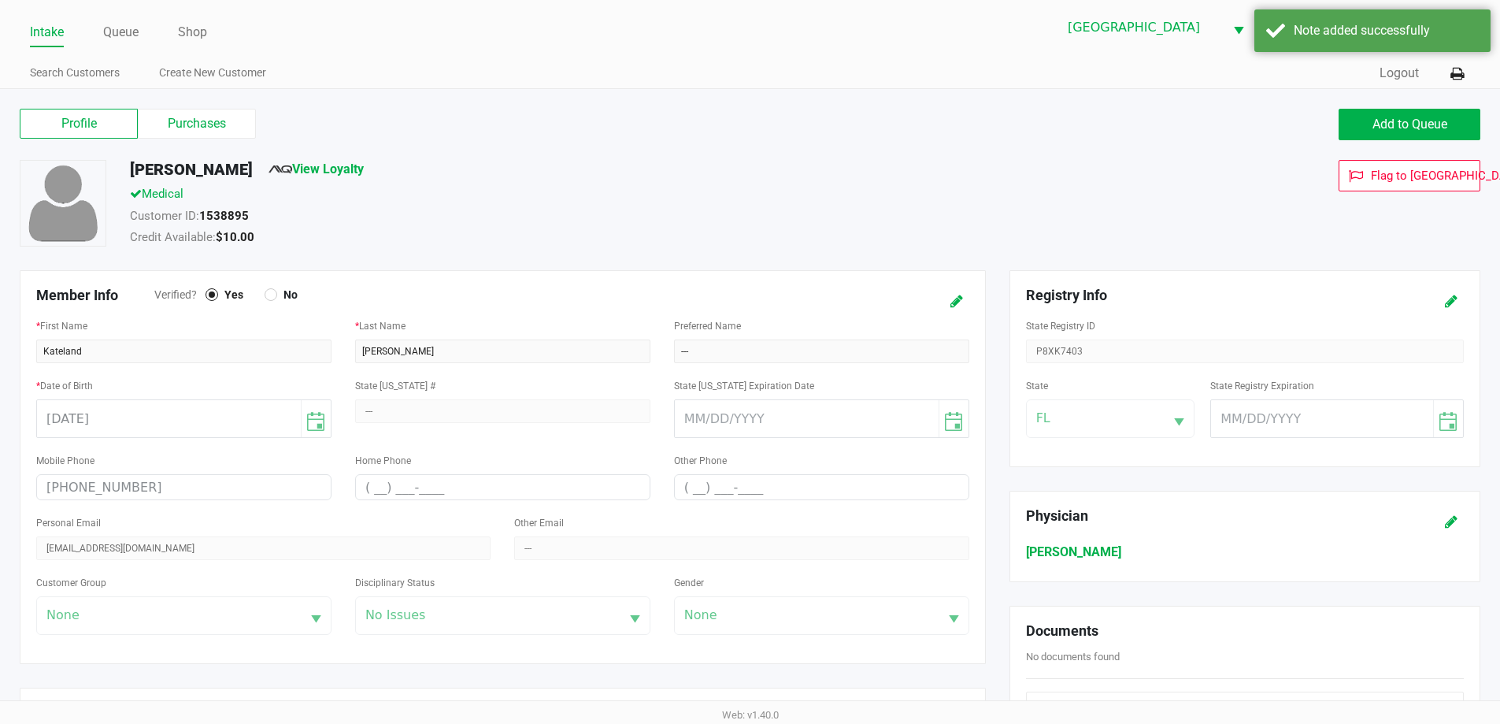
click at [54, 35] on link "Intake" at bounding box center [47, 32] width 34 height 22
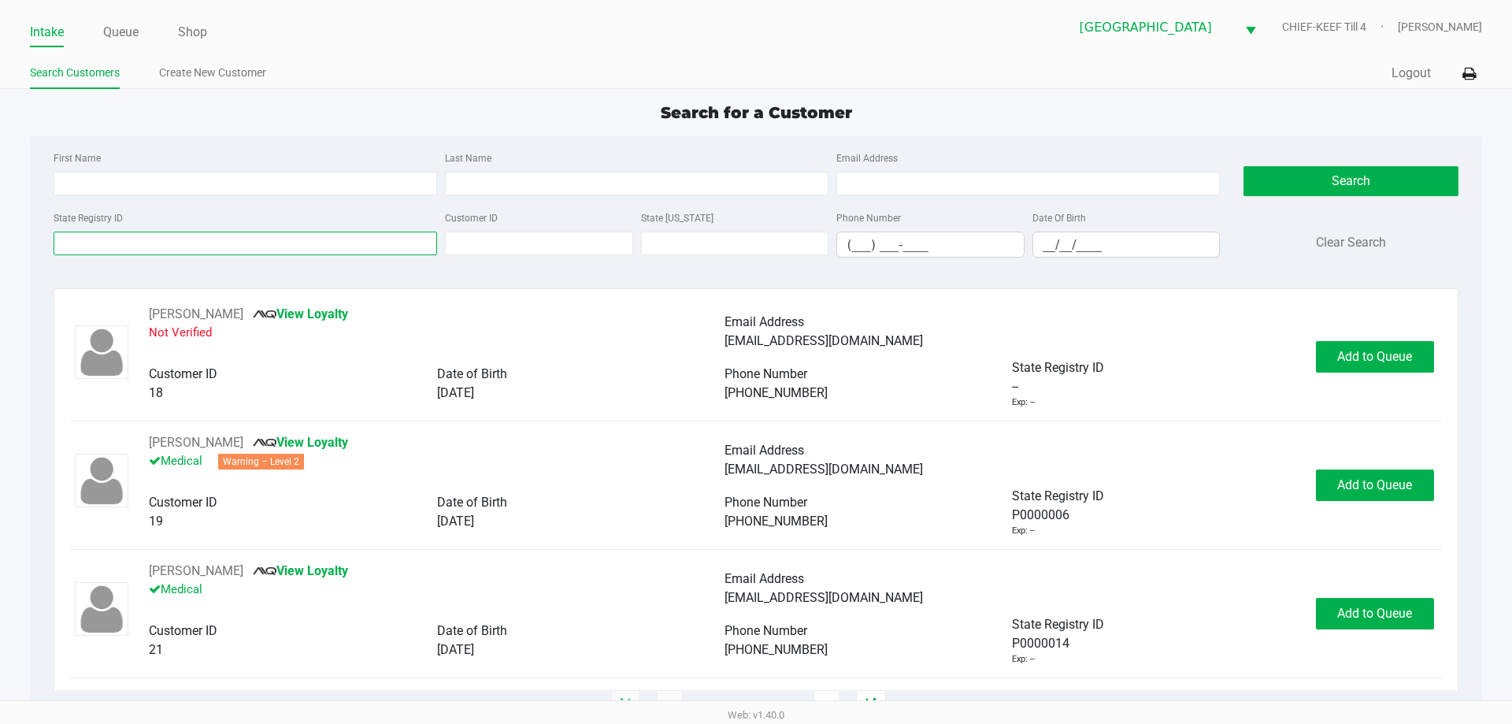
click at [349, 244] on input "State Registry ID" at bounding box center [245, 243] width 383 height 24
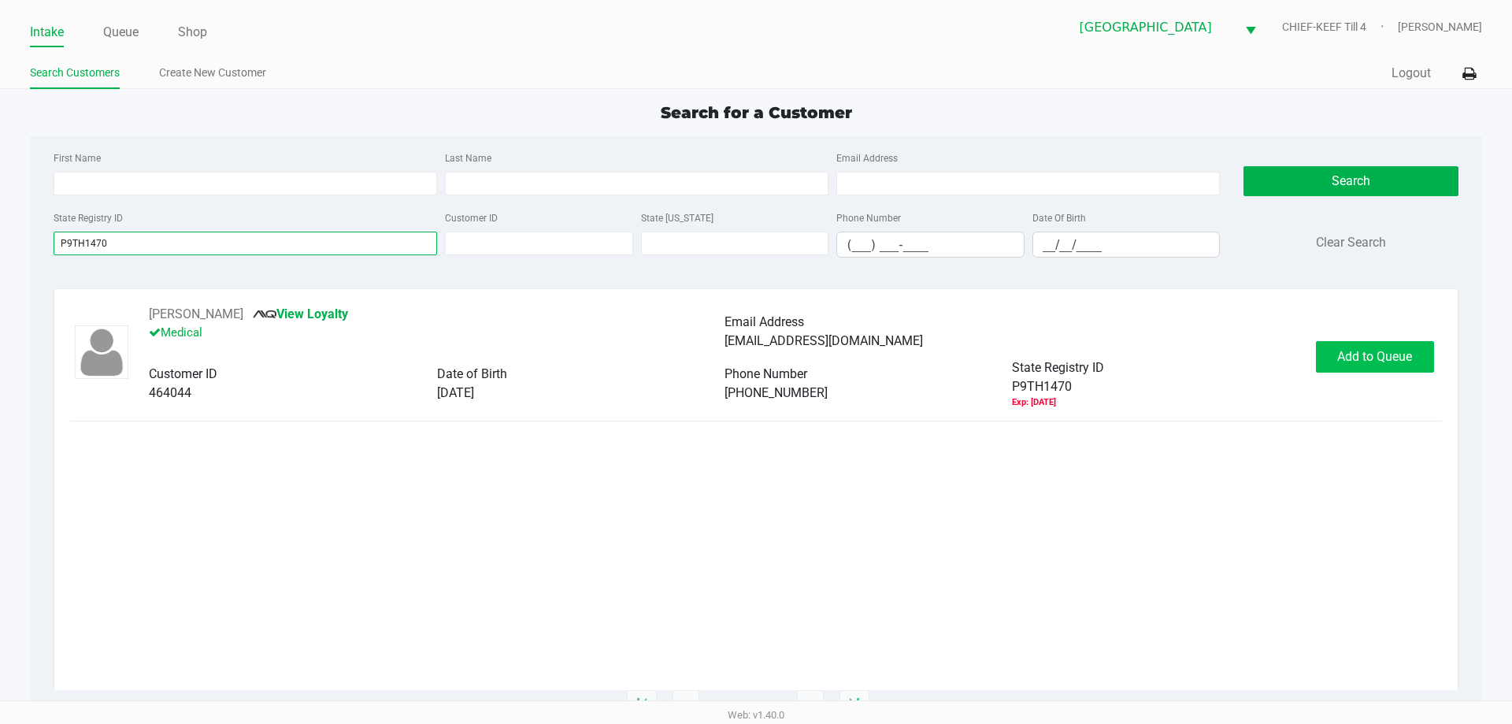
type input "P9TH1470"
click at [1392, 363] on span "Add to Queue" at bounding box center [1374, 356] width 75 height 15
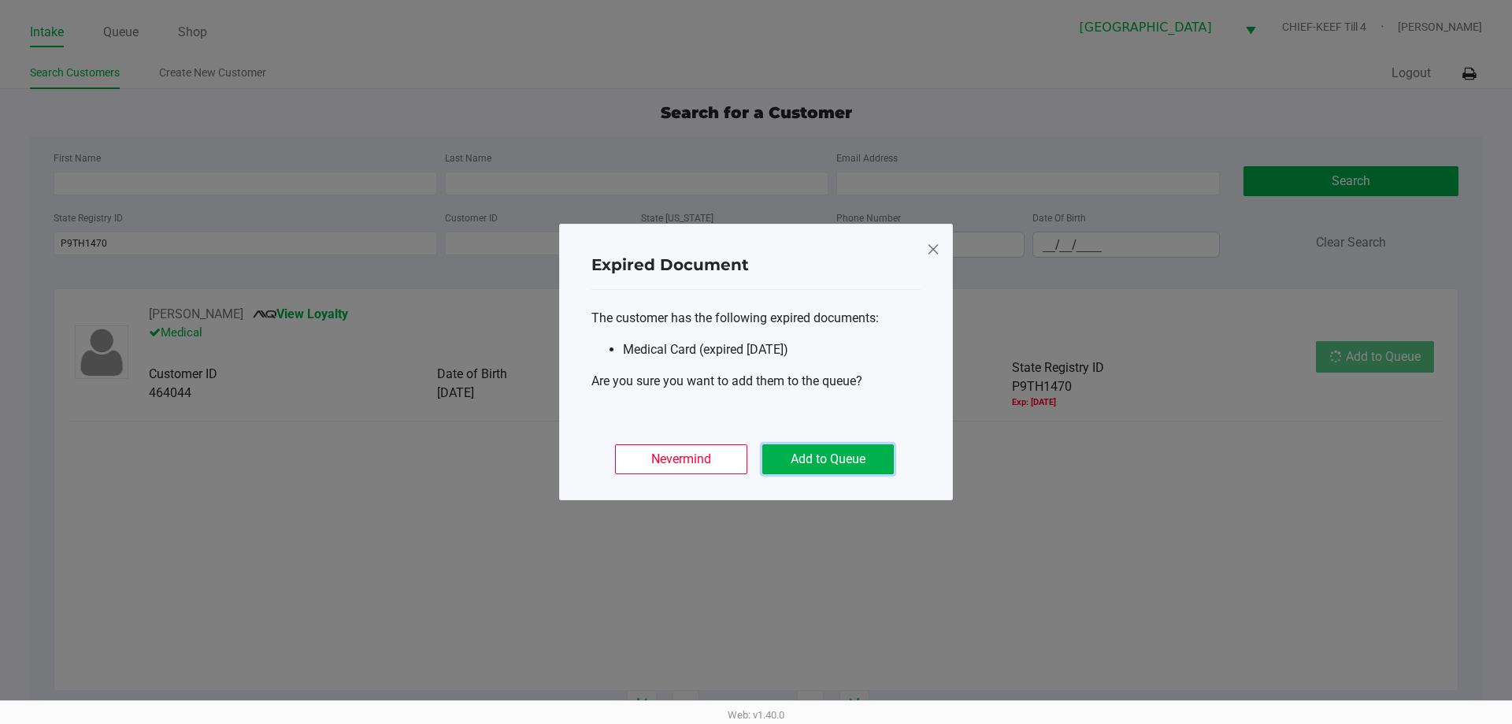
click at [798, 465] on button "Add to Queue" at bounding box center [827, 459] width 131 height 30
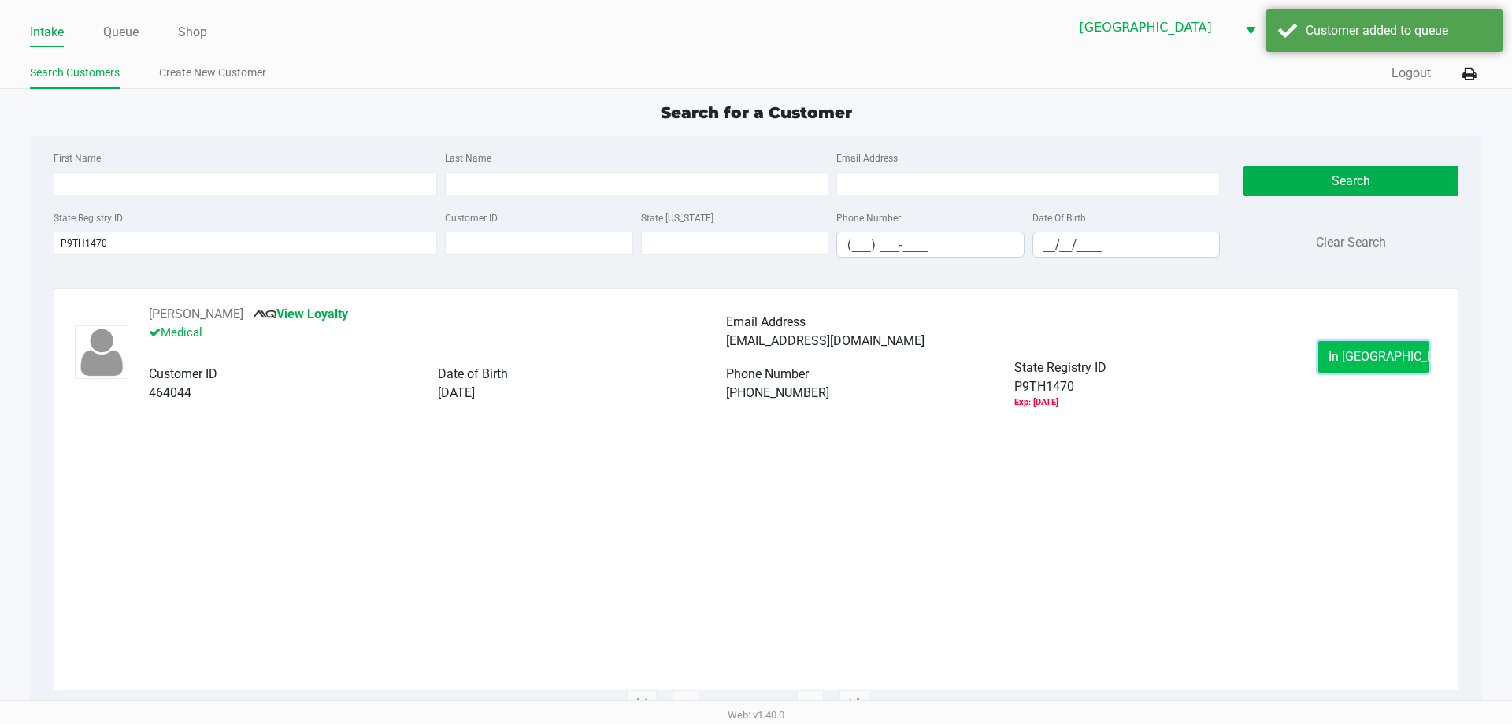
click at [1357, 366] on button "In [GEOGRAPHIC_DATA]" at bounding box center [1373, 356] width 110 height 31
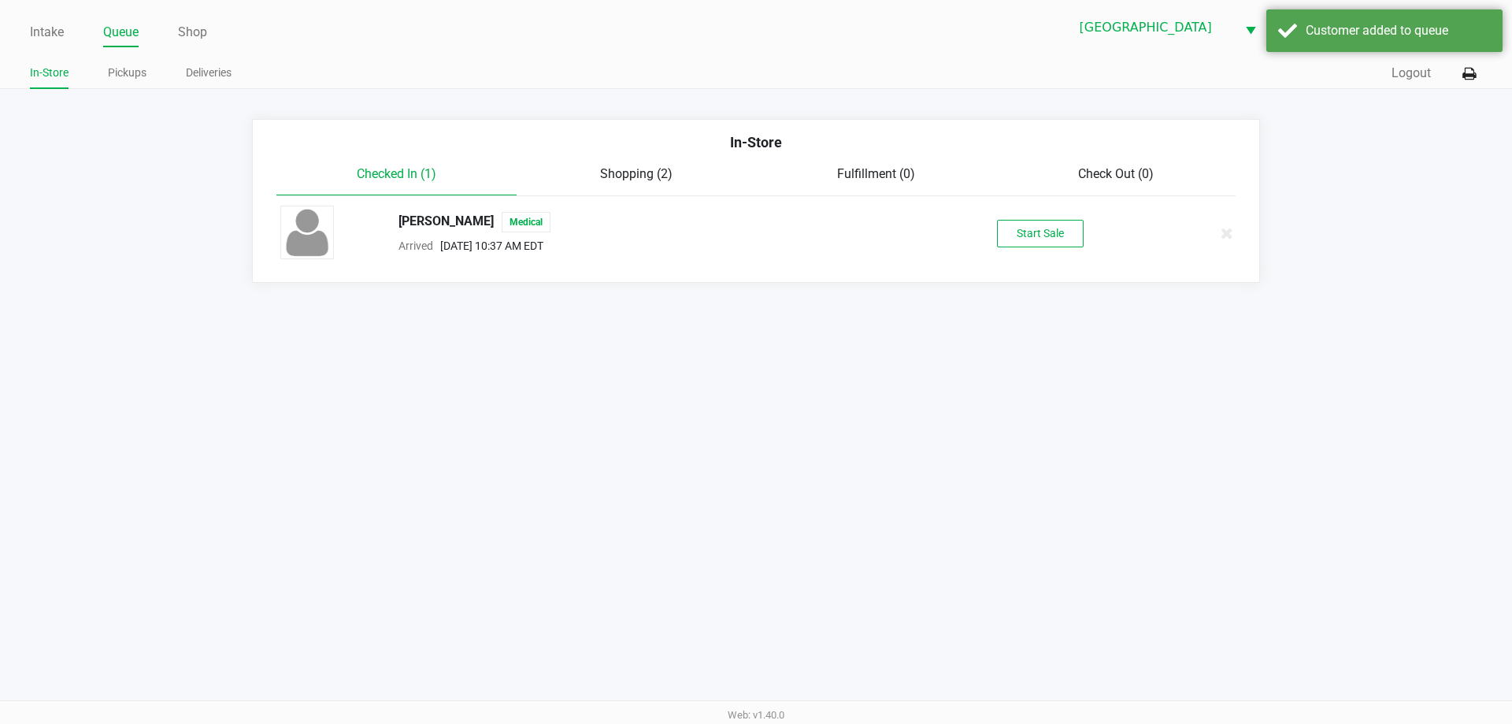
click at [1017, 253] on div "[PERSON_NAME] Medical Arrived [DATE] 10:37 AM EDT Start Sale" at bounding box center [755, 232] width 975 height 55
click at [1027, 245] on button "Start Sale" at bounding box center [1040, 234] width 87 height 28
click at [905, 597] on div "Intake Queue Shop Lakeland WC CHIEF-KEEF Till 4 [PERSON_NAME] In-Store Pickups …" at bounding box center [756, 362] width 1512 height 724
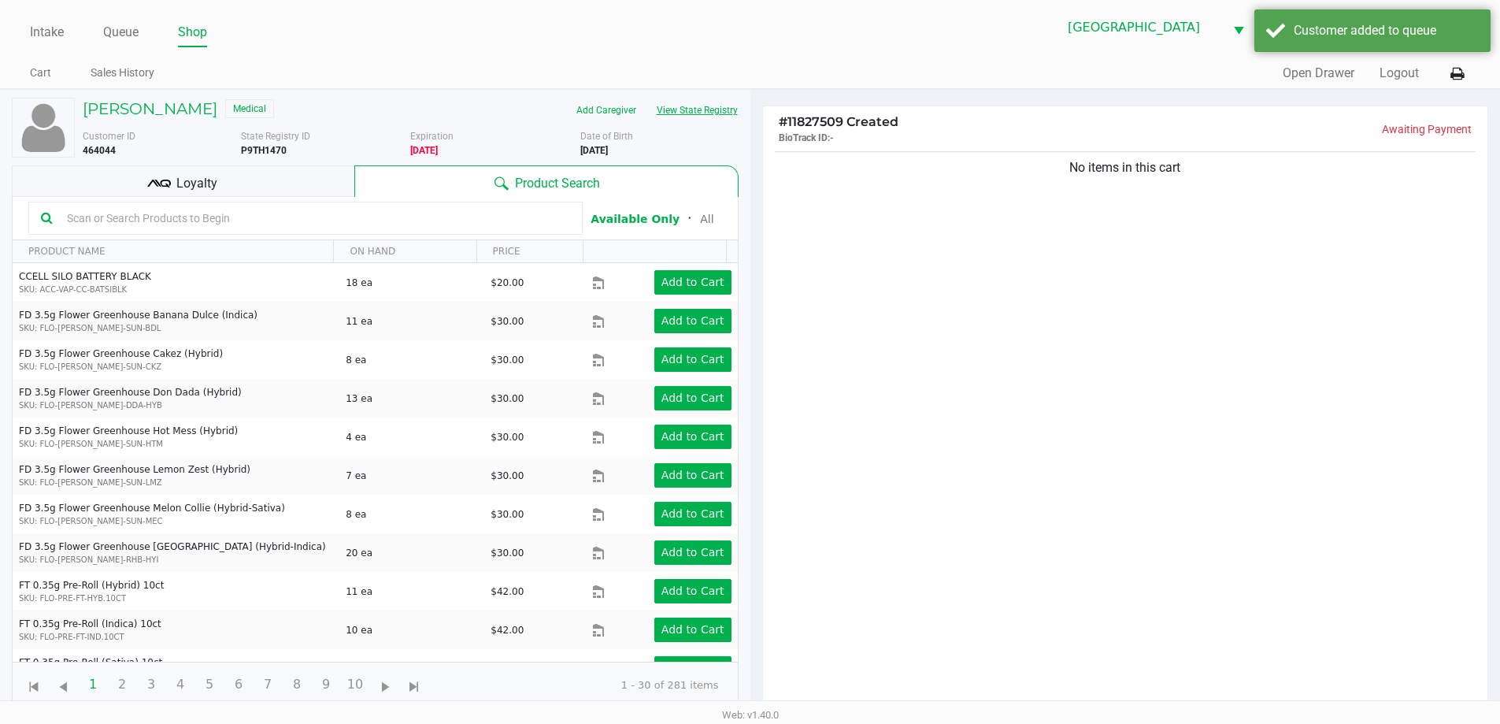
click at [690, 110] on button "View State Registry" at bounding box center [692, 110] width 92 height 25
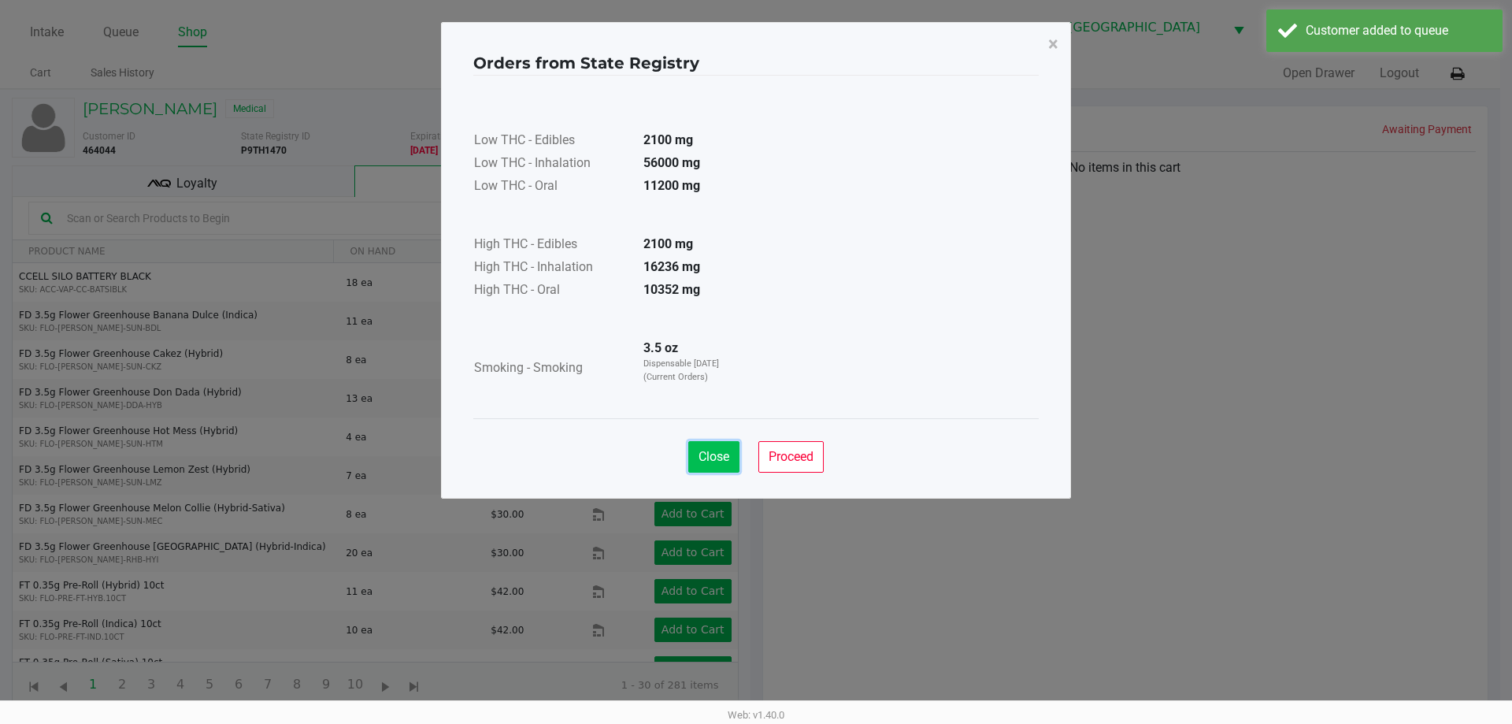
click at [713, 454] on span "Close" at bounding box center [713, 456] width 31 height 15
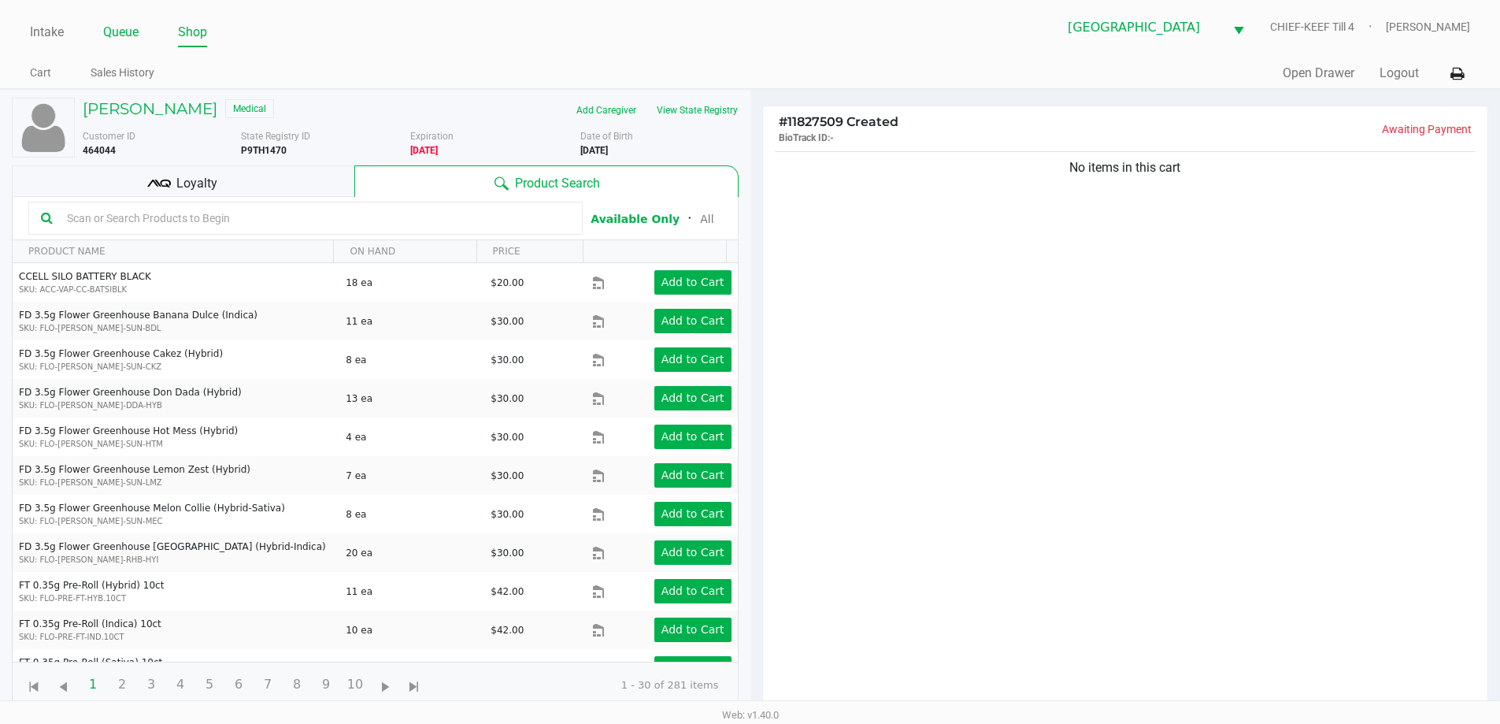
click at [111, 30] on link "Queue" at bounding box center [120, 32] width 35 height 22
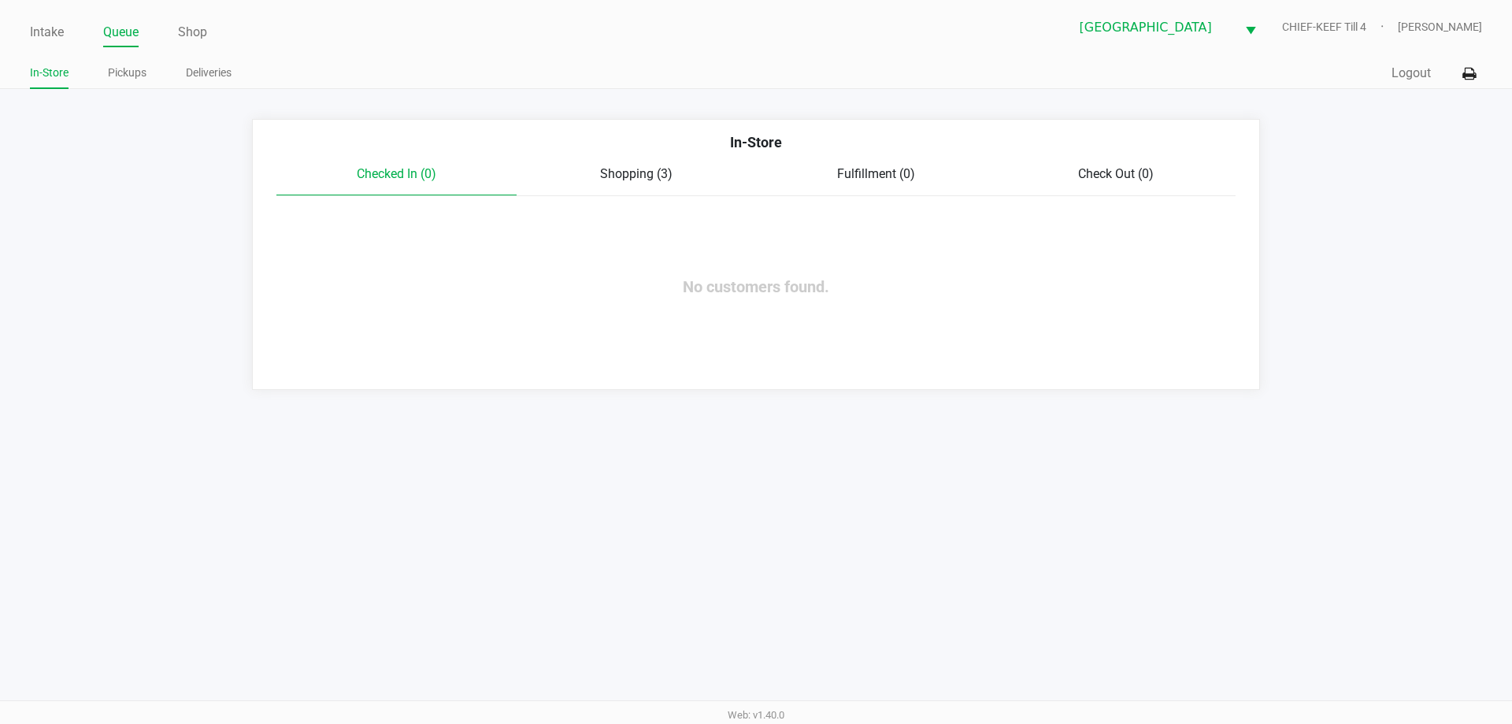
click at [659, 176] on span "Shopping (3)" at bounding box center [636, 173] width 72 height 15
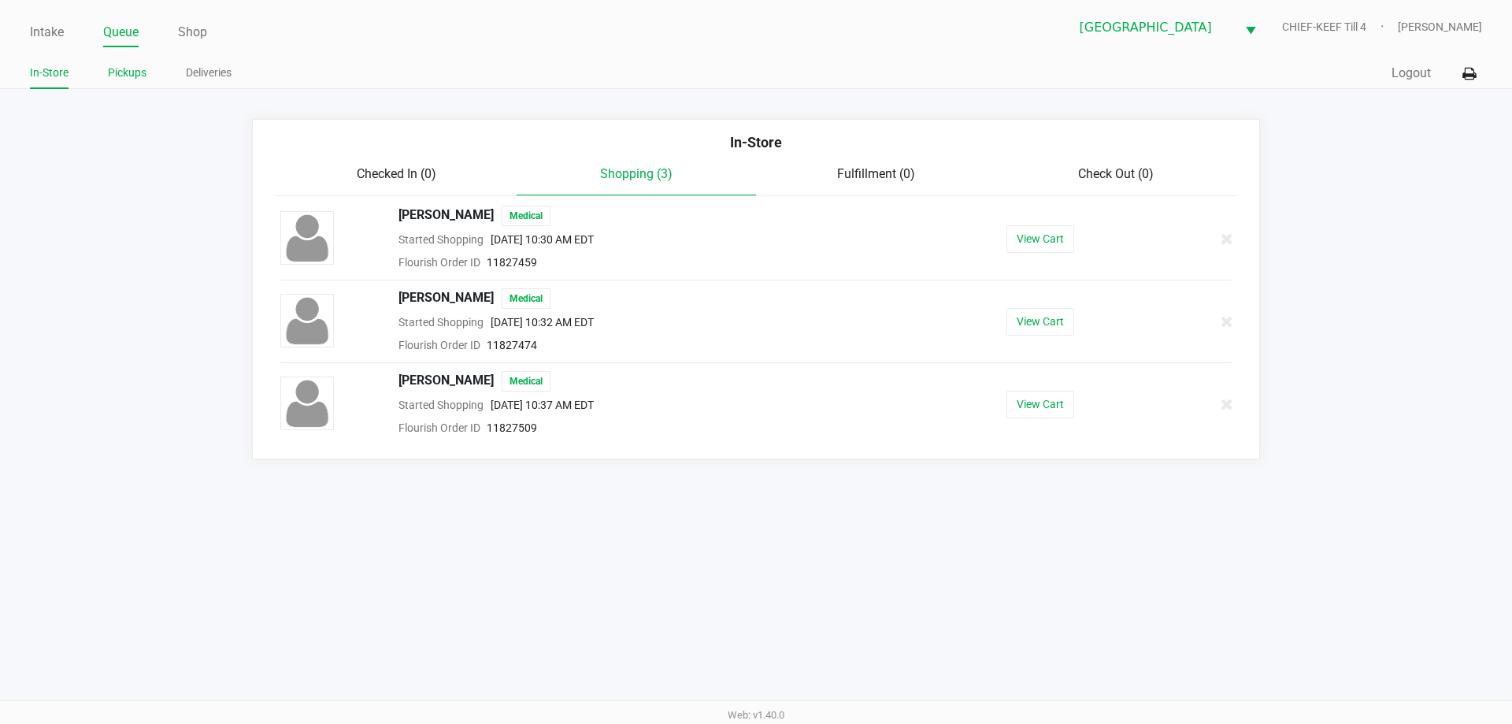
click at [123, 65] on link "Pickups" at bounding box center [127, 73] width 39 height 20
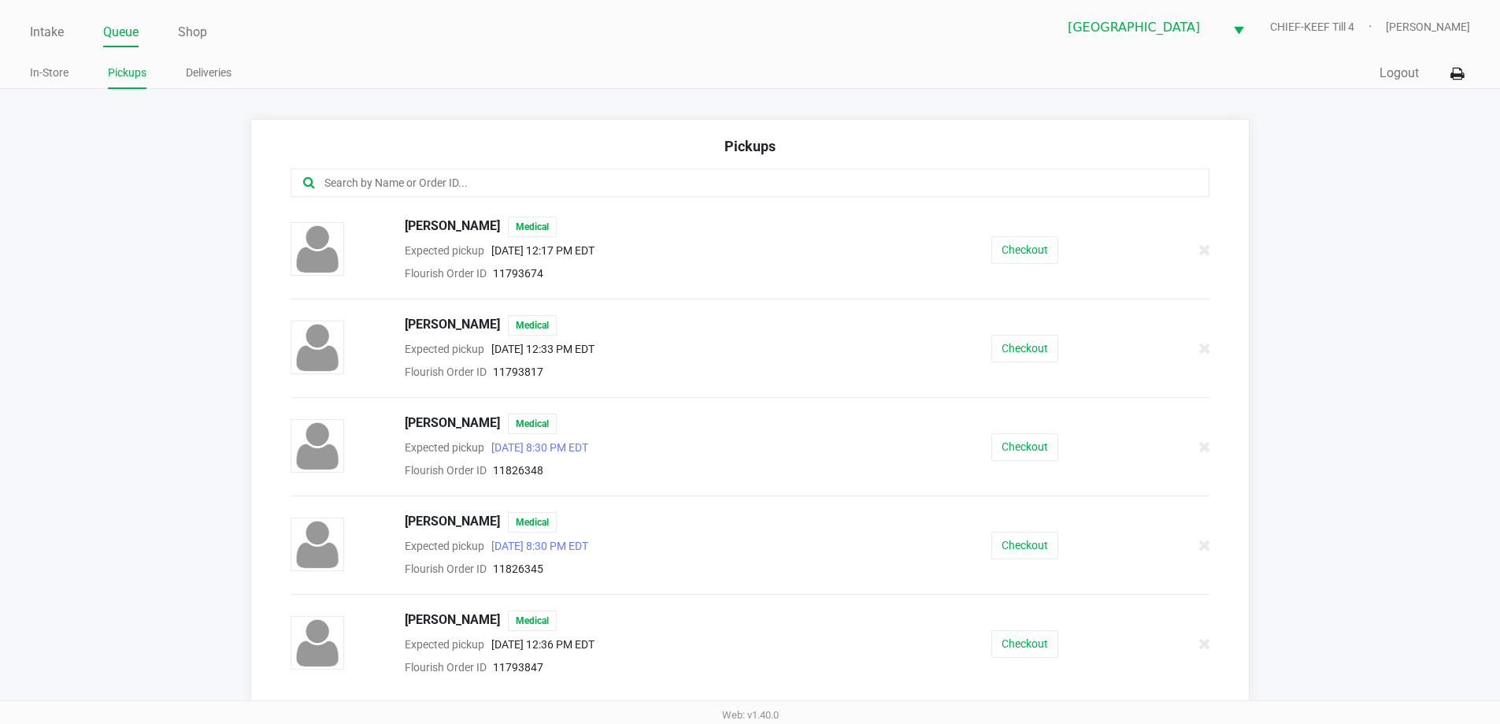
click at [483, 176] on input "text" at bounding box center [725, 183] width 805 height 18
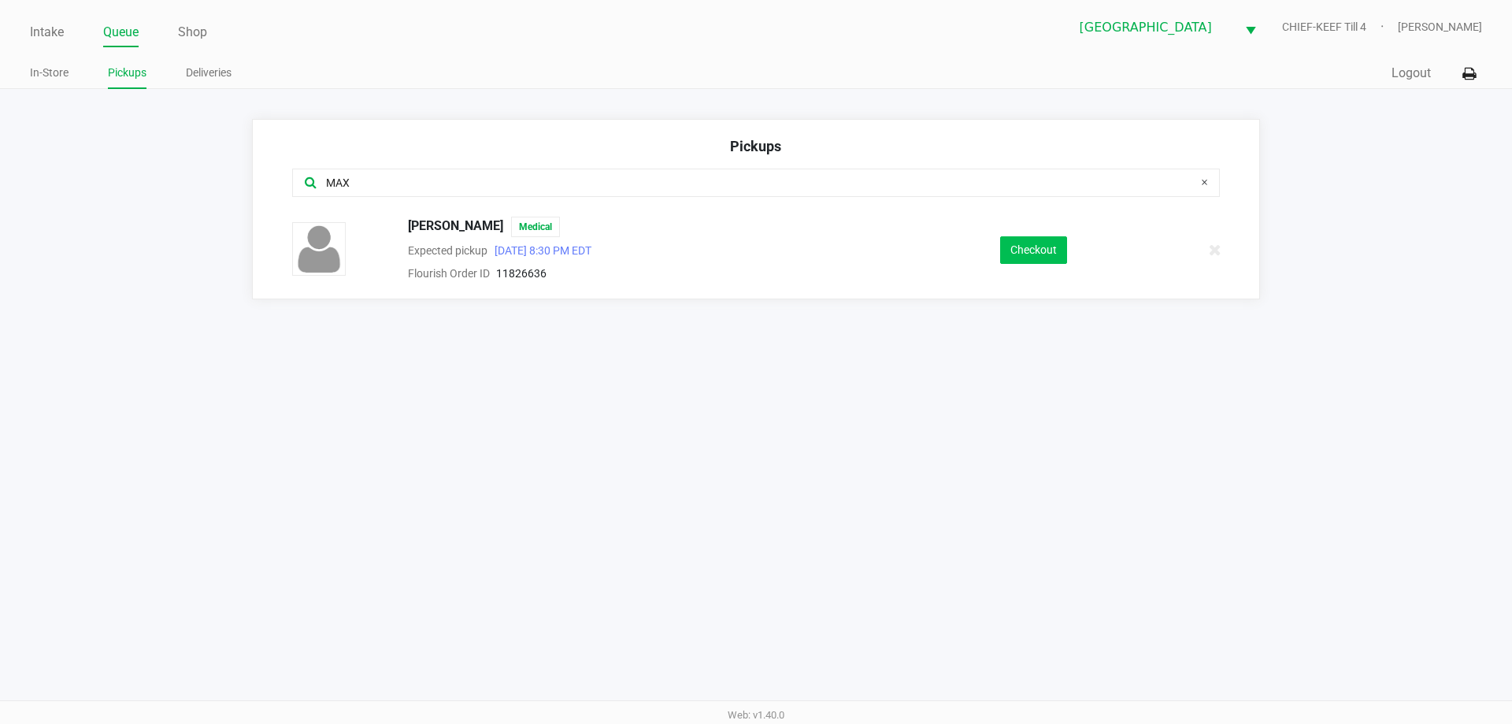
type input "MAX"
click at [1026, 244] on button "Checkout" at bounding box center [1033, 250] width 67 height 28
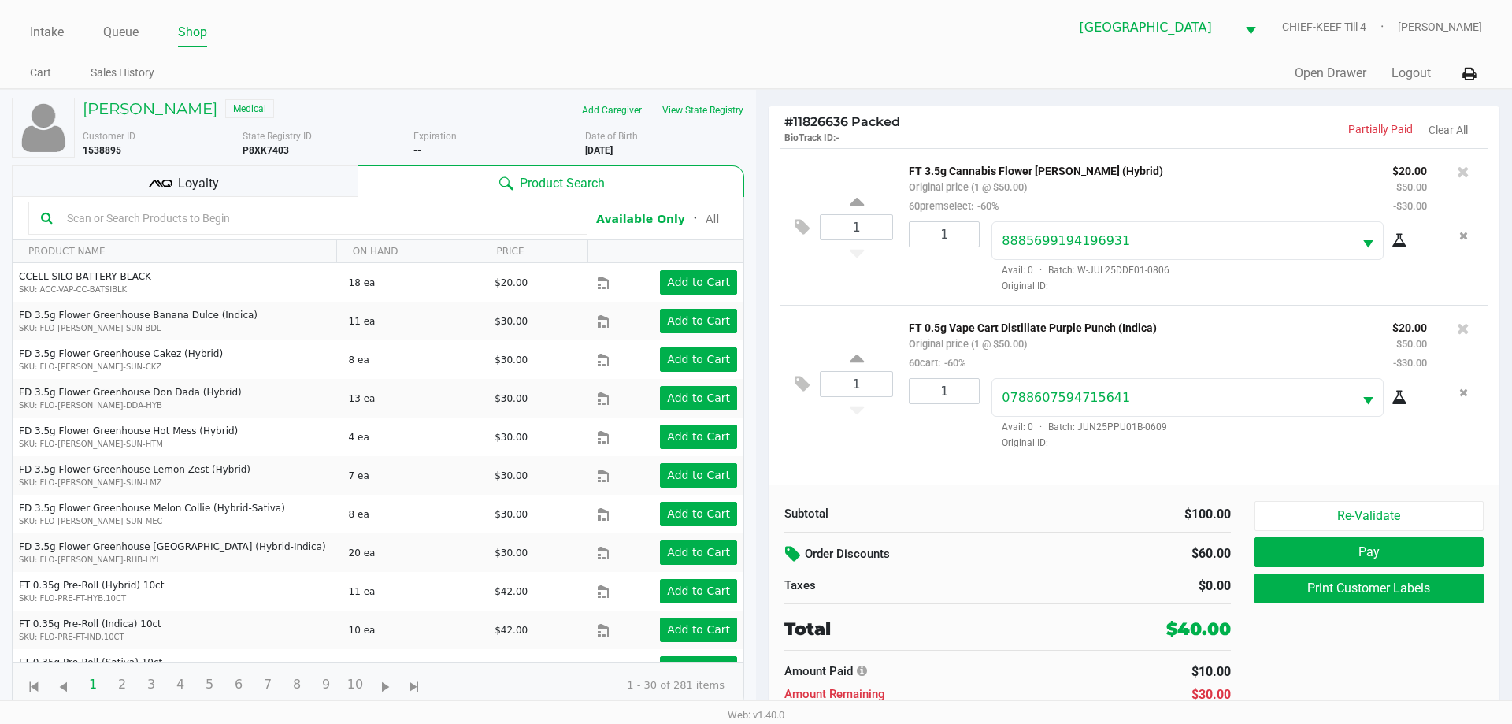
click at [794, 558] on icon at bounding box center [794, 554] width 19 height 18
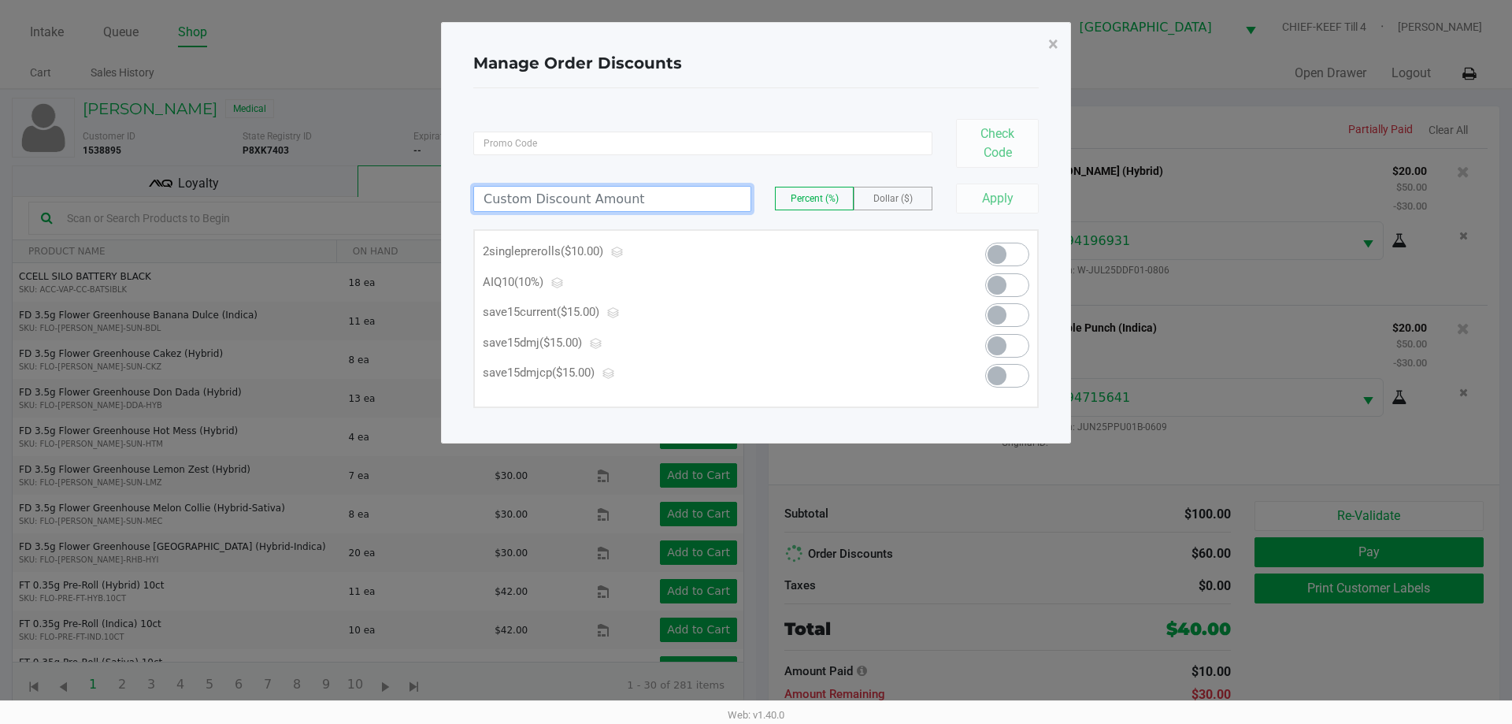
click at [628, 205] on input at bounding box center [612, 199] width 276 height 24
type input "10.00"
click at [883, 186] on div "10.00 Percent (%) Dollar ($)" at bounding box center [702, 199] width 459 height 26
click at [897, 193] on span "Dollar ($)" at bounding box center [892, 198] width 39 height 11
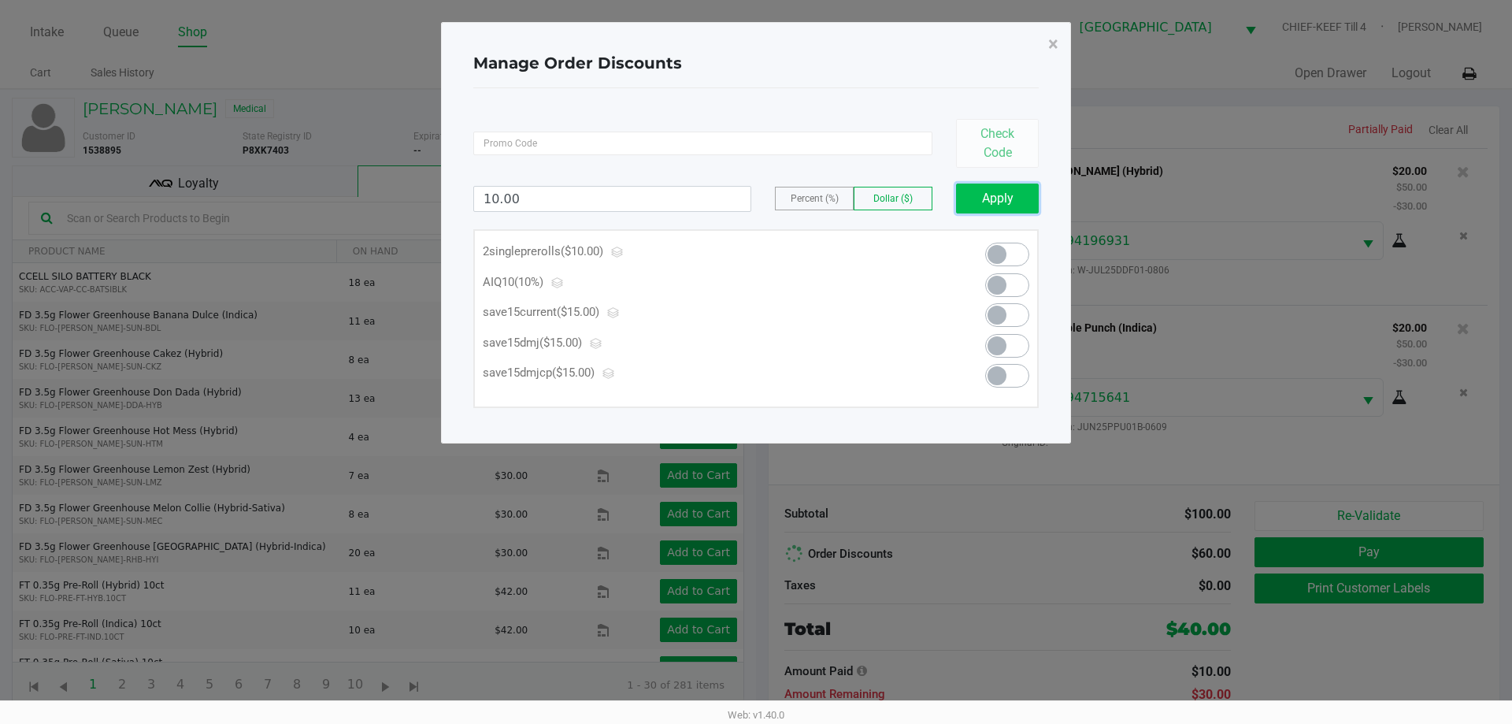
click at [960, 191] on button "Apply" at bounding box center [997, 198] width 83 height 30
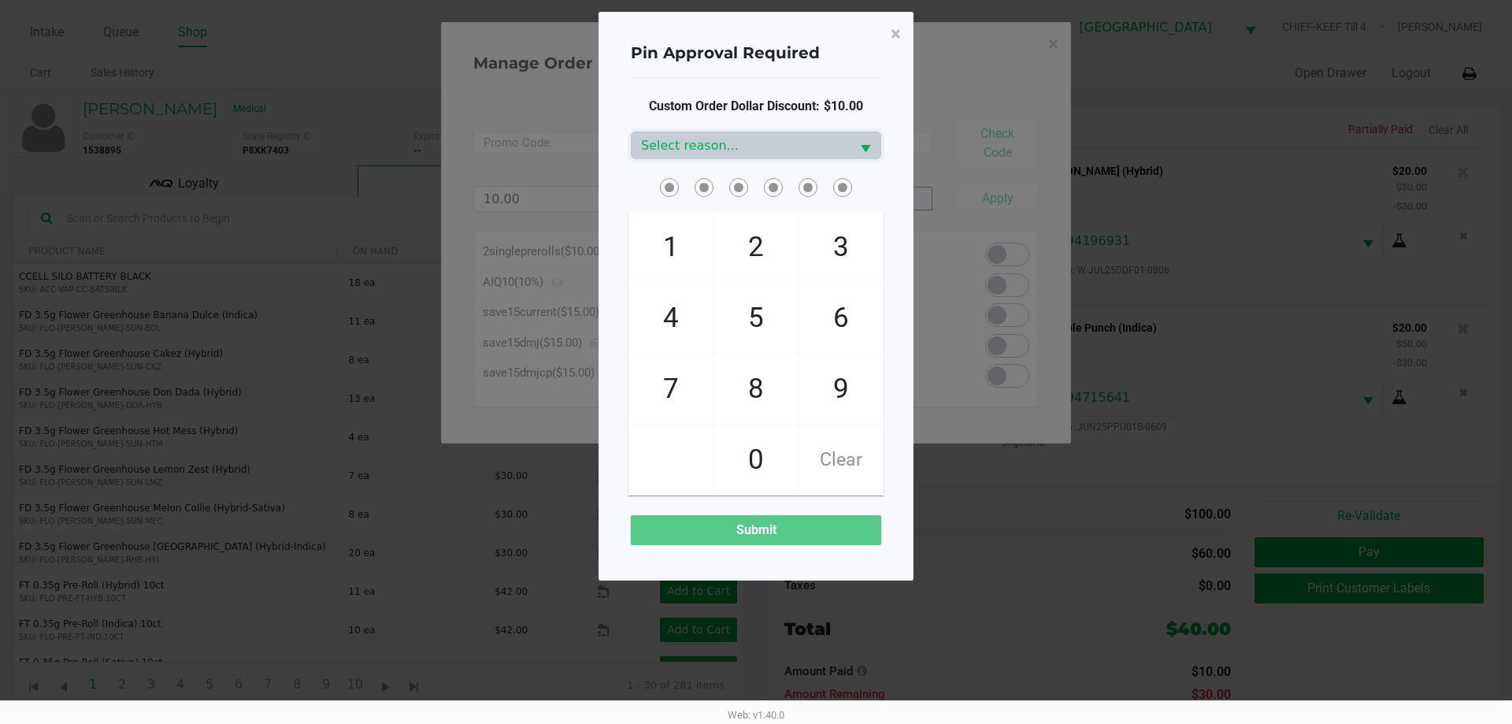
click at [772, 231] on span "2" at bounding box center [755, 247] width 83 height 69
checkbox input "true"
click at [839, 367] on span "9" at bounding box center [840, 388] width 83 height 69
checkbox input "true"
click at [687, 311] on span "4" at bounding box center [670, 317] width 83 height 69
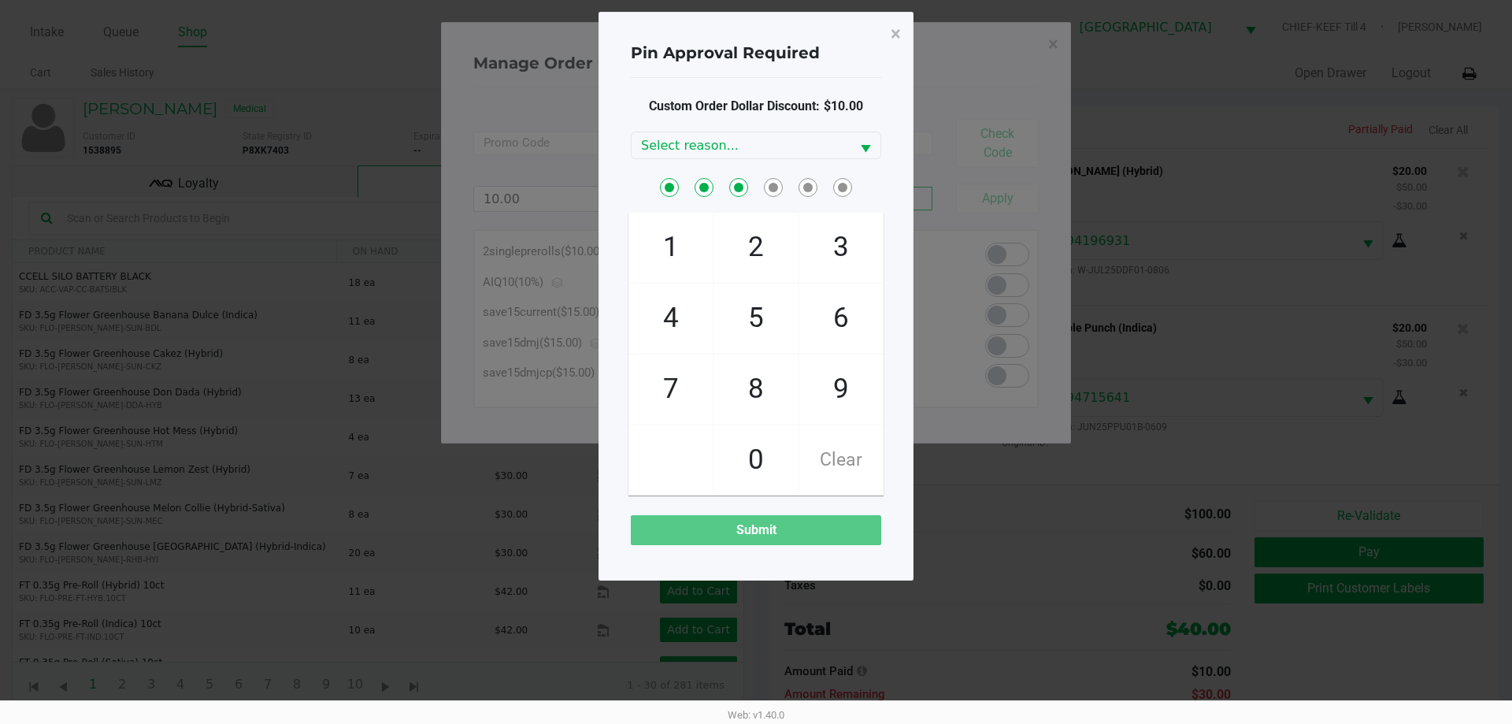
checkbox input "true"
click at [756, 251] on span "2" at bounding box center [755, 247] width 83 height 69
checkbox input "true"
click at [761, 291] on span "5" at bounding box center [755, 317] width 83 height 69
checkbox input "true"
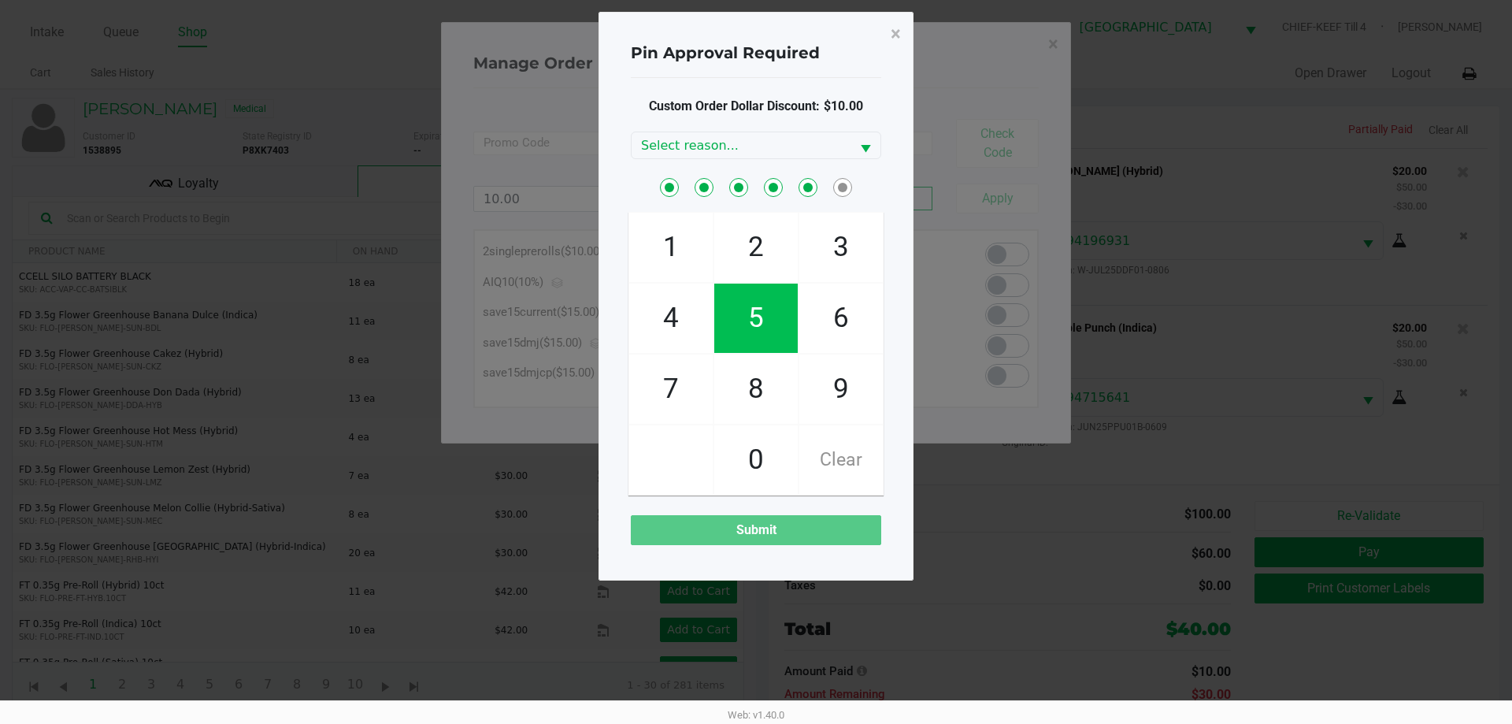
click at [803, 249] on span "3" at bounding box center [840, 247] width 83 height 69
checkbox input "true"
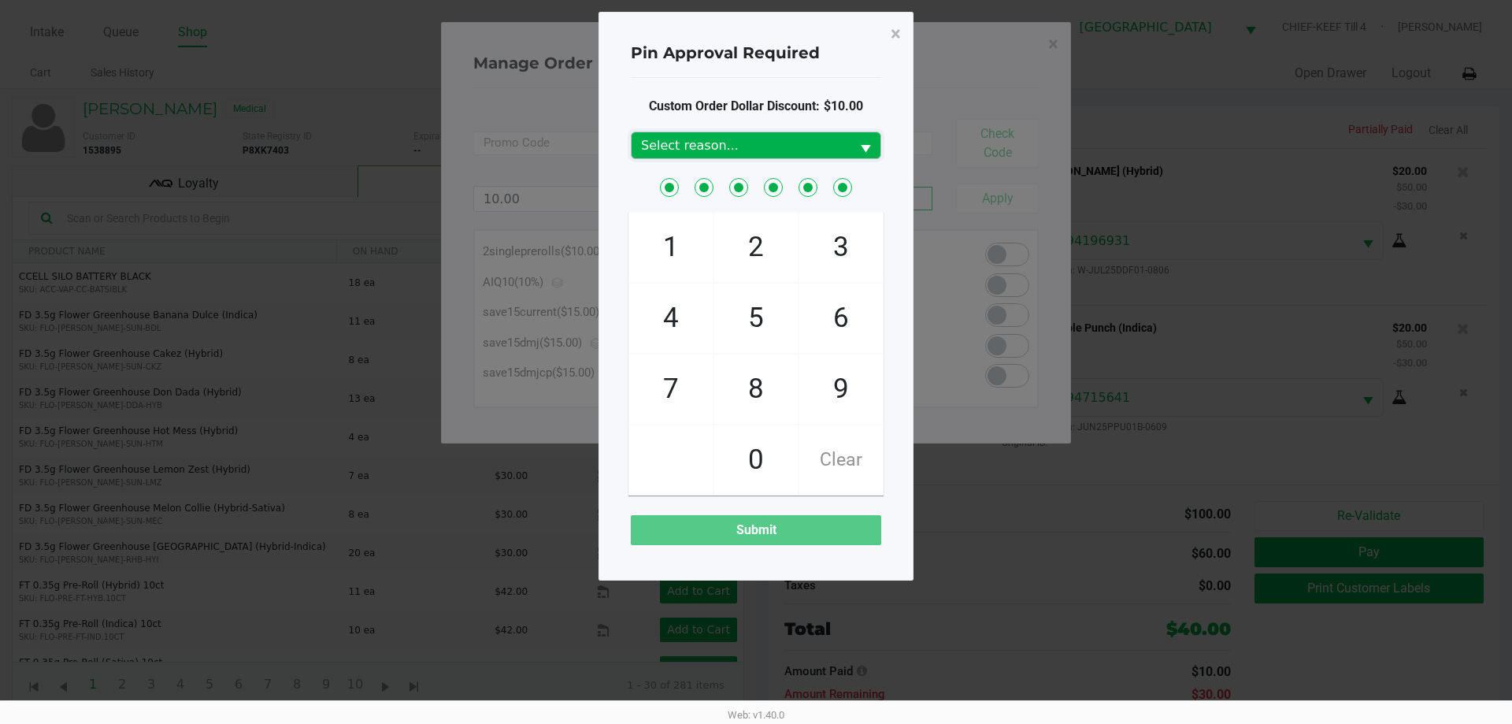
click at [686, 140] on span "Select reason..." at bounding box center [741, 145] width 200 height 19
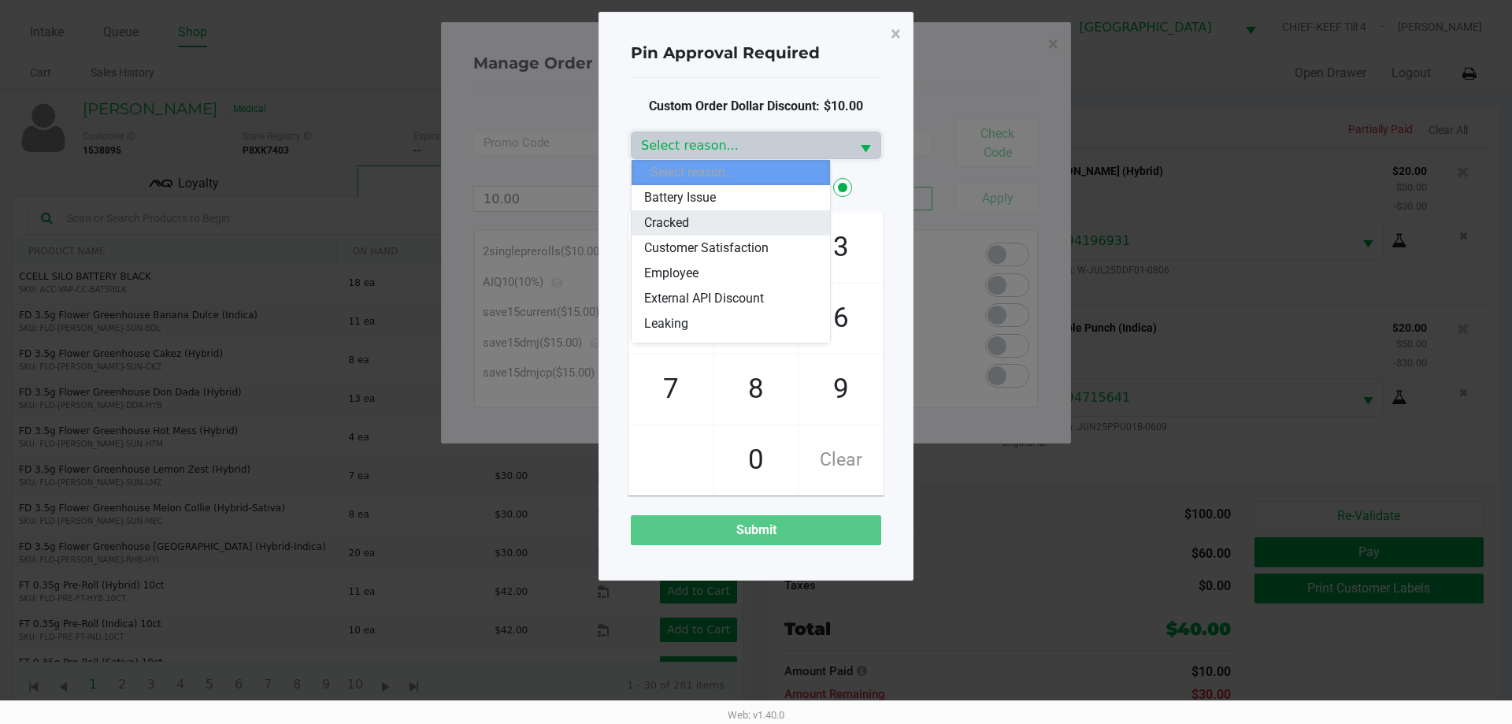
scroll to position [79, 0]
click at [674, 320] on span "Other" at bounding box center [659, 320] width 30 height 19
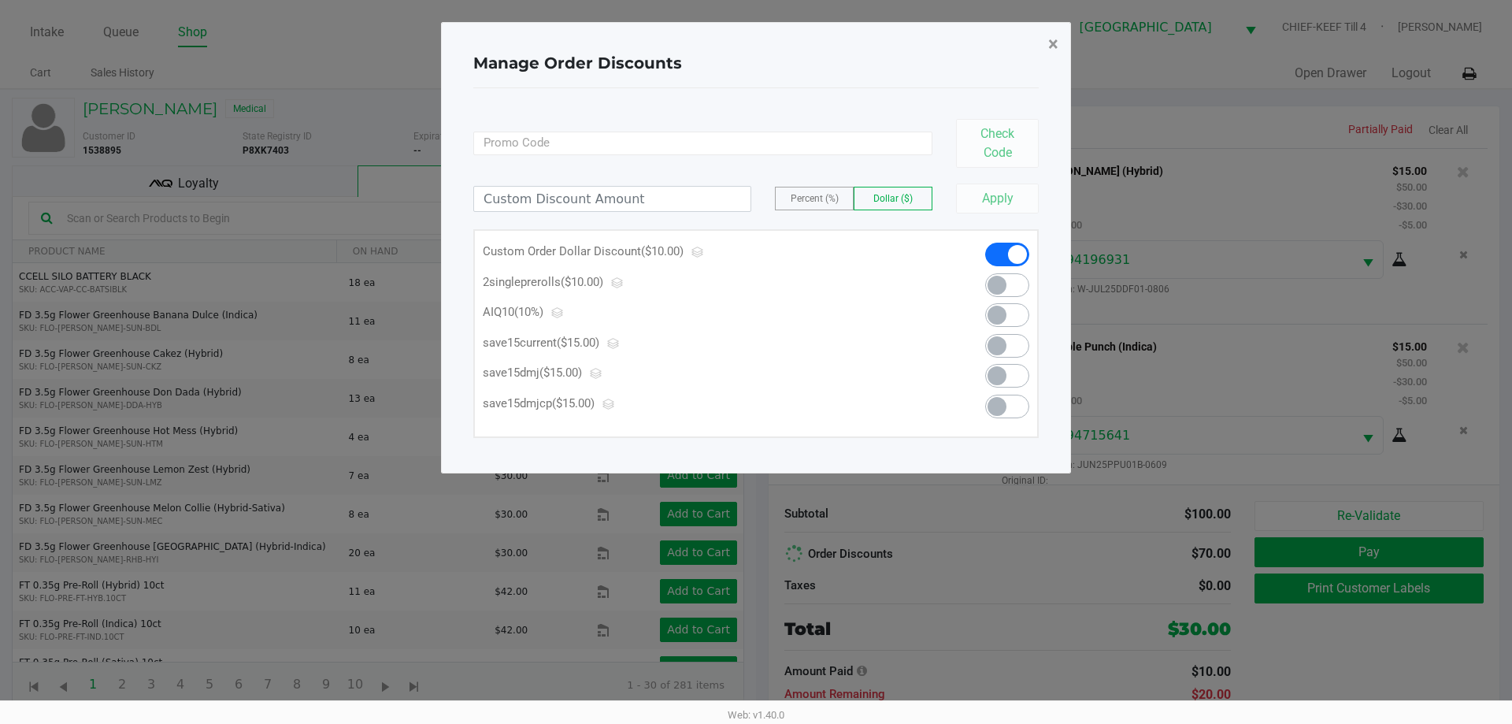
click at [1058, 43] on button "×" at bounding box center [1052, 44] width 35 height 44
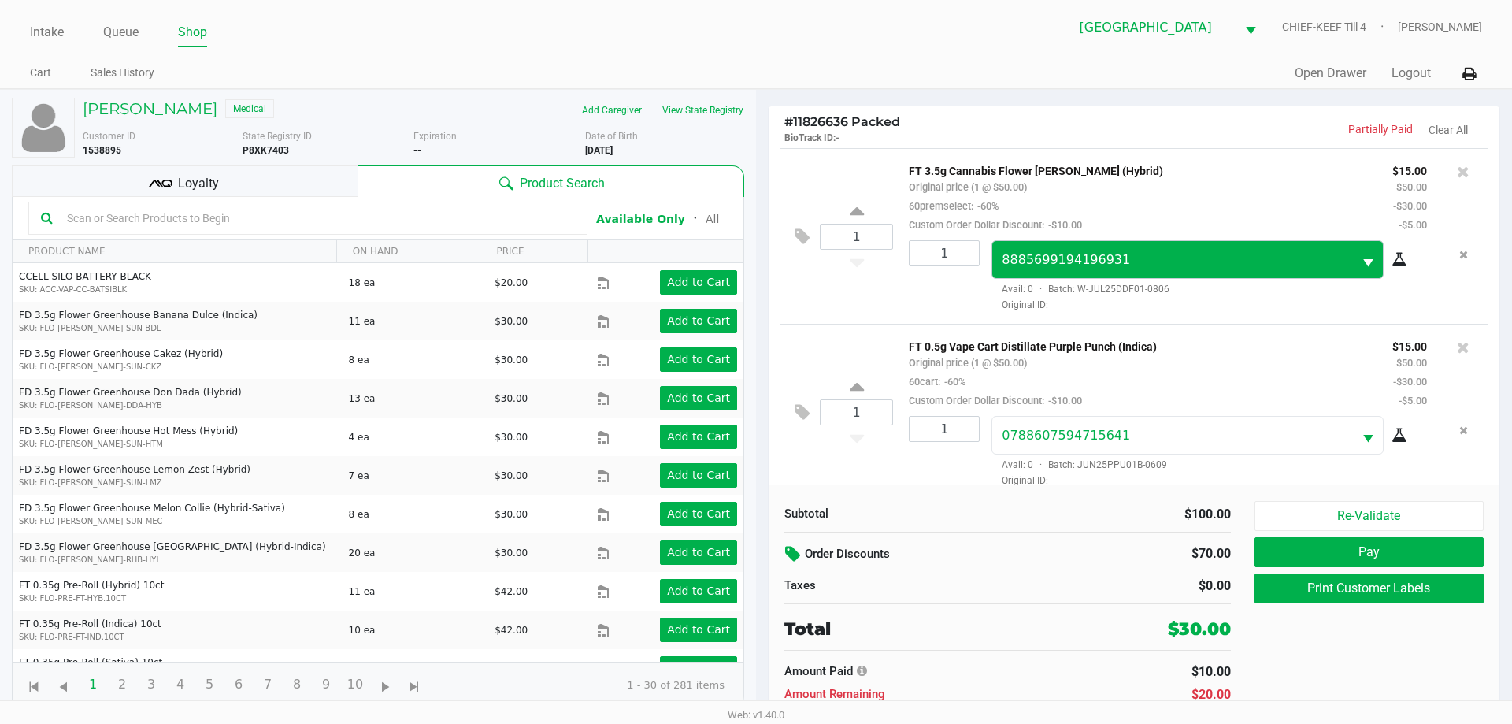
scroll to position [17, 0]
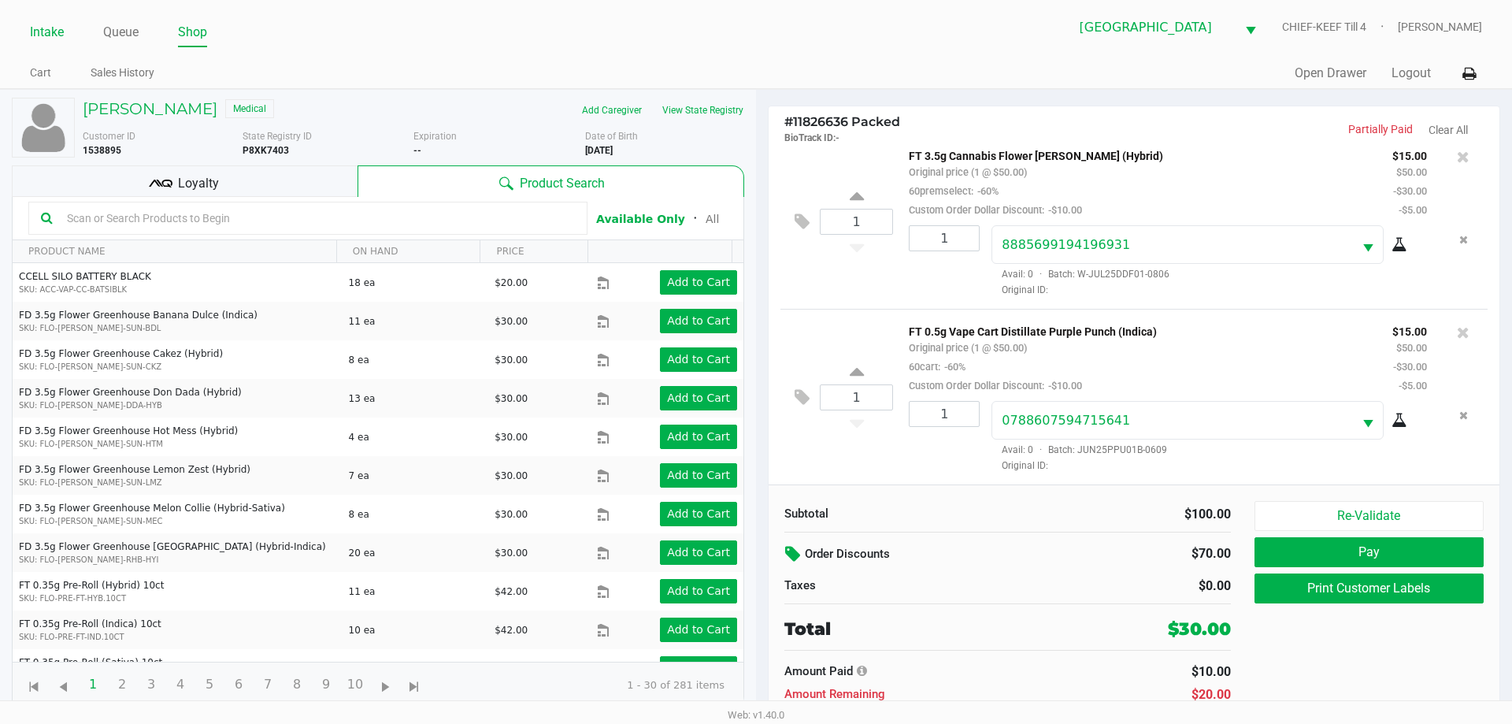
click at [53, 43] on link "Intake" at bounding box center [47, 32] width 34 height 22
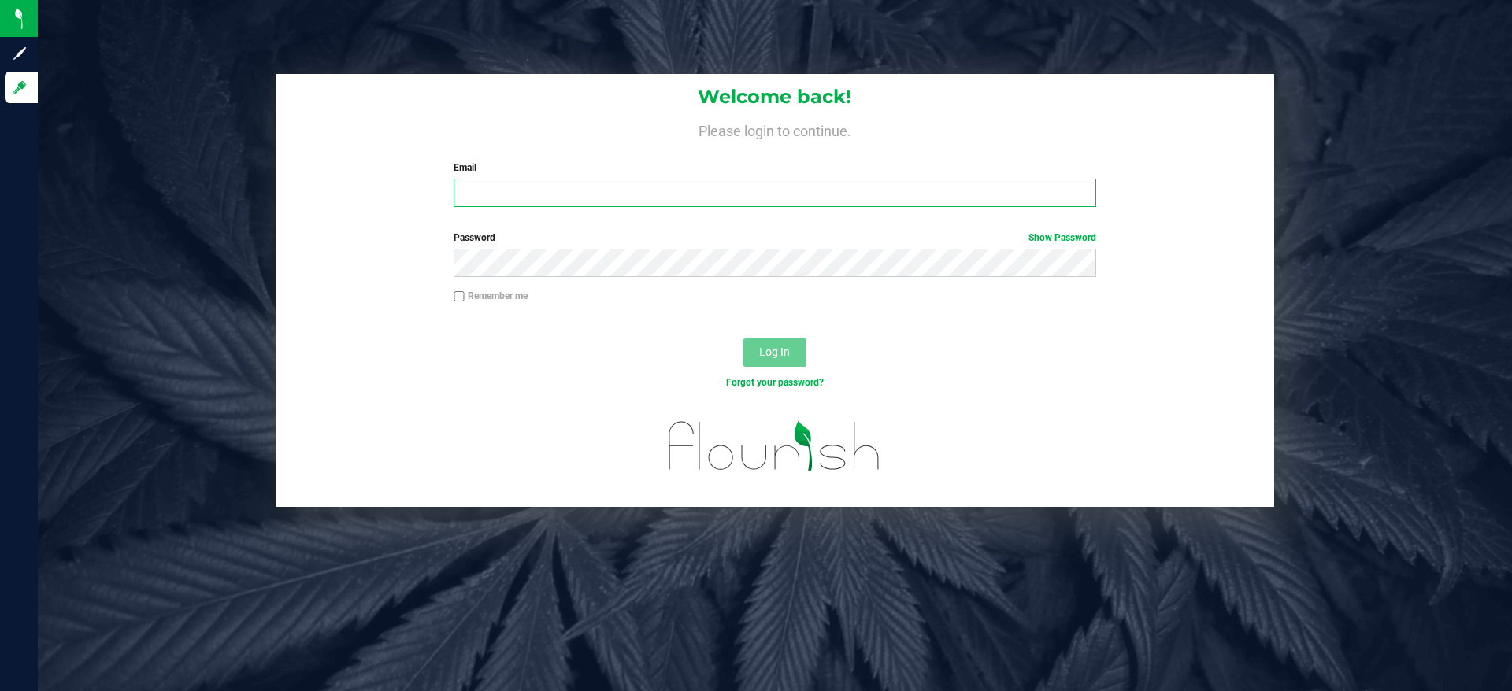
click at [757, 190] on input "Email" at bounding box center [775, 193] width 642 height 28
type input "[PERSON_NAME][EMAIL_ADDRESS][DOMAIN_NAME]"
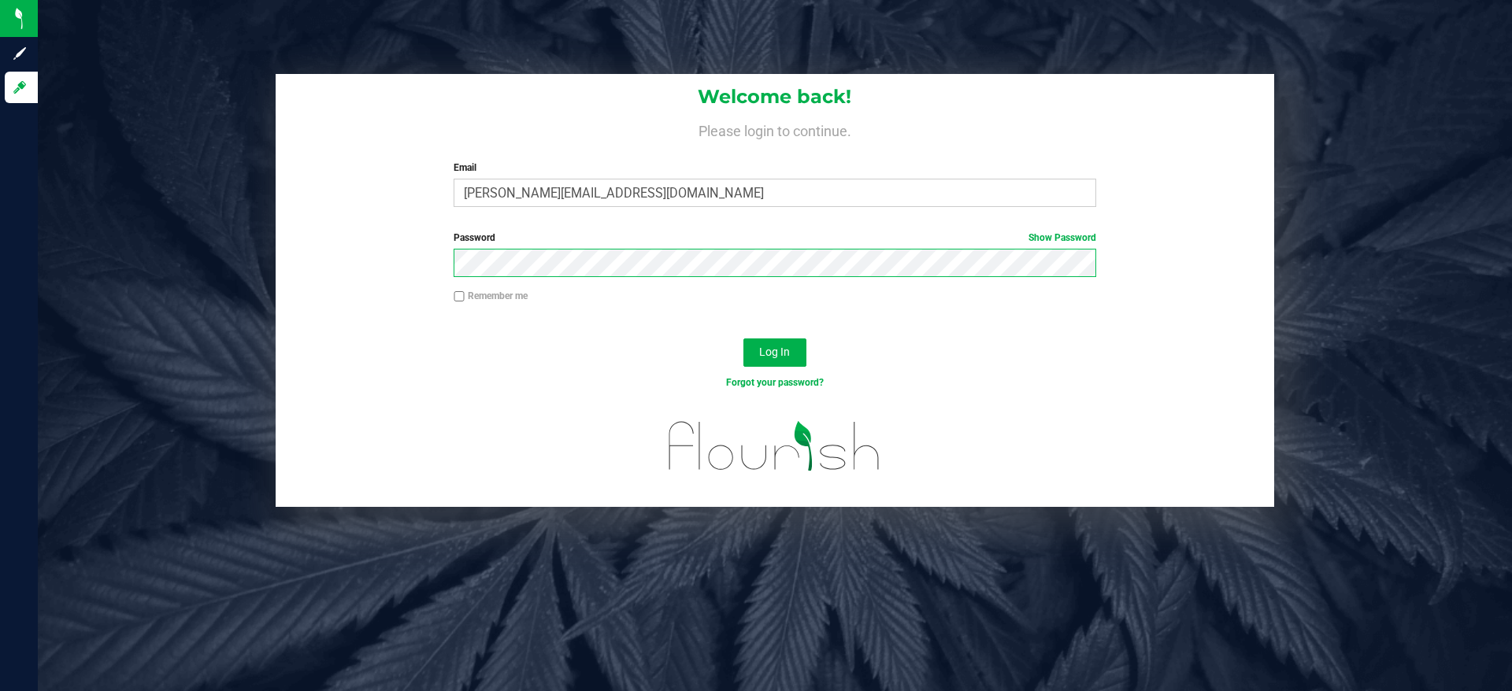
click at [743, 339] on button "Log In" at bounding box center [774, 353] width 63 height 28
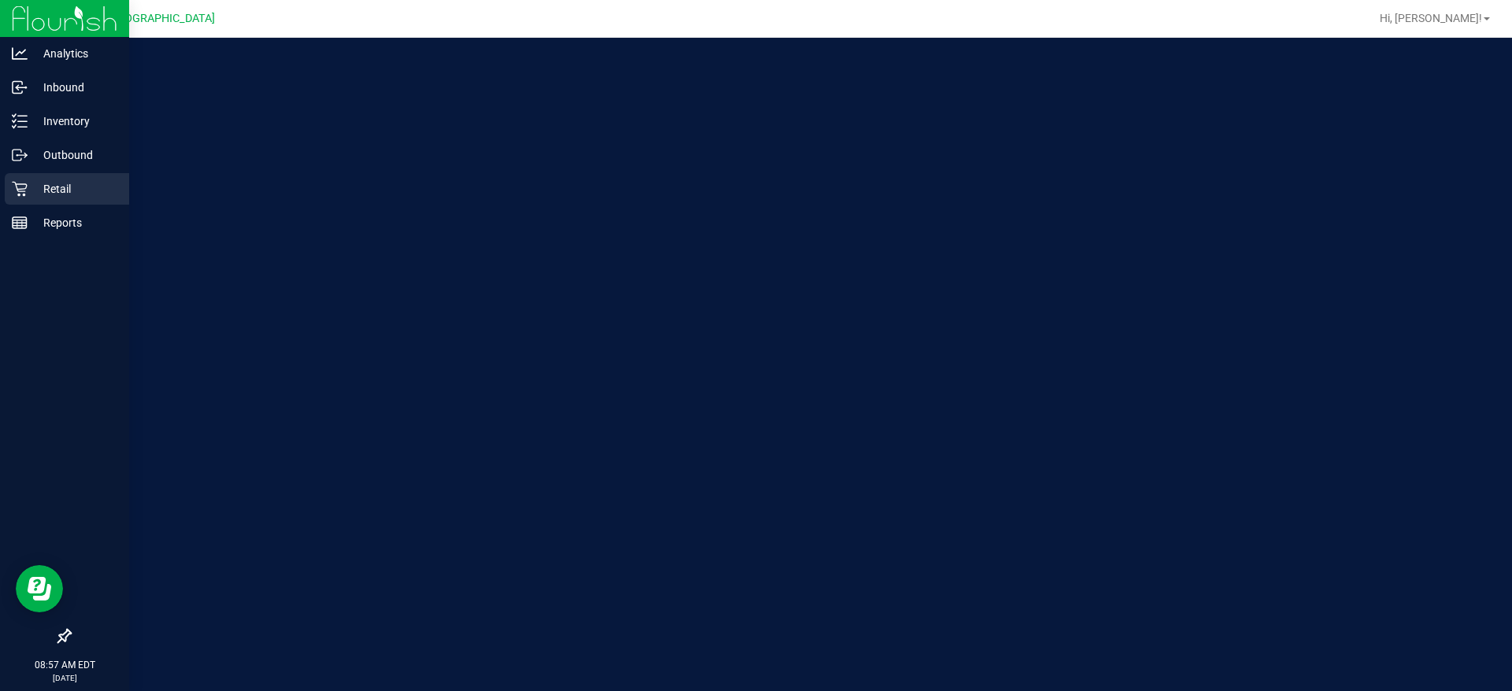
click at [58, 196] on p "Retail" at bounding box center [75, 189] width 94 height 19
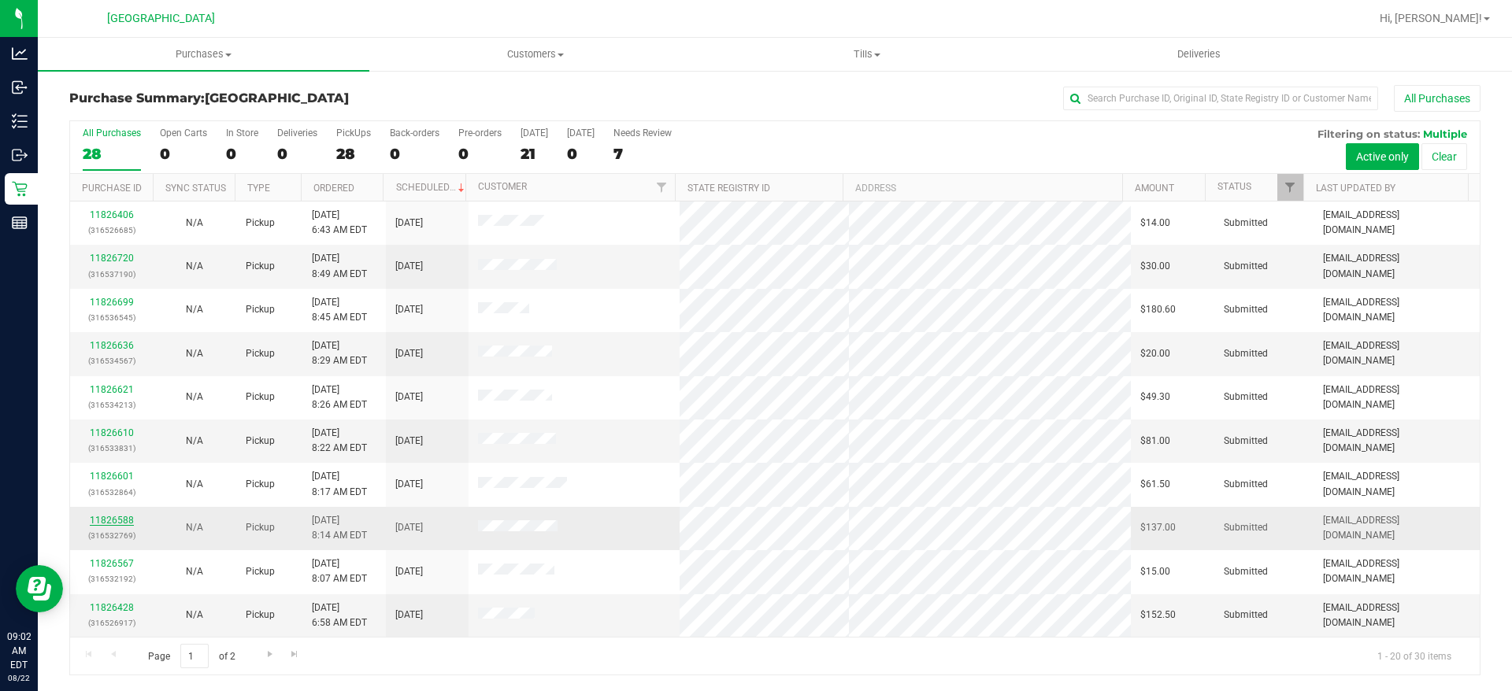
click at [117, 519] on link "11826588" at bounding box center [112, 520] width 44 height 11
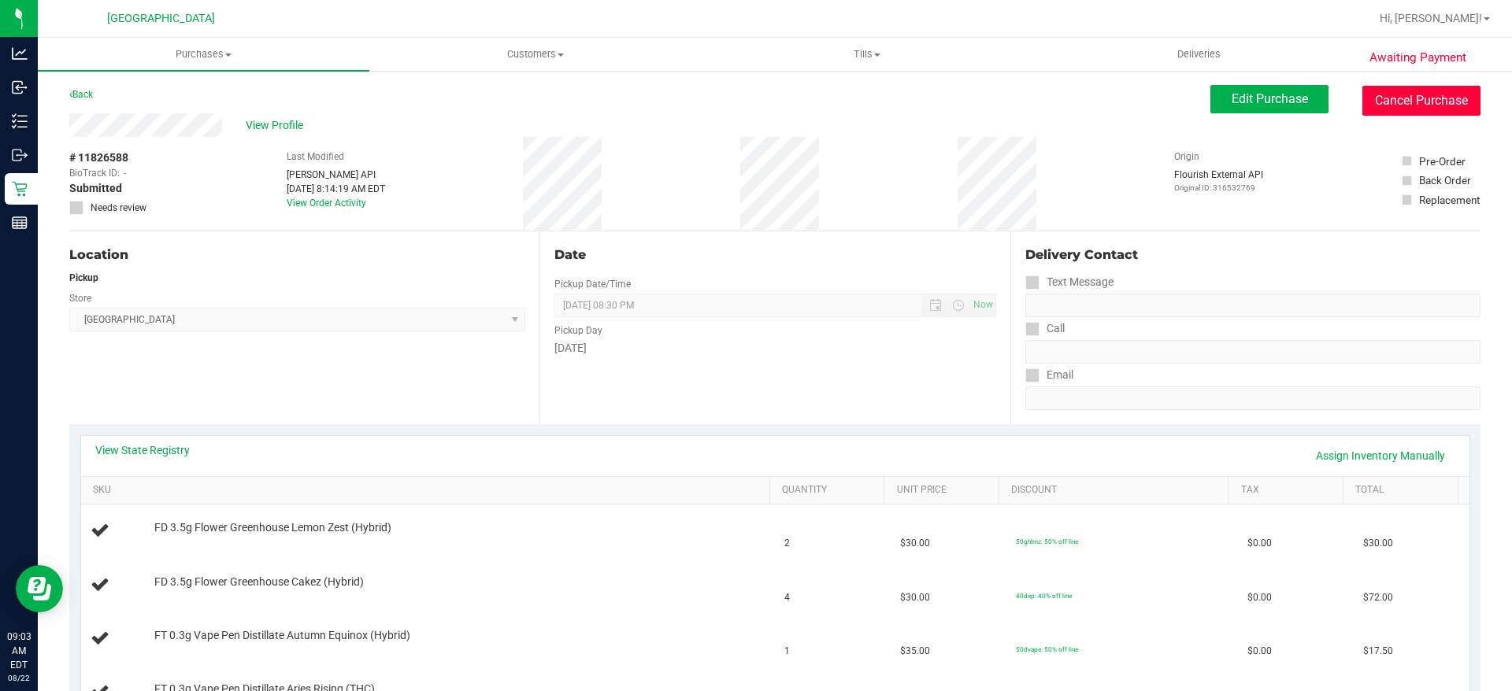
click at [1373, 98] on button "Cancel Purchase" at bounding box center [1421, 101] width 118 height 30
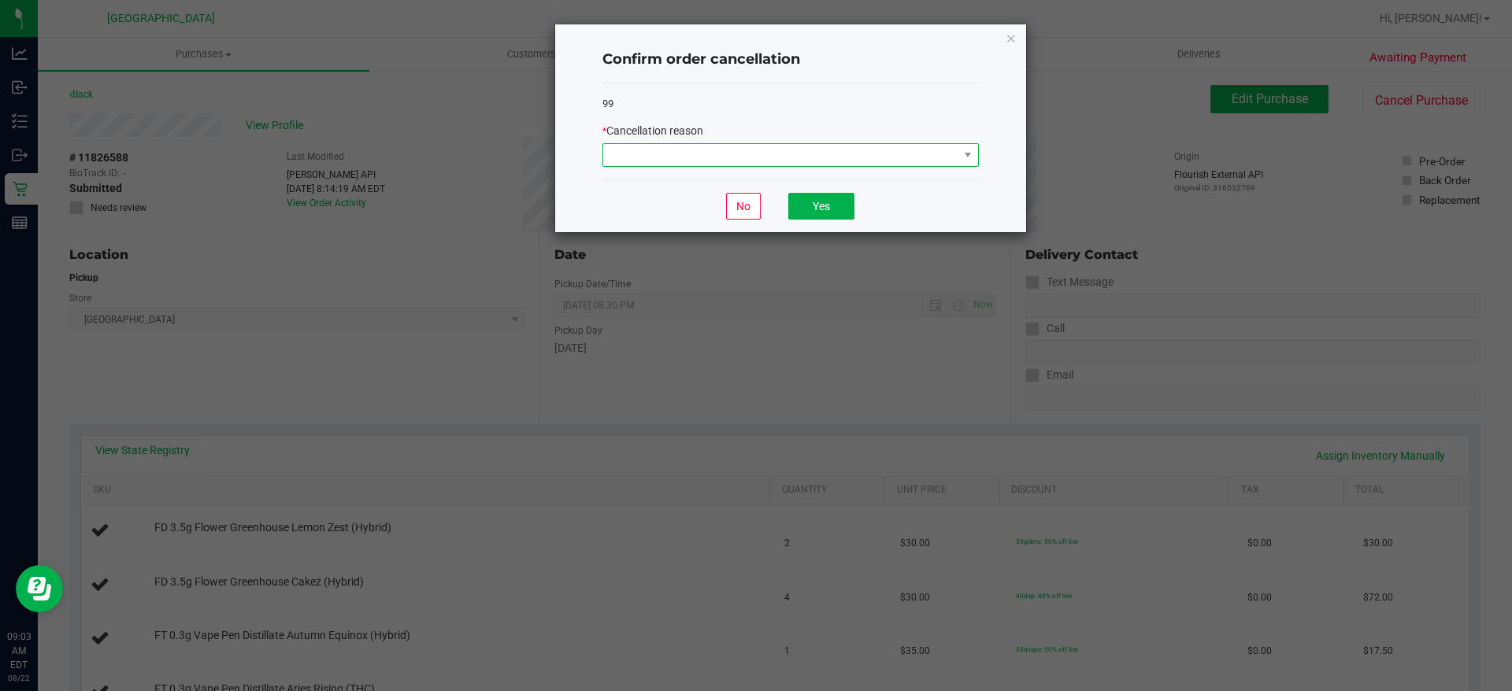
click at [798, 167] on span at bounding box center [790, 155] width 376 height 24
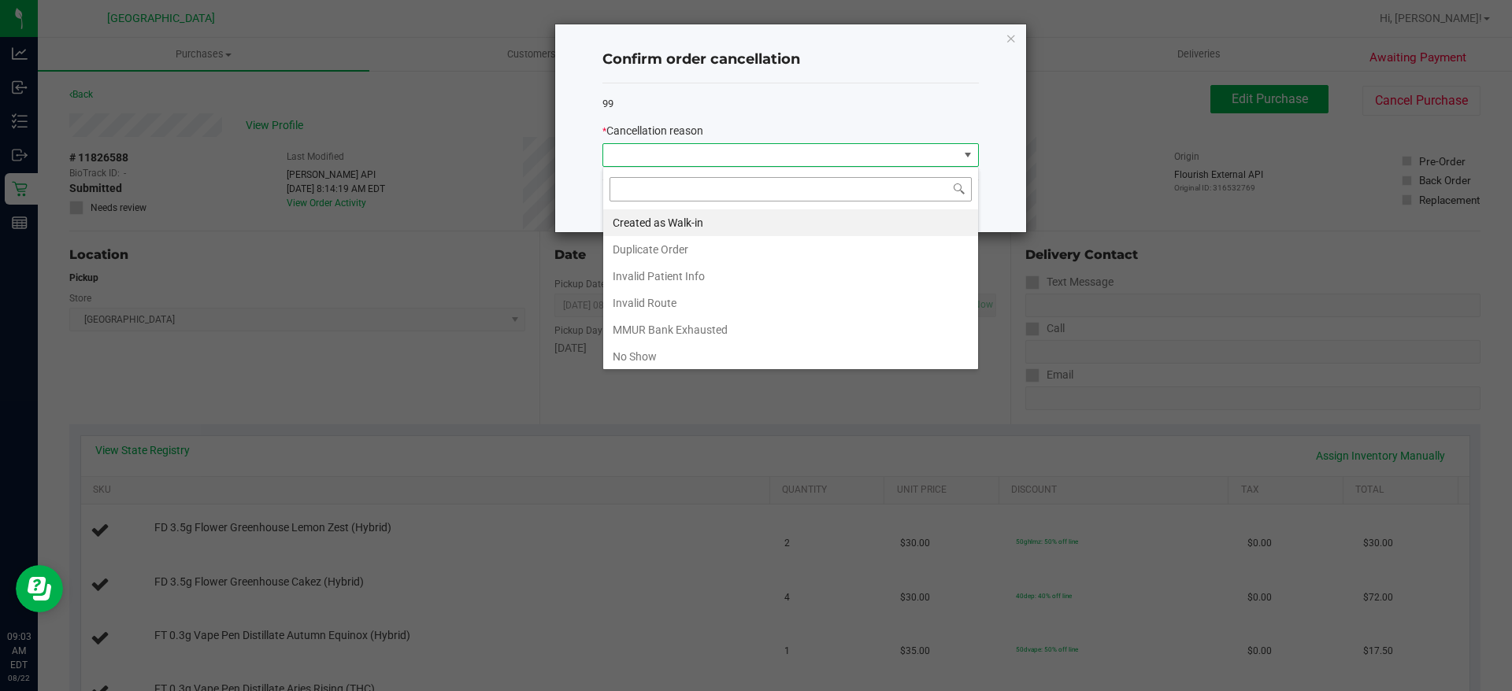
scroll to position [24, 376]
click at [665, 350] on li "No Show" at bounding box center [790, 356] width 375 height 27
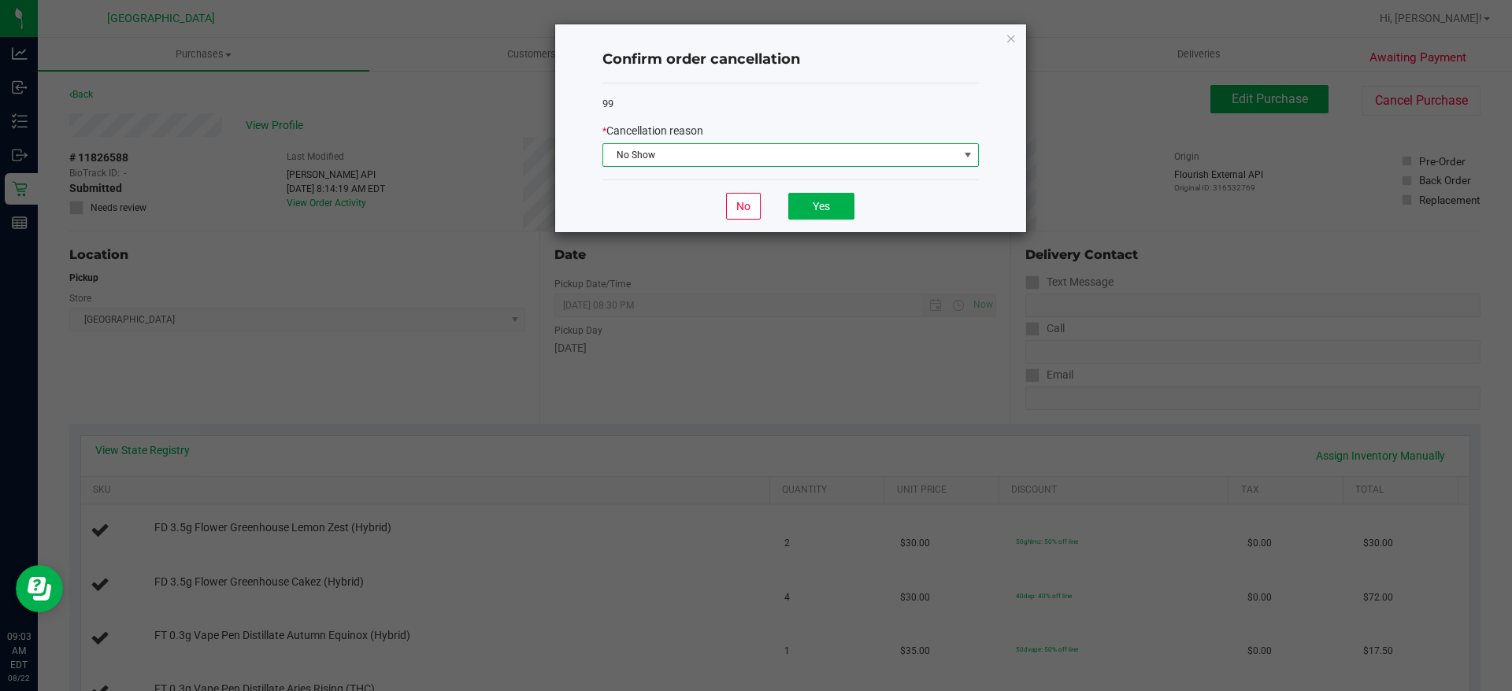
click at [798, 187] on div "No Yes" at bounding box center [790, 206] width 376 height 53
click at [799, 198] on button "Yes" at bounding box center [821, 206] width 66 height 27
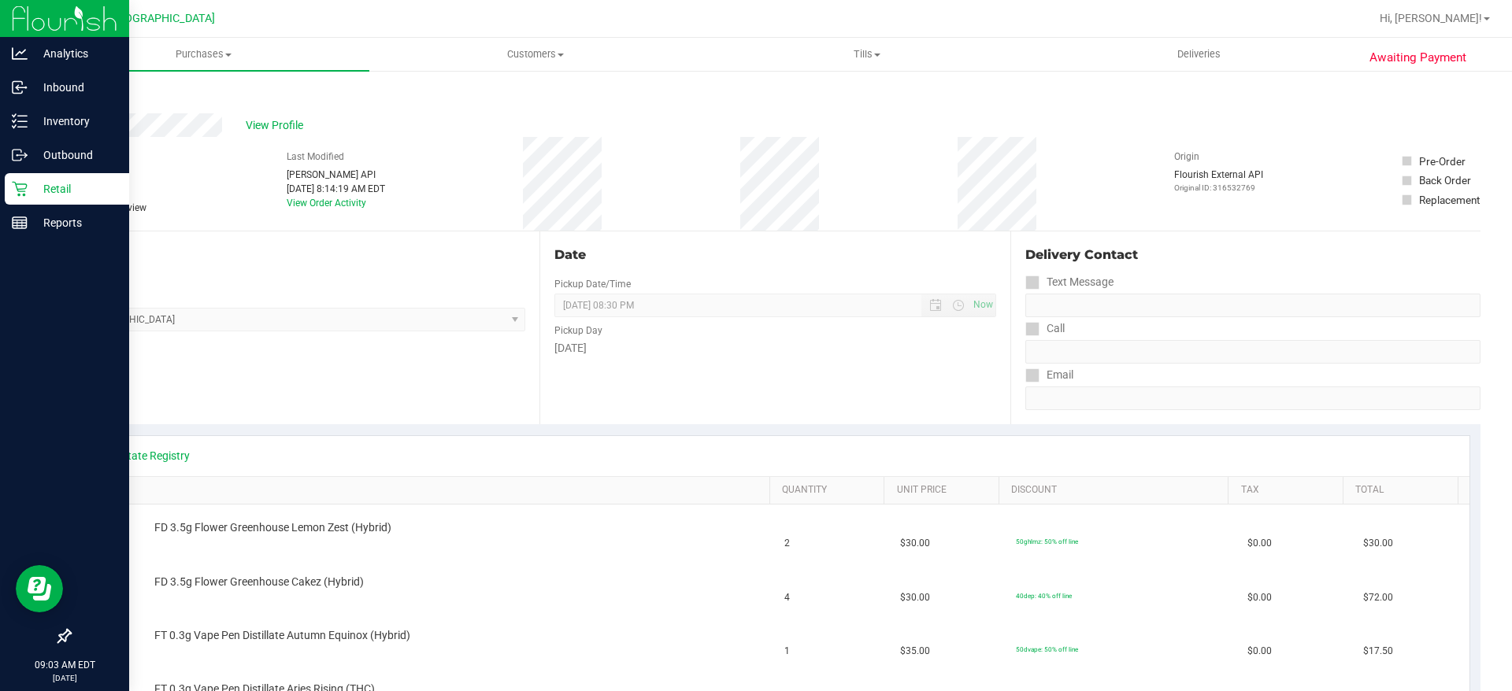
click at [54, 197] on p "Retail" at bounding box center [75, 189] width 94 height 19
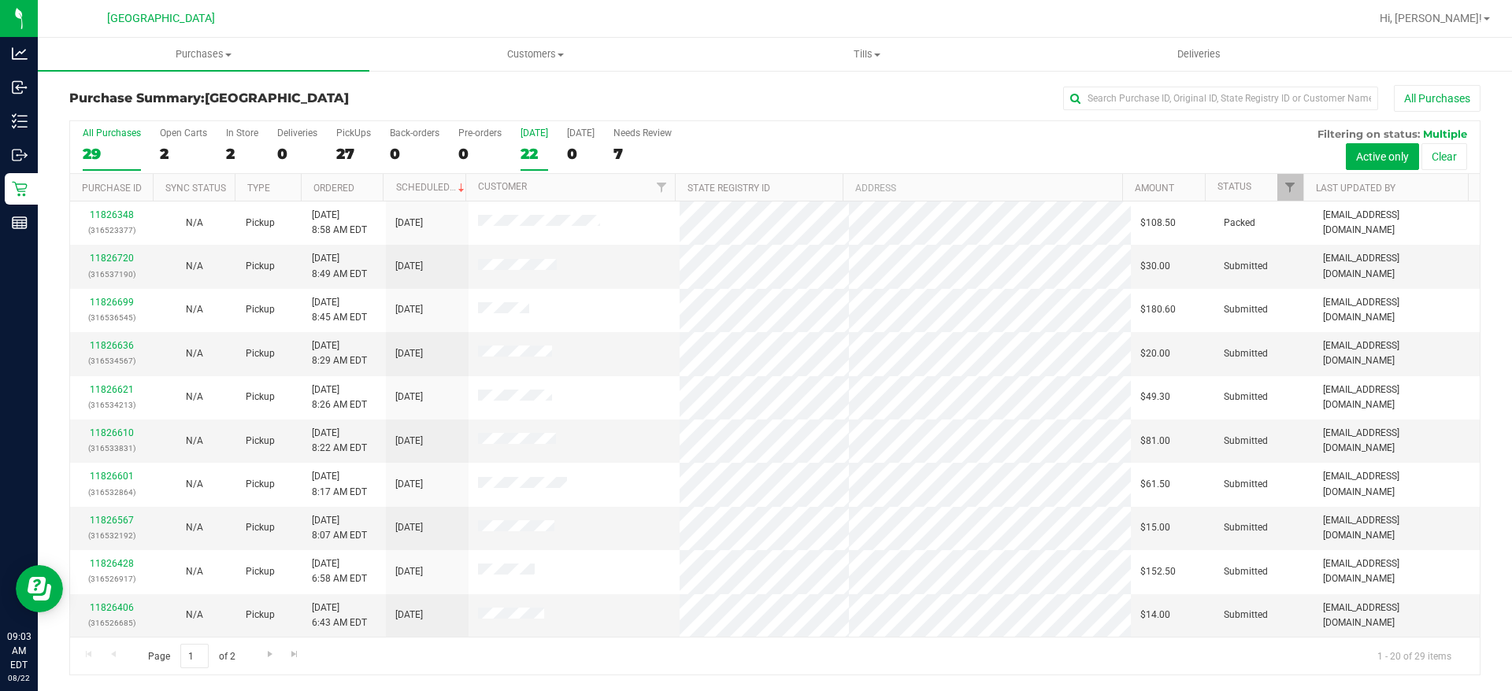
click at [531, 154] on div "22" at bounding box center [534, 154] width 28 height 18
click at [0, 0] on input "Today 22" at bounding box center [0, 0] width 0 height 0
click at [523, 150] on div "22" at bounding box center [534, 154] width 28 height 18
click at [0, 0] on input "Today 22" at bounding box center [0, 0] width 0 height 0
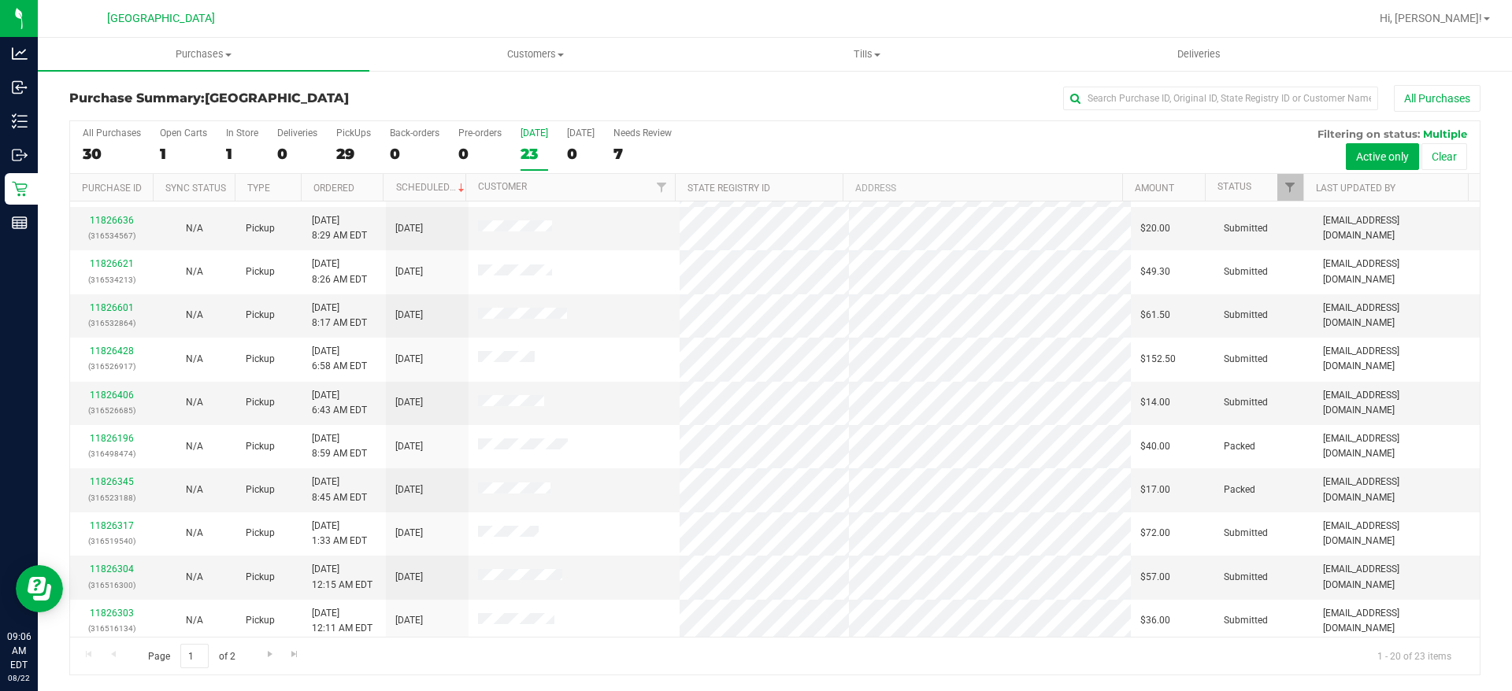
scroll to position [121, 0]
click at [1256, 189] on th "Status" at bounding box center [1254, 188] width 98 height 28
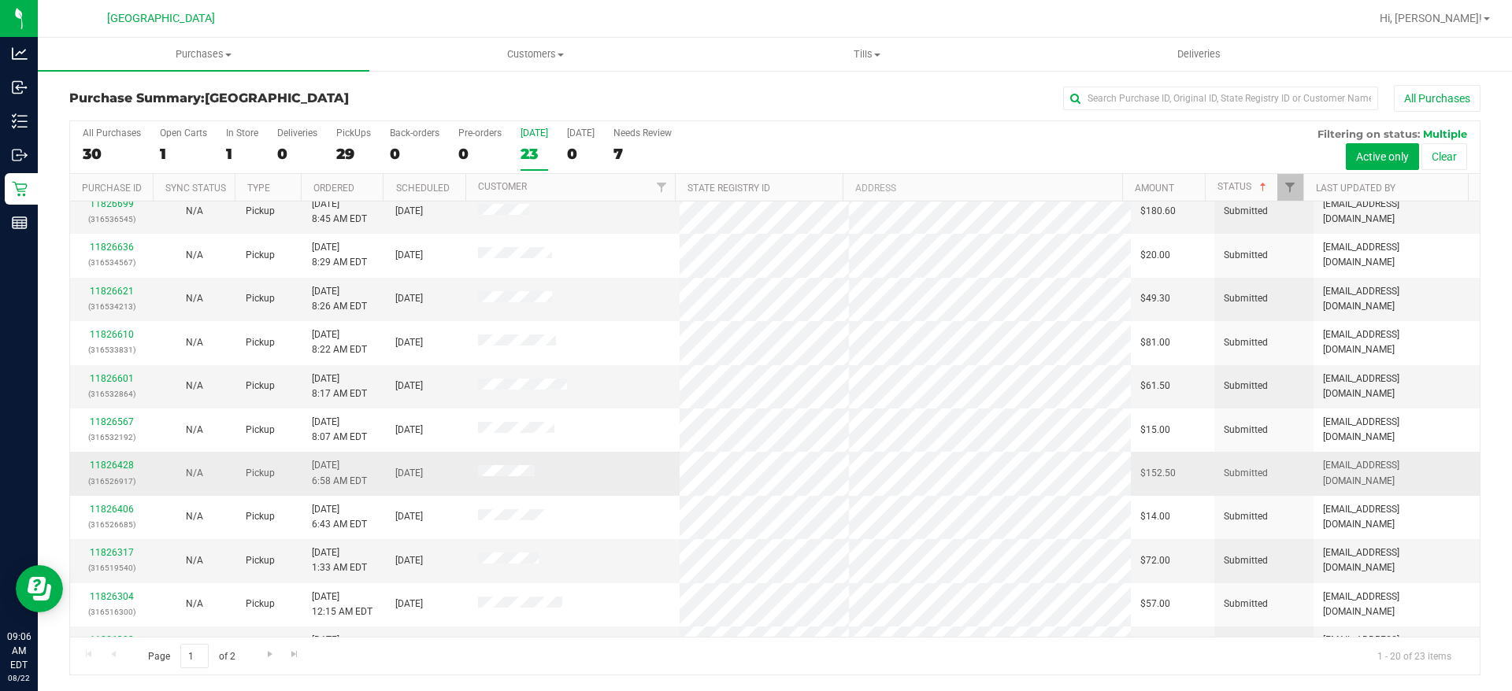
scroll to position [436, 0]
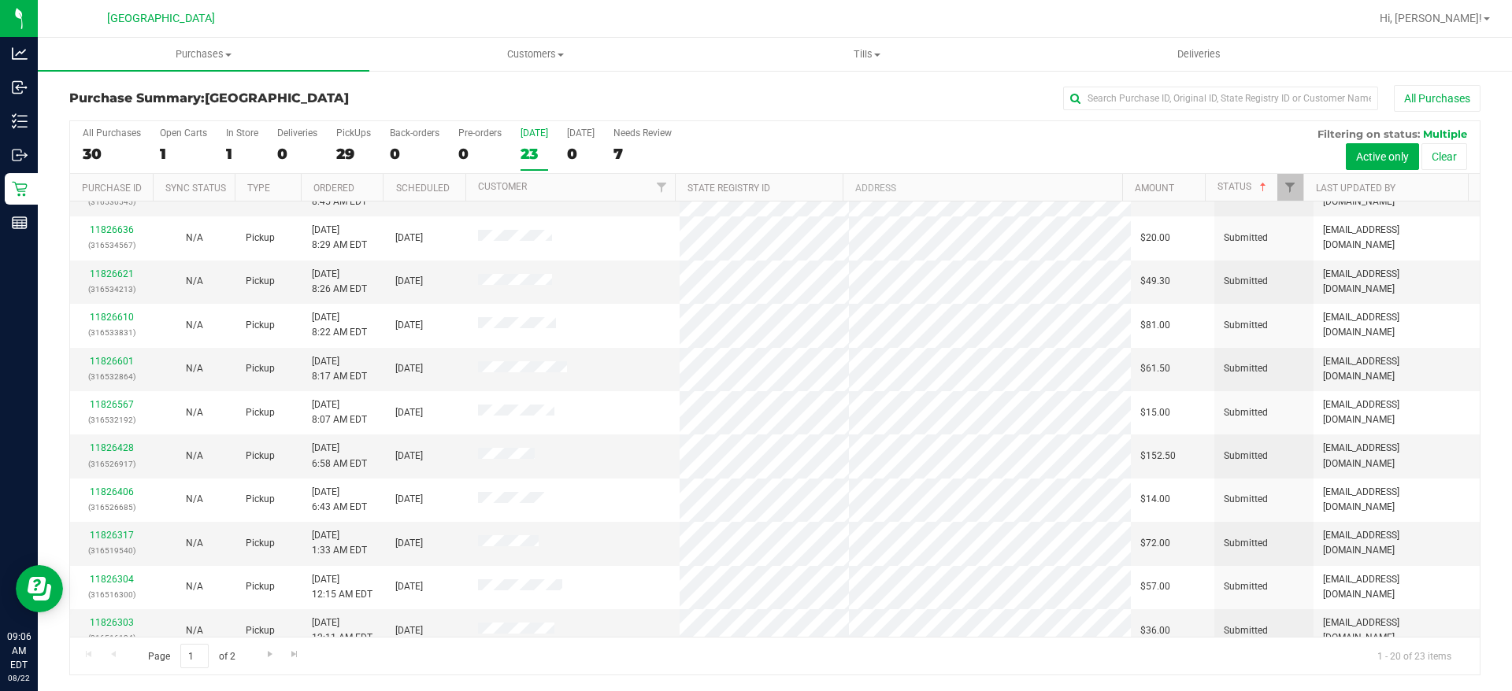
click at [650, 96] on div "All Purchases" at bounding box center [1009, 98] width 941 height 27
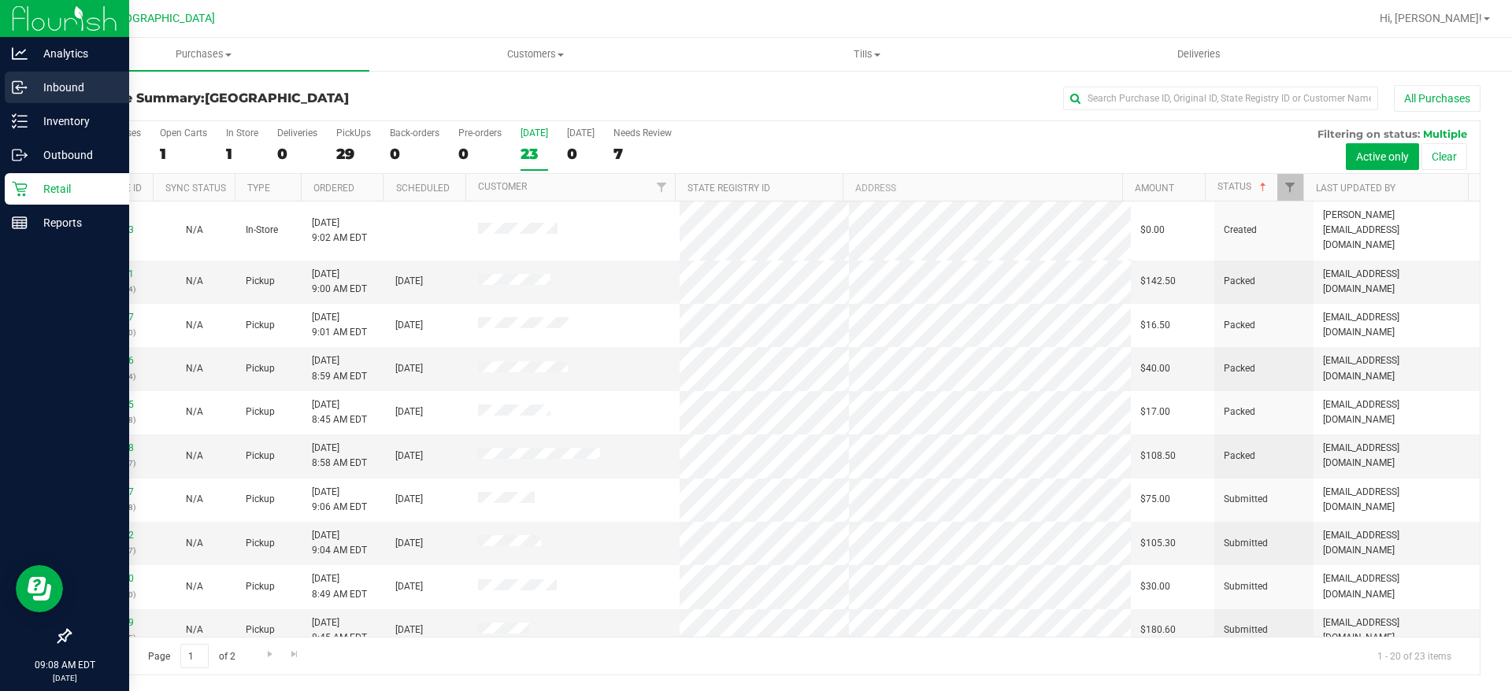
click at [72, 98] on div "Inbound" at bounding box center [67, 87] width 124 height 31
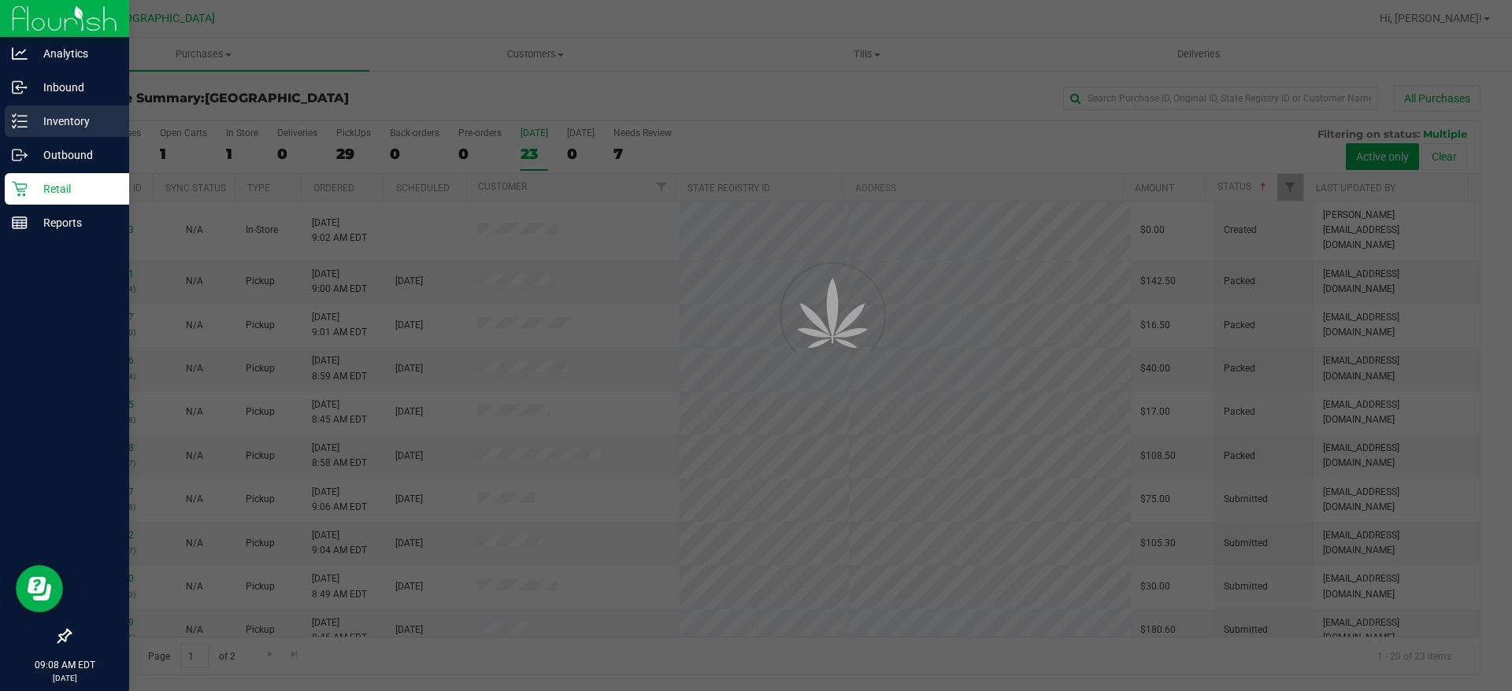
click at [76, 119] on p "Inventory" at bounding box center [75, 121] width 94 height 19
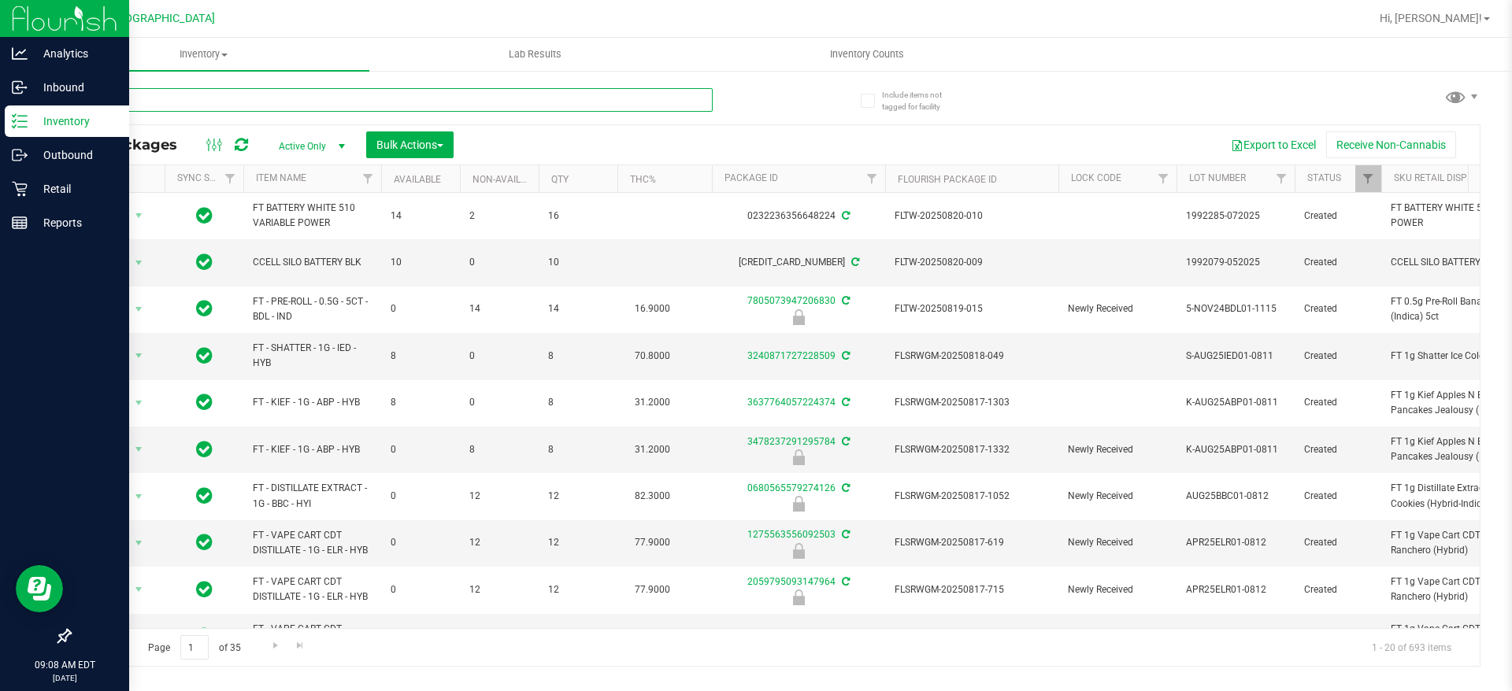
click at [136, 100] on input "text" at bounding box center [390, 100] width 643 height 24
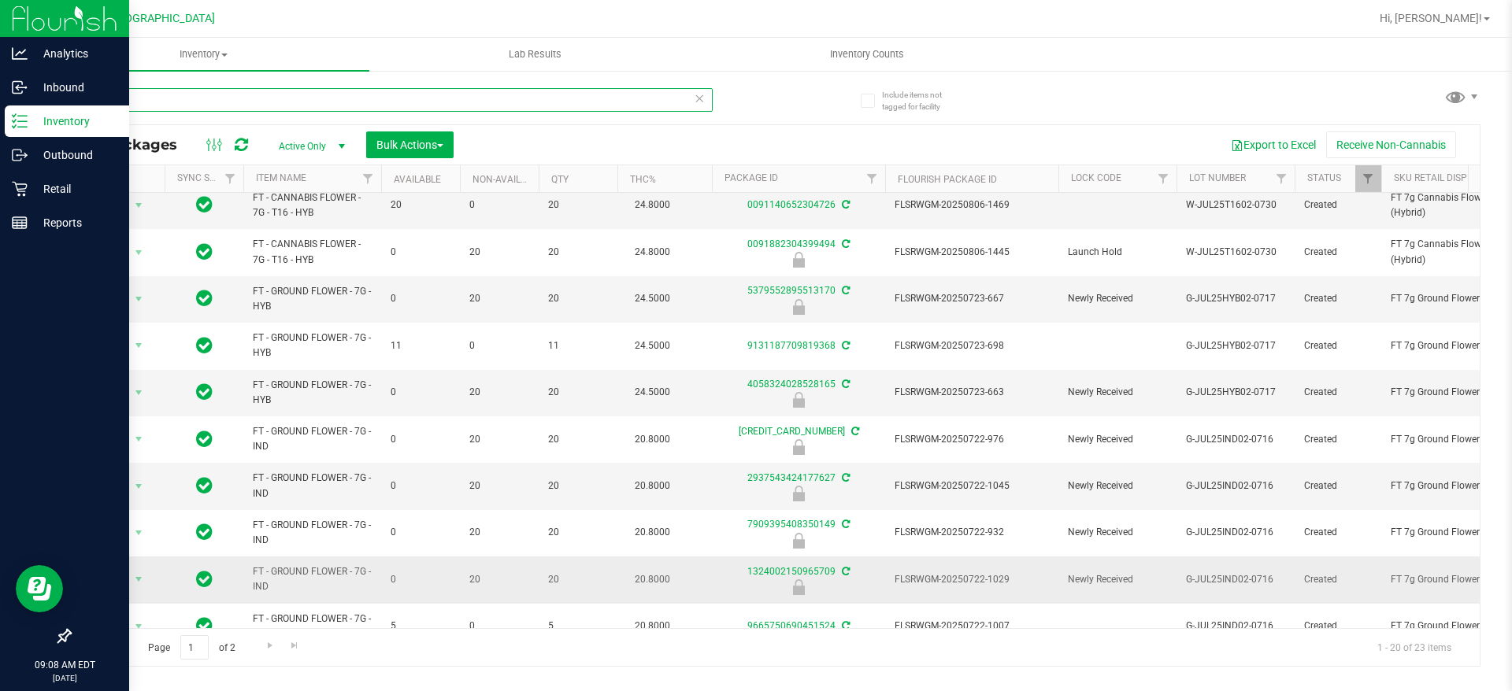
scroll to position [547, 0]
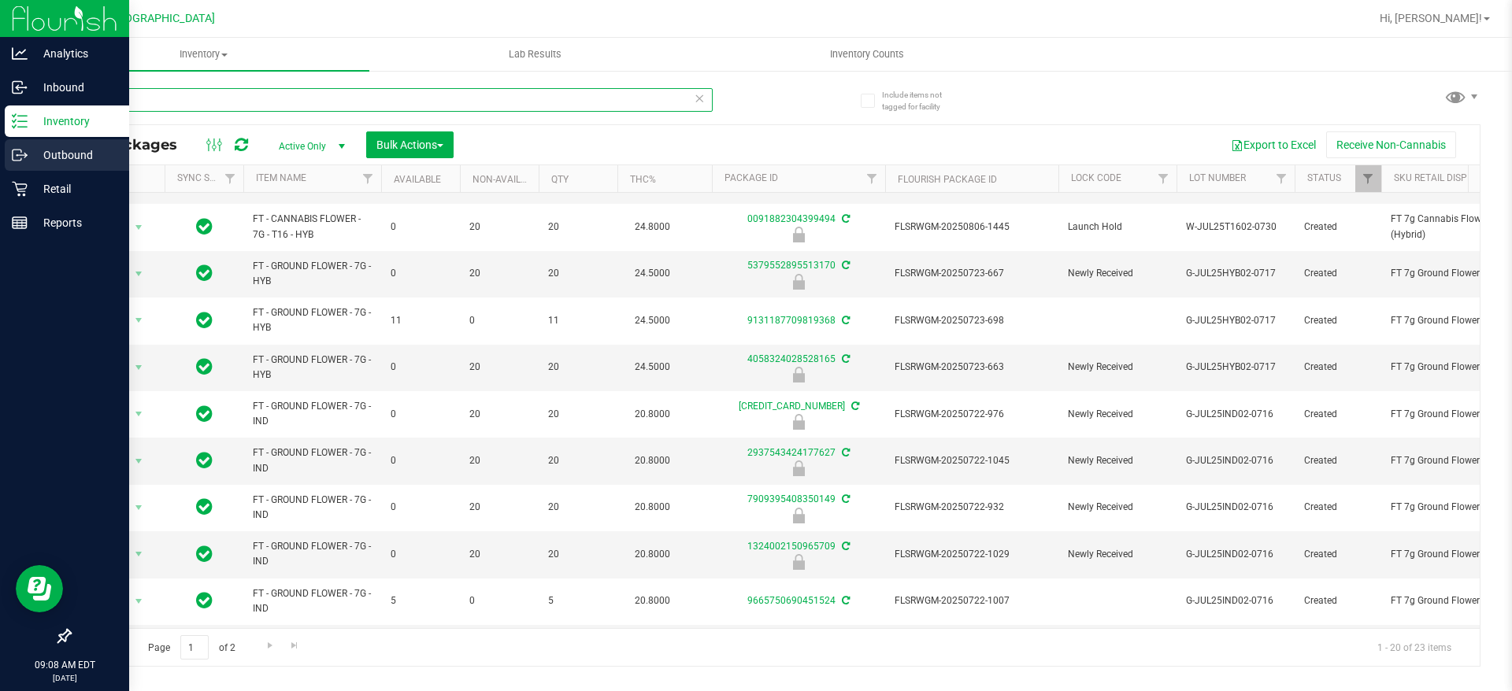
type input "7G"
click at [85, 170] on div "Outbound" at bounding box center [67, 154] width 124 height 31
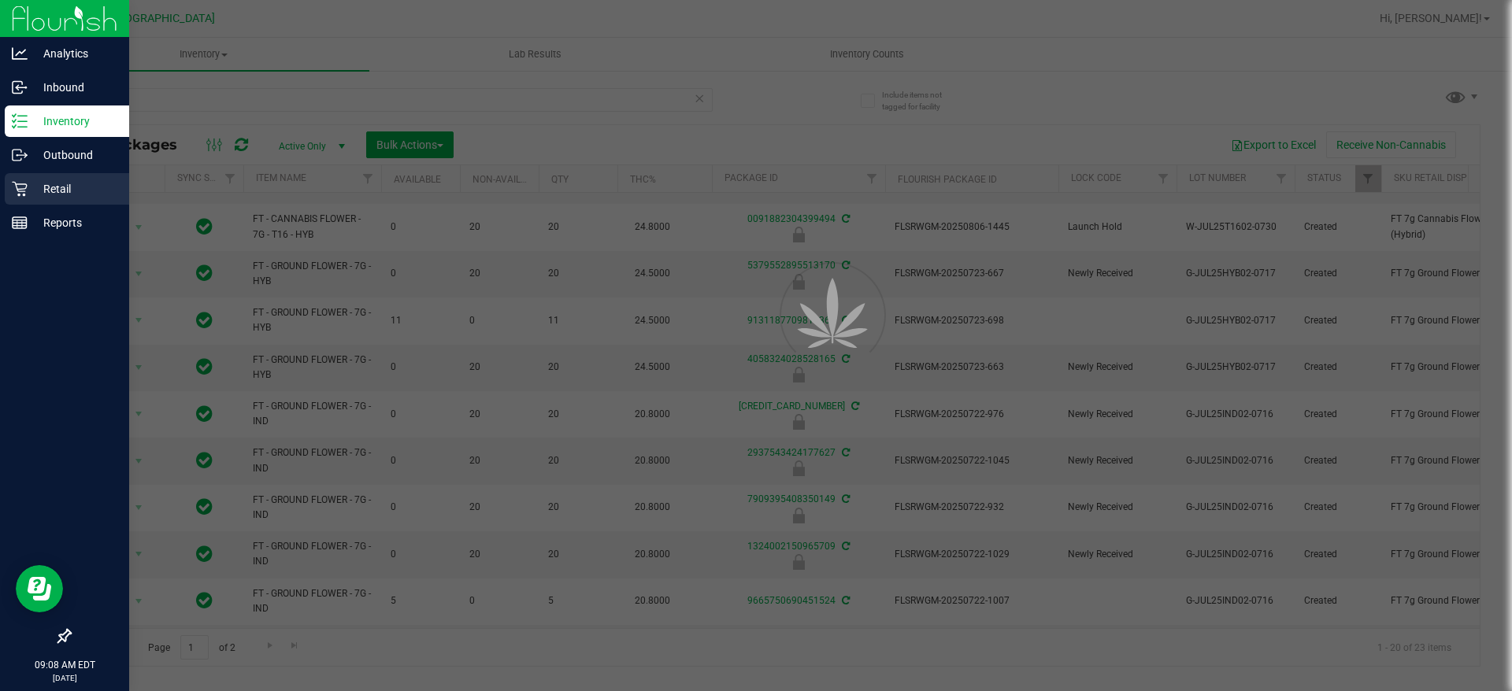
click at [85, 176] on div "Retail" at bounding box center [67, 188] width 124 height 31
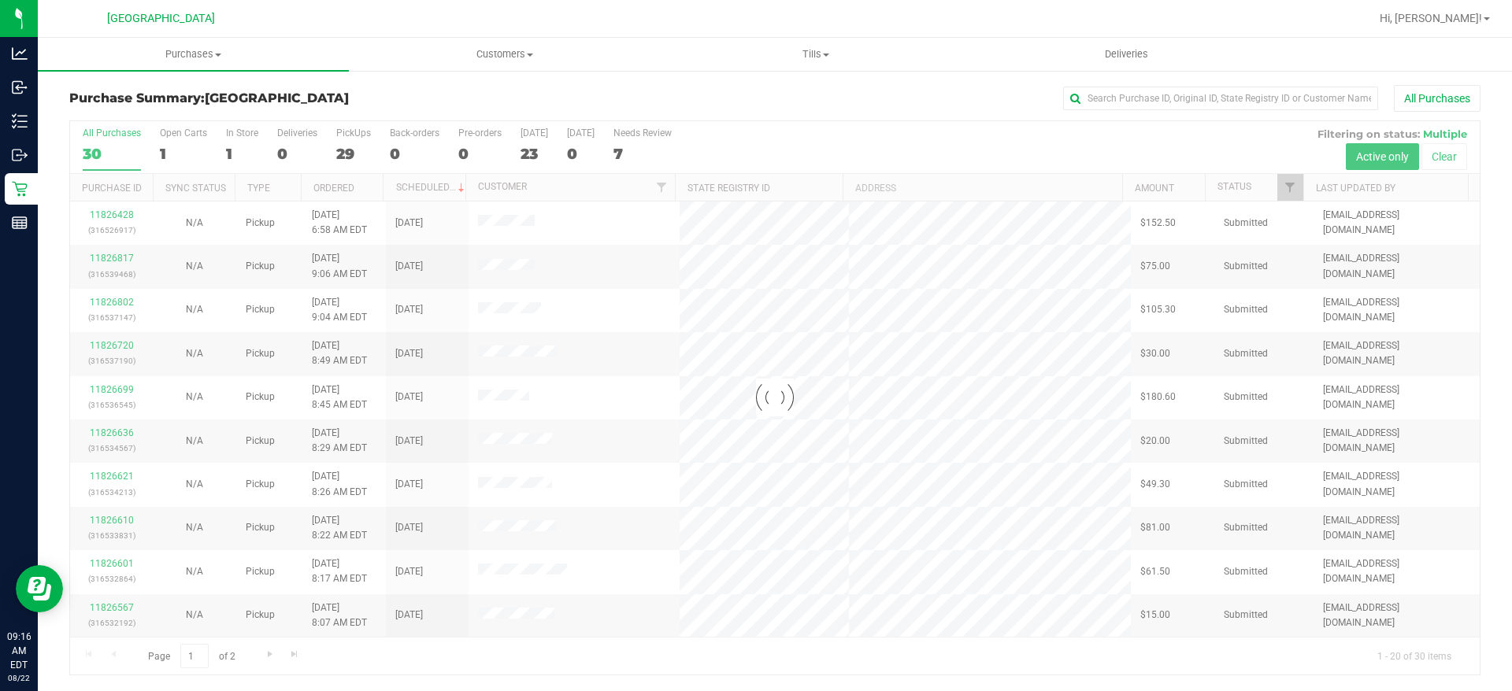
click at [533, 150] on div at bounding box center [774, 397] width 1409 height 553
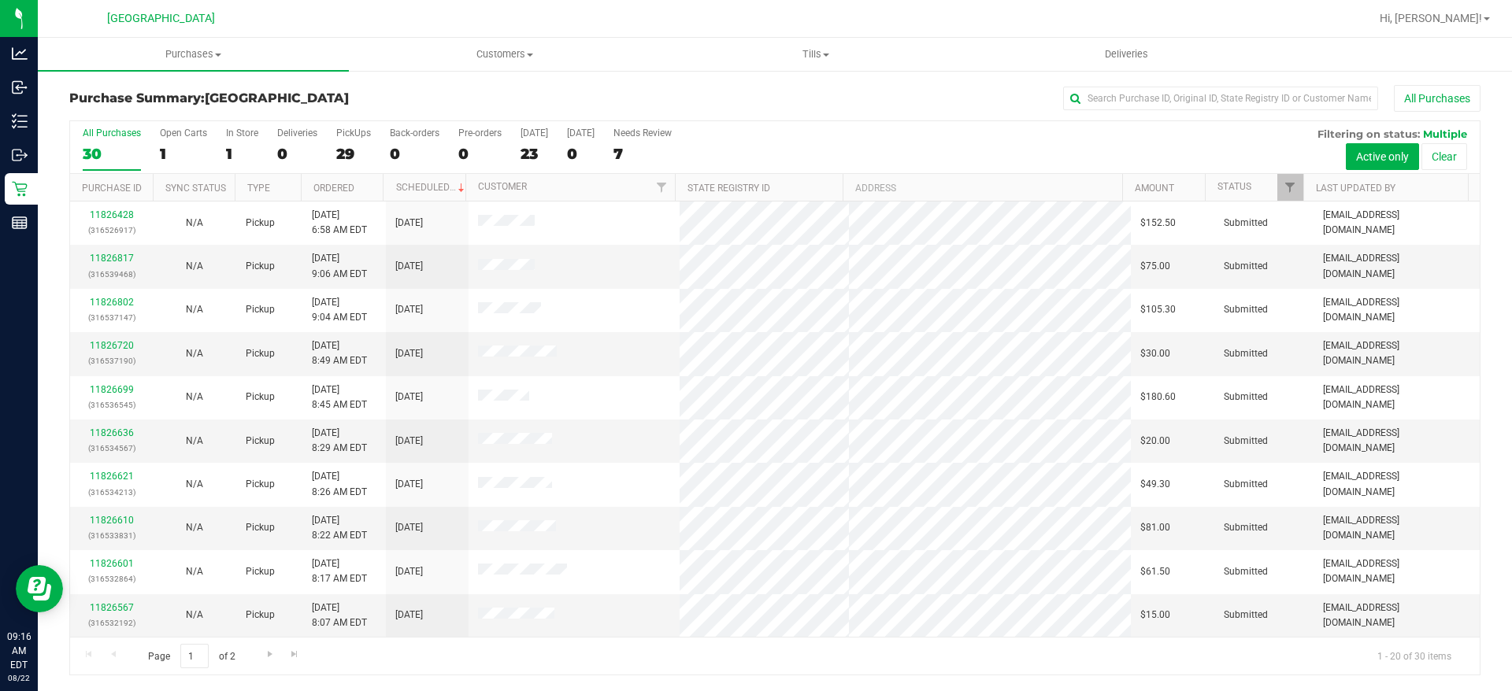
click at [533, 150] on div "23" at bounding box center [534, 154] width 28 height 18
click at [0, 0] on input "Today 23" at bounding box center [0, 0] width 0 height 0
click at [1246, 197] on th "Status" at bounding box center [1254, 188] width 98 height 28
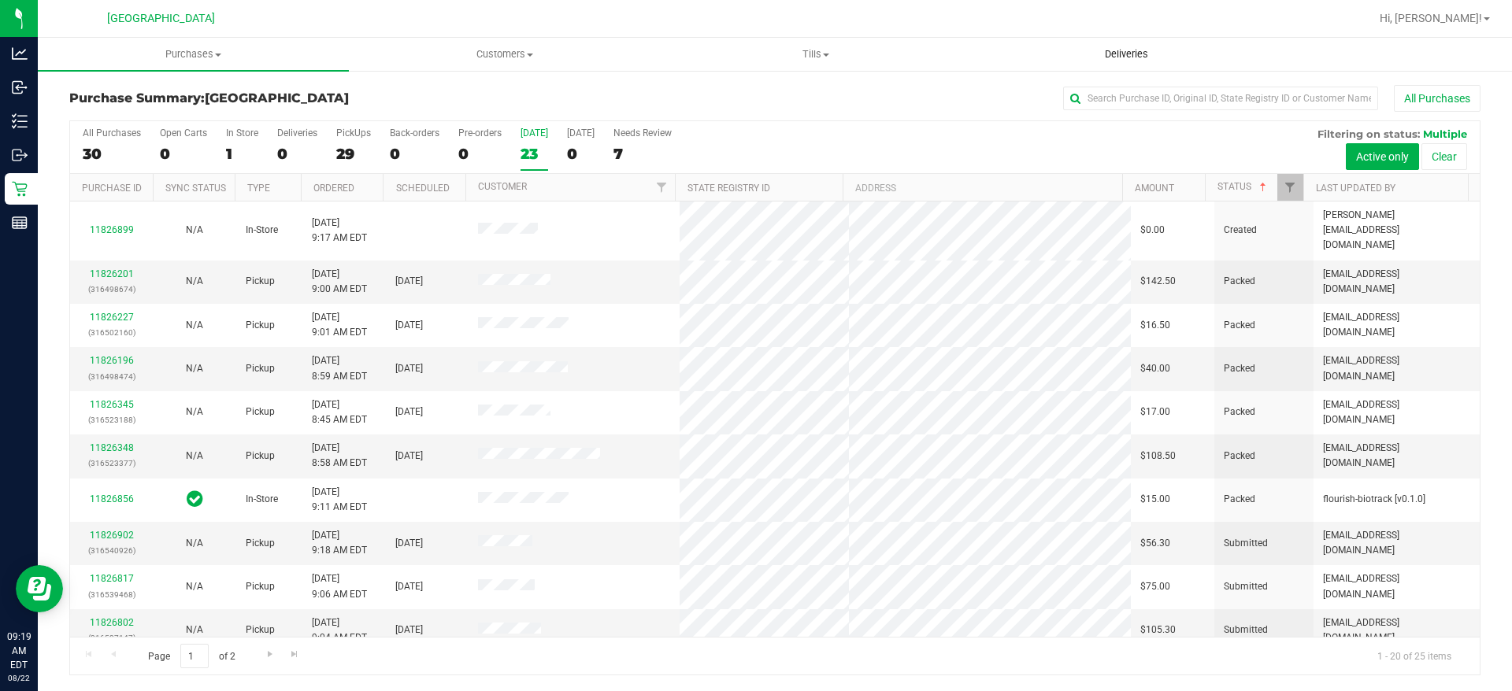
click at [1265, 66] on uib-tab-heading "Deliveries" at bounding box center [1126, 54] width 309 height 31
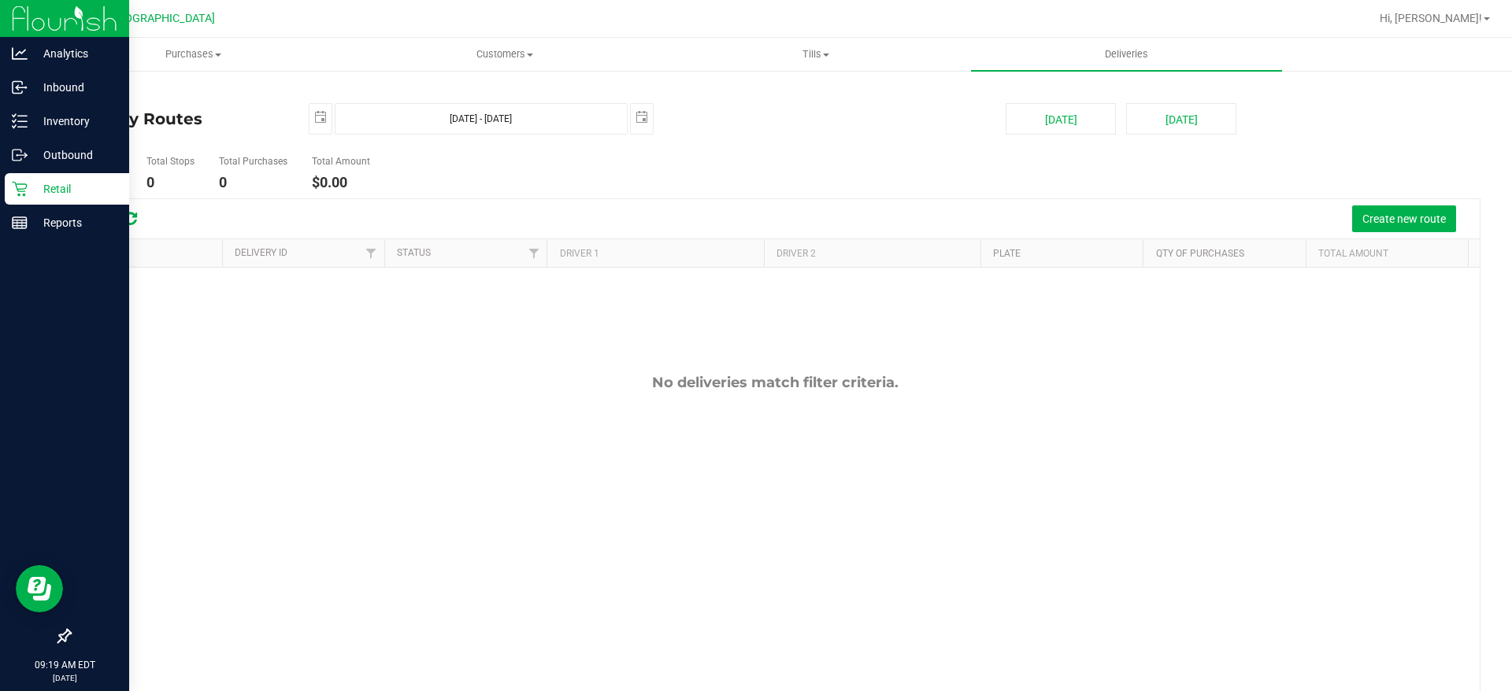
click at [5, 190] on div "Retail" at bounding box center [67, 188] width 124 height 31
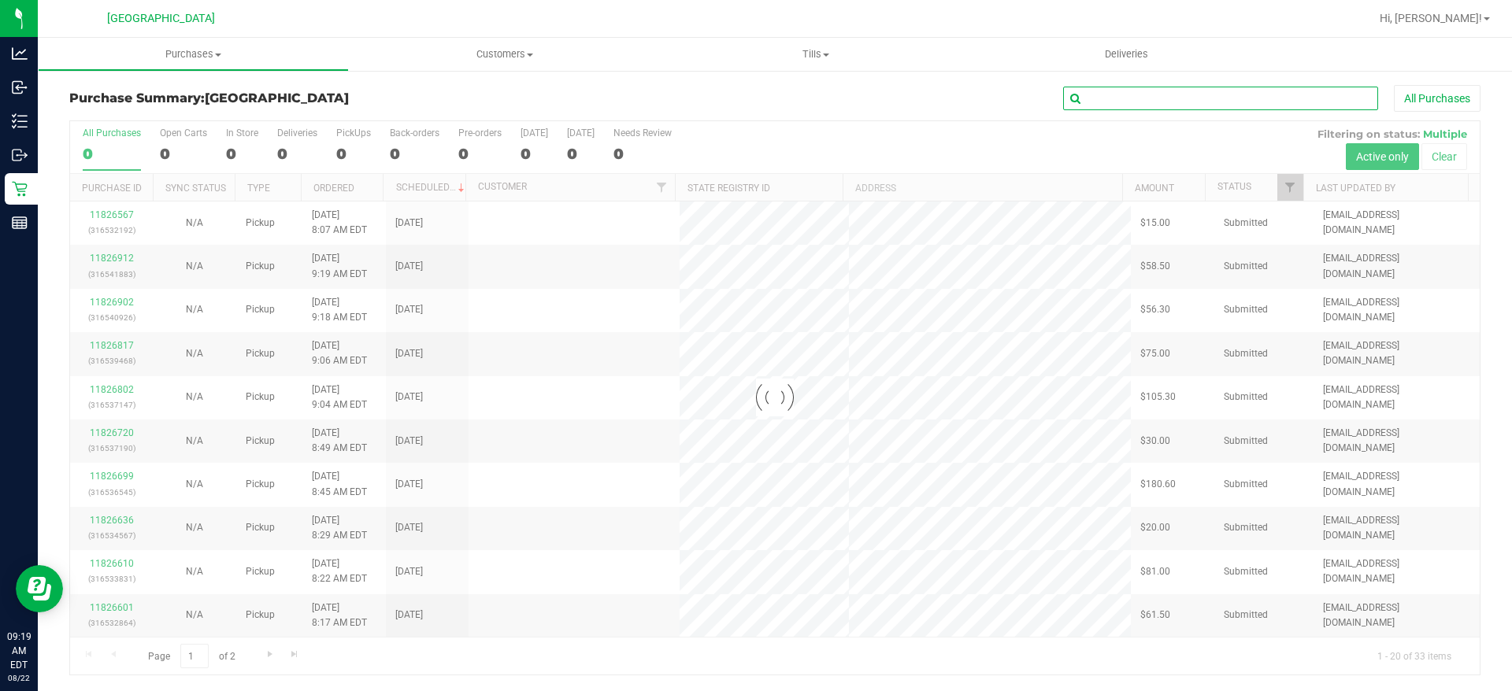
click at [1162, 90] on input "text" at bounding box center [1220, 99] width 315 height 24
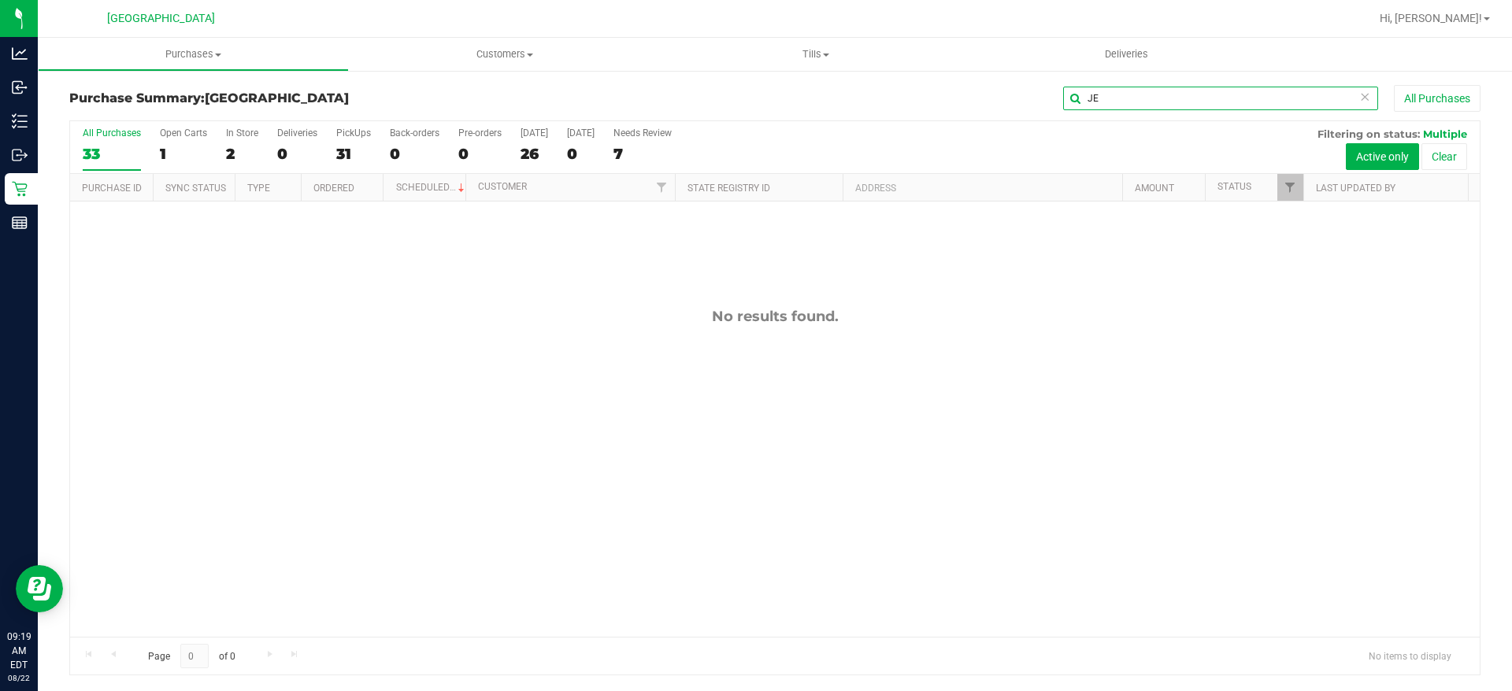
type input "JE"
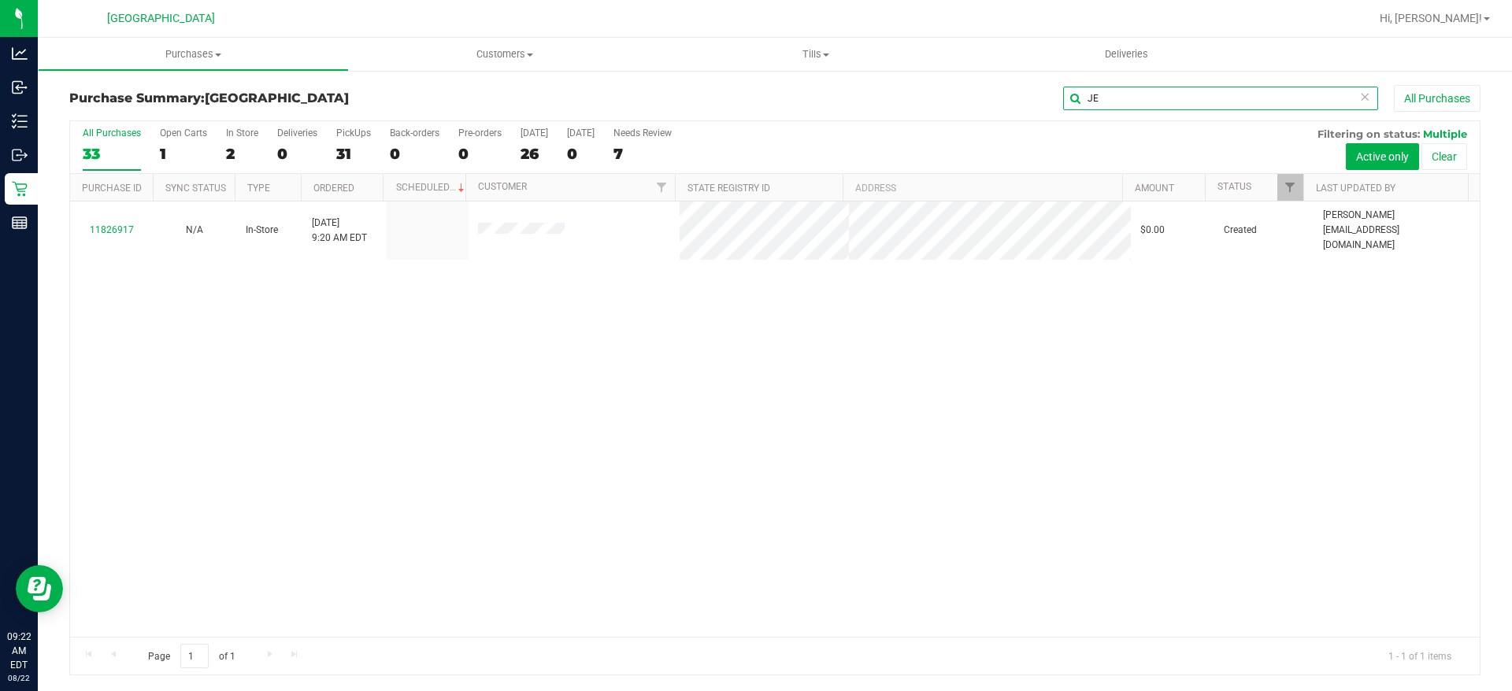
drag, startPoint x: 1108, startPoint y: 104, endPoint x: 996, endPoint y: 102, distance: 111.8
click at [996, 102] on div "JE All Purchases" at bounding box center [1009, 98] width 941 height 27
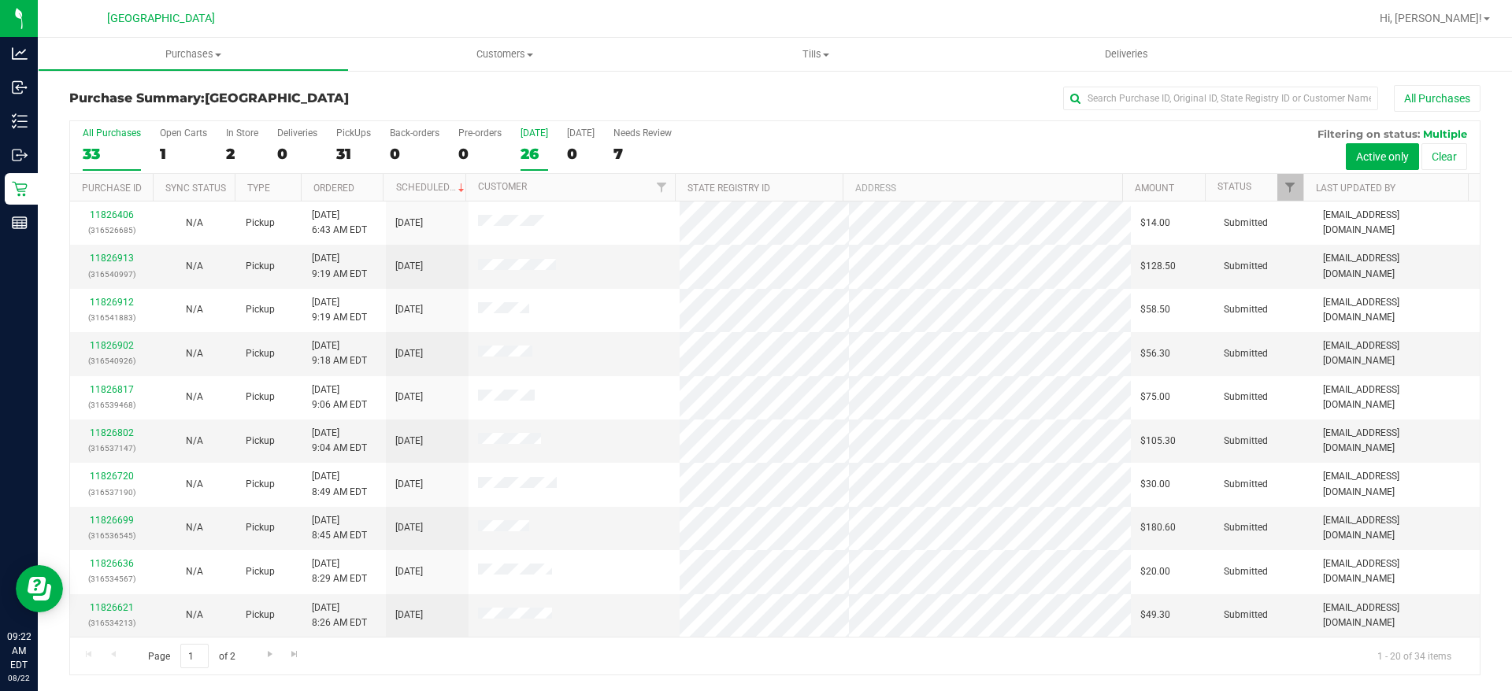
click at [529, 145] on div "26" at bounding box center [534, 154] width 28 height 18
click at [0, 0] on input "Today 26" at bounding box center [0, 0] width 0 height 0
click at [1270, 178] on th "Status" at bounding box center [1254, 188] width 98 height 28
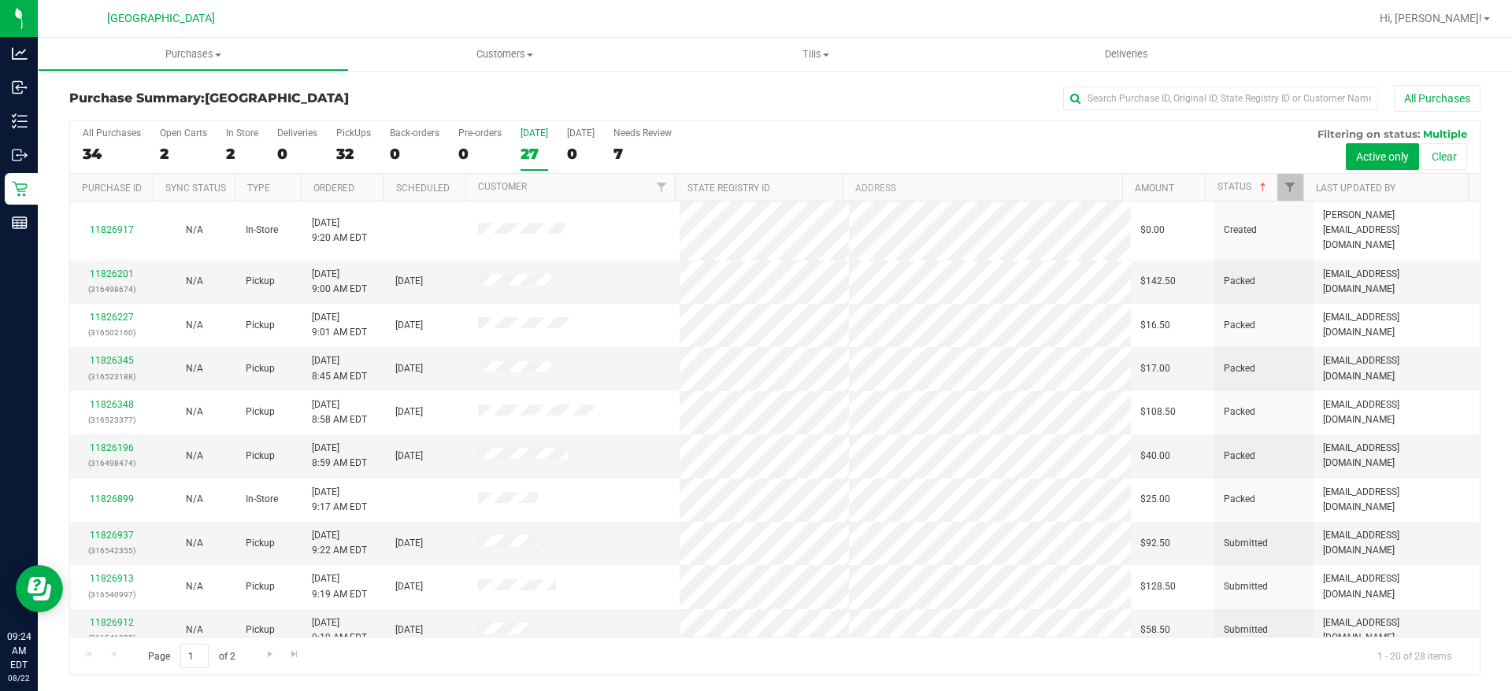
click at [537, 157] on div "27" at bounding box center [534, 154] width 28 height 18
click at [0, 0] on input "Today 27" at bounding box center [0, 0] width 0 height 0
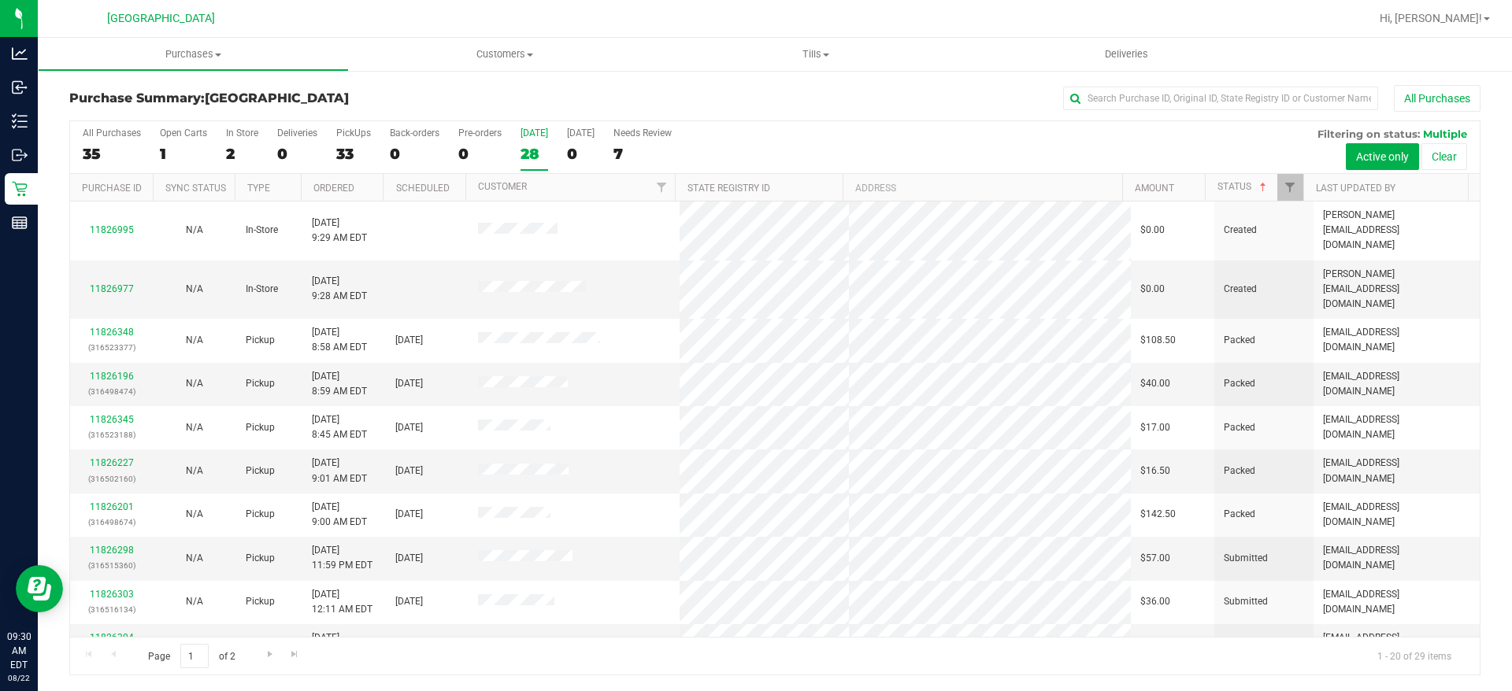
click at [545, 152] on div "28" at bounding box center [534, 154] width 28 height 18
click at [0, 0] on input "Today 28" at bounding box center [0, 0] width 0 height 0
click at [1127, 102] on input "text" at bounding box center [1220, 99] width 315 height 24
type input "CARS"
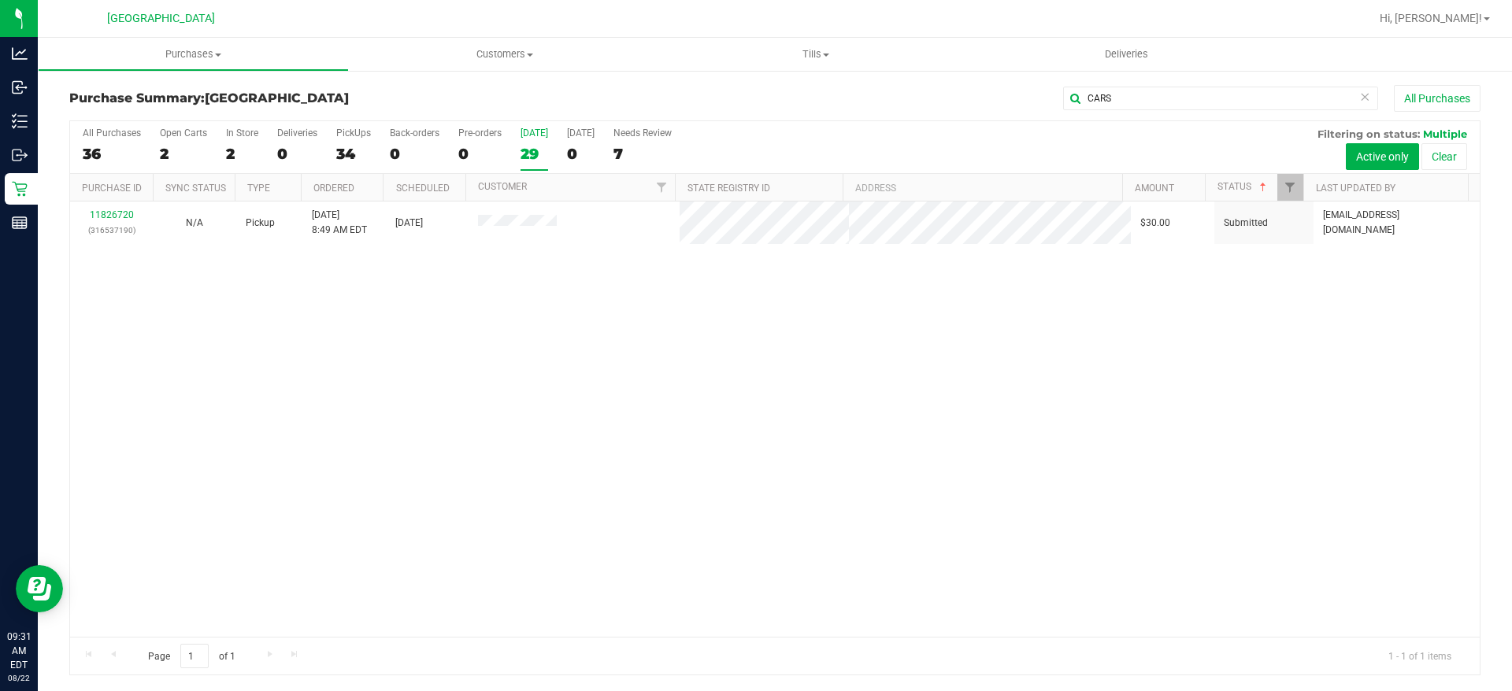
click at [496, 311] on div "11826720 (316537190) N/A Pickup 8/22/2025 8:49 AM EDT 8/22/2025 $30.00 Submitte…" at bounding box center [774, 419] width 1409 height 435
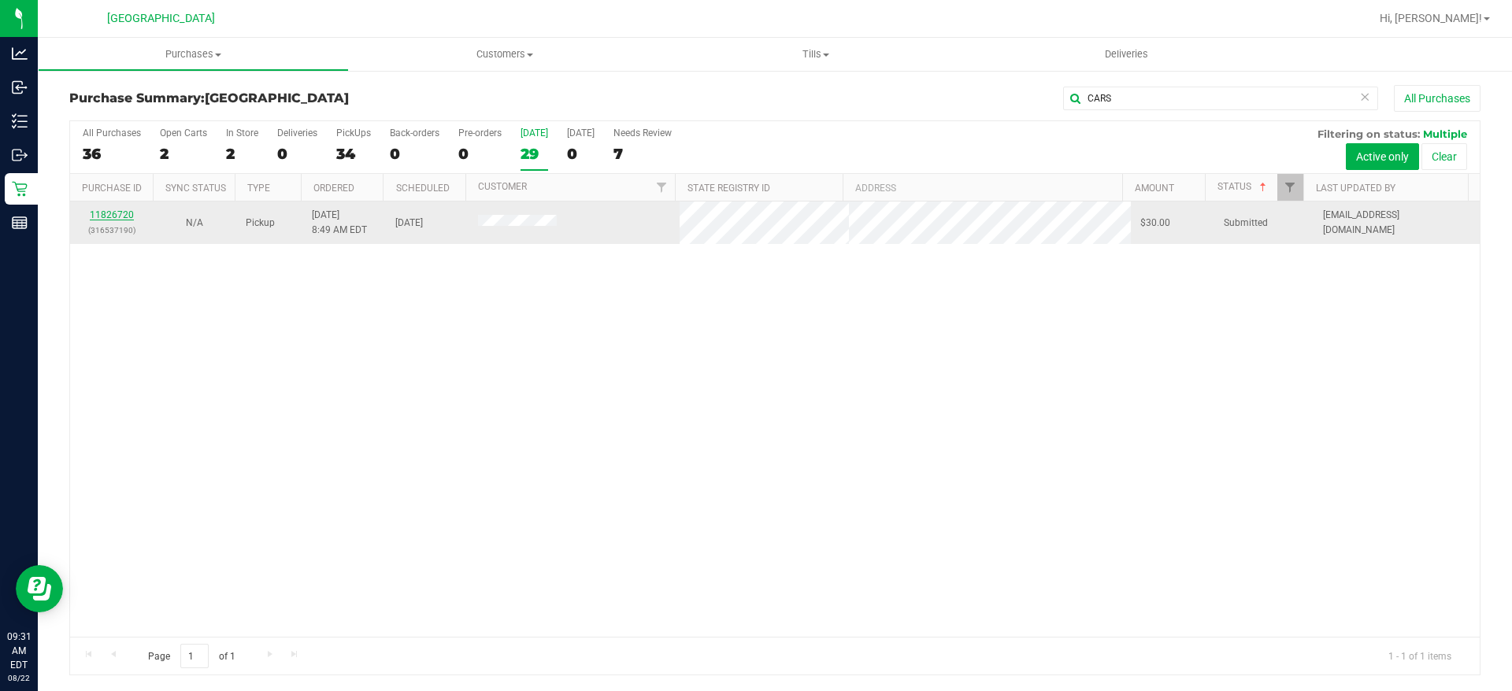
click at [113, 215] on link "11826720" at bounding box center [112, 214] width 44 height 11
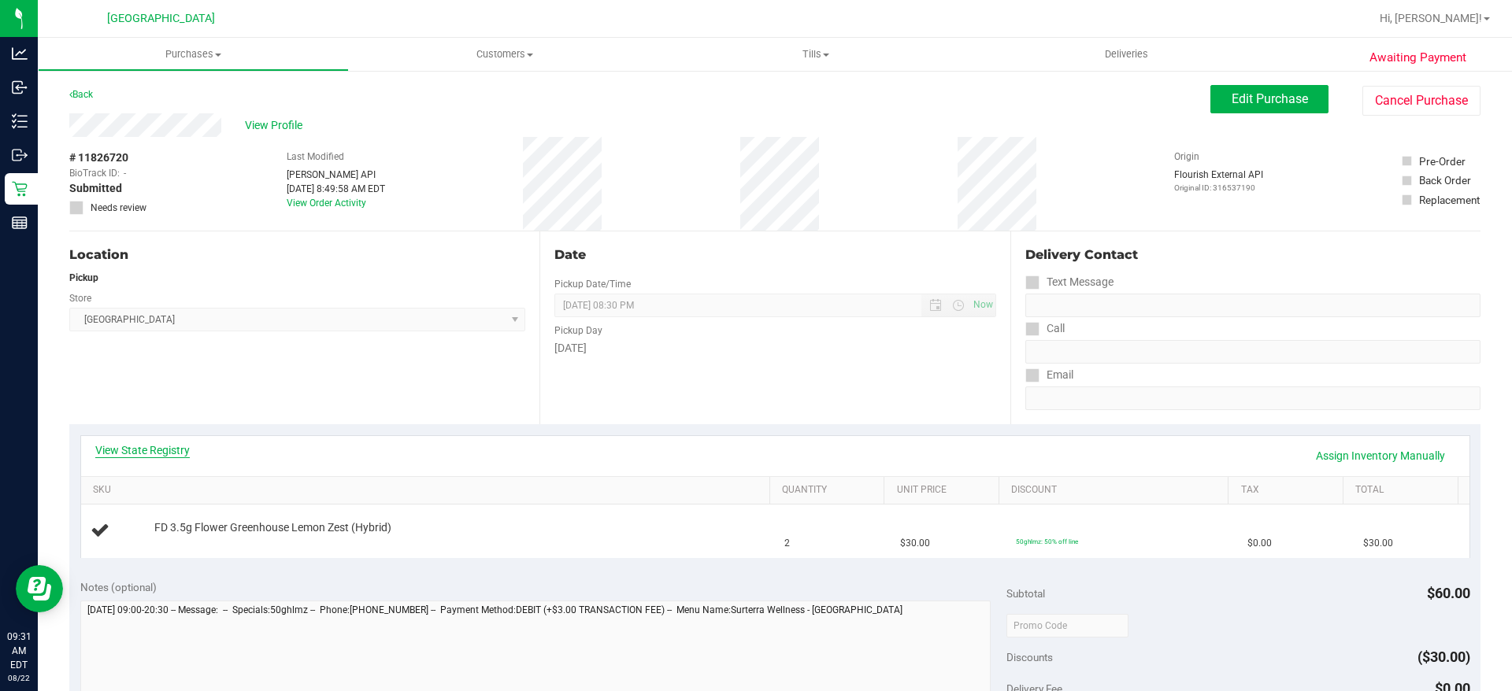
click at [157, 454] on link "View State Registry" at bounding box center [142, 450] width 94 height 16
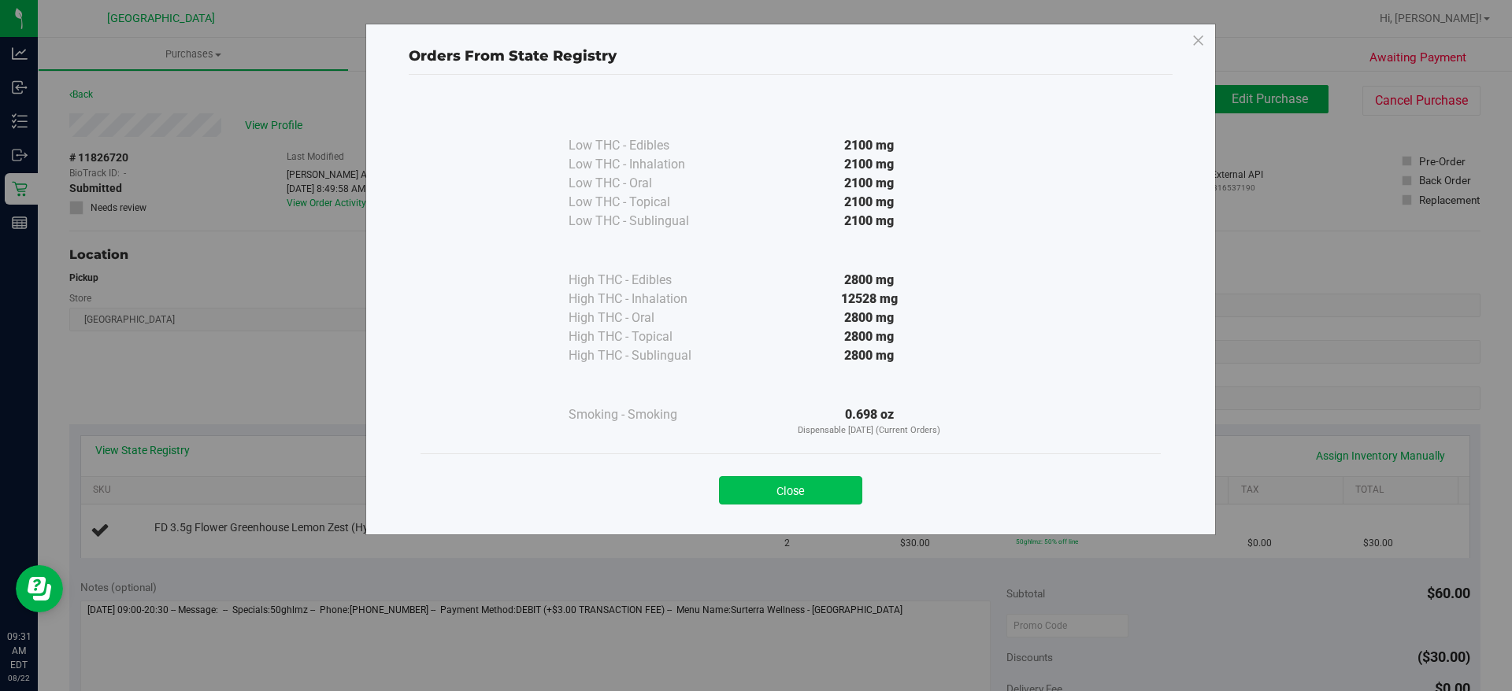
click at [791, 498] on button "Close" at bounding box center [790, 490] width 143 height 28
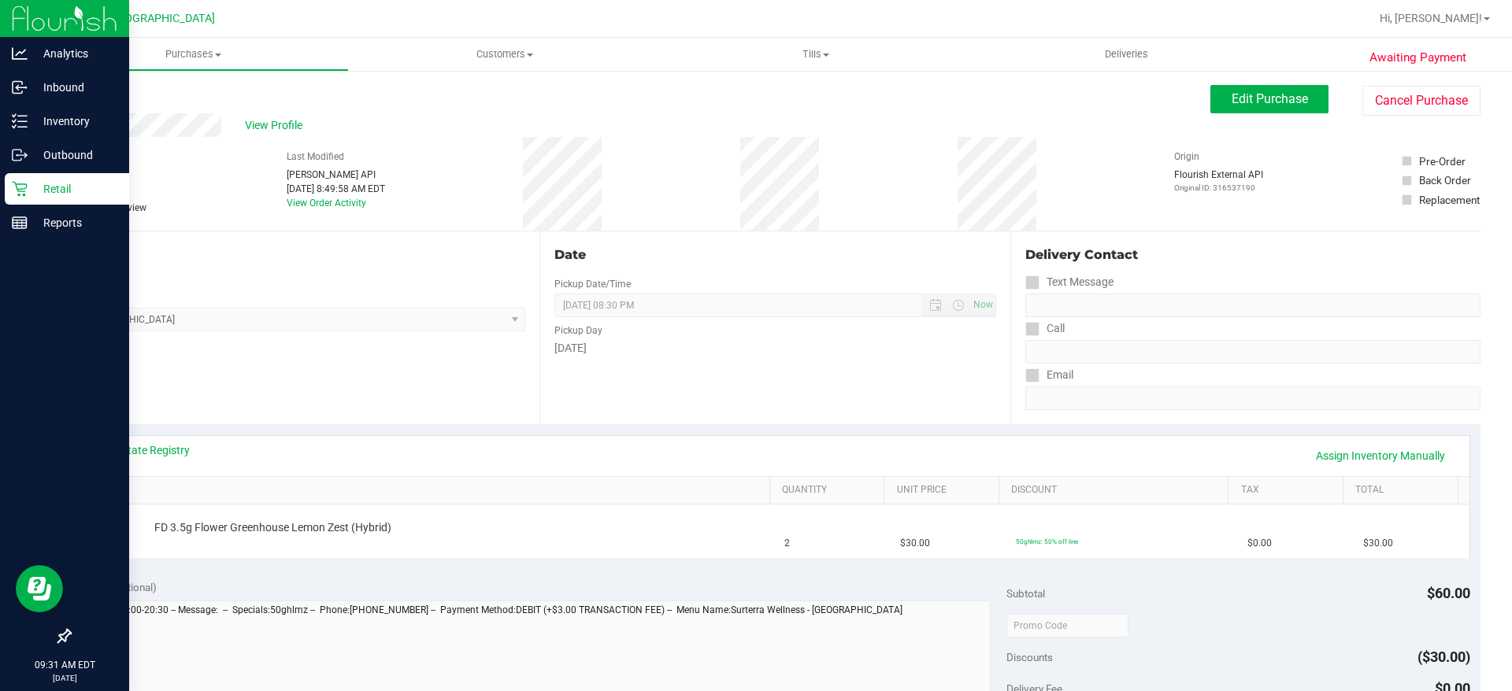
click at [18, 195] on icon at bounding box center [19, 189] width 15 height 15
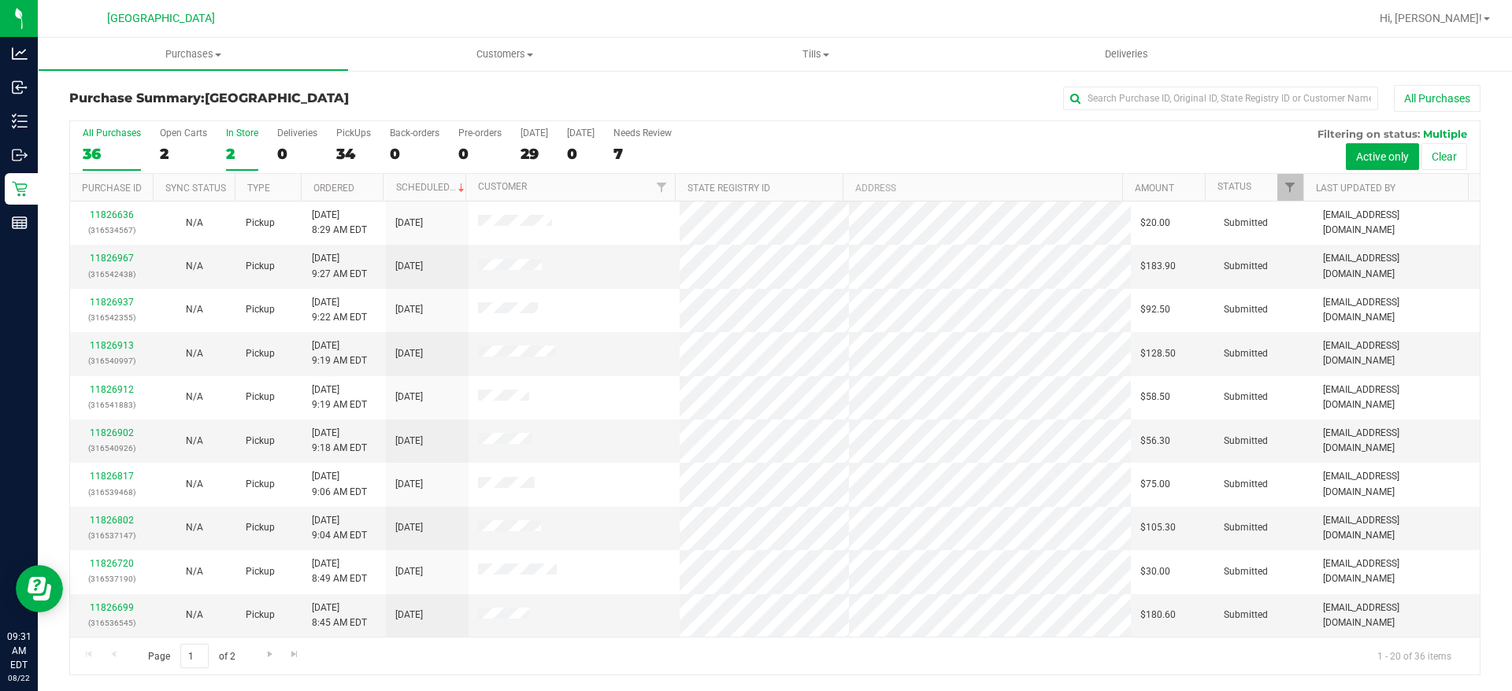
click at [243, 166] on label "In Store 2" at bounding box center [242, 149] width 32 height 43
click at [0, 0] on input "In Store 2" at bounding box center [0, 0] width 0 height 0
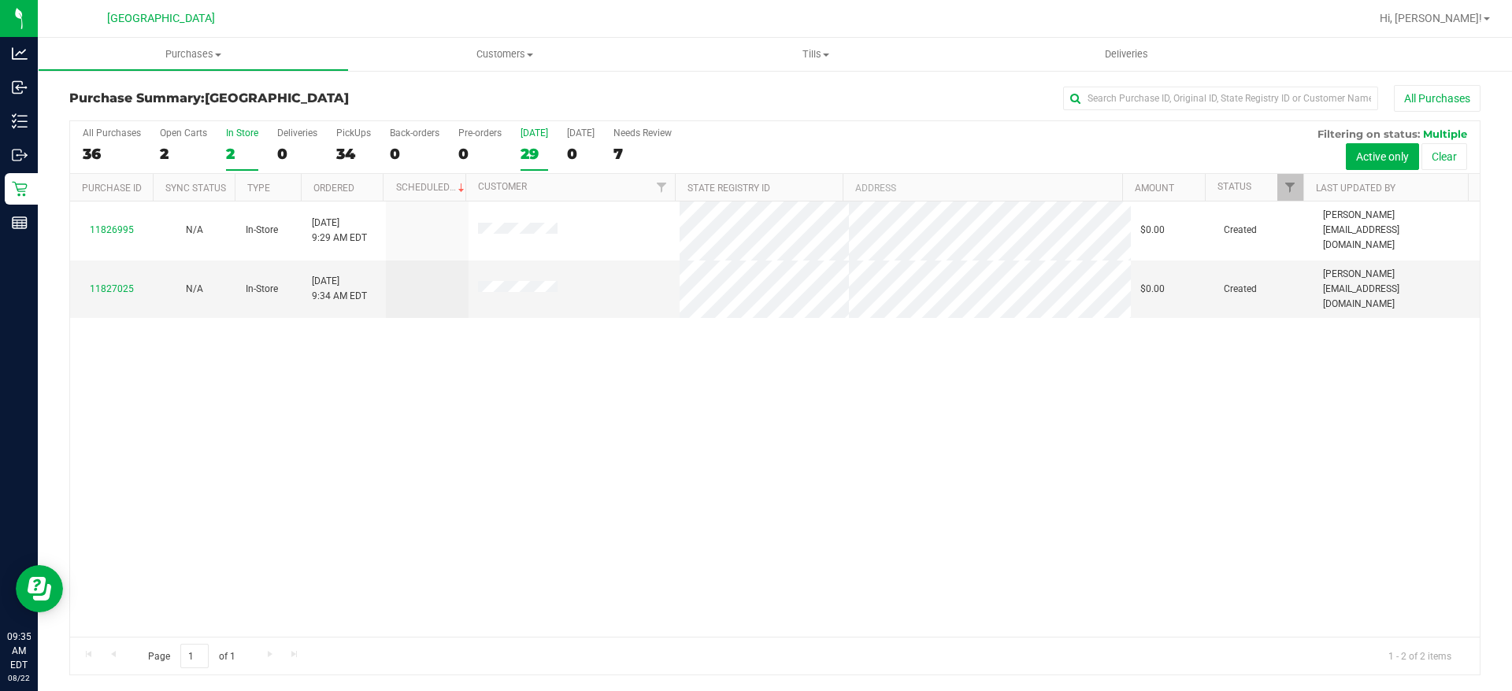
click at [527, 165] on label "Today 29" at bounding box center [534, 149] width 28 height 43
click at [0, 0] on input "Today 29" at bounding box center [0, 0] width 0 height 0
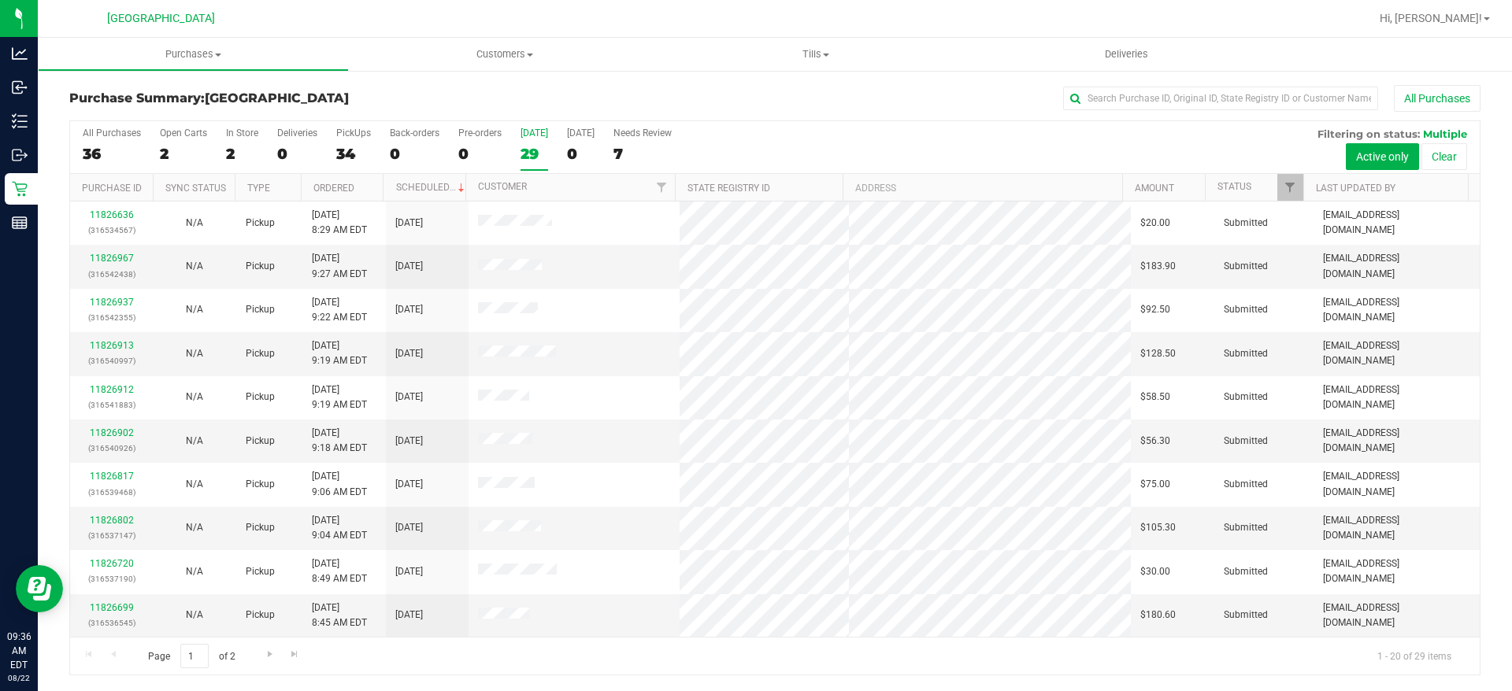
click at [535, 157] on div "29" at bounding box center [534, 154] width 28 height 18
click at [0, 0] on input "Today 29" at bounding box center [0, 0] width 0 height 0
click at [376, 187] on th "Ordered" at bounding box center [342, 188] width 83 height 28
click at [373, 190] on th "Ordered" at bounding box center [342, 188] width 83 height 28
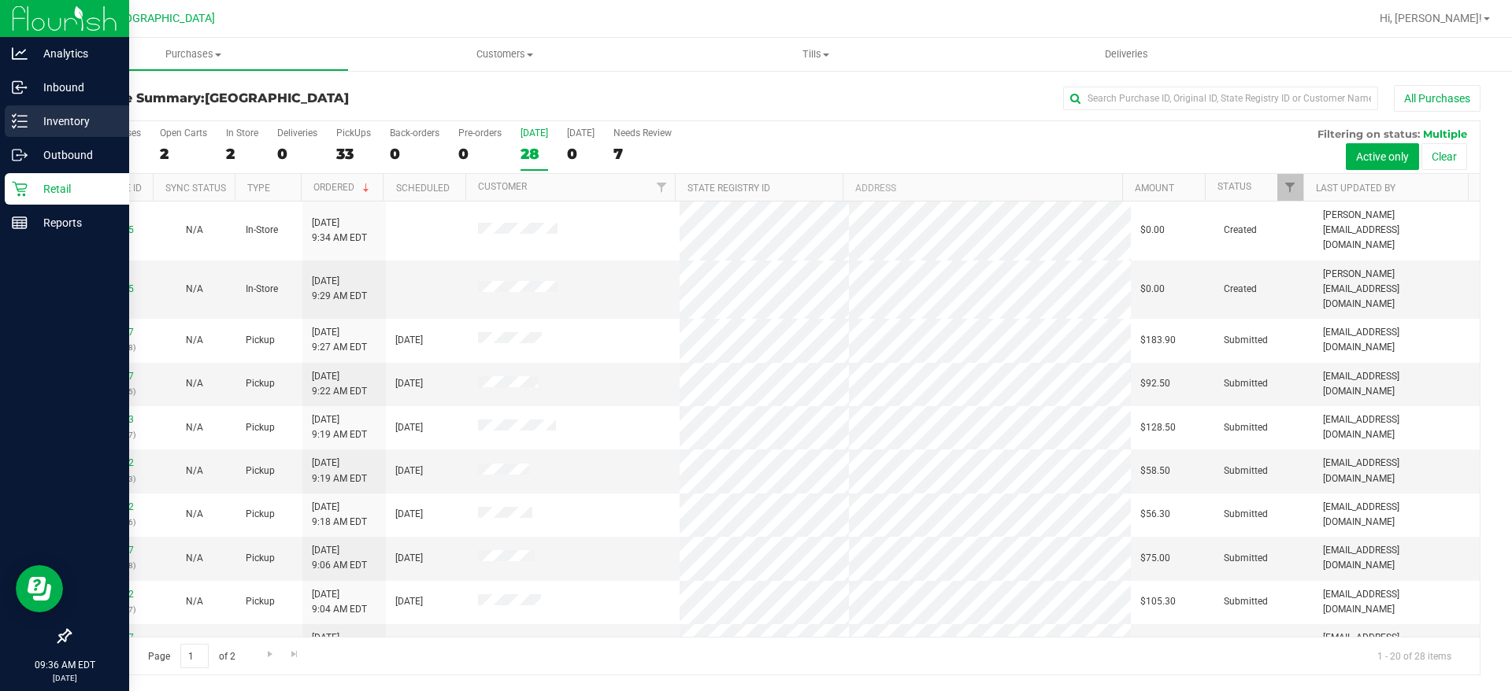
click at [77, 127] on p "Inventory" at bounding box center [75, 121] width 94 height 19
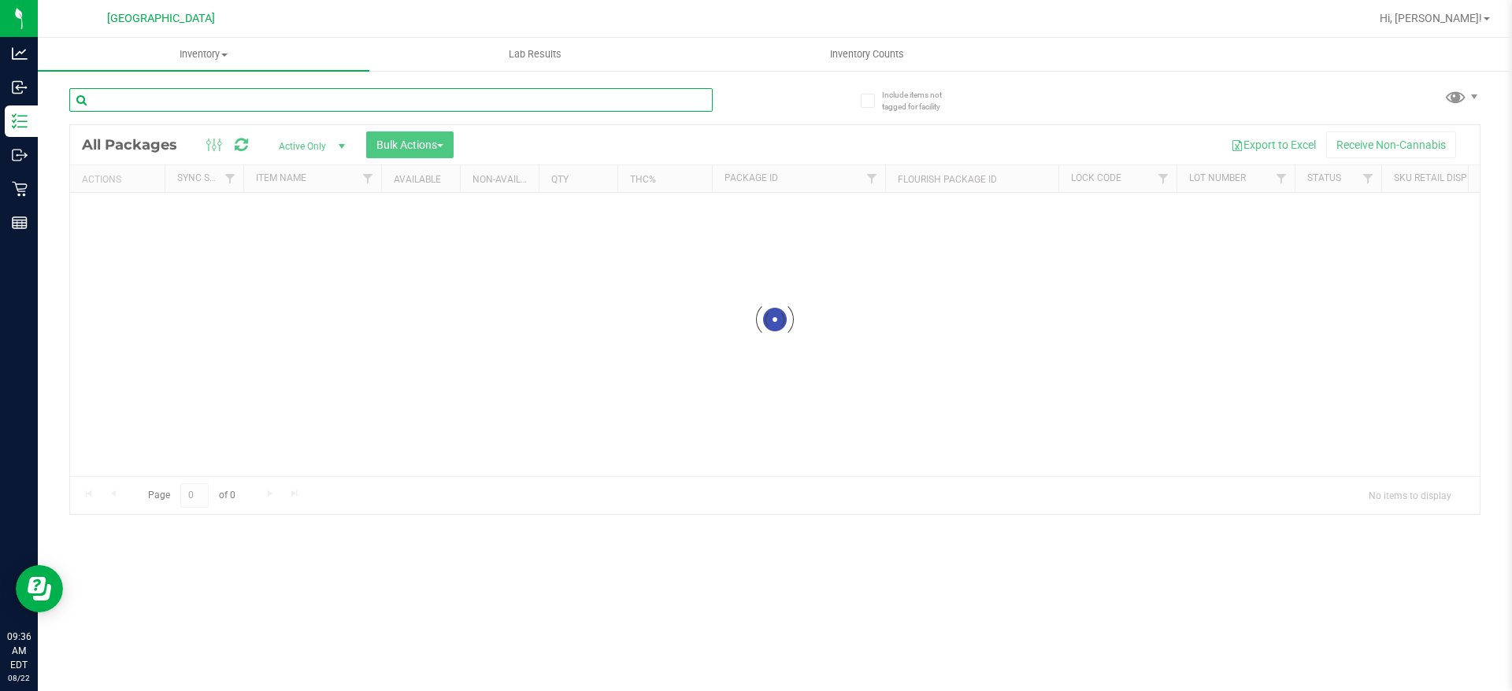
click at [180, 101] on input "text" at bounding box center [390, 100] width 643 height 24
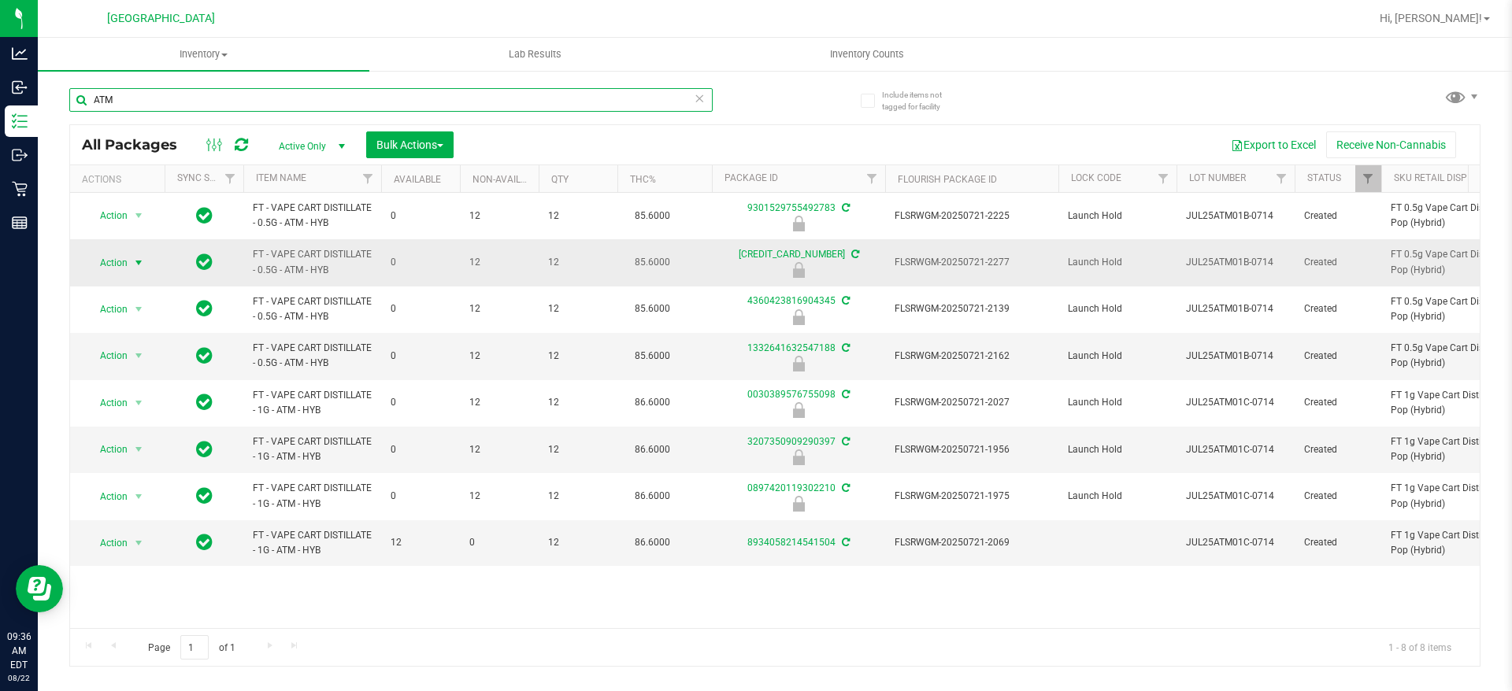
type input "ATM"
click at [119, 263] on span "Action" at bounding box center [107, 263] width 43 height 22
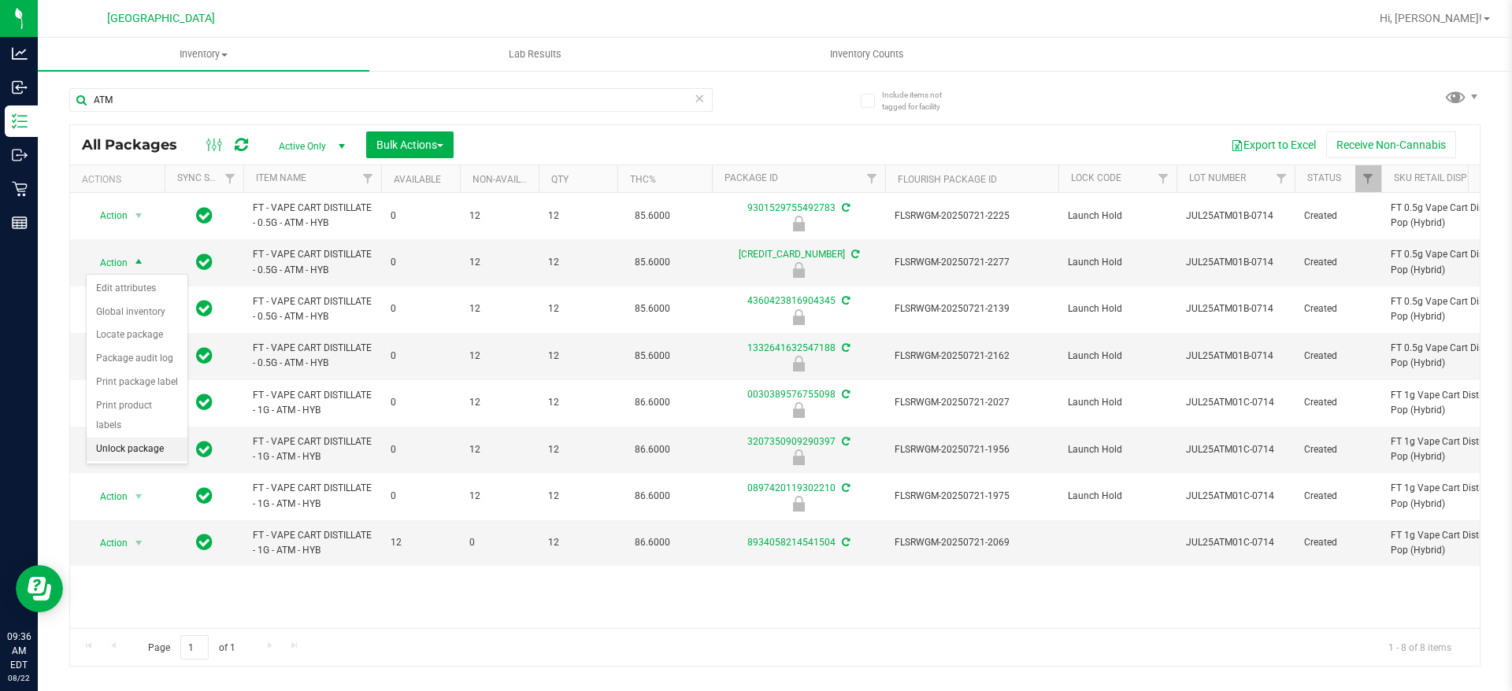
click at [112, 438] on li "Unlock package" at bounding box center [137, 450] width 101 height 24
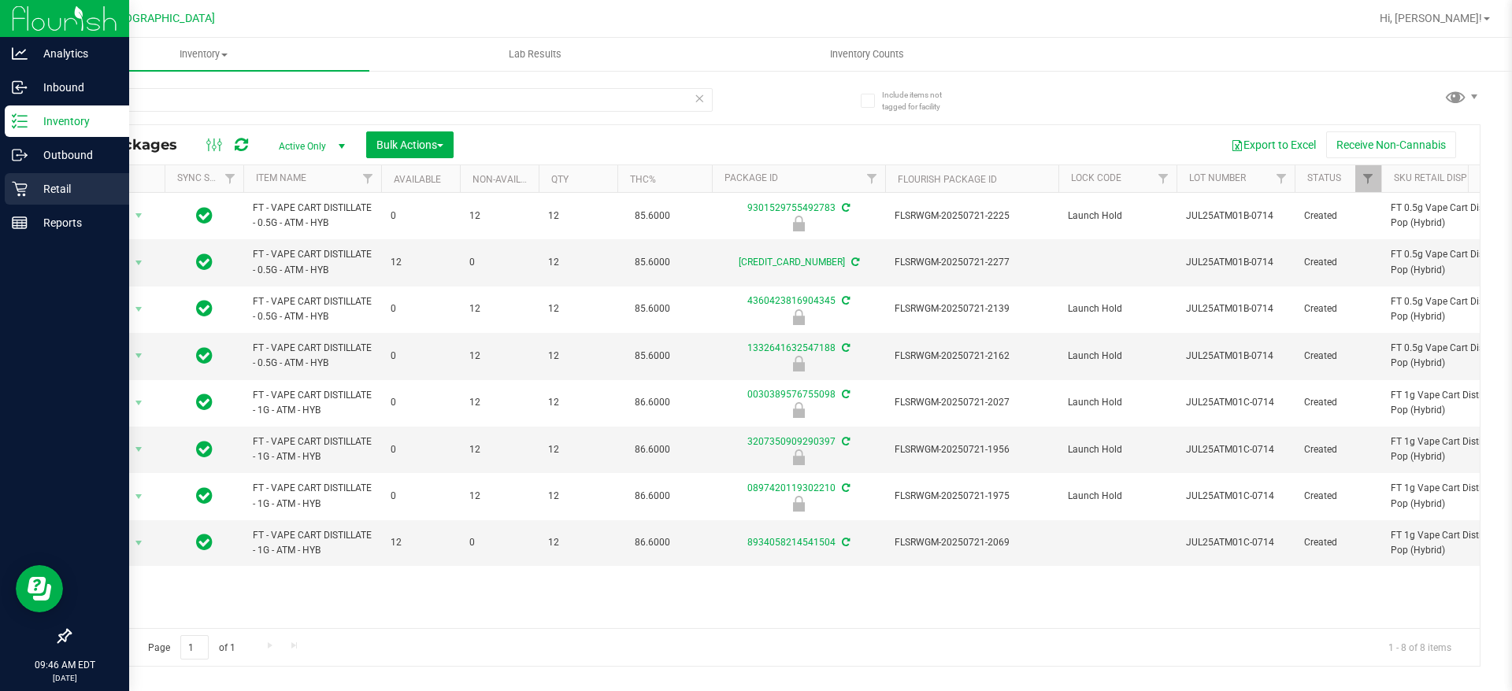
click at [36, 178] on div "Retail" at bounding box center [67, 188] width 124 height 31
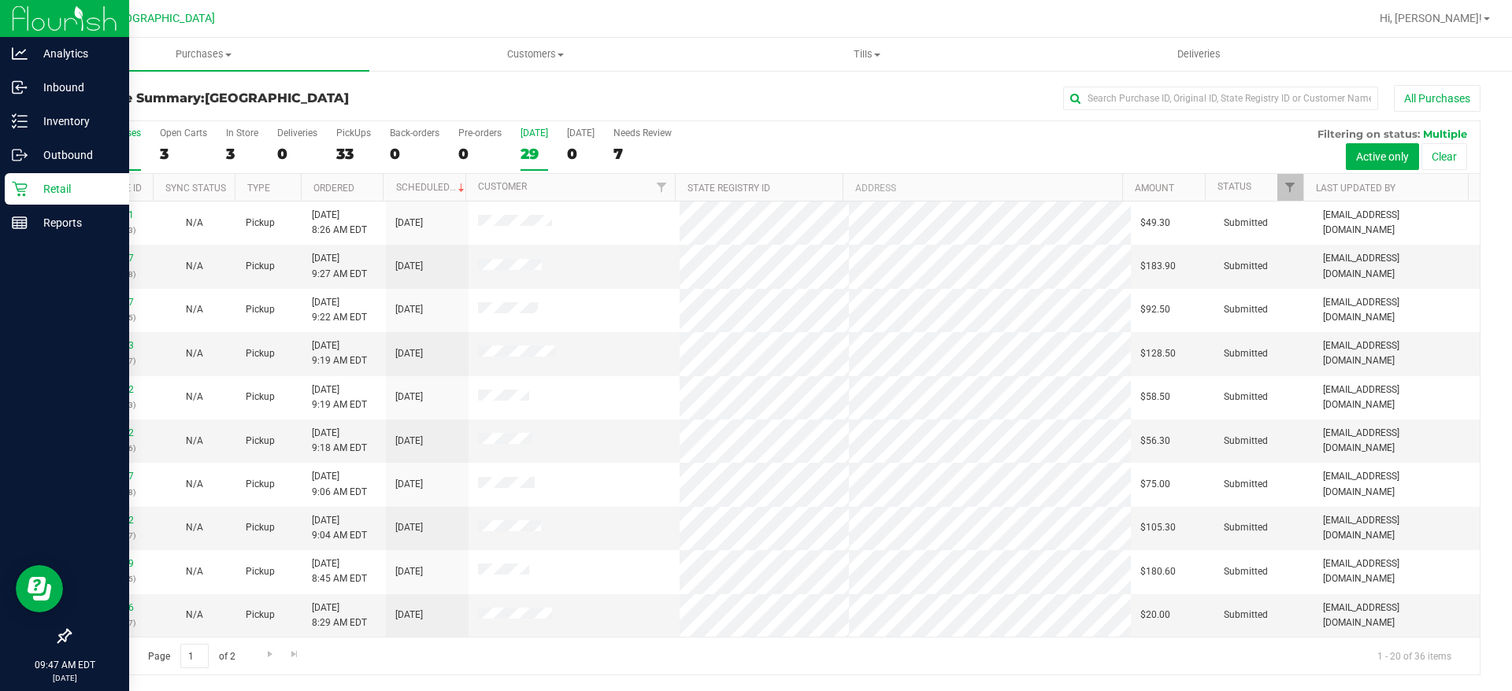
click at [527, 165] on label "Today 29" at bounding box center [534, 149] width 28 height 43
click at [0, 0] on input "Today 29" at bounding box center [0, 0] width 0 height 0
click at [232, 150] on div "3" at bounding box center [242, 154] width 32 height 18
click at [0, 0] on input "In Store 3" at bounding box center [0, 0] width 0 height 0
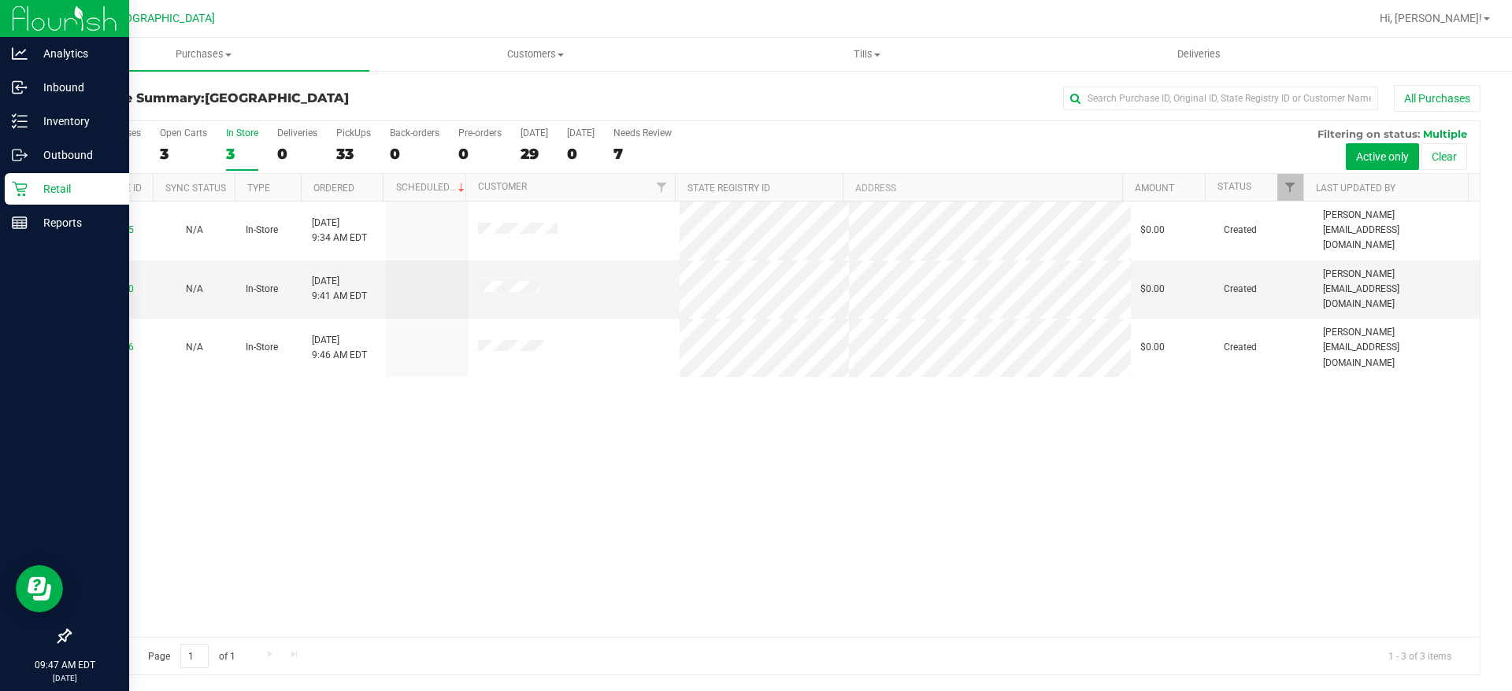
drag, startPoint x: 653, startPoint y: 81, endPoint x: 746, endPoint y: 19, distance: 111.8
click at [653, 81] on div "Purchase Summary: Lakeland WC All Purchases All Purchases 36 Open Carts 3 In St…" at bounding box center [775, 380] width 1474 height 622
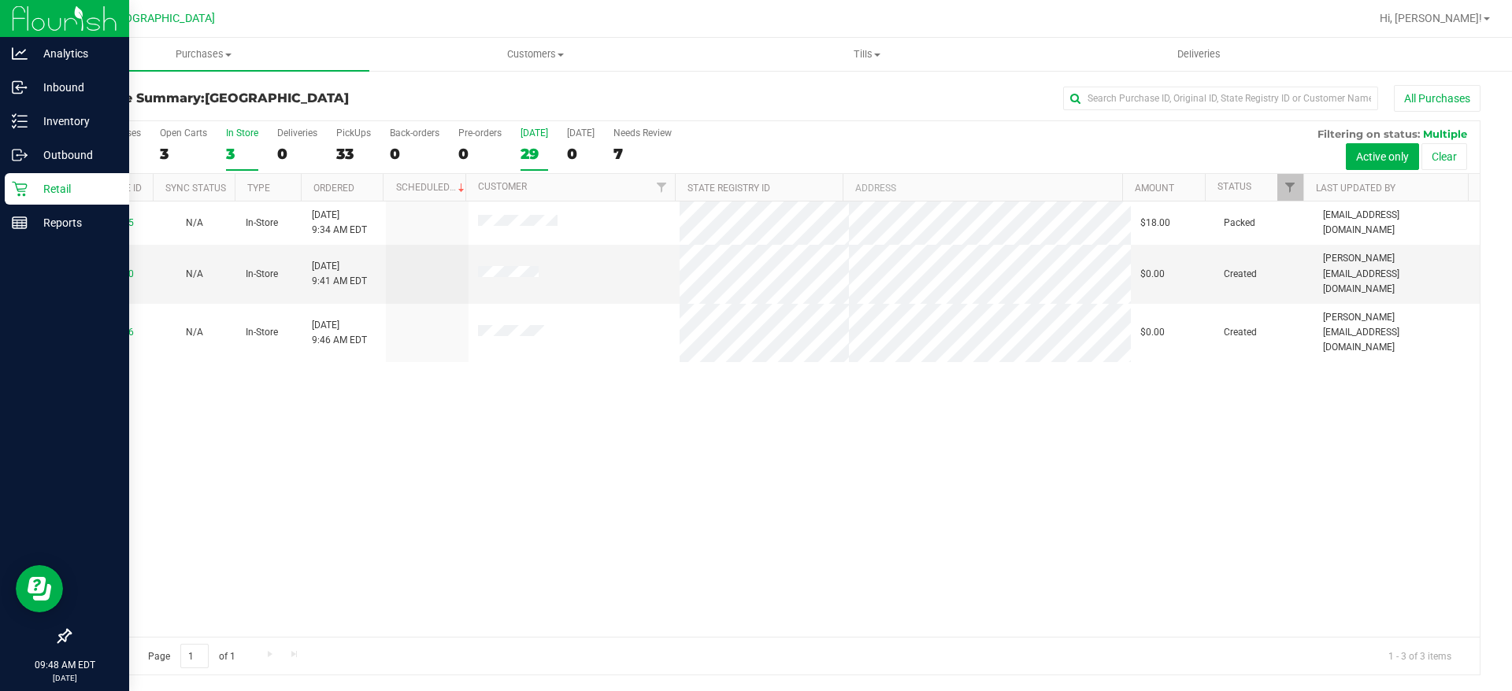
click at [528, 153] on div "29" at bounding box center [534, 154] width 28 height 18
click at [0, 0] on input "Today 29" at bounding box center [0, 0] width 0 height 0
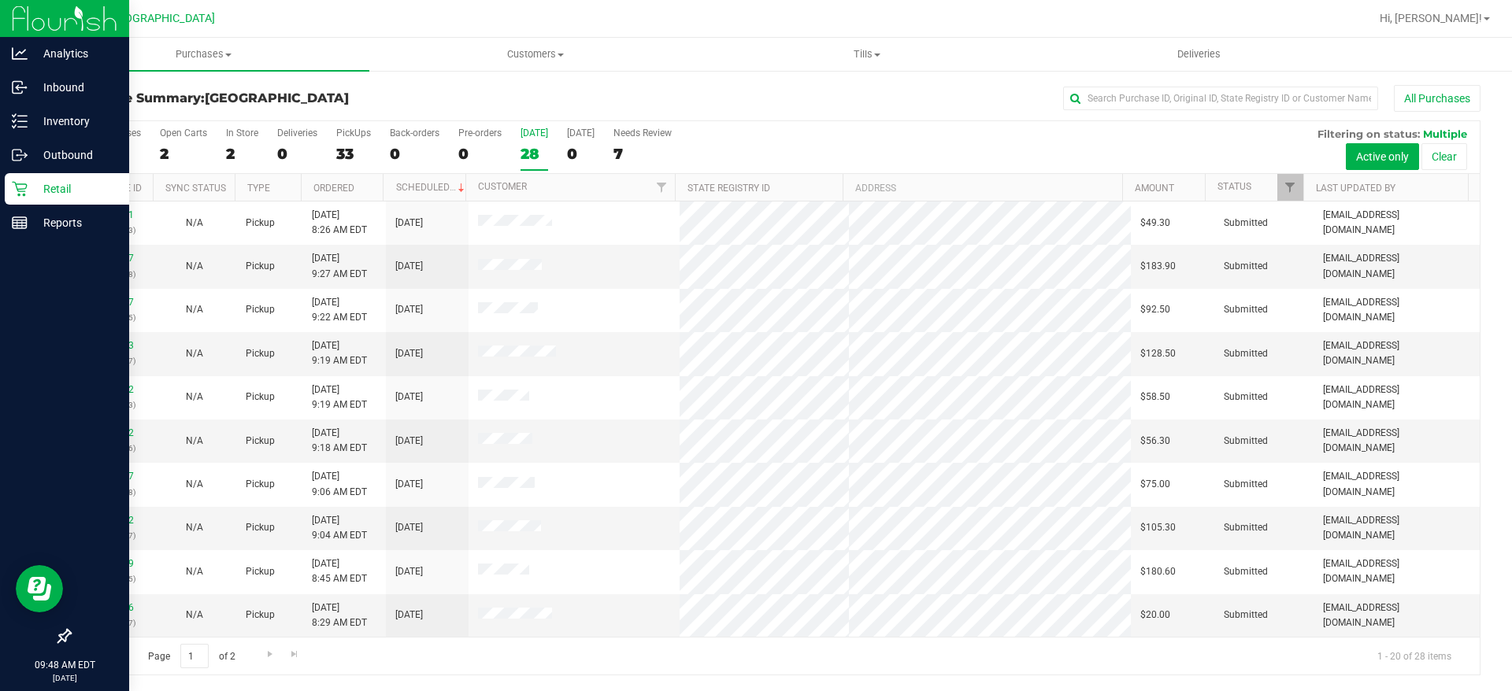
click at [660, 643] on div "Page 1 of 2 1 - 20 of 28 items" at bounding box center [774, 656] width 1409 height 38
click at [657, 643] on div "Page 1 of 2 1 - 20 of 28 items" at bounding box center [774, 656] width 1409 height 38
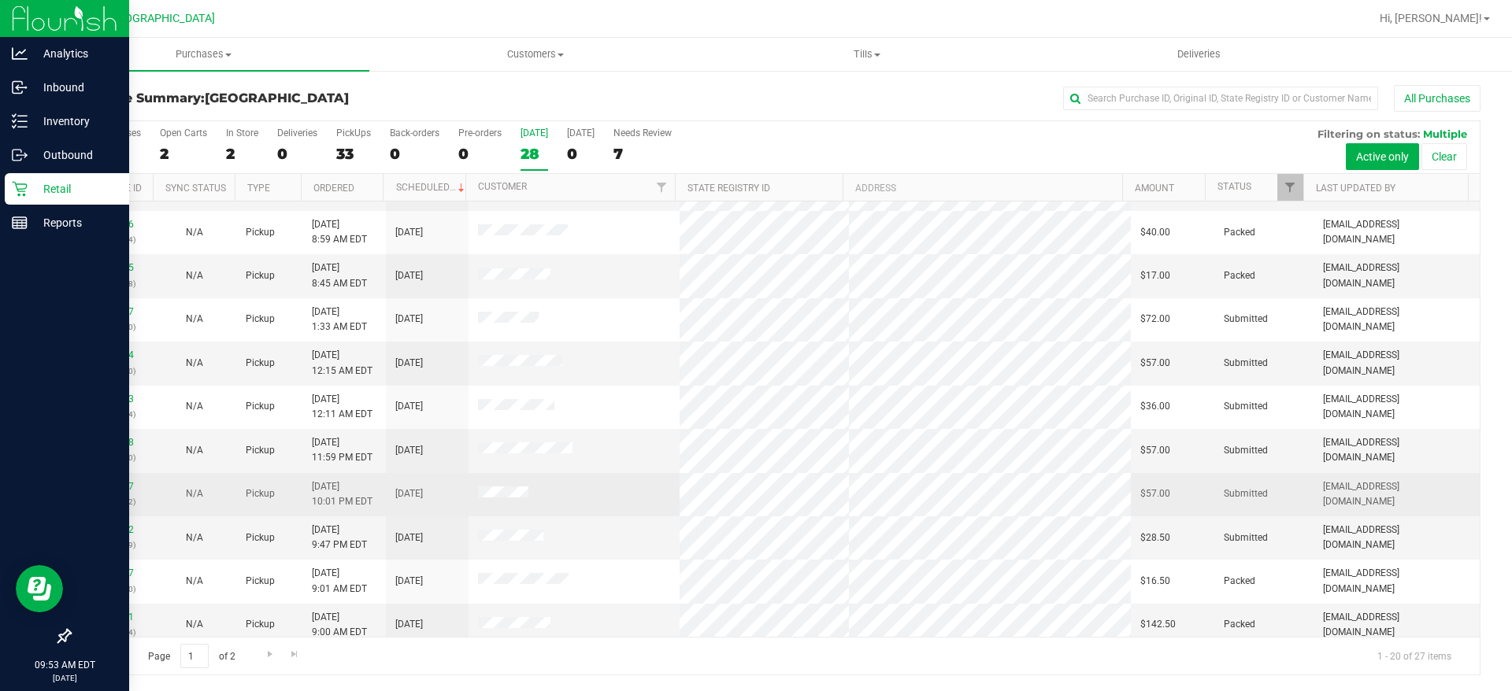
scroll to position [436, 0]
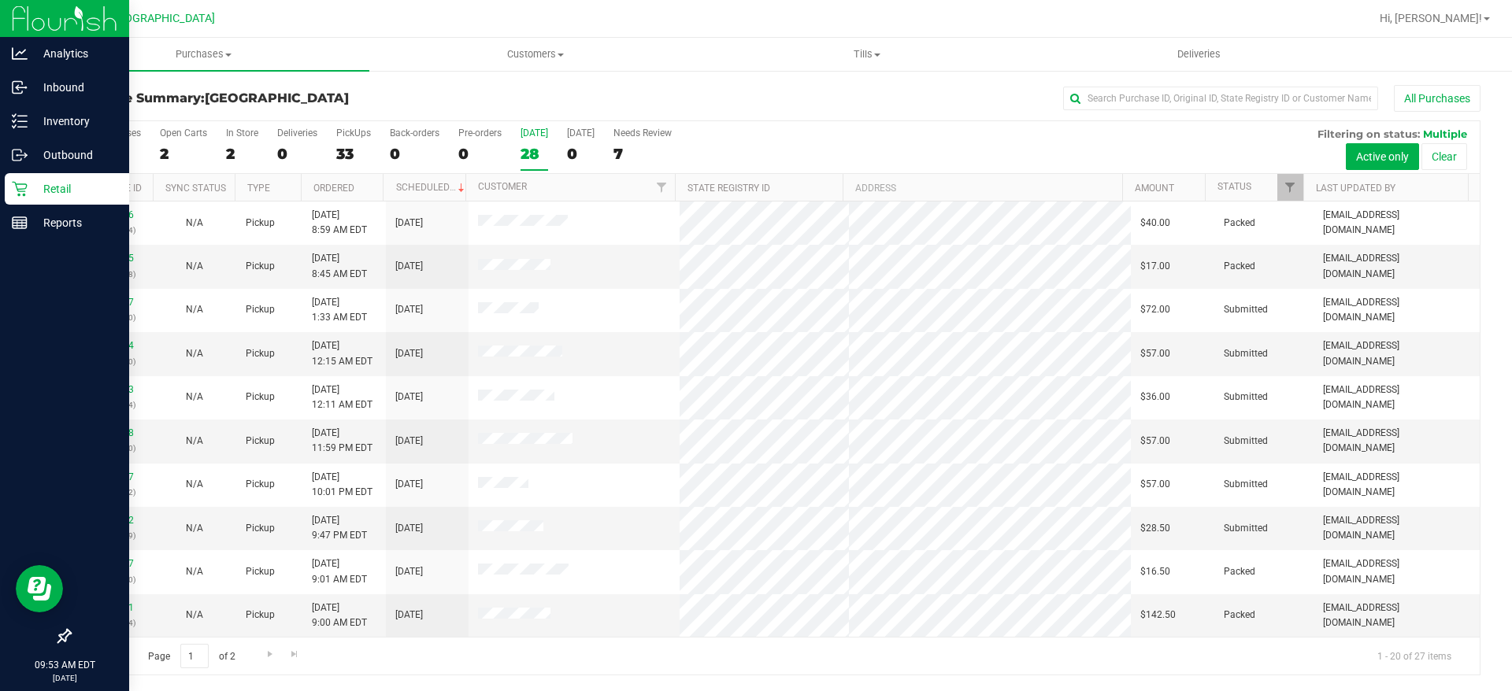
click at [609, 662] on div "Page 1 of 2 1 - 20 of 27 items" at bounding box center [774, 656] width 1409 height 38
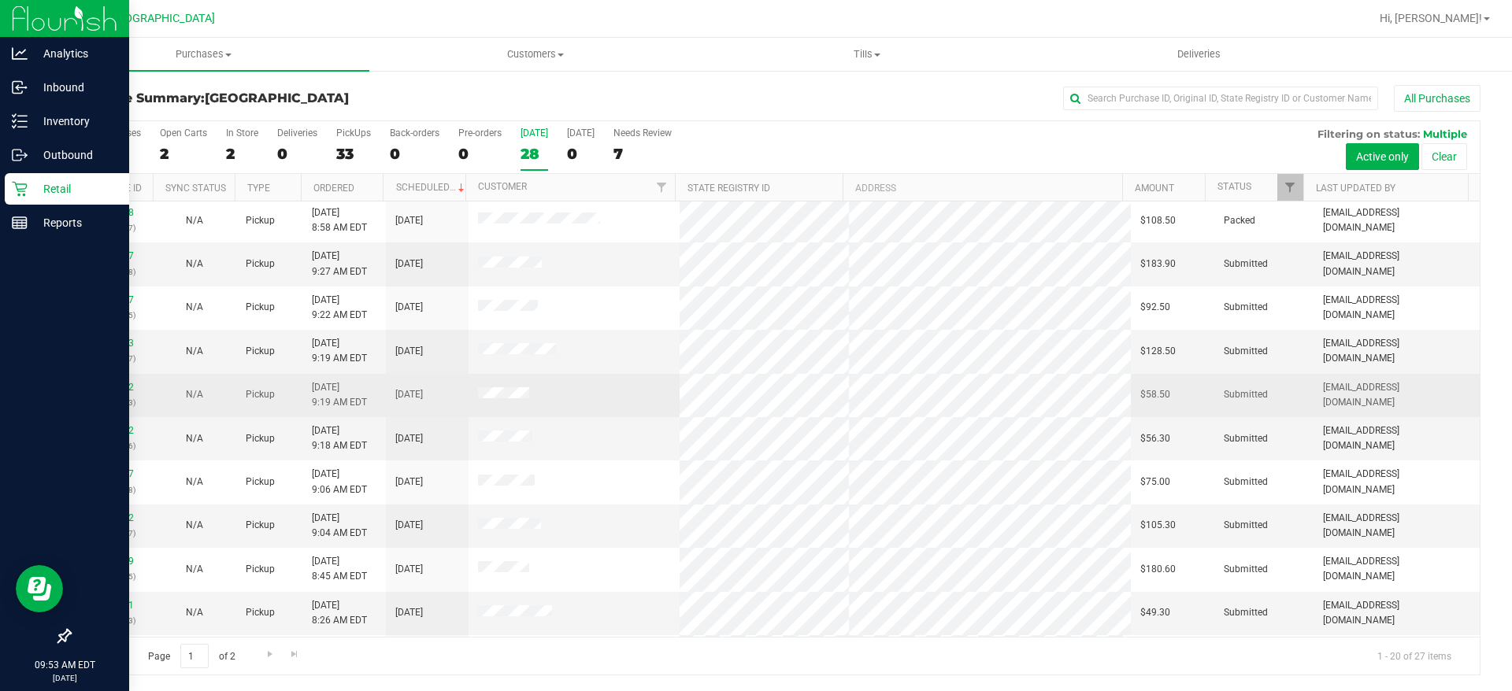
scroll to position [0, 0]
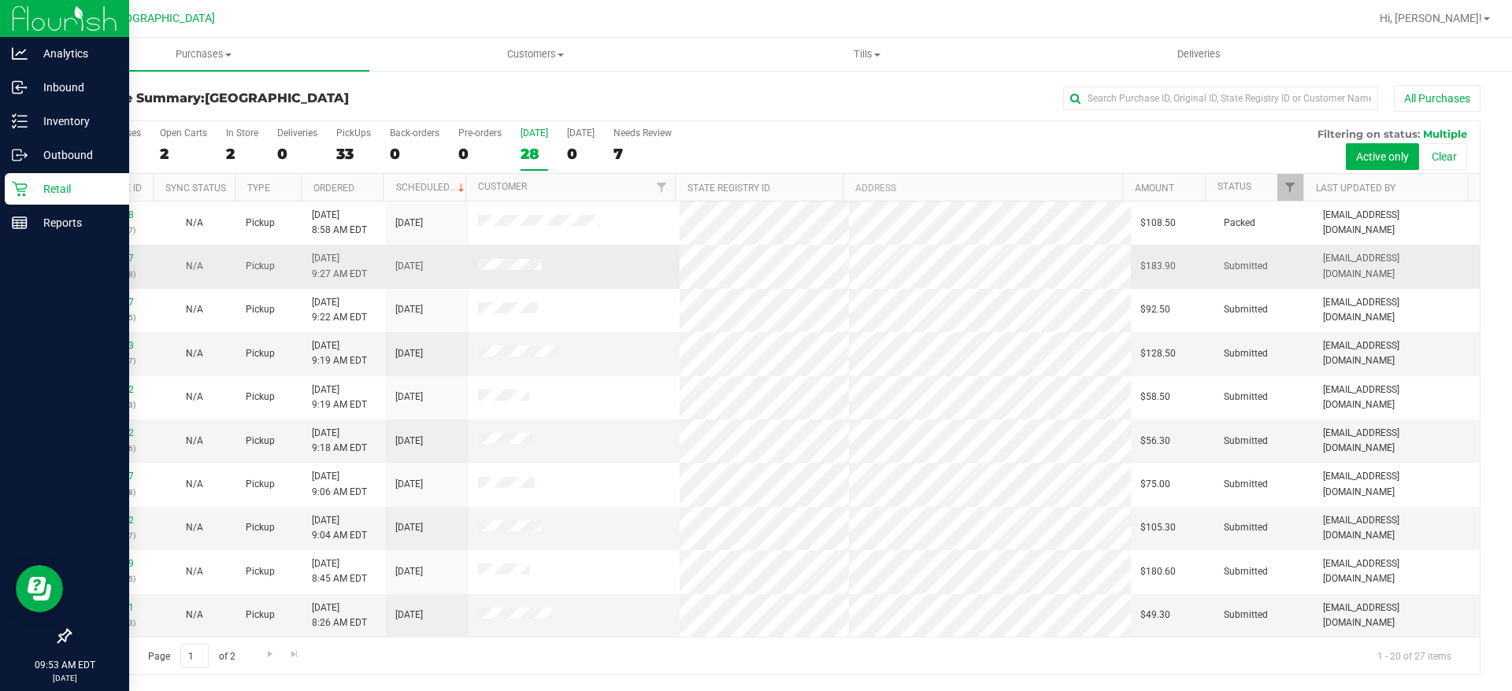
click at [105, 250] on td "11826967 (316542438)" at bounding box center [111, 266] width 83 height 43
click at [106, 259] on link "11826967" at bounding box center [112, 258] width 44 height 11
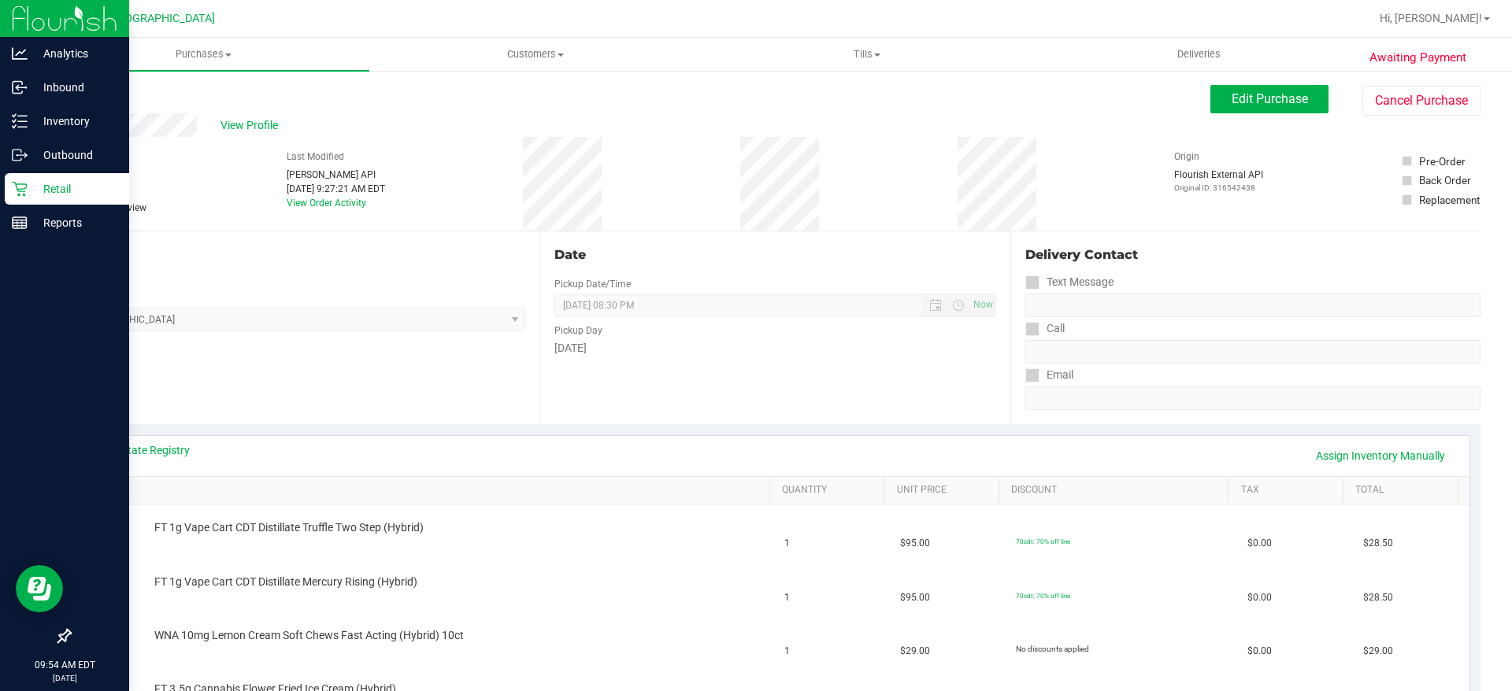
click at [66, 184] on p "Retail" at bounding box center [75, 189] width 94 height 19
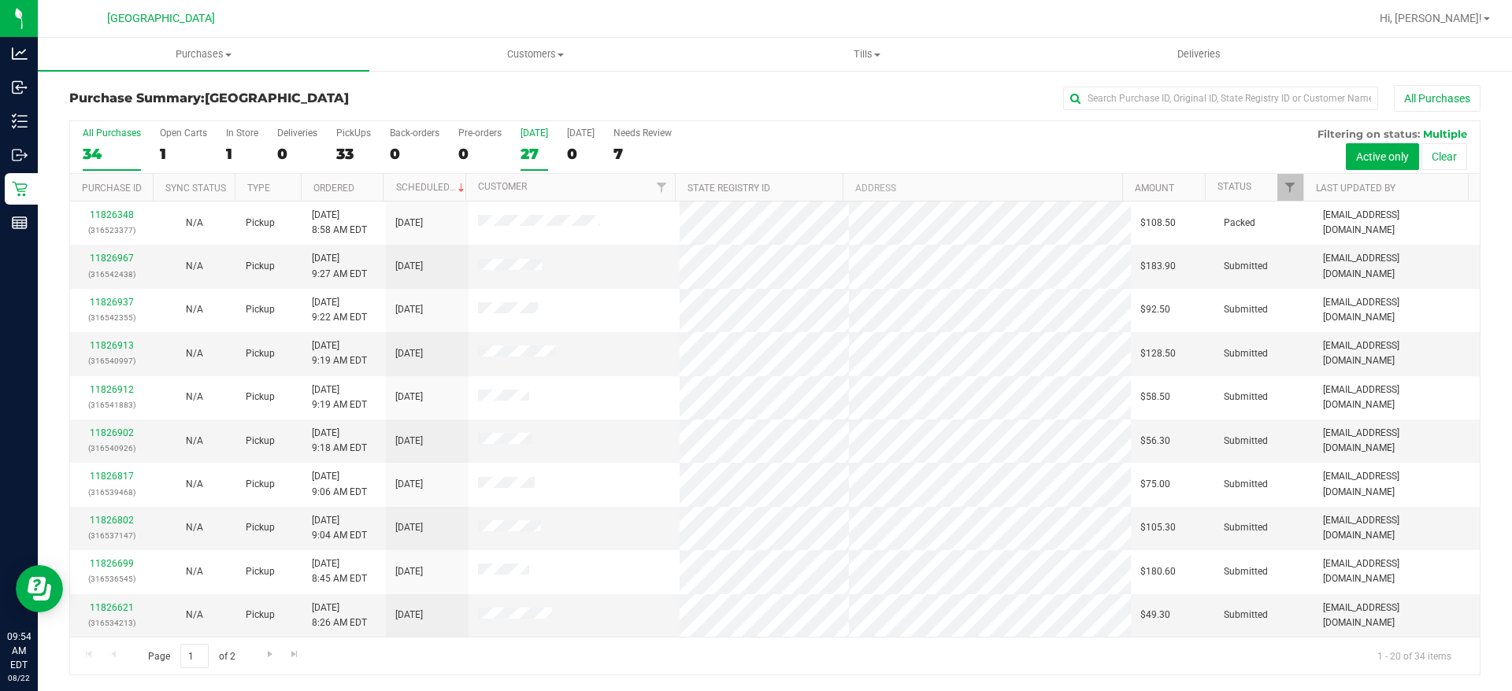
click at [538, 163] on label "Today 27" at bounding box center [534, 149] width 28 height 43
click at [0, 0] on input "Today 27" at bounding box center [0, 0] width 0 height 0
click at [532, 147] on div "27" at bounding box center [534, 154] width 28 height 18
click at [0, 0] on input "Today 27" at bounding box center [0, 0] width 0 height 0
click at [528, 146] on div "27" at bounding box center [534, 154] width 28 height 18
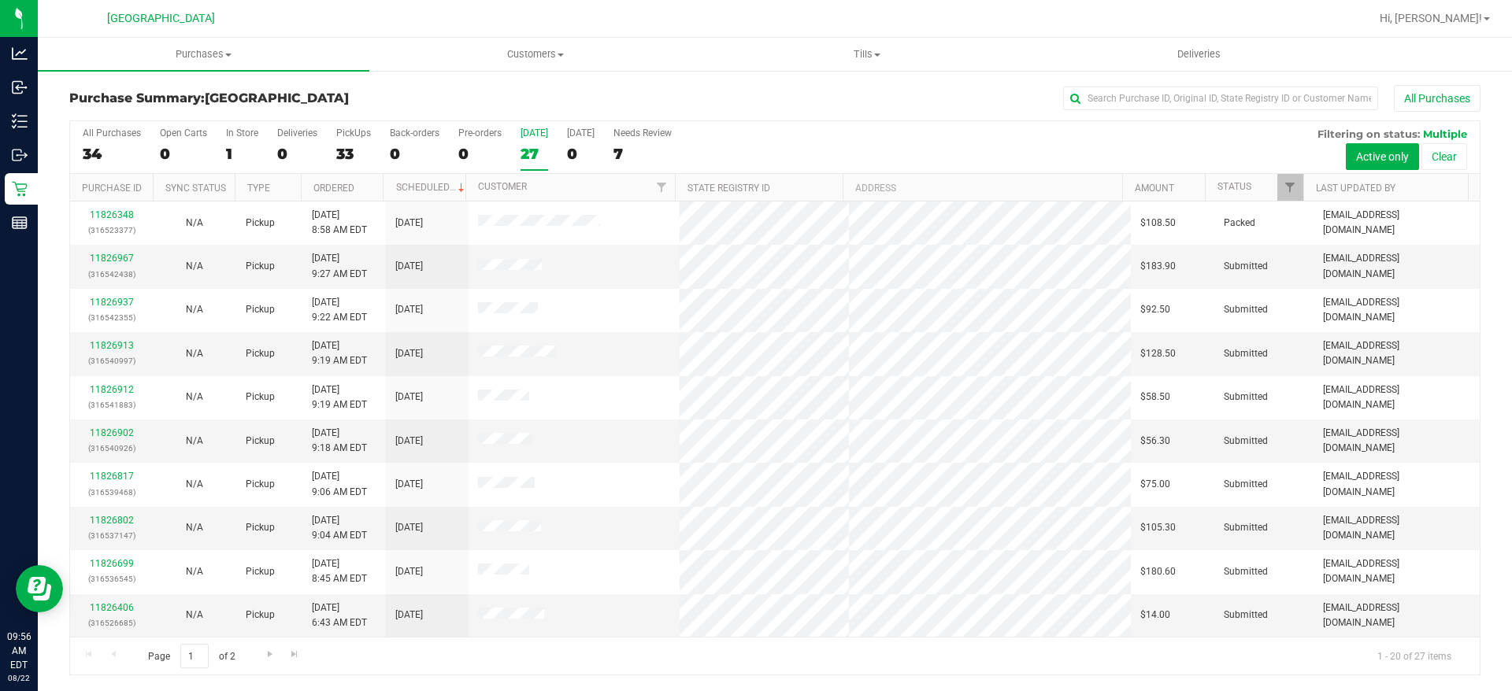
click at [0, 0] on input "Today 27" at bounding box center [0, 0] width 0 height 0
click at [544, 151] on div "26" at bounding box center [534, 154] width 28 height 18
click at [0, 0] on input "Today 26" at bounding box center [0, 0] width 0 height 0
click at [539, 152] on div "26" at bounding box center [534, 154] width 28 height 18
click at [0, 0] on input "Today 26" at bounding box center [0, 0] width 0 height 0
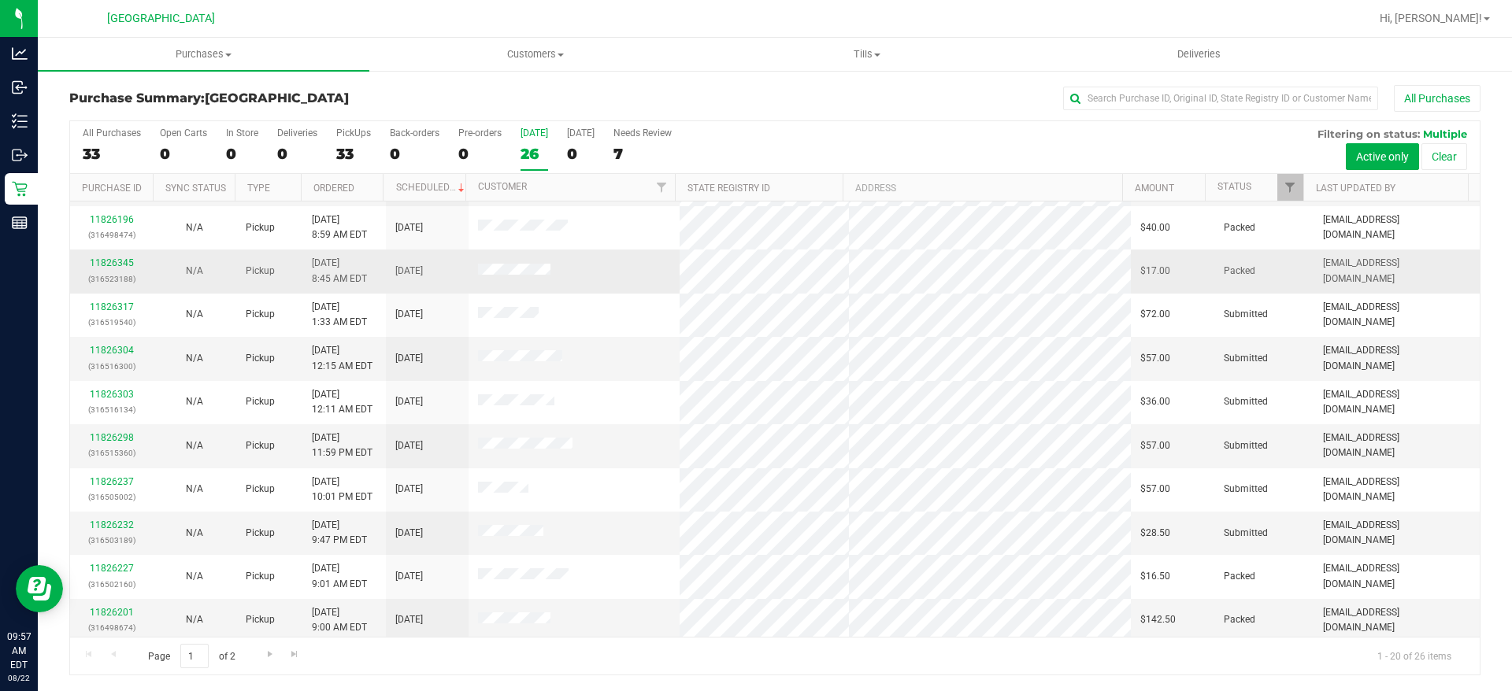
scroll to position [436, 0]
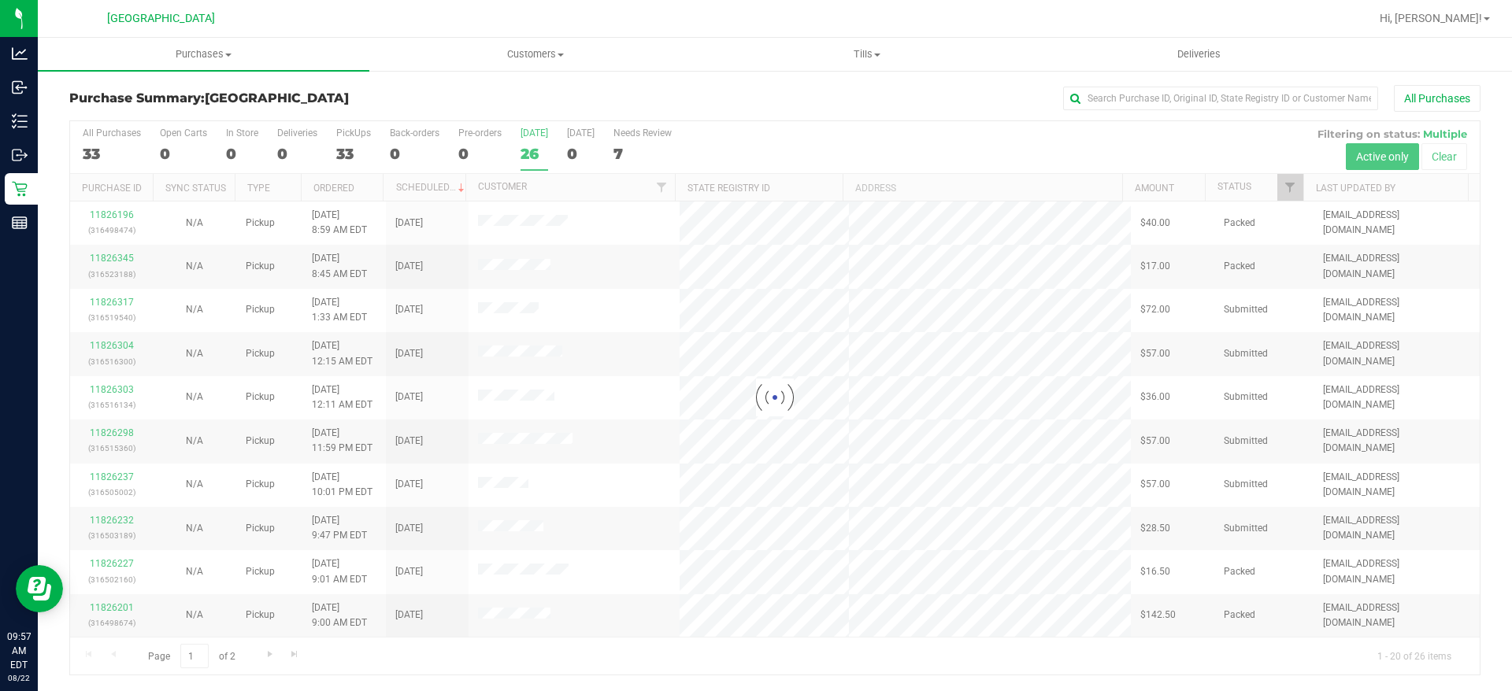
click at [124, 610] on div at bounding box center [774, 397] width 1409 height 553
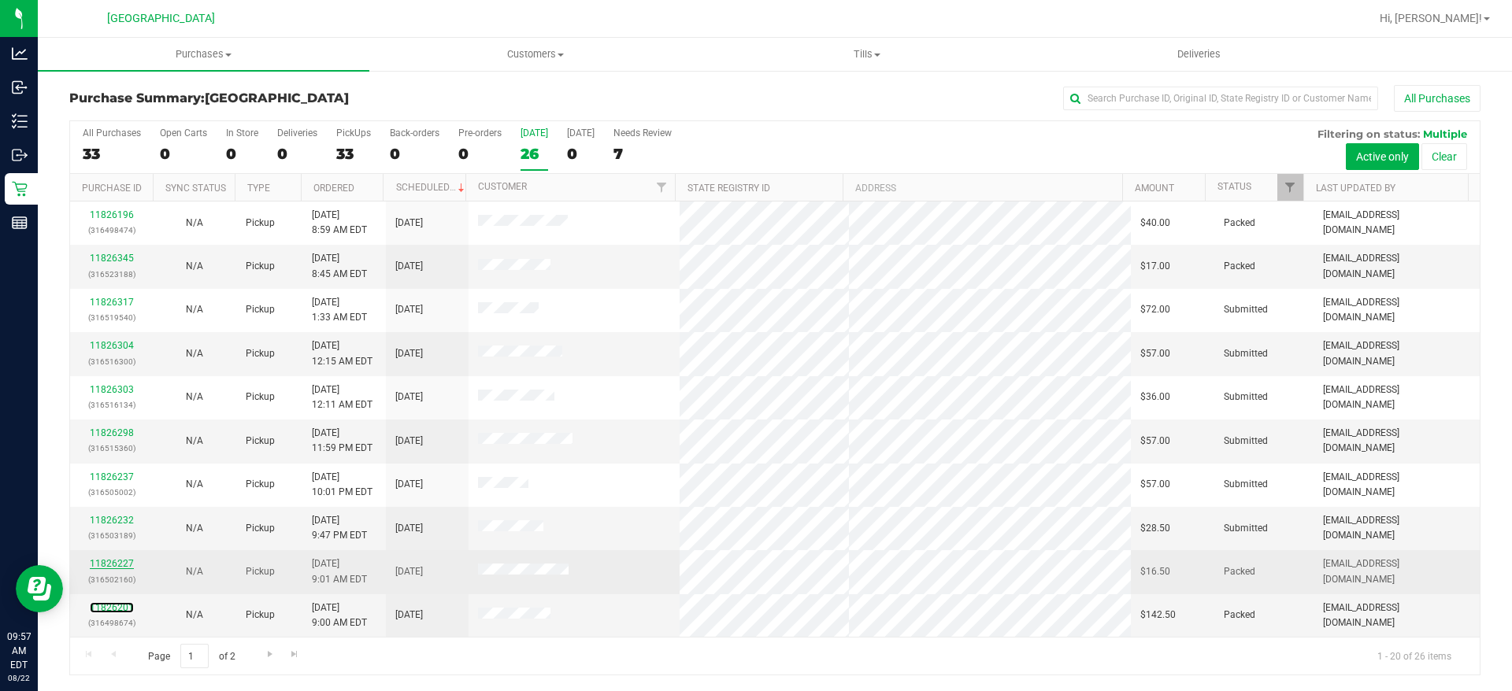
click at [123, 610] on link "11826201" at bounding box center [112, 607] width 44 height 11
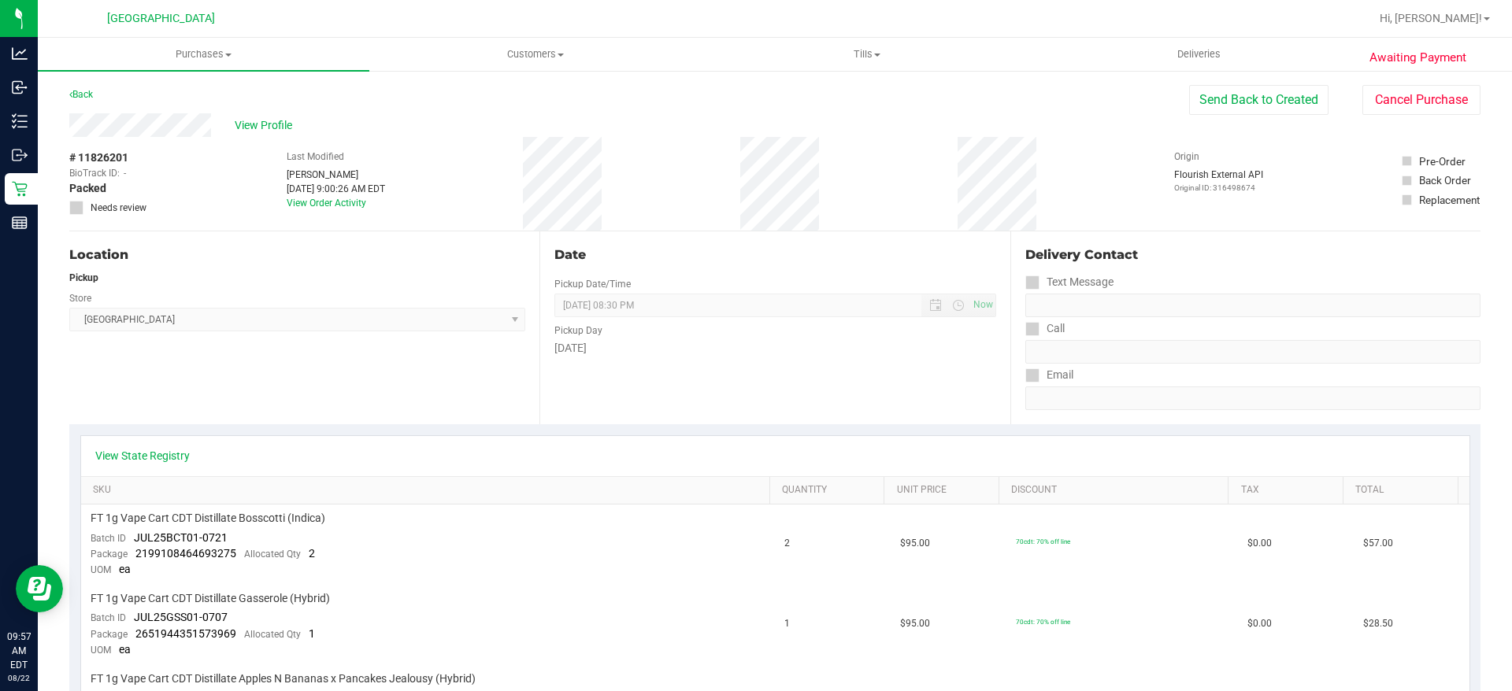
click at [387, 416] on div "Location Pickup Store Lakeland WC Select Store Bonita Springs WC Boynton Beach …" at bounding box center [304, 327] width 470 height 193
click at [410, 303] on div "Store" at bounding box center [297, 296] width 456 height 23
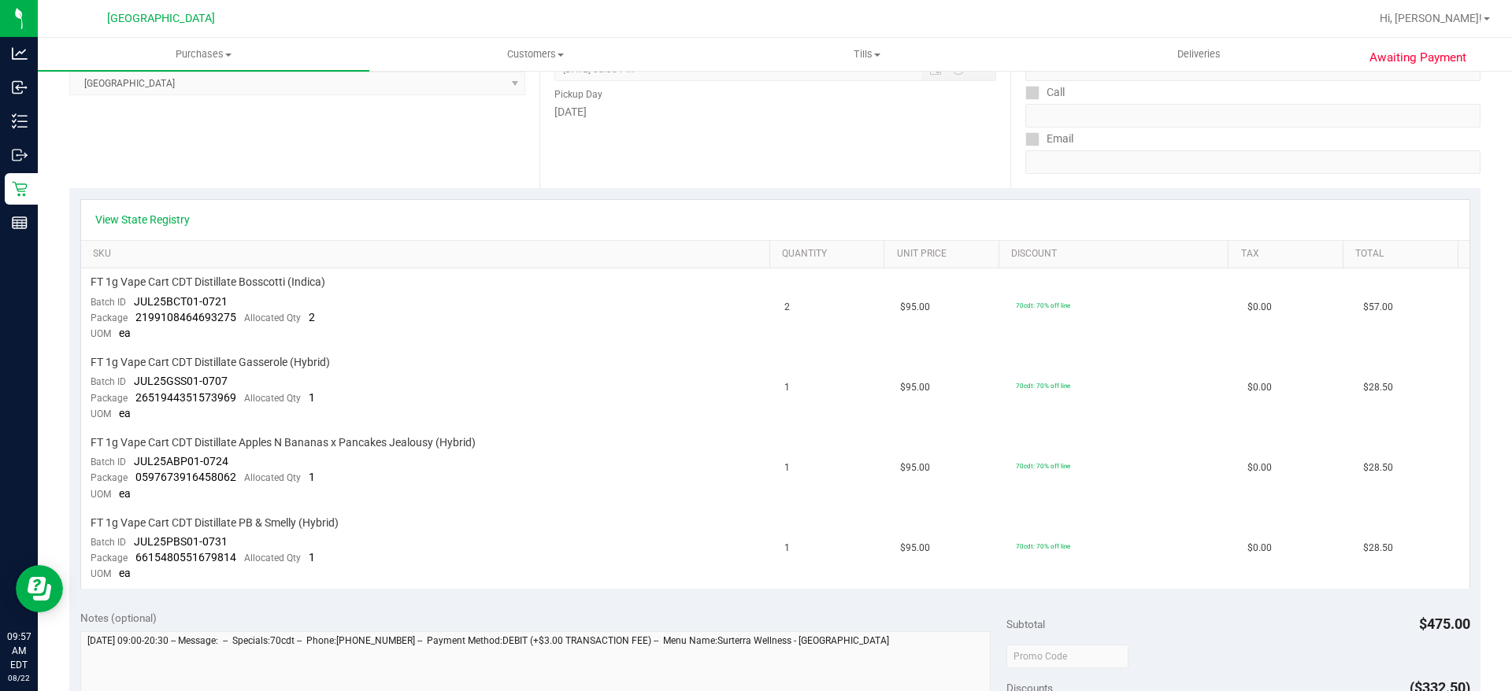
scroll to position [551, 0]
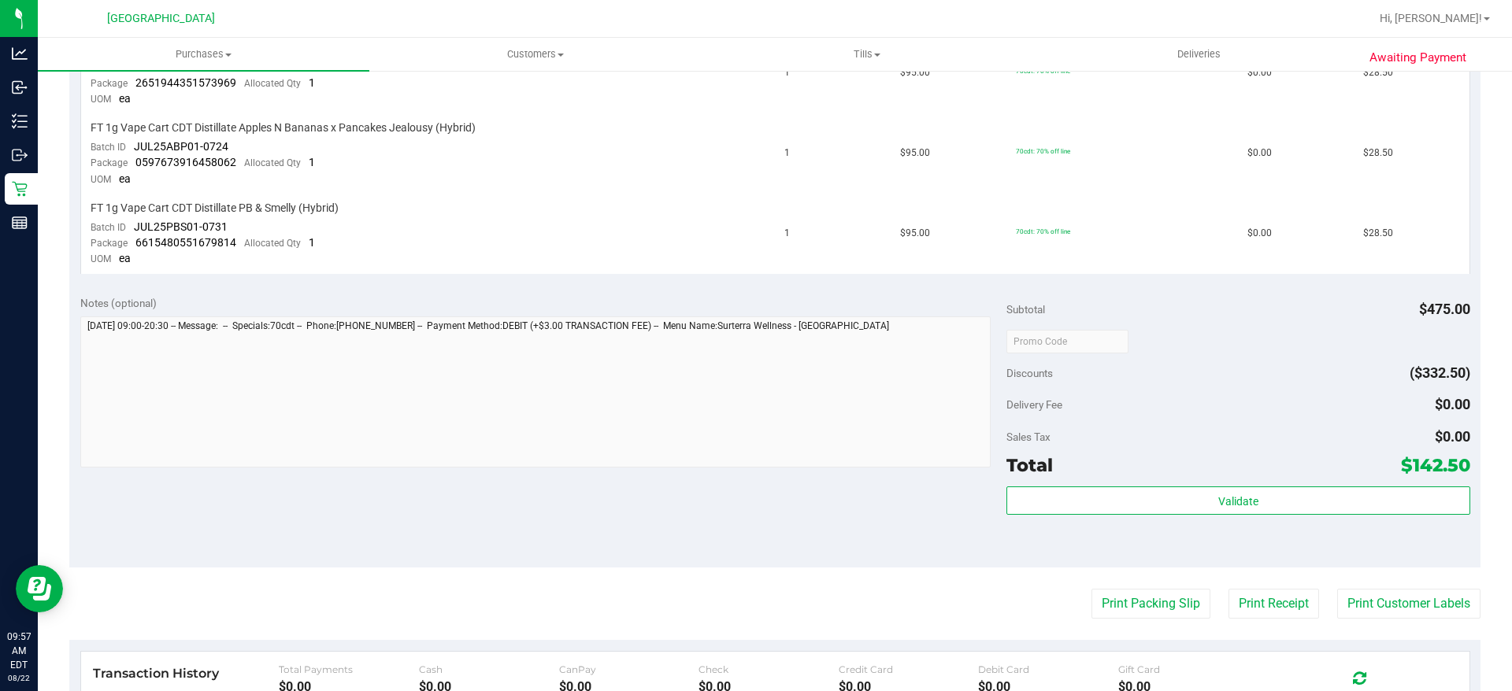
click at [1193, 384] on div "Discounts ($332.50)" at bounding box center [1237, 373] width 463 height 28
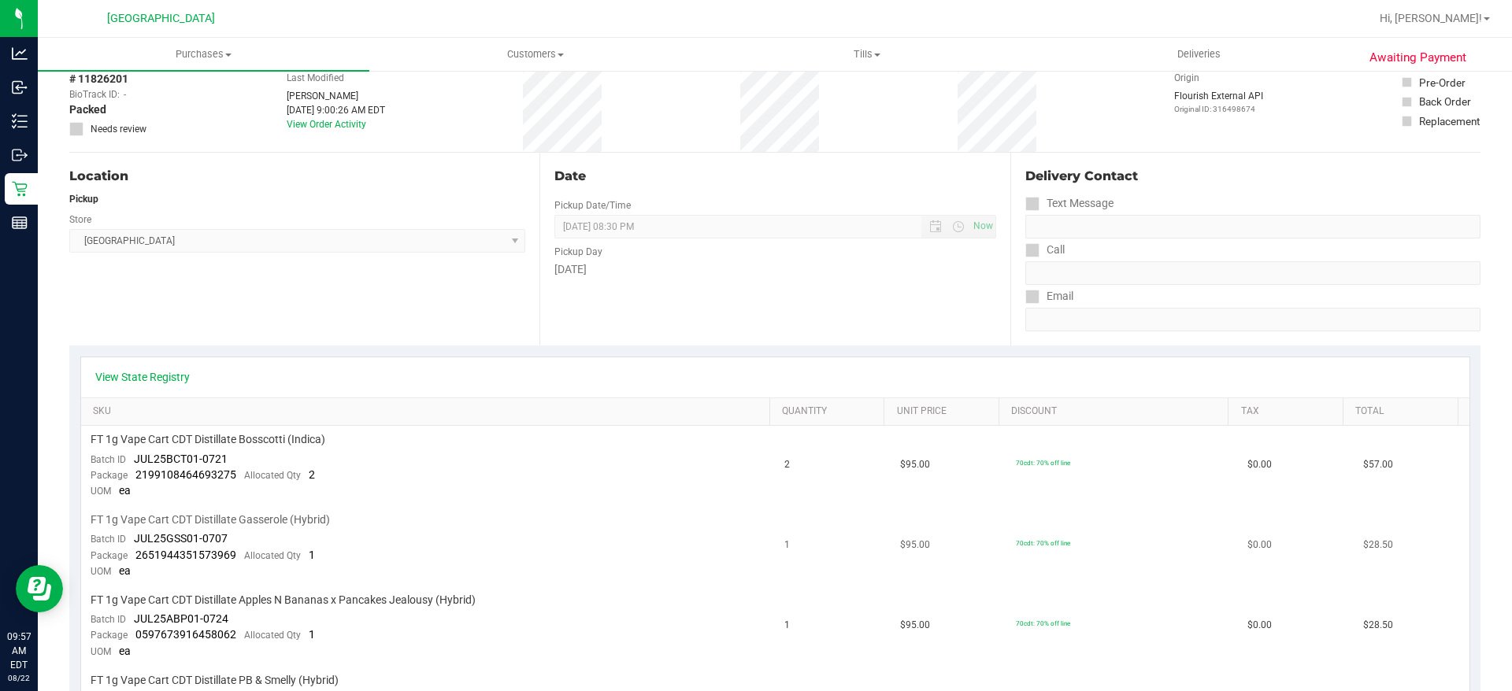
scroll to position [0, 0]
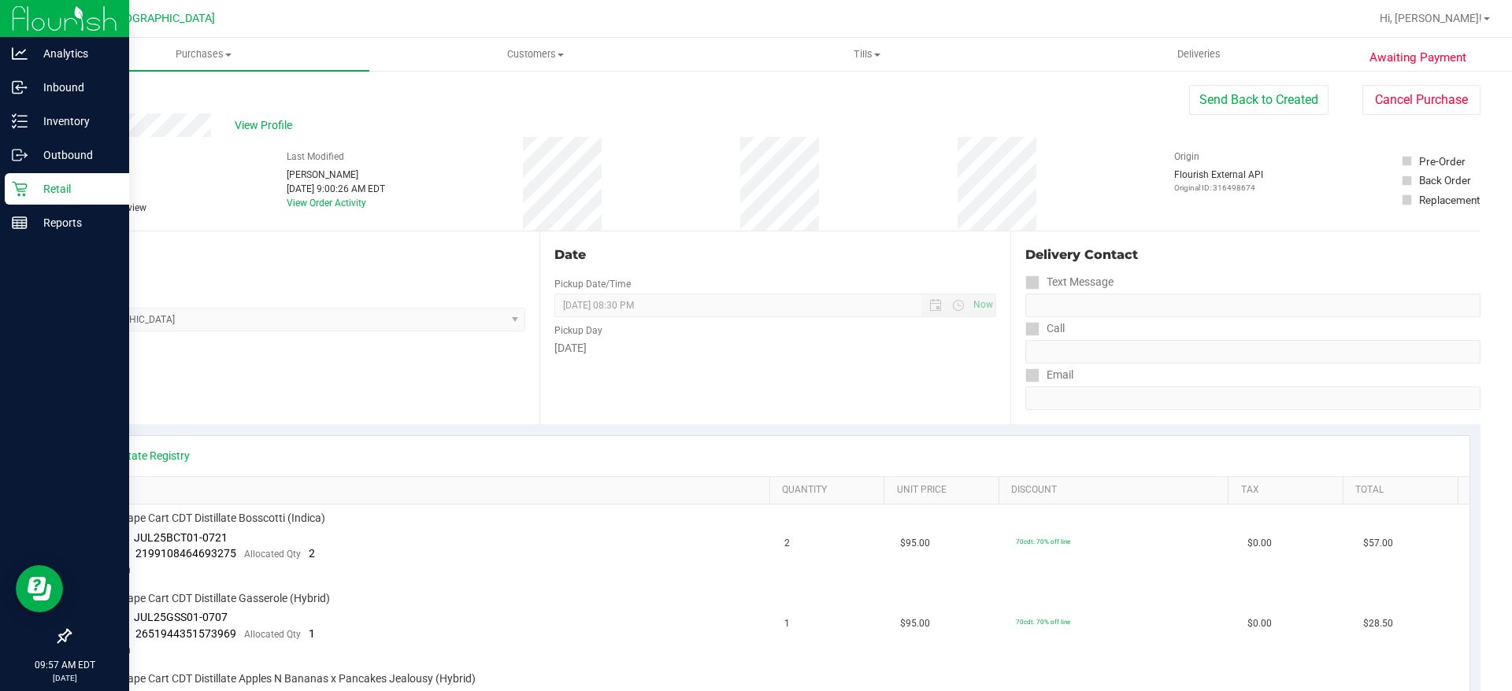
click at [37, 198] on p "Retail" at bounding box center [75, 189] width 94 height 19
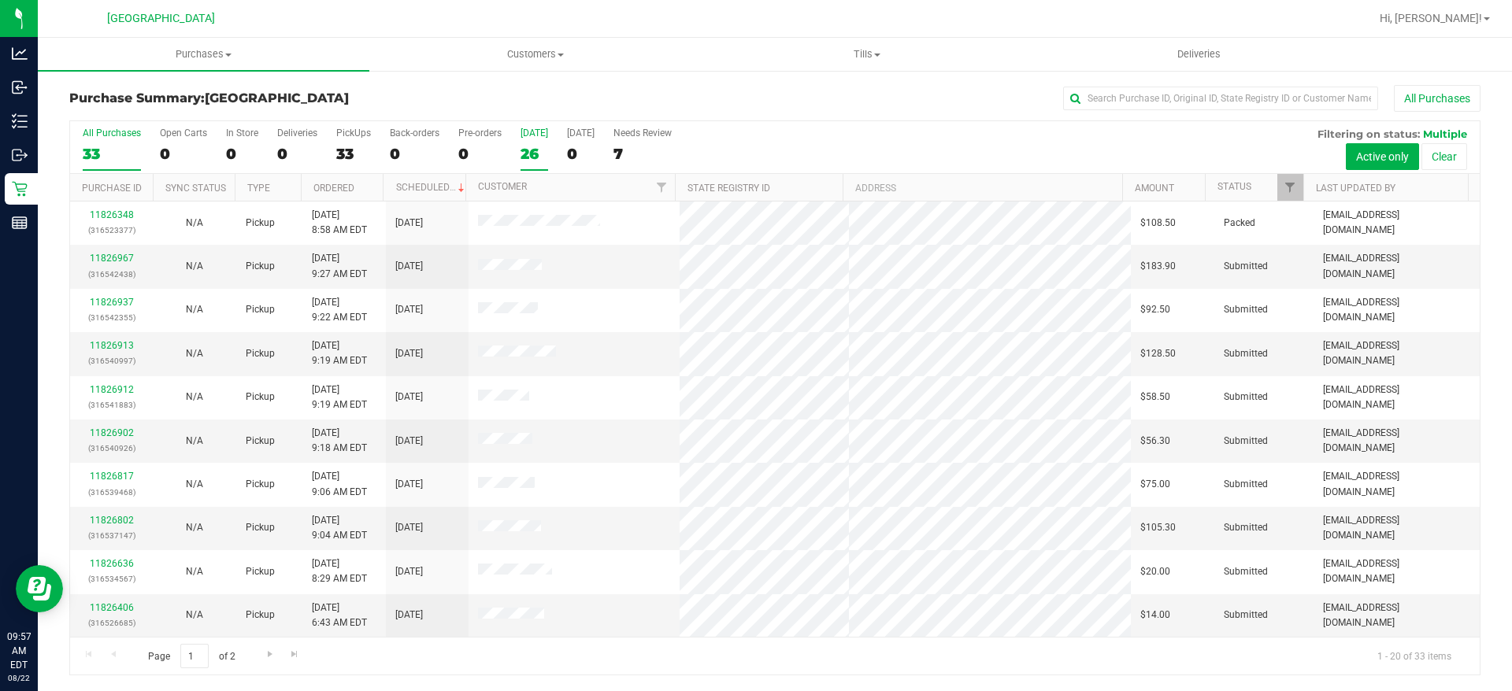
click at [535, 145] on div "26" at bounding box center [534, 154] width 28 height 18
click at [0, 0] on input "Today 26" at bounding box center [0, 0] width 0 height 0
click at [366, 194] on th "Ordered" at bounding box center [342, 188] width 83 height 28
click at [382, 192] on div at bounding box center [382, 188] width 7 height 28
click at [375, 191] on th "Ordered" at bounding box center [342, 188] width 83 height 28
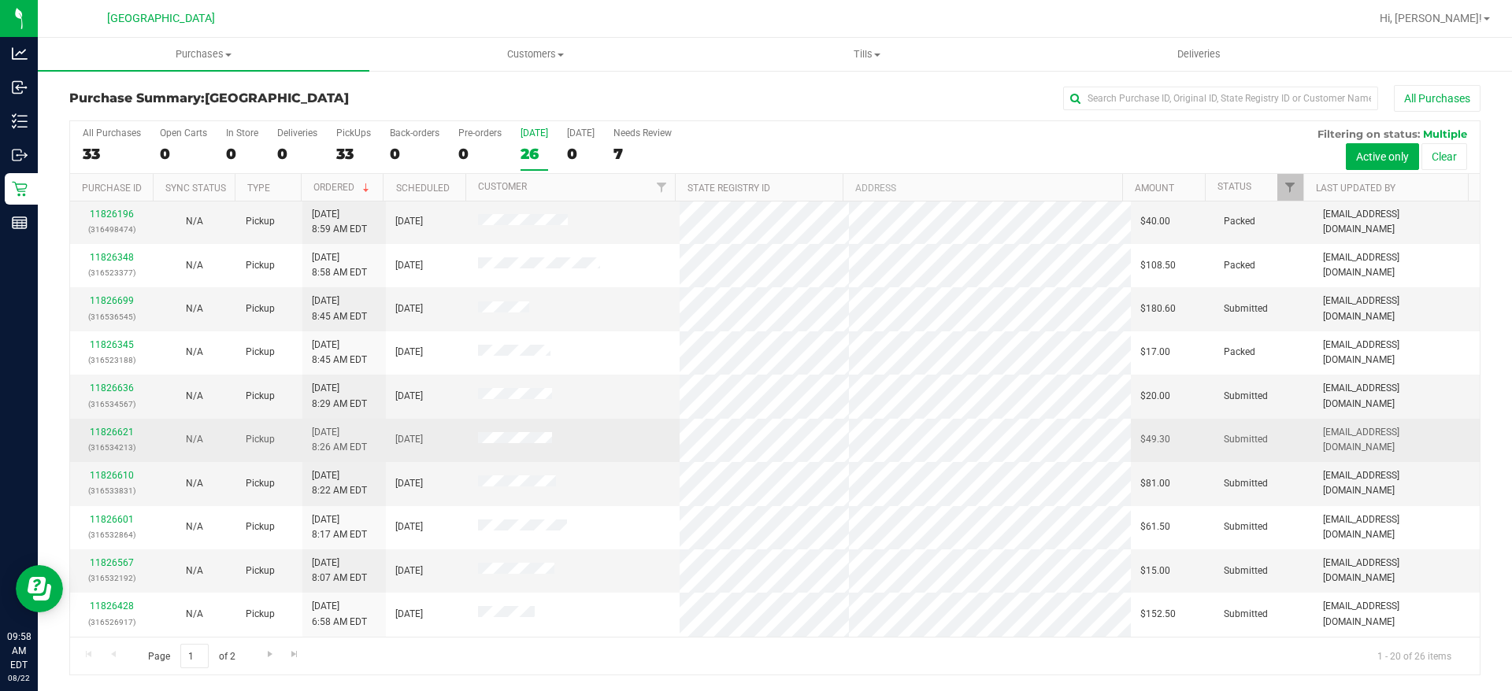
scroll to position [436, 0]
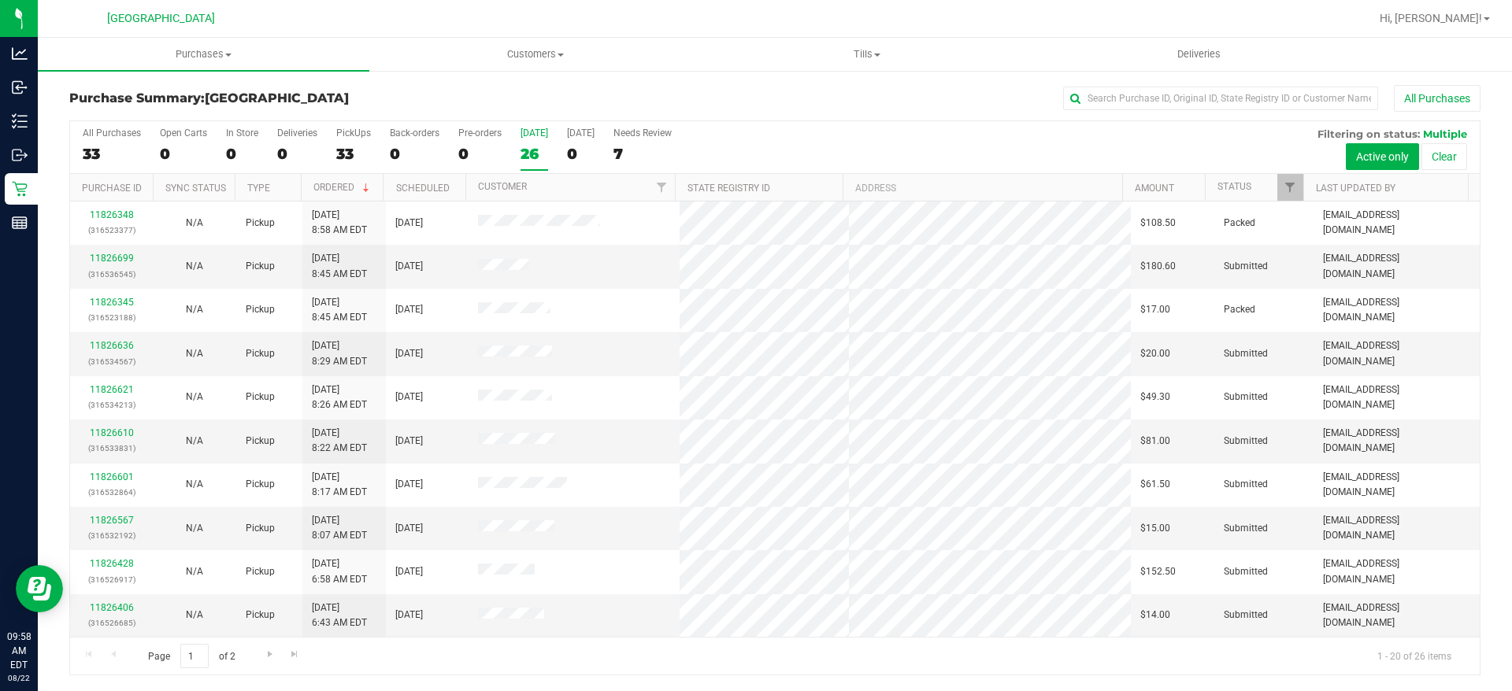
click at [534, 149] on div "26" at bounding box center [534, 154] width 28 height 18
click at [0, 0] on input "Today 26" at bounding box center [0, 0] width 0 height 0
click at [378, 182] on th "Ordered" at bounding box center [342, 188] width 83 height 28
click at [357, 182] on th "Ordered" at bounding box center [342, 188] width 83 height 28
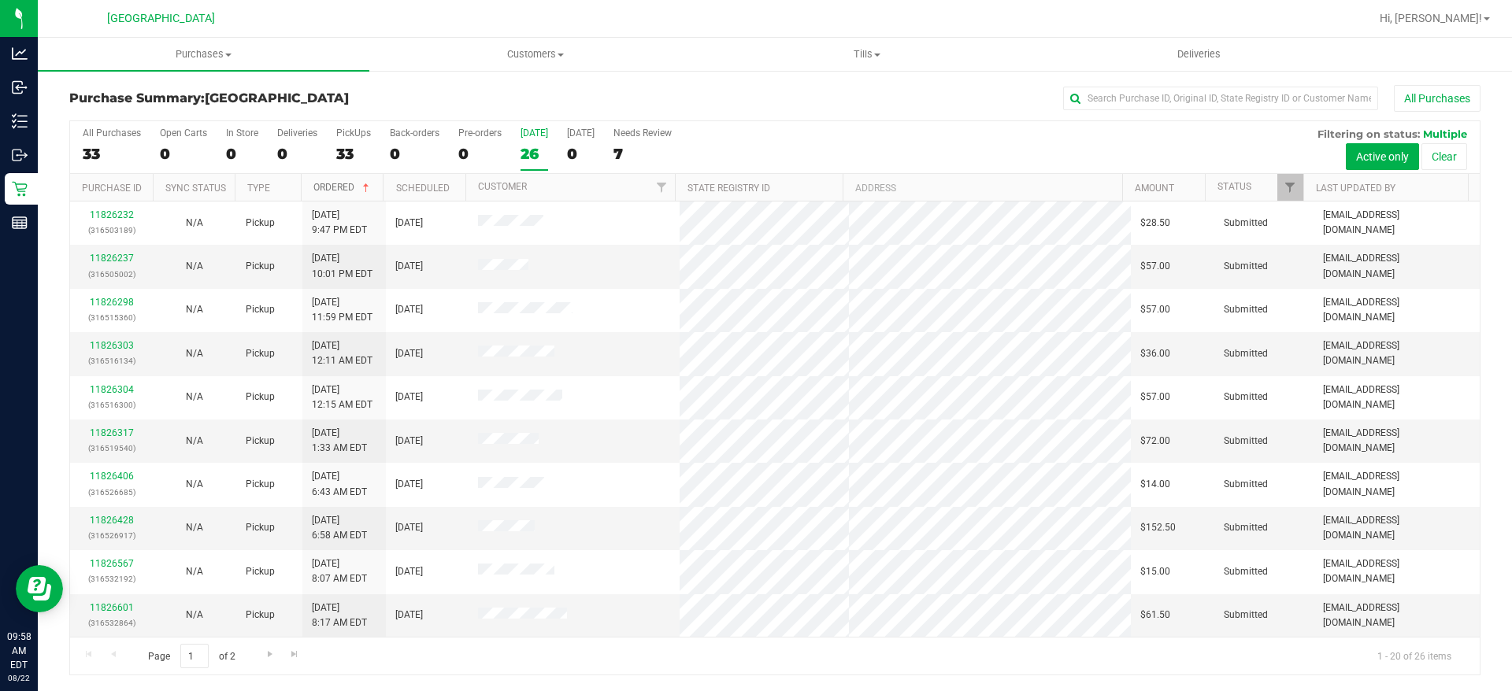
click at [359, 182] on link "Ordered" at bounding box center [342, 187] width 59 height 11
click at [371, 185] on span at bounding box center [366, 188] width 13 height 13
click at [527, 154] on div "26" at bounding box center [534, 154] width 28 height 18
click at [0, 0] on input "Today 26" at bounding box center [0, 0] width 0 height 0
click at [1256, 191] on th "Status" at bounding box center [1254, 188] width 98 height 28
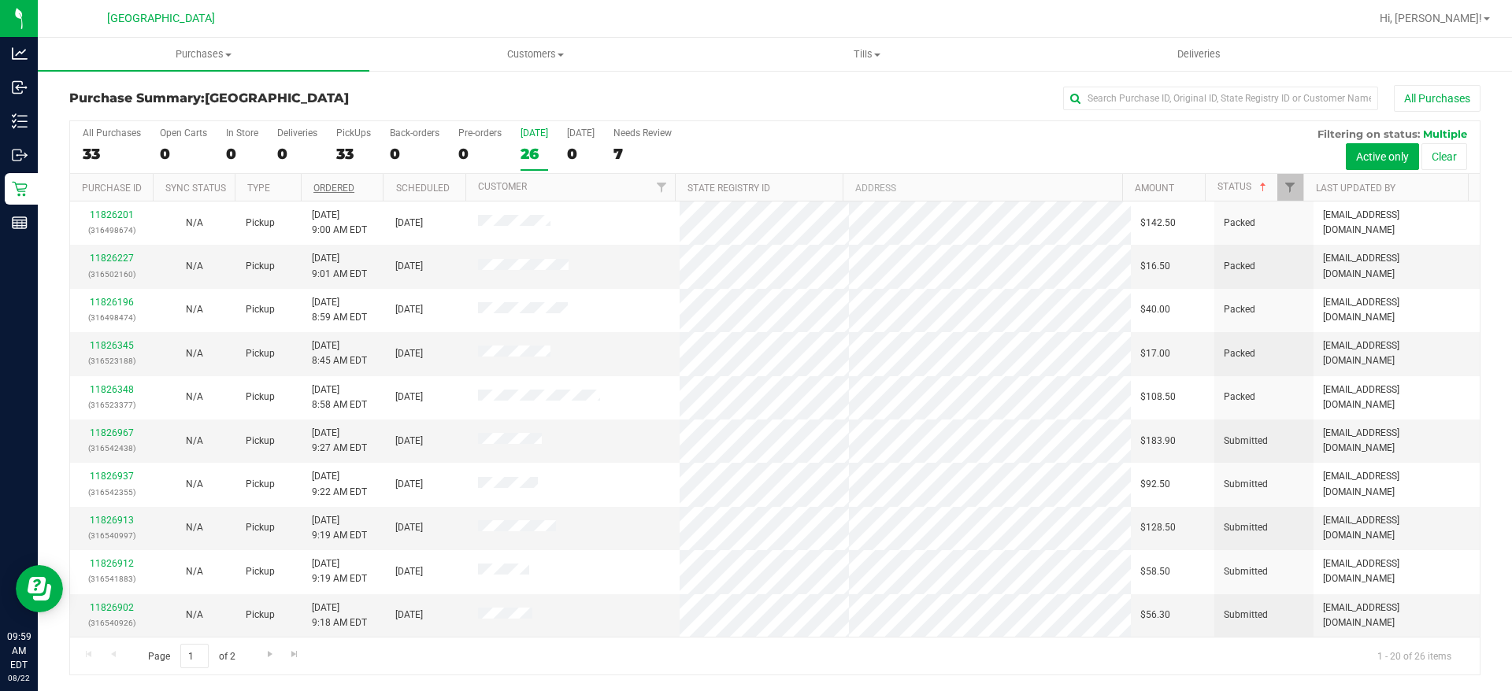
click at [357, 186] on th "Ordered" at bounding box center [342, 188] width 83 height 28
click at [357, 186] on link "Ordered" at bounding box center [342, 187] width 59 height 11
click at [534, 156] on div "26" at bounding box center [534, 154] width 28 height 18
click at [0, 0] on input "Today 26" at bounding box center [0, 0] width 0 height 0
click at [522, 155] on div "28" at bounding box center [534, 154] width 28 height 18
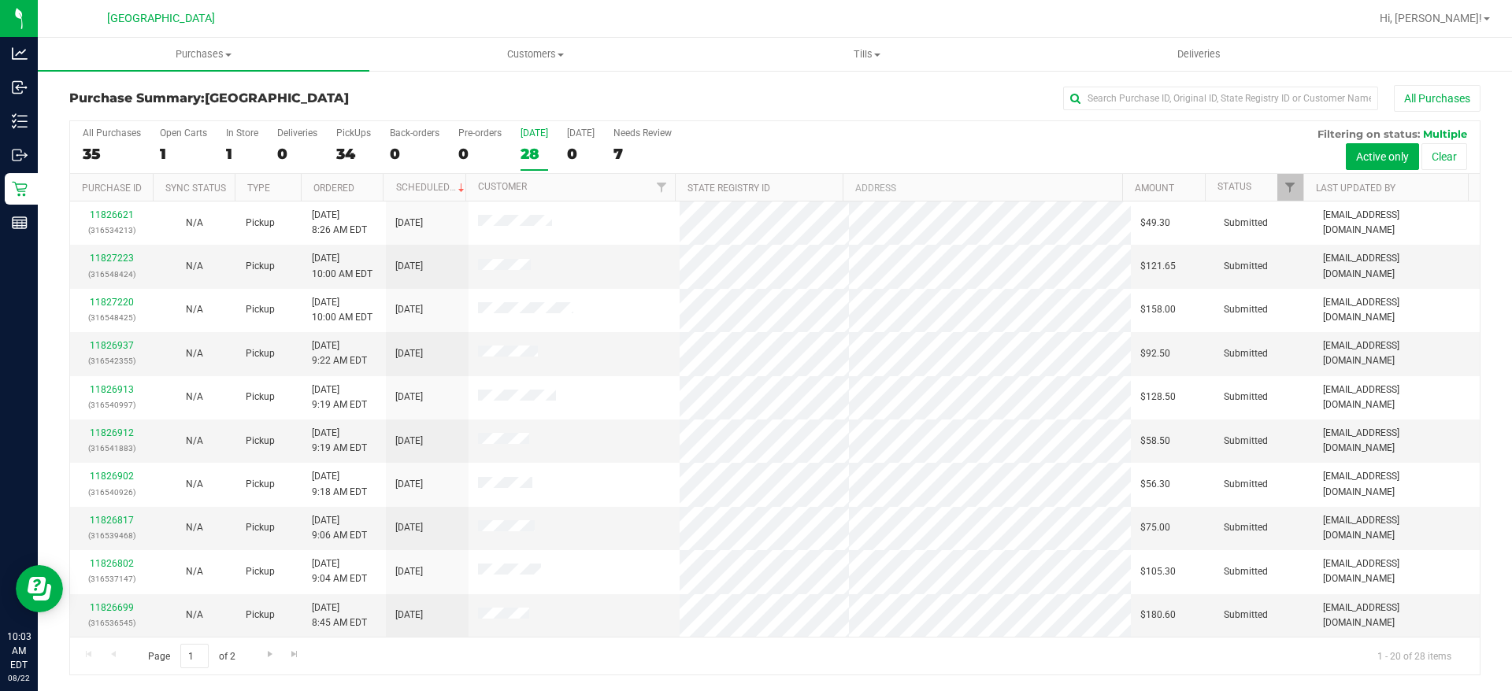
click at [0, 0] on input "Today 28" at bounding box center [0, 0] width 0 height 0
click at [365, 182] on th "Ordered" at bounding box center [342, 188] width 83 height 28
click at [359, 183] on link "Ordered" at bounding box center [342, 187] width 59 height 11
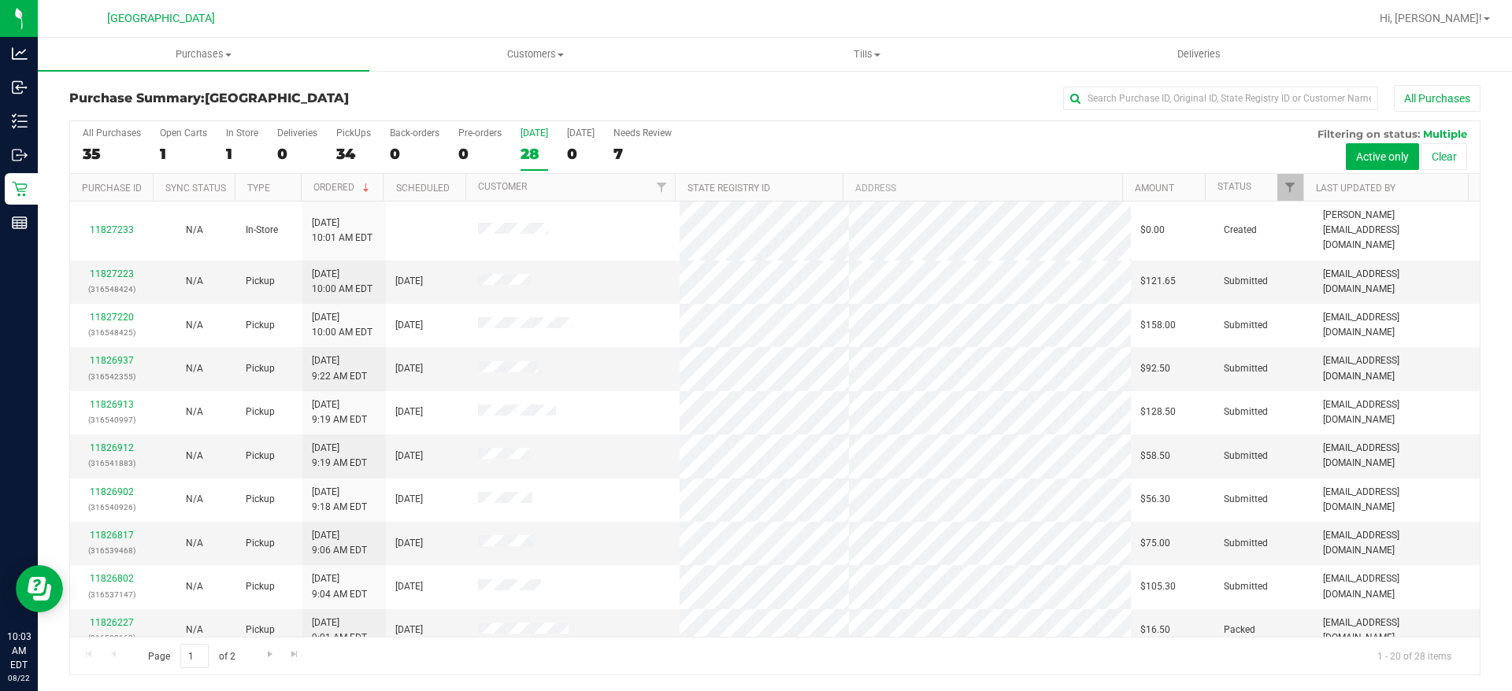
click at [374, 188] on th "Ordered" at bounding box center [342, 188] width 83 height 28
click at [519, 159] on div "All Purchases 35 Open Carts 1 In Store 1 Deliveries 0 PickUps 34 Back-orders 0 …" at bounding box center [774, 147] width 1409 height 53
click at [535, 147] on div "28" at bounding box center [534, 154] width 28 height 18
click at [0, 0] on input "Today 28" at bounding box center [0, 0] width 0 height 0
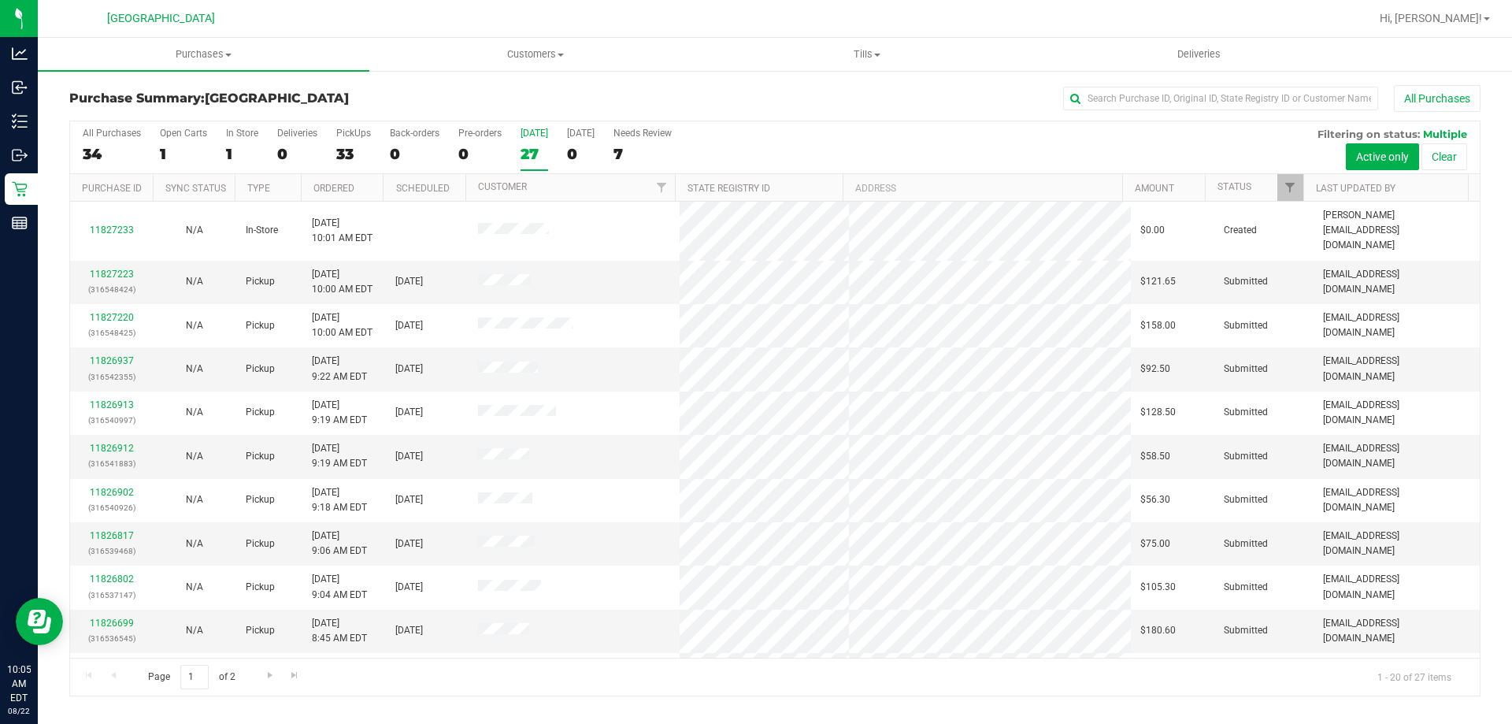
click at [532, 143] on label "Today 27" at bounding box center [534, 149] width 28 height 43
click at [0, 0] on input "Today 27" at bounding box center [0, 0] width 0 height 0
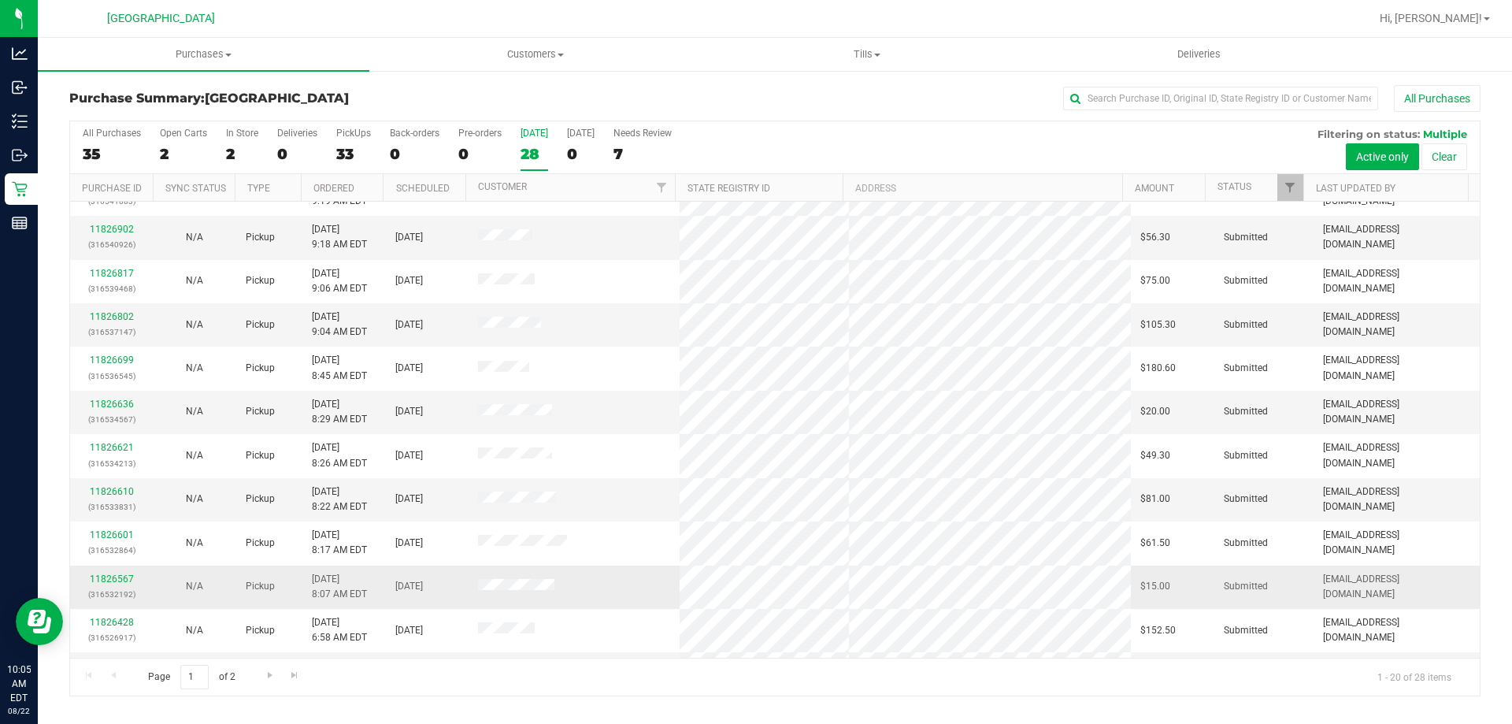
scroll to position [416, 0]
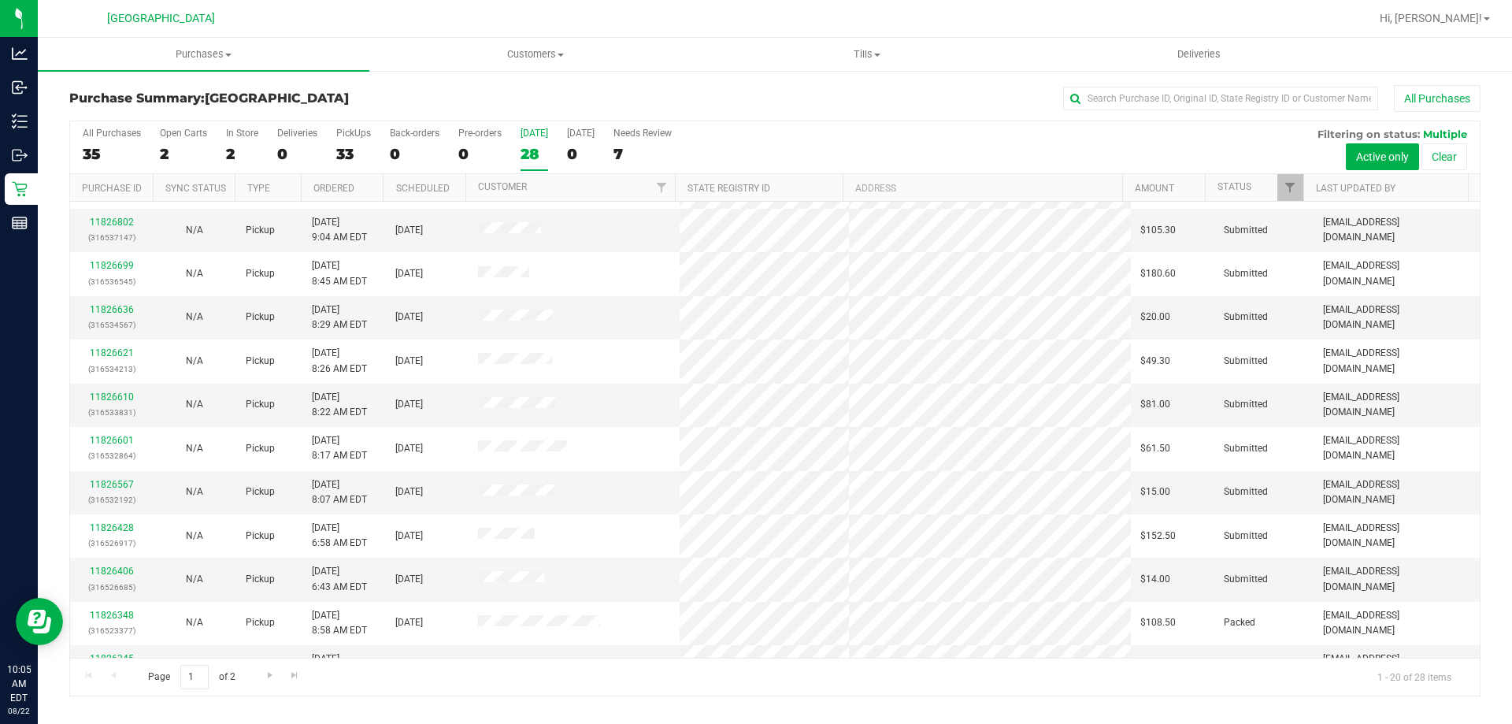
click at [357, 180] on th "Ordered" at bounding box center [342, 188] width 83 height 28
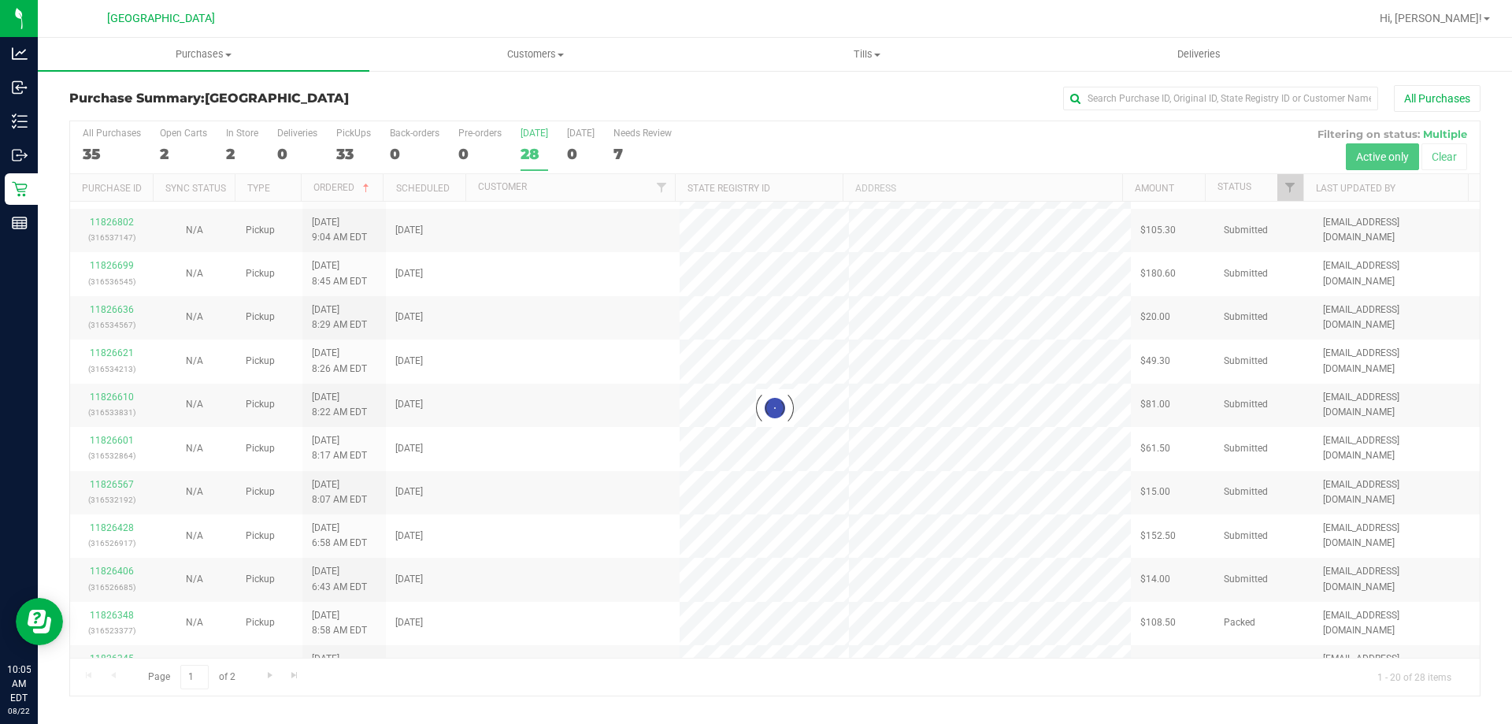
scroll to position [0, 0]
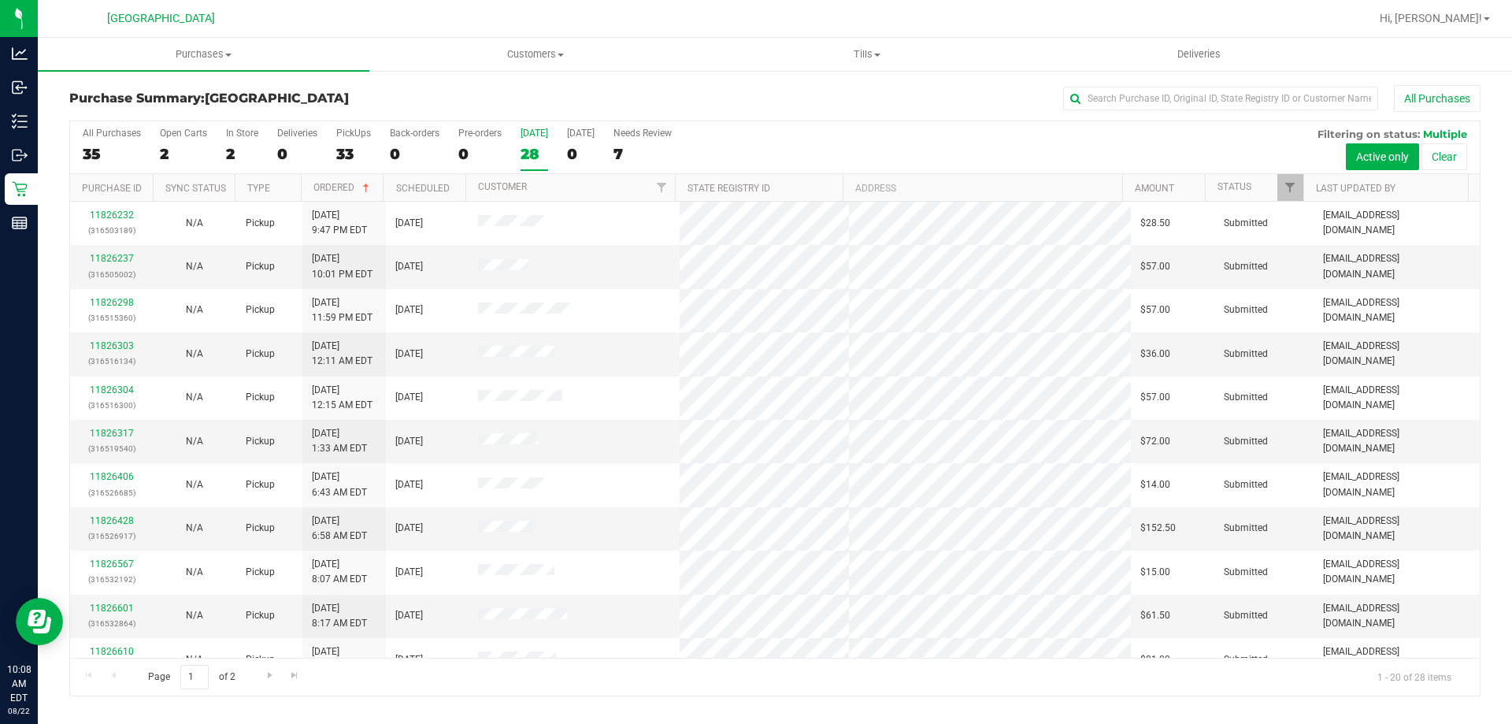
click at [533, 150] on div "28" at bounding box center [534, 154] width 28 height 18
click at [0, 0] on input "Today 28" at bounding box center [0, 0] width 0 height 0
click at [243, 150] on div "2" at bounding box center [242, 154] width 32 height 18
click at [0, 0] on input "In Store 2" at bounding box center [0, 0] width 0 height 0
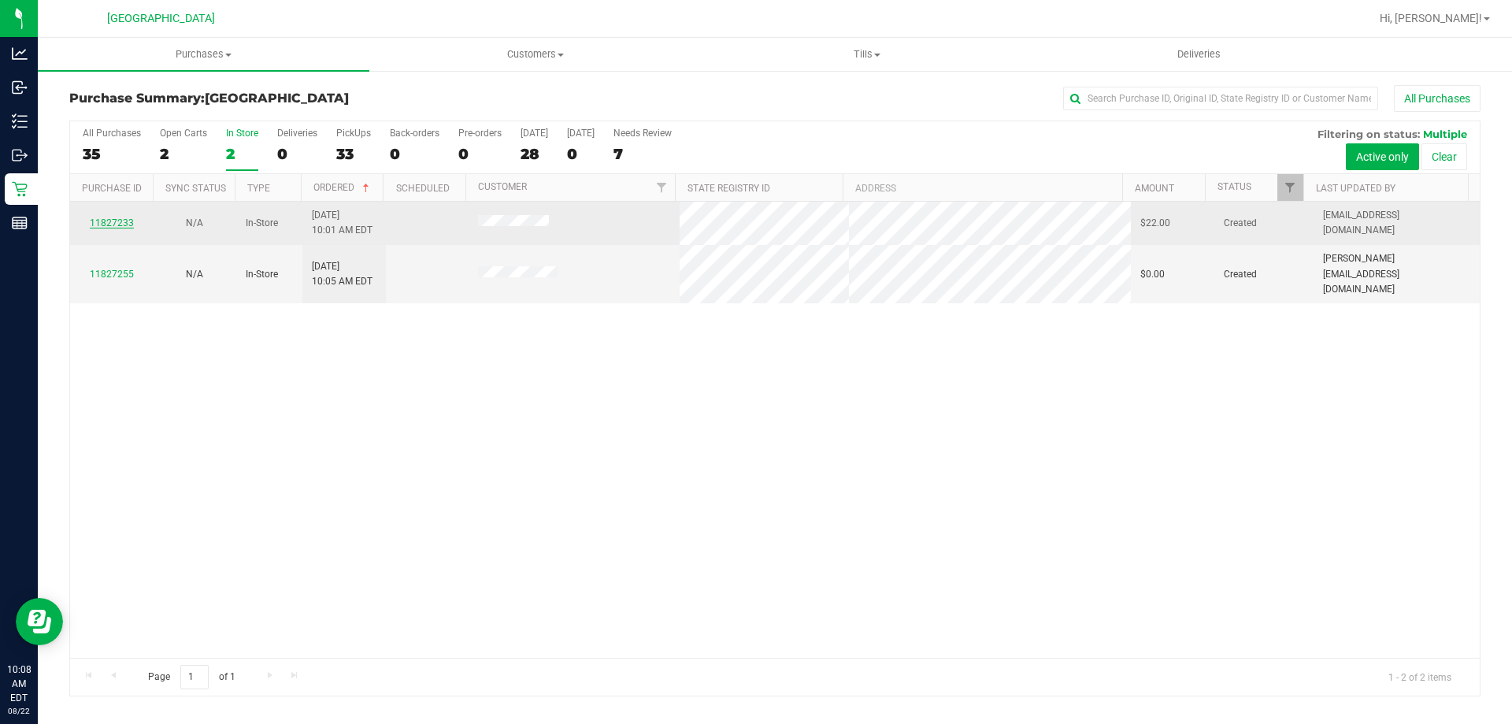
click at [113, 225] on link "11827233" at bounding box center [112, 222] width 44 height 11
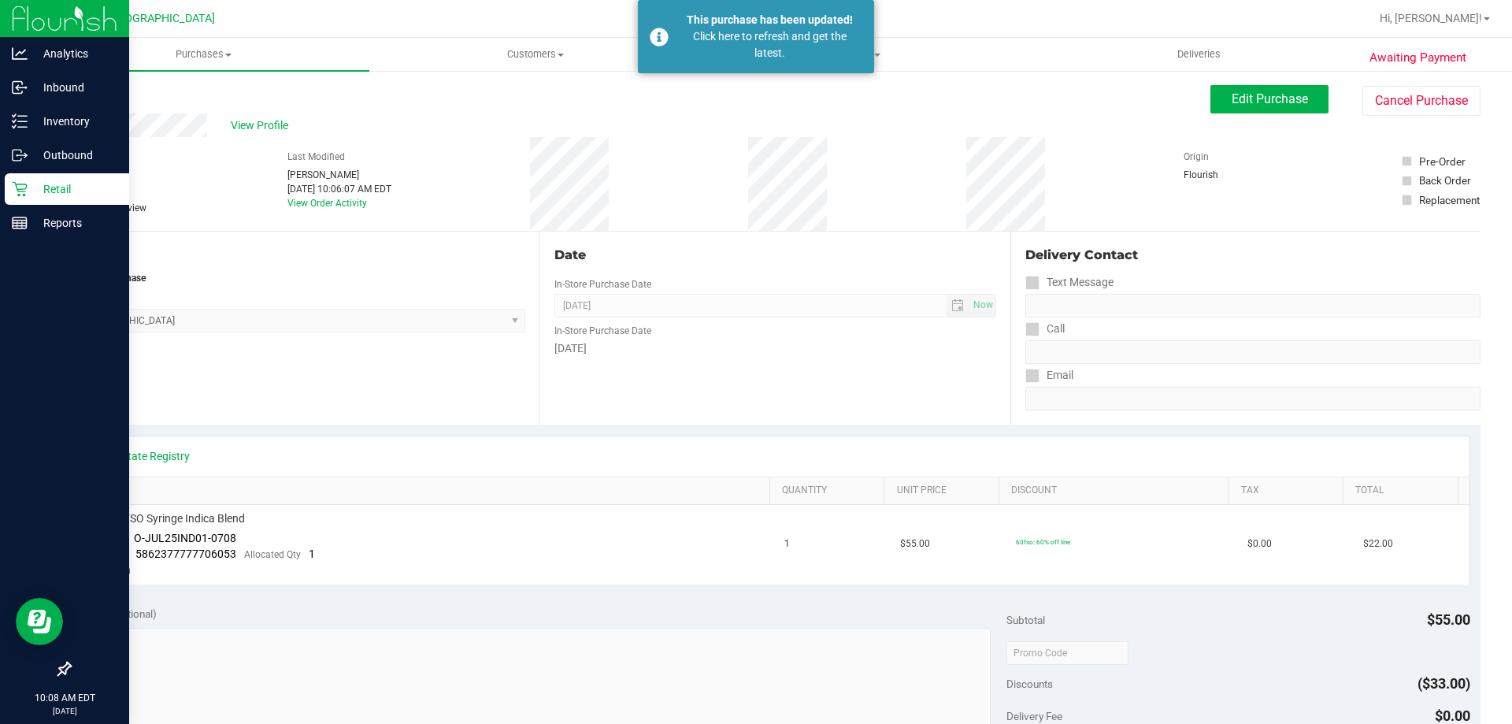
click at [26, 194] on icon at bounding box center [20, 189] width 16 height 16
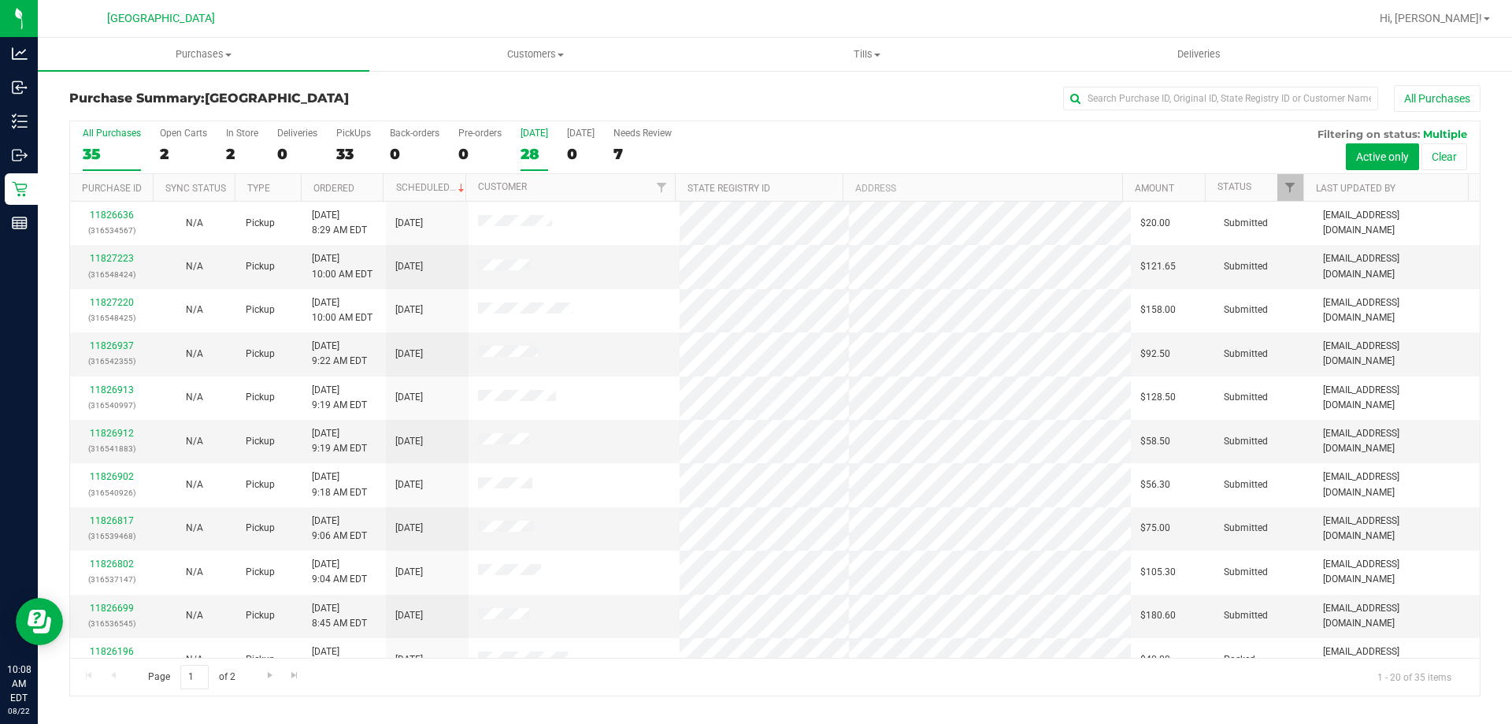
click at [539, 151] on div "28" at bounding box center [534, 154] width 28 height 18
click at [0, 0] on input "Today 28" at bounding box center [0, 0] width 0 height 0
click at [1032, 97] on div "All Purchases" at bounding box center [1009, 98] width 941 height 27
click at [1102, 86] on div "All Purchases" at bounding box center [1009, 98] width 941 height 27
click at [1104, 93] on div "All Purchases" at bounding box center [1009, 98] width 941 height 27
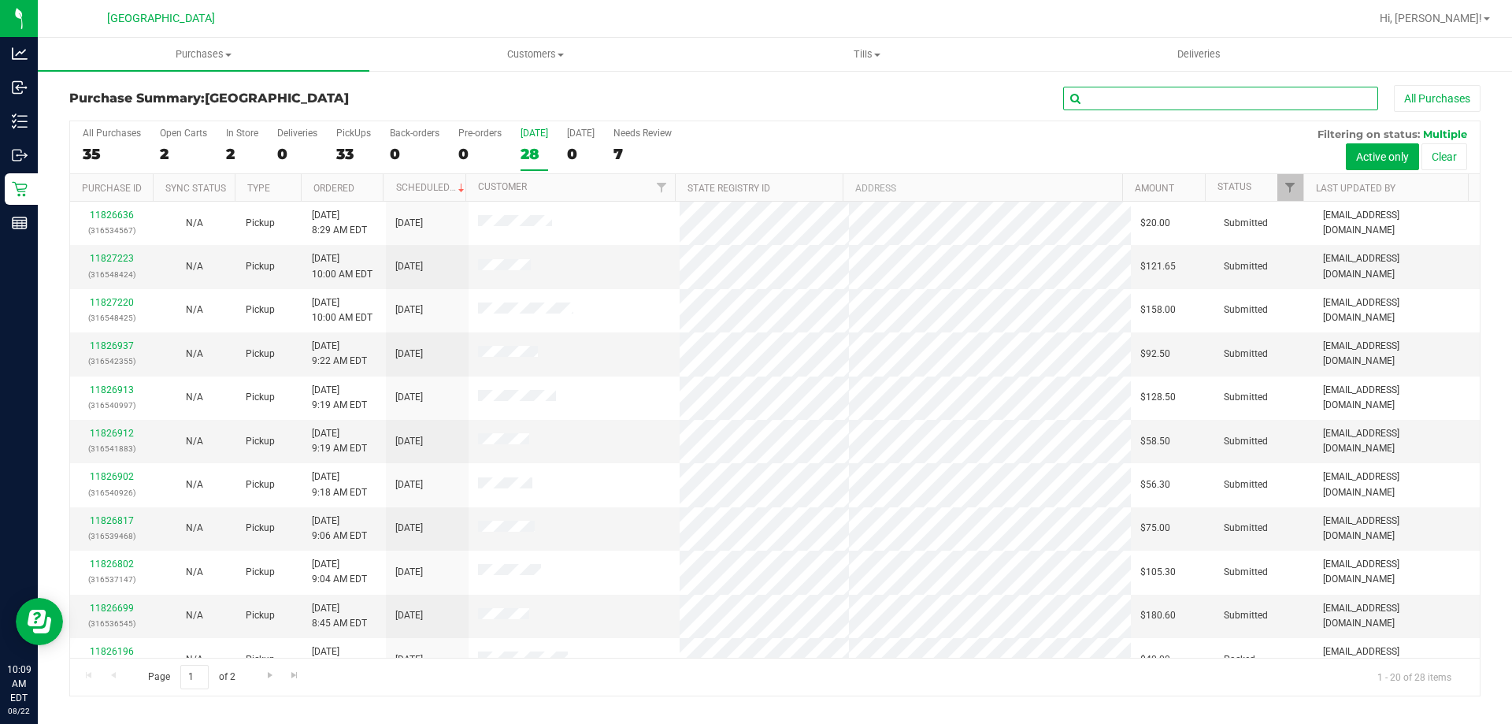
click at [1104, 95] on input "text" at bounding box center [1220, 99] width 315 height 24
type input "DEN"
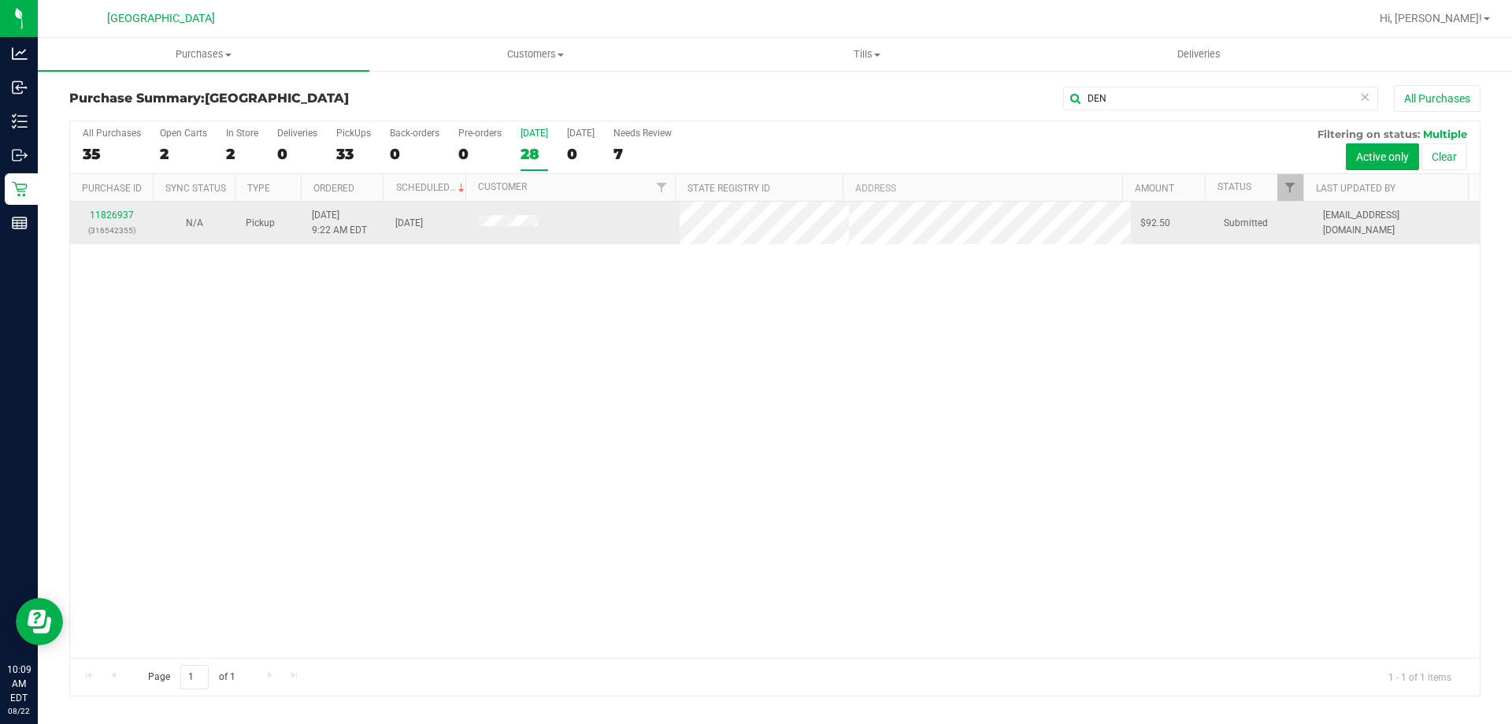
click at [92, 208] on div "11826937 (316542355)" at bounding box center [112, 223] width 64 height 30
click at [106, 223] on p "(316542355)" at bounding box center [112, 230] width 64 height 15
click at [111, 218] on link "11826937" at bounding box center [112, 214] width 44 height 11
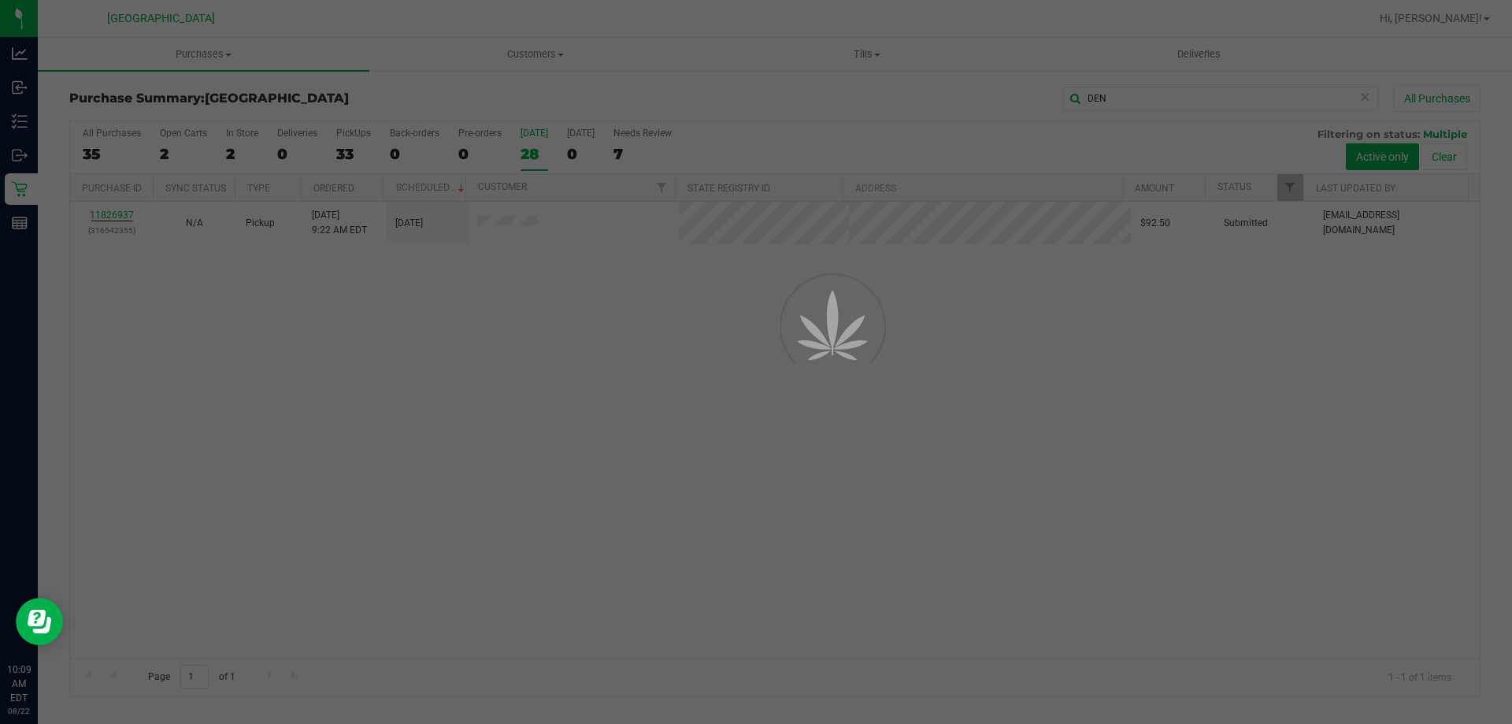
click at [757, 436] on div at bounding box center [756, 362] width 1512 height 724
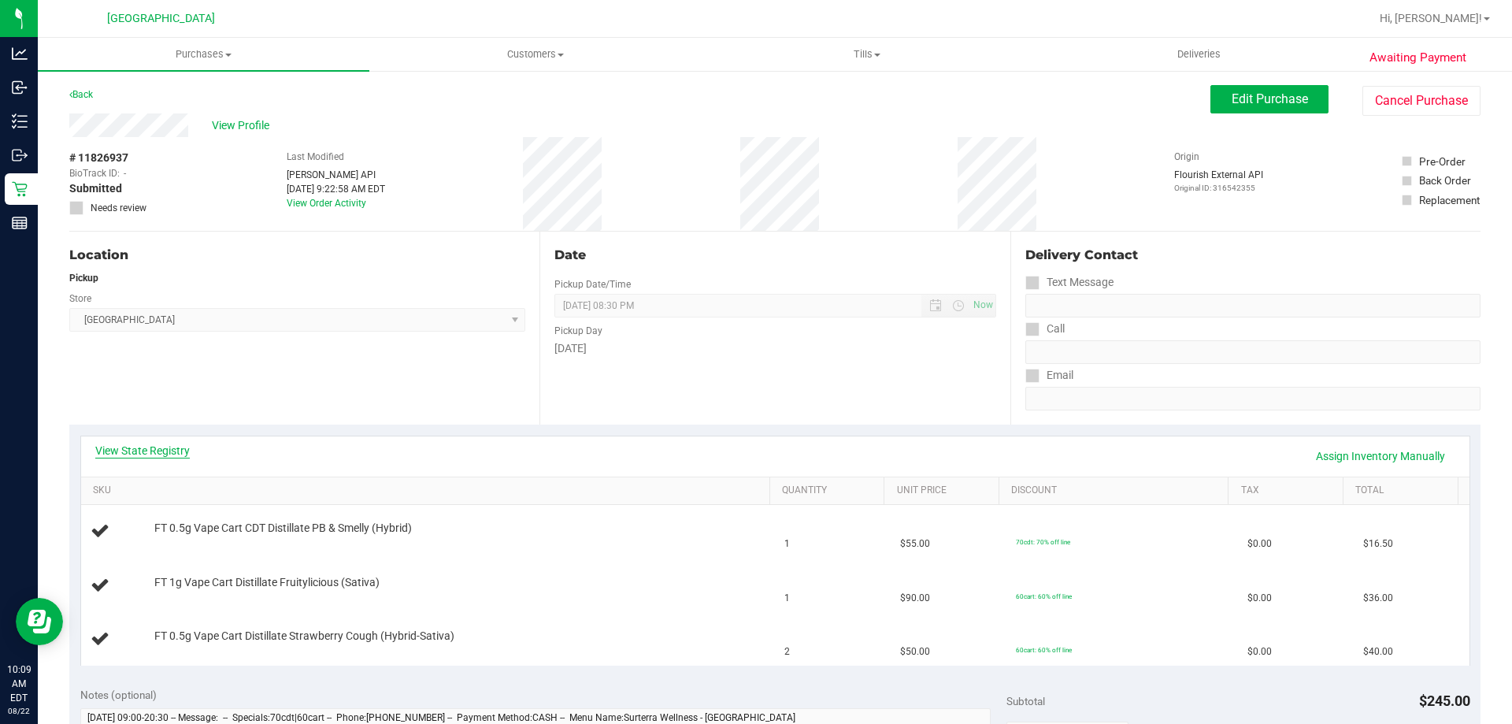
click at [137, 454] on link "View State Registry" at bounding box center [142, 450] width 94 height 16
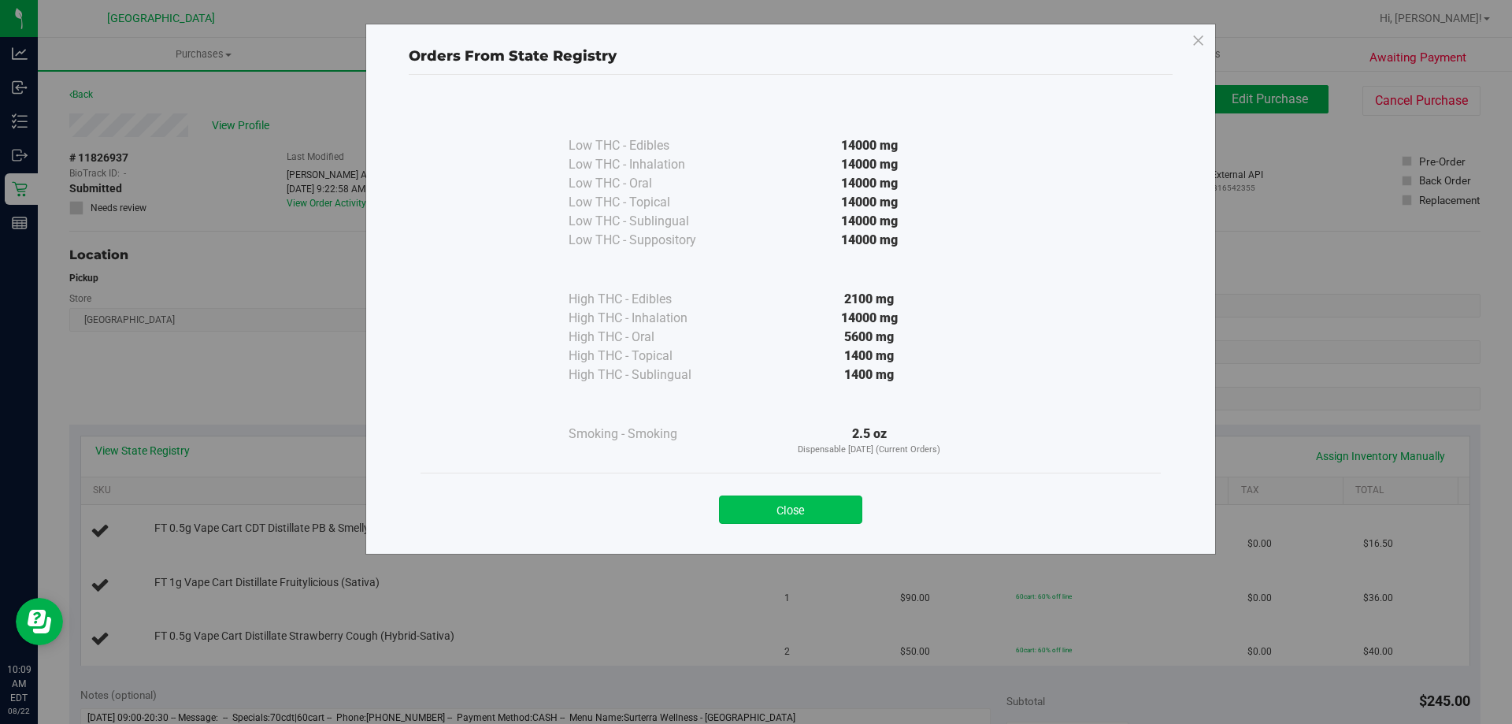
click at [797, 521] on button "Close" at bounding box center [790, 509] width 143 height 28
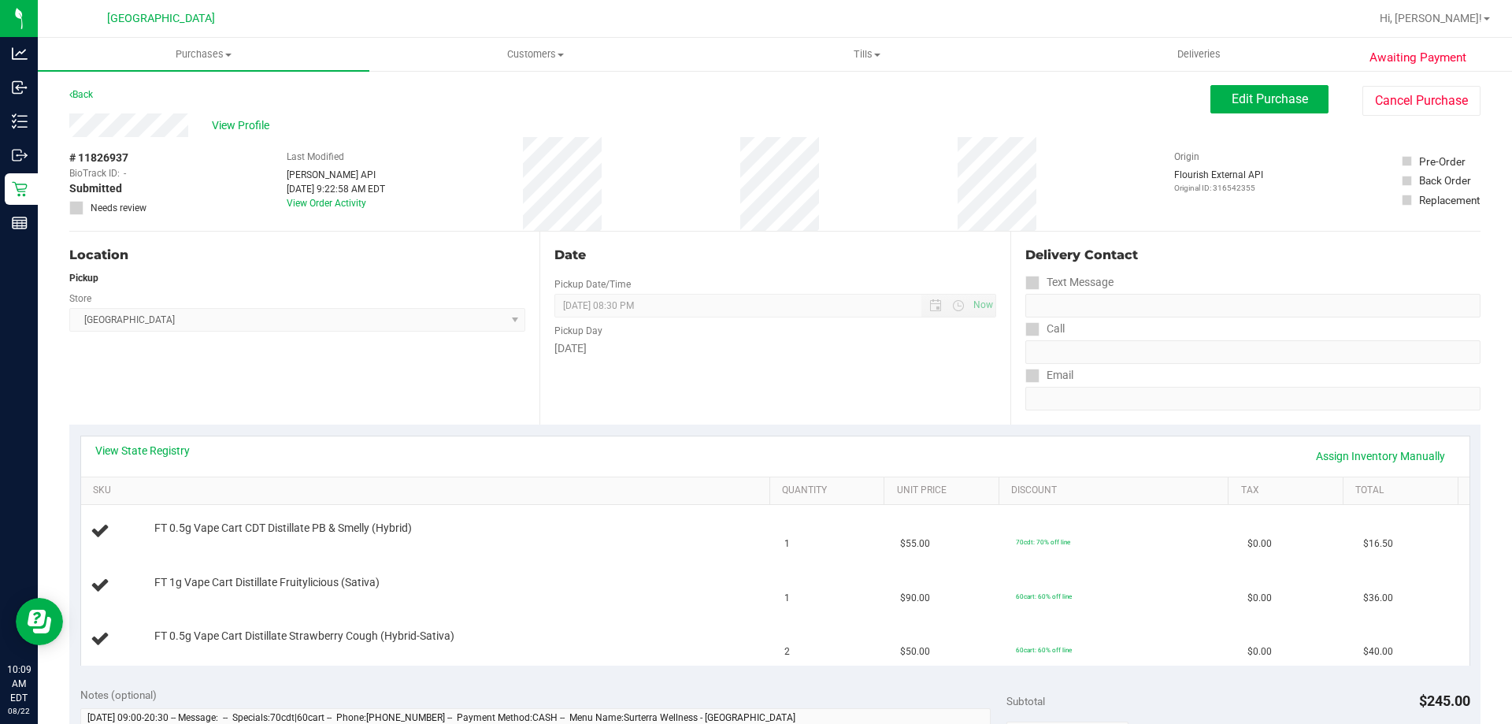
click at [723, 258] on div "Date" at bounding box center [774, 255] width 441 height 19
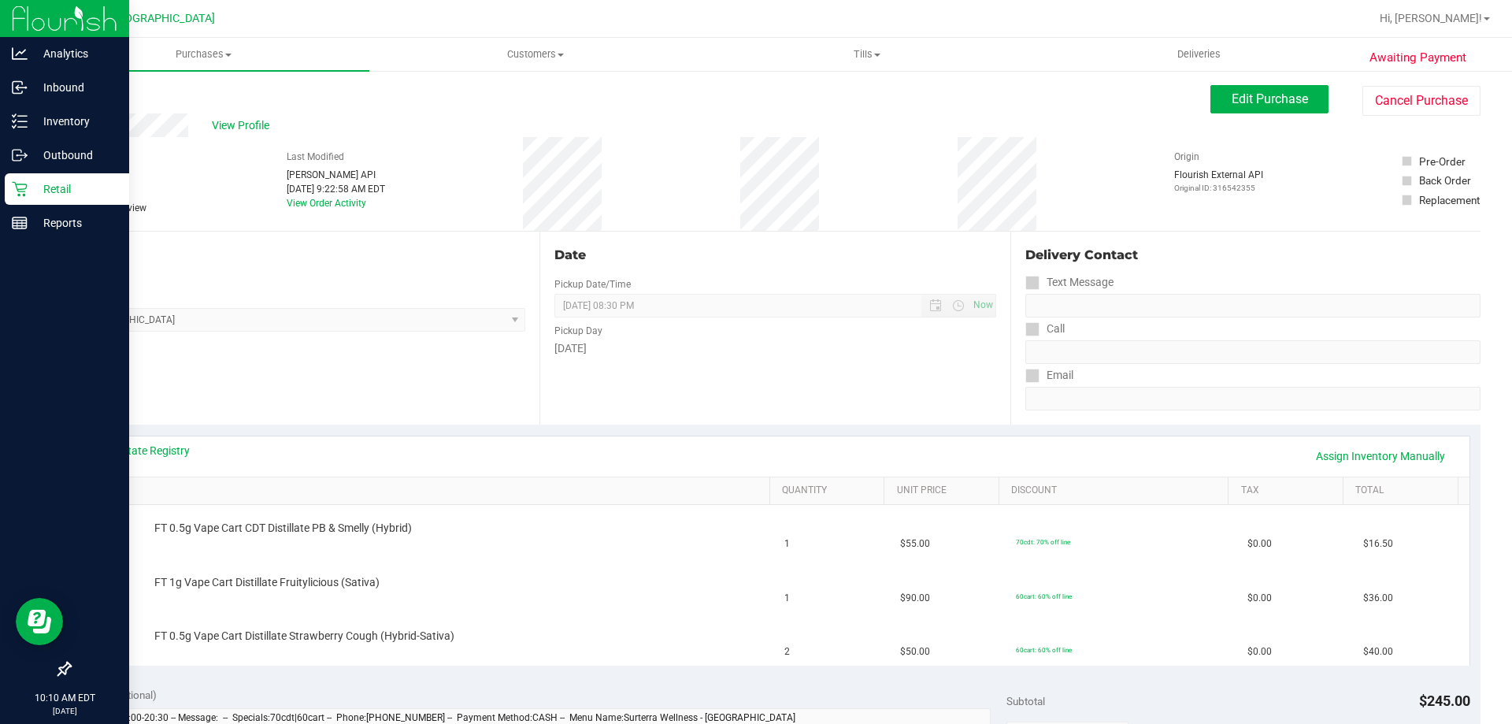
click at [49, 192] on p "Retail" at bounding box center [75, 189] width 94 height 19
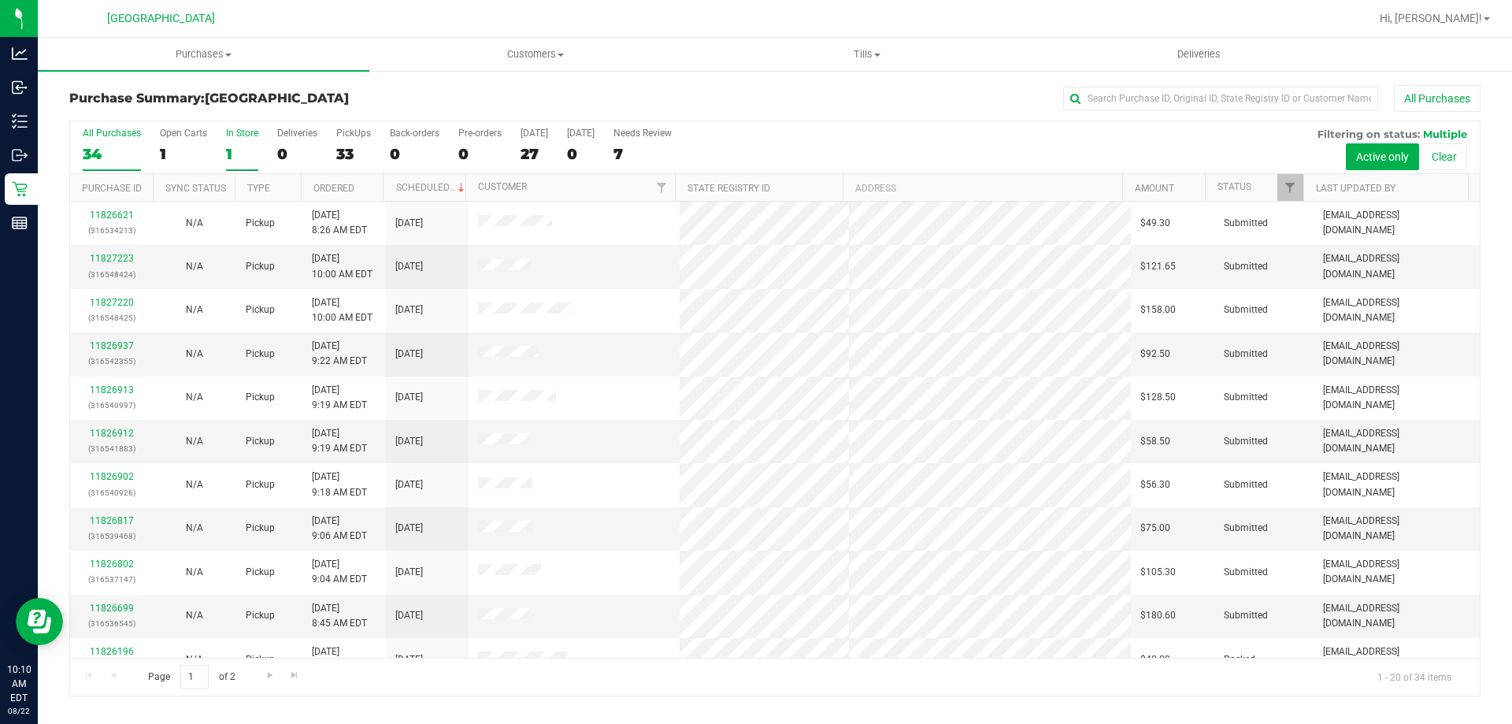
click at [239, 159] on div "1" at bounding box center [242, 154] width 32 height 18
click at [0, 0] on input "In Store 1" at bounding box center [0, 0] width 0 height 0
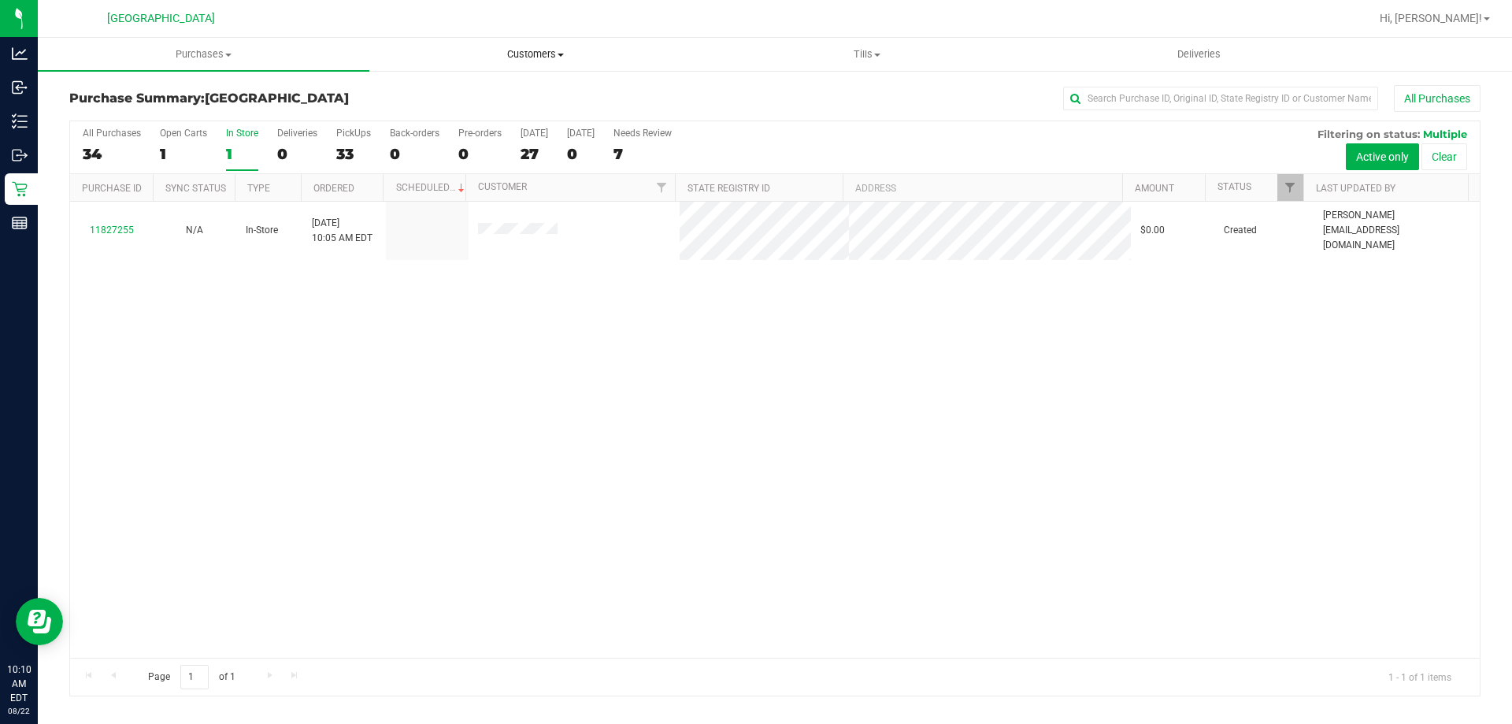
click at [555, 49] on span "Customers" at bounding box center [535, 54] width 330 height 14
click at [494, 100] on li "All customers" at bounding box center [534, 95] width 331 height 19
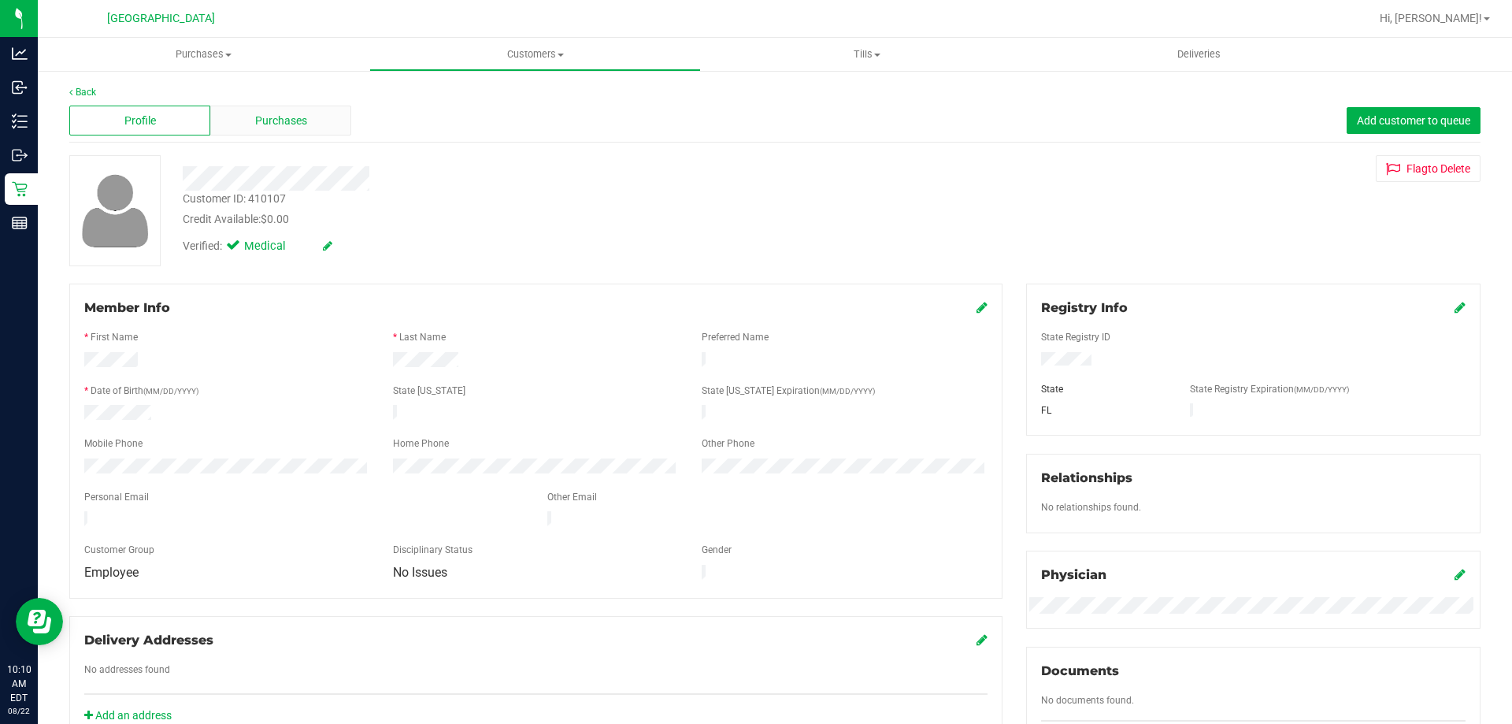
click at [276, 111] on div "Purchases" at bounding box center [280, 121] width 141 height 30
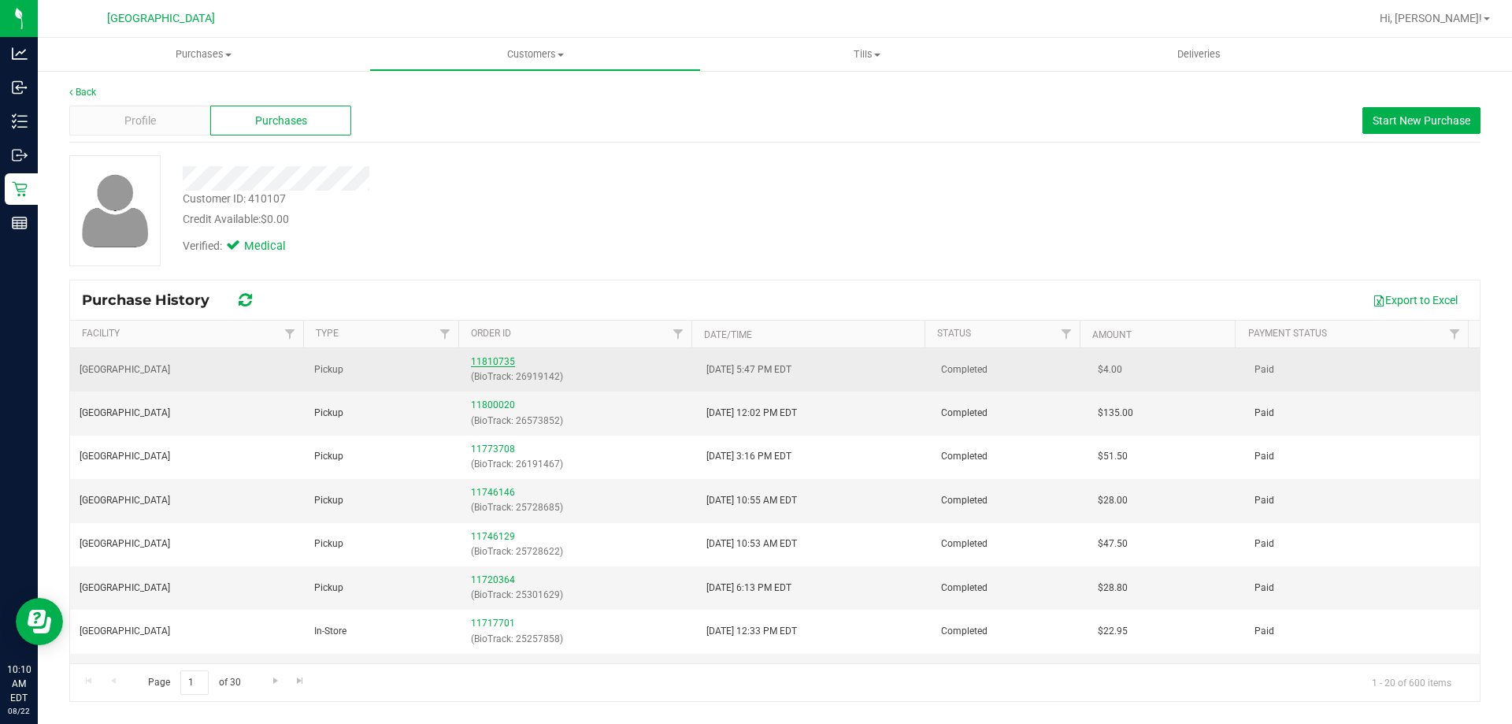
click at [490, 362] on link "11810735" at bounding box center [493, 361] width 44 height 11
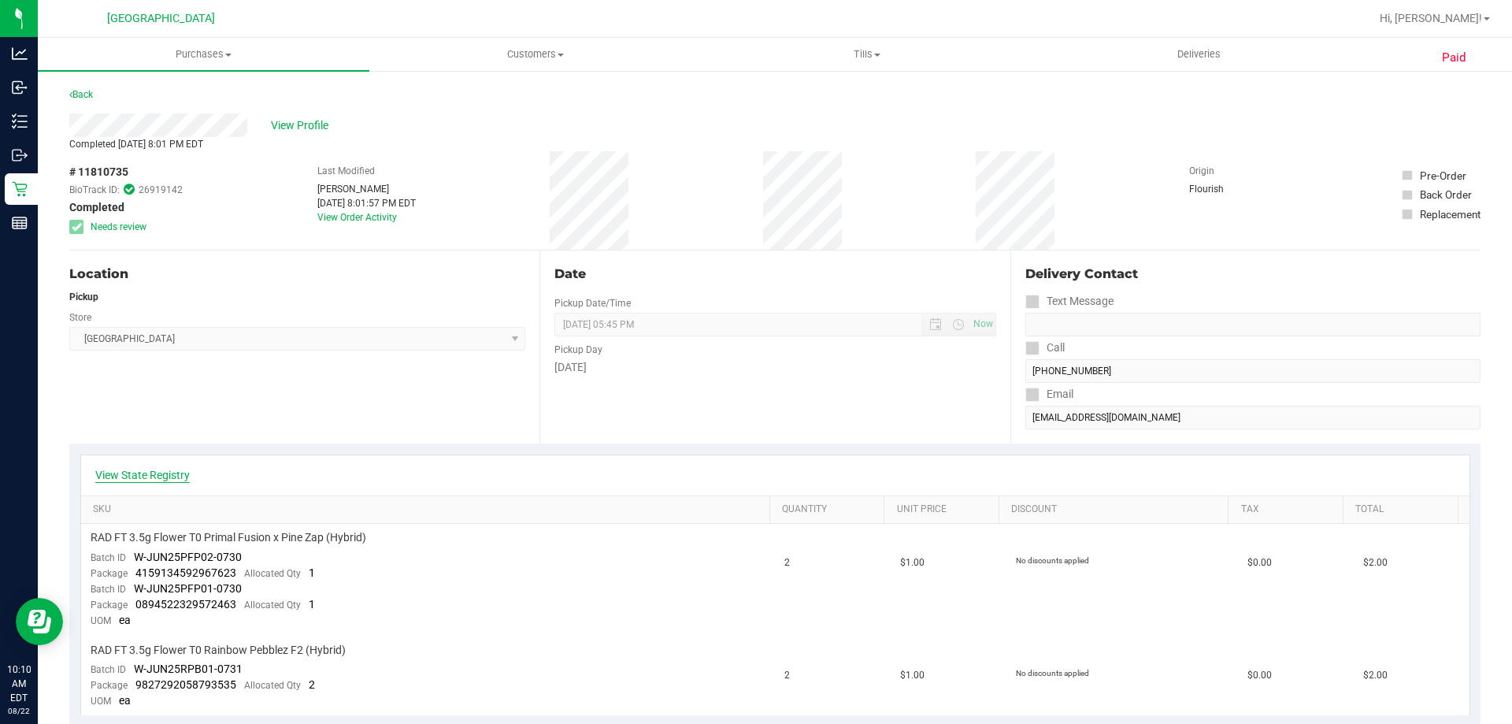
click at [123, 469] on link "View State Registry" at bounding box center [142, 475] width 94 height 16
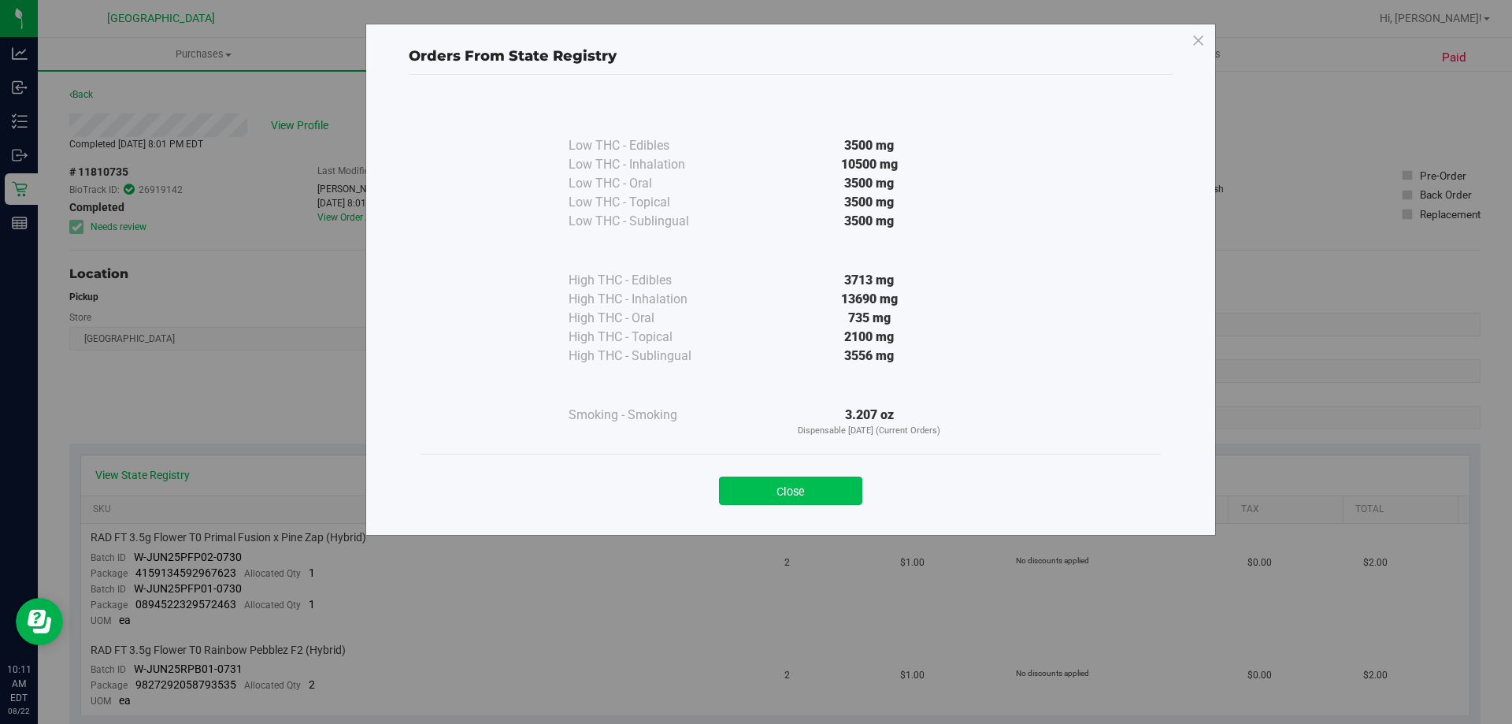
click at [797, 492] on button "Close" at bounding box center [790, 490] width 143 height 28
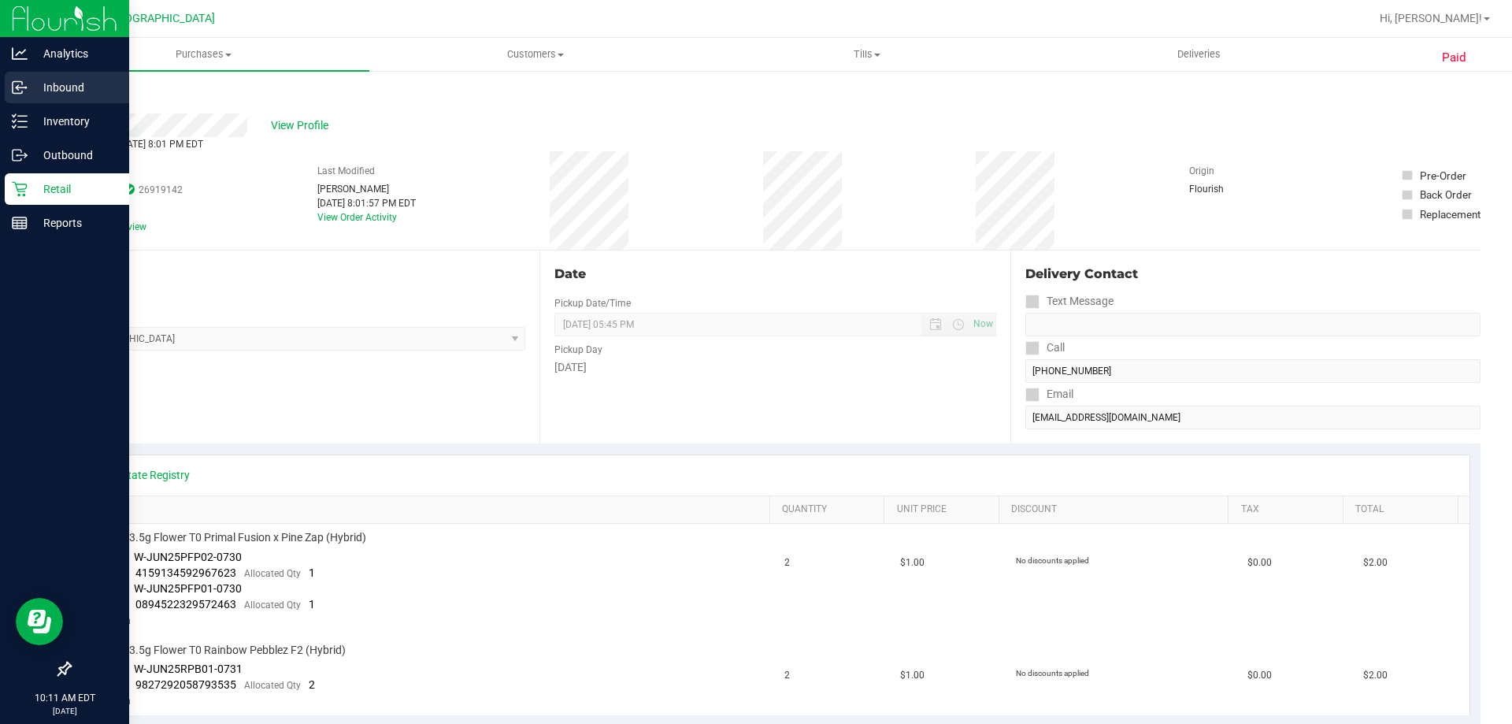
click at [59, 88] on p "Inbound" at bounding box center [75, 87] width 94 height 19
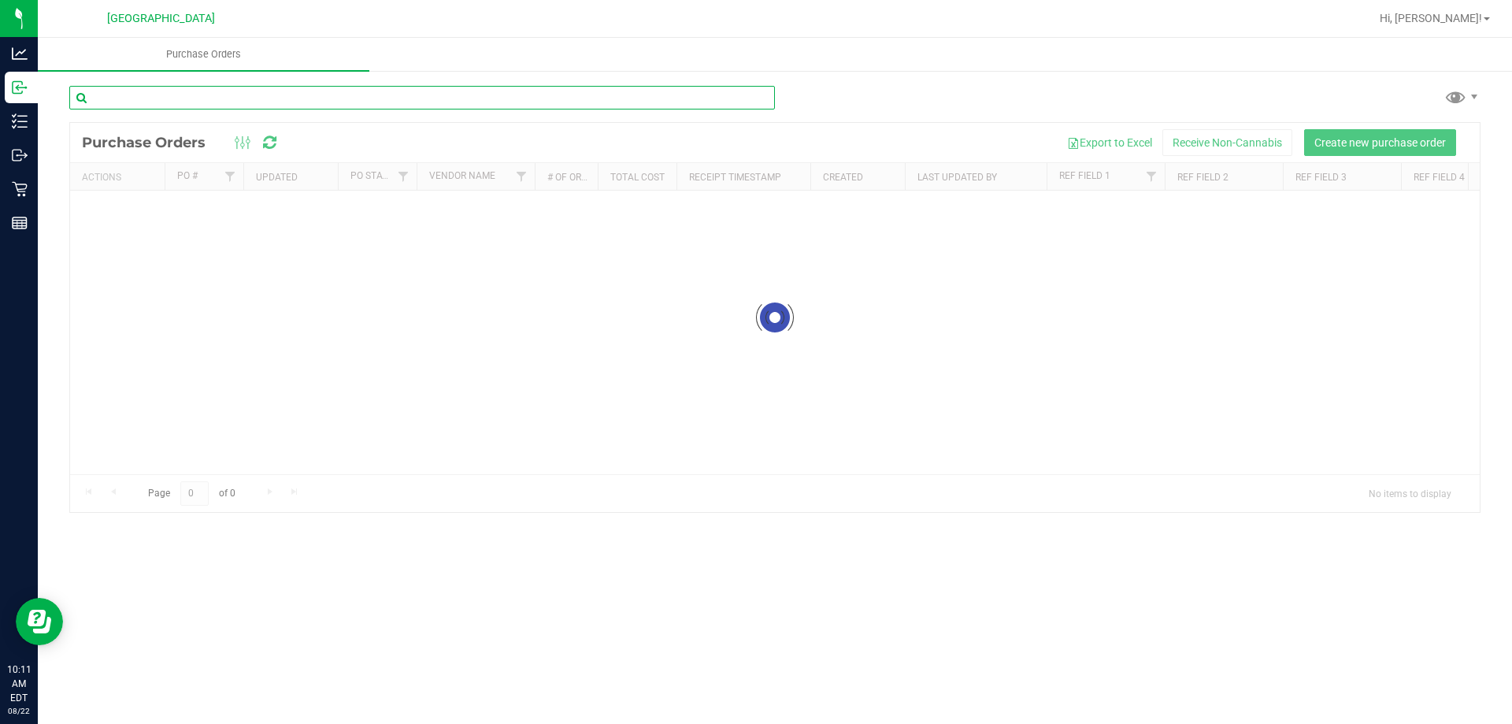
click at [178, 94] on input "text" at bounding box center [421, 98] width 705 height 24
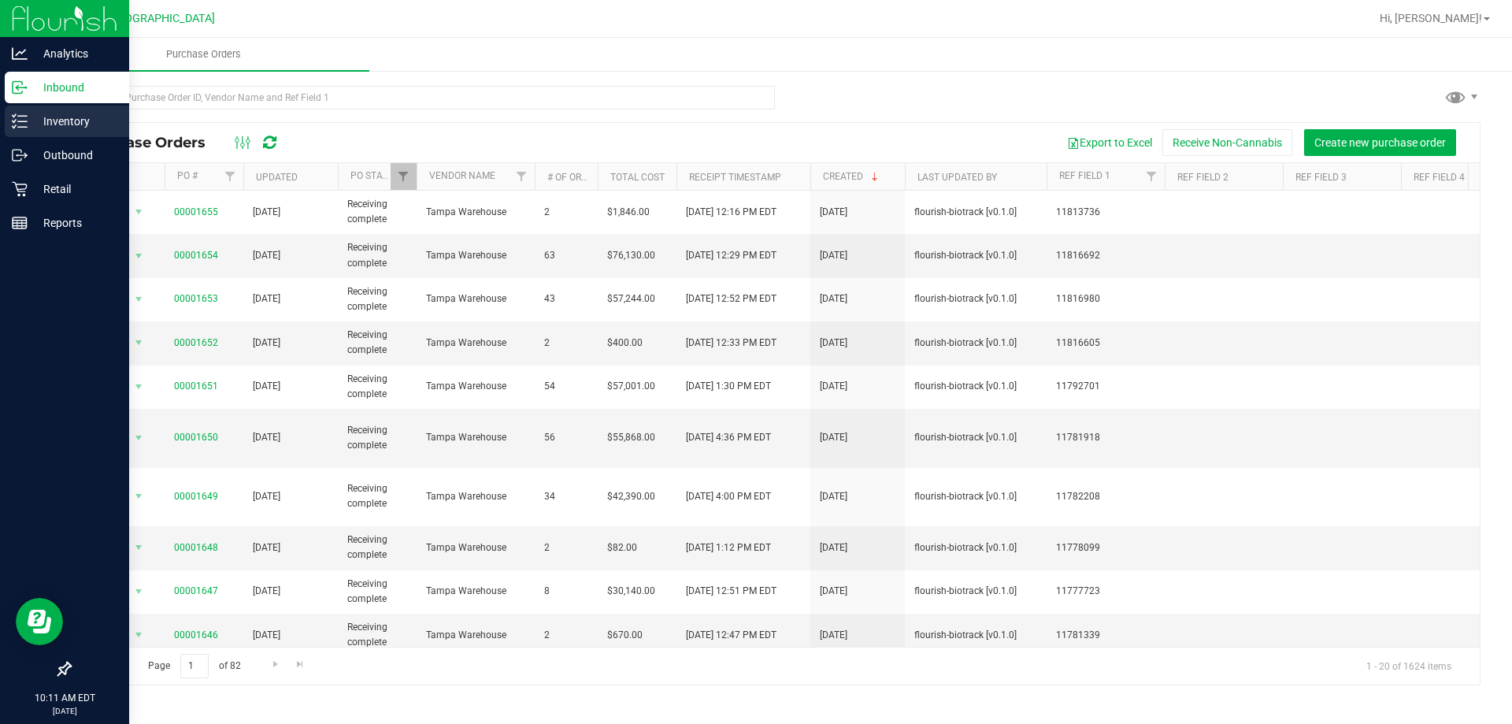
click at [11, 117] on div "Inventory" at bounding box center [67, 121] width 124 height 31
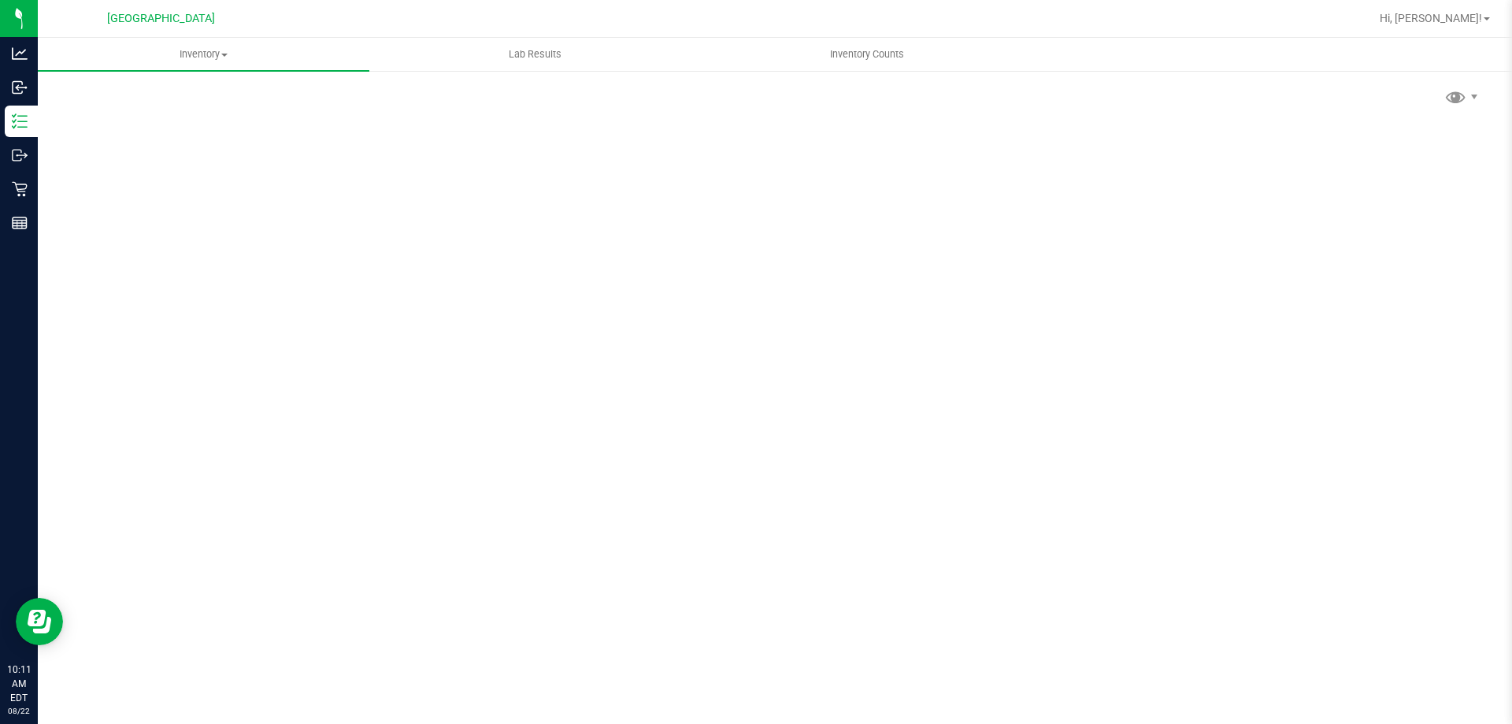
click at [140, 103] on div "Scan Packages 0" at bounding box center [774, 315] width 1411 height 461
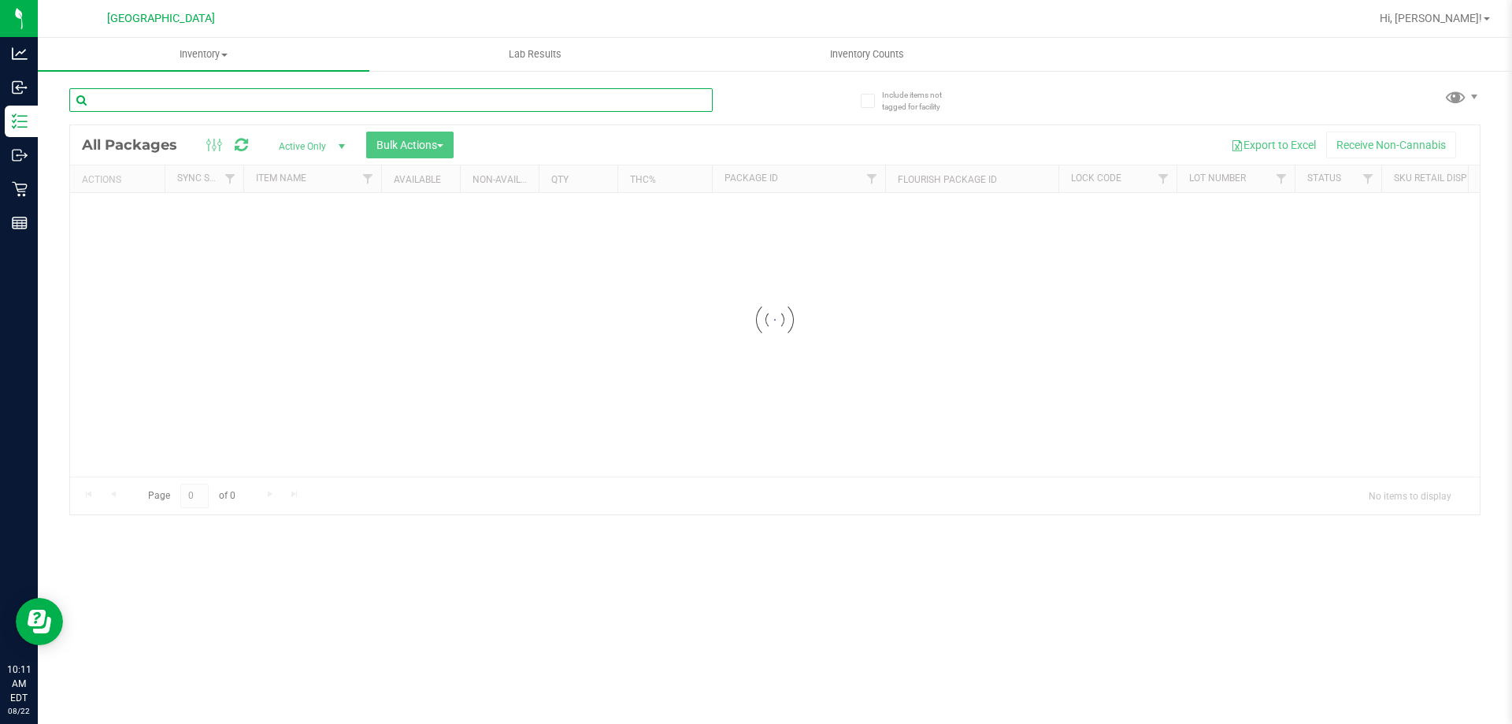
click at [140, 103] on input "text" at bounding box center [390, 100] width 643 height 24
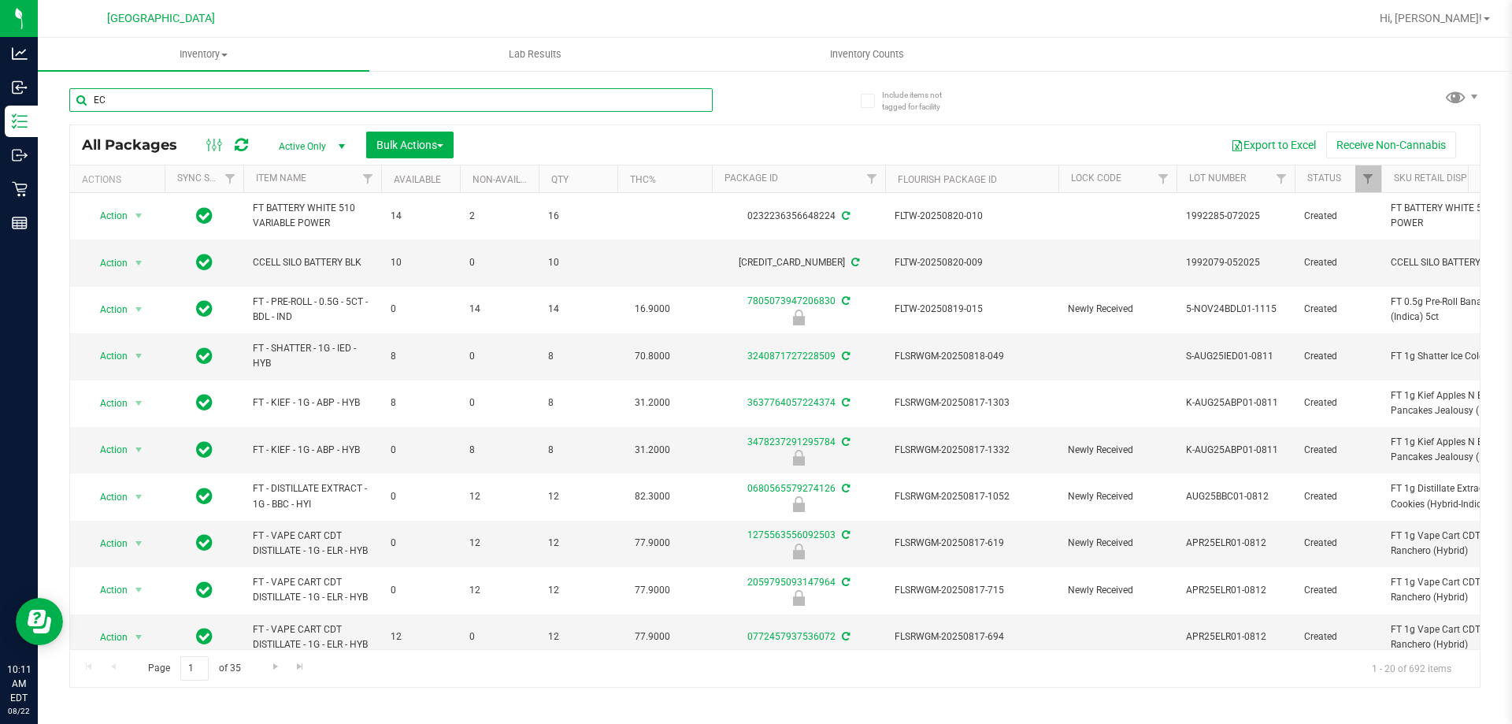
type input "E"
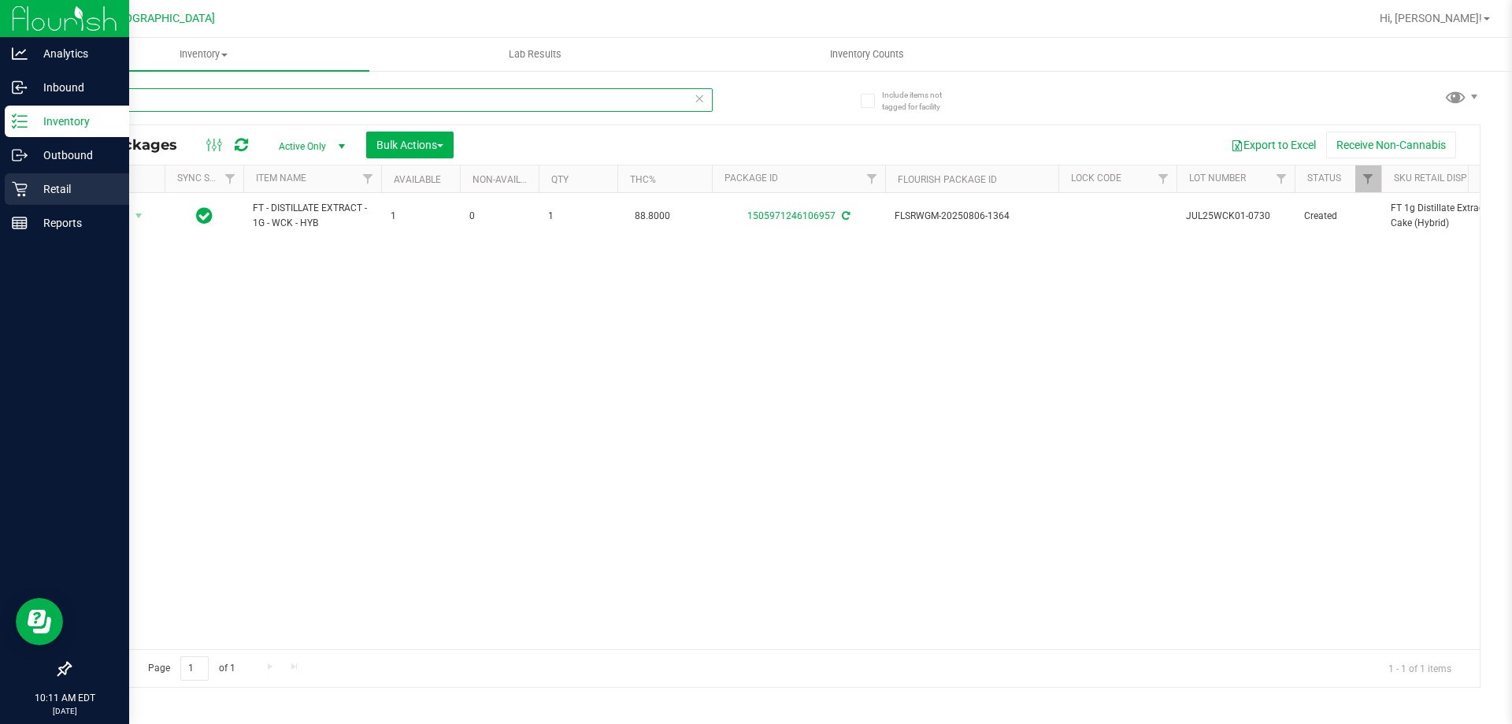
type input "WCK"
click at [69, 189] on p "Retail" at bounding box center [75, 189] width 94 height 19
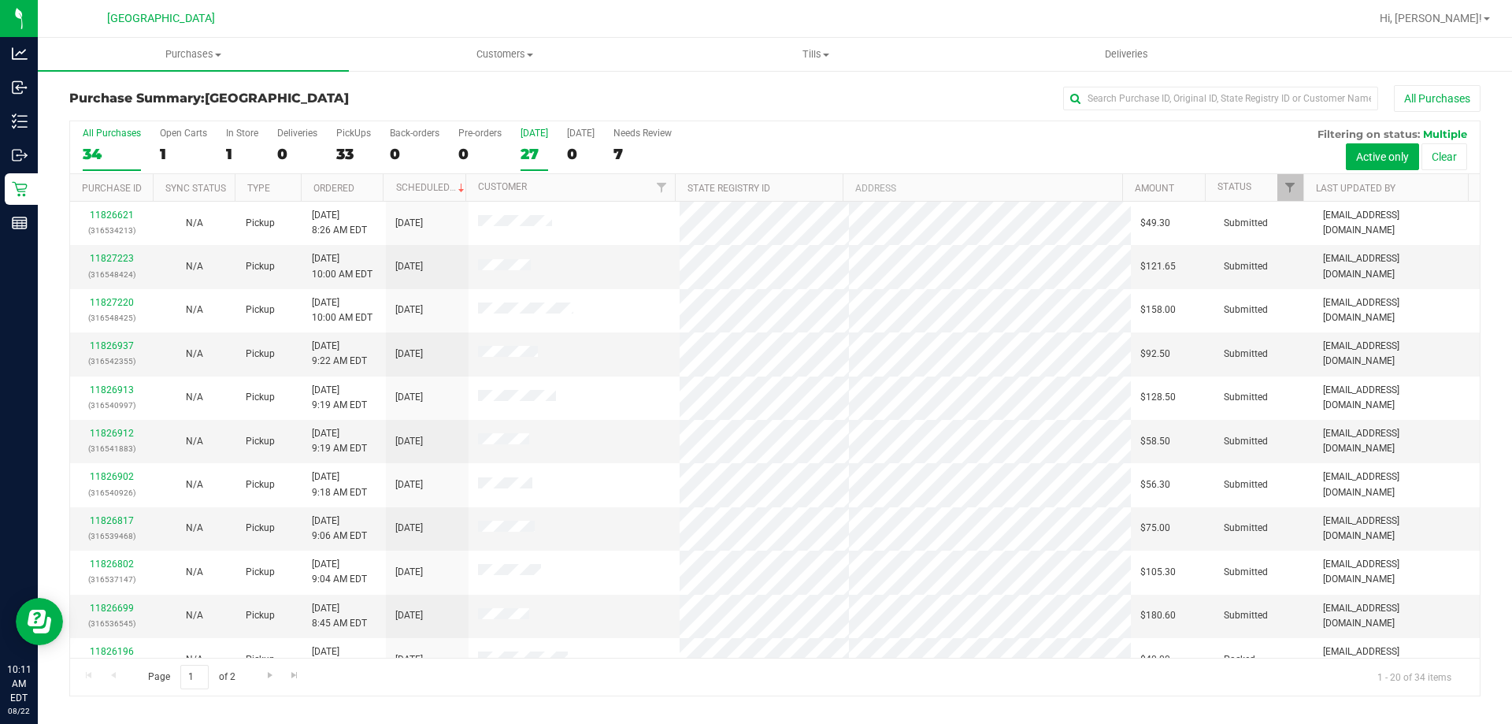
click at [532, 160] on div "27" at bounding box center [534, 154] width 28 height 18
click at [0, 0] on input "Today 27" at bounding box center [0, 0] width 0 height 0
click at [509, 64] on uib-tab-heading "Customers All customers Add a new customer All physicians" at bounding box center [504, 54] width 309 height 31
click at [493, 88] on li "All customers" at bounding box center [504, 95] width 311 height 19
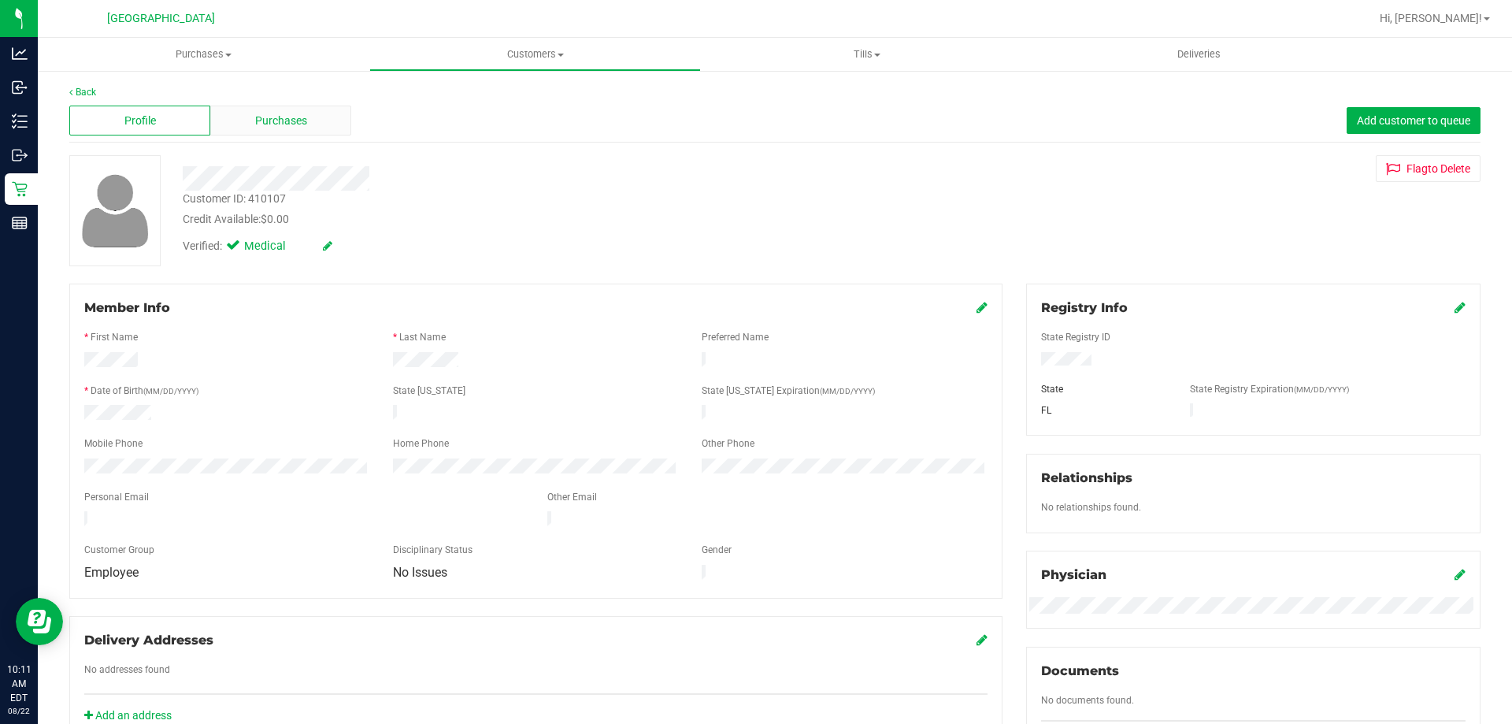
click at [294, 113] on span "Purchases" at bounding box center [281, 121] width 52 height 17
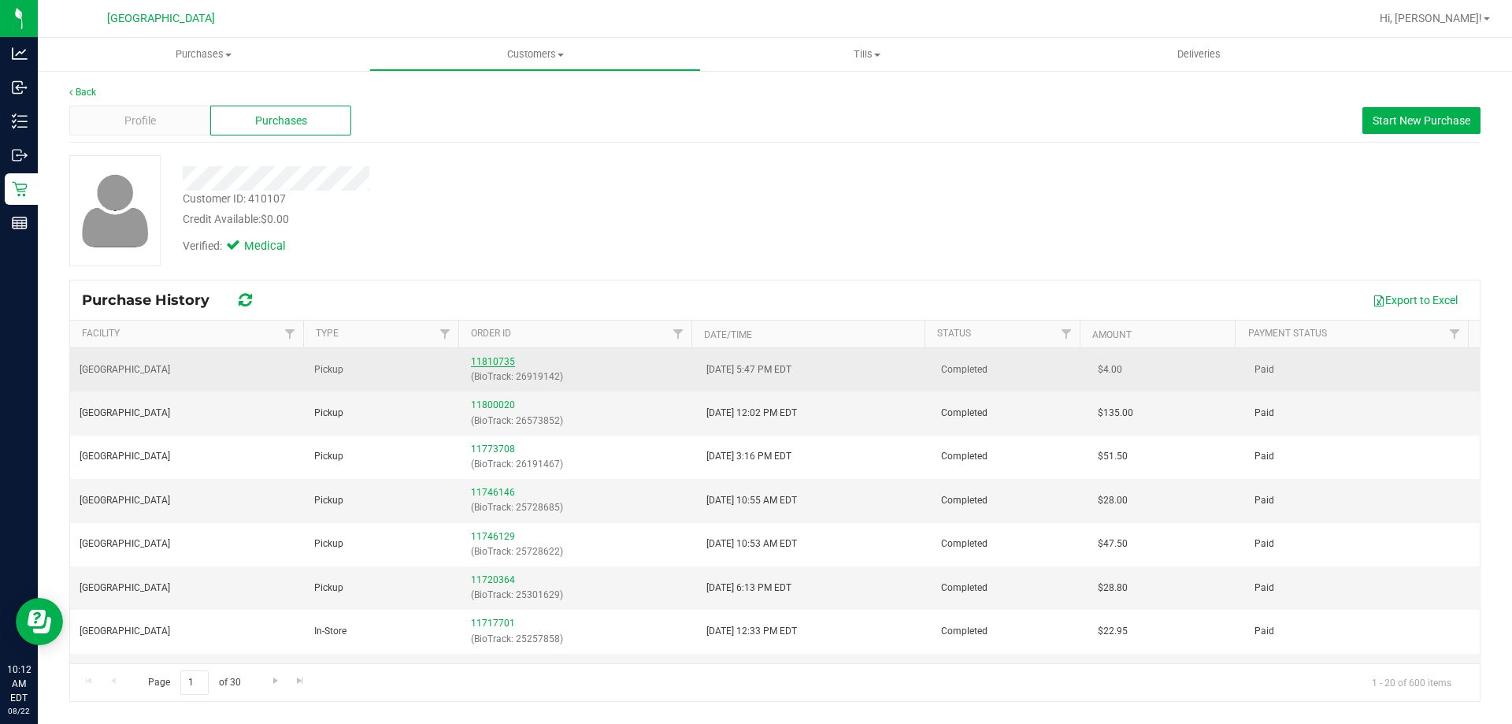
click at [498, 362] on link "11810735" at bounding box center [493, 361] width 44 height 11
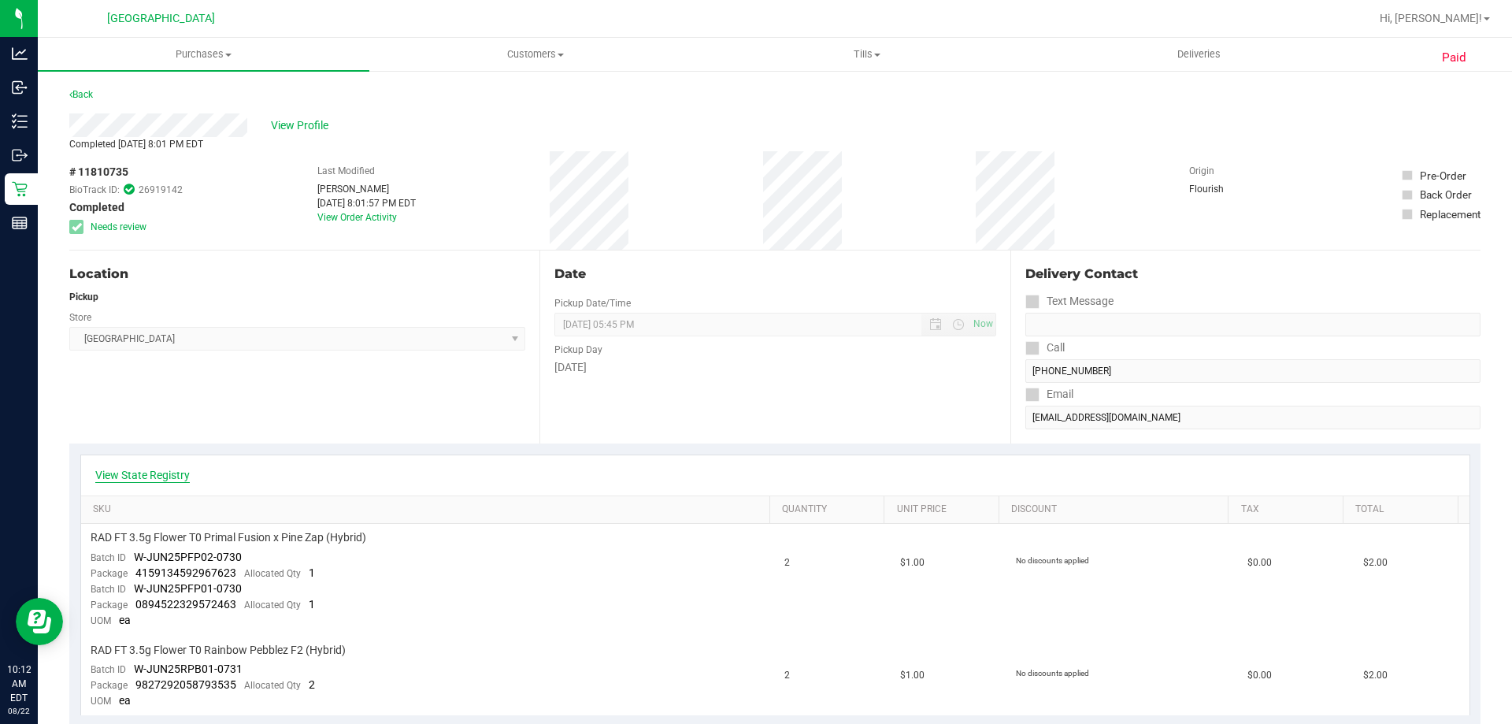
click at [167, 468] on link "View State Registry" at bounding box center [142, 475] width 94 height 16
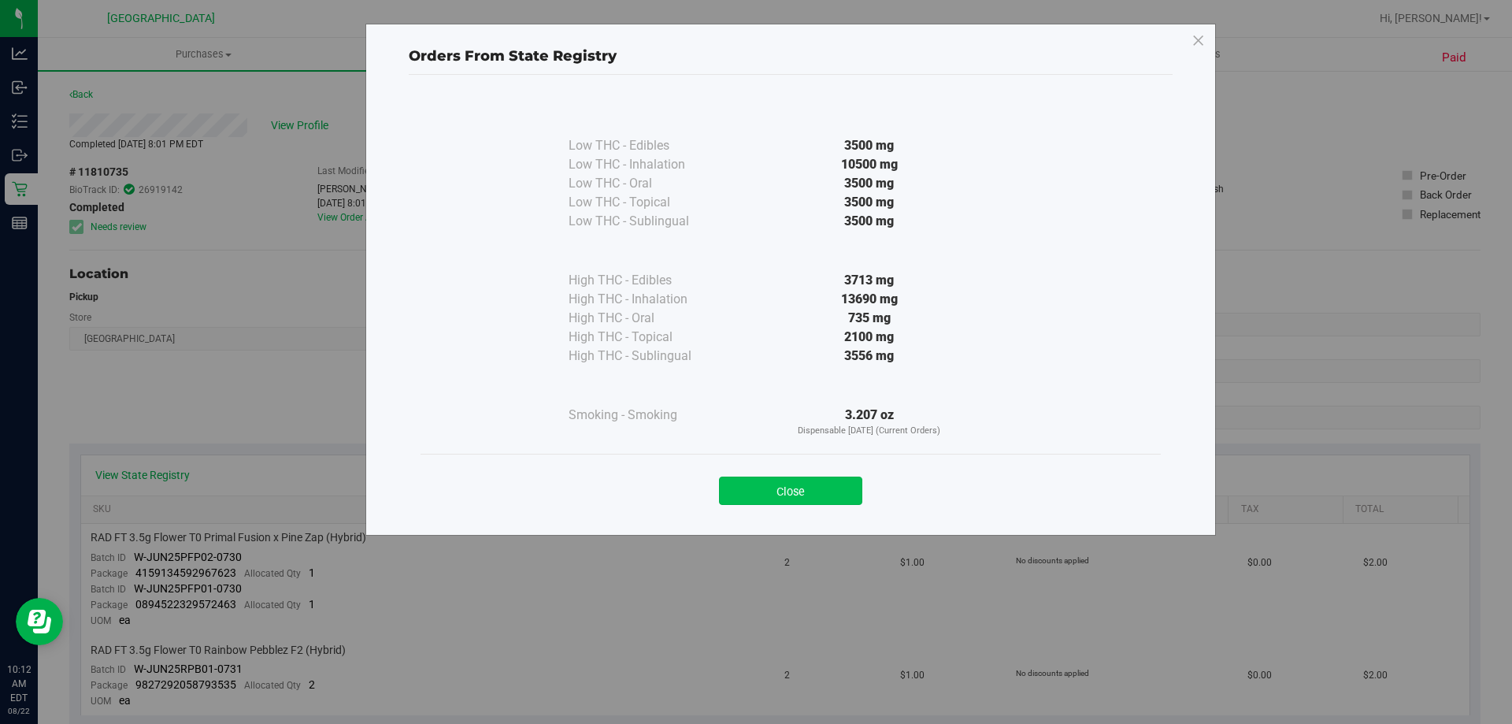
click at [795, 500] on button "Close" at bounding box center [790, 490] width 143 height 28
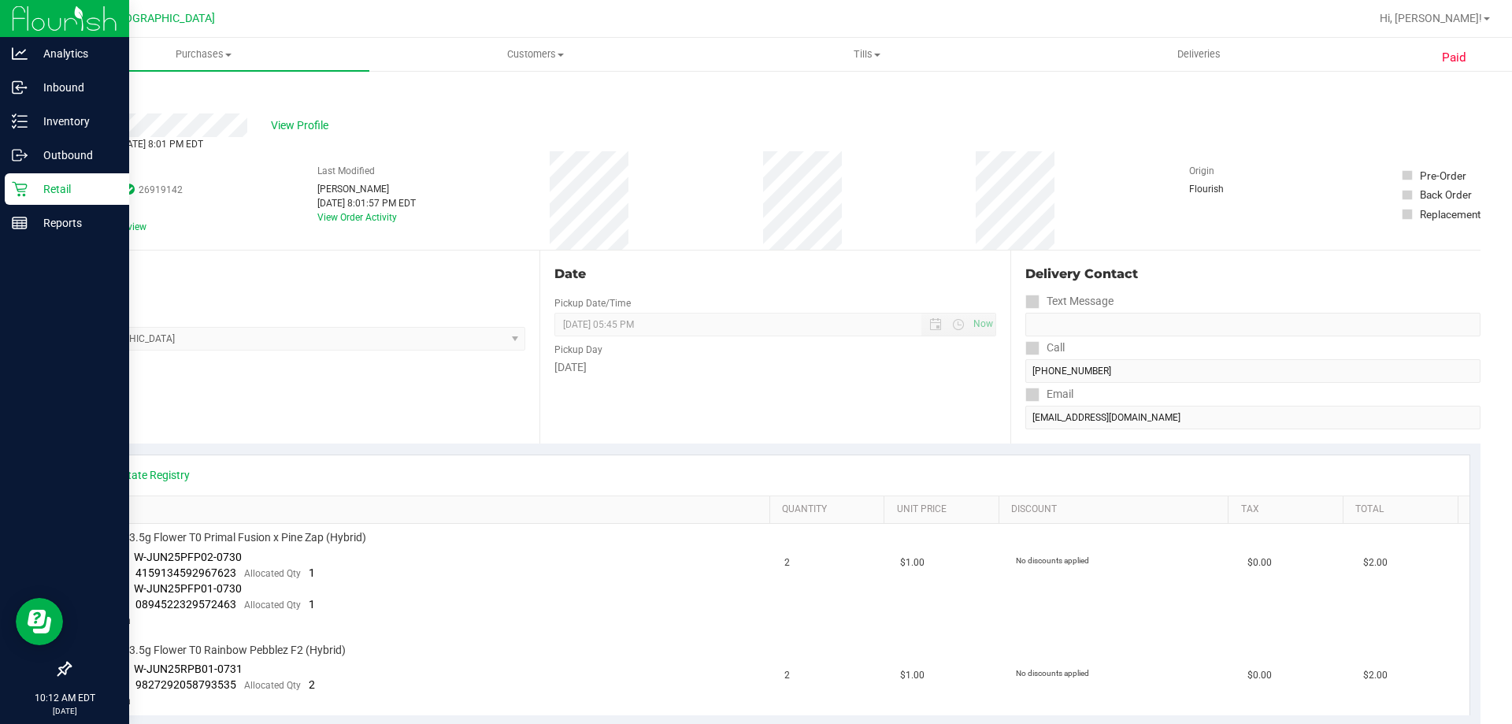
click at [89, 174] on div "Retail" at bounding box center [67, 188] width 124 height 31
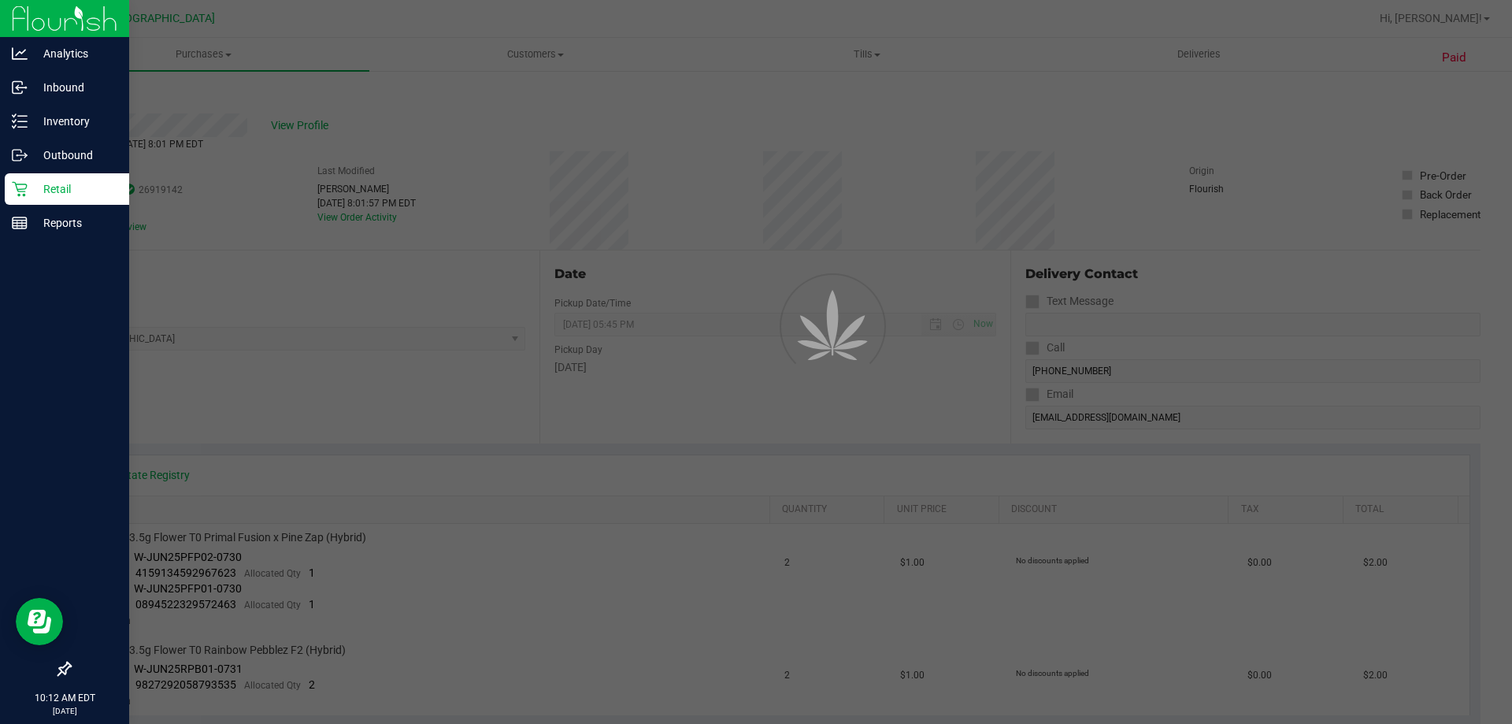
click at [89, 176] on div "Retail" at bounding box center [67, 188] width 124 height 31
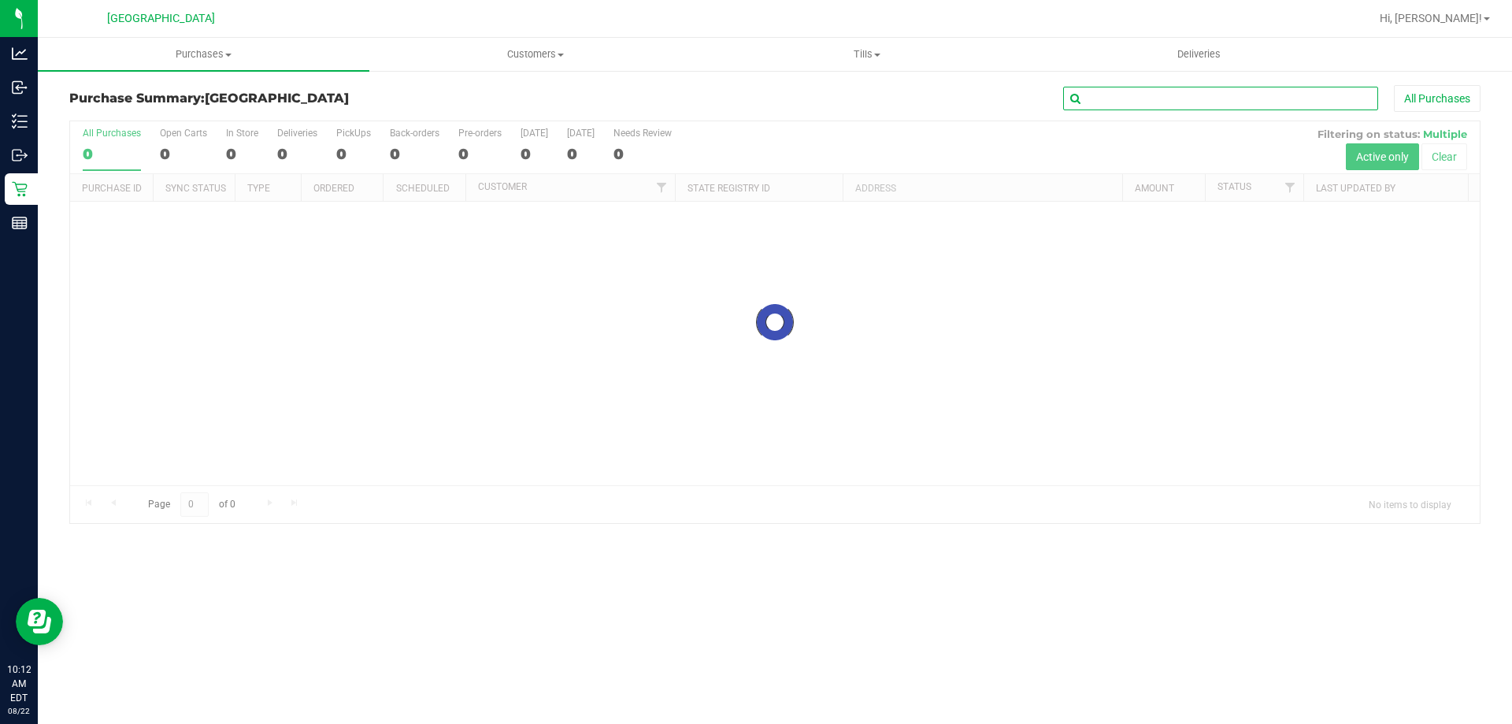
click at [1150, 108] on input "text" at bounding box center [1220, 99] width 315 height 24
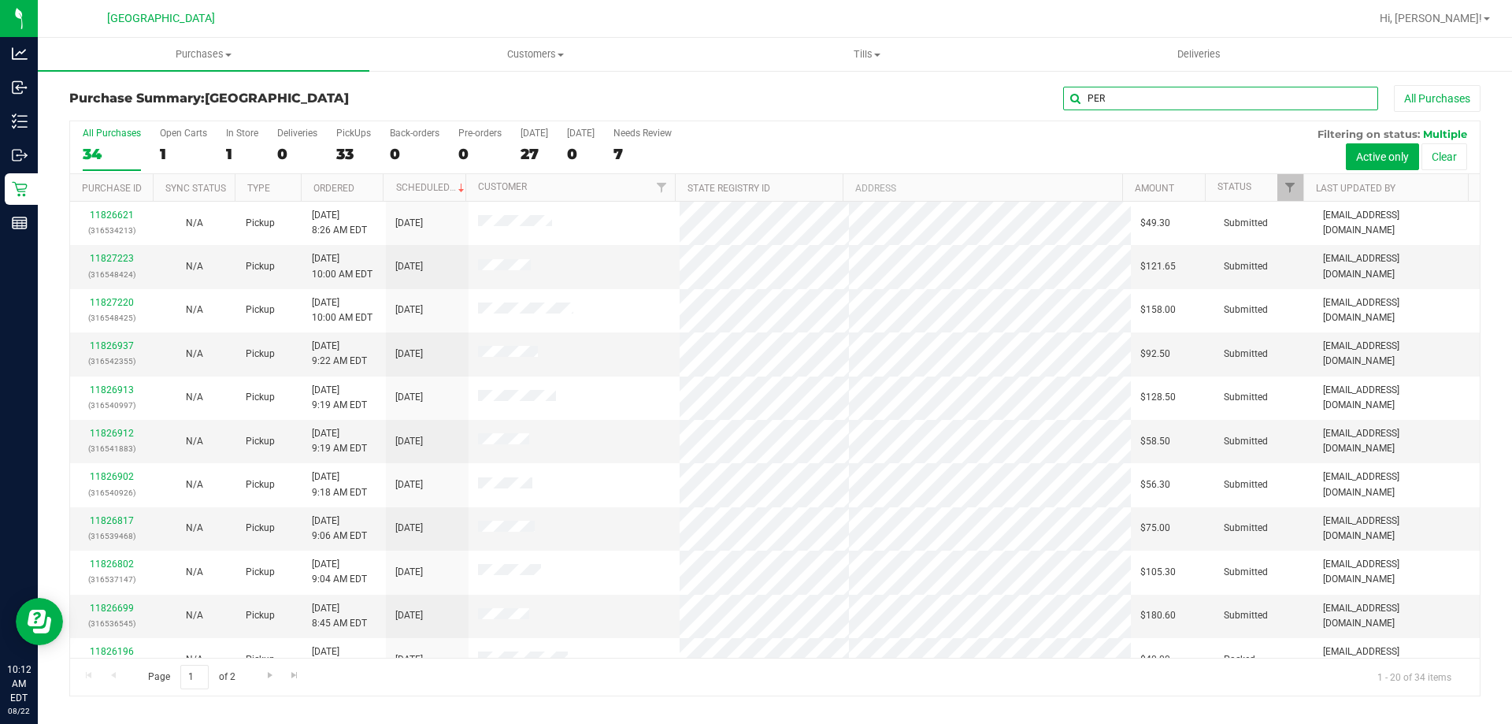
type input "PER"
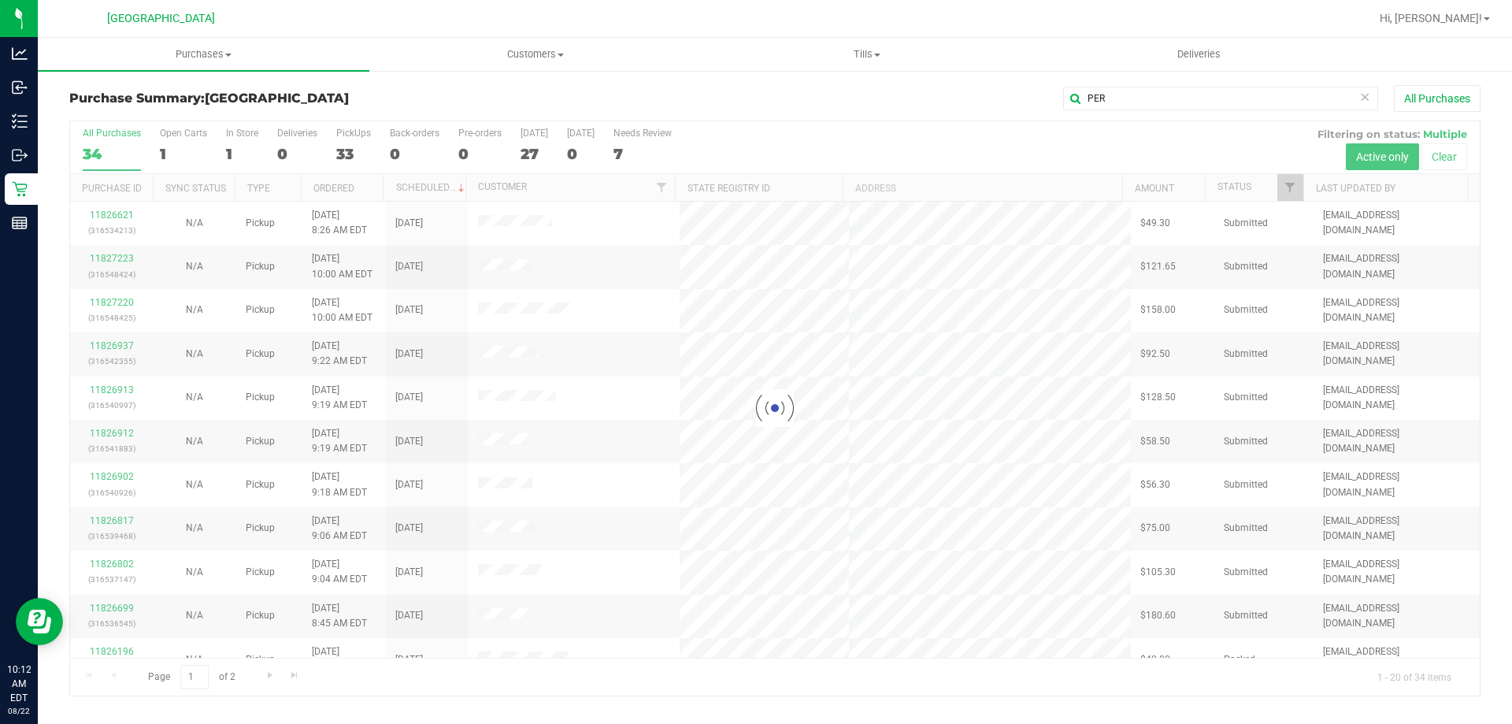
click at [974, 143] on div at bounding box center [774, 408] width 1409 height 574
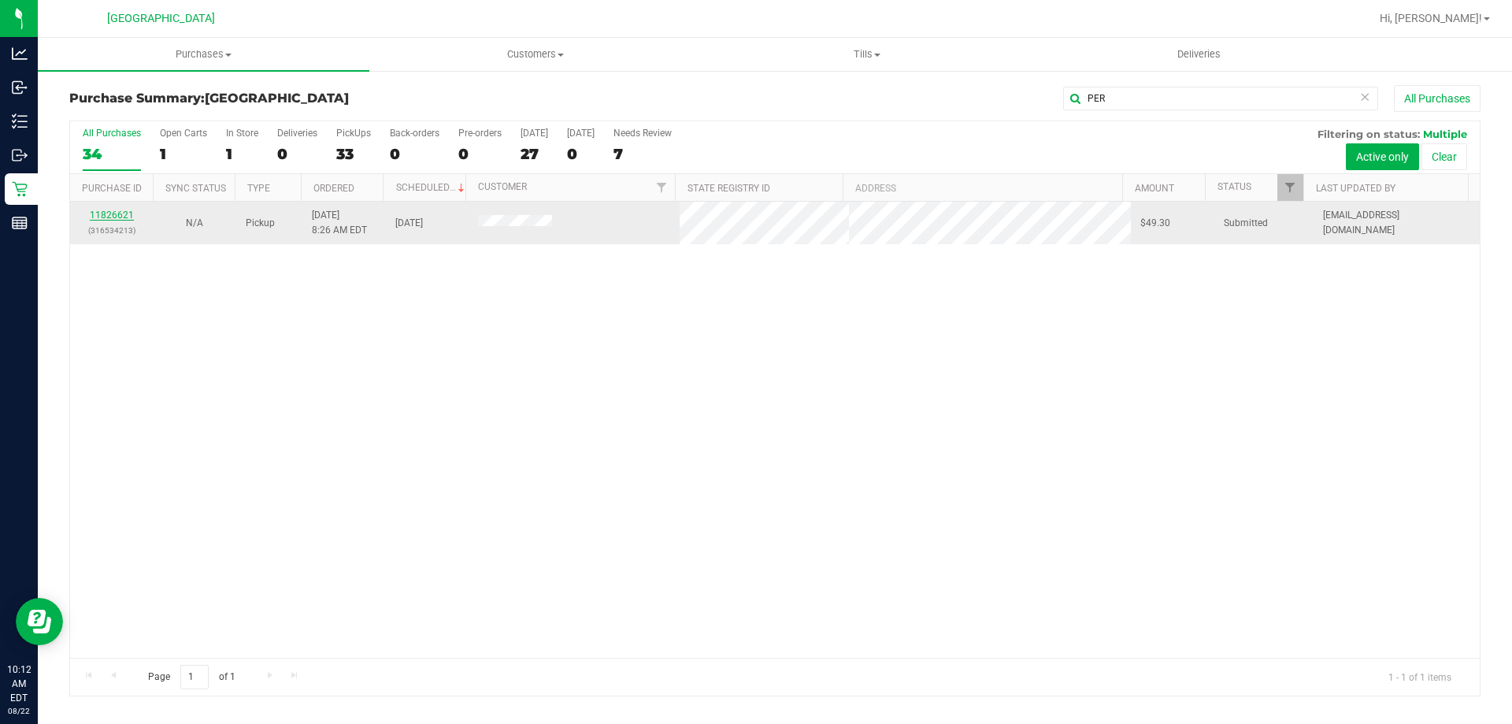
click at [118, 217] on link "11826621" at bounding box center [112, 214] width 44 height 11
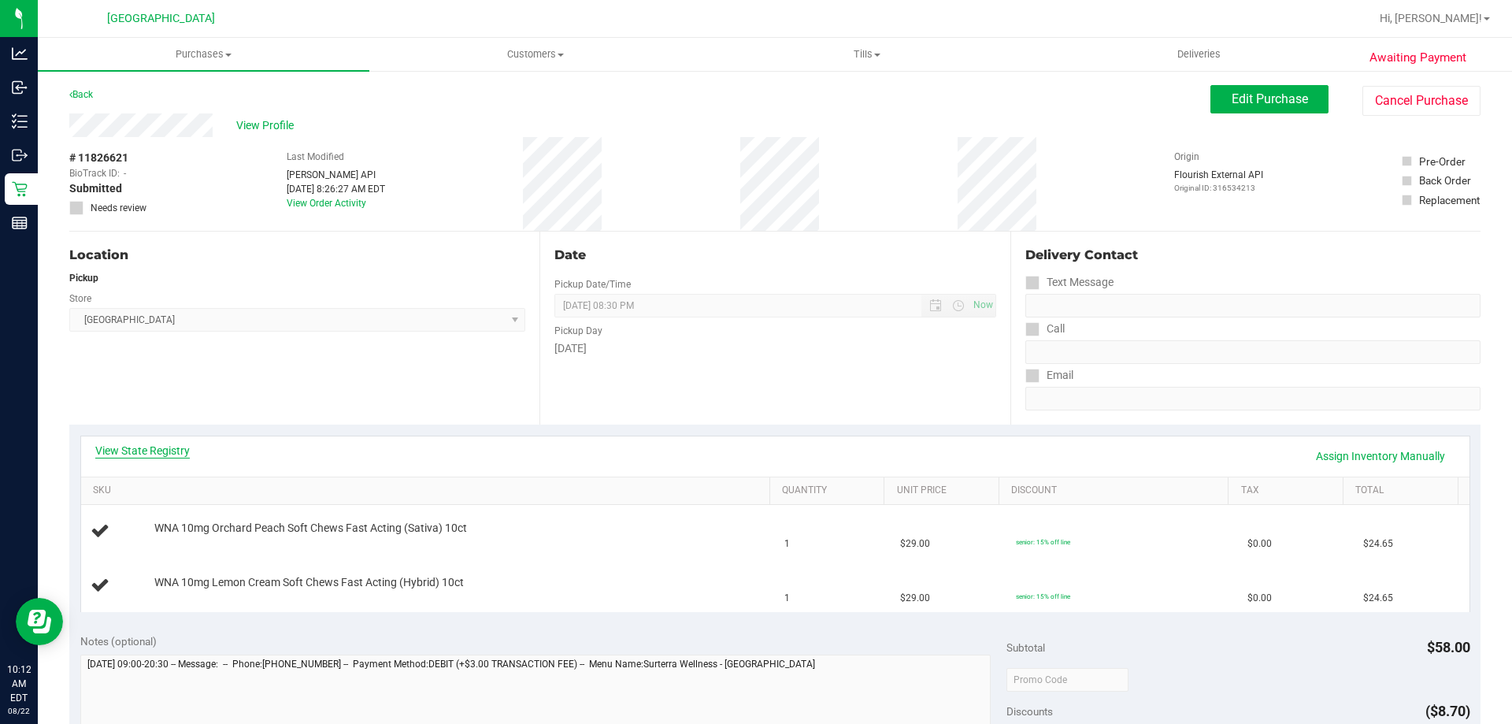
click at [124, 454] on link "View State Registry" at bounding box center [142, 450] width 94 height 16
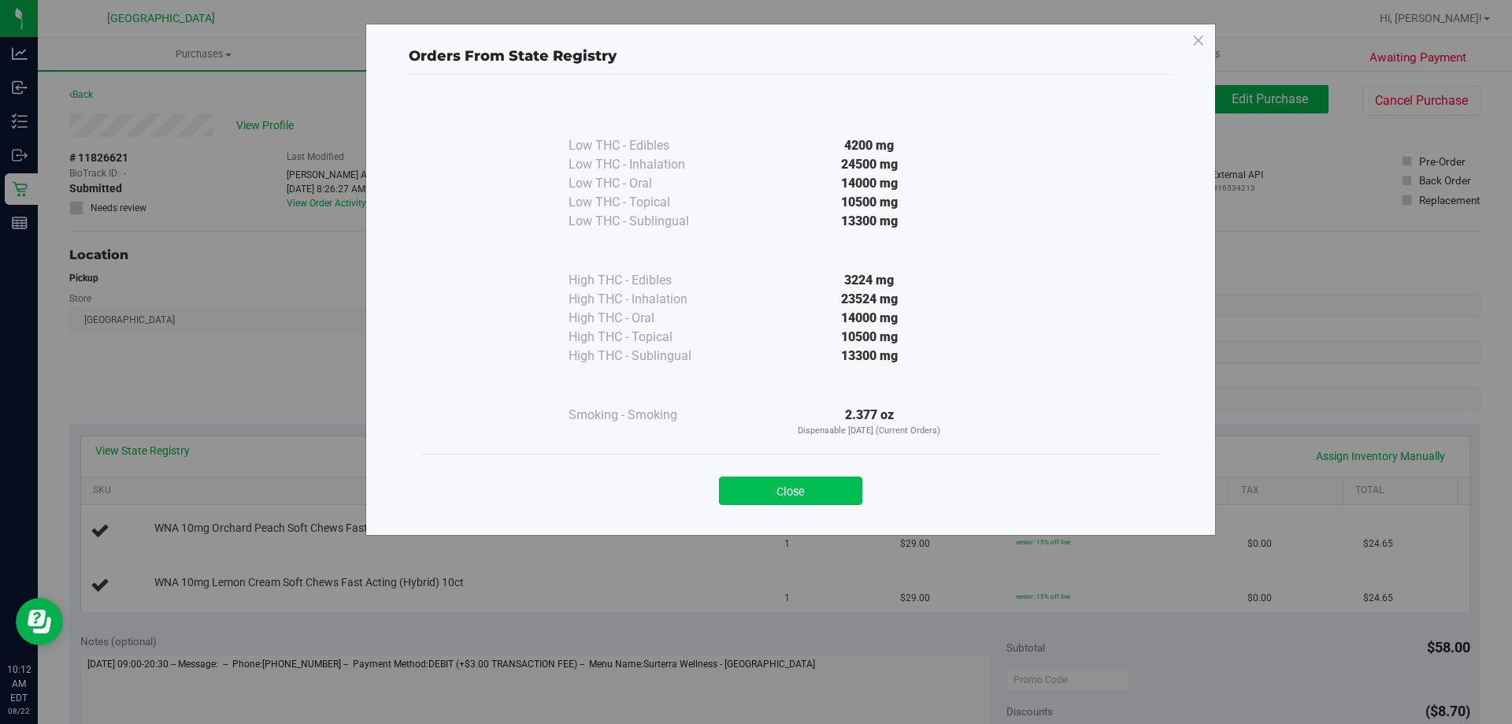
click at [765, 486] on button "Close" at bounding box center [790, 490] width 143 height 28
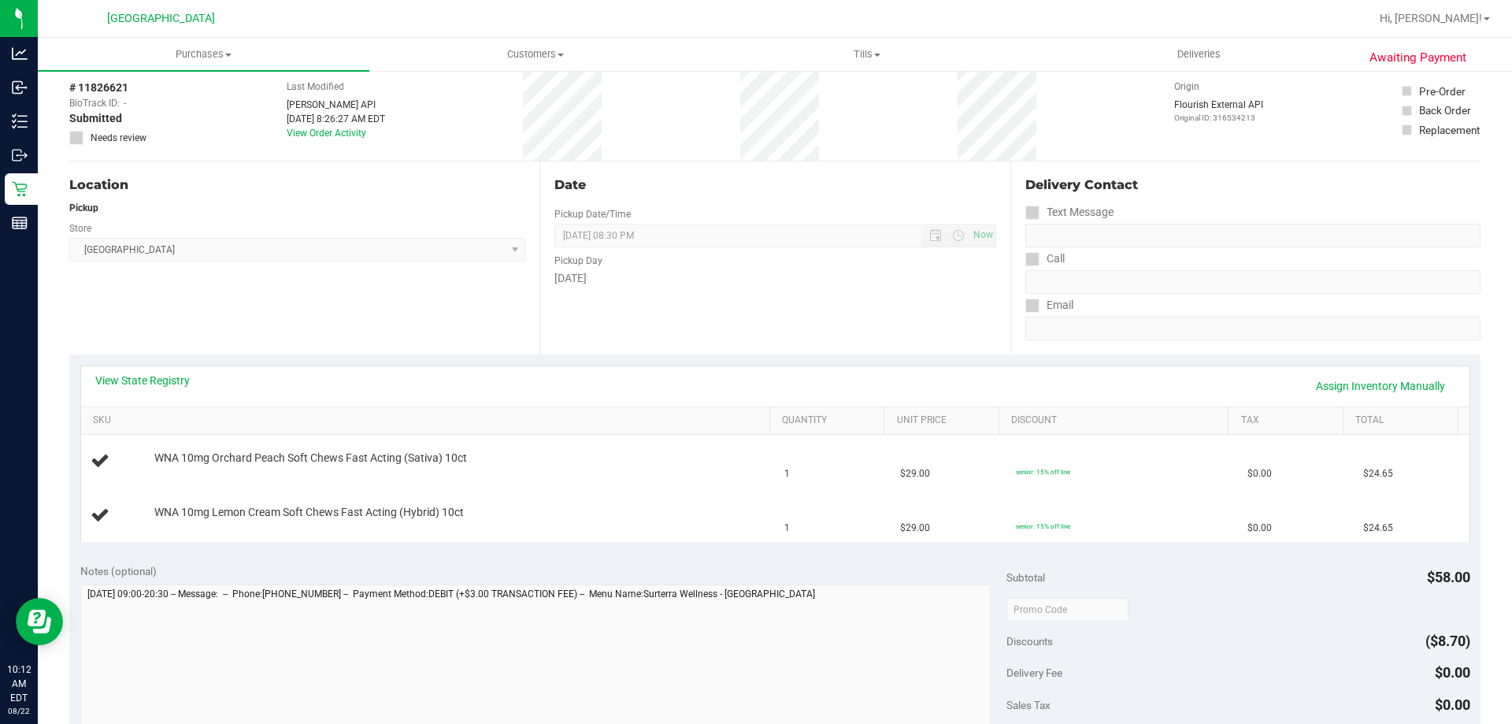
scroll to position [157, 0]
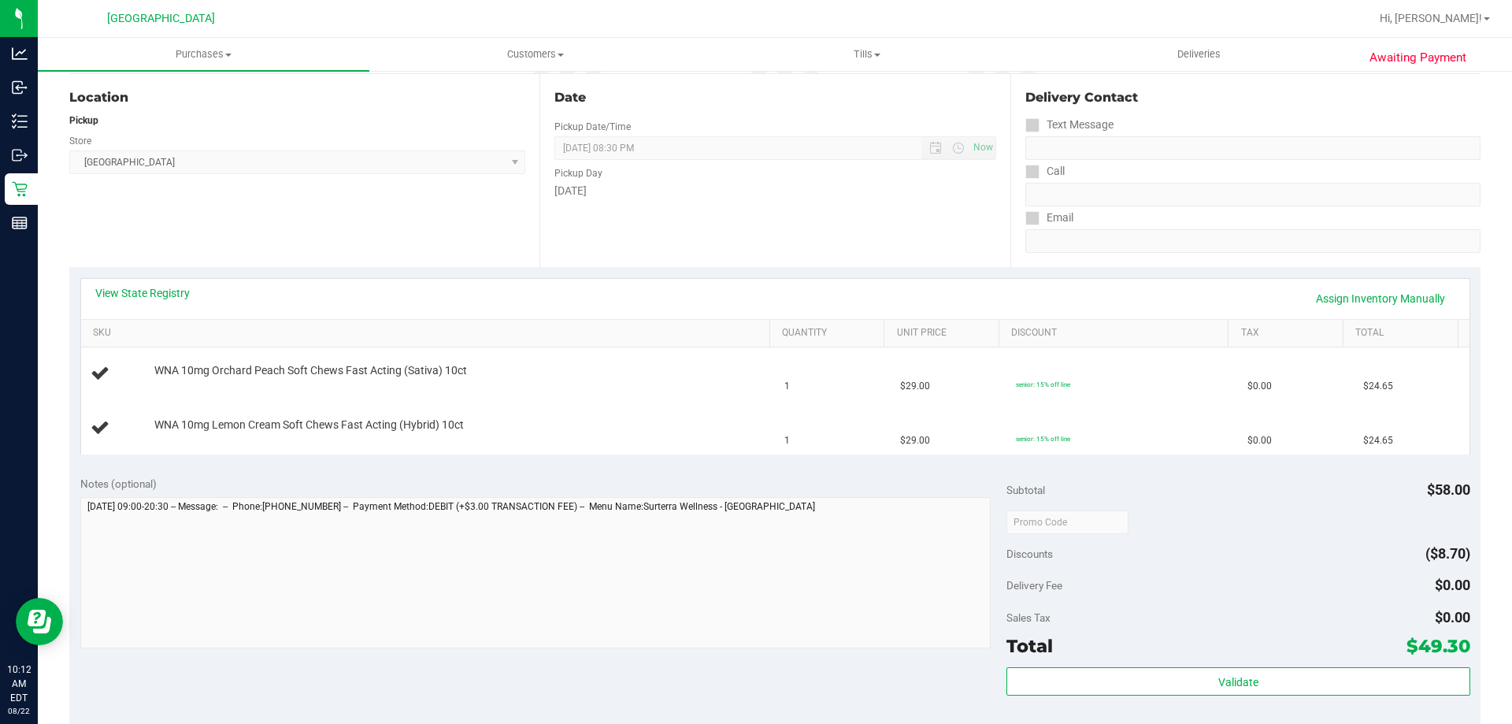
click at [512, 280] on div "View State Registry Assign Inventory Manually" at bounding box center [775, 299] width 1388 height 40
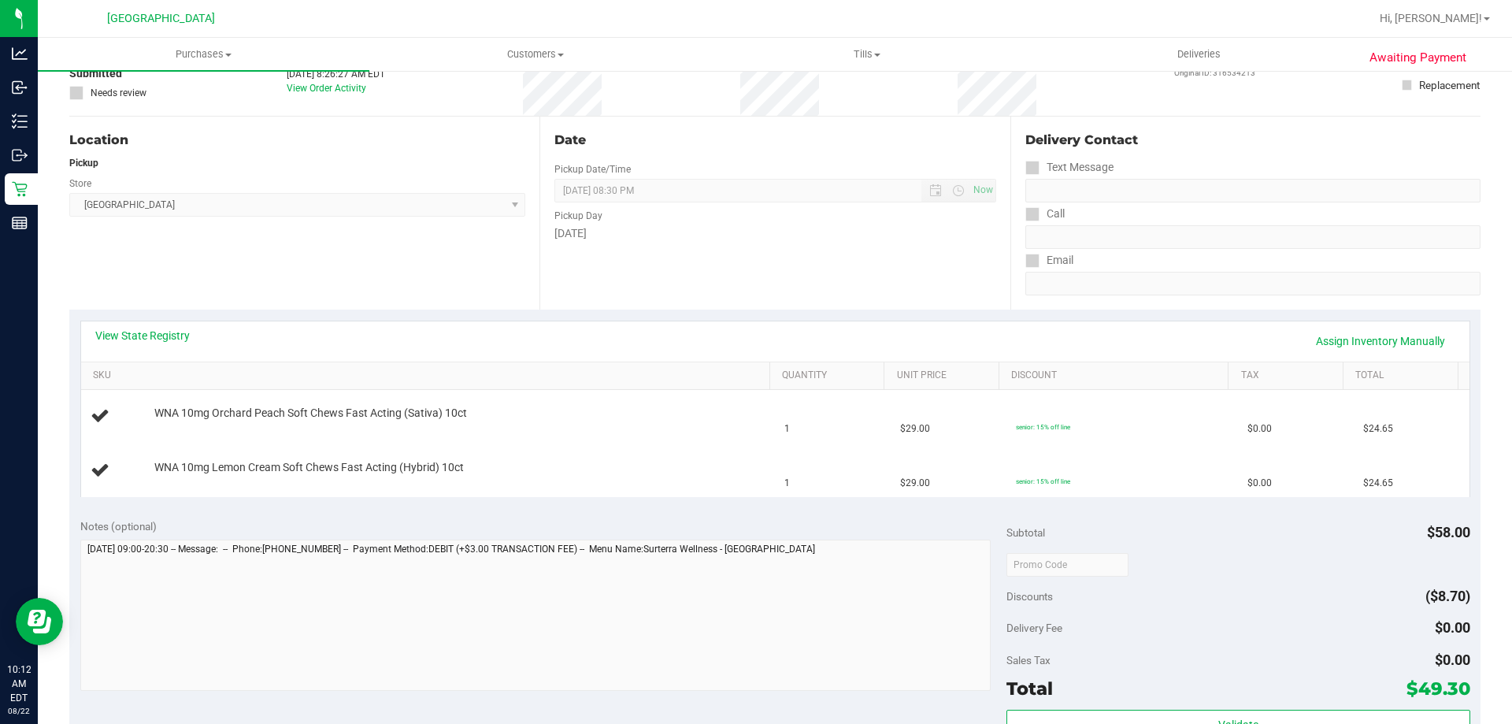
scroll to position [0, 0]
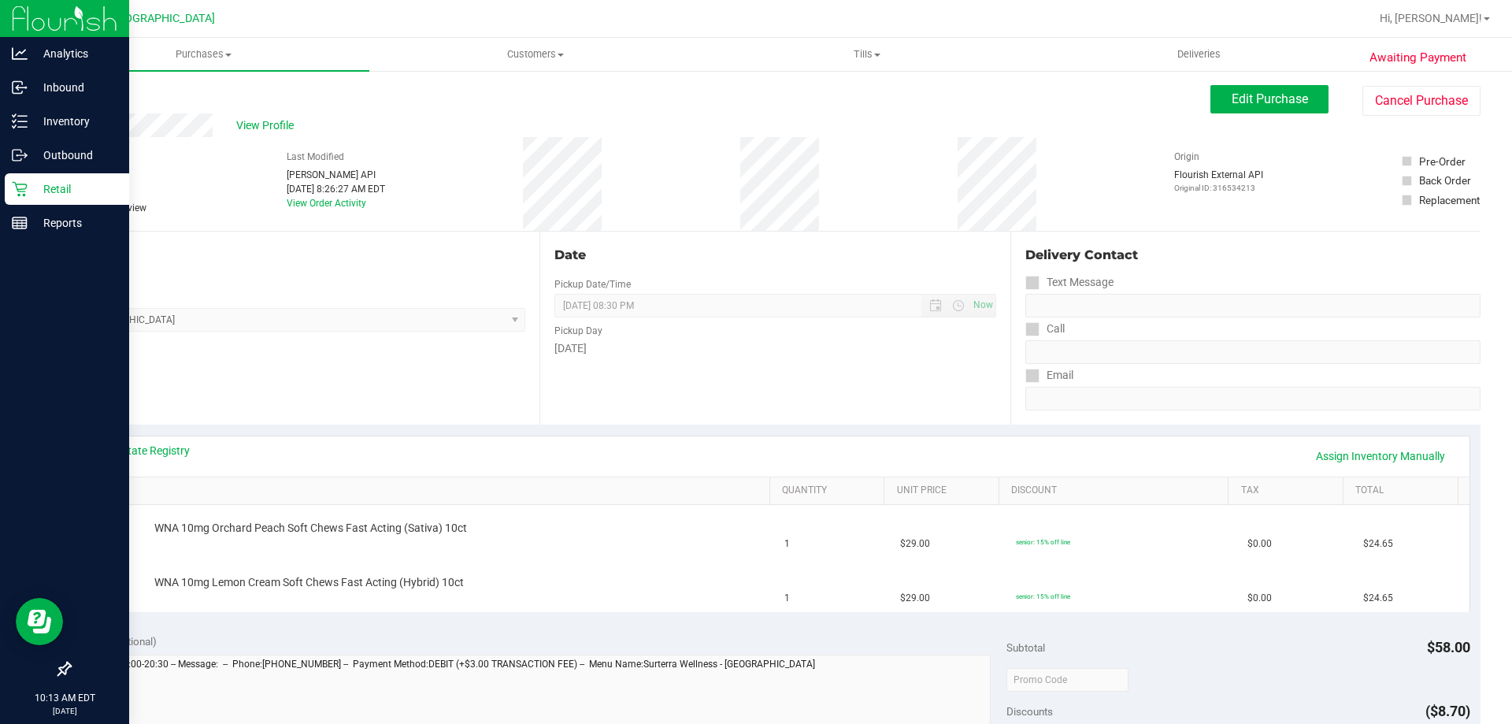
click at [57, 193] on p "Retail" at bounding box center [75, 189] width 94 height 19
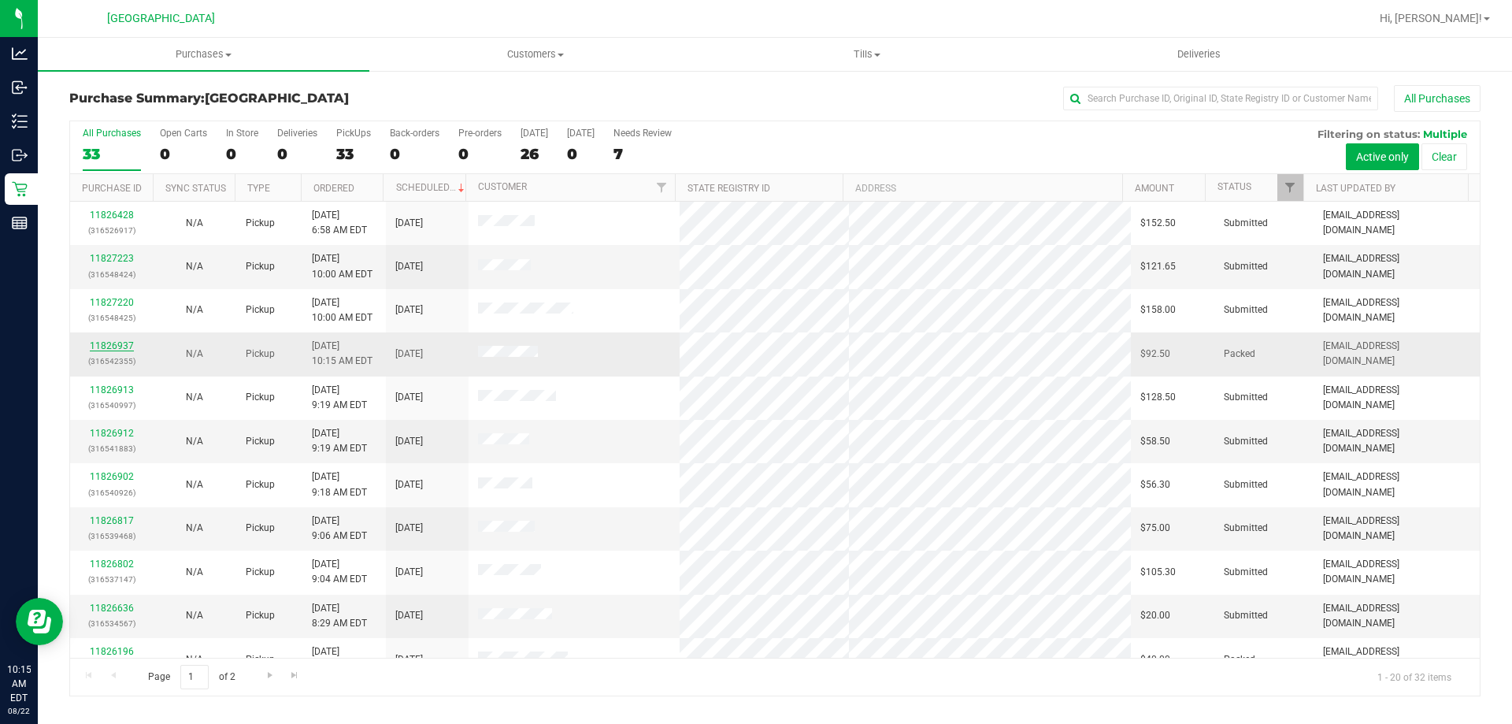
click at [114, 348] on link "11826937" at bounding box center [112, 345] width 44 height 11
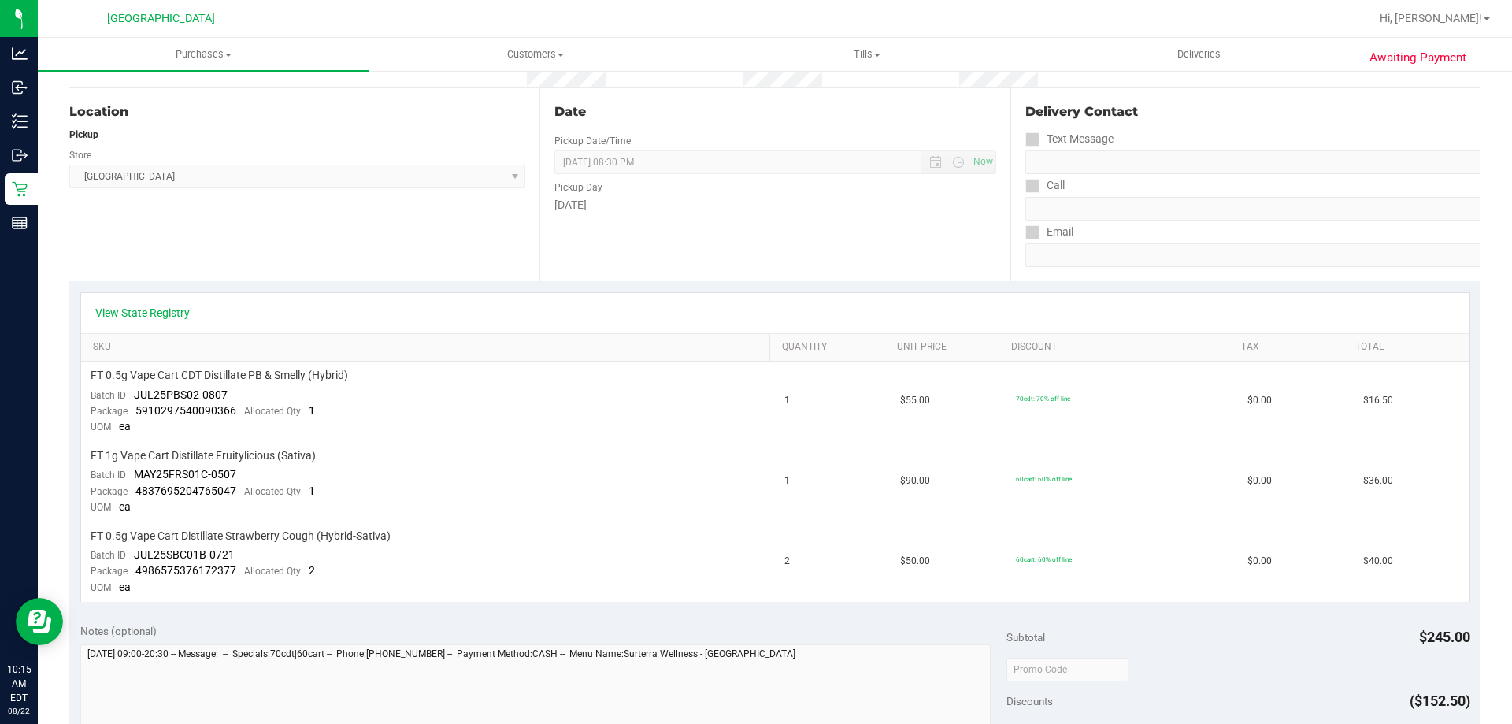
scroll to position [157, 0]
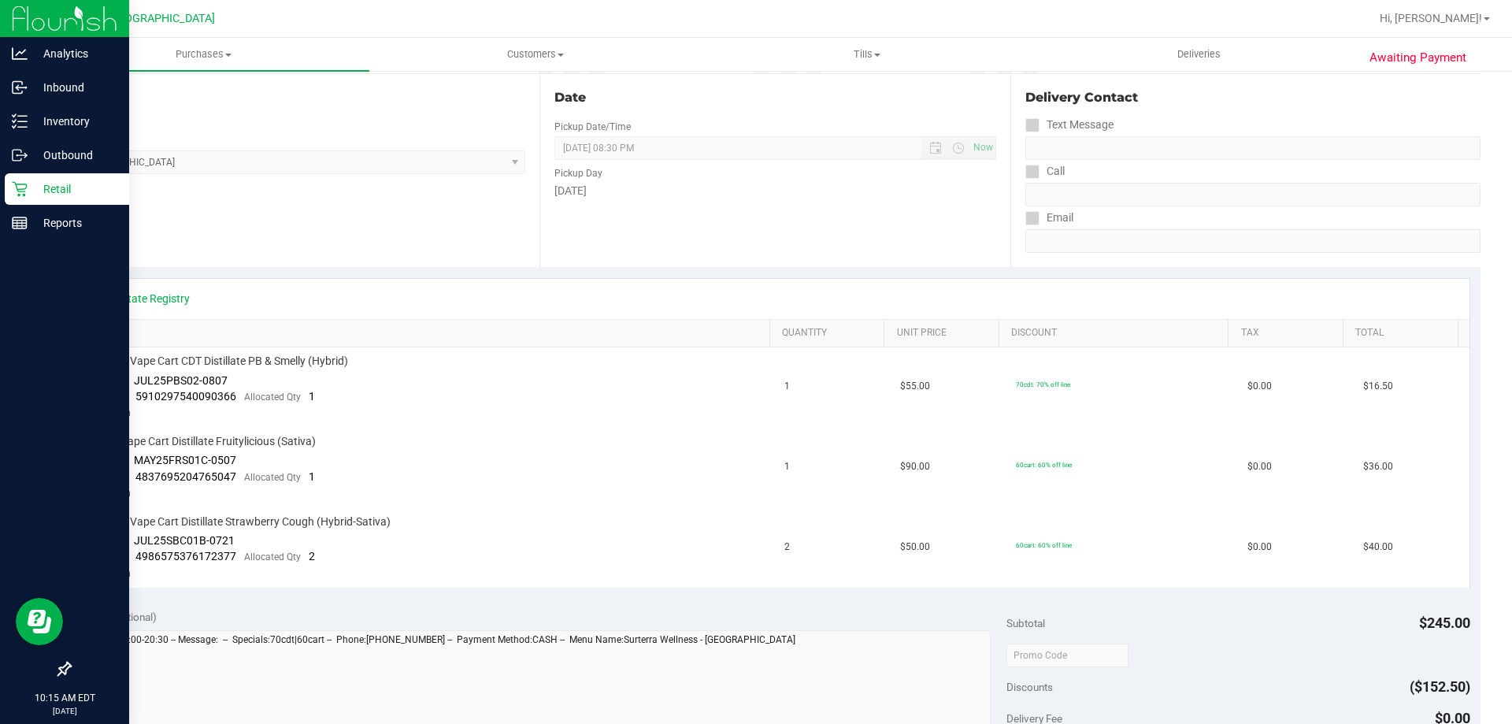
click at [34, 198] on div "Retail" at bounding box center [67, 188] width 124 height 31
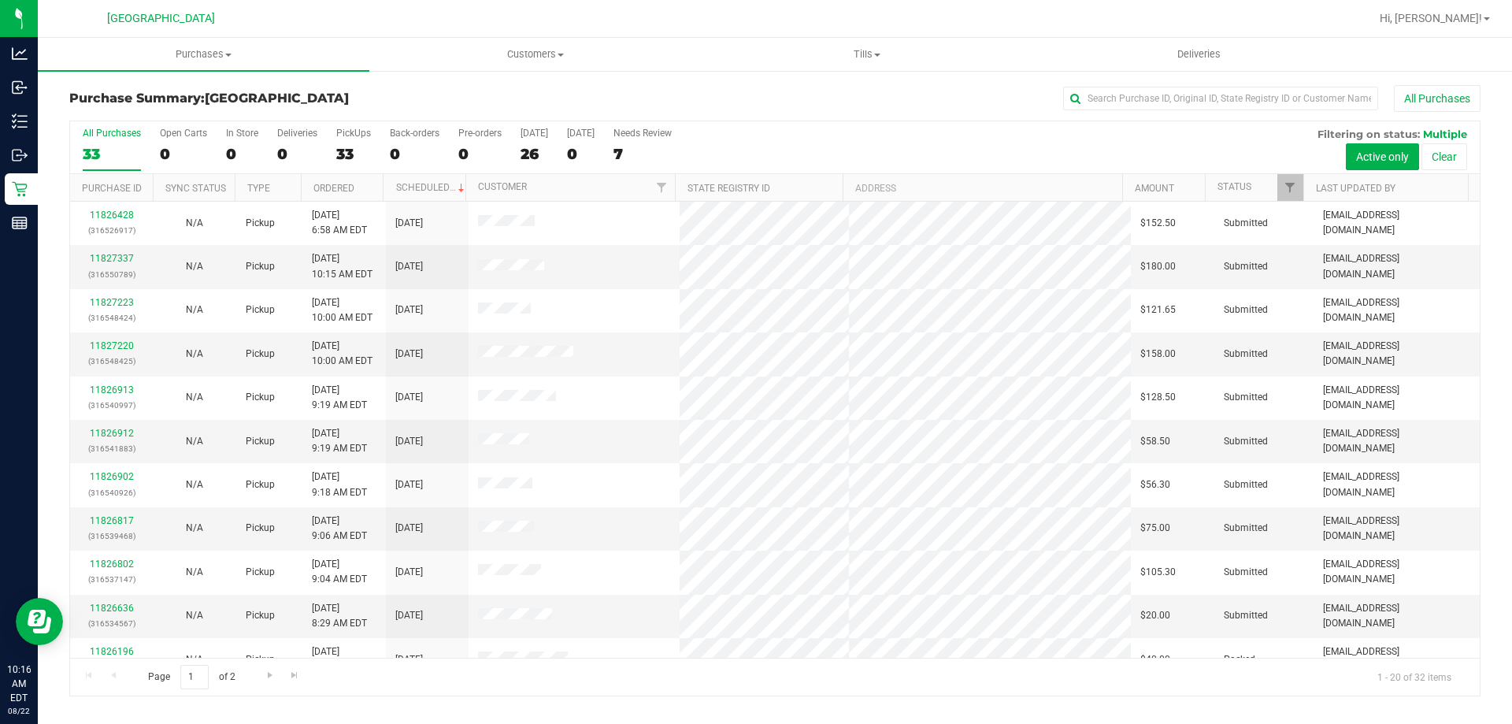
click at [553, 163] on div "All Purchases 33 Open Carts 0 In Store 0 Deliveries 0 PickUps 33 Back-orders 0 …" at bounding box center [774, 147] width 1409 height 53
click at [539, 157] on div "26" at bounding box center [534, 154] width 28 height 18
click at [0, 0] on input "Today 26" at bounding box center [0, 0] width 0 height 0
click at [546, 140] on div "All Purchases 32 Open Carts 0 In Store 0 Deliveries 0 PickUps 32 Back-orders 0 …" at bounding box center [774, 147] width 1409 height 53
click at [536, 141] on label "Today 25" at bounding box center [534, 149] width 28 height 43
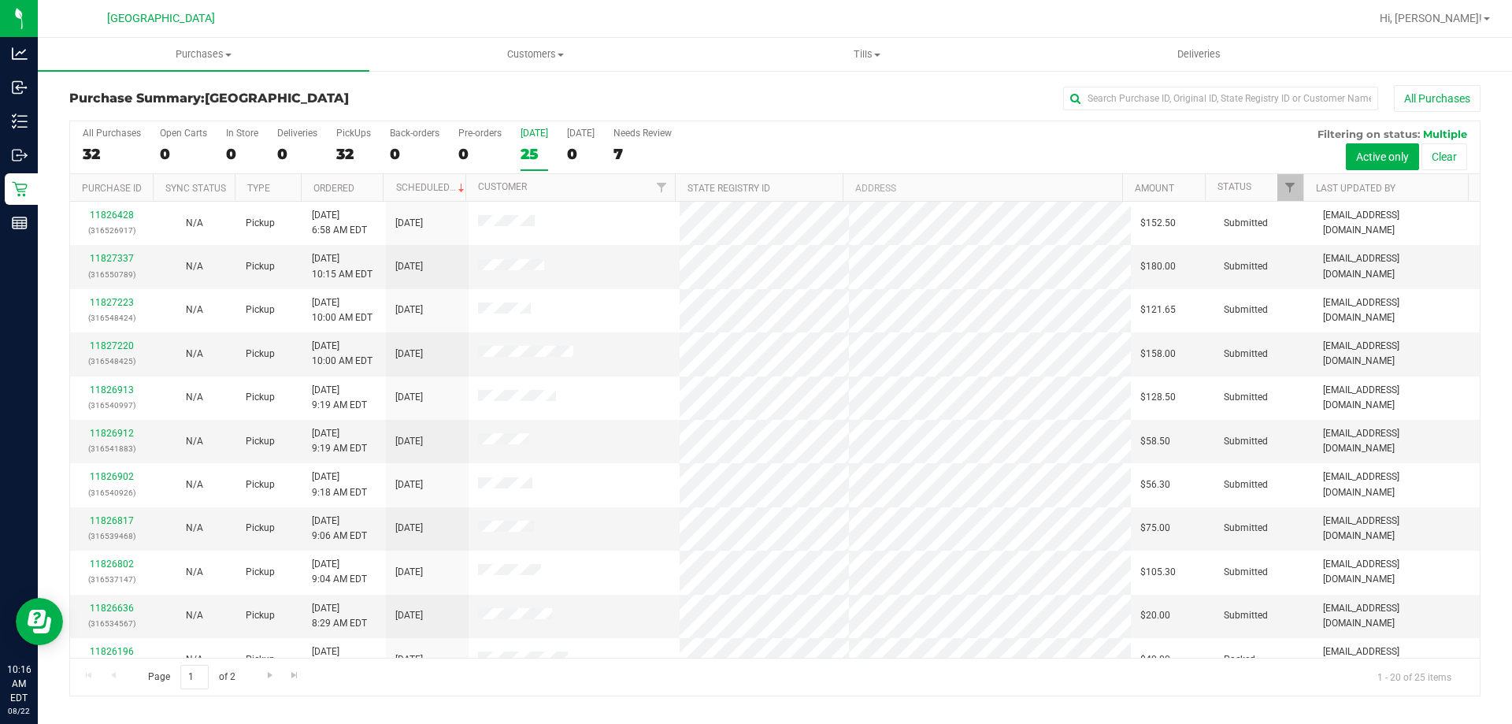
click at [0, 0] on input "Today 25" at bounding box center [0, 0] width 0 height 0
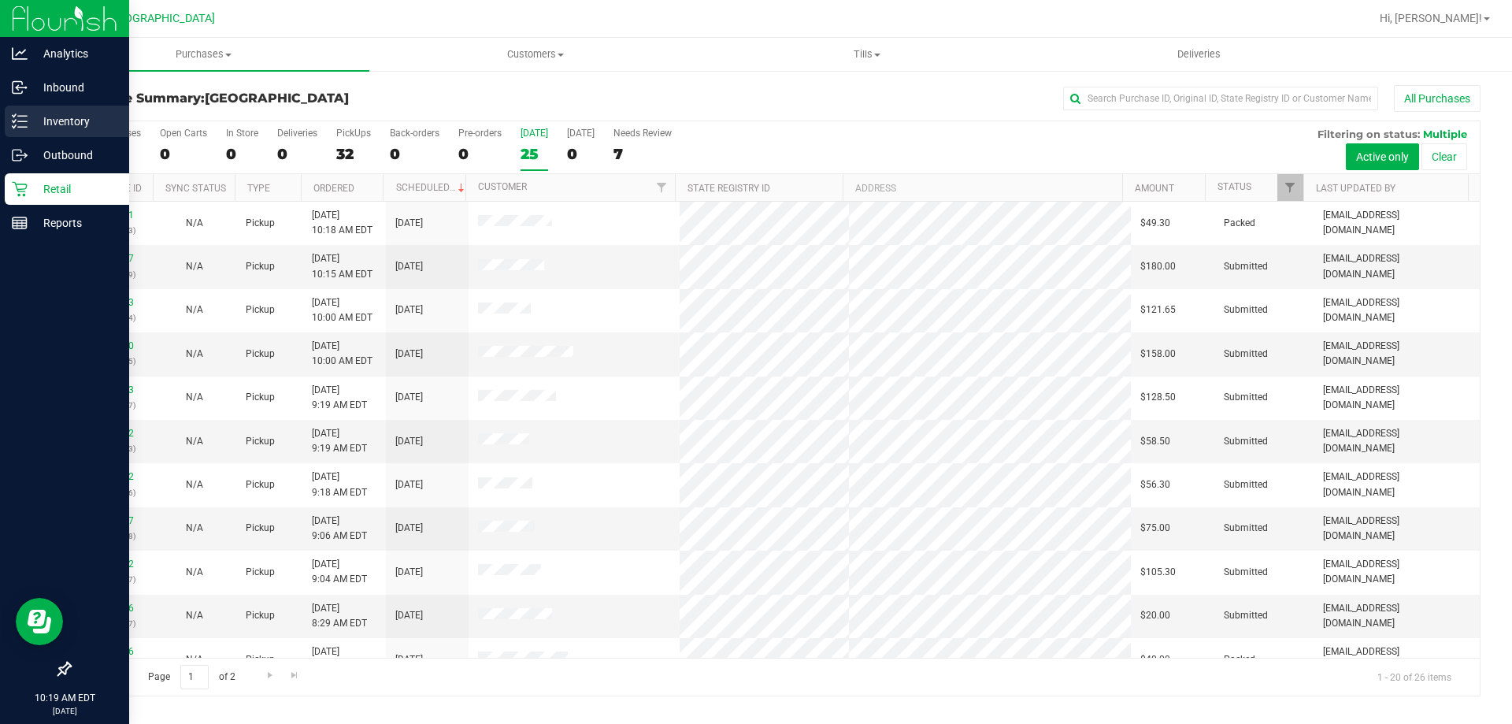
click at [61, 115] on p "Inventory" at bounding box center [75, 121] width 94 height 19
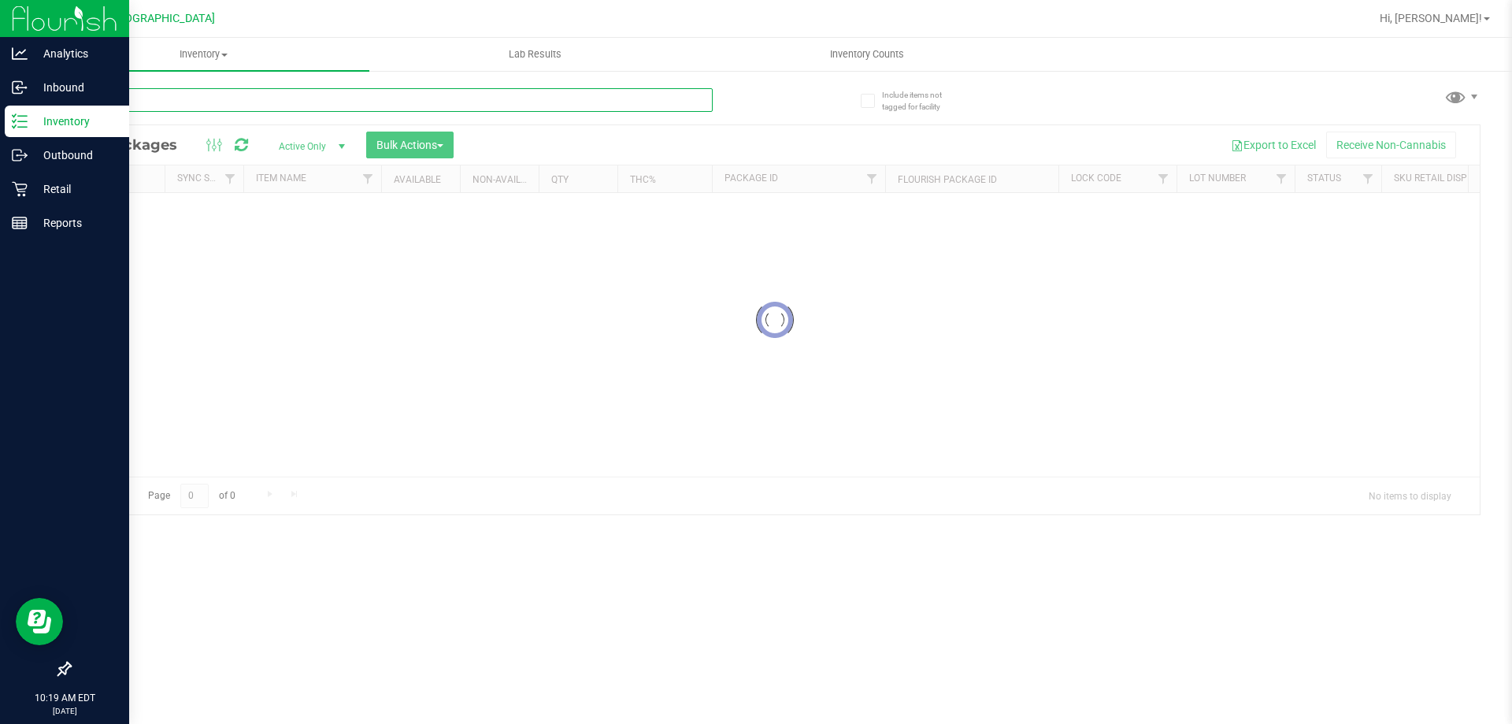
click at [311, 102] on input "text" at bounding box center [390, 100] width 643 height 24
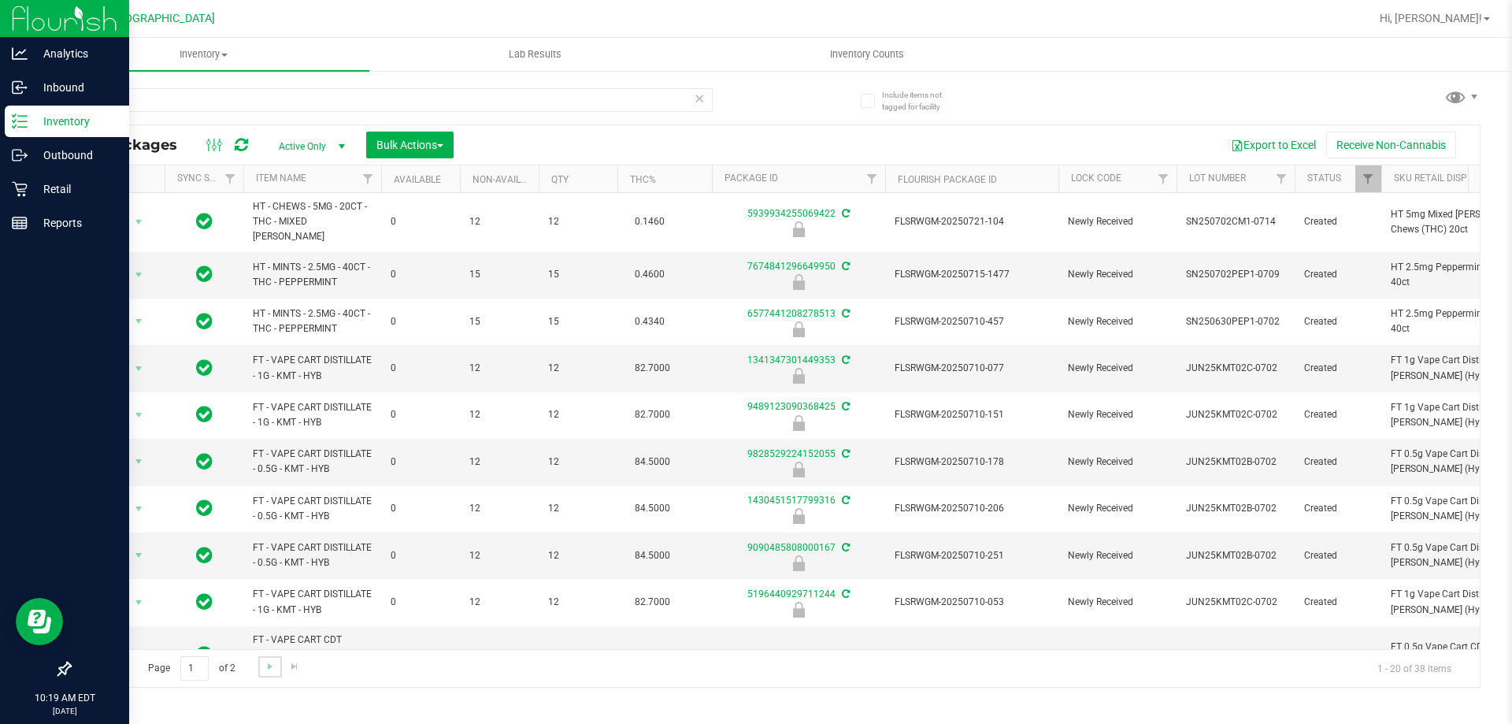
click at [268, 677] on link "Go to the next page" at bounding box center [269, 666] width 23 height 21
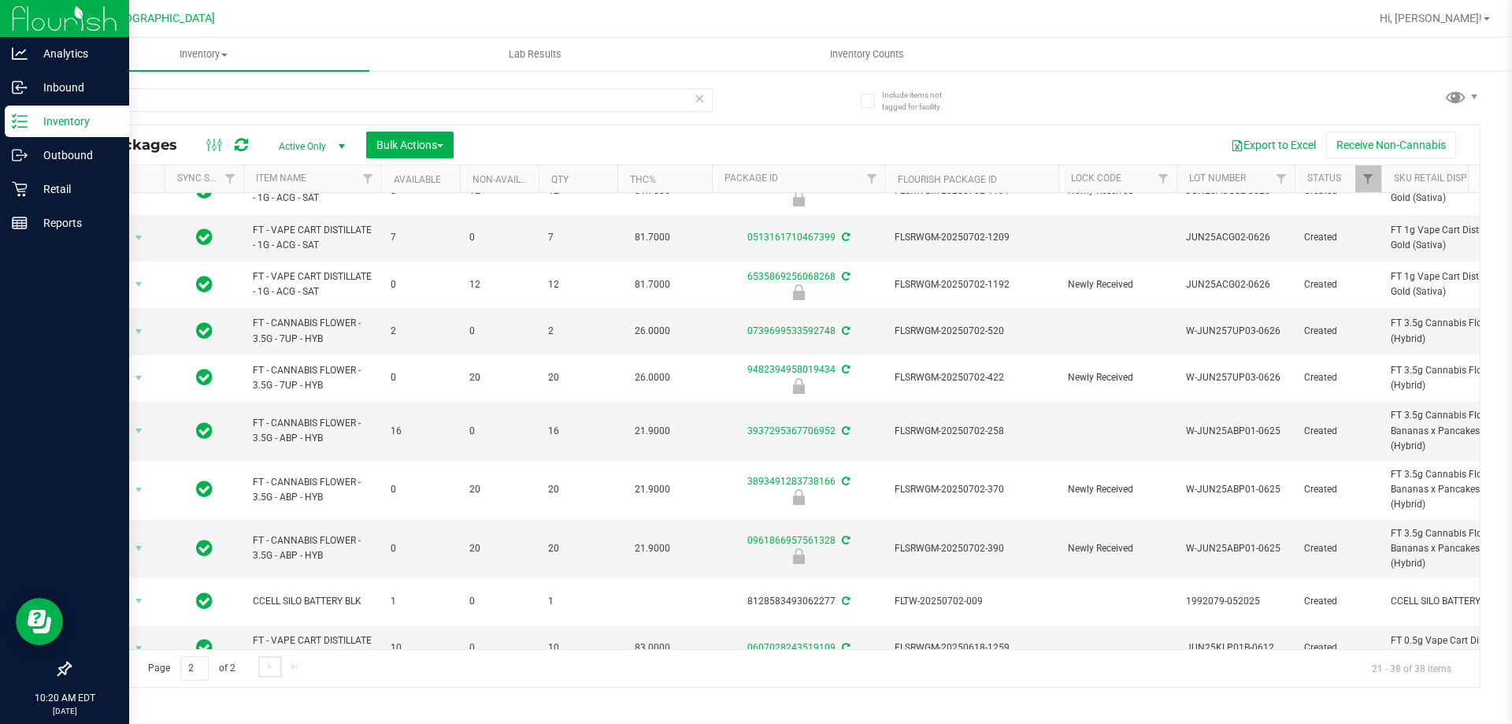
scroll to position [446, 0]
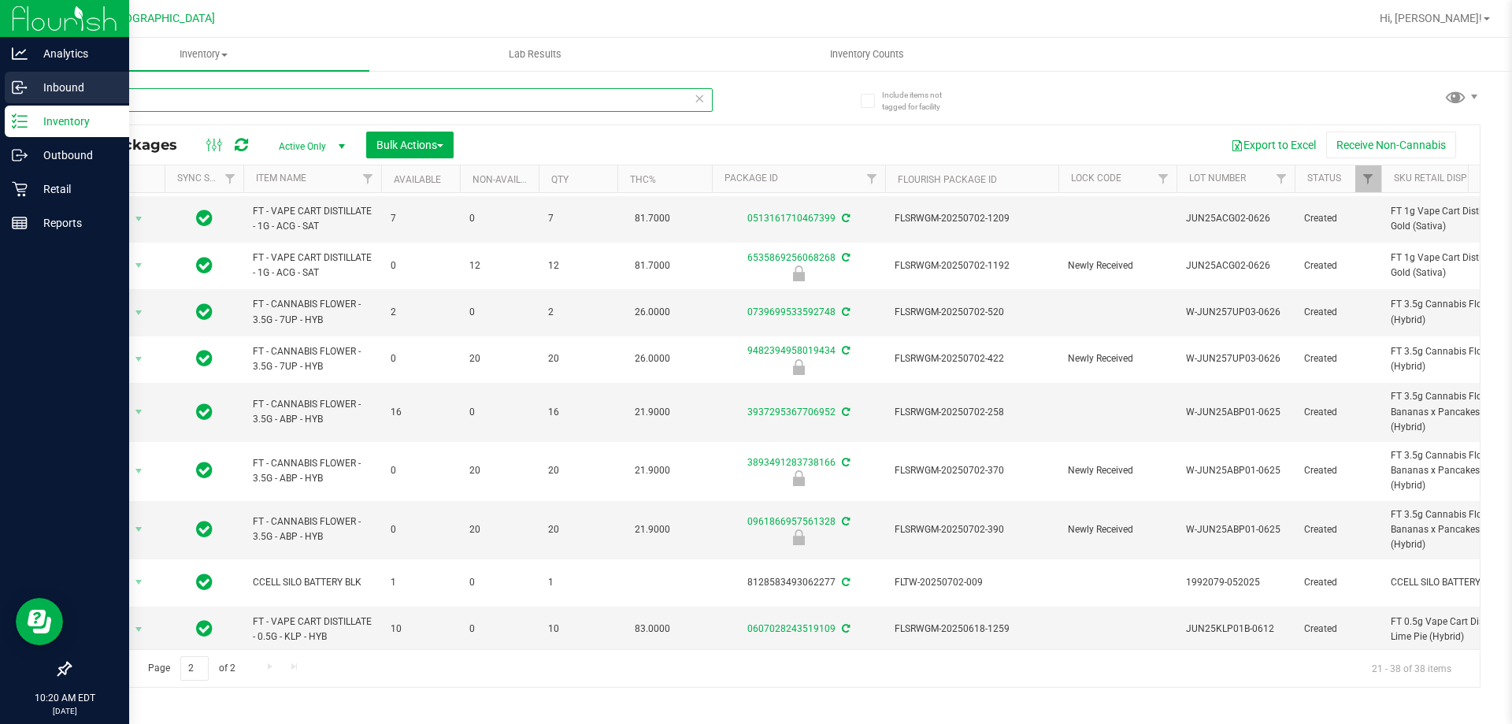
drag, startPoint x: 97, startPoint y: 101, endPoint x: 0, endPoint y: 97, distance: 96.9
click at [0, 97] on div "Analytics Inbound Inventory Outbound Retail Reports 10:20 AM EDT 08/22/2025 08/…" at bounding box center [756, 362] width 1512 height 724
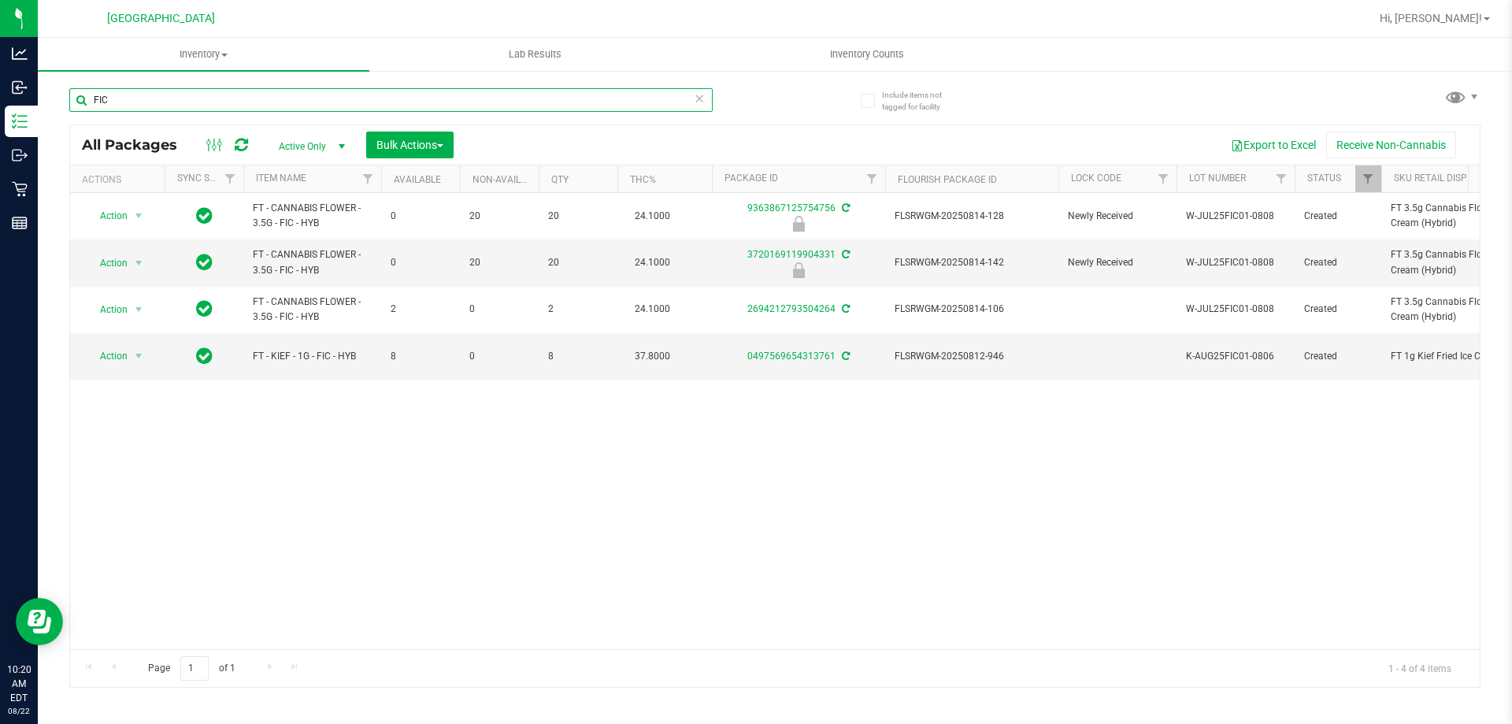
drag, startPoint x: 153, startPoint y: 97, endPoint x: 51, endPoint y: 116, distance: 103.3
click at [51, 116] on div "Include items not tagged for facility FIC All Packages Active Only Active Only …" at bounding box center [775, 309] width 1474 height 480
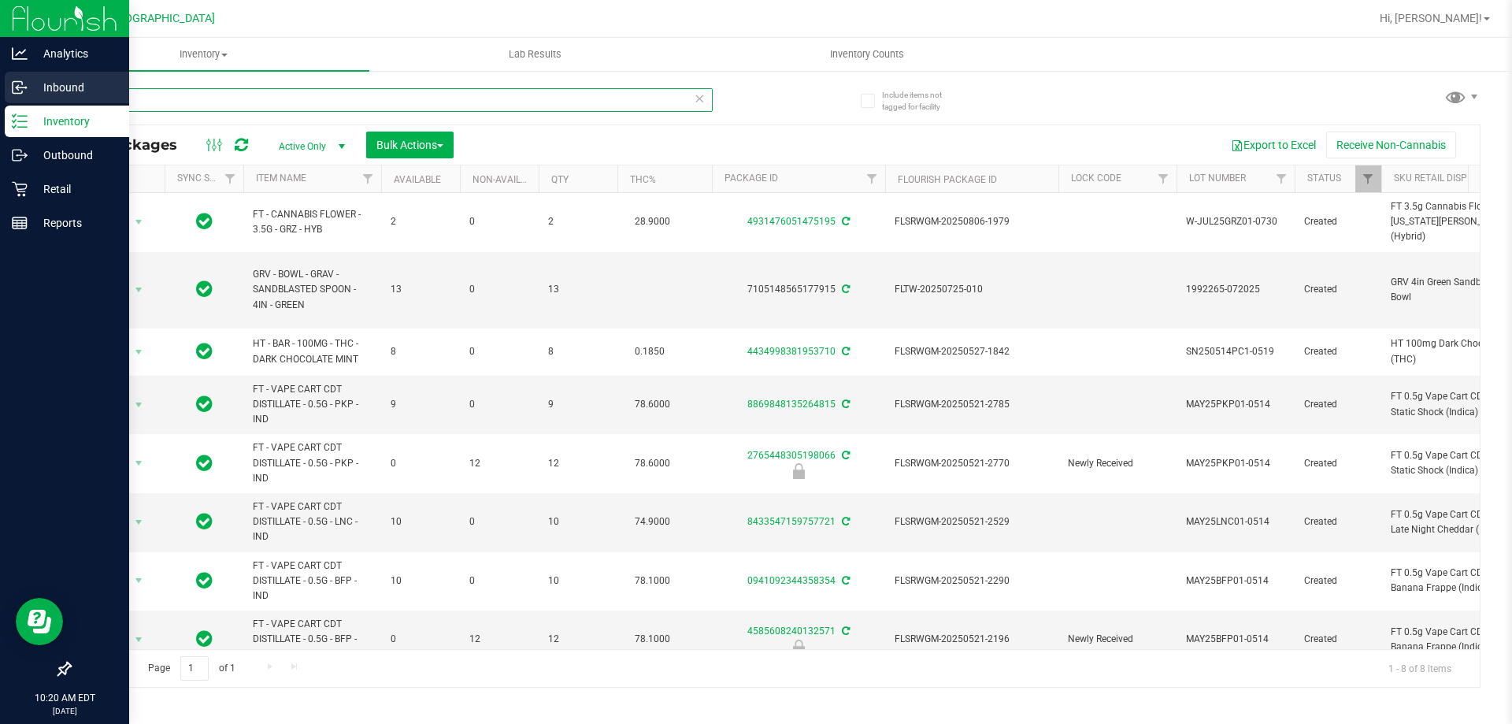
drag, startPoint x: 198, startPoint y: 95, endPoint x: 0, endPoint y: 82, distance: 198.1
click at [0, 83] on div "Analytics Inbound Inventory Outbound Retail Reports 10:20 AM EDT 08/22/2025 08/…" at bounding box center [756, 362] width 1512 height 724
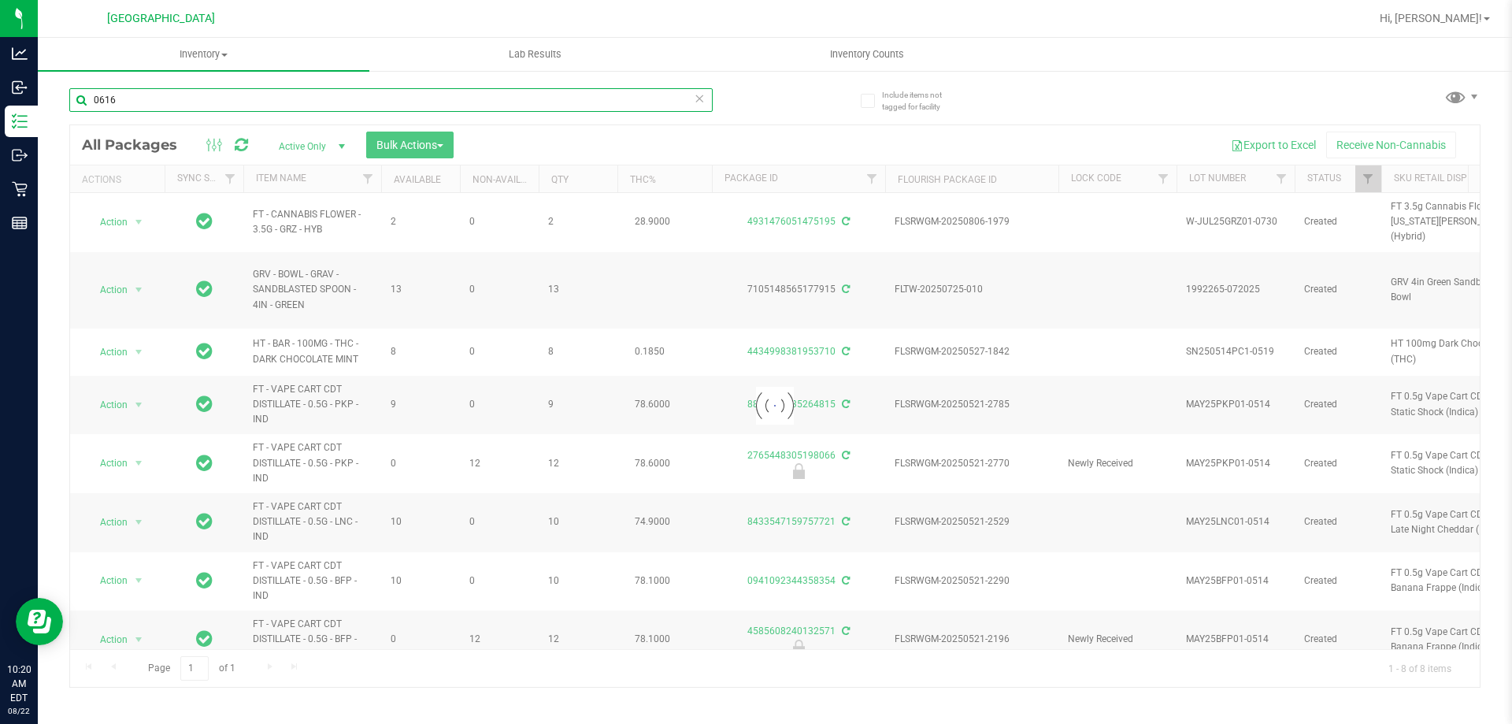
type input "0616"
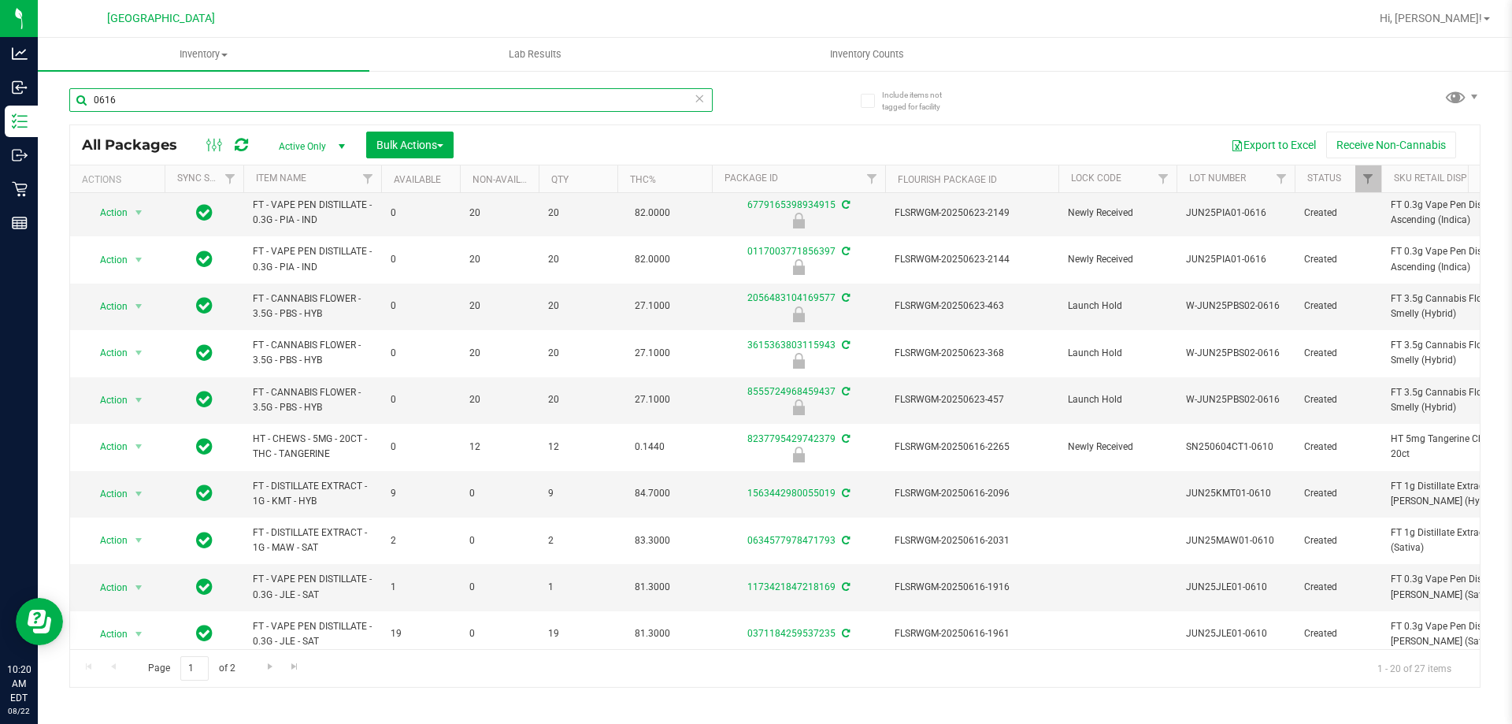
scroll to position [394, 0]
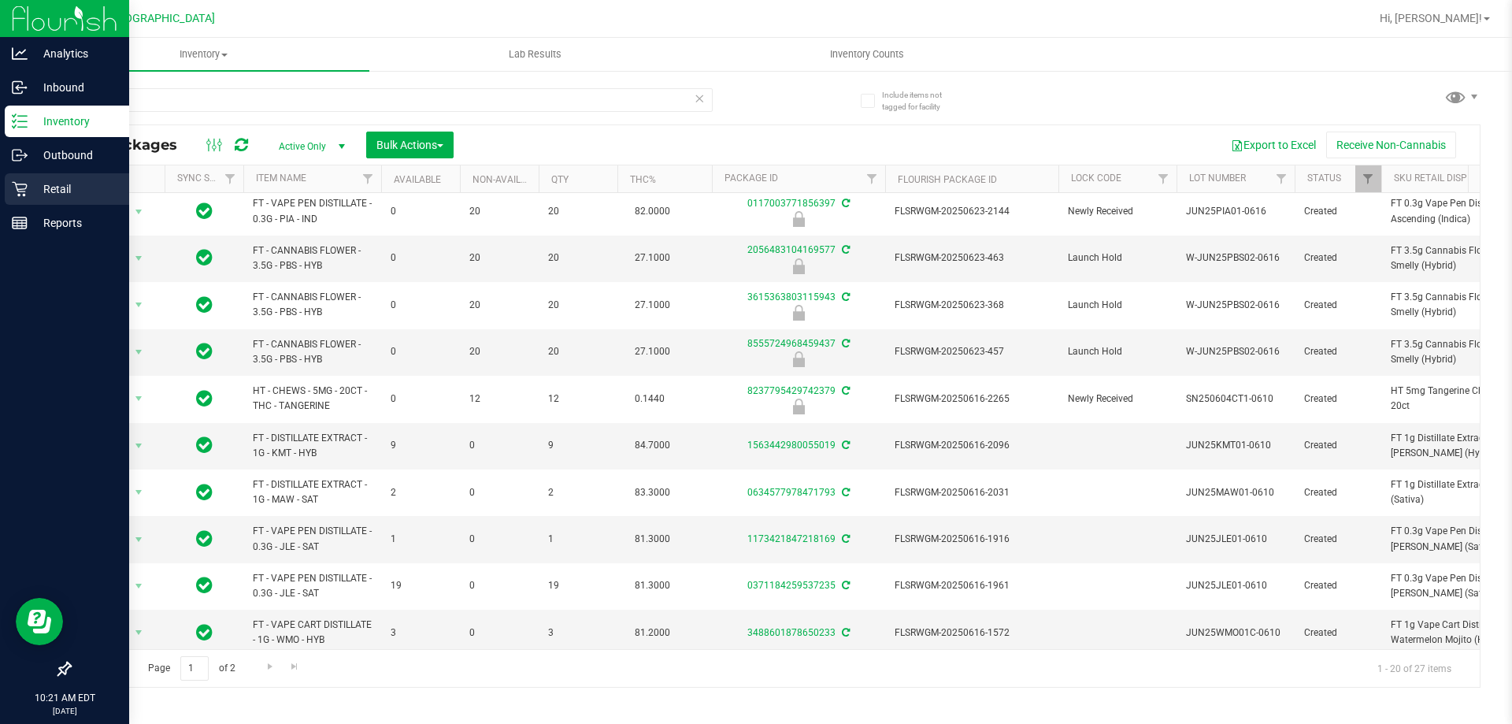
click at [38, 187] on p "Retail" at bounding box center [75, 189] width 94 height 19
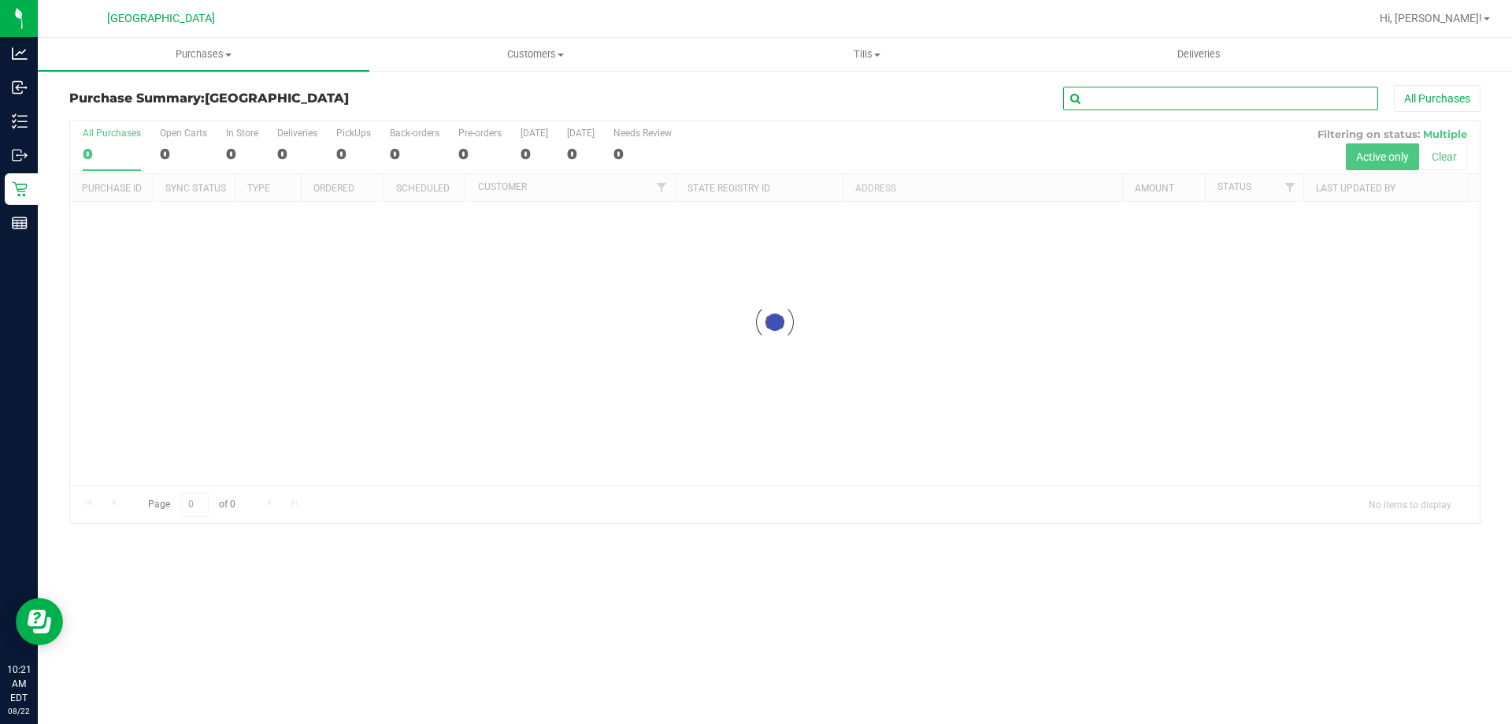
click at [1126, 103] on input "text" at bounding box center [1220, 99] width 315 height 24
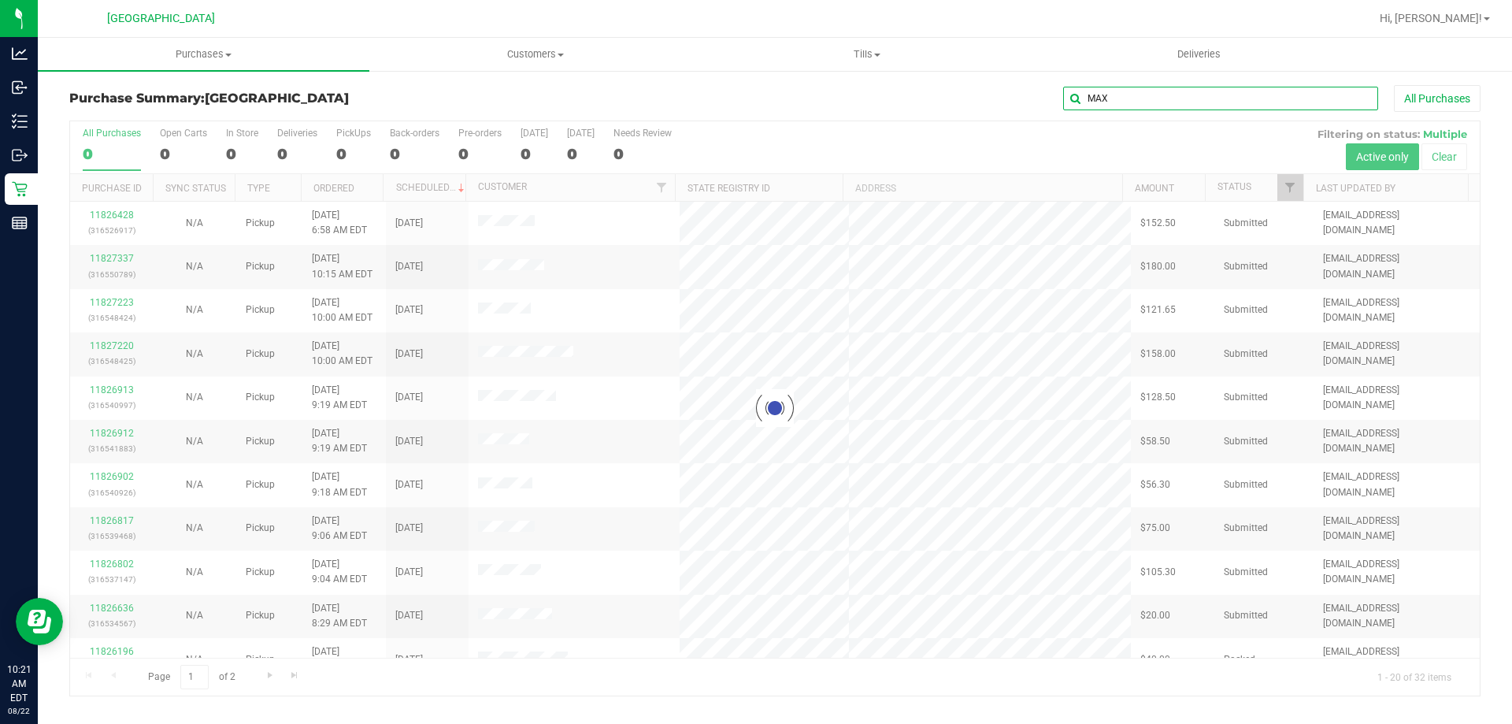
type input "MAX"
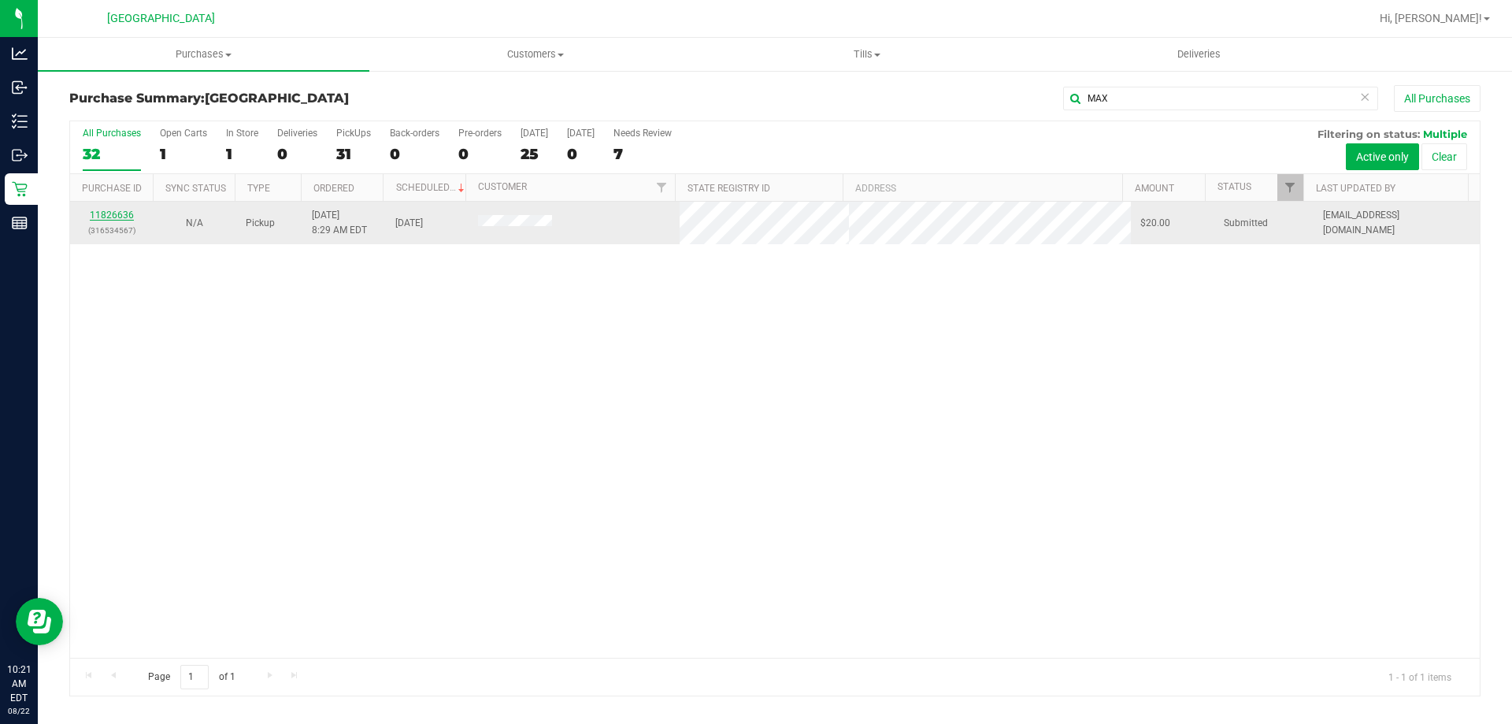
click at [129, 217] on link "11826636" at bounding box center [112, 214] width 44 height 11
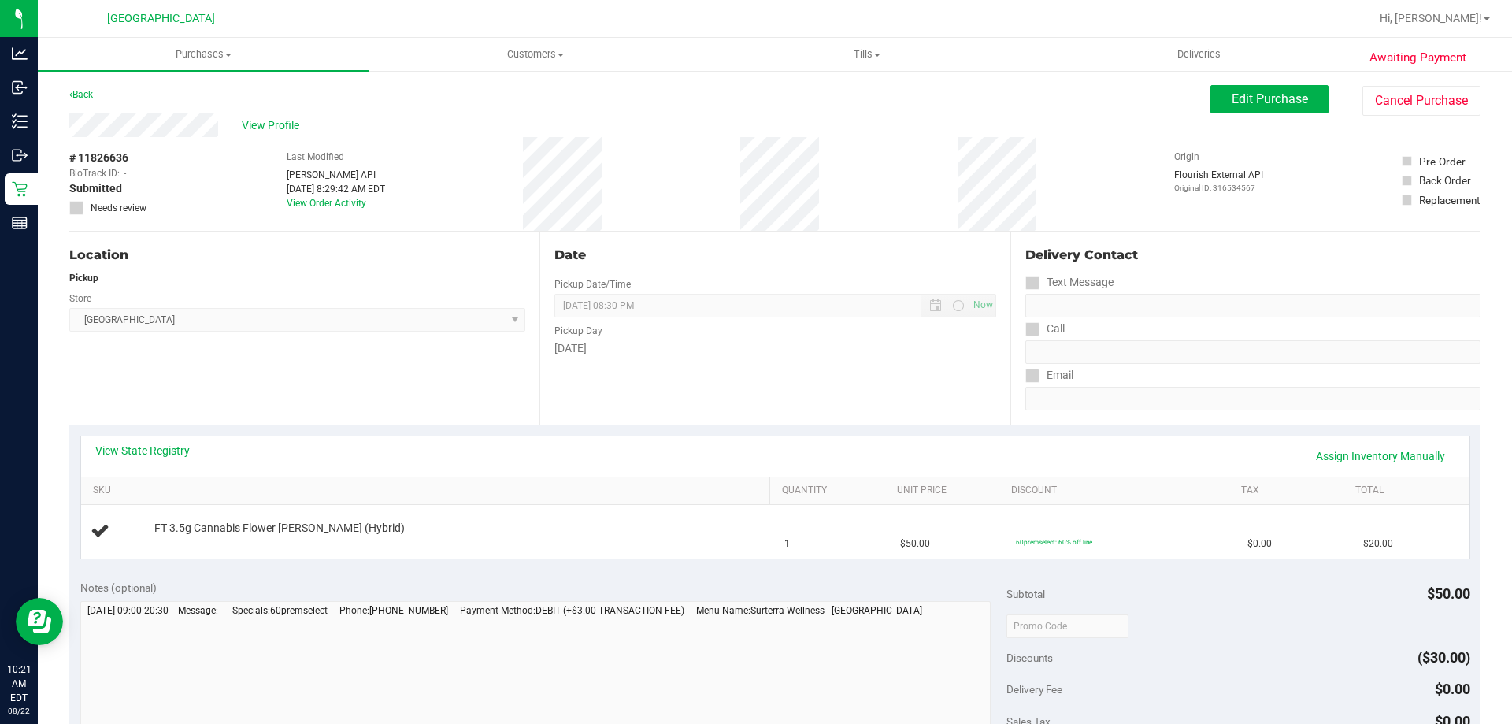
click at [164, 469] on div "View State Registry Assign Inventory Manually" at bounding box center [775, 456] width 1388 height 40
click at [166, 458] on div "View State Registry Assign Inventory Manually" at bounding box center [775, 455] width 1360 height 27
click at [168, 455] on link "View State Registry" at bounding box center [142, 450] width 94 height 16
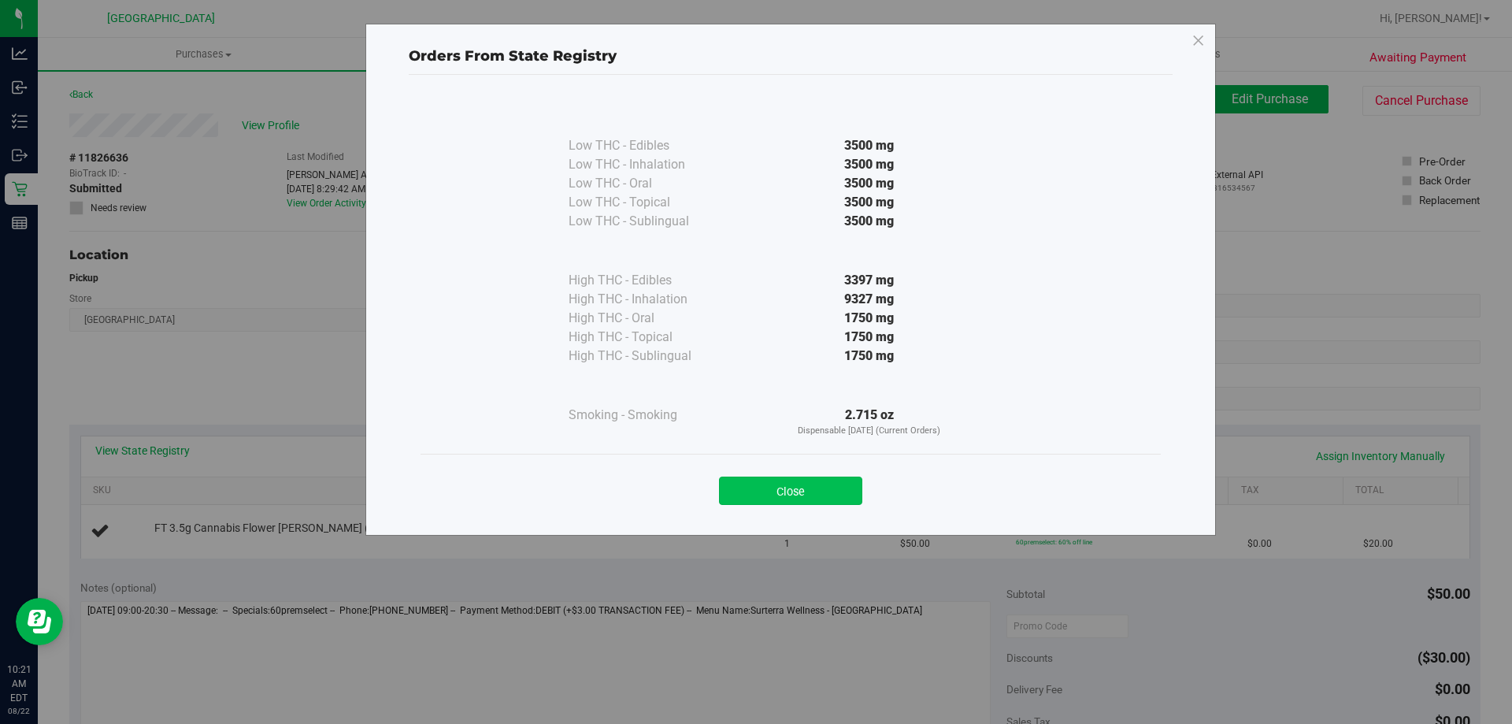
click at [824, 481] on button "Close" at bounding box center [790, 490] width 143 height 28
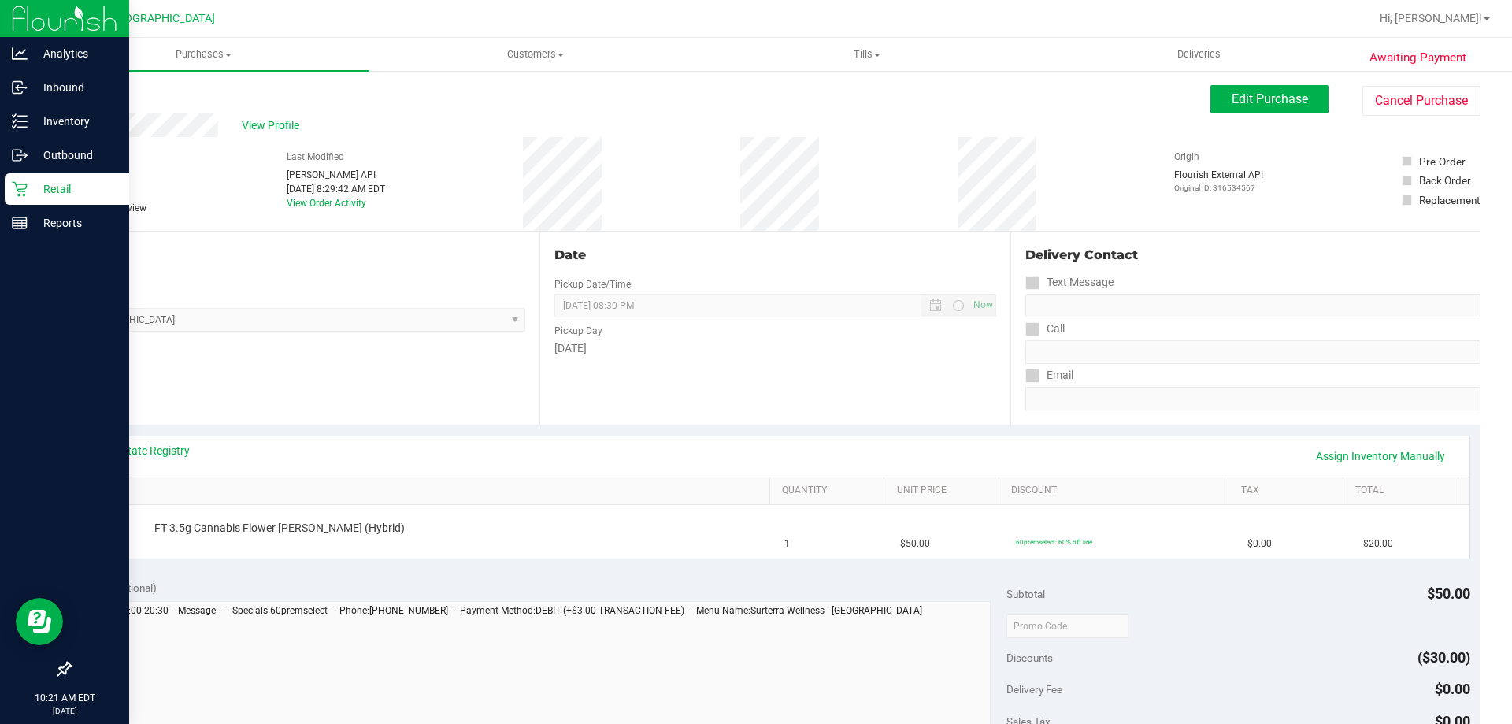
click at [30, 193] on p "Retail" at bounding box center [75, 189] width 94 height 19
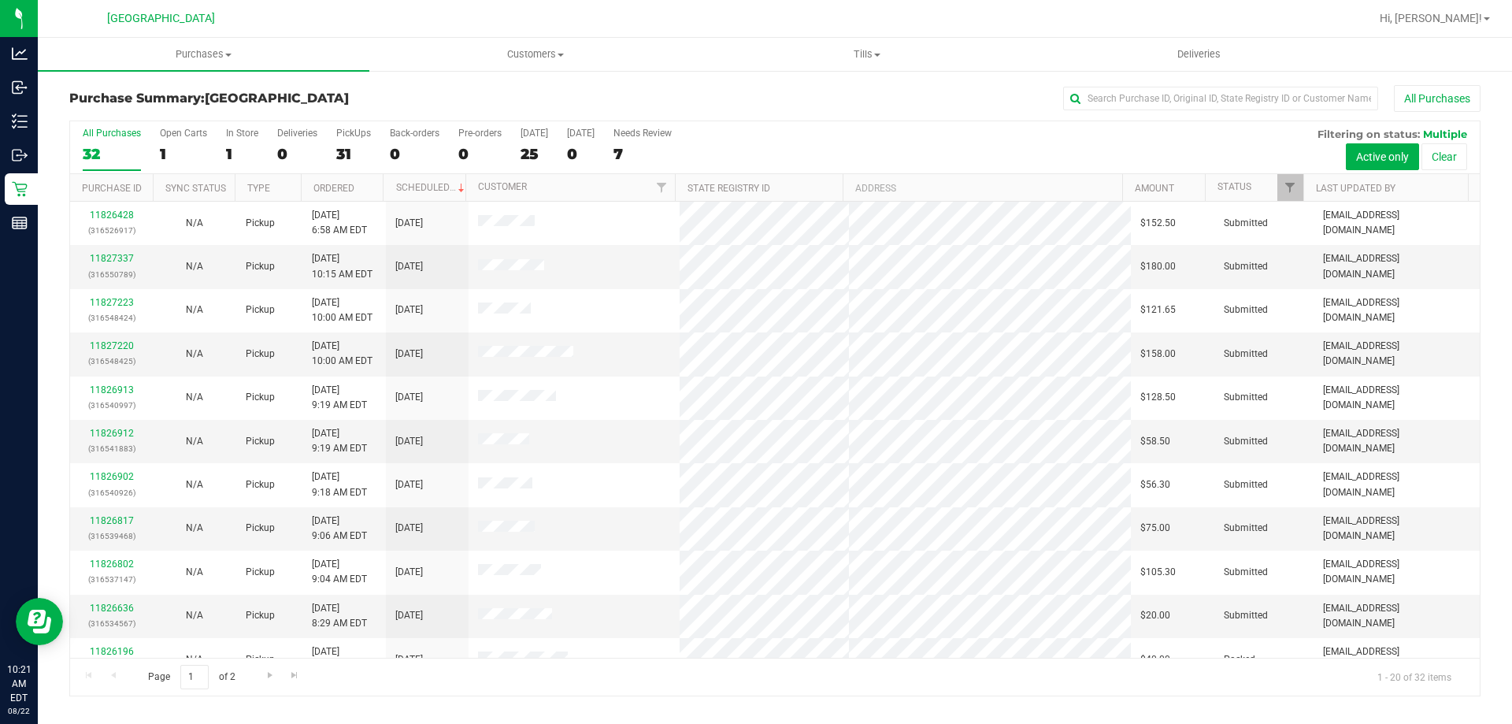
click at [226, 121] on div "All Purchases 32 Open Carts 1 In Store 1 Deliveries 0 PickUps 31 Back-orders 0 …" at bounding box center [774, 127] width 1409 height 13
click at [228, 125] on div "All Purchases 32 Open Carts 1 In Store 1 Deliveries 0 PickUps 31 Back-orders 0 …" at bounding box center [774, 127] width 1409 height 13
click at [229, 137] on div "In Store" at bounding box center [242, 133] width 32 height 11
click at [0, 0] on input "In Store 1" at bounding box center [0, 0] width 0 height 0
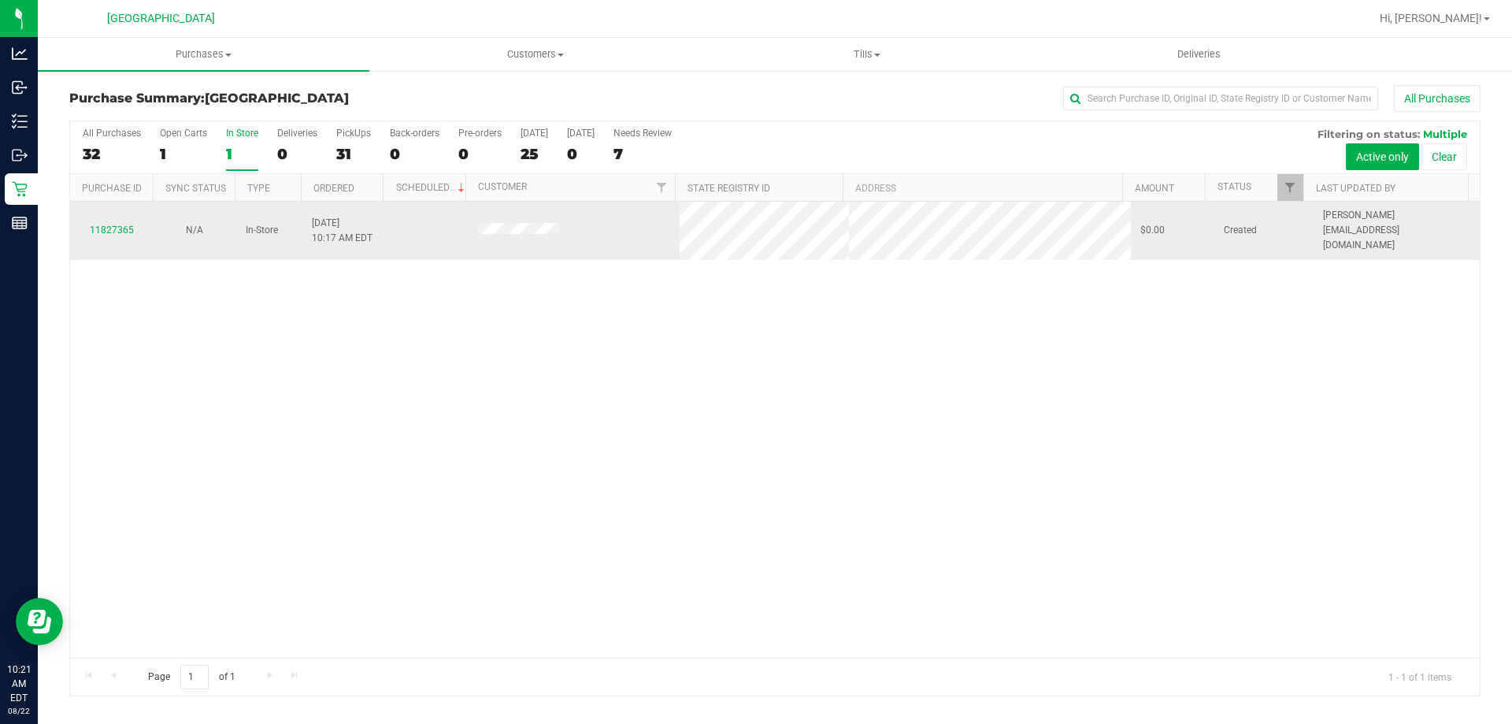
click at [505, 228] on span at bounding box center [519, 231] width 82 height 16
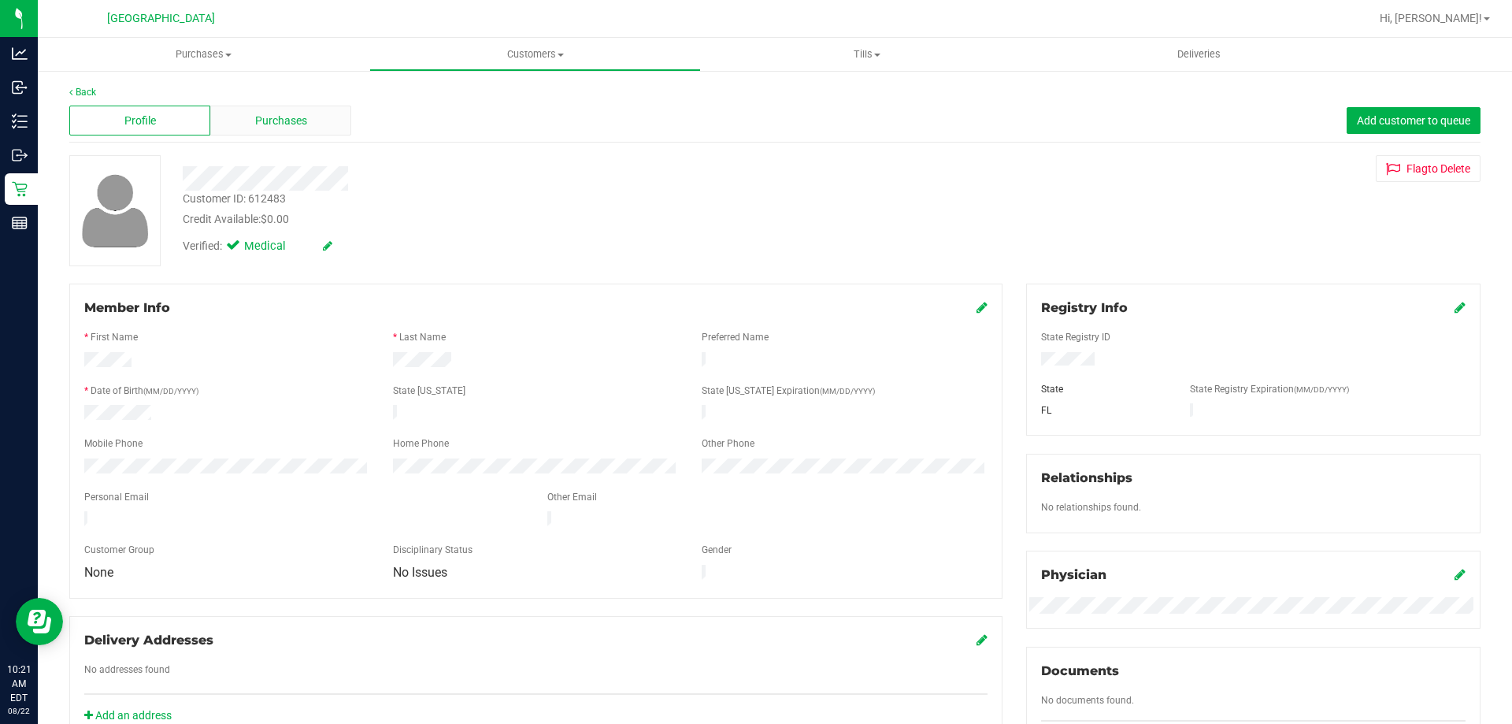
click at [290, 132] on div "Purchases" at bounding box center [280, 121] width 141 height 30
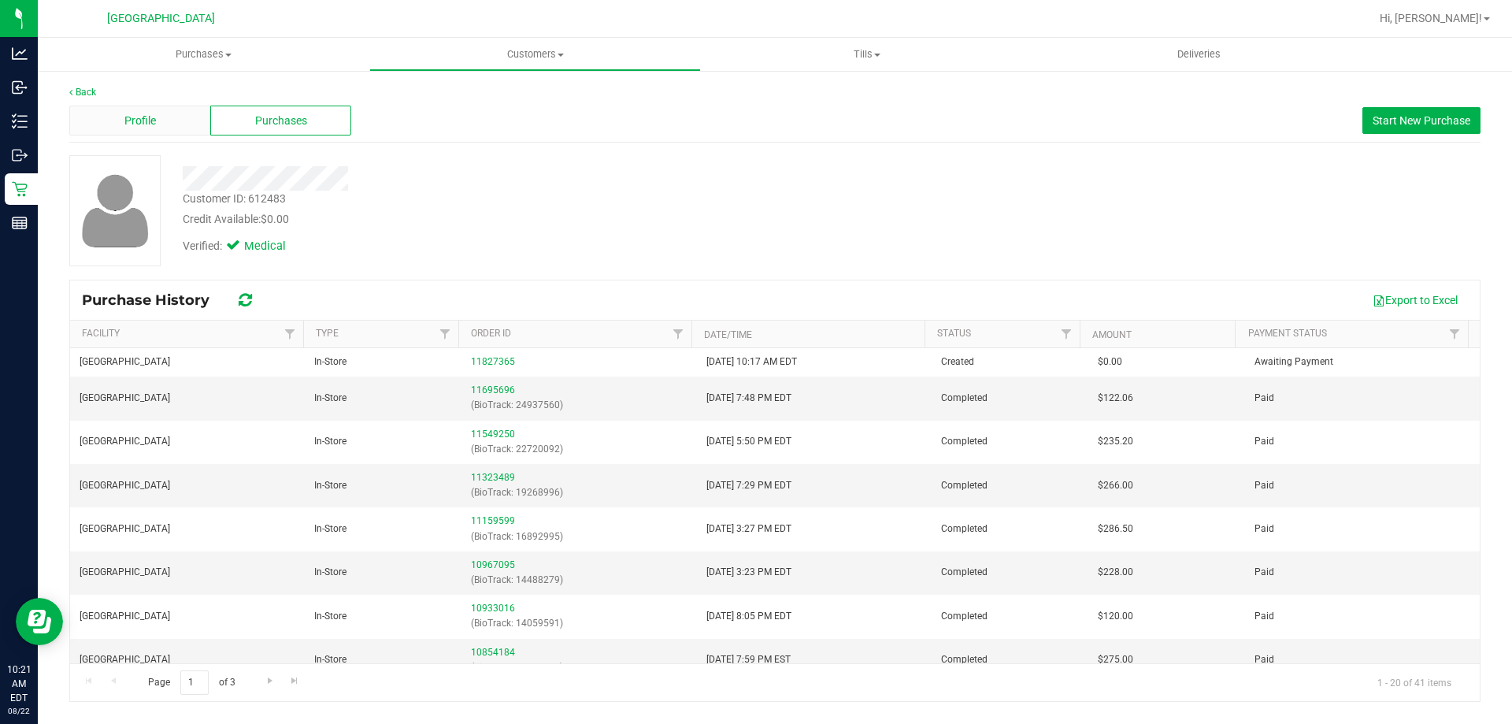
click at [192, 114] on div "Profile" at bounding box center [139, 121] width 141 height 30
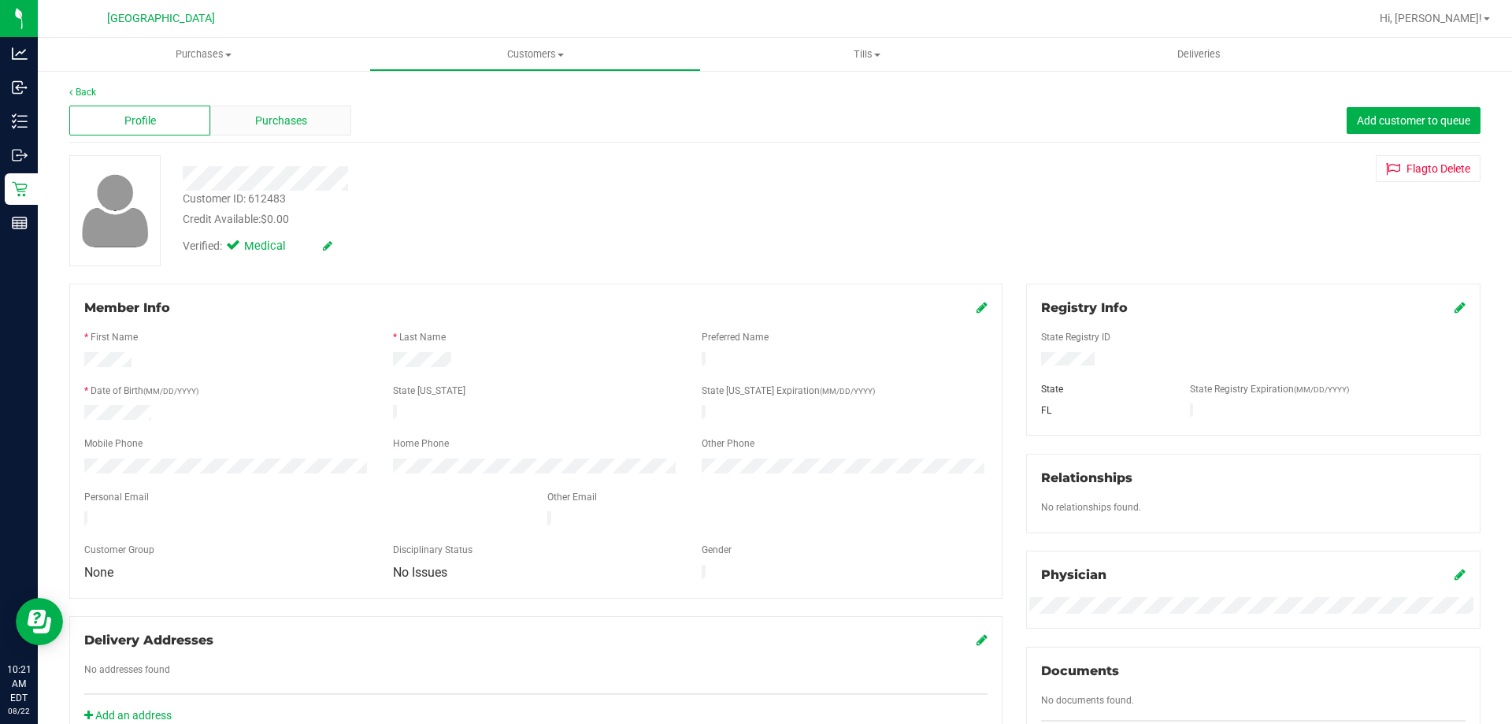
click at [250, 120] on div "Purchases" at bounding box center [280, 121] width 141 height 30
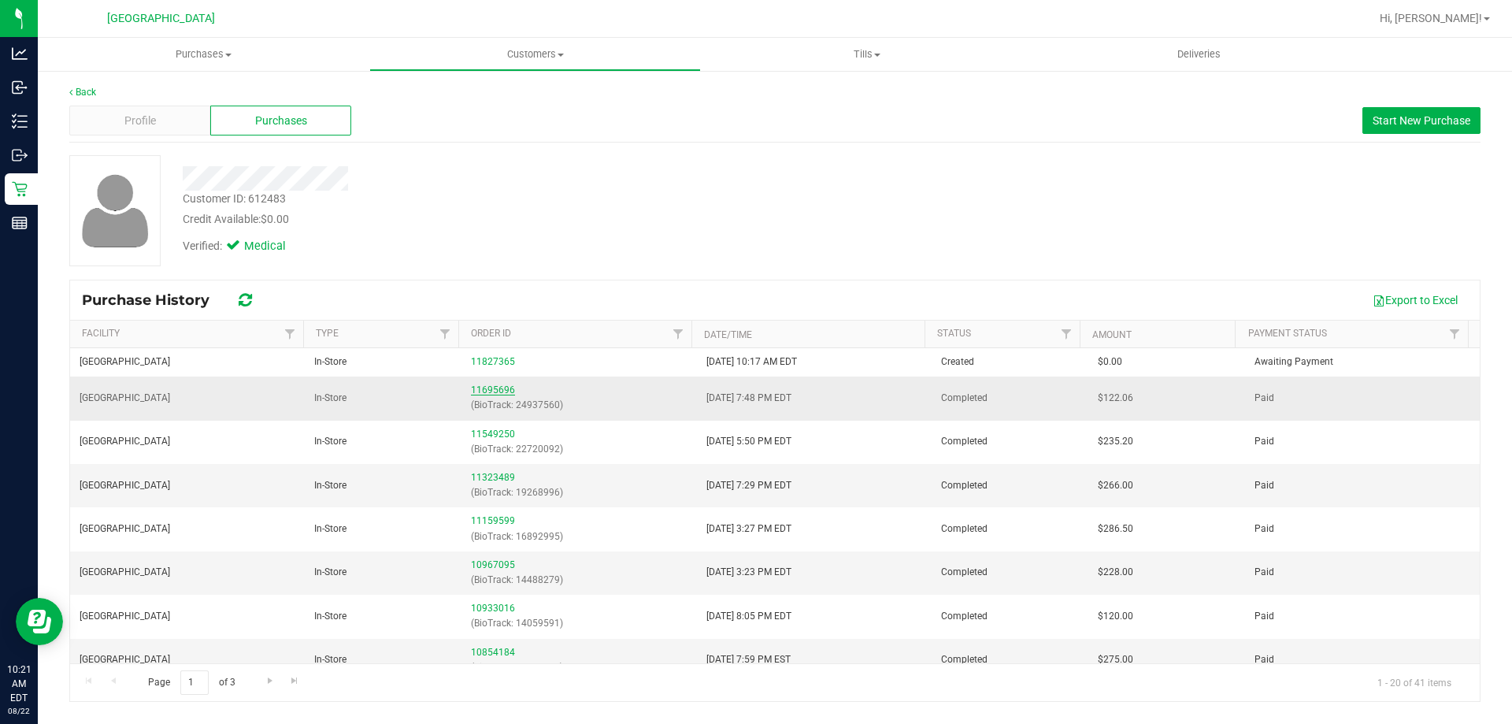
click at [480, 394] on link "11695696" at bounding box center [493, 389] width 44 height 11
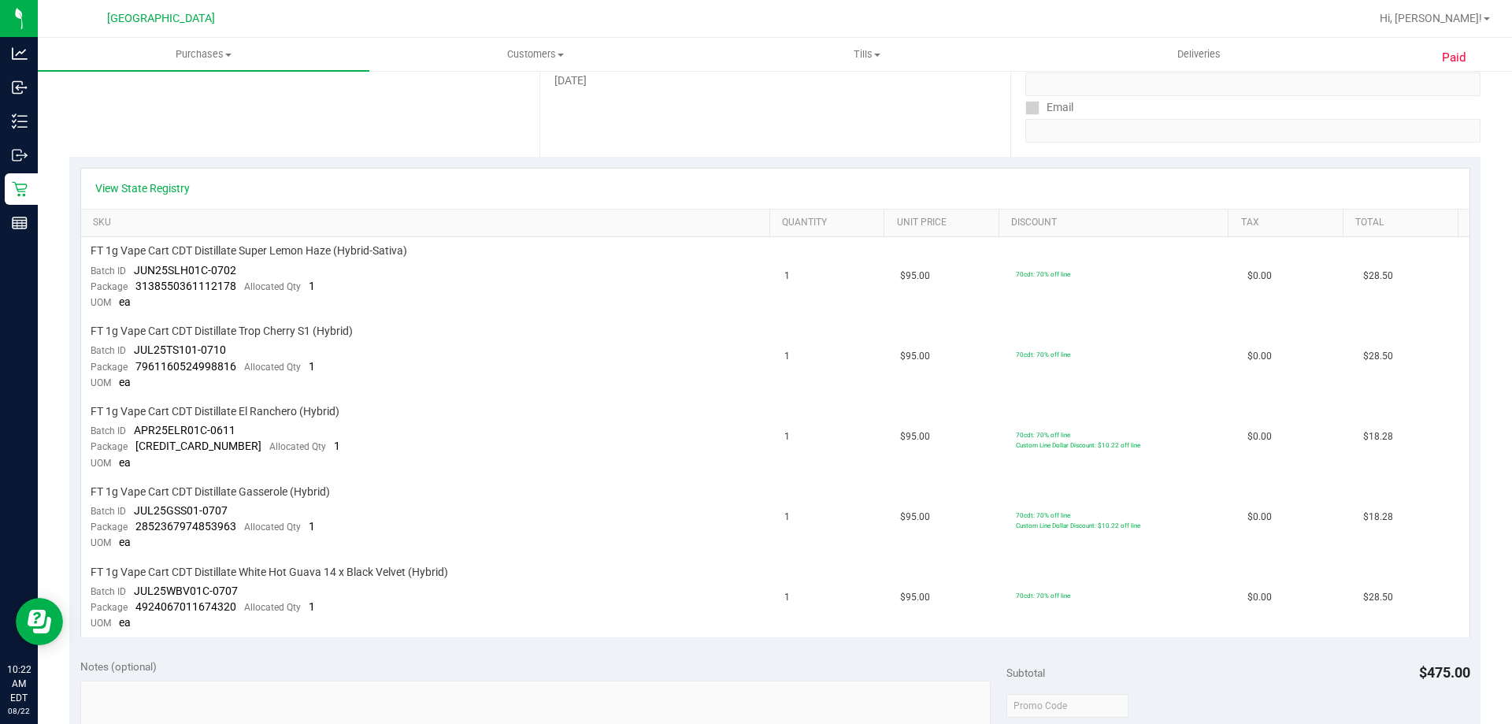
scroll to position [315, 0]
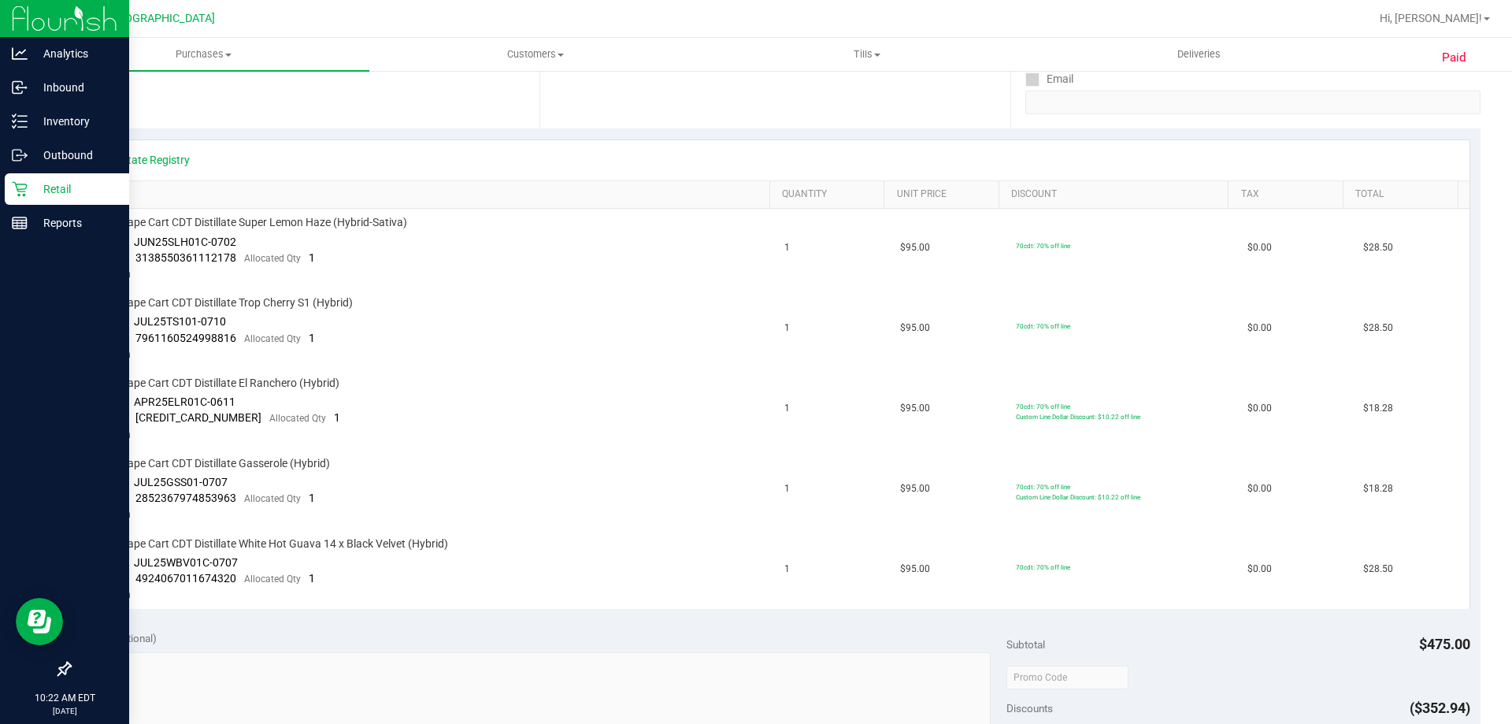
click at [45, 183] on p "Retail" at bounding box center [75, 189] width 94 height 19
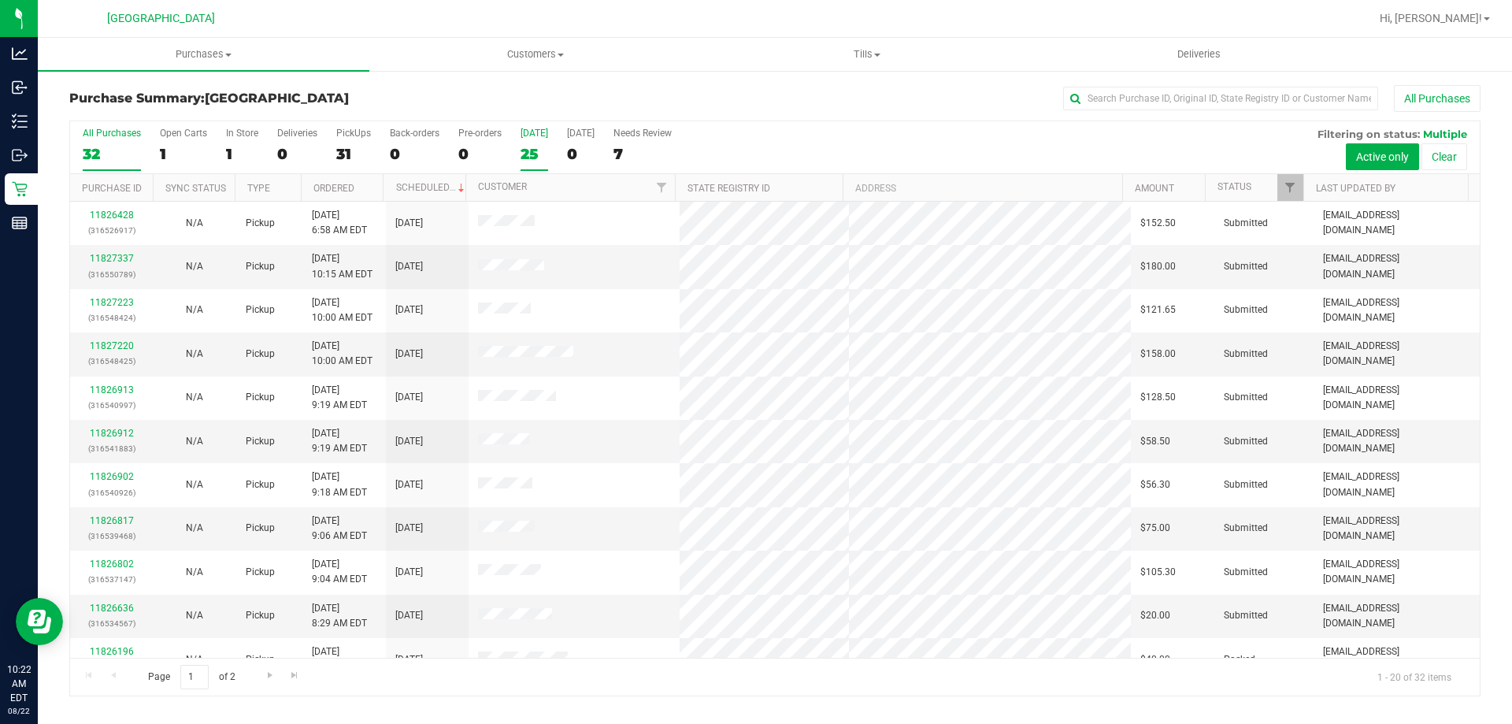
click at [528, 151] on div "25" at bounding box center [534, 154] width 28 height 18
click at [0, 0] on input "Today 25" at bounding box center [0, 0] width 0 height 0
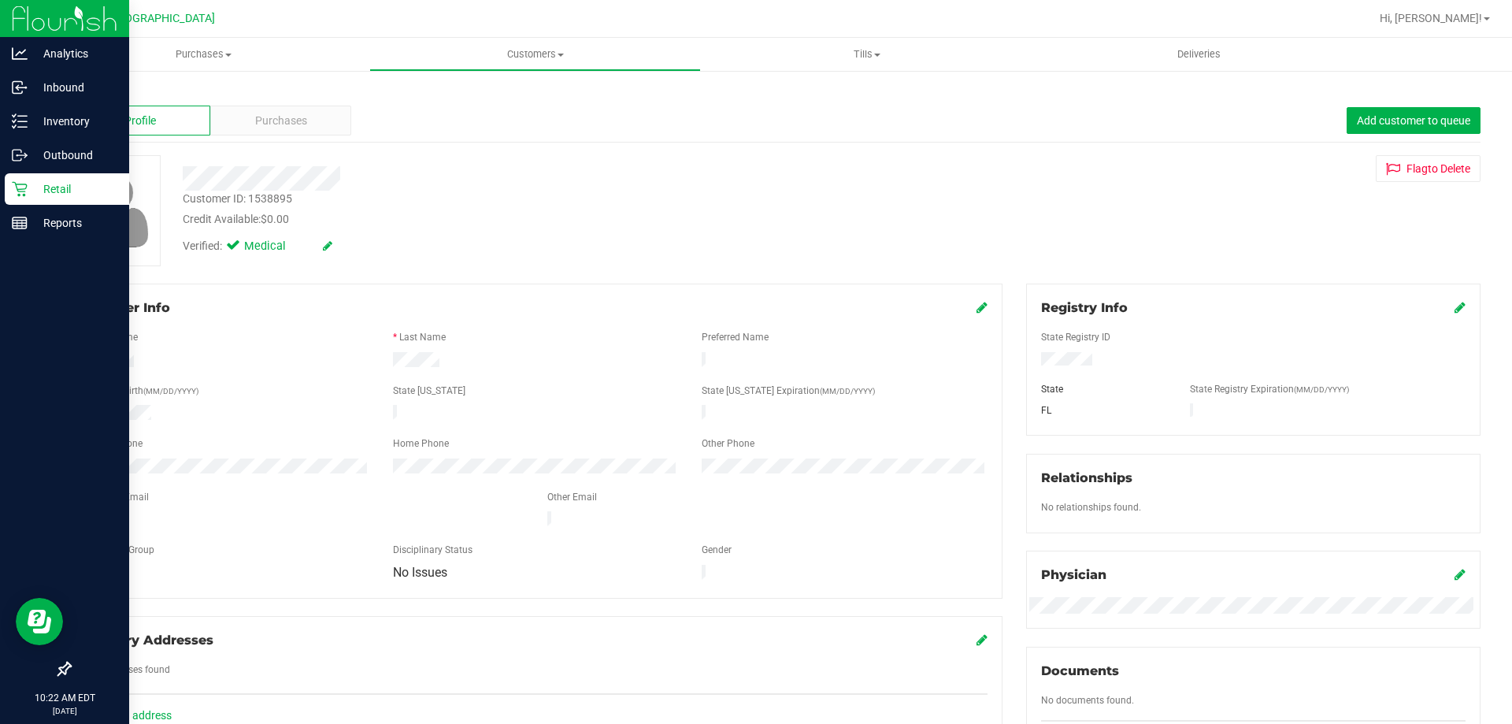
click at [39, 183] on p "Retail" at bounding box center [75, 189] width 94 height 19
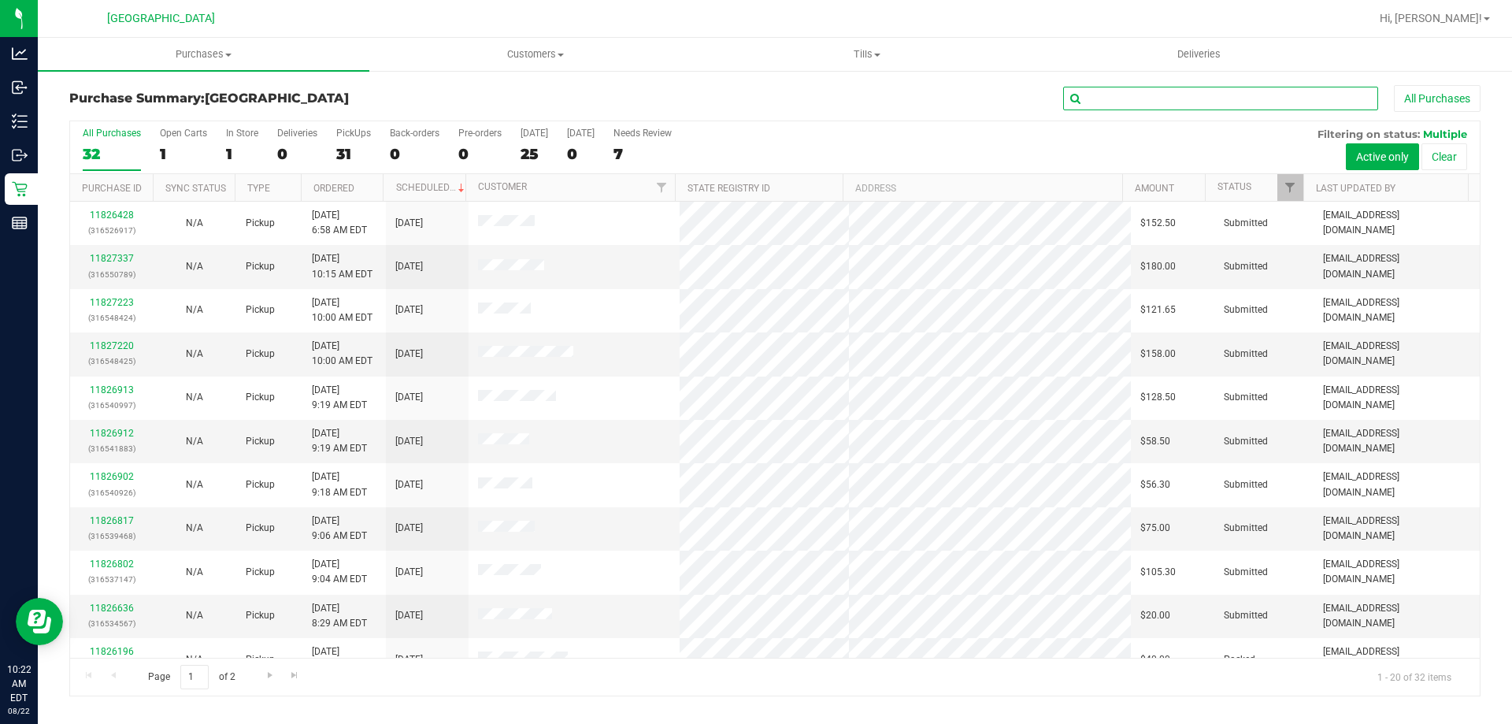
drag, startPoint x: 1175, startPoint y: 98, endPoint x: 1168, endPoint y: 92, distance: 9.5
click at [1175, 97] on input "text" at bounding box center [1220, 99] width 315 height 24
click at [1147, 99] on input "text" at bounding box center [1220, 99] width 315 height 24
type input "BEA"
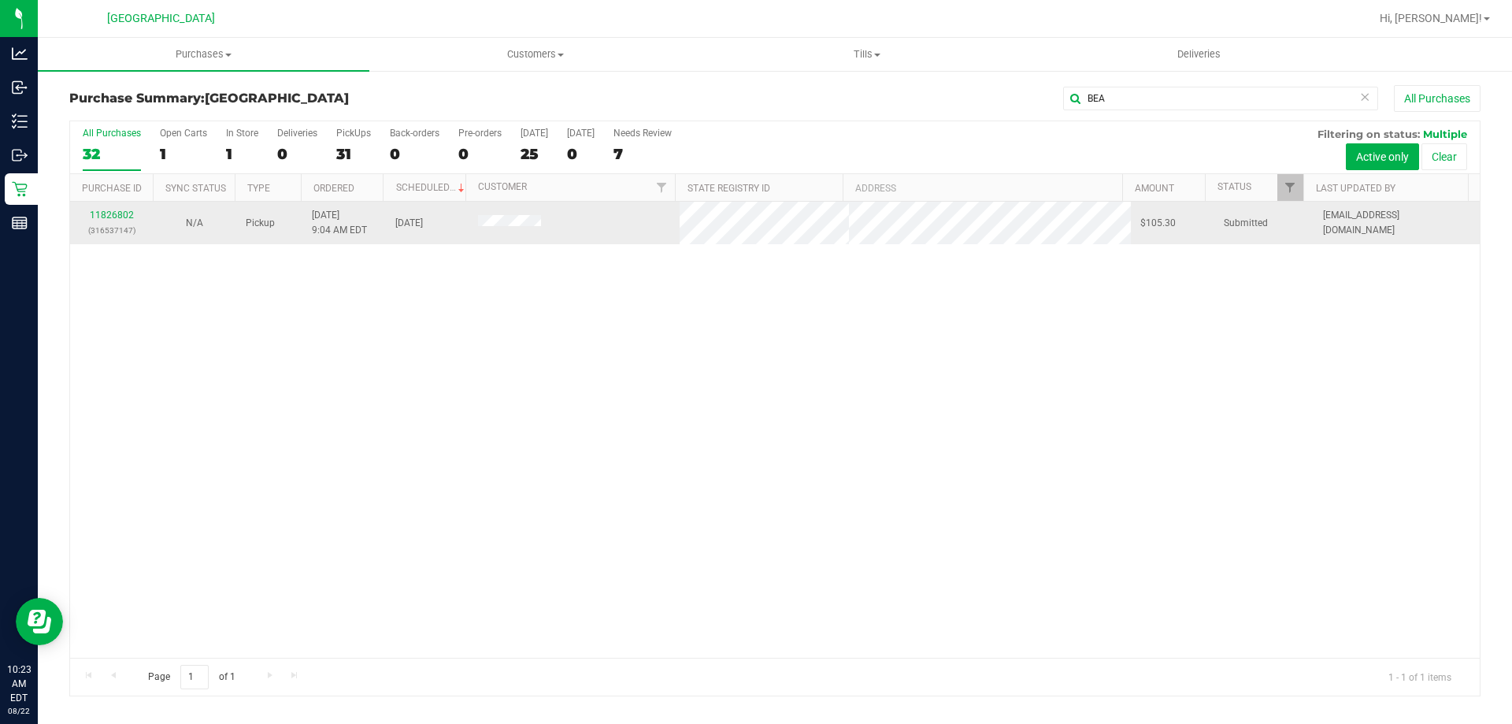
click at [110, 220] on div "11826802 (316537147)" at bounding box center [112, 223] width 64 height 30
click at [110, 209] on link "11826802" at bounding box center [112, 214] width 44 height 11
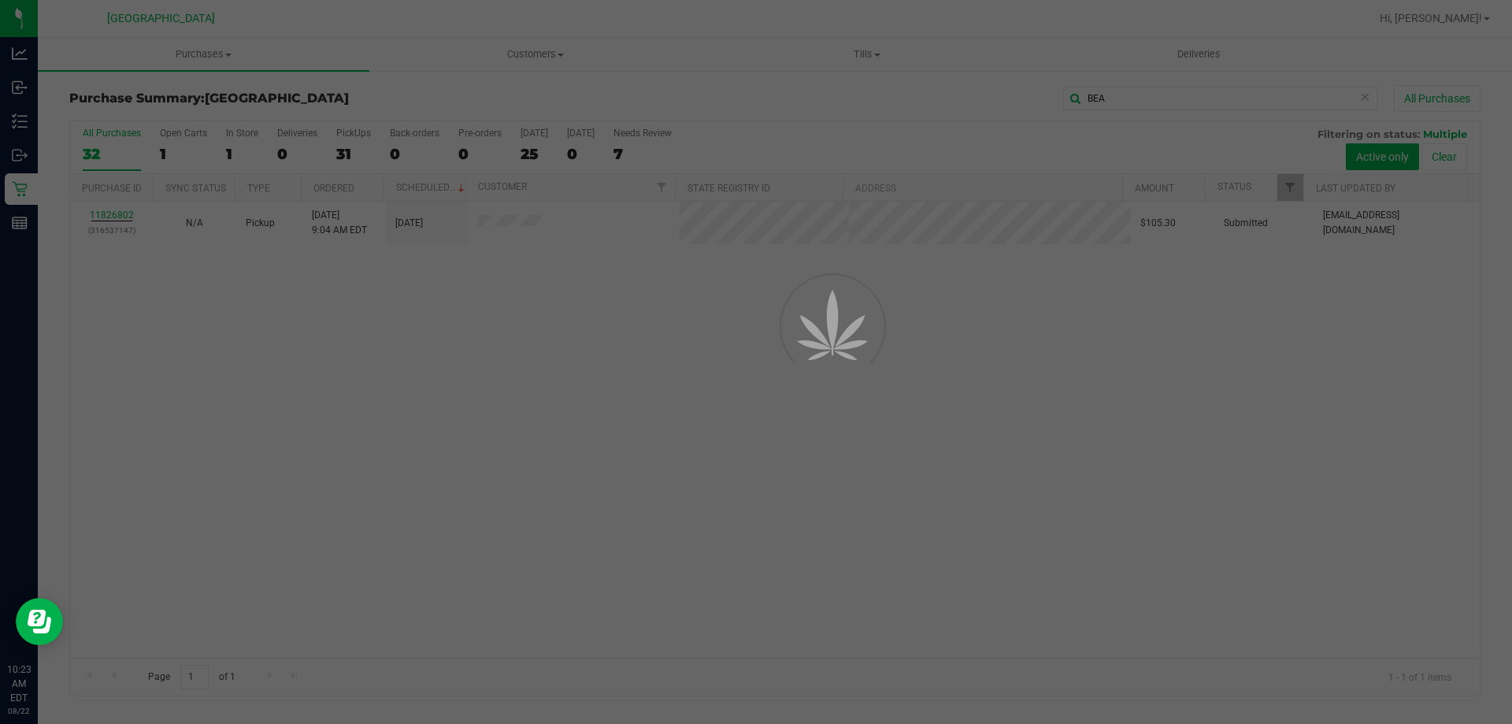
click at [396, 533] on div at bounding box center [756, 362] width 1512 height 724
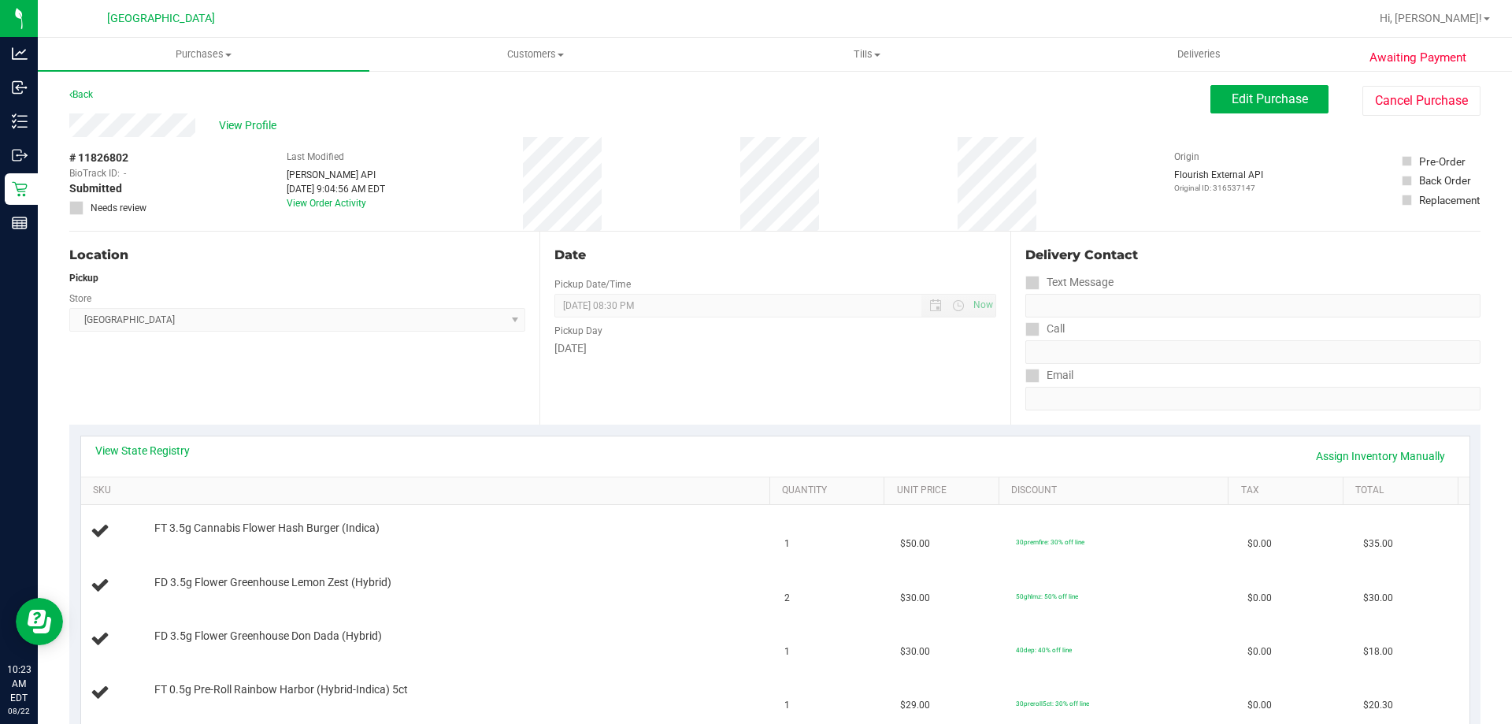
click at [1235, 113] on div "Edit Purchase Cancel Purchase" at bounding box center [1345, 100] width 270 height 31
click at [1235, 107] on button "Edit Purchase" at bounding box center [1269, 99] width 118 height 28
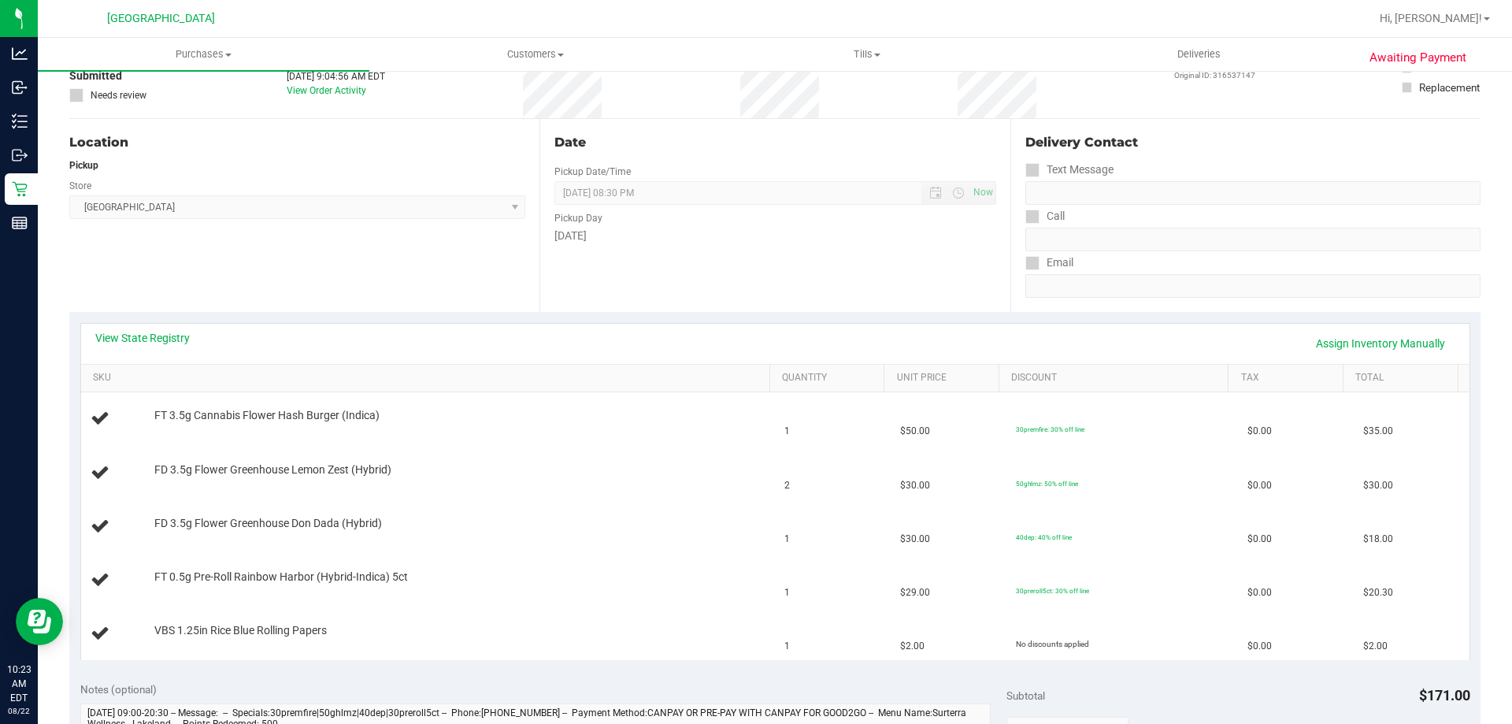
scroll to position [394, 0]
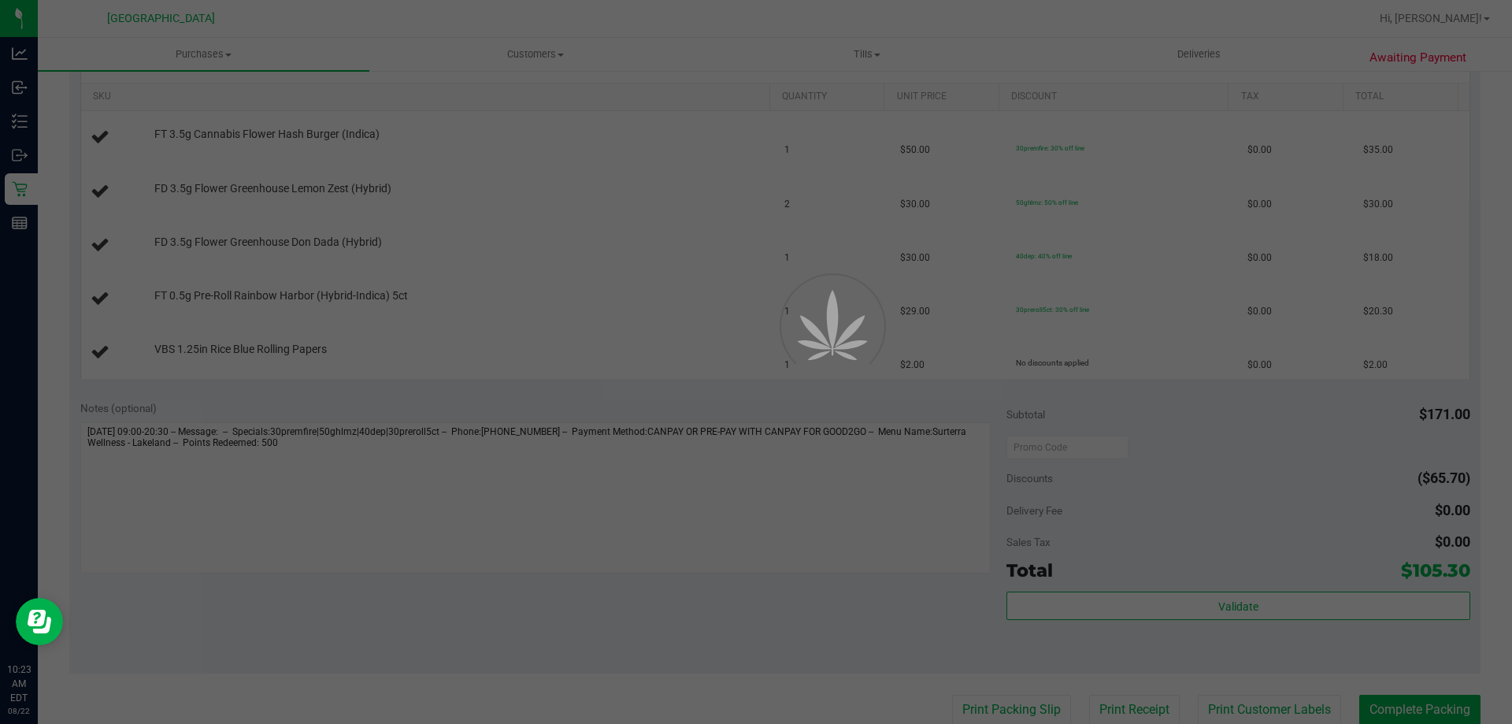
click at [1209, 461] on div at bounding box center [756, 362] width 1512 height 724
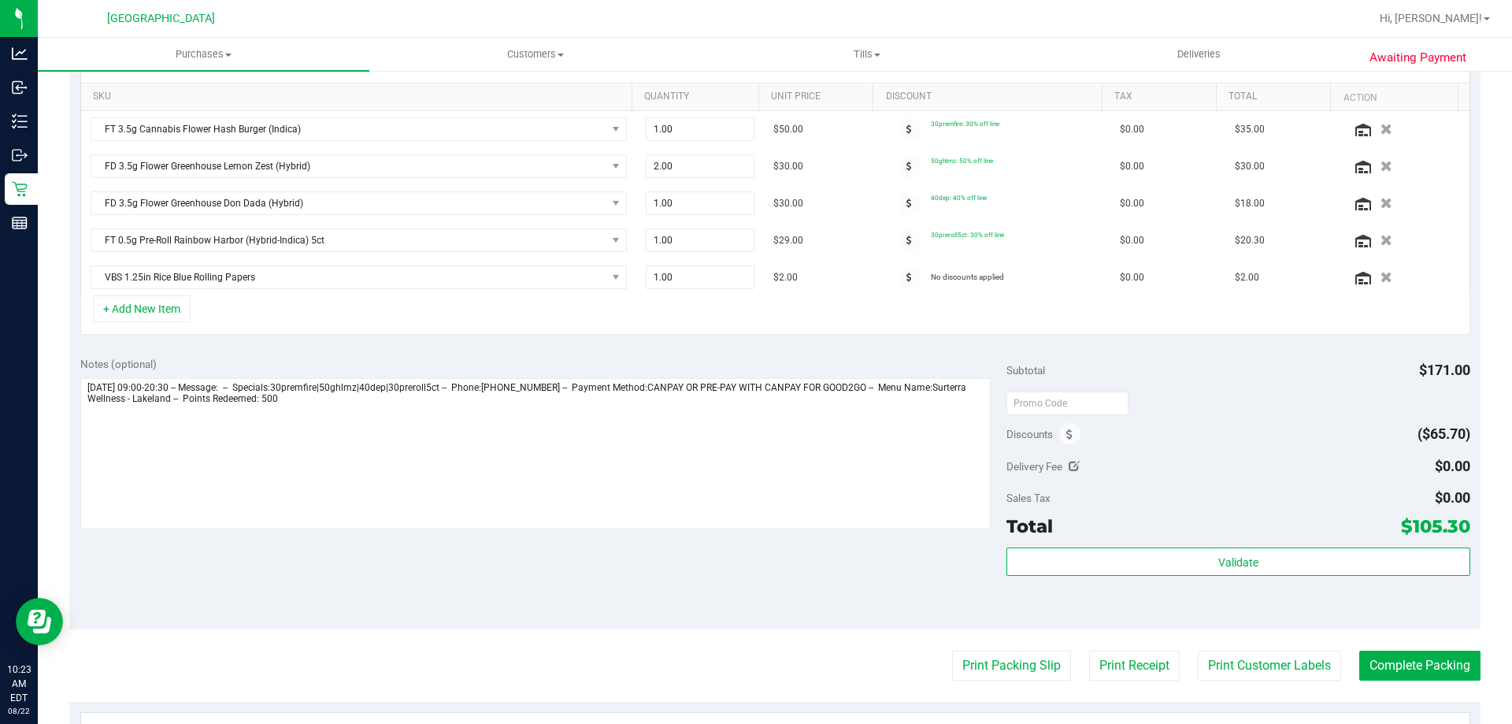
click at [1075, 439] on div "Discounts ($65.70)" at bounding box center [1237, 434] width 463 height 28
click at [1059, 436] on span at bounding box center [1069, 433] width 21 height 21
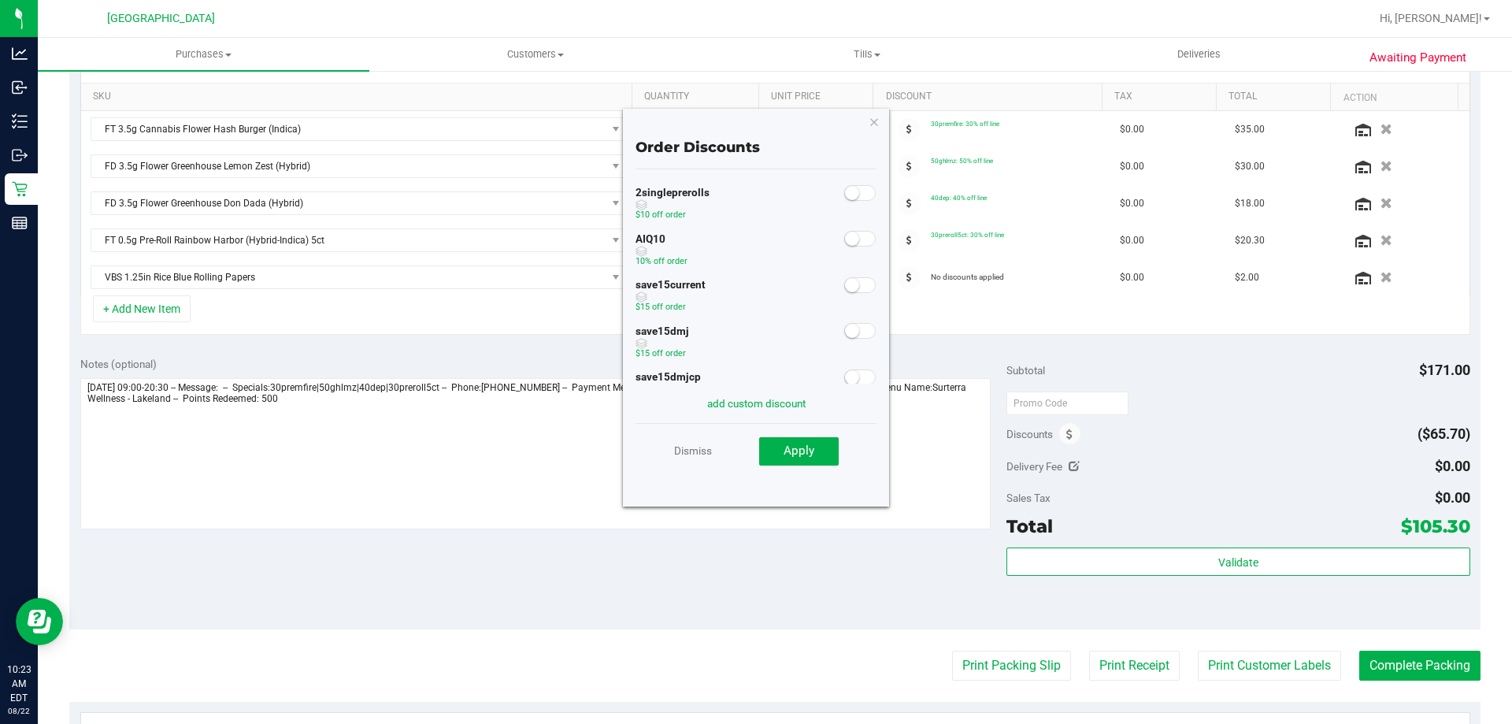
click at [848, 246] on span at bounding box center [859, 239] width 31 height 16
click at [805, 450] on span "Apply" at bounding box center [798, 450] width 31 height 14
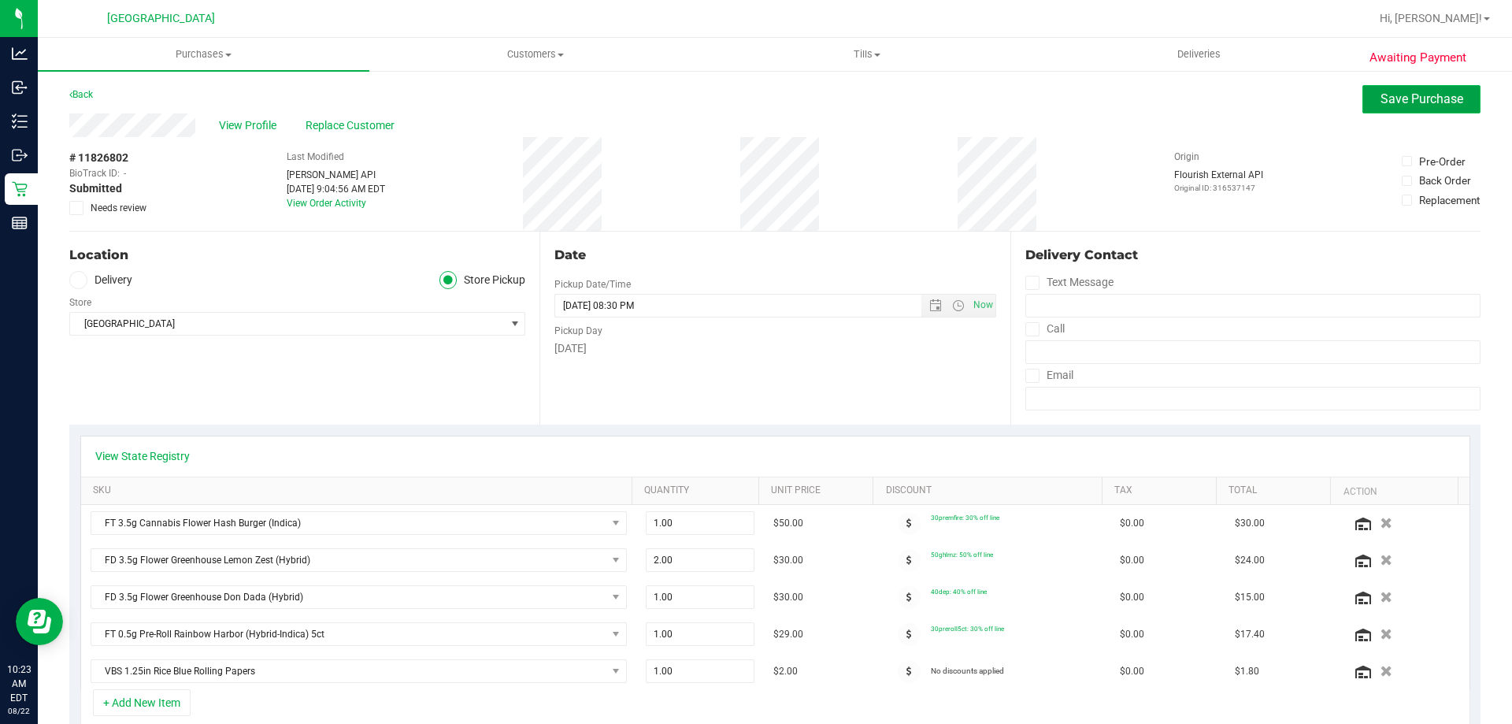
click at [1362, 100] on button "Save Purchase" at bounding box center [1421, 99] width 118 height 28
click at [1001, 110] on div "Back Save Purchase" at bounding box center [774, 99] width 1411 height 28
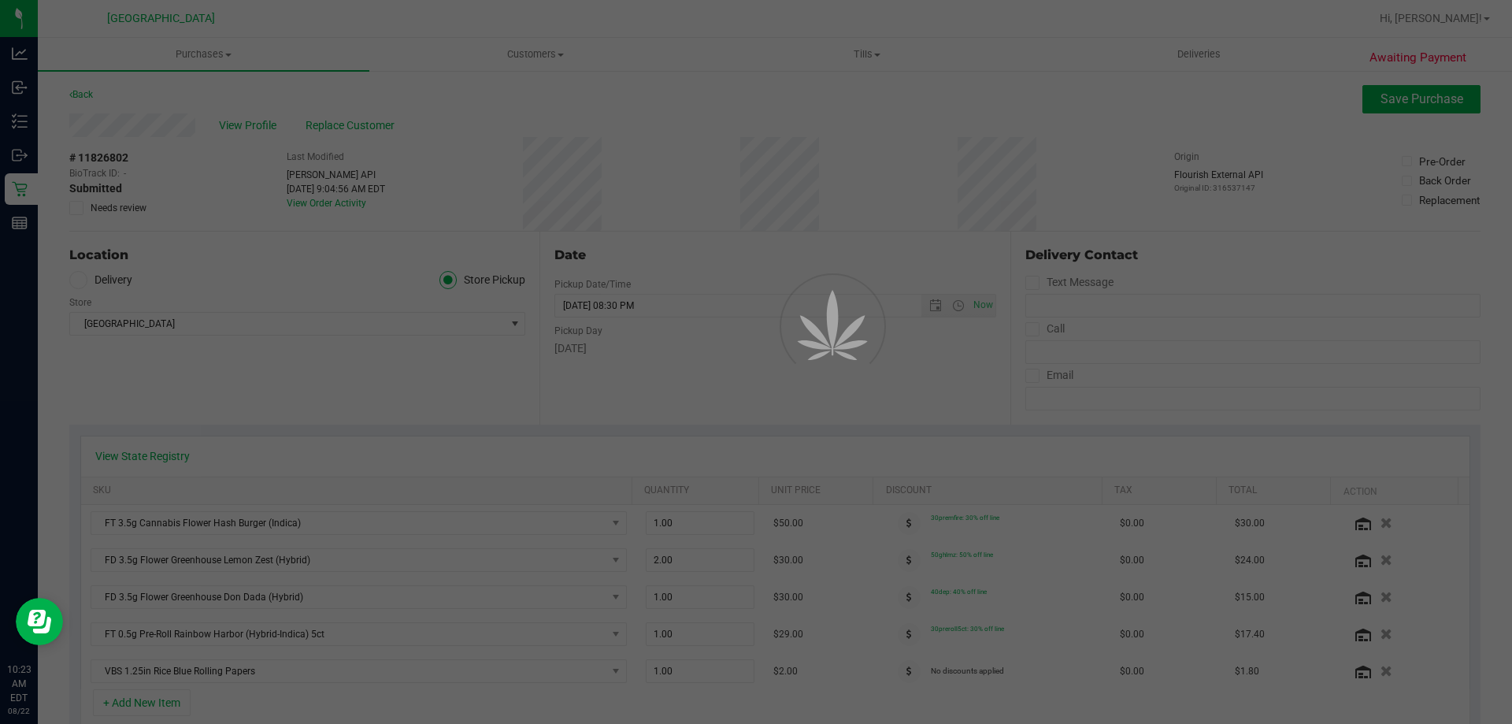
click at [1008, 110] on div at bounding box center [756, 362] width 1512 height 724
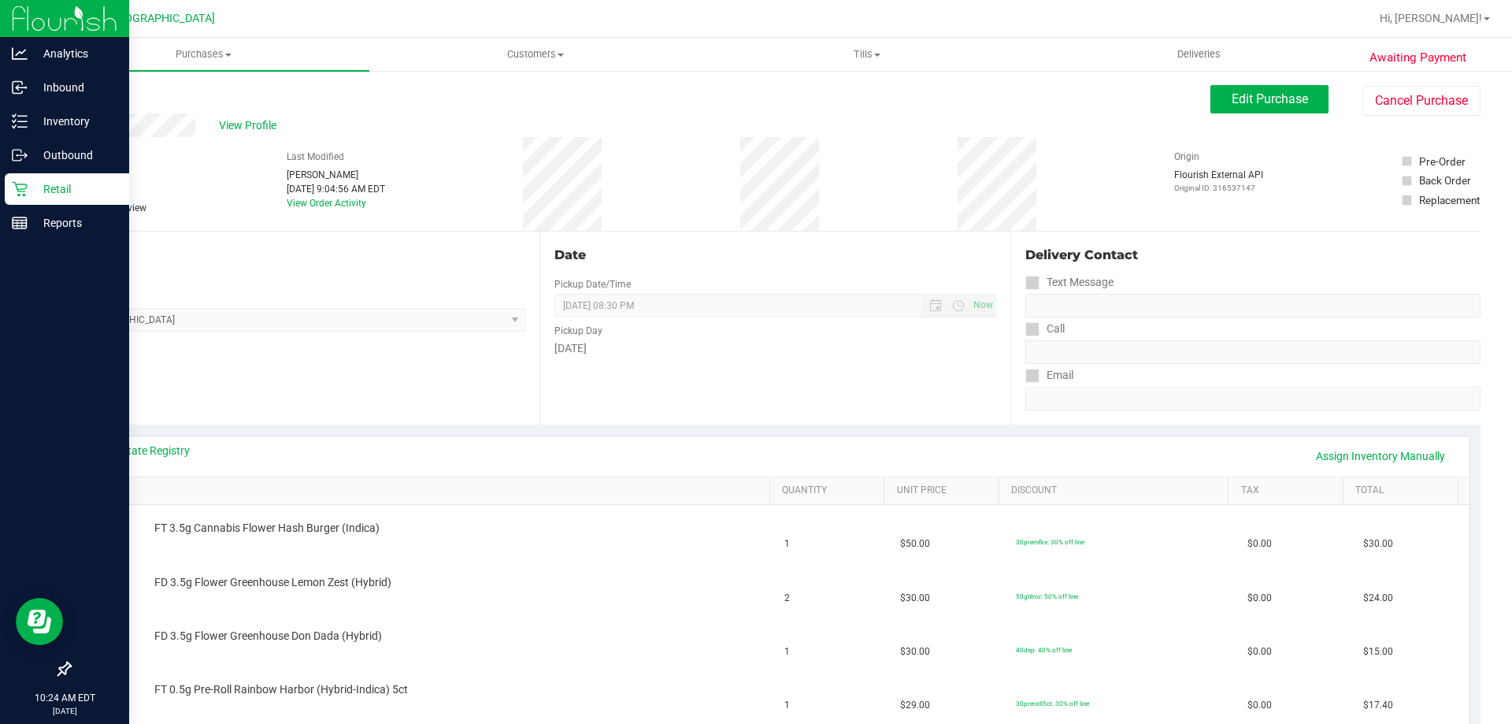
click at [19, 202] on div "Retail" at bounding box center [67, 188] width 124 height 31
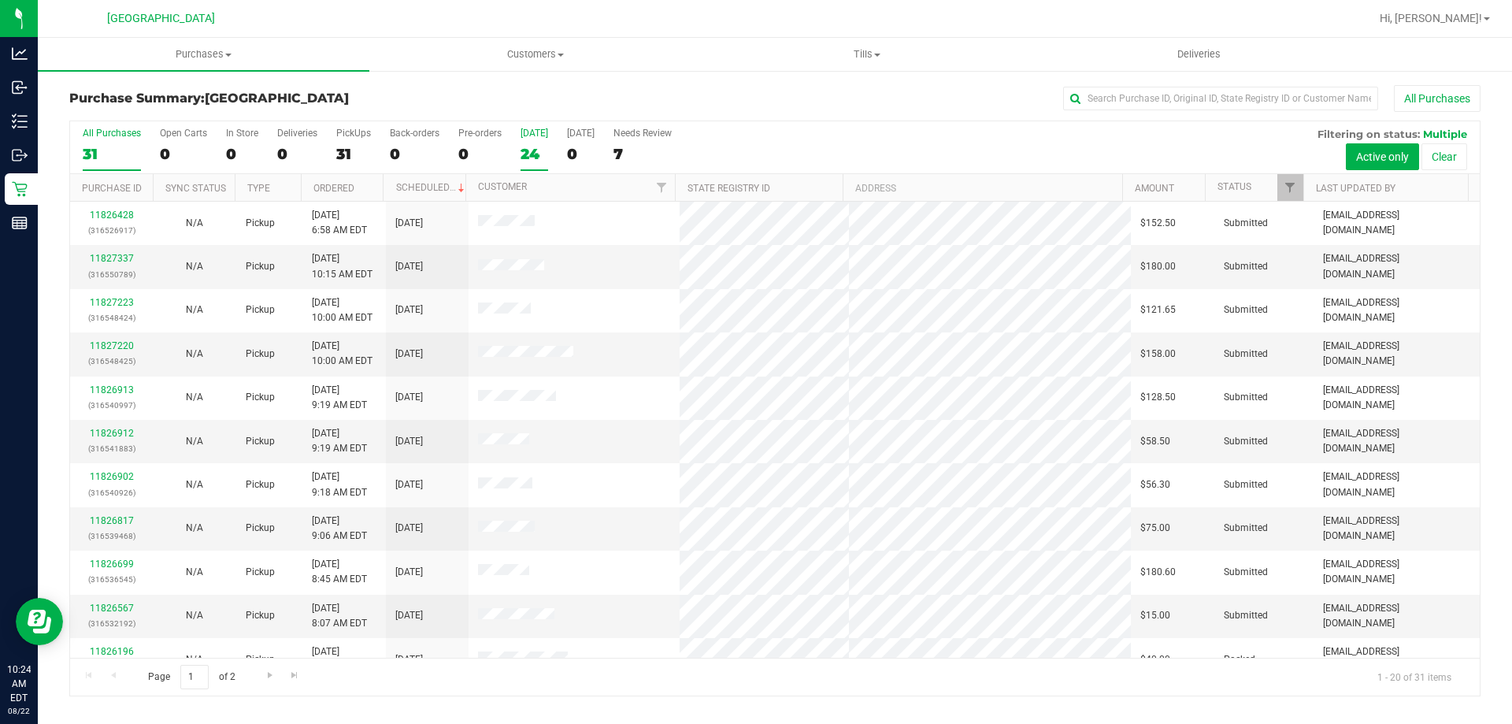
click at [538, 152] on div "24" at bounding box center [534, 154] width 28 height 18
click at [0, 0] on input "Today 24" at bounding box center [0, 0] width 0 height 0
click at [374, 187] on th "Ordered" at bounding box center [342, 188] width 83 height 28
click at [372, 194] on span at bounding box center [366, 188] width 13 height 13
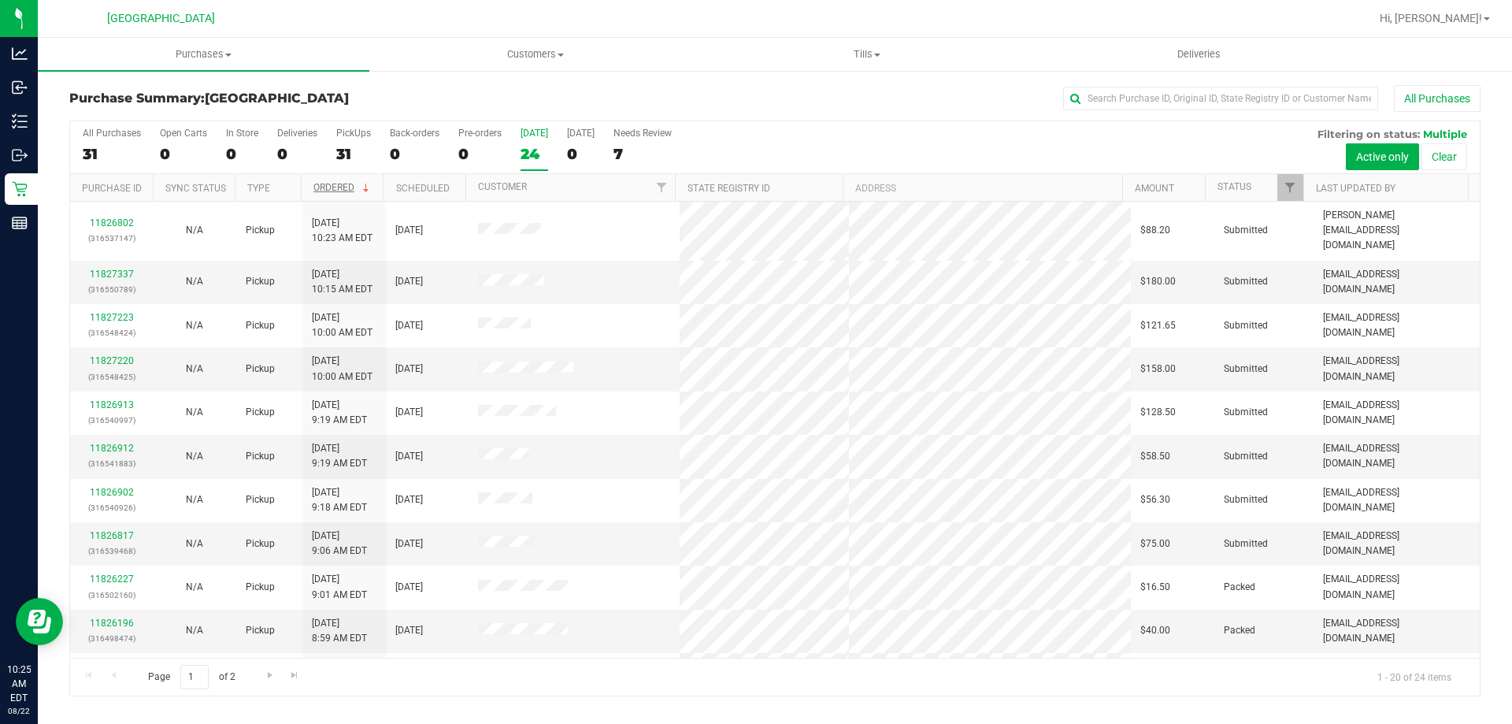
click at [536, 143] on label "Today 24" at bounding box center [534, 149] width 28 height 43
click at [0, 0] on input "Today 24" at bounding box center [0, 0] width 0 height 0
click at [532, 154] on div "24" at bounding box center [534, 154] width 28 height 18
click at [0, 0] on input "Today 24" at bounding box center [0, 0] width 0 height 0
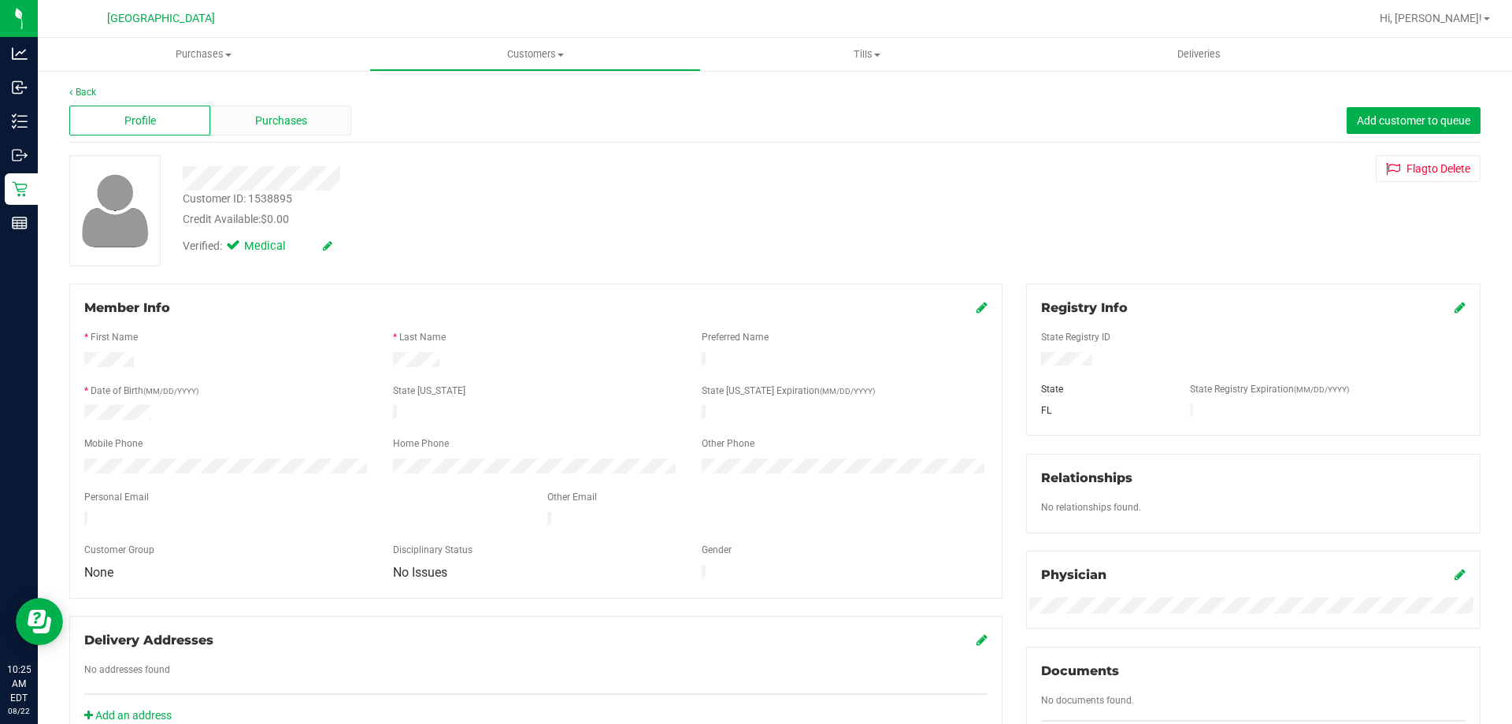
click at [321, 134] on div "Purchases" at bounding box center [280, 121] width 141 height 30
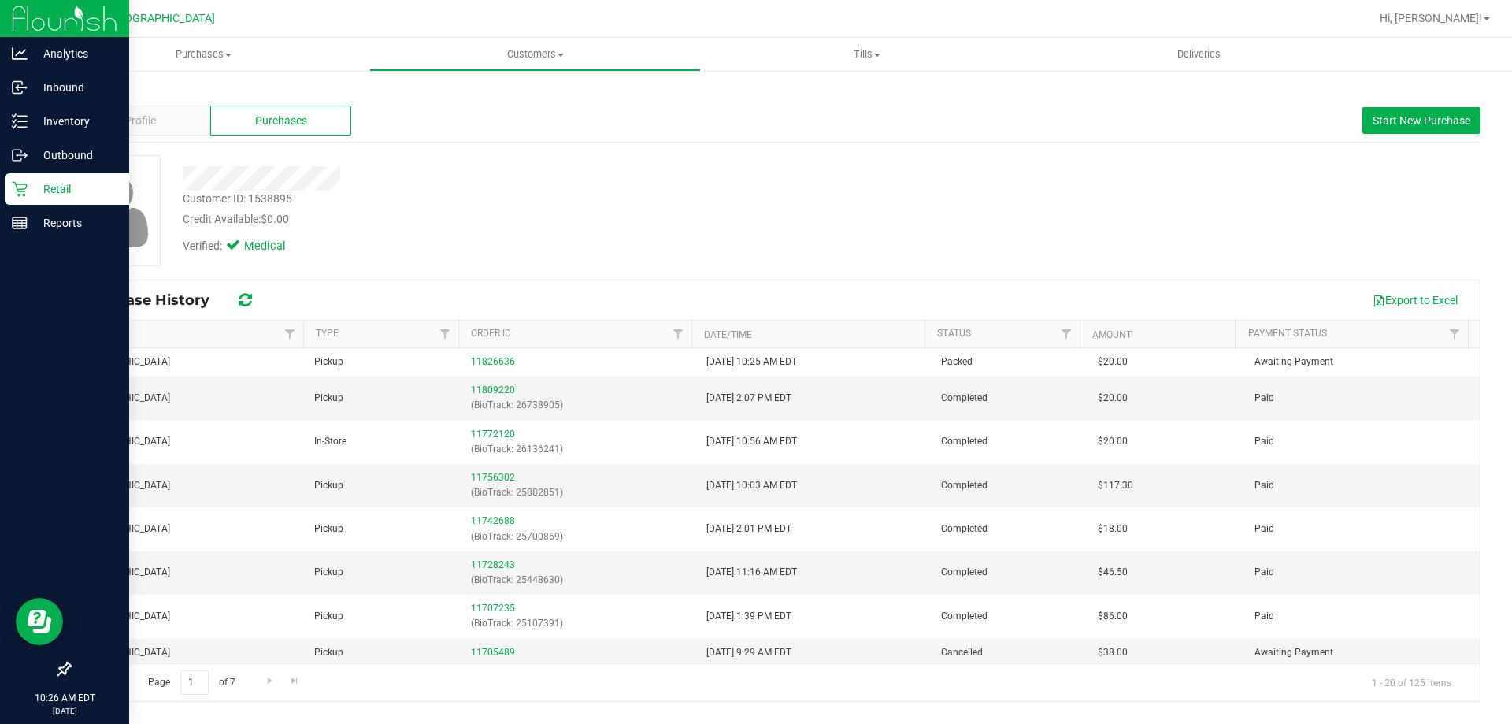
click at [31, 190] on p "Retail" at bounding box center [75, 189] width 94 height 19
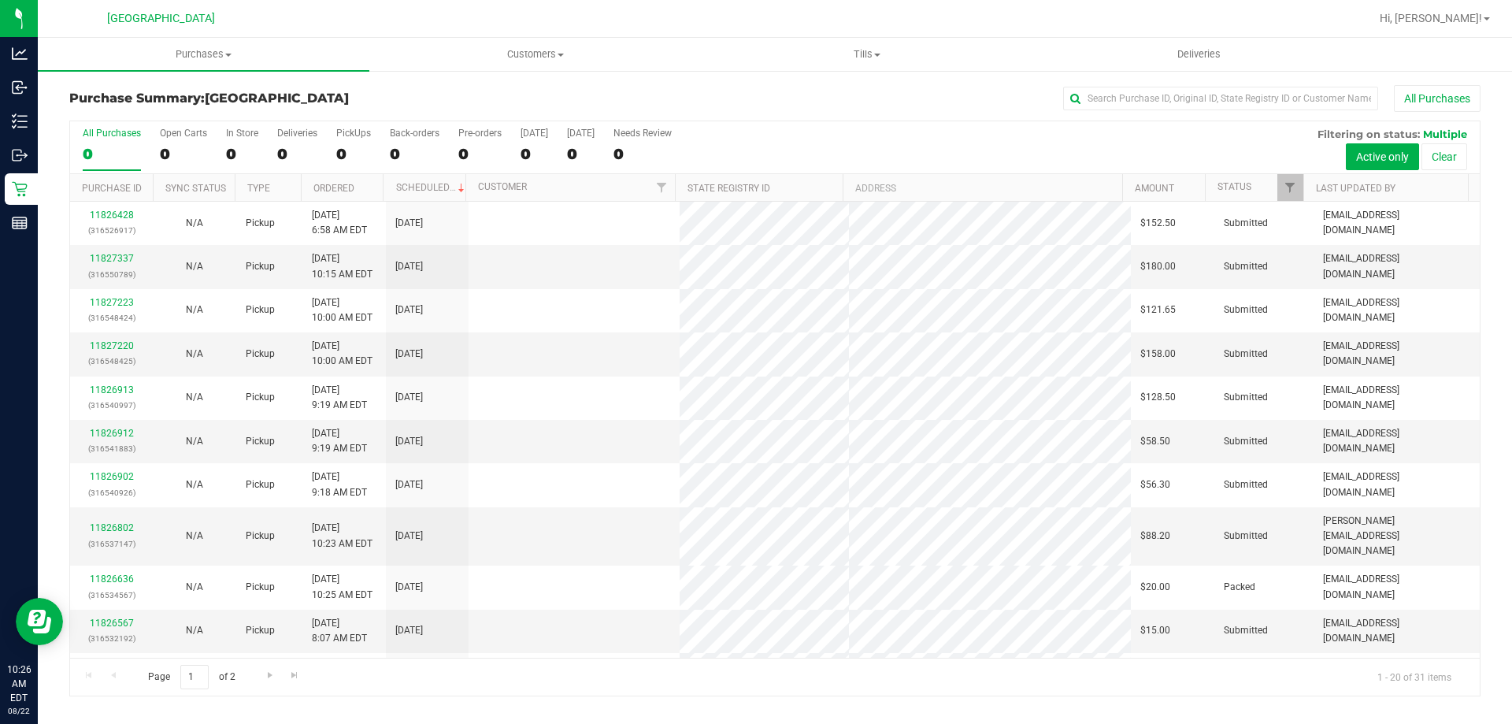
click at [703, 118] on div "Purchase Summary: Lakeland WC All Purchases" at bounding box center [774, 102] width 1411 height 35
click at [733, 108] on div "All Purchases" at bounding box center [1009, 98] width 941 height 27
click at [694, 94] on div "All Purchases" at bounding box center [1009, 98] width 941 height 27
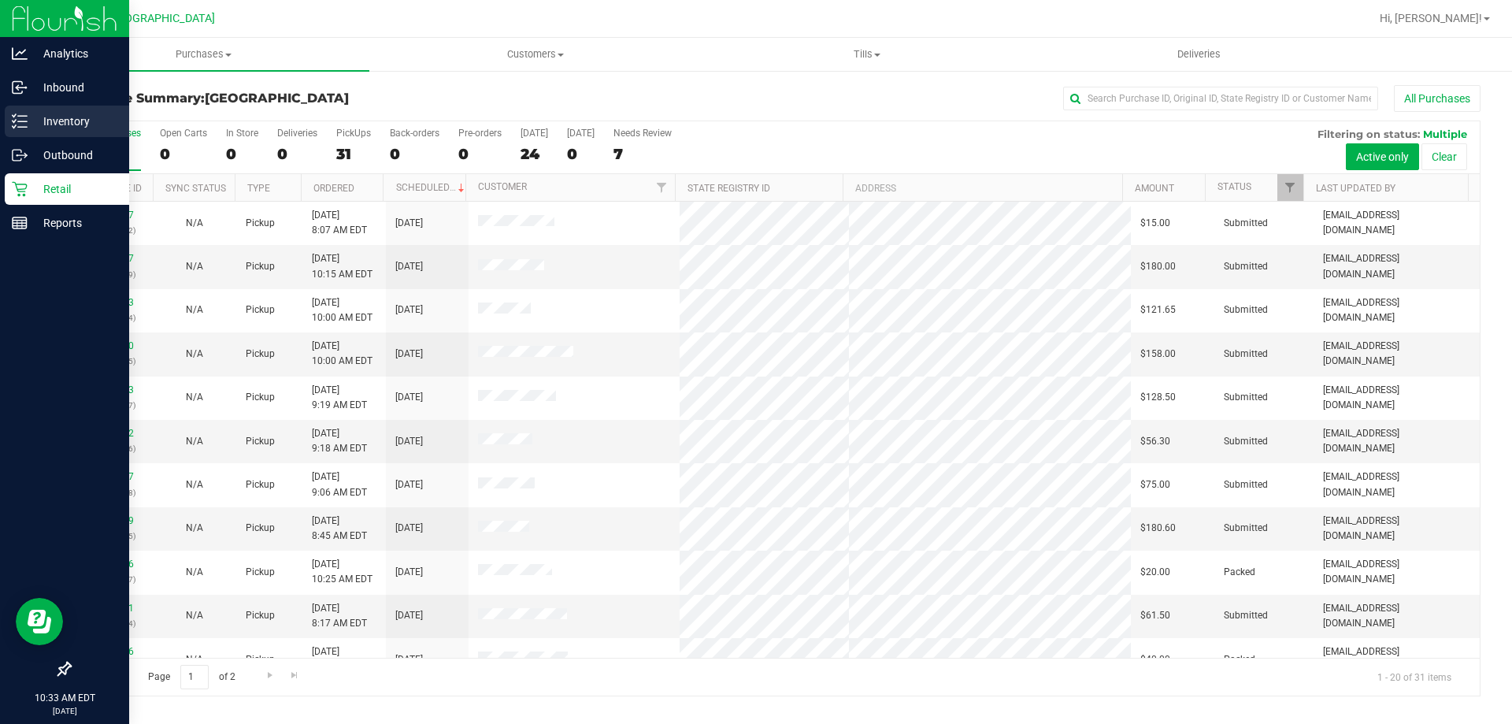
click at [14, 115] on icon at bounding box center [20, 121] width 16 height 16
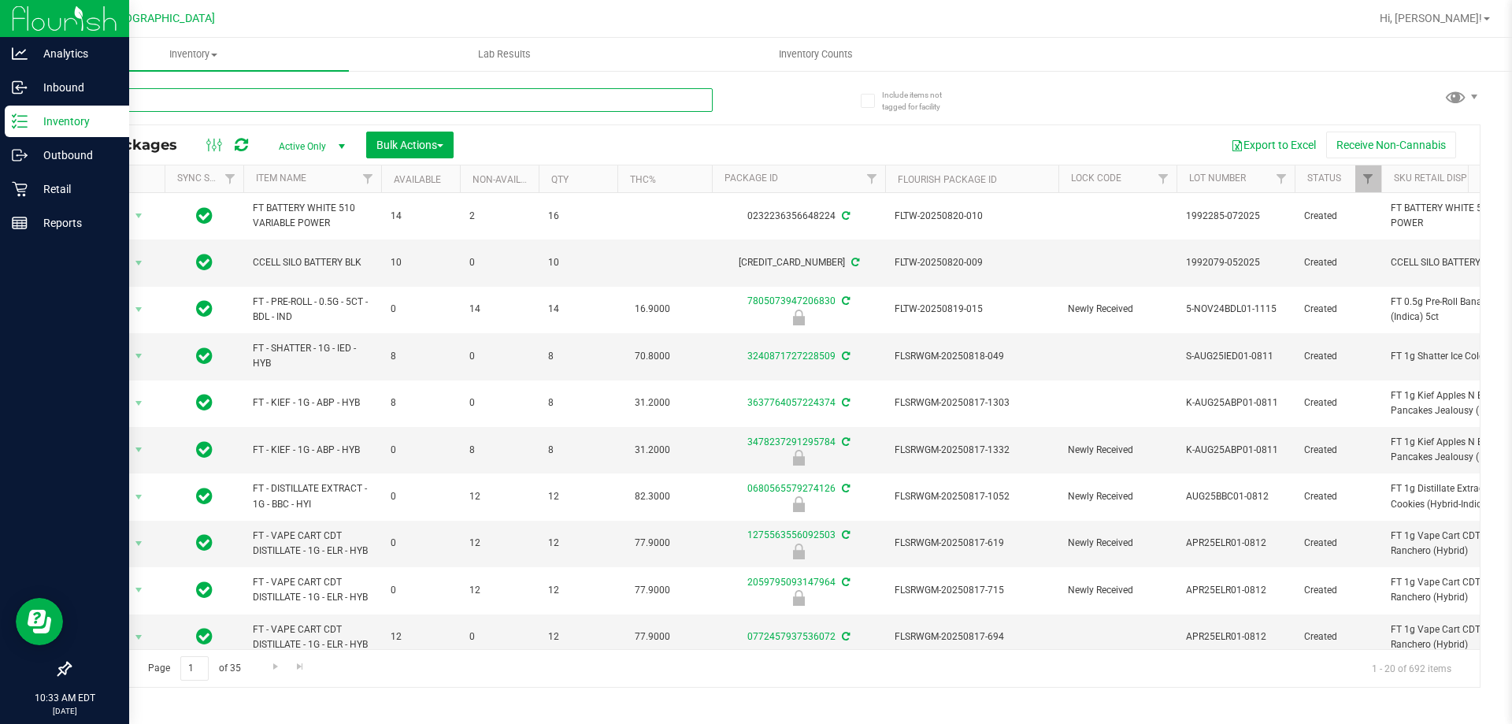
click at [189, 101] on input "text" at bounding box center [390, 100] width 643 height 24
type input "SOOTHE"
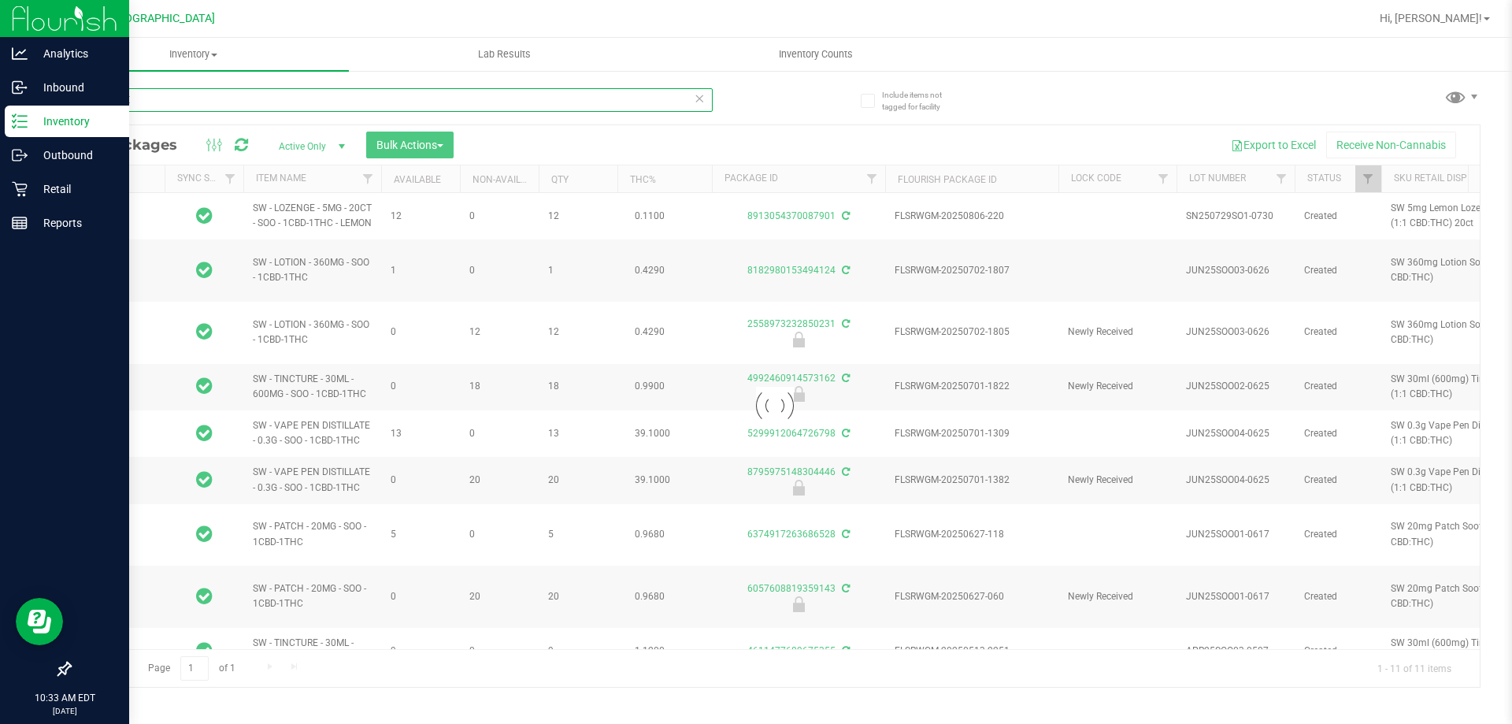
type input "2026-02-08"
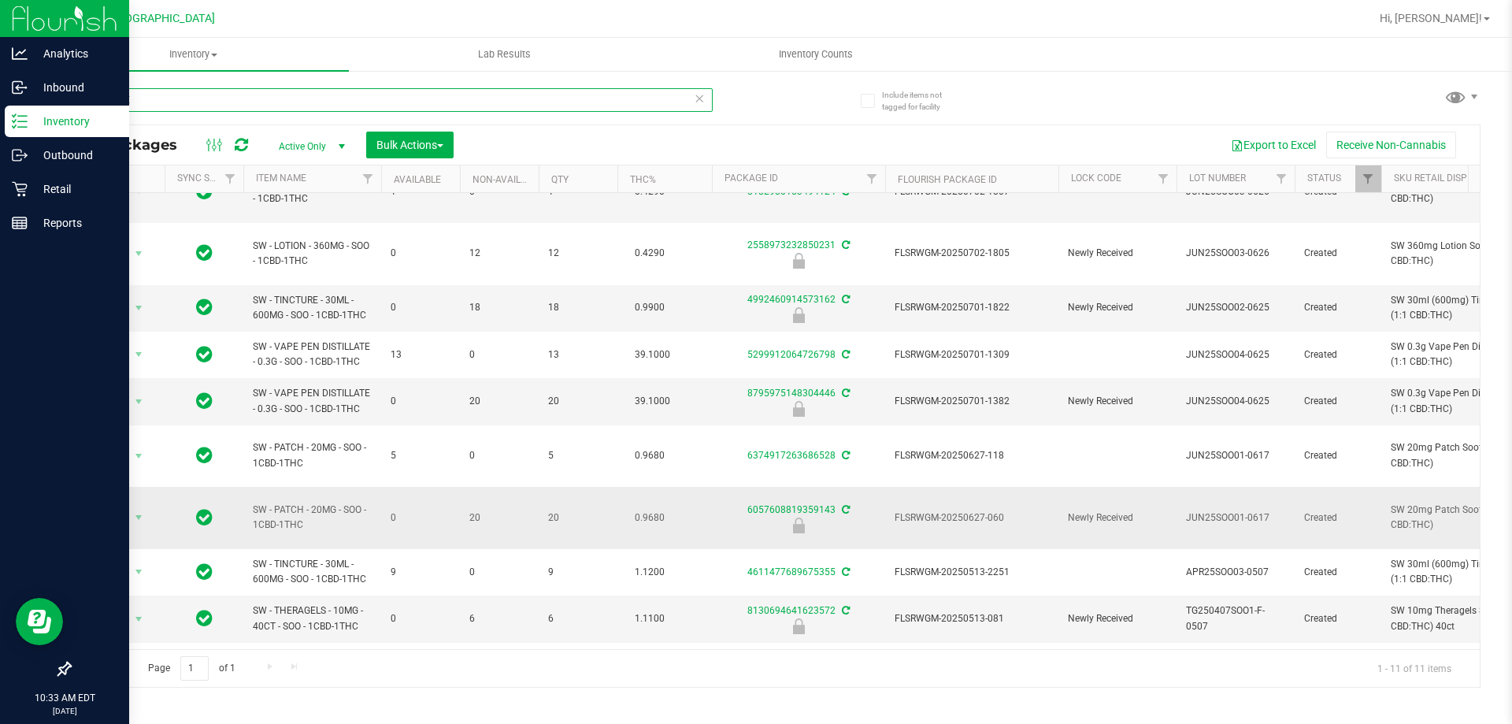
scroll to position [82, 0]
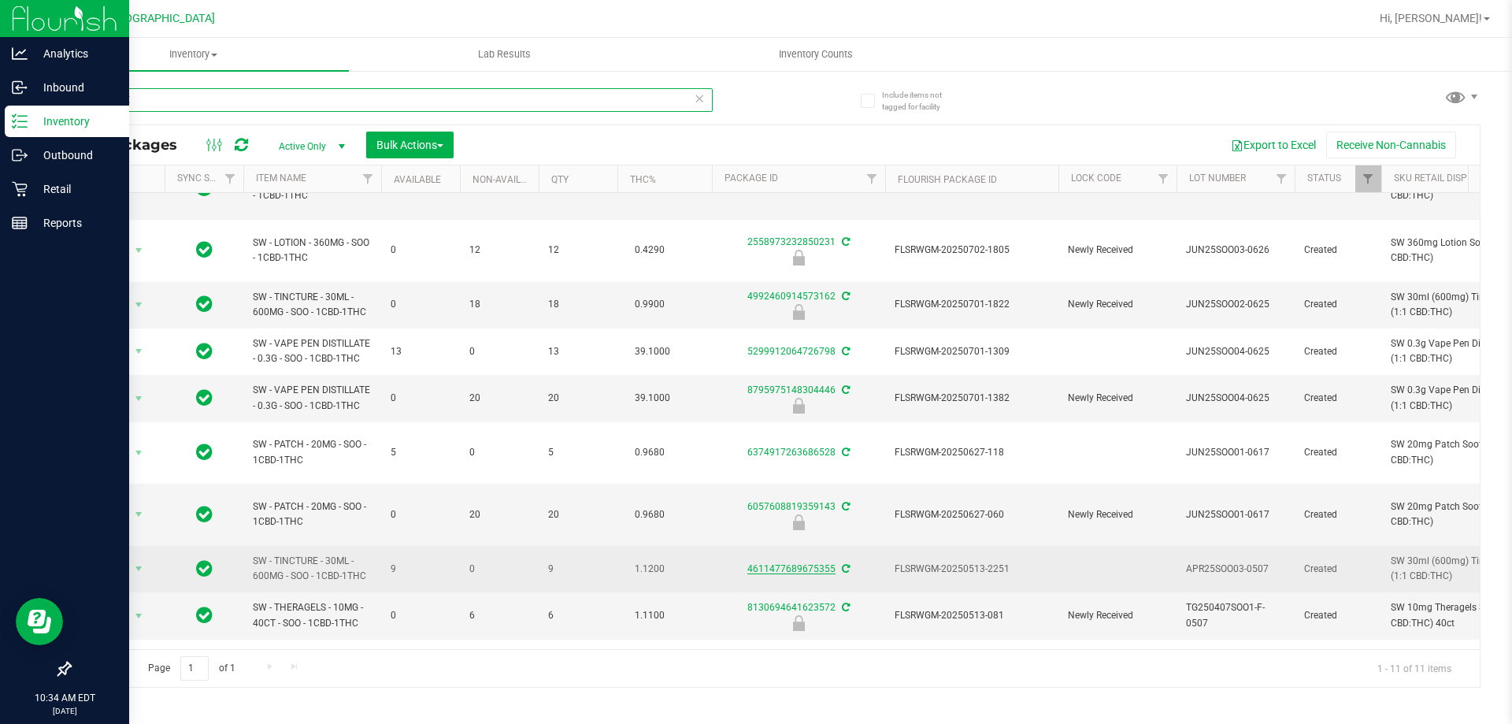
type input "SOOTHE"
click at [814, 563] on link "4611477689675355" at bounding box center [791, 568] width 88 height 11
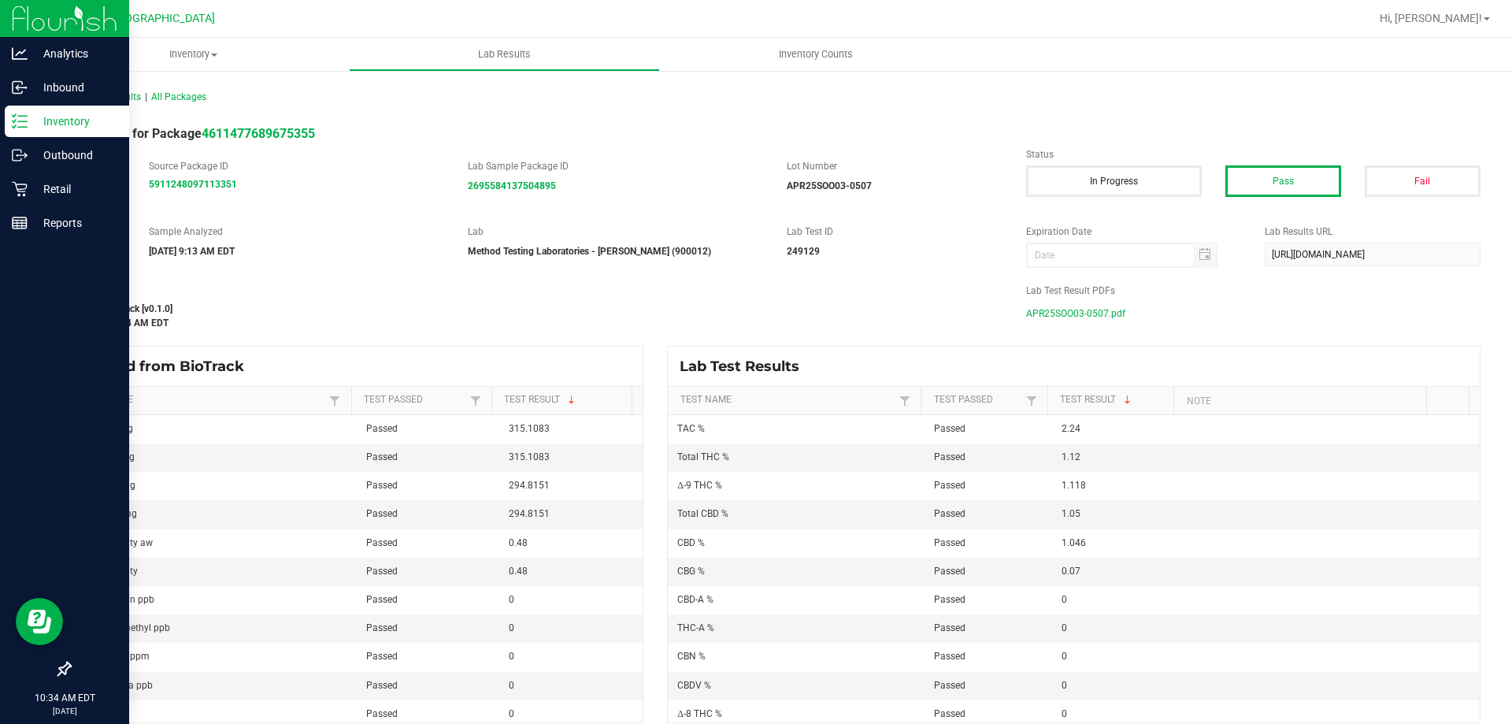
click at [1057, 314] on span "APR25SOO03-0507.pdf" at bounding box center [1075, 314] width 99 height 24
click at [37, 125] on p "Inventory" at bounding box center [75, 121] width 94 height 19
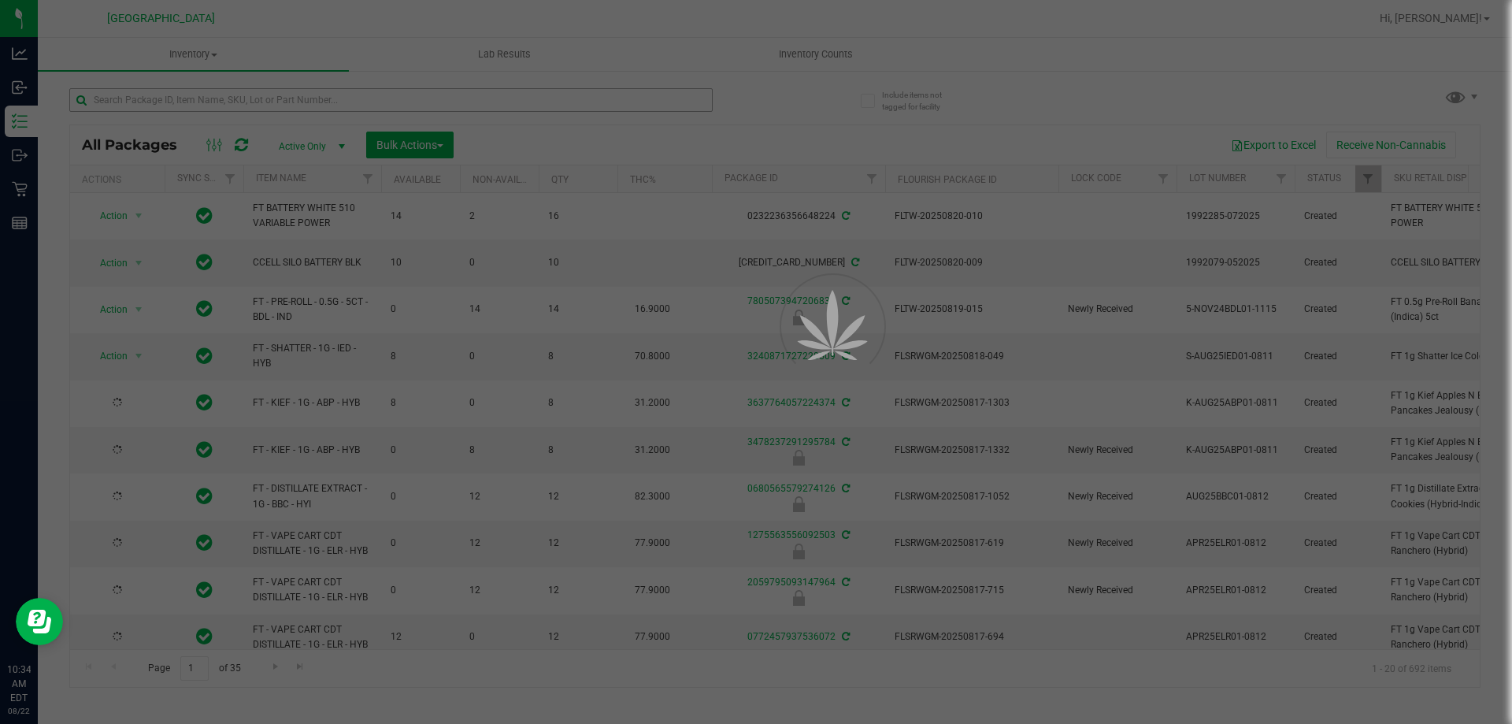
click at [186, 94] on div at bounding box center [756, 362] width 1512 height 724
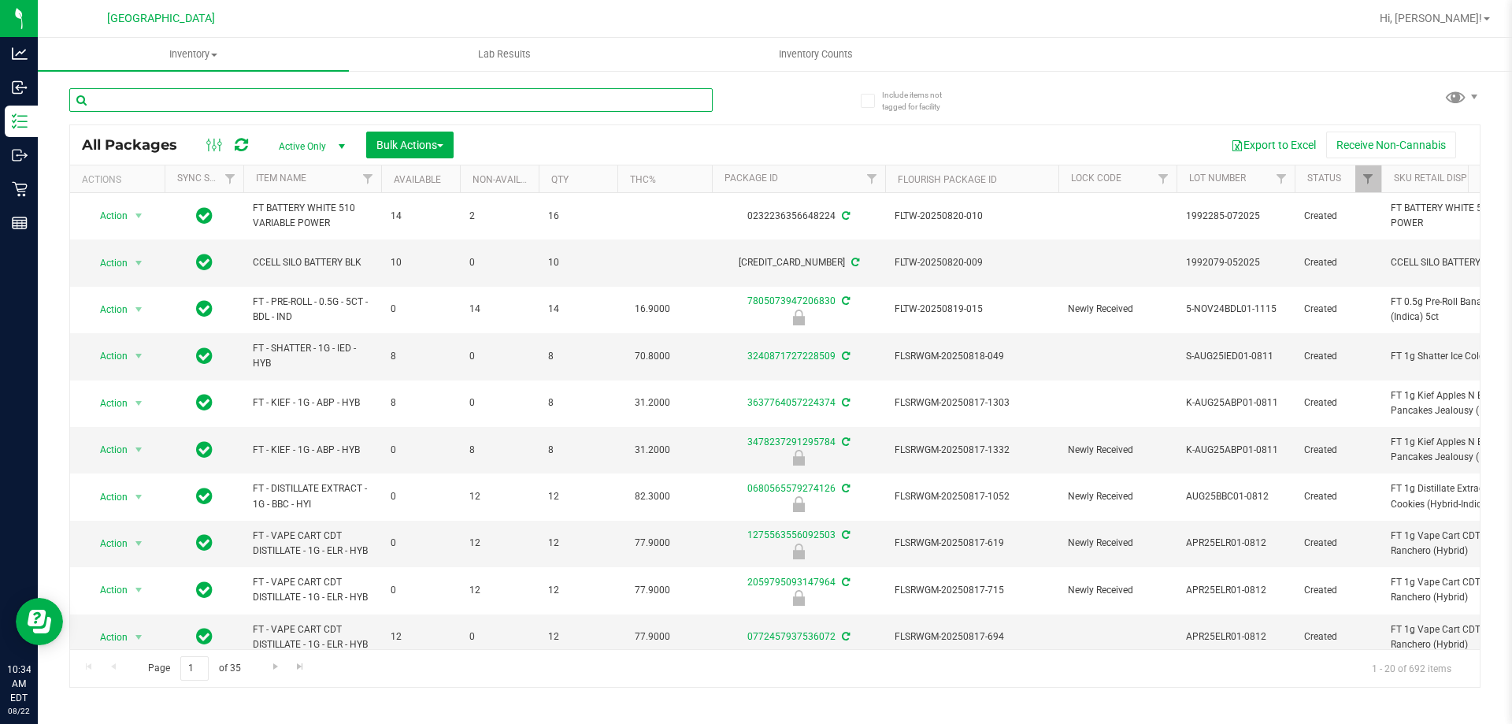
click at [184, 99] on input "text" at bounding box center [390, 100] width 643 height 24
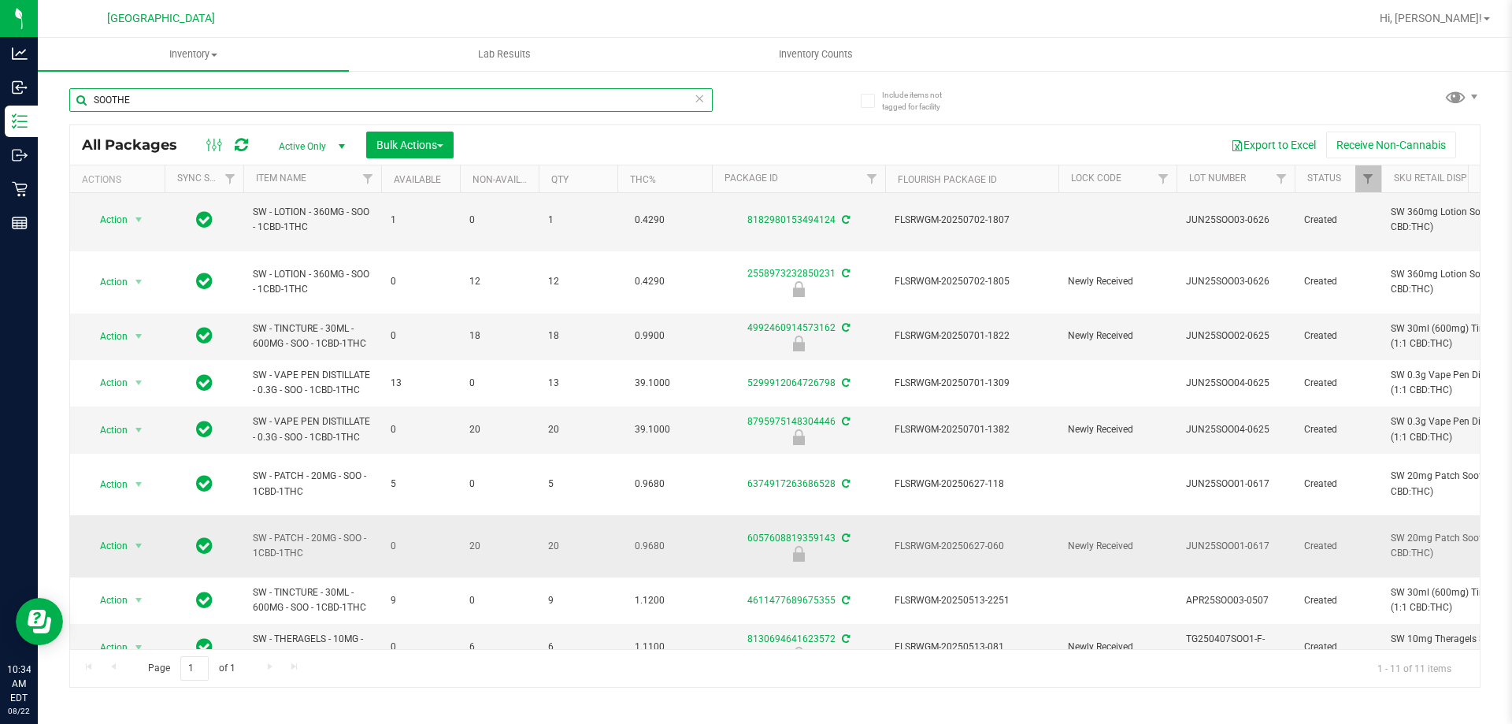
scroll to position [82, 0]
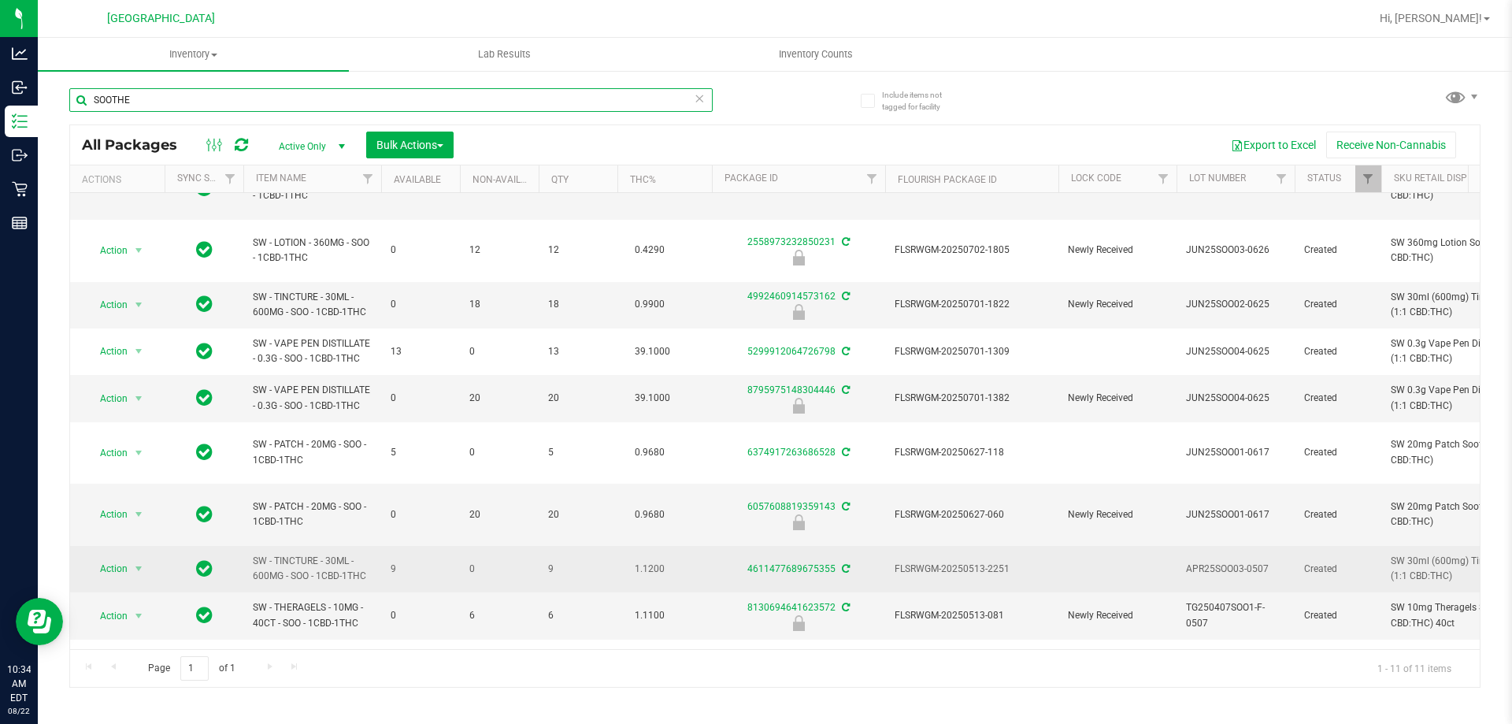
type input "SOOTHE"
click at [125, 557] on span "Action" at bounding box center [107, 568] width 43 height 22
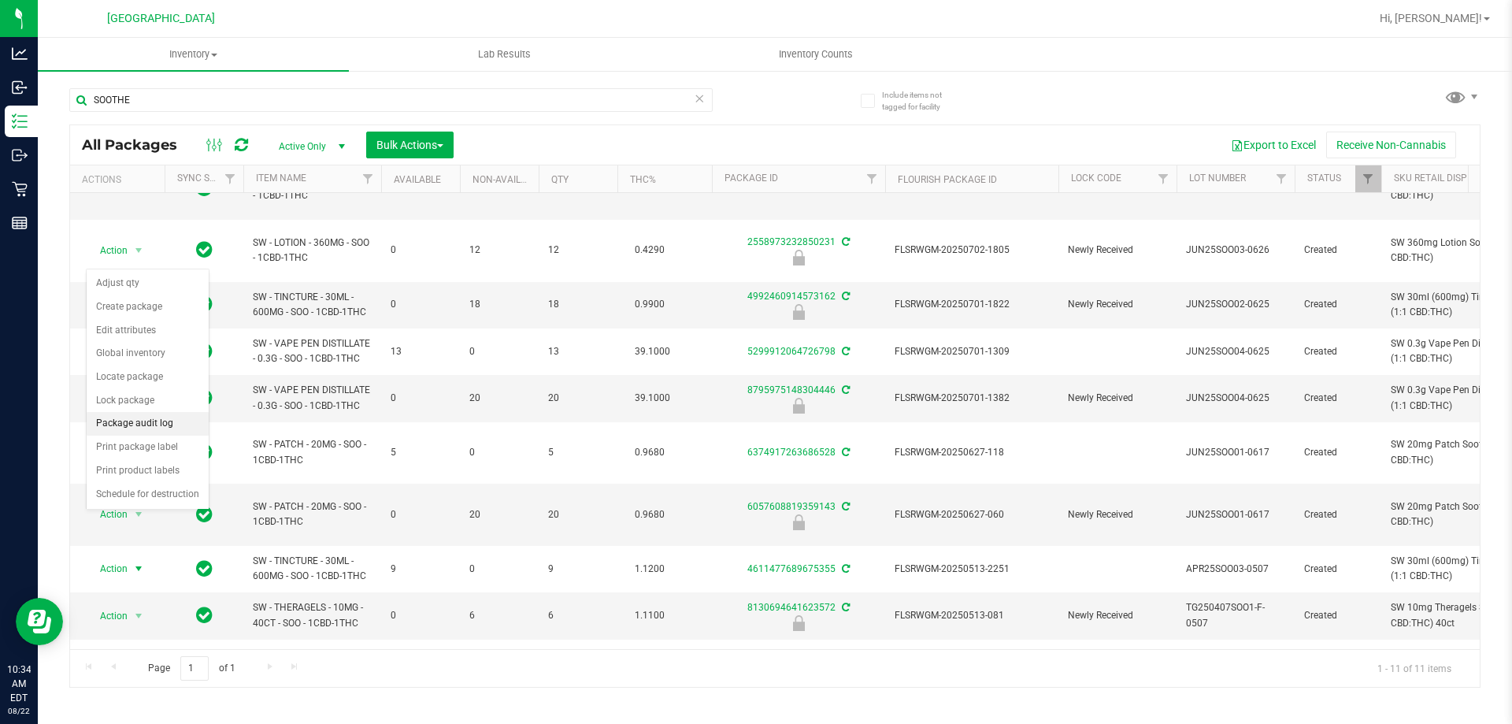
click at [150, 427] on li "Package audit log" at bounding box center [148, 424] width 122 height 24
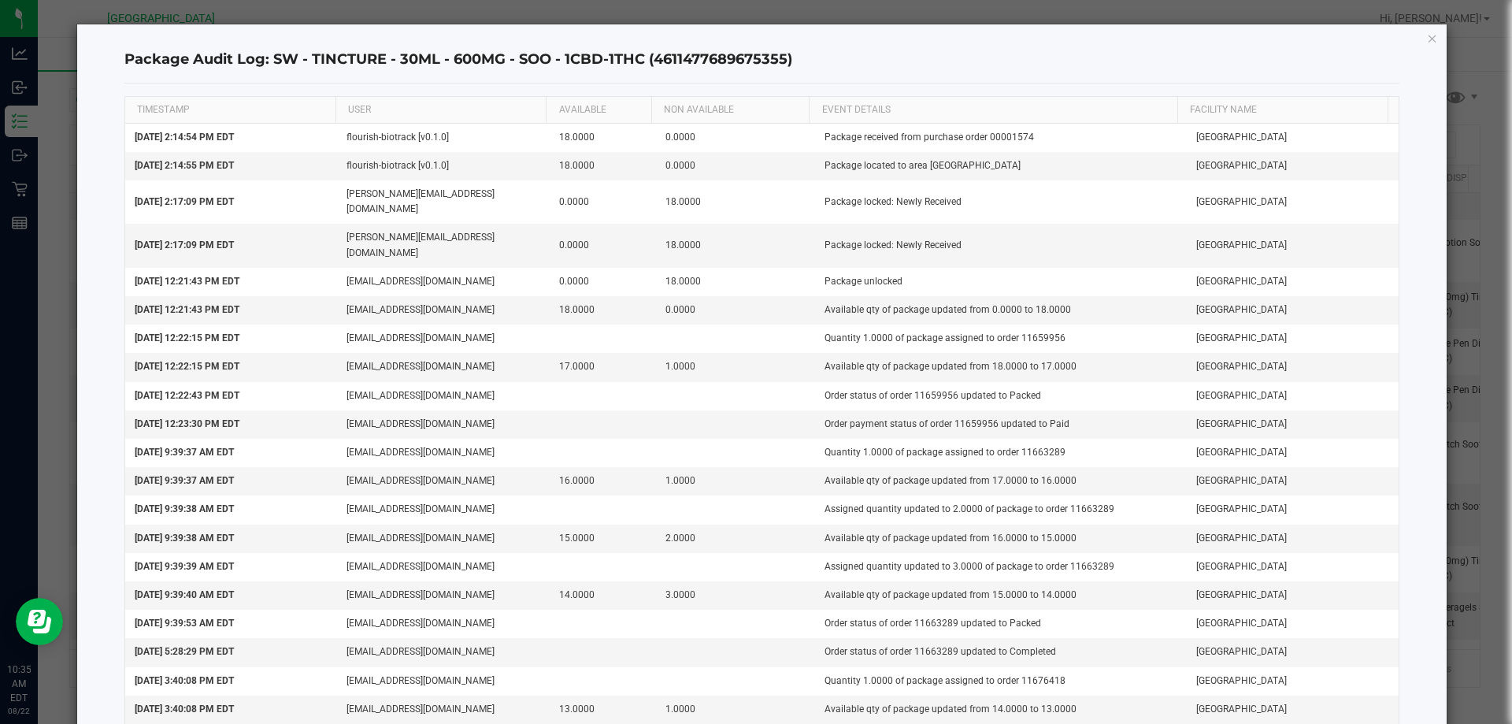
click at [447, 98] on th "USER" at bounding box center [440, 110] width 210 height 27
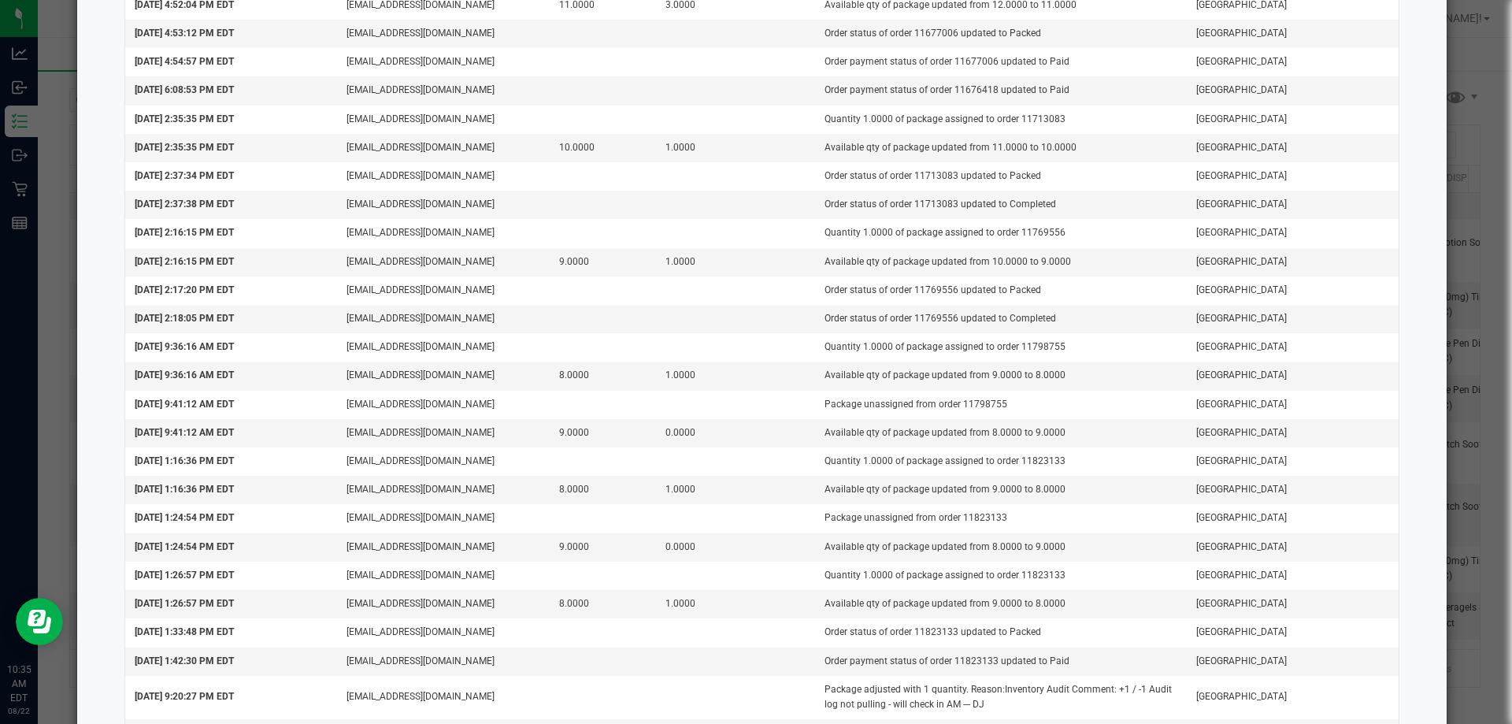
scroll to position [877, 0]
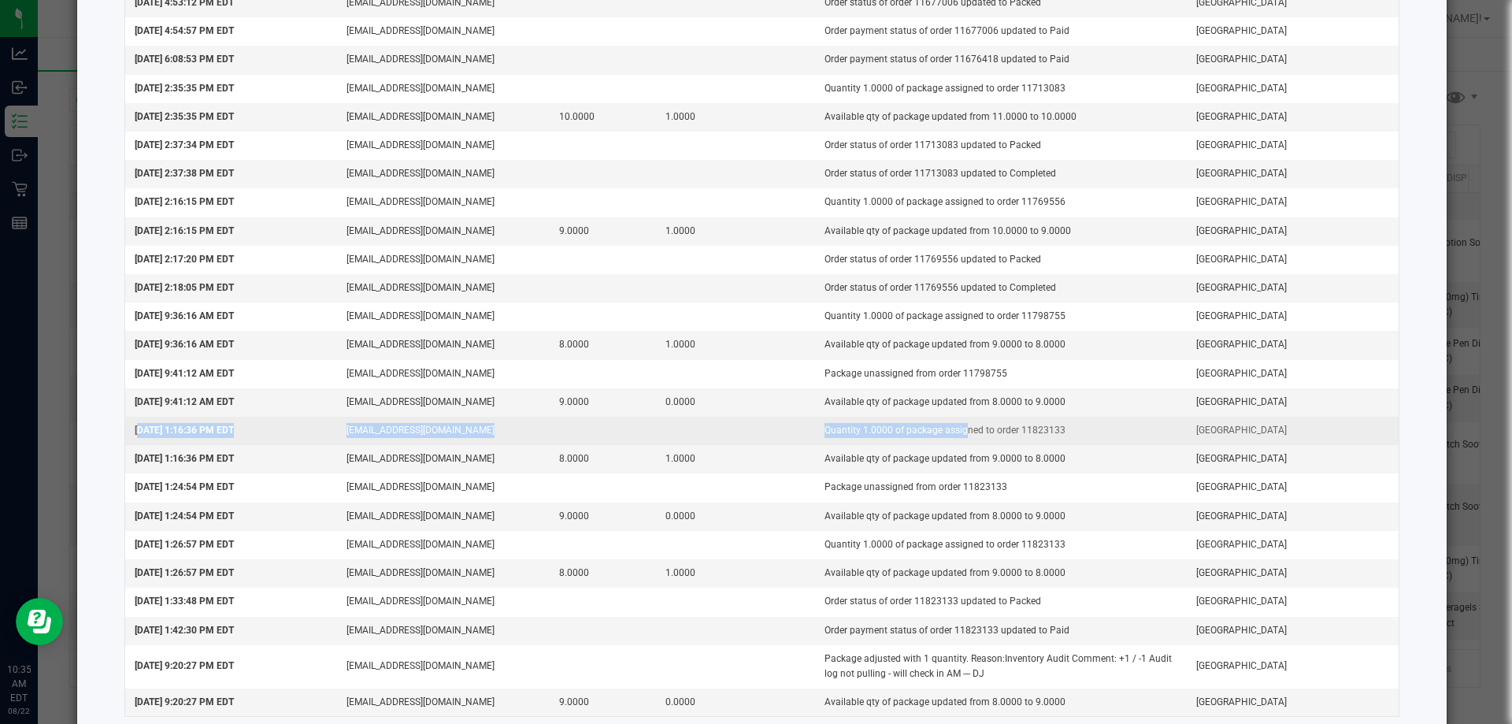
drag, startPoint x: 137, startPoint y: 402, endPoint x: 946, endPoint y: 405, distance: 809.4
click at [946, 417] on tr "Aug 21, 2025 1:16:36 PM EDT rfortier@liveparallel.com Quantity 1.0000 of packag…" at bounding box center [762, 431] width 1274 height 28
click at [481, 417] on td "rfortier@liveparallel.com" at bounding box center [443, 431] width 213 height 28
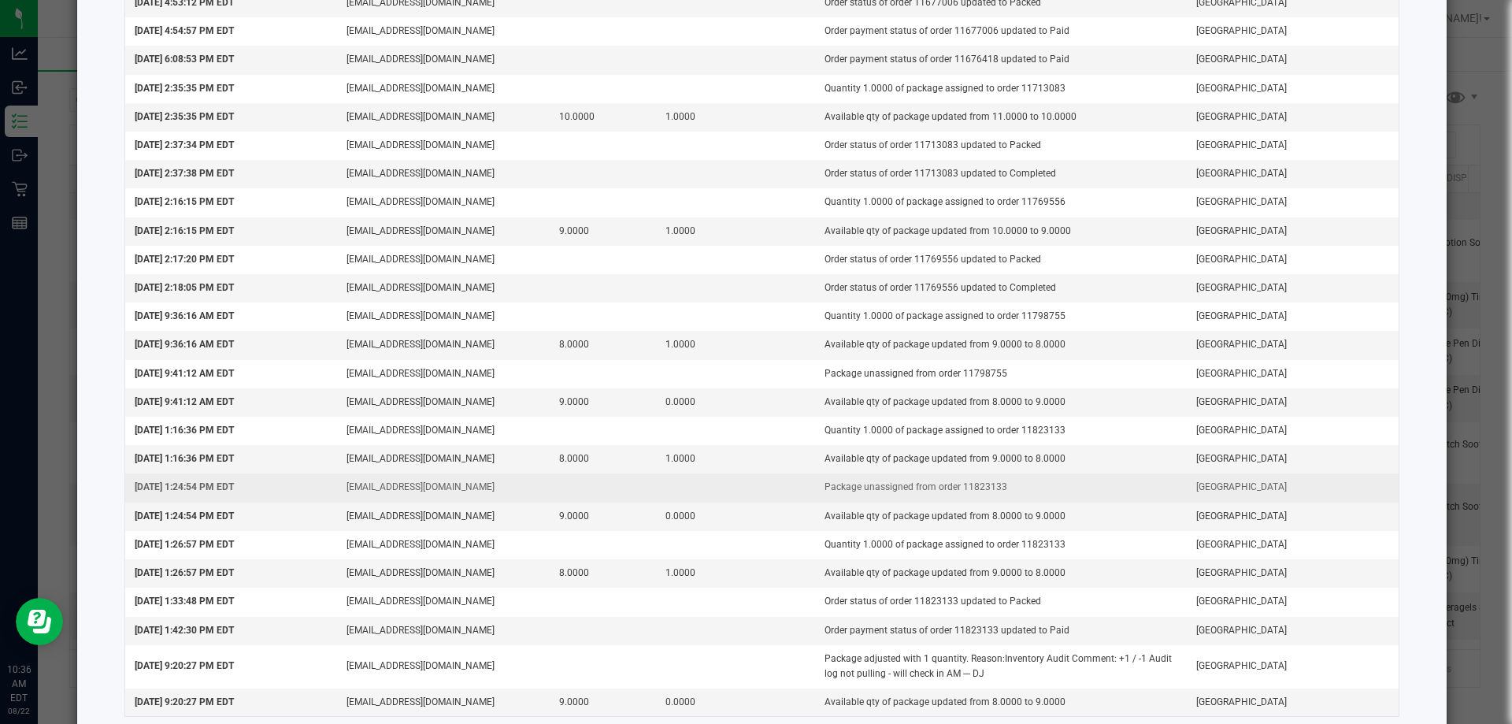
drag, startPoint x: 947, startPoint y: 461, endPoint x: 998, endPoint y: 458, distance: 51.2
click at [998, 473] on td "Package unassigned from order 11823133" at bounding box center [1001, 487] width 372 height 28
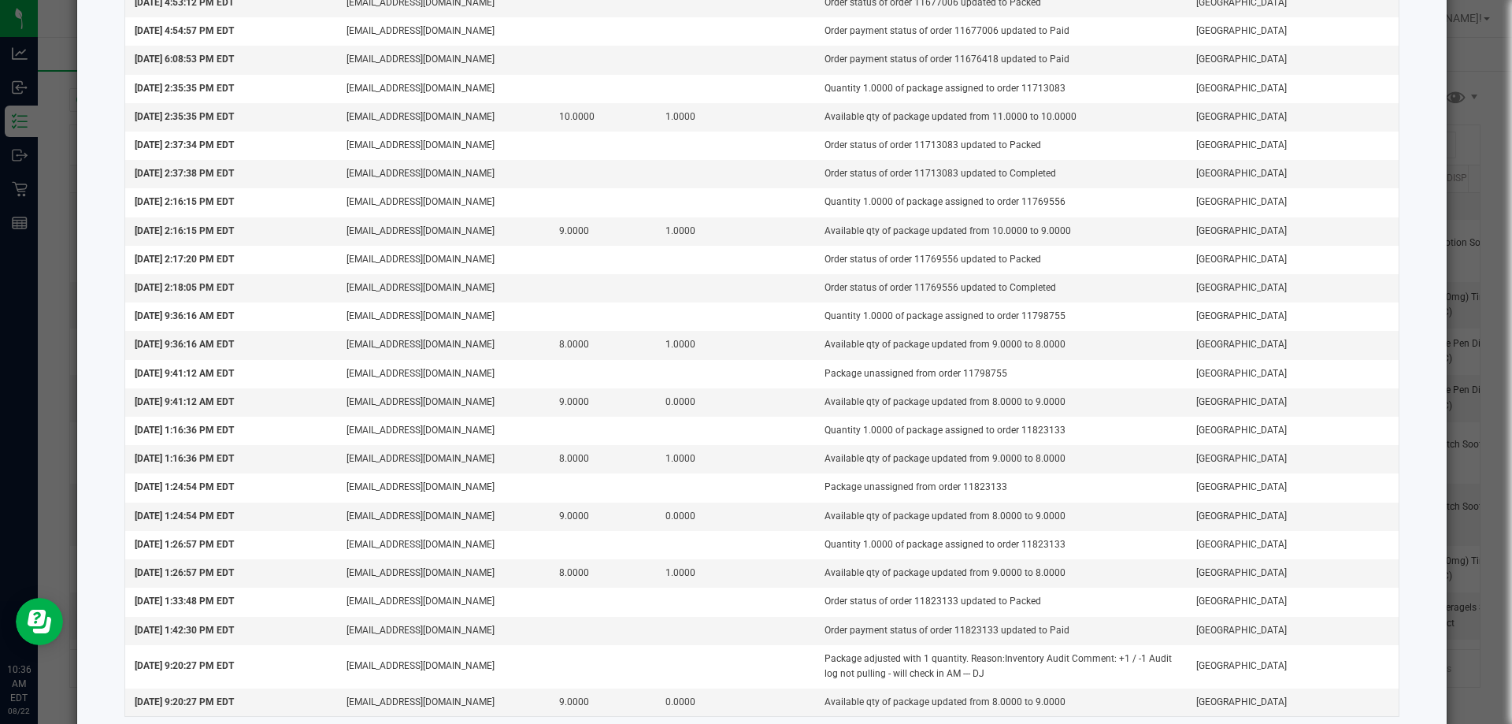
click at [1481, 175] on ngb-modal-window "Package Audit Log: SW - TINCTURE - 30ML - 600MG - SOO - 1CBD-1THC (461147768967…" at bounding box center [761, 362] width 1523 height 724
click at [1481, 176] on ngb-modal-window "Package Audit Log: SW - TINCTURE - 30ML - 600MG - SOO - 1CBD-1THC (461147768967…" at bounding box center [761, 362] width 1523 height 724
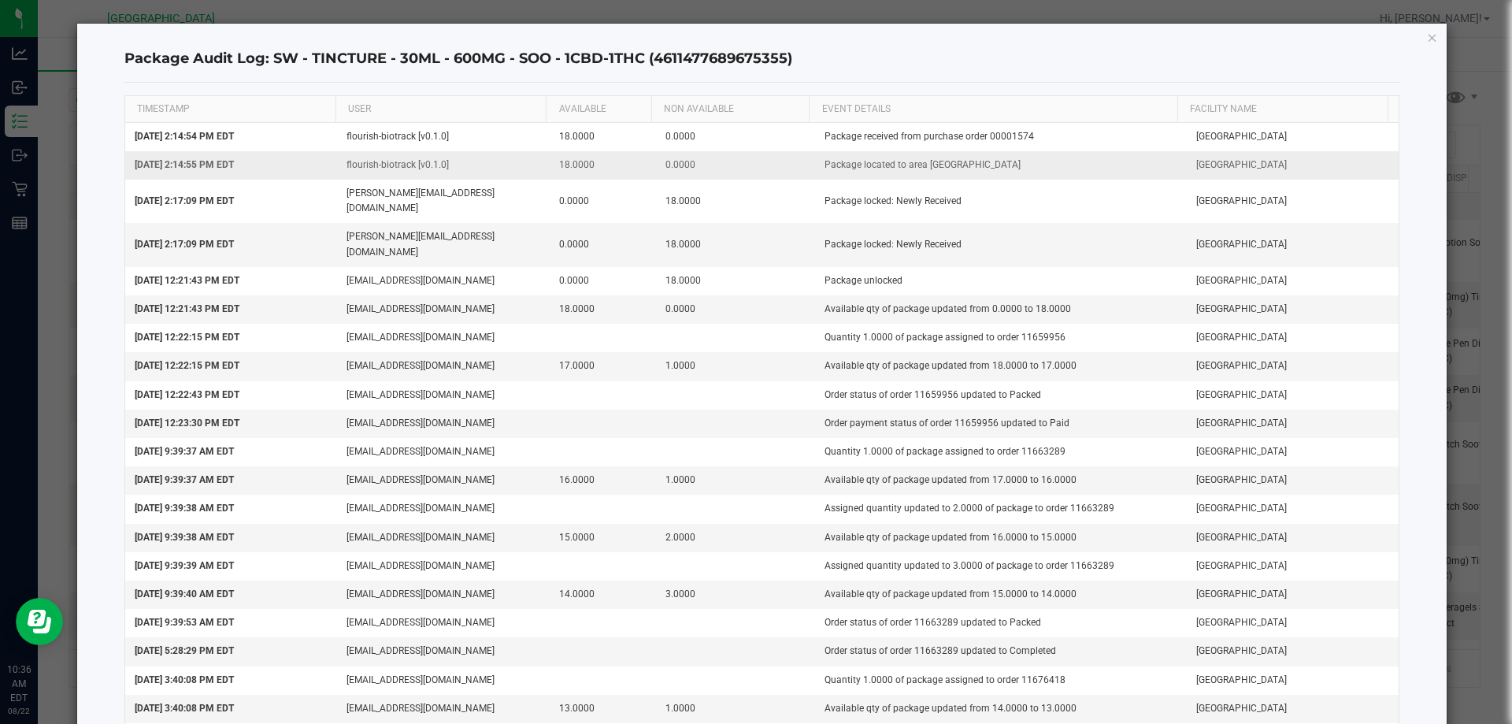
scroll to position [0, 0]
click at [1427, 33] on icon "button" at bounding box center [1432, 37] width 11 height 19
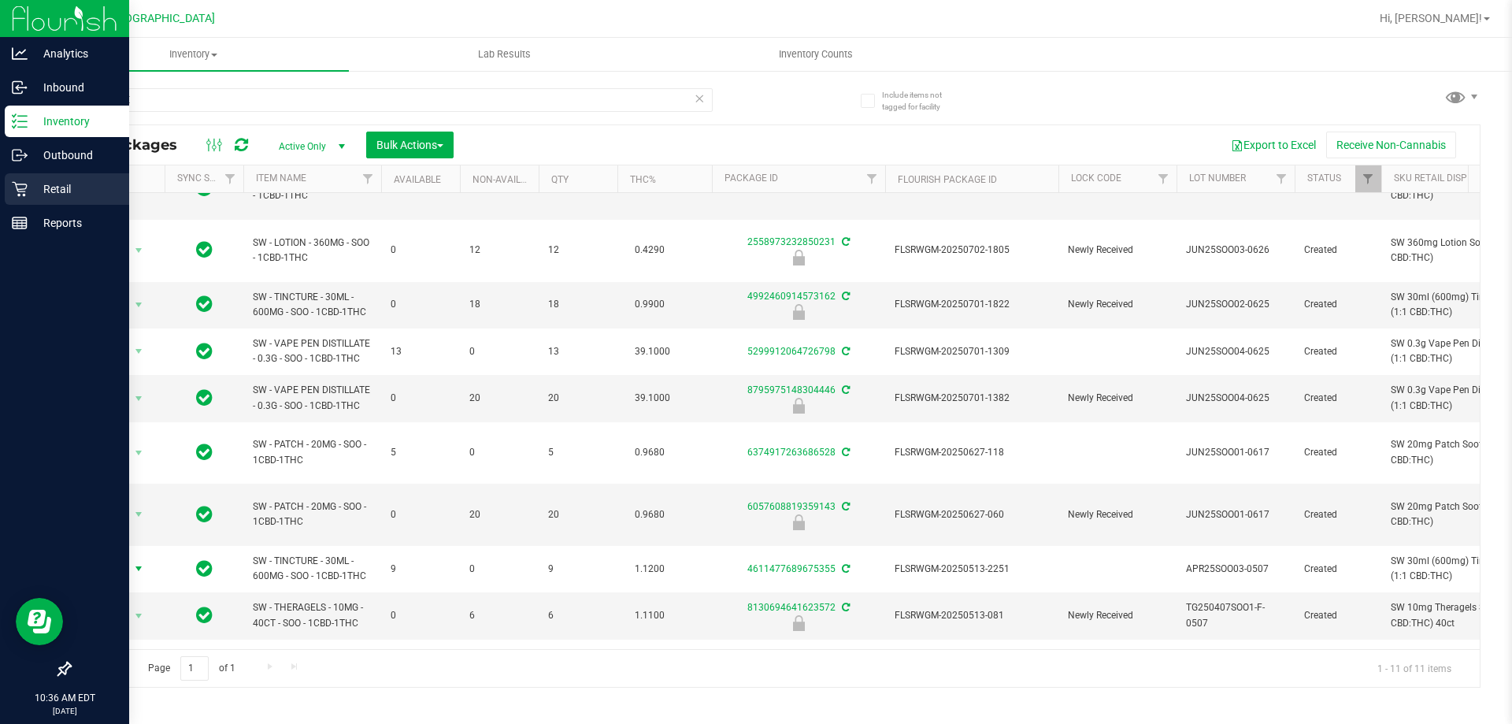
click at [25, 189] on icon at bounding box center [19, 189] width 15 height 15
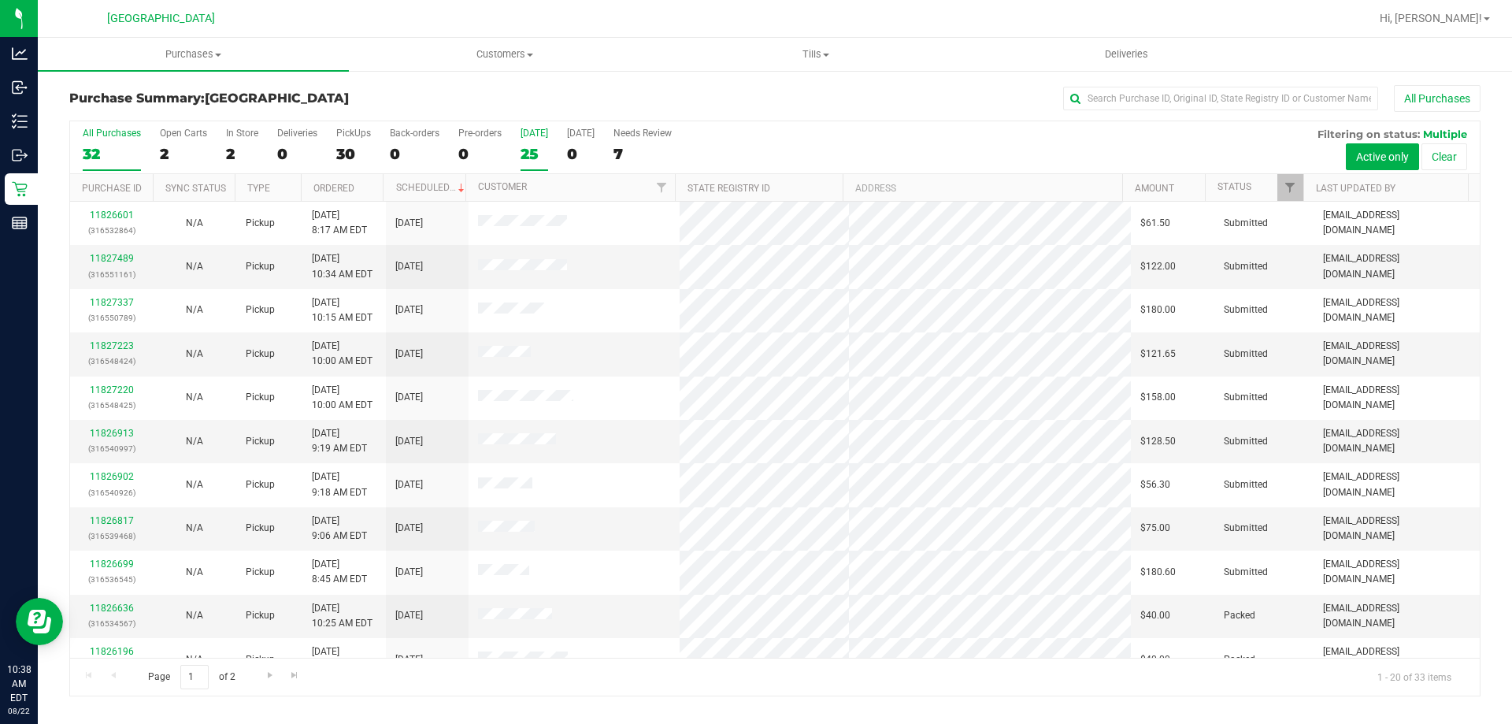
click at [532, 149] on div "25" at bounding box center [534, 154] width 28 height 18
click at [0, 0] on input "Today 25" at bounding box center [0, 0] width 0 height 0
click at [534, 166] on label "Today 26" at bounding box center [534, 149] width 28 height 43
click at [0, 0] on input "Today 26" at bounding box center [0, 0] width 0 height 0
